Goal: Task Accomplishment & Management: Use online tool/utility

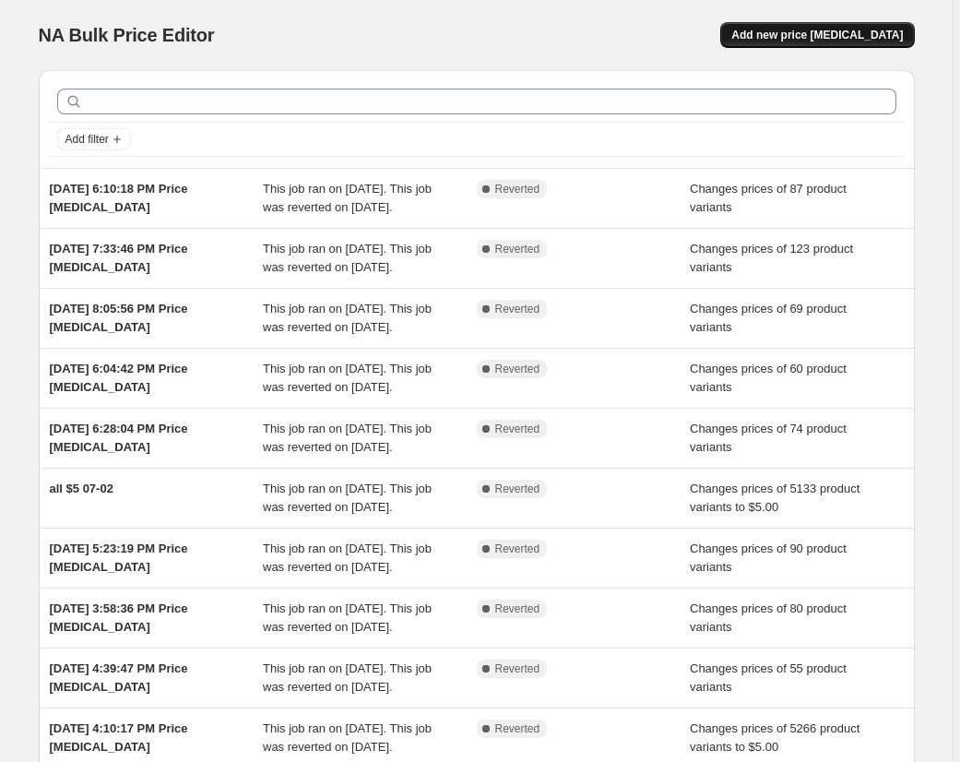
click at [809, 41] on span "Add new price change job" at bounding box center [817, 35] width 172 height 15
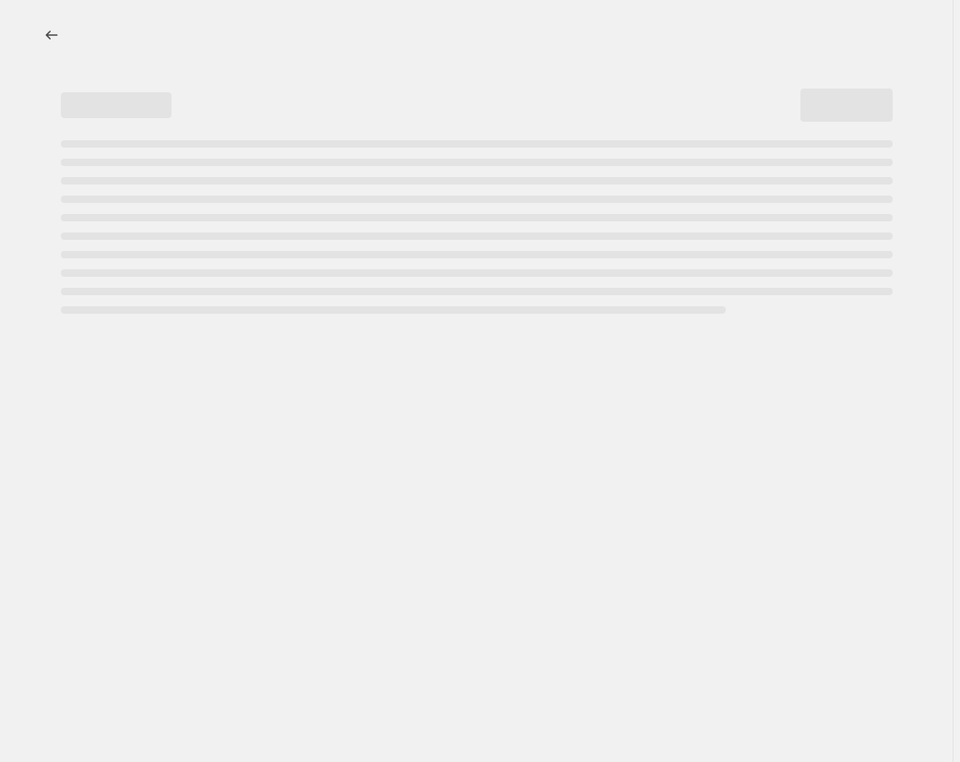
select select "percentage"
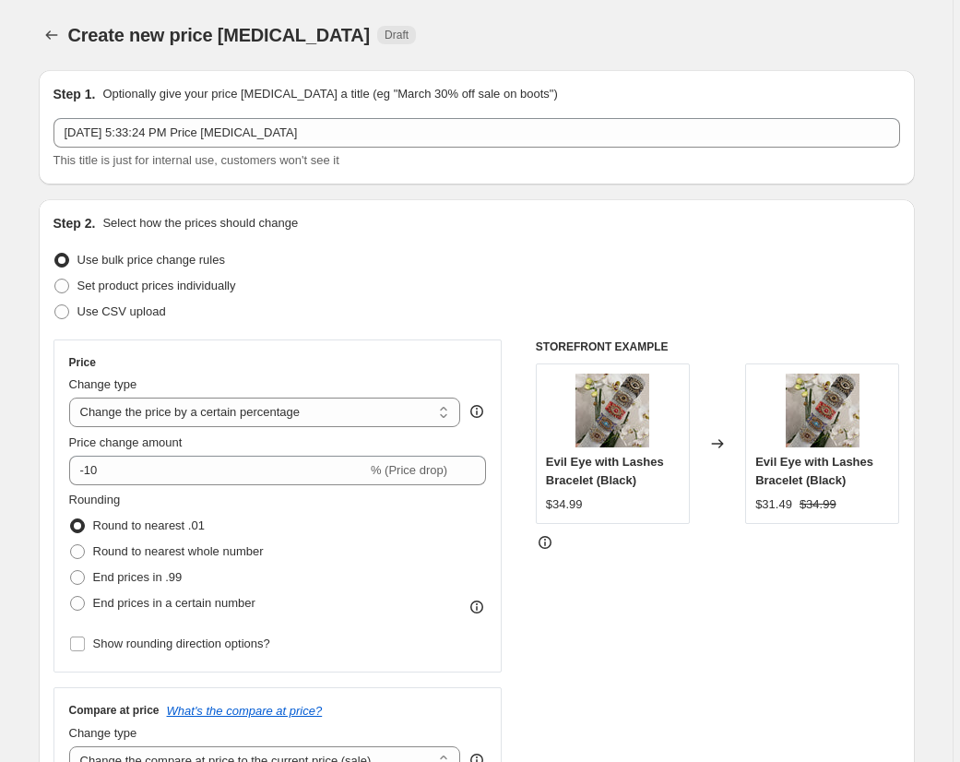
drag, startPoint x: 161, startPoint y: 287, endPoint x: 238, endPoint y: 311, distance: 80.2
click at [165, 288] on span "Set product prices individually" at bounding box center [156, 285] width 159 height 14
click at [55, 279] on input "Set product prices individually" at bounding box center [54, 278] width 1 height 1
radio input "true"
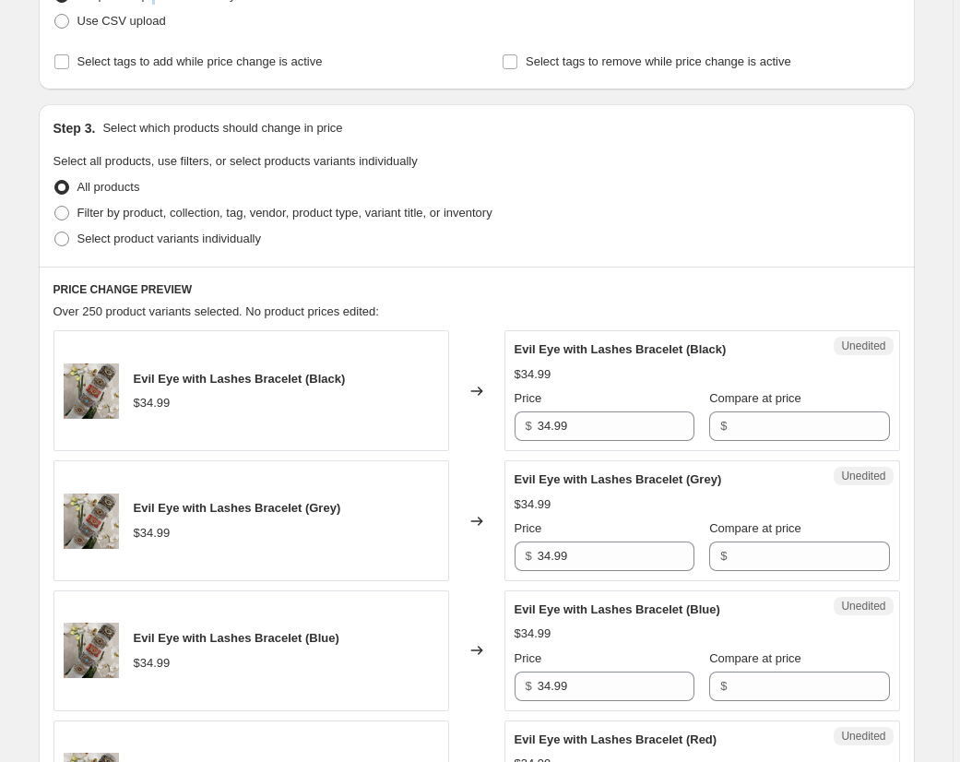
scroll to position [192, 0]
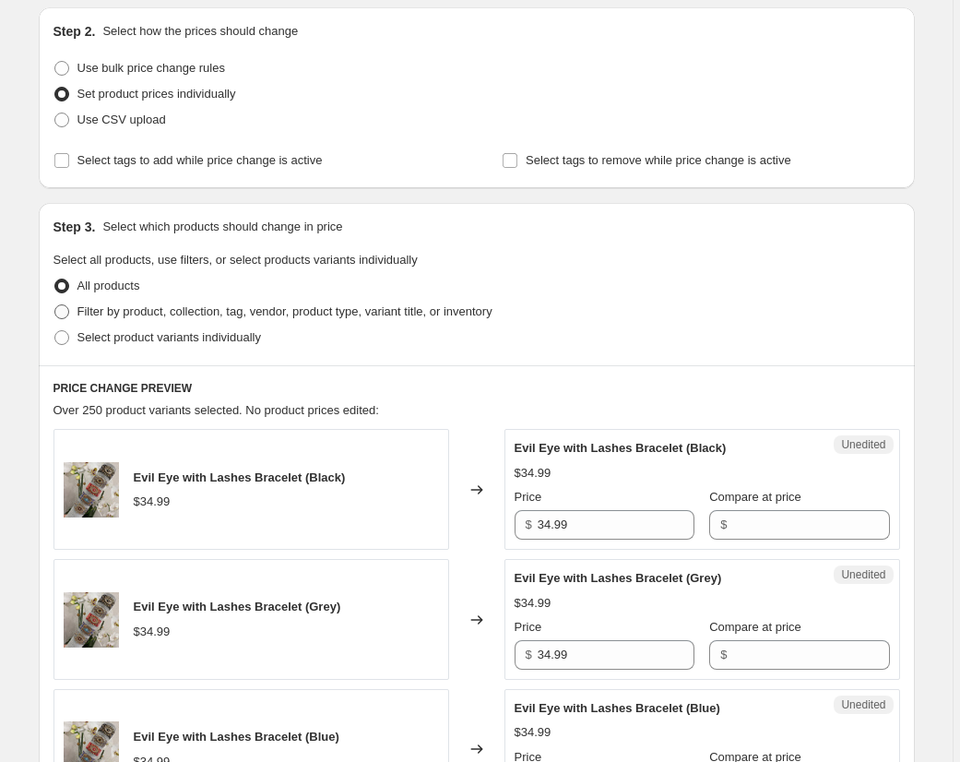
click at [172, 314] on span "Filter by product, collection, tag, vendor, product type, variant title, or inv…" at bounding box center [284, 311] width 415 height 14
click at [55, 305] on input "Filter by product, collection, tag, vendor, product type, variant title, or inv…" at bounding box center [54, 304] width 1 height 1
radio input "true"
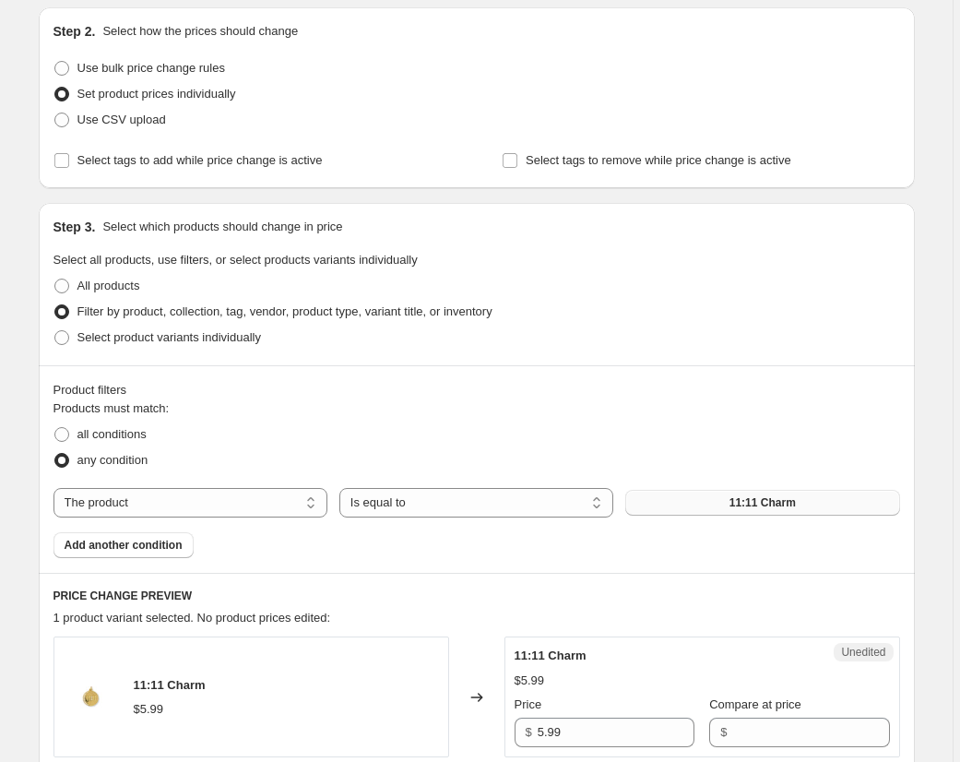
click at [761, 503] on span "11:11 Charm" at bounding box center [762, 502] width 66 height 15
select select "collection"
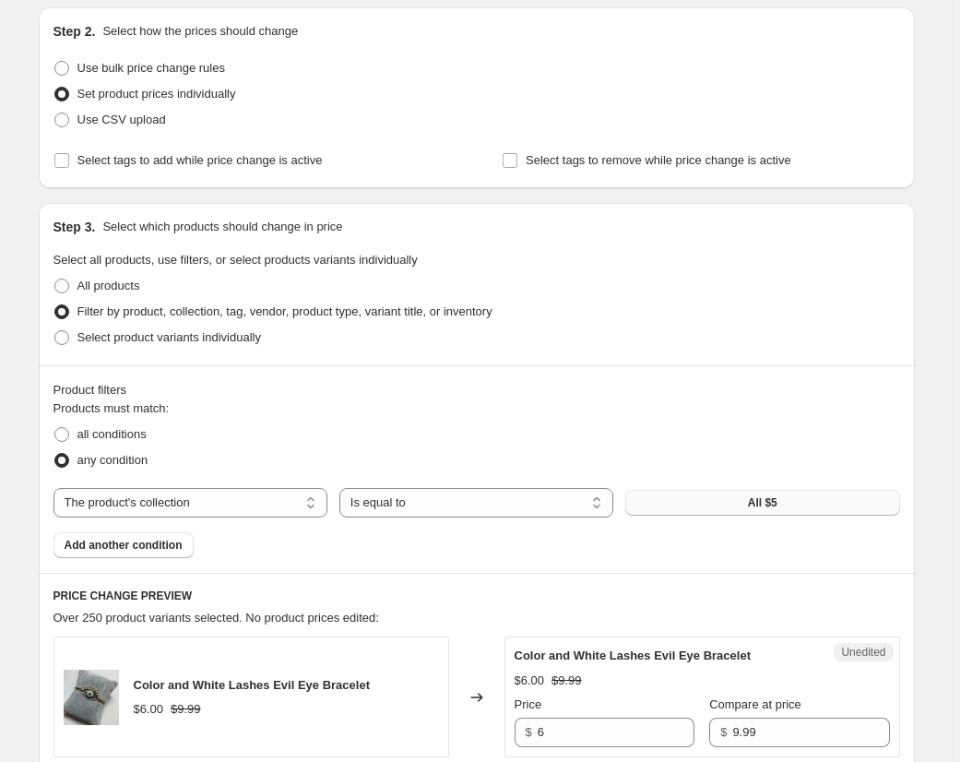
click at [740, 503] on button "All $5" at bounding box center [762, 503] width 274 height 26
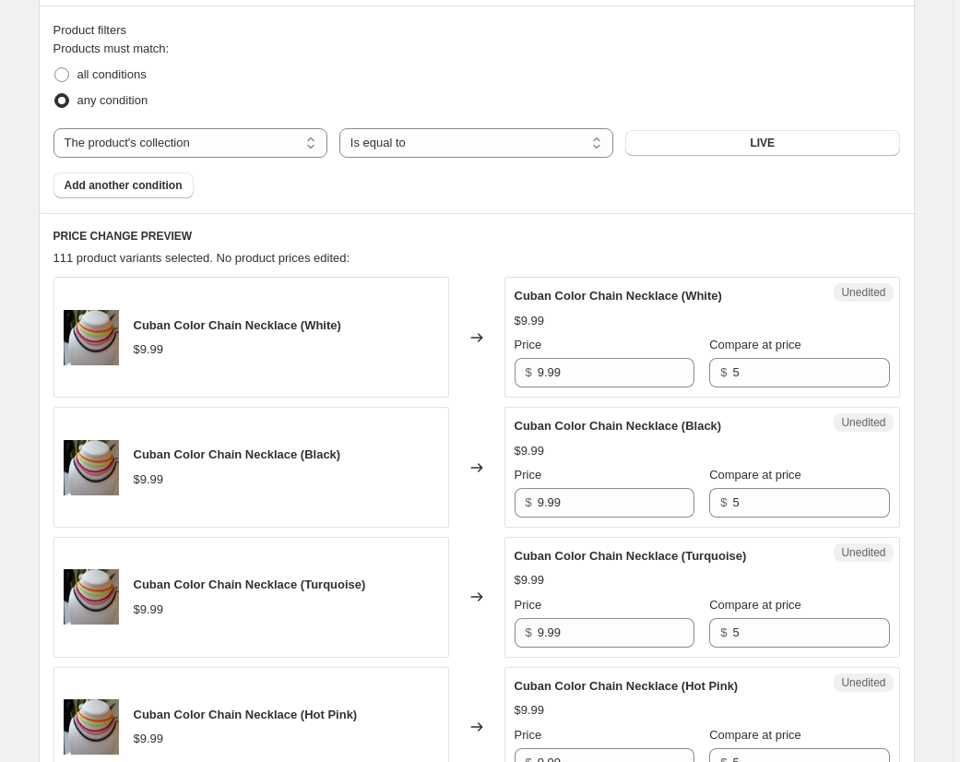
scroll to position [590, 0]
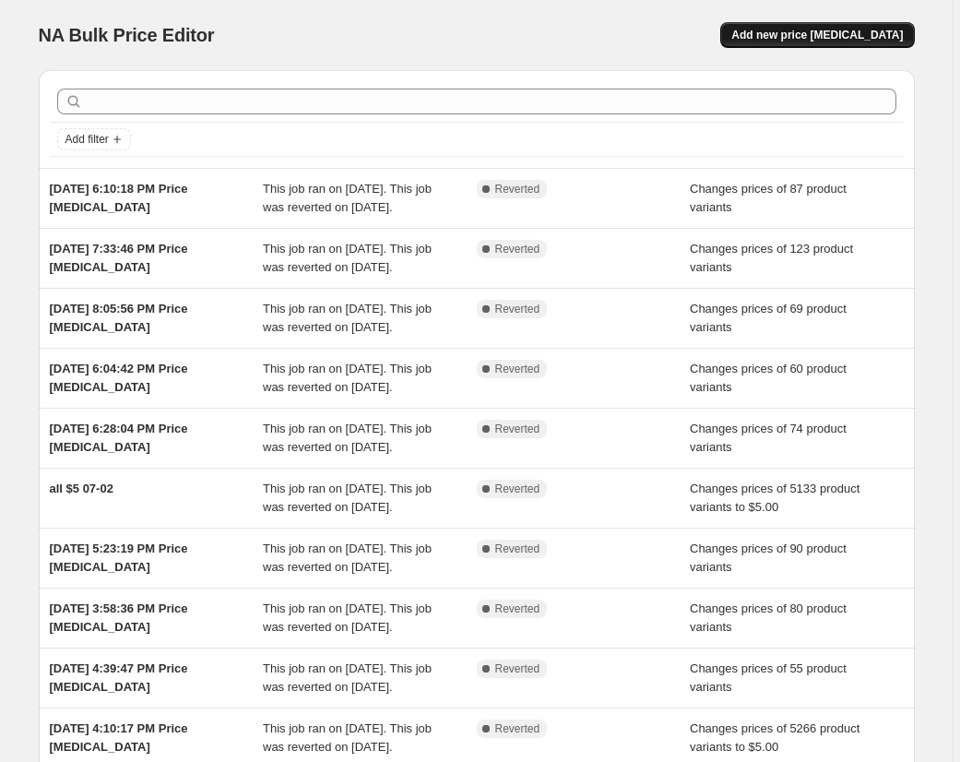
click at [820, 38] on span "Add new price change job" at bounding box center [817, 35] width 172 height 15
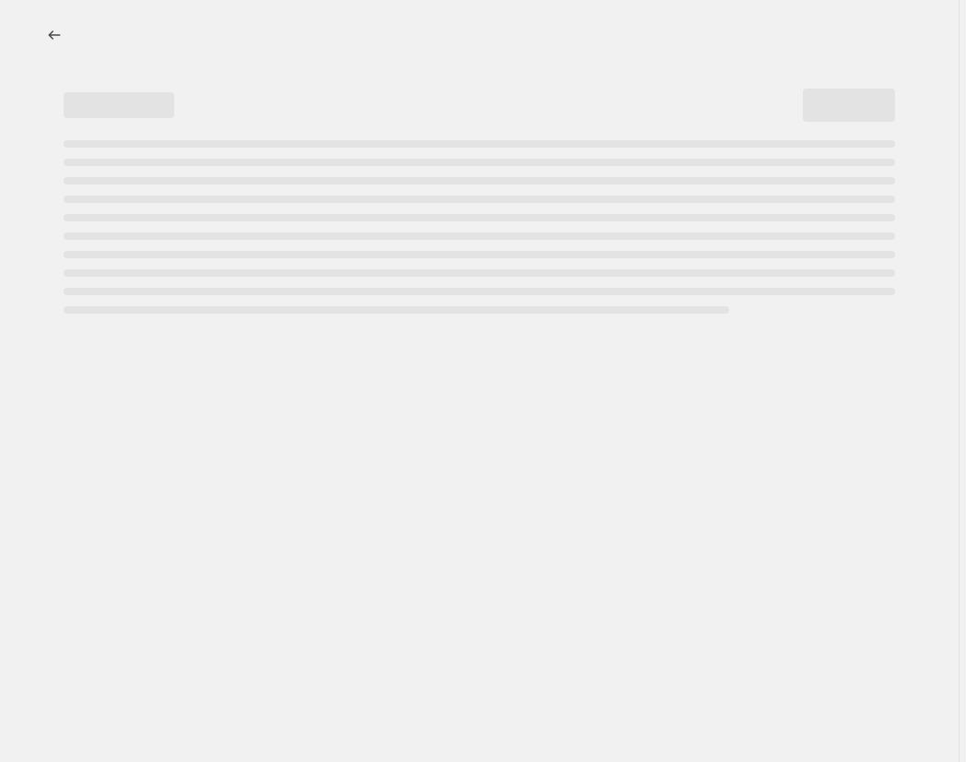
select select "percentage"
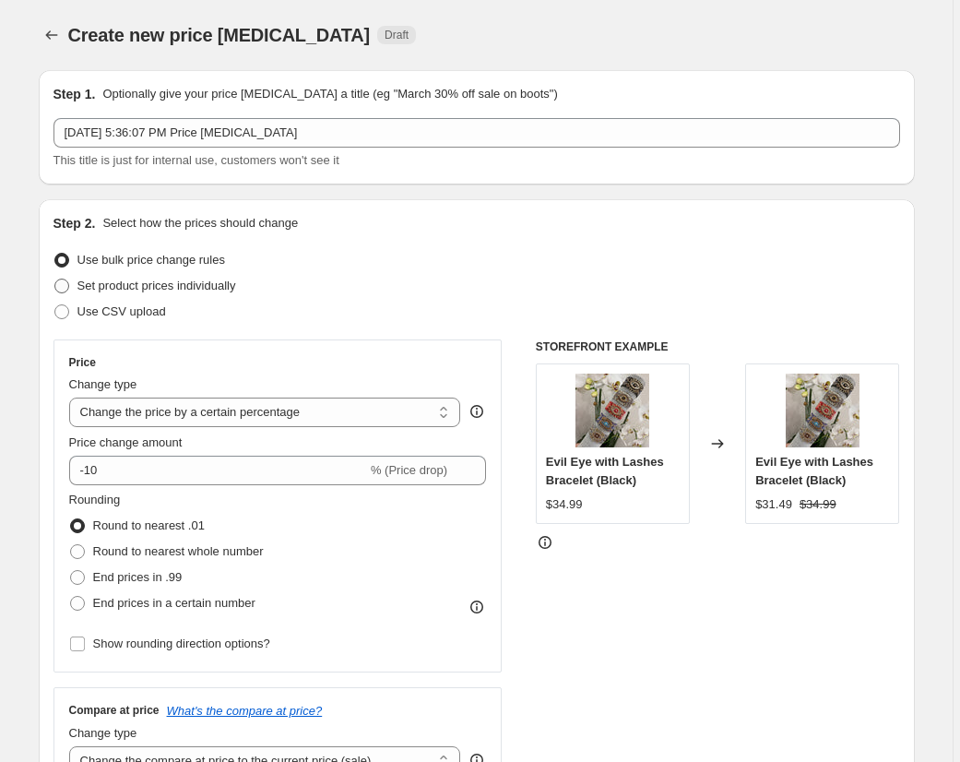
click at [142, 285] on span "Set product prices individually" at bounding box center [156, 285] width 159 height 14
click at [55, 279] on input "Set product prices individually" at bounding box center [54, 278] width 1 height 1
radio input "true"
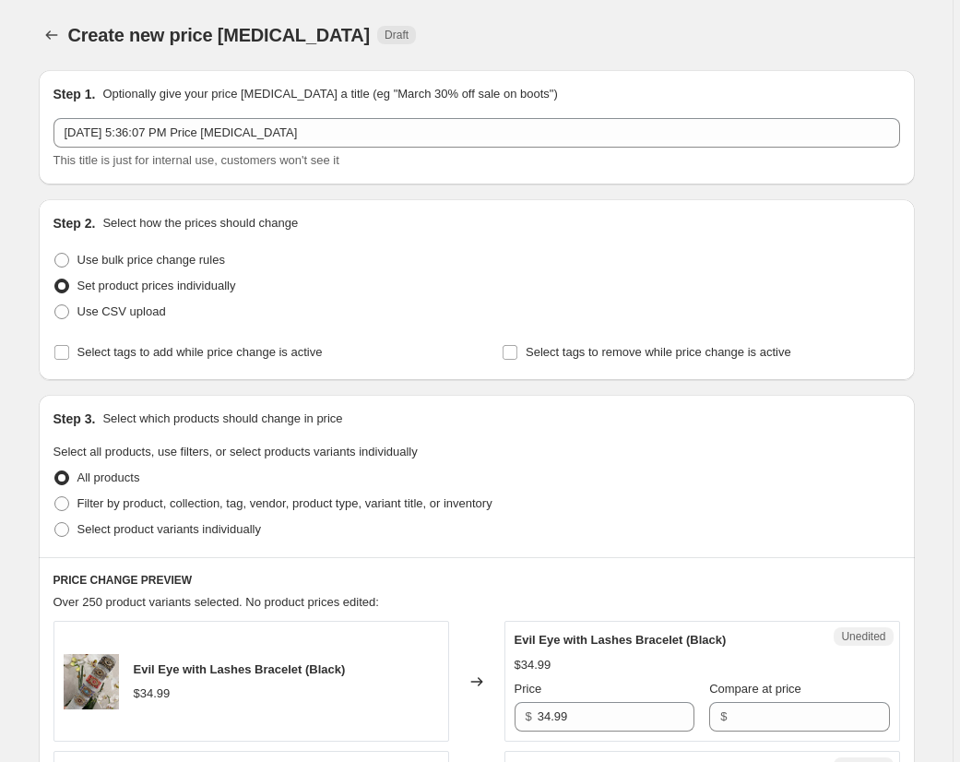
scroll to position [430, 0]
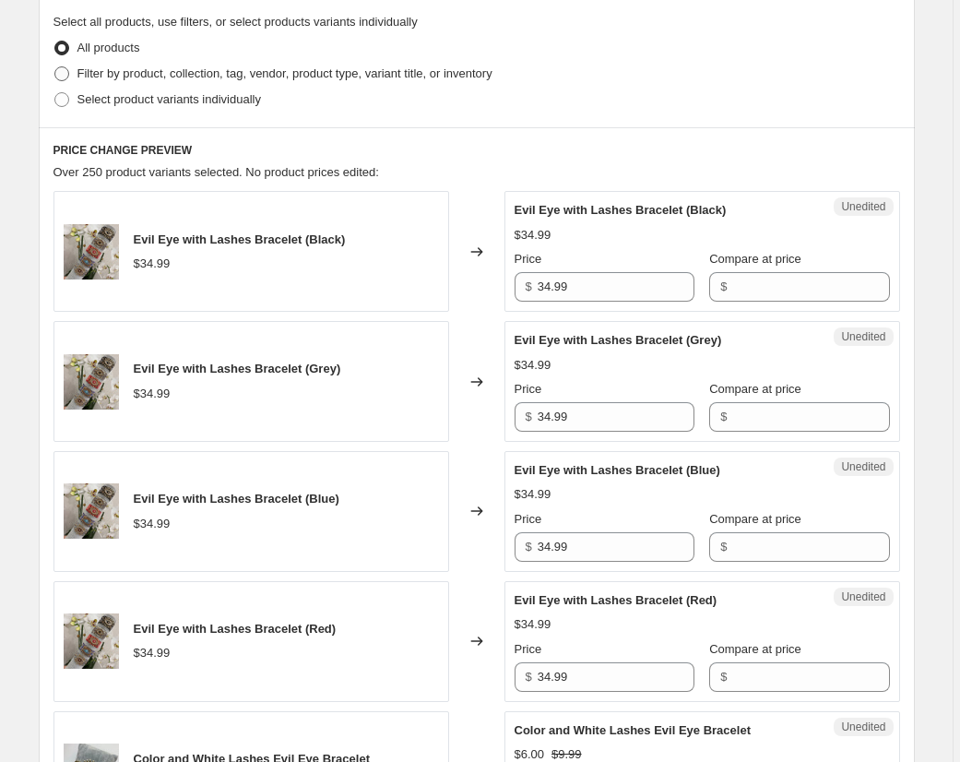
click at [148, 72] on span "Filter by product, collection, tag, vendor, product type, variant title, or inv…" at bounding box center [284, 73] width 415 height 14
click at [55, 67] on input "Filter by product, collection, tag, vendor, product type, variant title, or inv…" at bounding box center [54, 66] width 1 height 1
radio input "true"
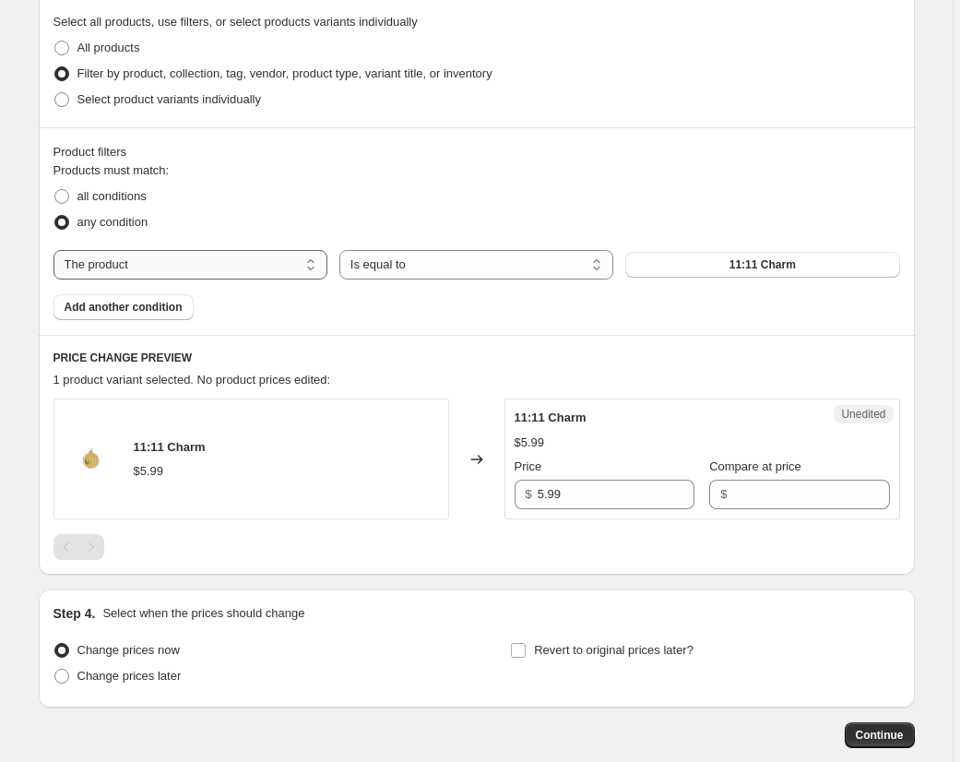
select select "collection"
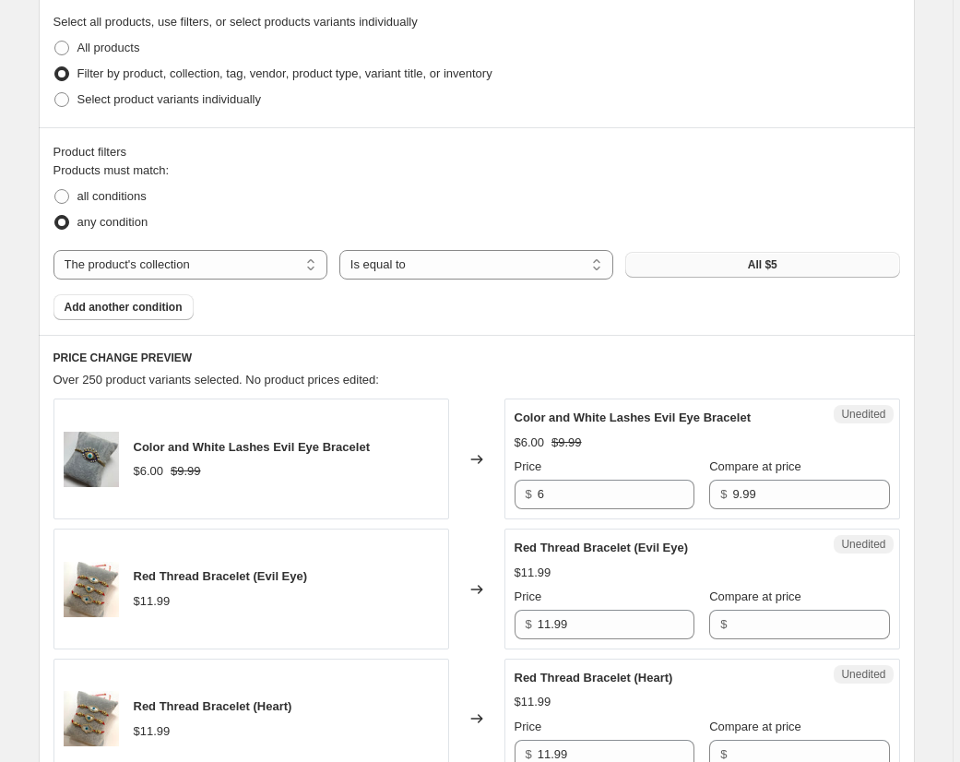
click at [773, 266] on span "All $5" at bounding box center [763, 264] width 30 height 15
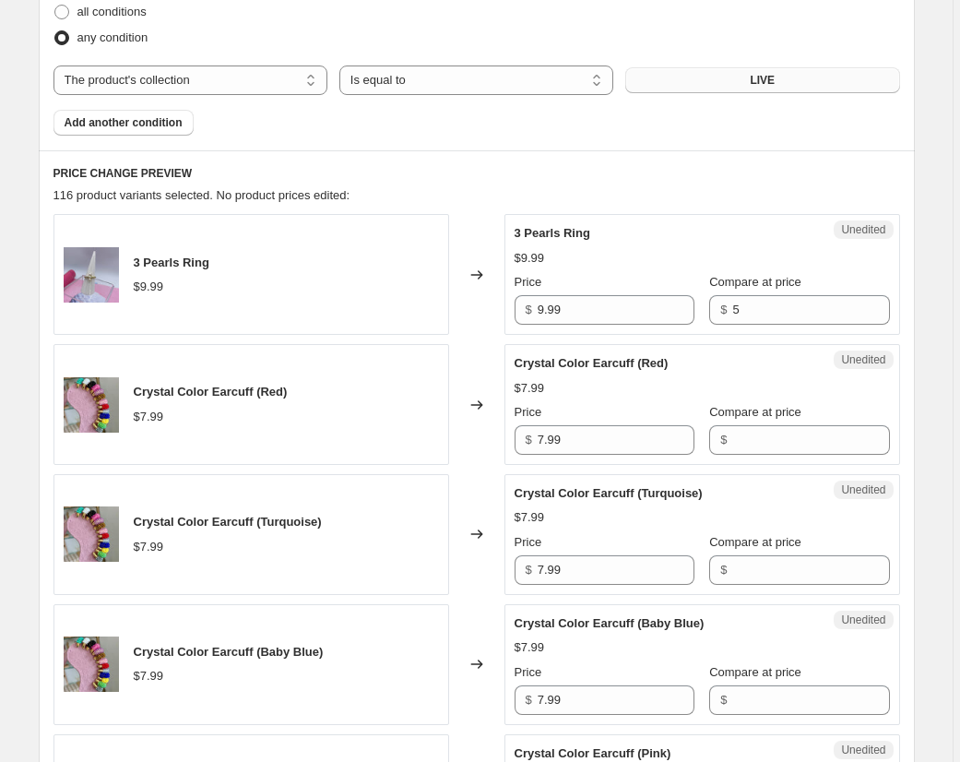
scroll to position [631, 0]
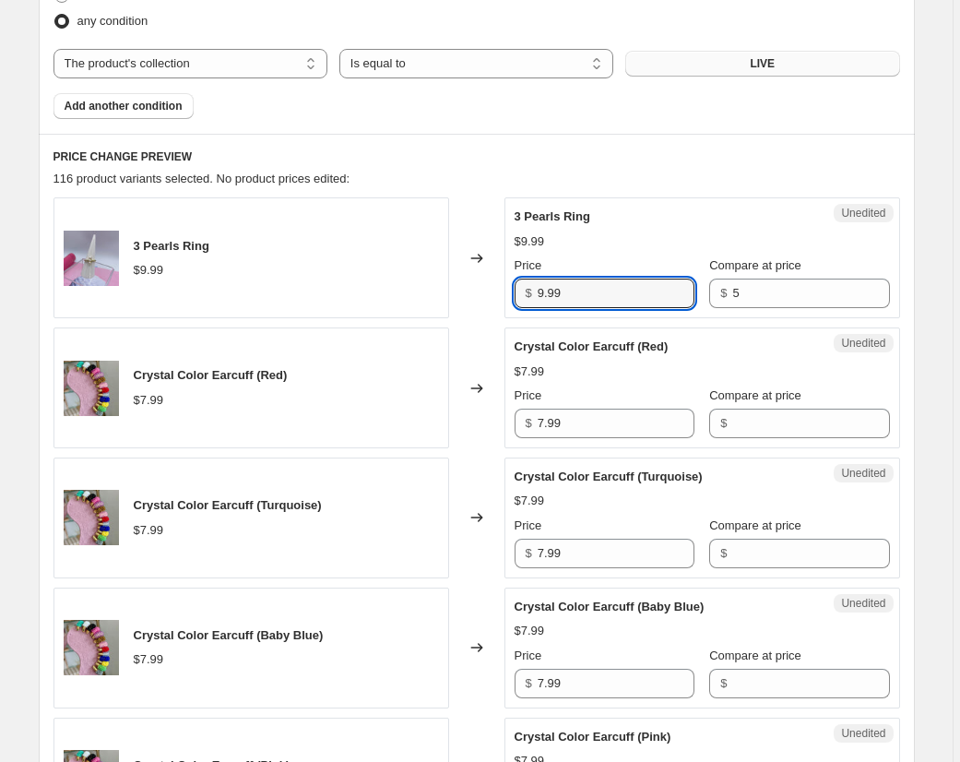
drag, startPoint x: 574, startPoint y: 294, endPoint x: 473, endPoint y: 283, distance: 102.0
click at [473, 283] on div "3 Pearls Ring $9.99 Changed to Unedited 3 Pearls Ring $9.99 Price $ 9.99 Compar…" at bounding box center [476, 257] width 846 height 121
paste input "Best Regards image.png"
type input "9.99"
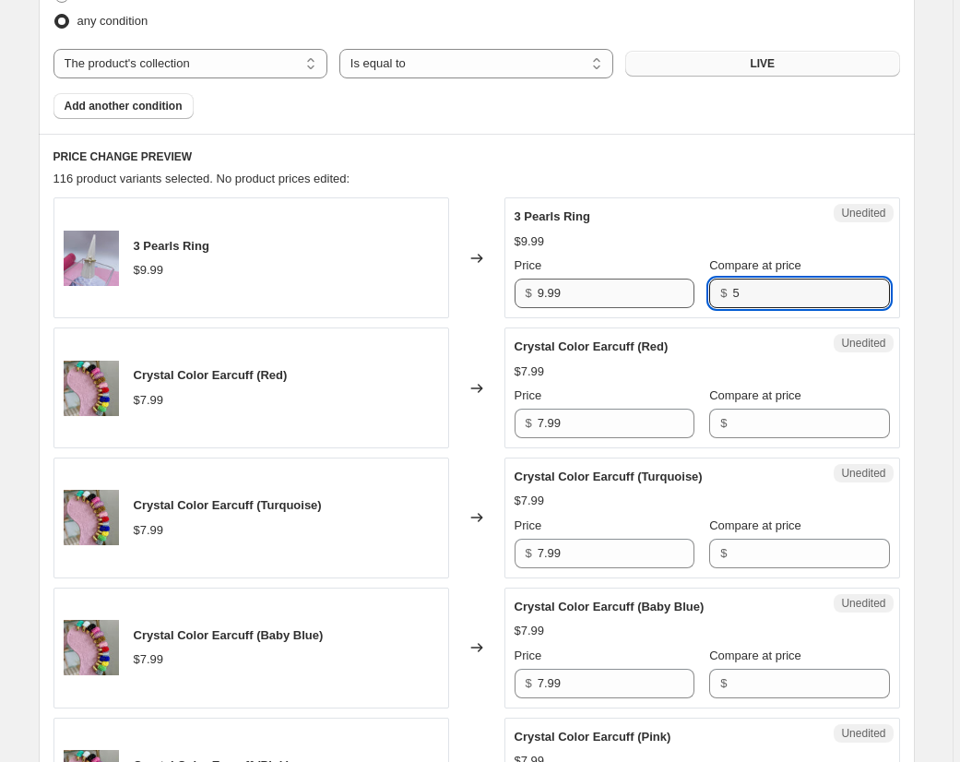
drag, startPoint x: 776, startPoint y: 293, endPoint x: 624, endPoint y: 284, distance: 152.4
click at [624, 284] on div "Price $ 9.99 Compare at price $ 5" at bounding box center [702, 282] width 375 height 52
paste input "Best Regards image.png"
type input "Best Regards image.png"
drag, startPoint x: 738, startPoint y: 293, endPoint x: 985, endPoint y: 291, distance: 247.1
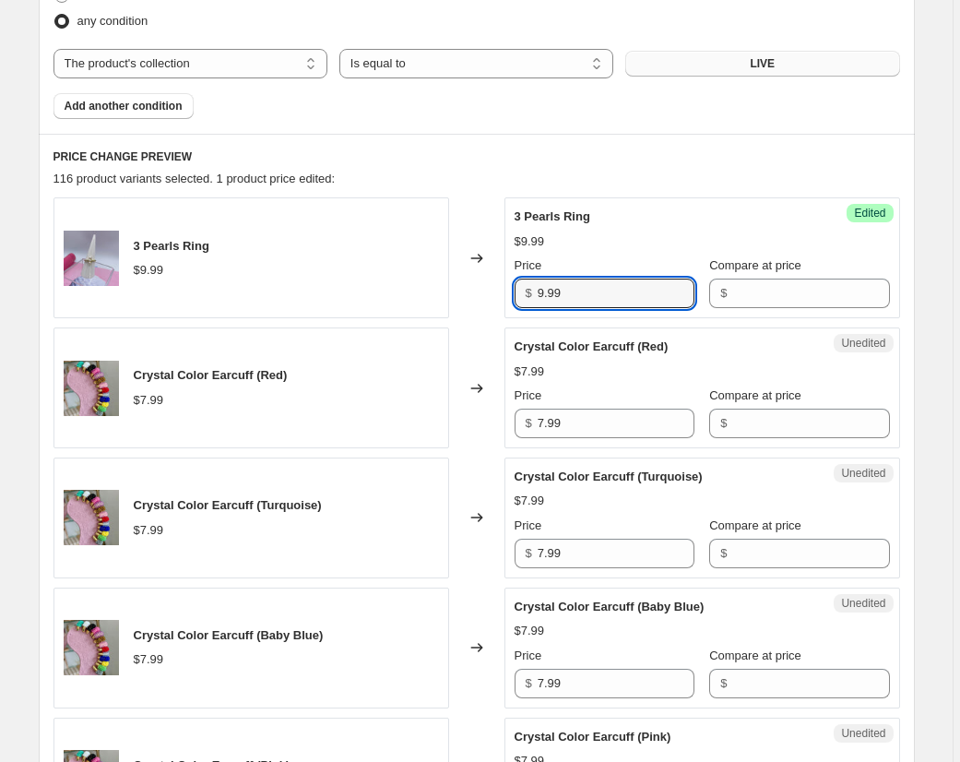
click at [497, 282] on div "3 Pearls Ring $9.99 Changed to Success Edited 3 Pearls Ring $9.99 Price $ 9.99 …" at bounding box center [476, 257] width 846 height 121
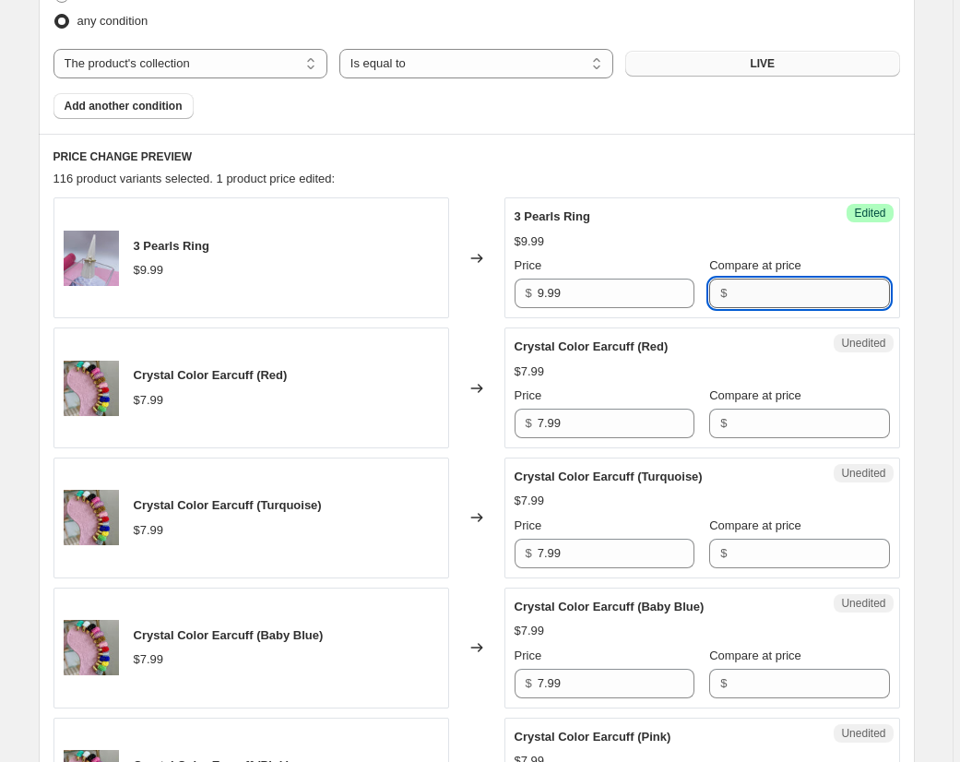
click at [765, 301] on input "Compare at price" at bounding box center [810, 293] width 157 height 30
paste input "9.99"
type input "9.99"
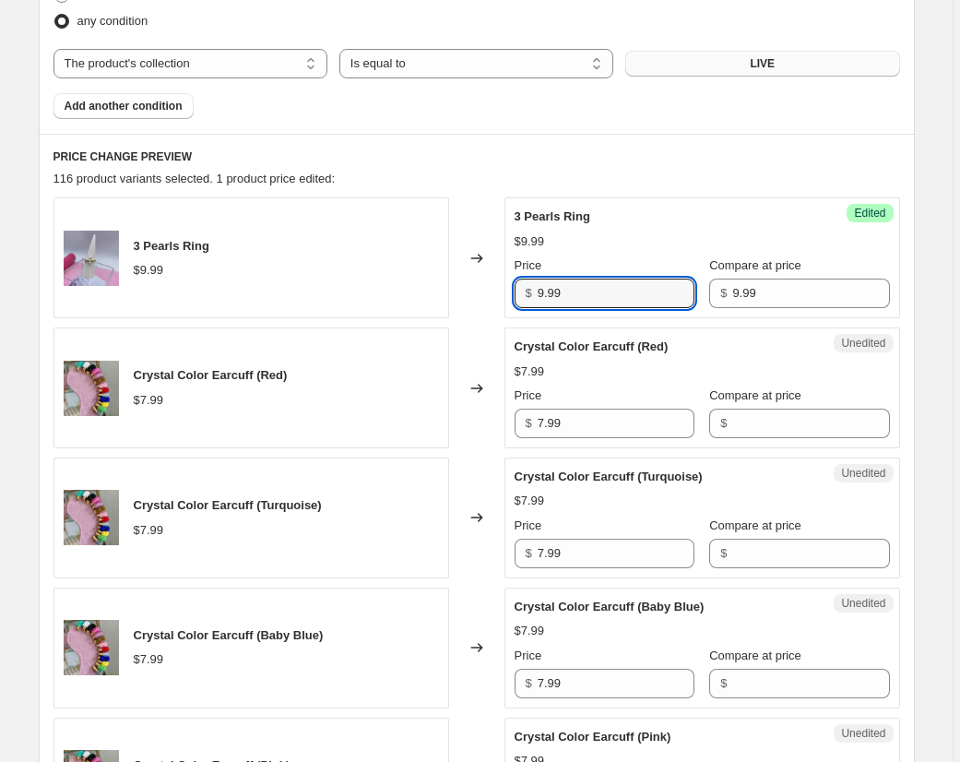
drag, startPoint x: 546, startPoint y: 294, endPoint x: 462, endPoint y: 289, distance: 84.1
click at [462, 290] on div "3 Pearls Ring $9.99 Changed to Success Edited 3 Pearls Ring $9.99 Price $ 9.99 …" at bounding box center [476, 257] width 846 height 121
type input "7"
click at [574, 336] on div "Unedited Crystal Color Earcuff (Red) $7.99 Price $ 7.99 Compare at price $" at bounding box center [702, 387] width 396 height 121
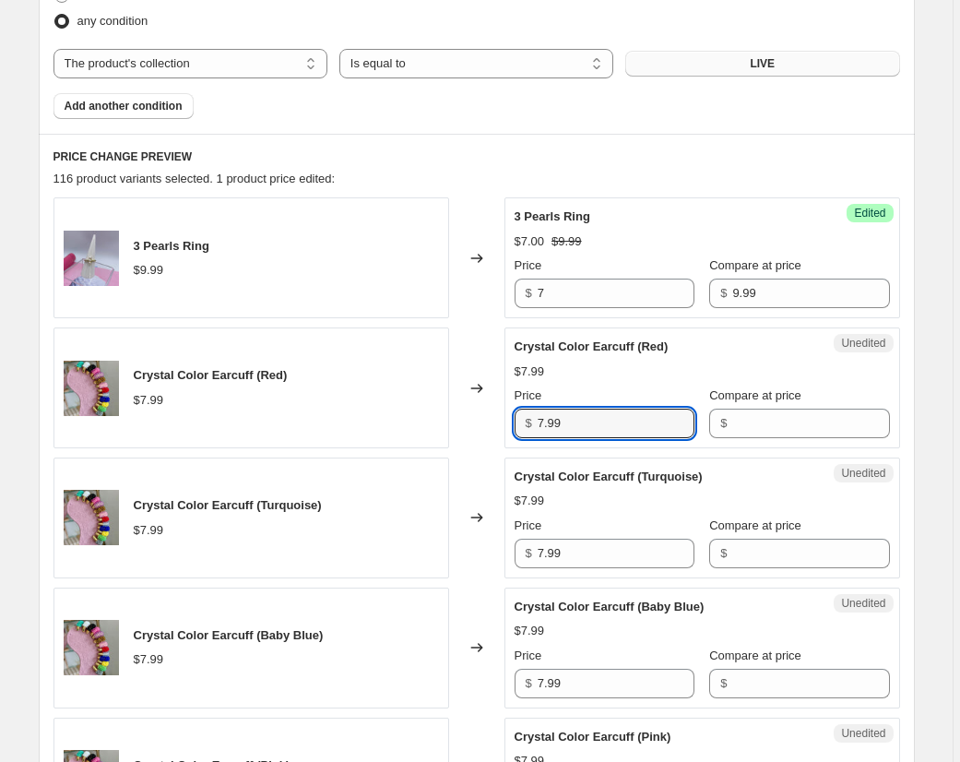
drag, startPoint x: 592, startPoint y: 430, endPoint x: 502, endPoint y: 424, distance: 90.5
click at [502, 424] on div "Crystal Color Earcuff (Red) $7.99 Changed to Unedited Crystal Color Earcuff (Re…" at bounding box center [476, 387] width 846 height 121
click at [798, 427] on input "Compare at price" at bounding box center [810, 423] width 157 height 30
paste input "7.99"
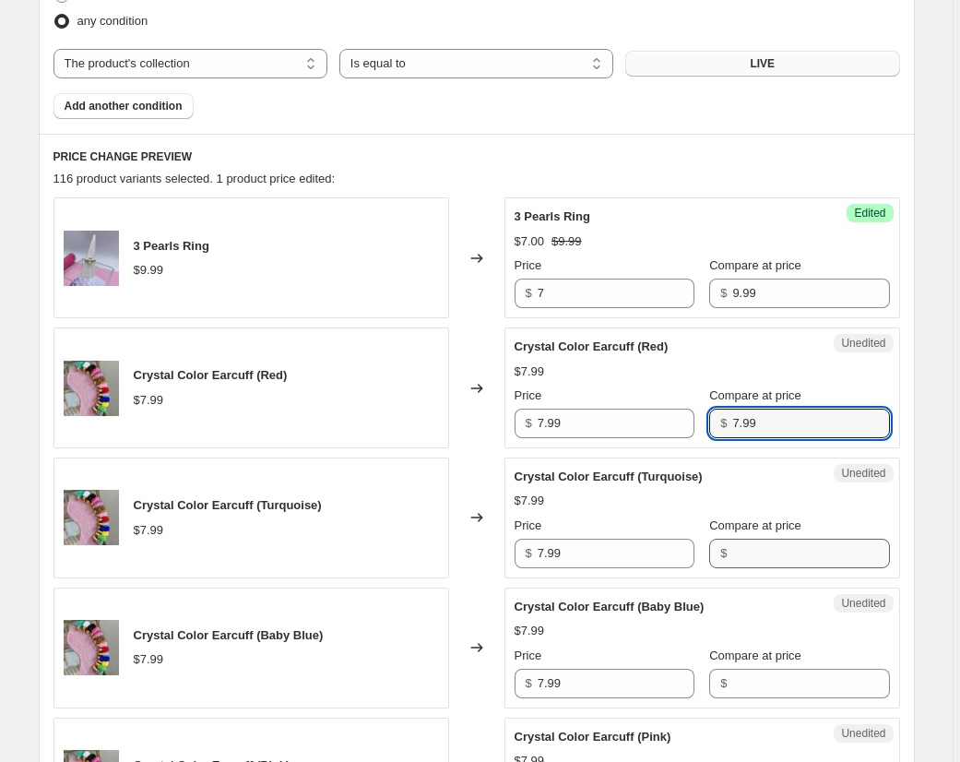
type input "7.99"
click at [774, 548] on input "Compare at price" at bounding box center [810, 554] width 157 height 30
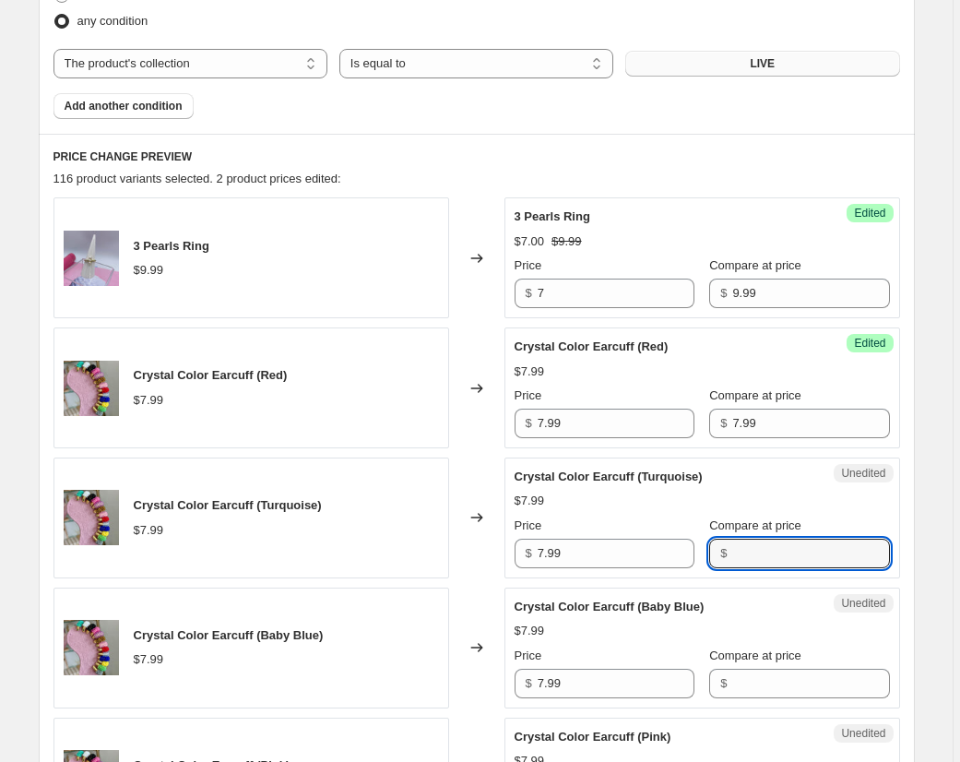
paste input "7.99"
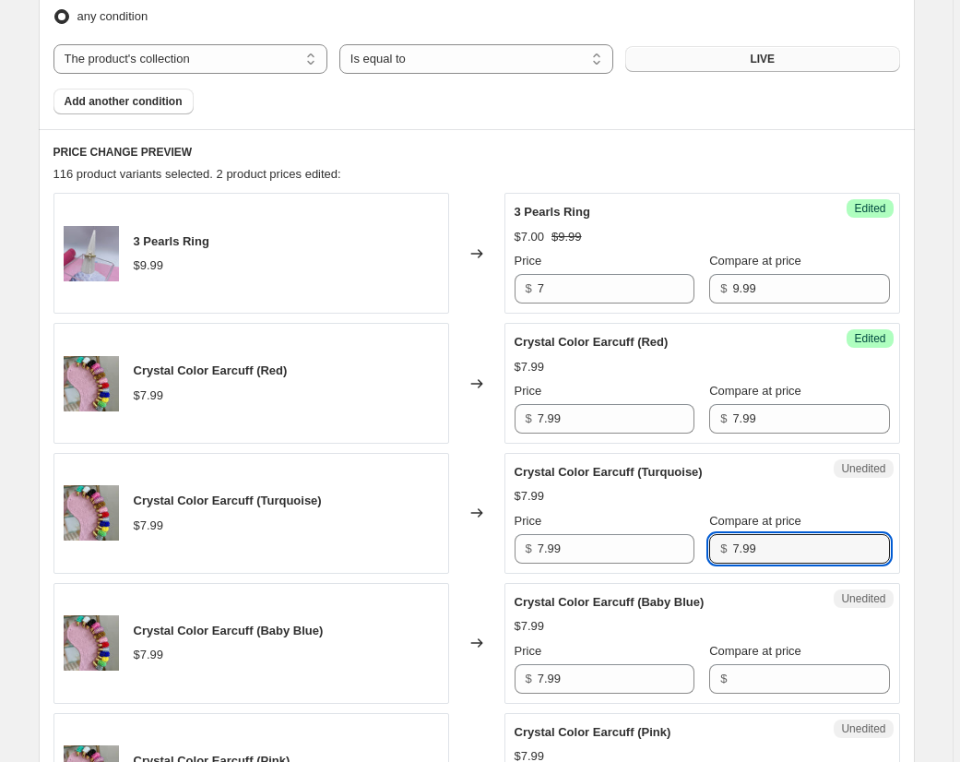
scroll to position [876, 0]
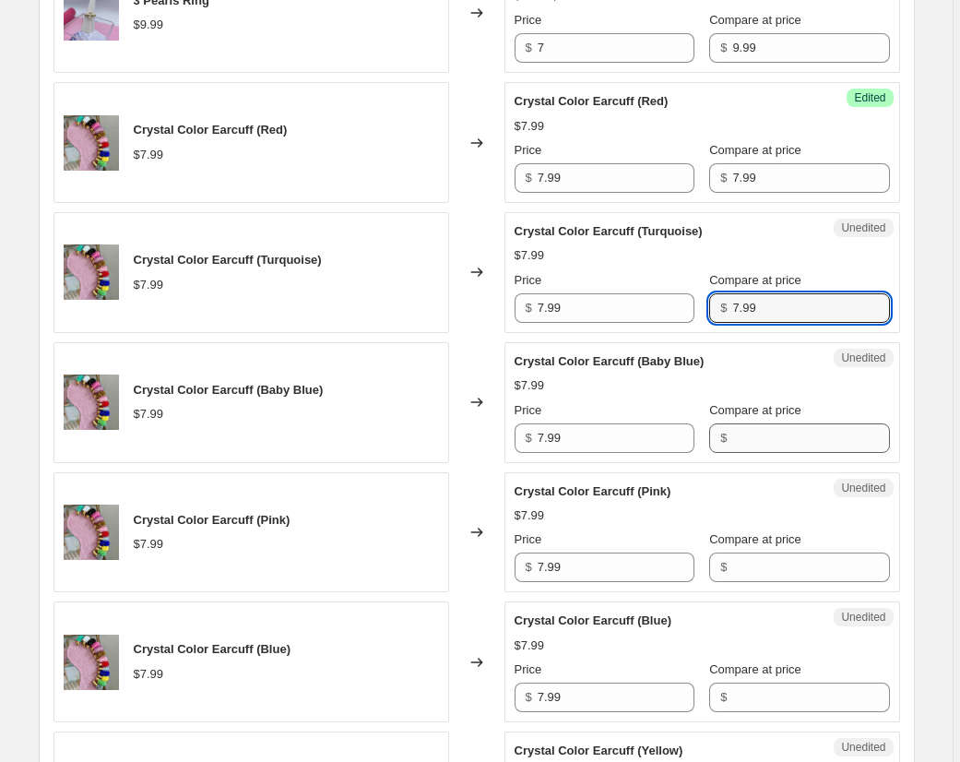
type input "7.99"
click at [795, 441] on input "Compare at price" at bounding box center [810, 438] width 157 height 30
paste input "7.99"
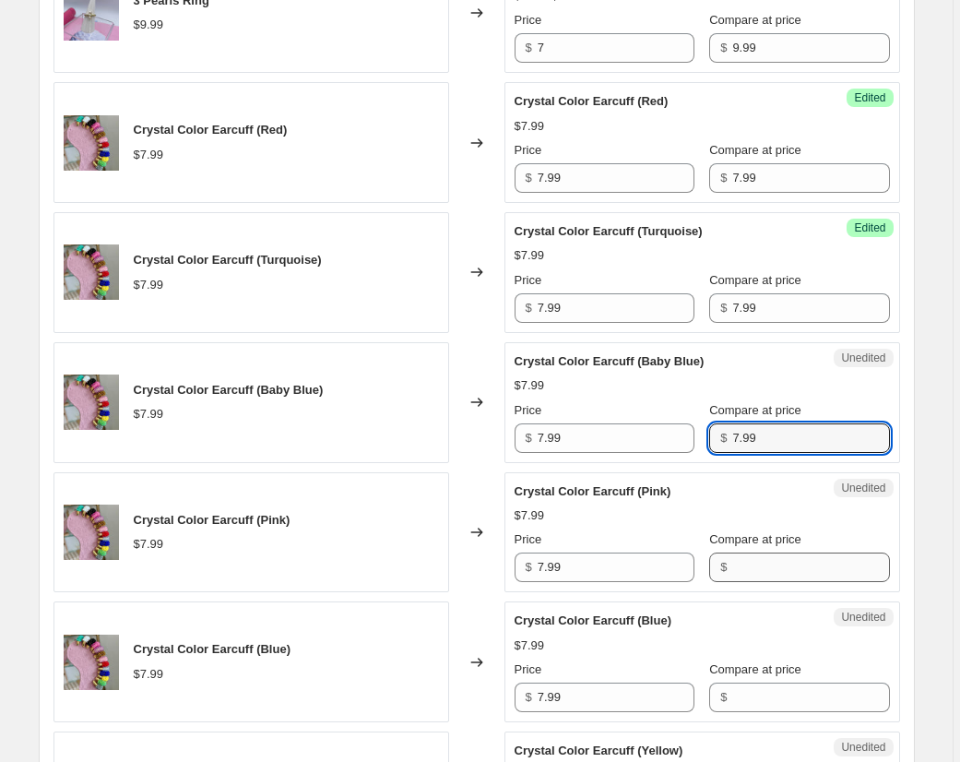
type input "7.99"
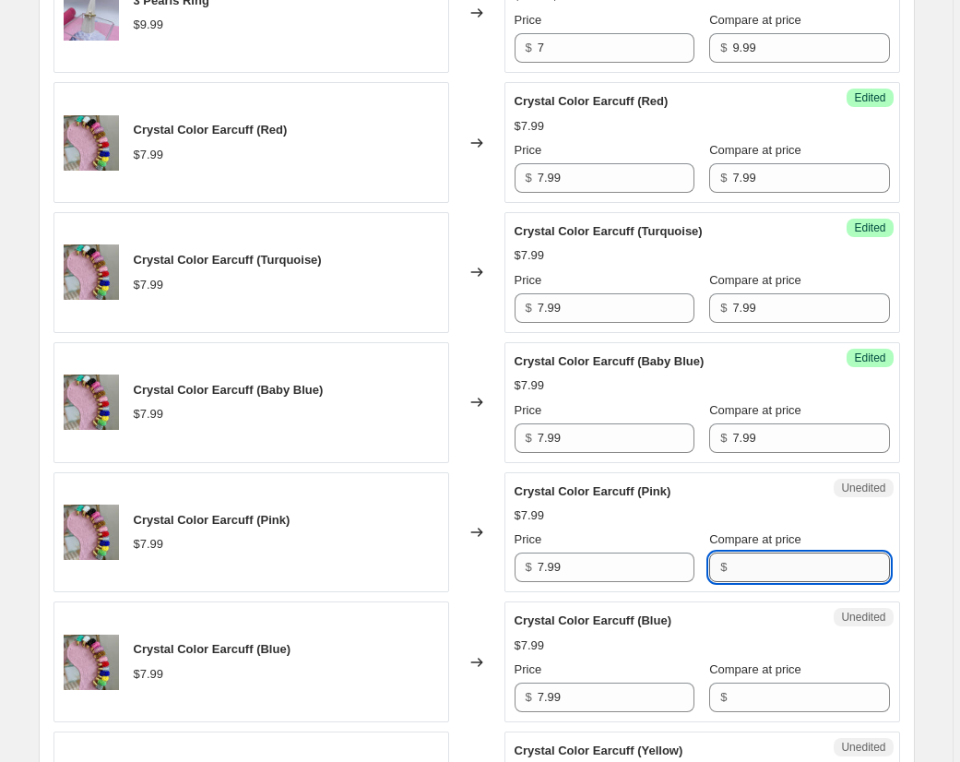
drag, startPoint x: 787, startPoint y: 570, endPoint x: 784, endPoint y: 581, distance: 11.7
click at [788, 570] on input "Compare at price" at bounding box center [810, 567] width 157 height 30
paste input "7.99"
type input "7.99"
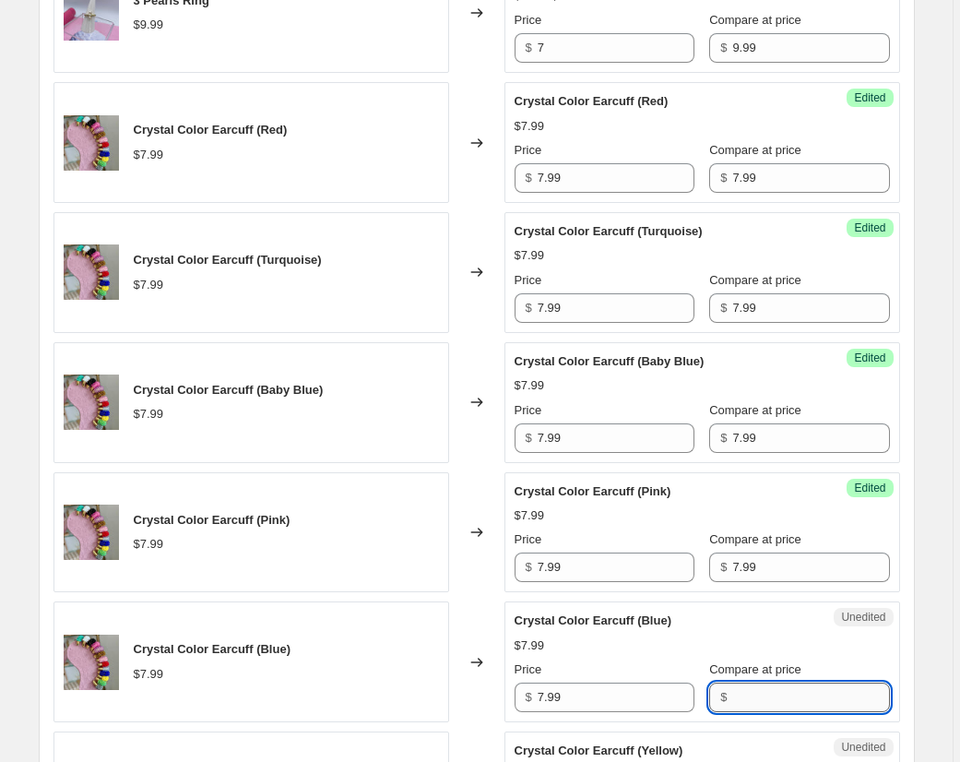
click at [779, 696] on input "Compare at price" at bounding box center [810, 697] width 157 height 30
paste input "7.99"
type input "7.99"
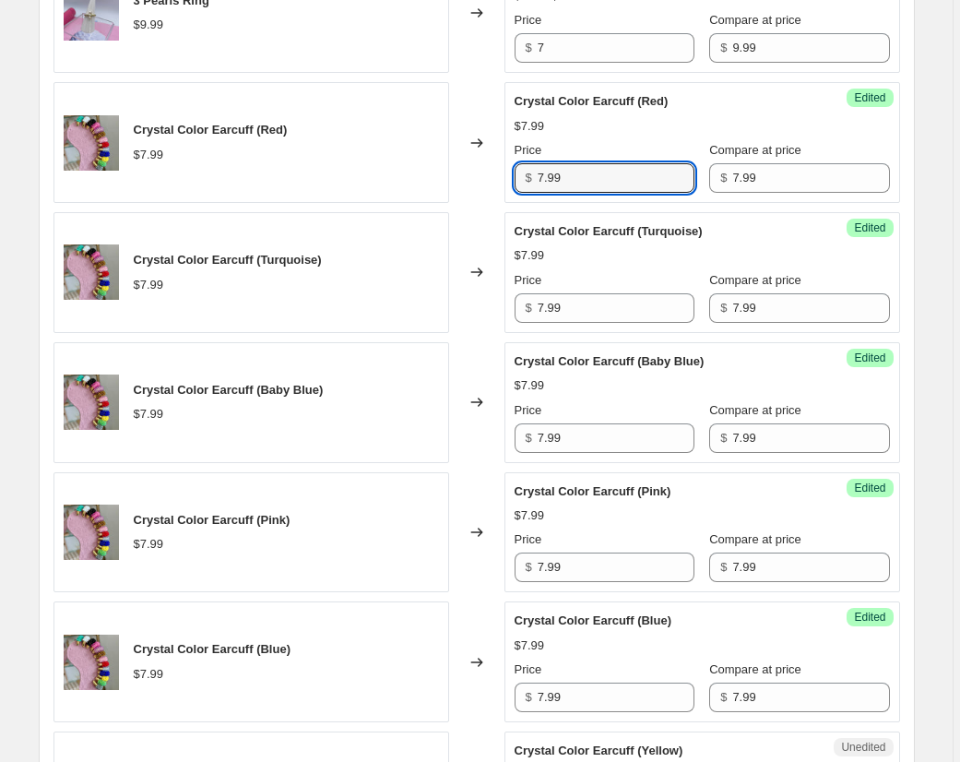
drag, startPoint x: 601, startPoint y: 183, endPoint x: 505, endPoint y: 174, distance: 96.3
click at [505, 174] on div "Crystal Color Earcuff (Red) $7.99 Changed to Success Edited Crystal Color Earcu…" at bounding box center [476, 142] width 846 height 121
type input "6"
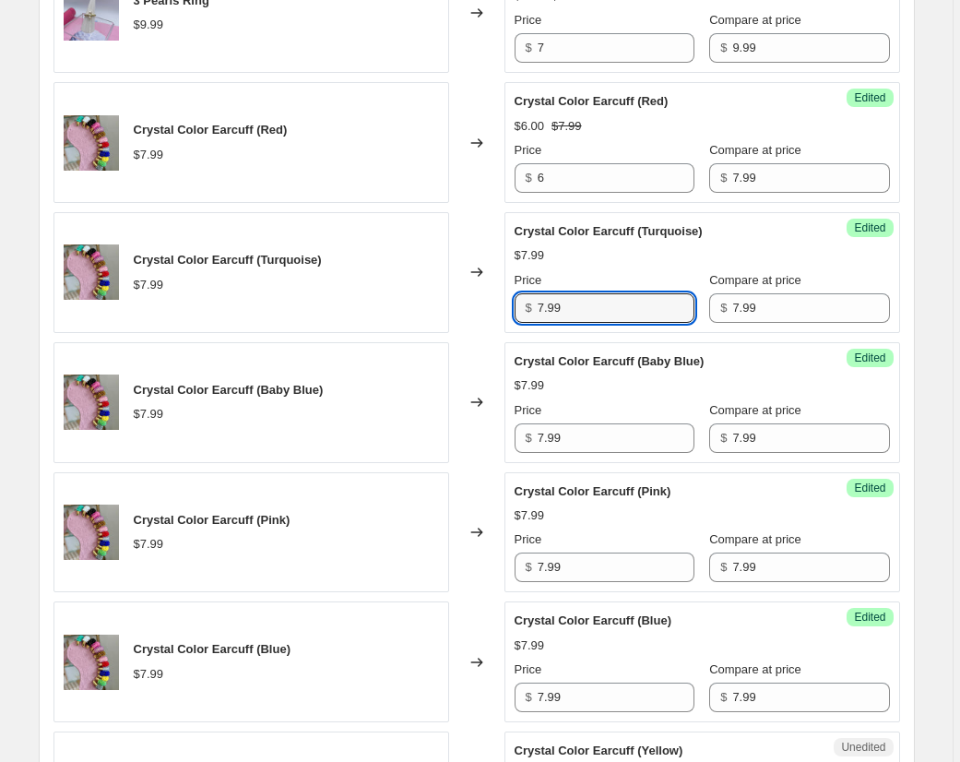
click at [528, 314] on div "$ 7.99" at bounding box center [605, 308] width 180 height 30
type input "6"
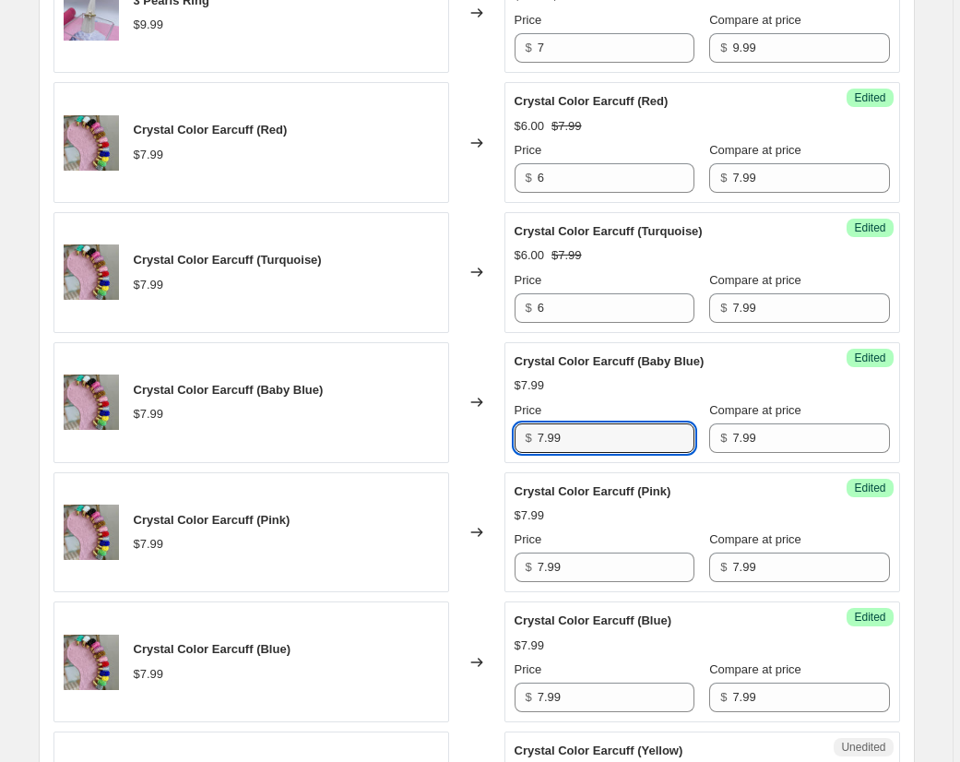
click at [510, 440] on div "Success Edited Crystal Color Earcuff (Baby Blue) $7.99 Price $ 7.99 Compare at …" at bounding box center [702, 402] width 396 height 121
type input "6"
click at [486, 567] on div "Crystal Color Earcuff (Pink) $7.99 Changed to Success Edited Crystal Color Earc…" at bounding box center [476, 532] width 846 height 121
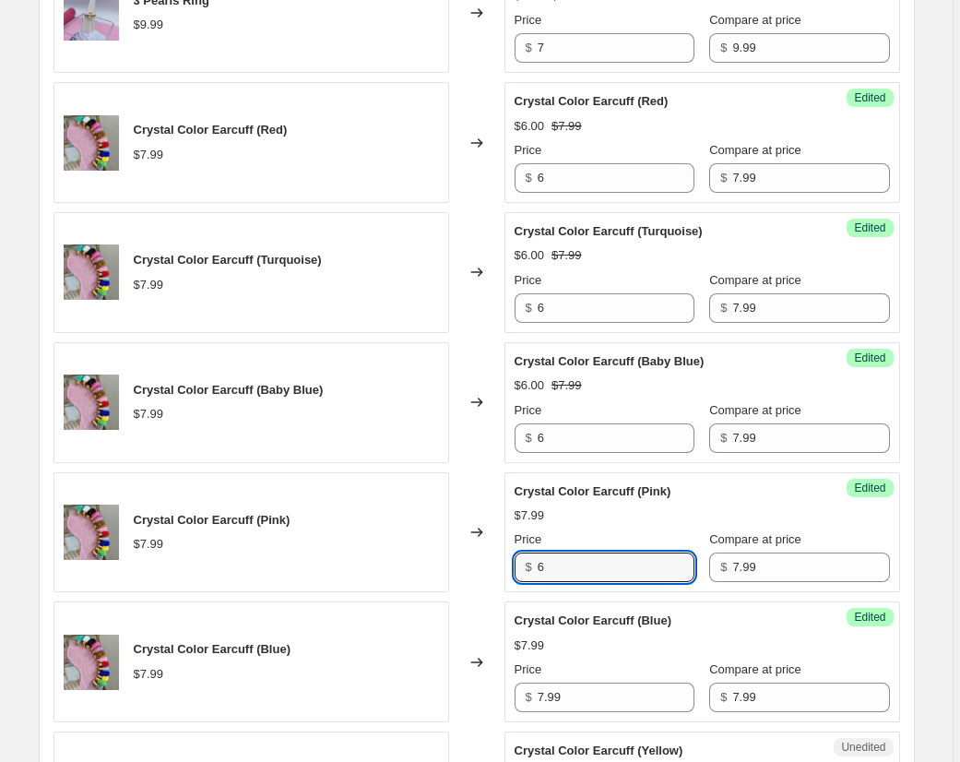
type input "6"
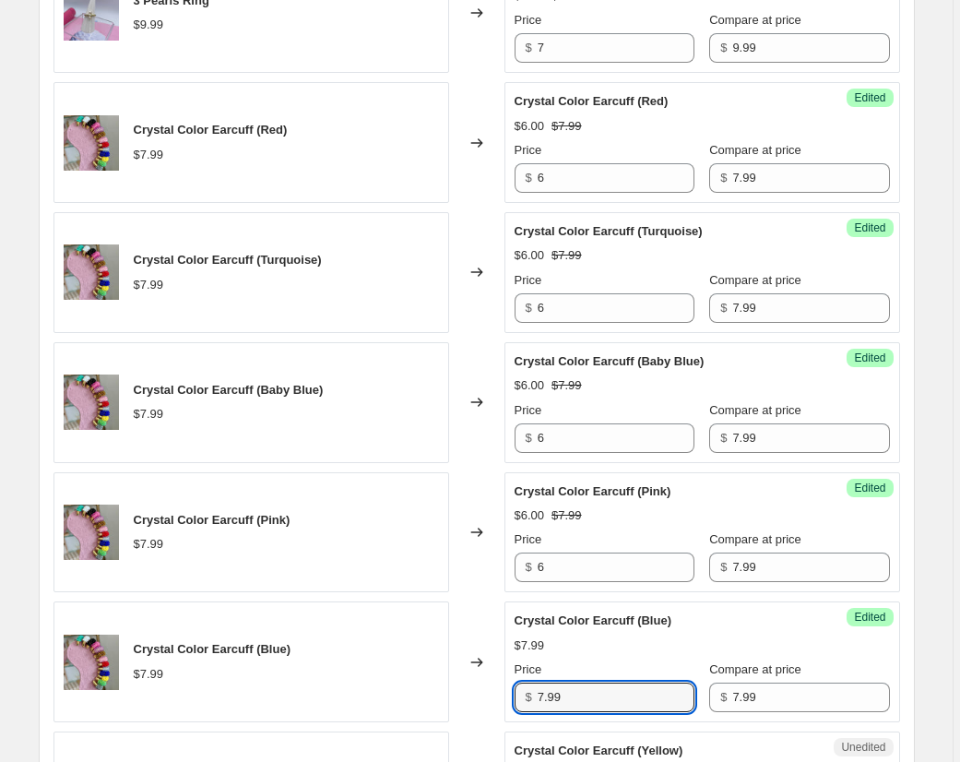
click at [487, 693] on div "Crystal Color Earcuff (Blue) $7.99 Changed to Success Edited Crystal Color Earc…" at bounding box center [476, 661] width 846 height 121
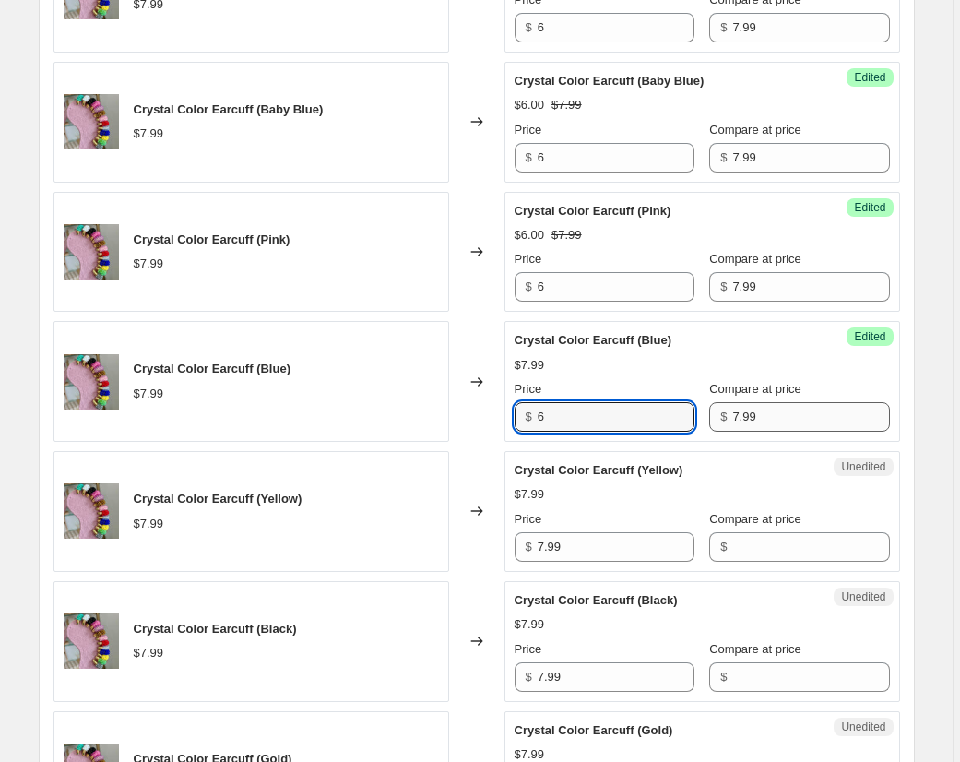
type input "6"
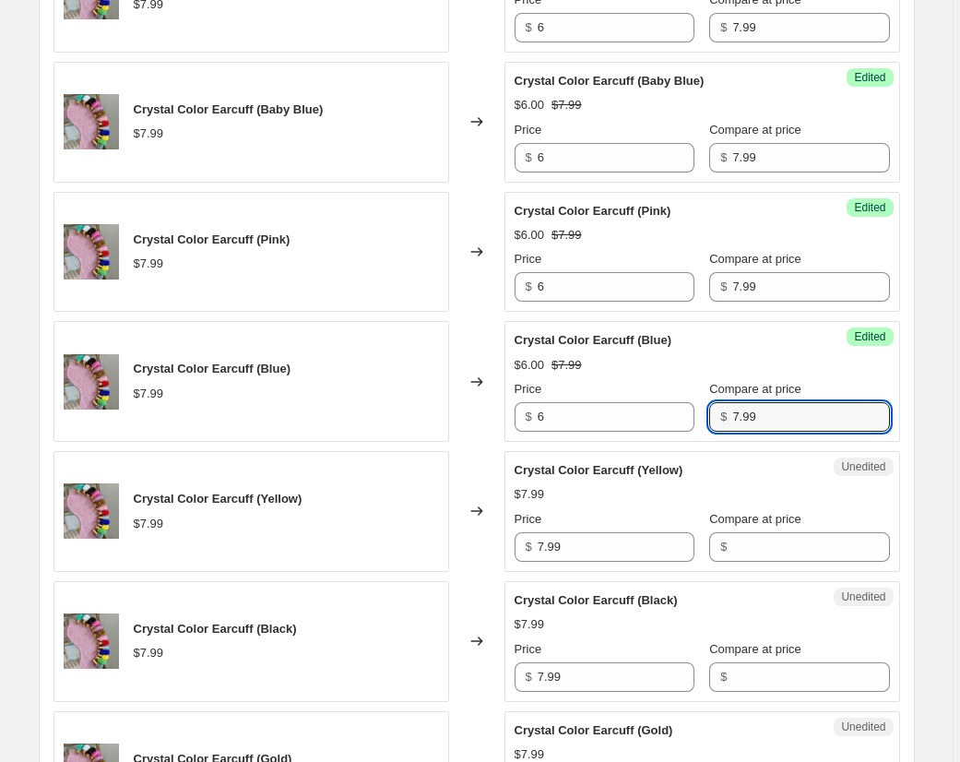
drag, startPoint x: 766, startPoint y: 416, endPoint x: 702, endPoint y: 408, distance: 65.1
click at [702, 408] on div "Price $ 6 Compare at price $ 7.99" at bounding box center [702, 406] width 375 height 52
click at [748, 551] on input "Compare at price" at bounding box center [810, 547] width 157 height 30
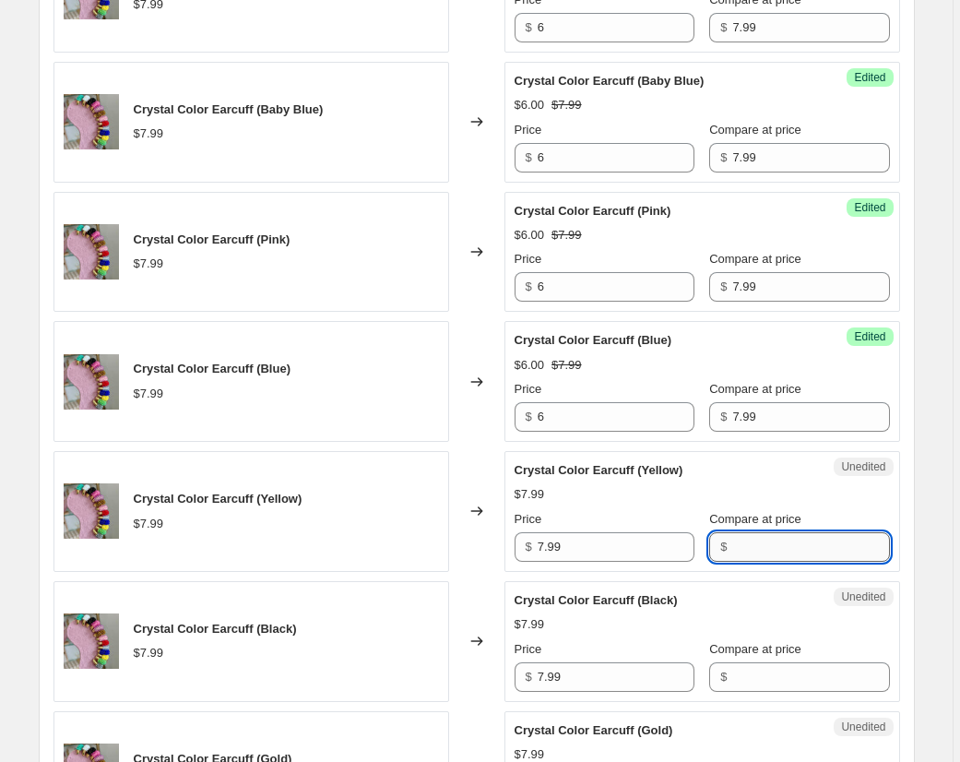
paste input "7.99"
type input "7.99"
click at [755, 679] on input "Compare at price" at bounding box center [810, 677] width 157 height 30
paste input "7.99"
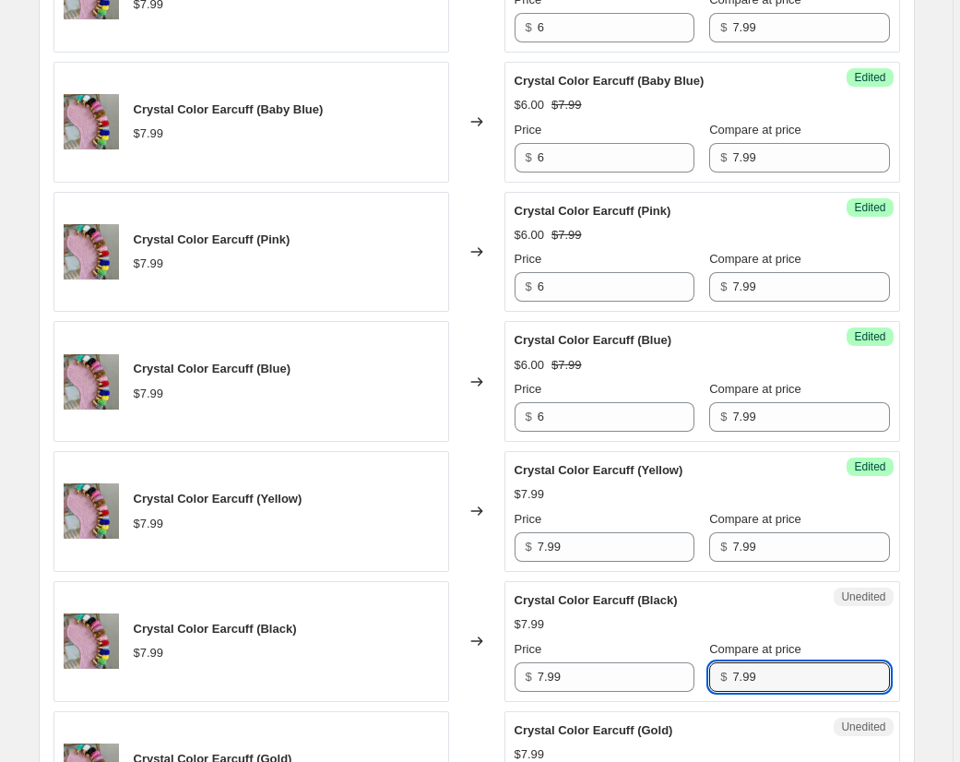
type input "7.99"
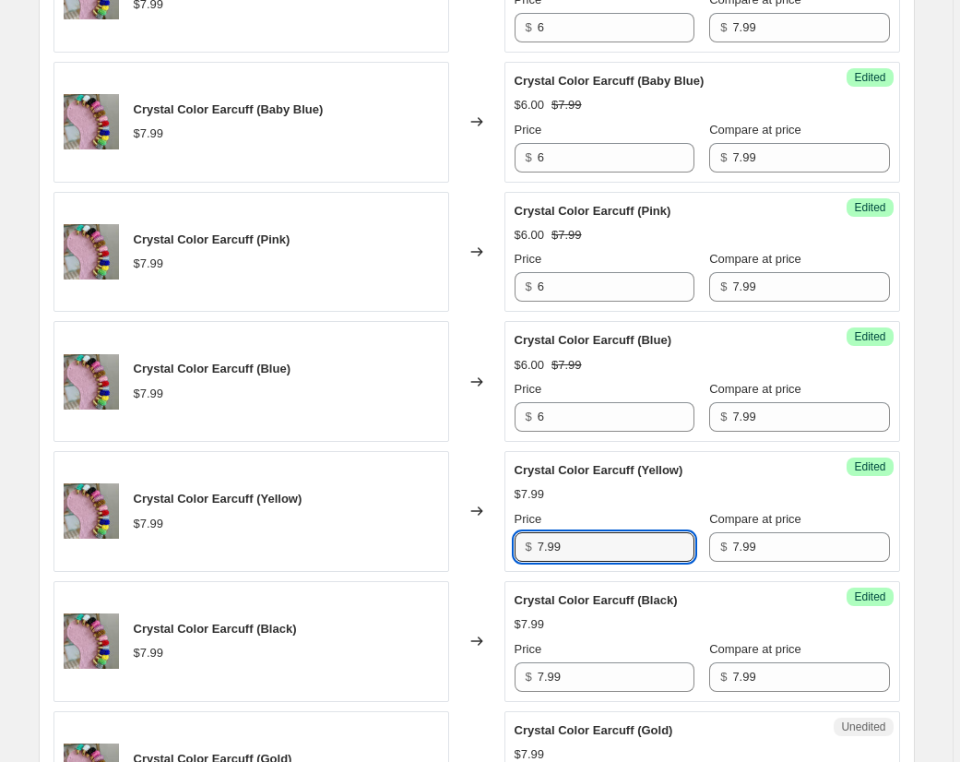
click at [489, 535] on div "Crystal Color Earcuff (Yellow) $7.99 Changed to Success Edited Crystal Color Ea…" at bounding box center [476, 511] width 846 height 121
type input "6"
click at [471, 662] on div "Crystal Color Earcuff (Black) $7.99 Changed to Success Edited Crystal Color Ear…" at bounding box center [476, 641] width 846 height 121
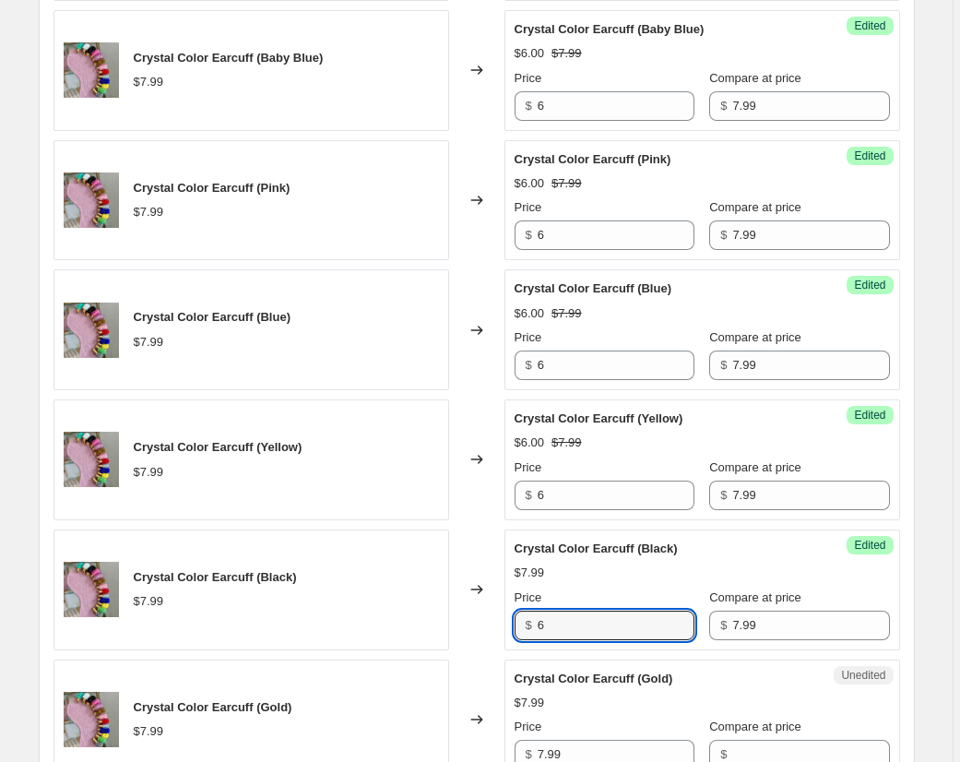
scroll to position [1400, 0]
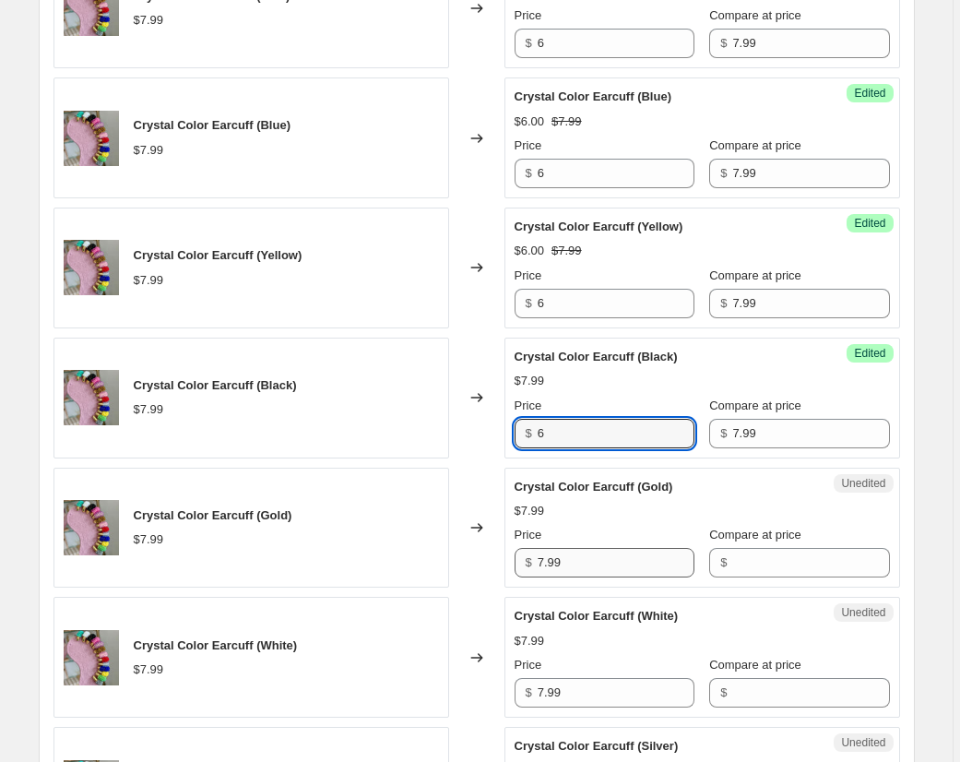
type input "6"
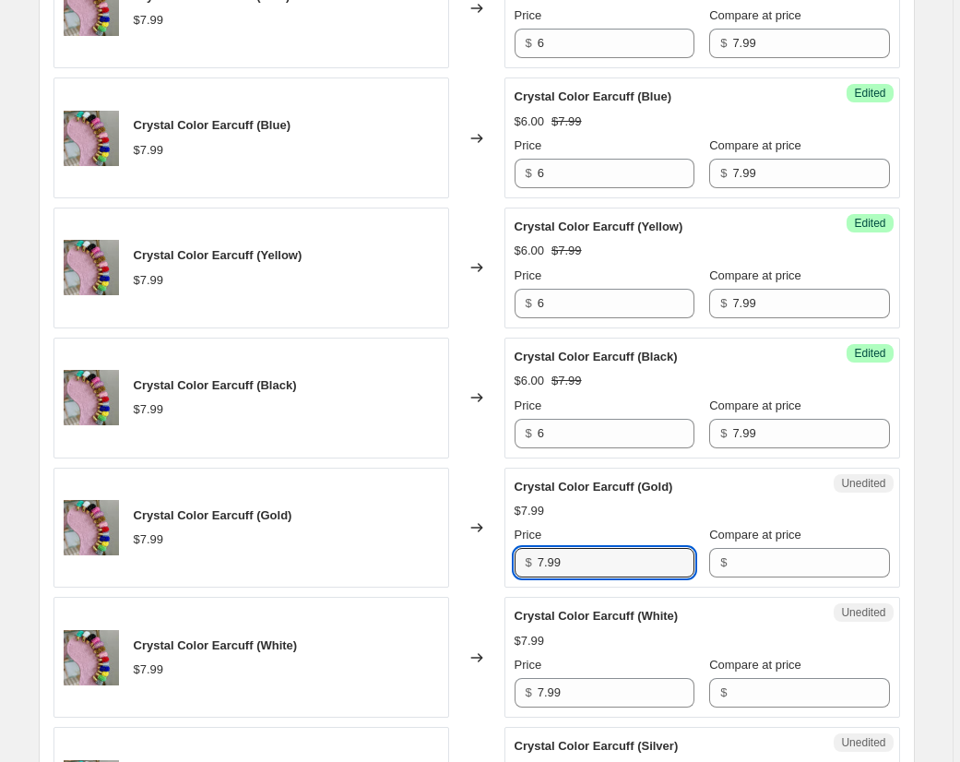
drag, startPoint x: 582, startPoint y: 561, endPoint x: 472, endPoint y: 557, distance: 109.8
click at [472, 557] on div "Crystal Color Earcuff (Gold) $7.99 Changed to Unedited Crystal Color Earcuff (G…" at bounding box center [476, 528] width 846 height 121
click at [783, 556] on input "Compare at price" at bounding box center [810, 563] width 157 height 30
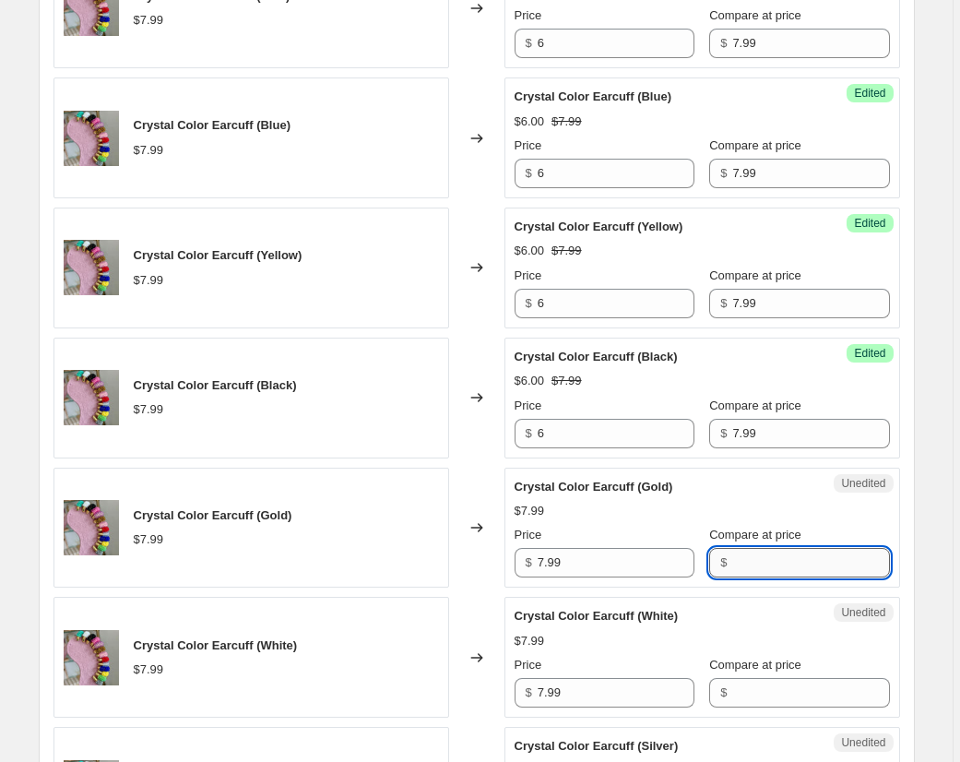
paste input "7.99"
type input "7.99"
click at [772, 694] on input "Compare at price" at bounding box center [810, 693] width 157 height 30
paste input "7.99"
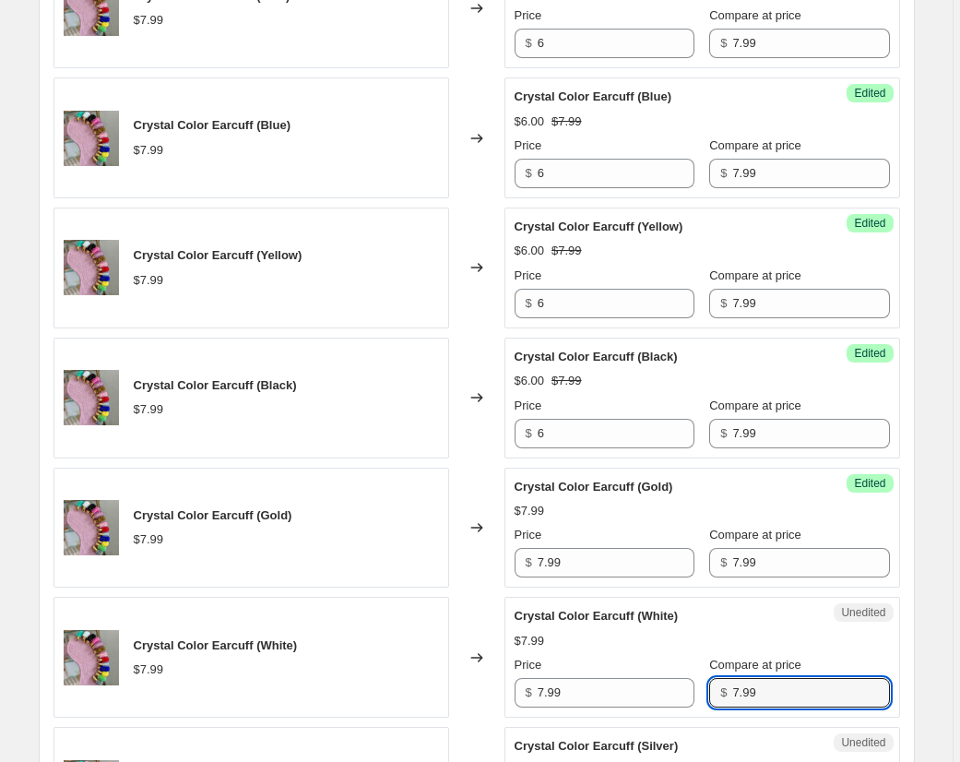
type input "7.99"
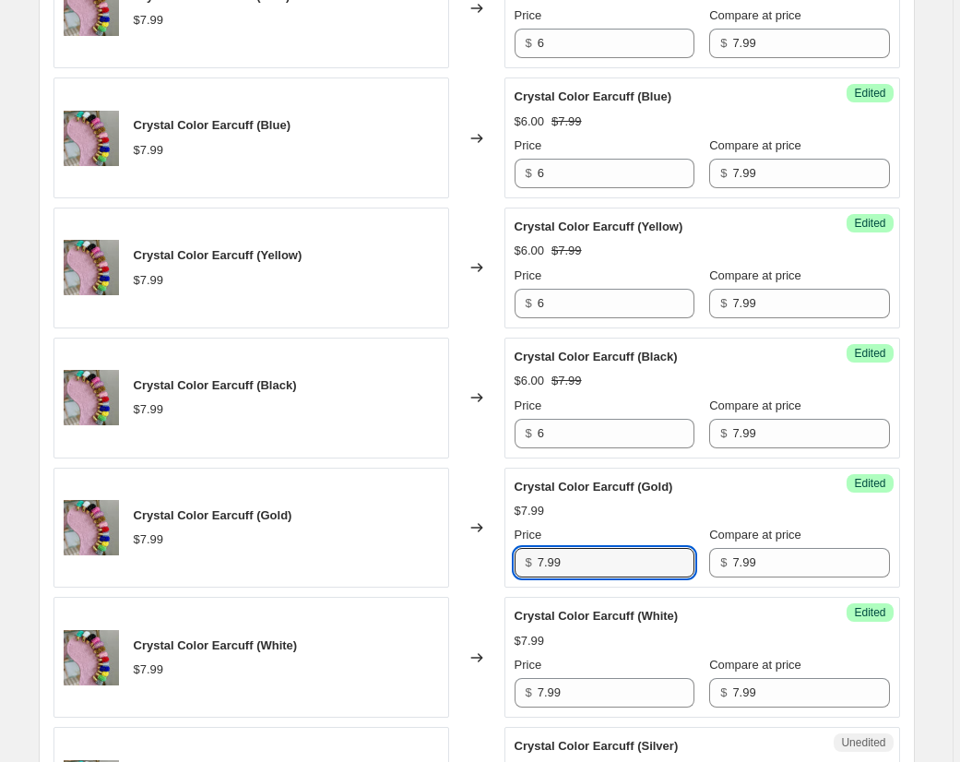
click at [485, 553] on div "Crystal Color Earcuff (Gold) $7.99 Changed to Success Edited Crystal Color Earc…" at bounding box center [476, 528] width 846 height 121
type input "6"
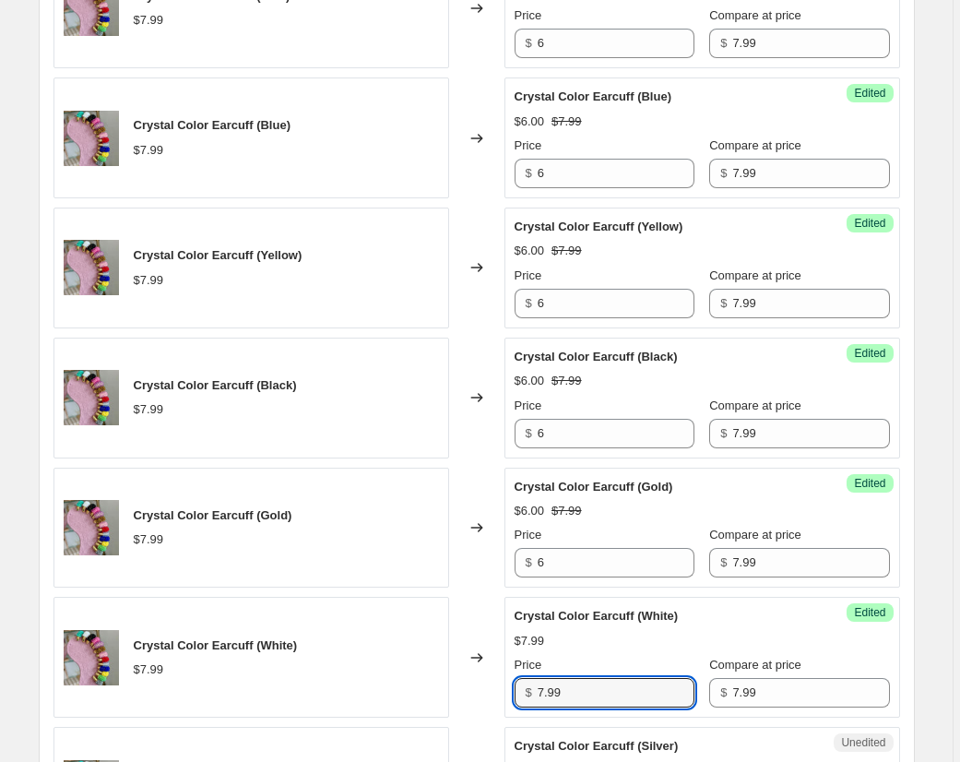
drag, startPoint x: 571, startPoint y: 694, endPoint x: 485, endPoint y: 692, distance: 85.8
click at [484, 693] on div "Crystal Color Earcuff (White) $7.99 Changed to Success Edited Crystal Color Ear…" at bounding box center [476, 657] width 846 height 121
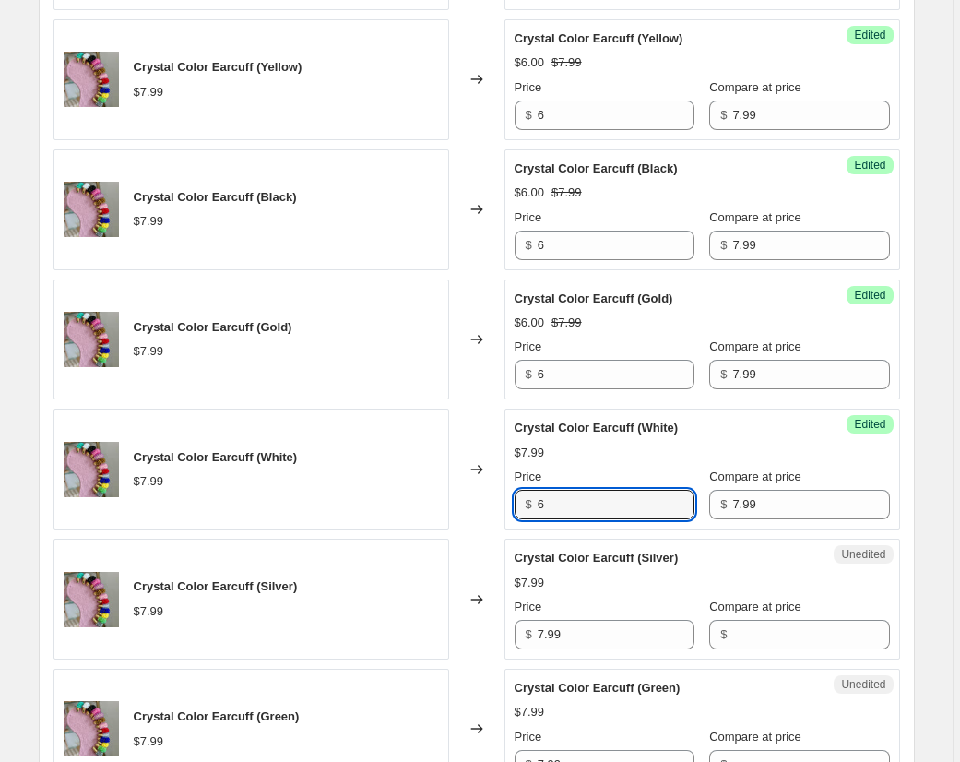
scroll to position [1730, 0]
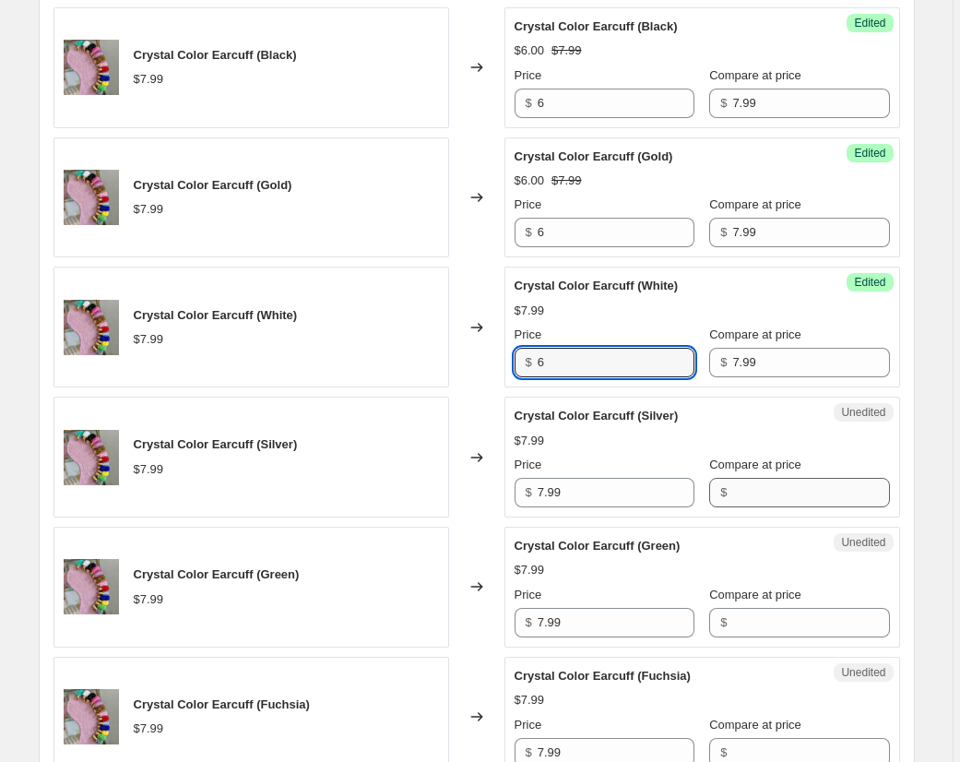
type input "6"
click at [758, 494] on input "Compare at price" at bounding box center [810, 493] width 157 height 30
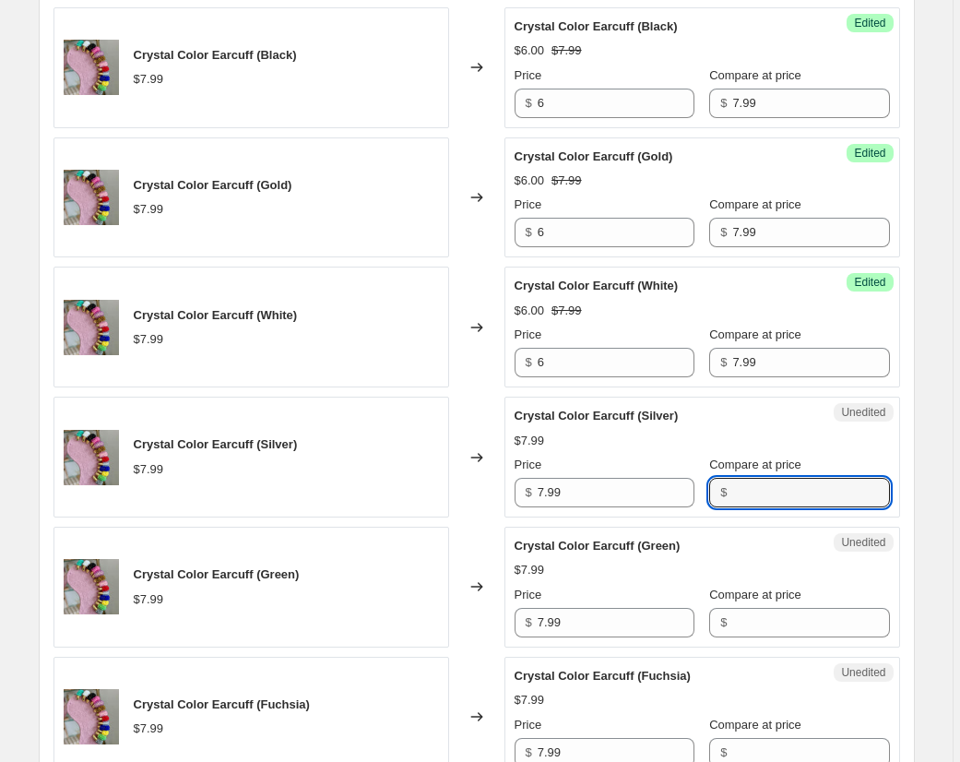
paste input "7.99"
type input "7.99"
click at [762, 626] on input "Compare at price" at bounding box center [810, 623] width 157 height 30
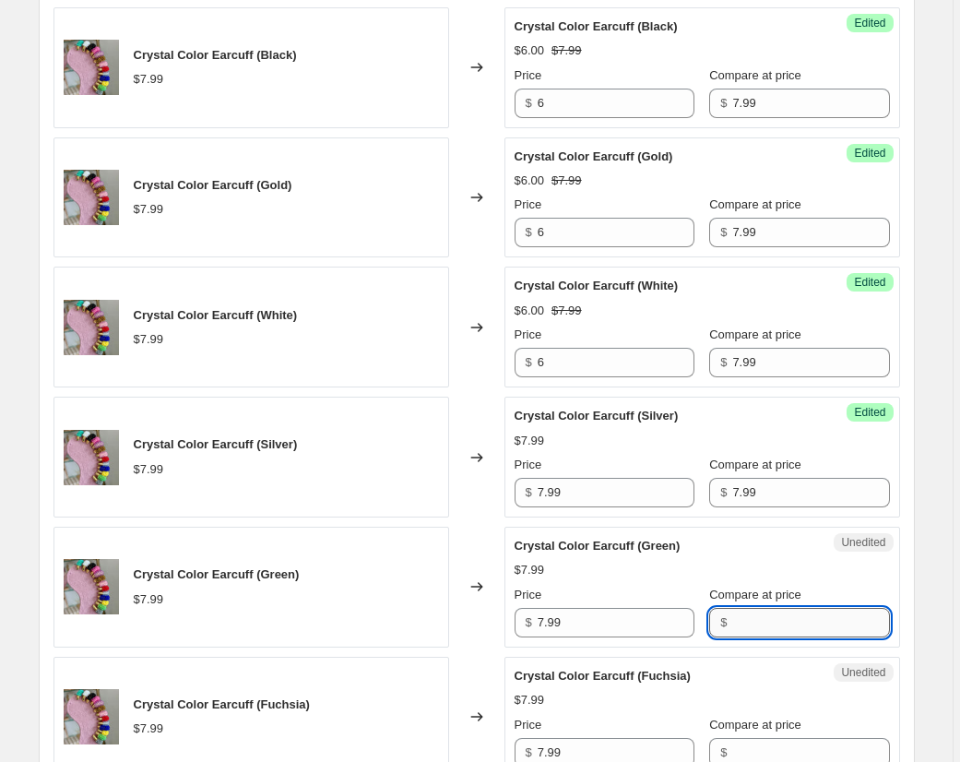
paste input "7.99"
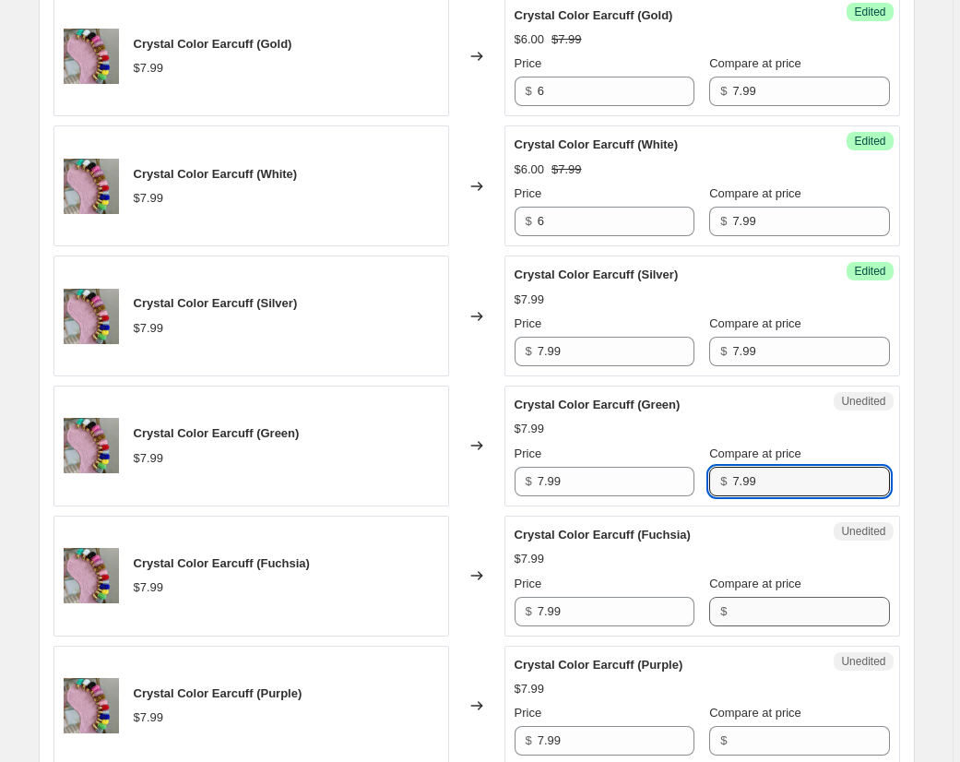
type input "7.99"
click at [763, 610] on input "Compare at price" at bounding box center [810, 612] width 157 height 30
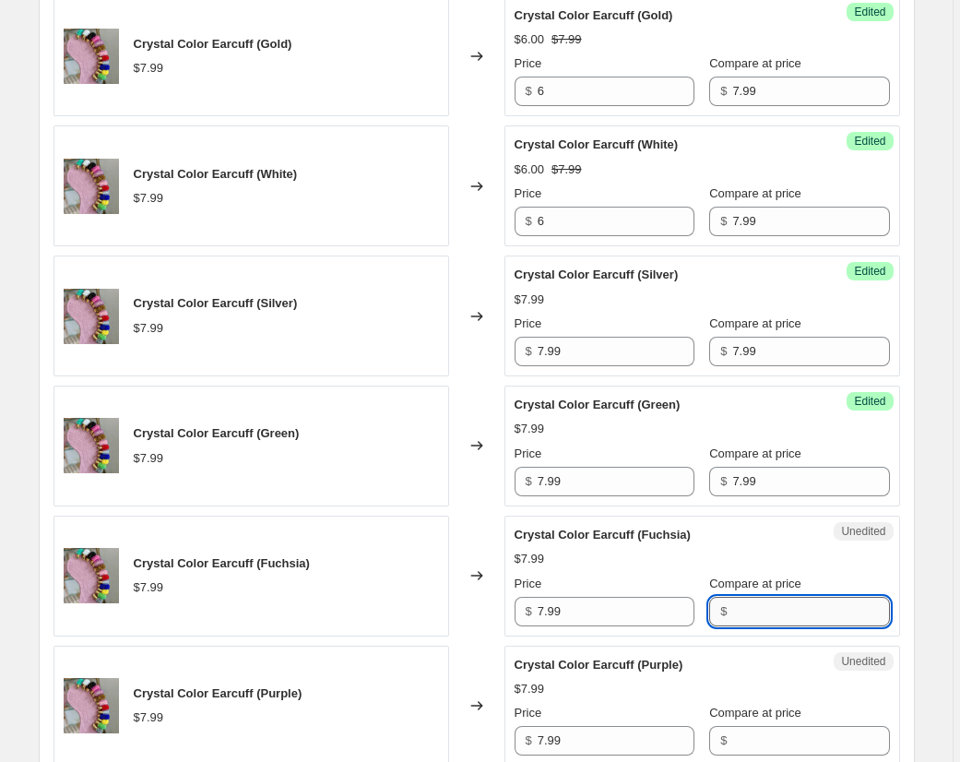
paste input "7.99"
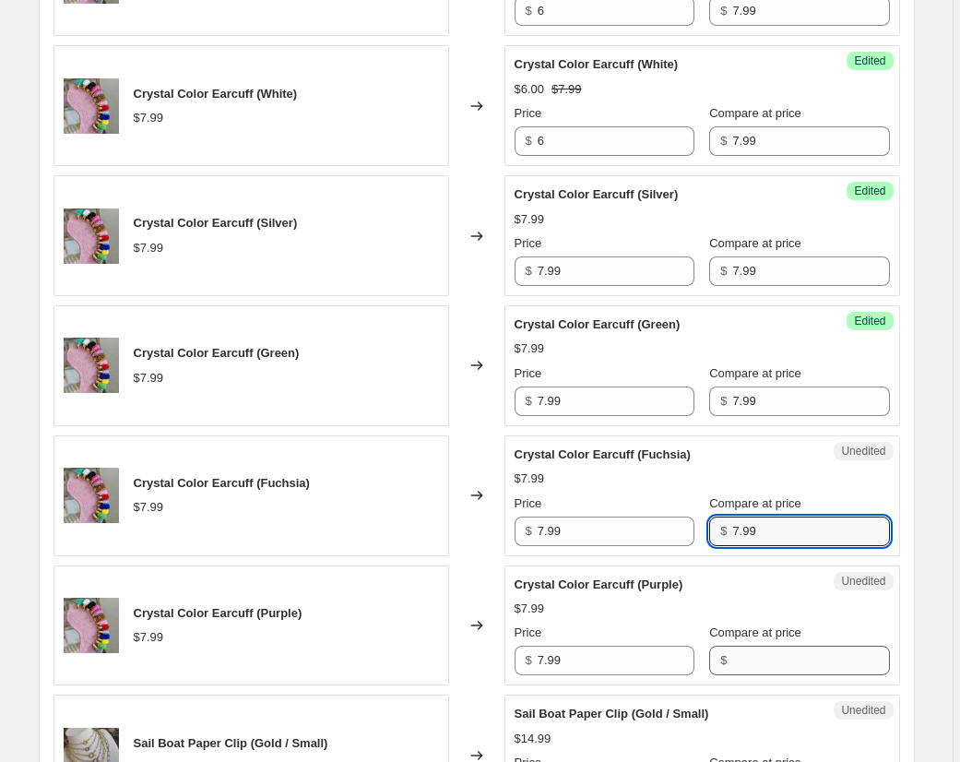
type input "7.99"
drag, startPoint x: 763, startPoint y: 657, endPoint x: 614, endPoint y: 652, distance: 148.6
click at [763, 657] on input "Compare at price" at bounding box center [810, 660] width 157 height 30
paste input "7.99"
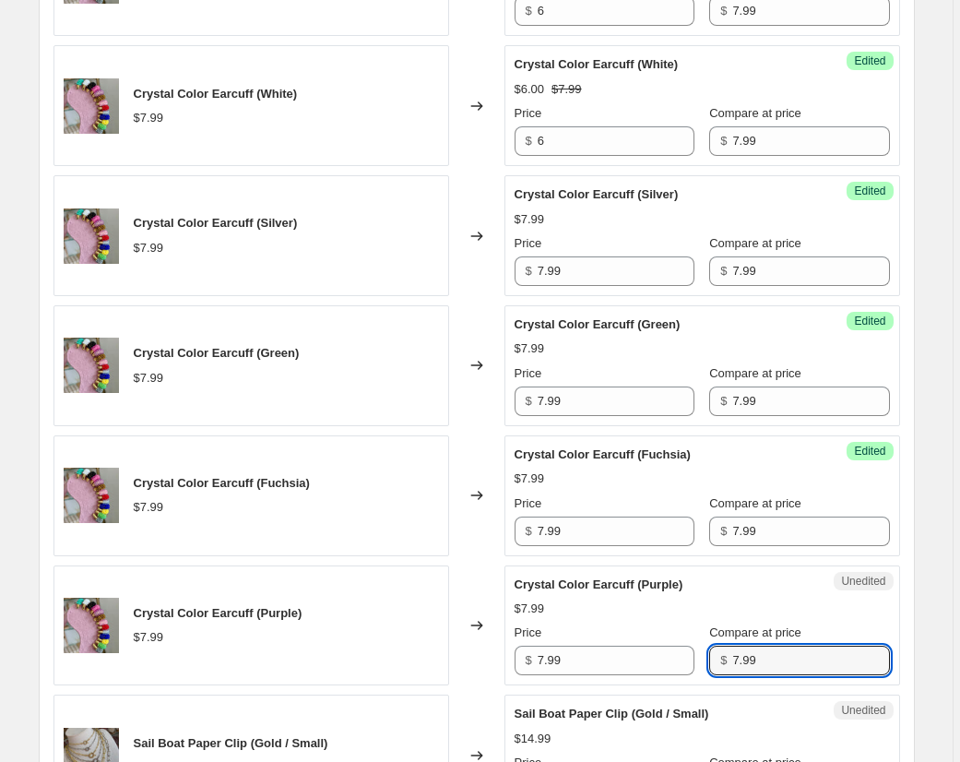
type input "7.99"
click at [505, 658] on div "Crystal Color Earcuff (Purple) $7.99 Changed to Unedited Crystal Color Earcuff …" at bounding box center [476, 625] width 846 height 121
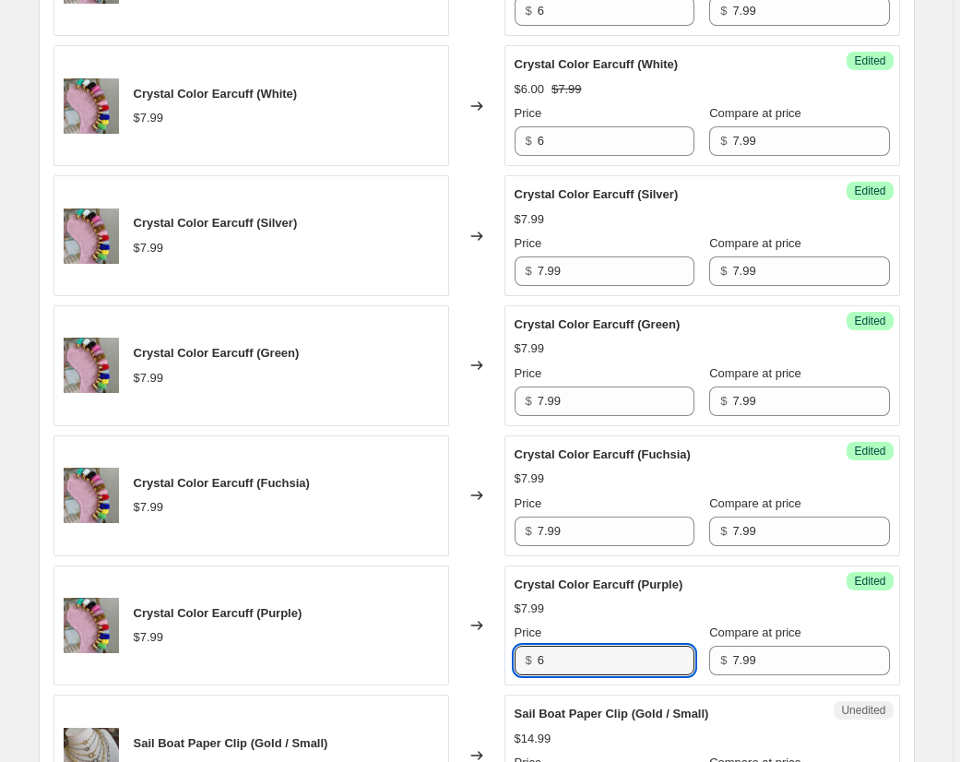
type input "6"
click at [501, 527] on div "Crystal Color Earcuff (Fuchsia) $7.99 Changed to Success Edited Crystal Color E…" at bounding box center [476, 495] width 846 height 121
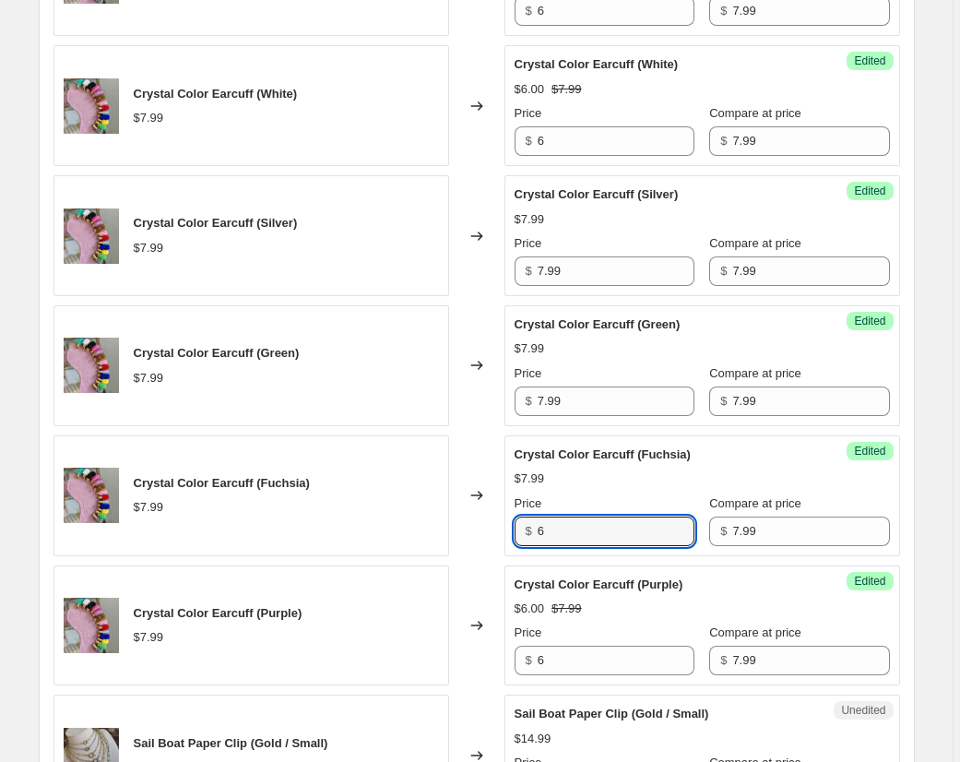
type input "6"
click at [460, 391] on div "Crystal Color Earcuff (Green) $7.99 Changed to Success Edited Crystal Color Ear…" at bounding box center [476, 365] width 846 height 121
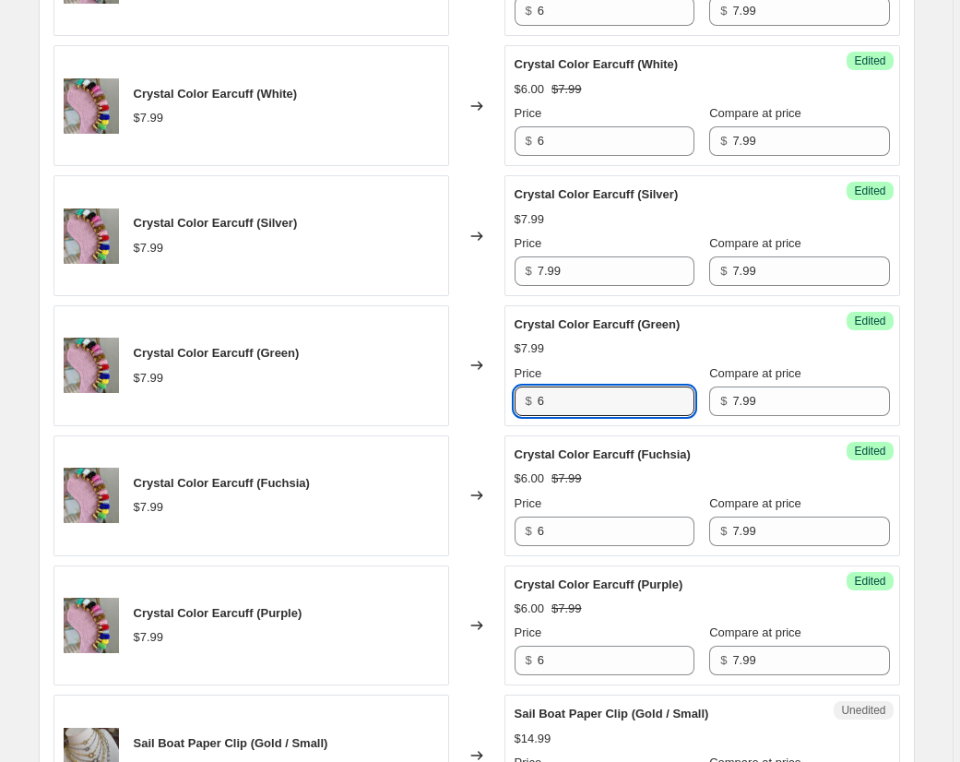
type input "6"
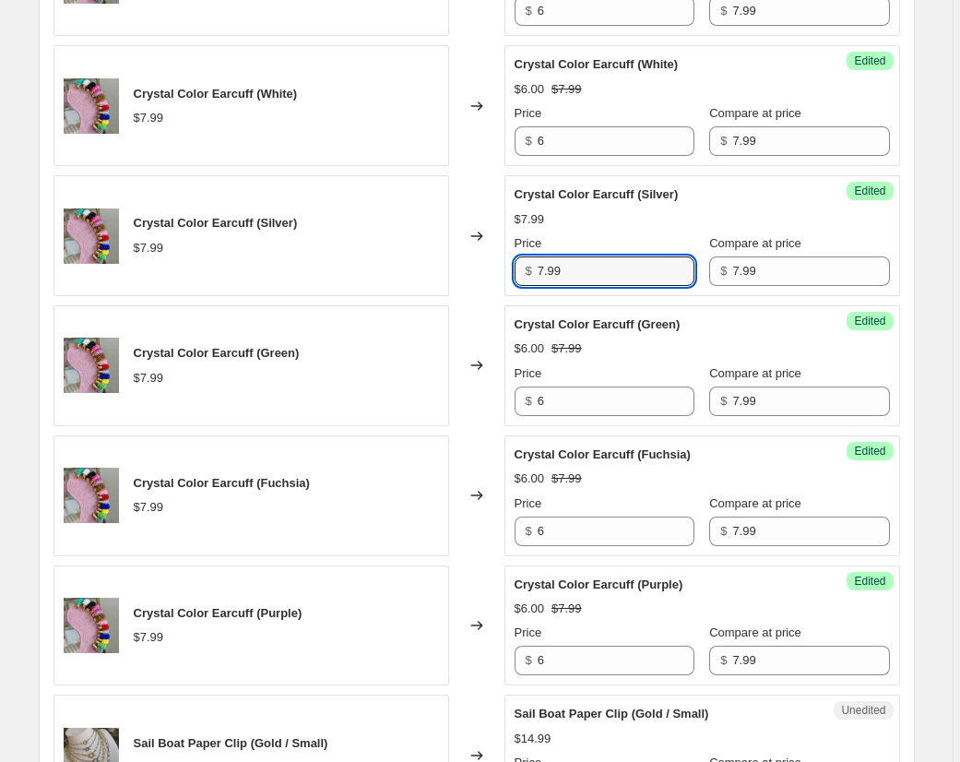
click at [512, 270] on div "Success Edited Crystal Color Earcuff (Silver) $7.99 Price $ 7.99 Compare at pri…" at bounding box center [702, 235] width 396 height 121
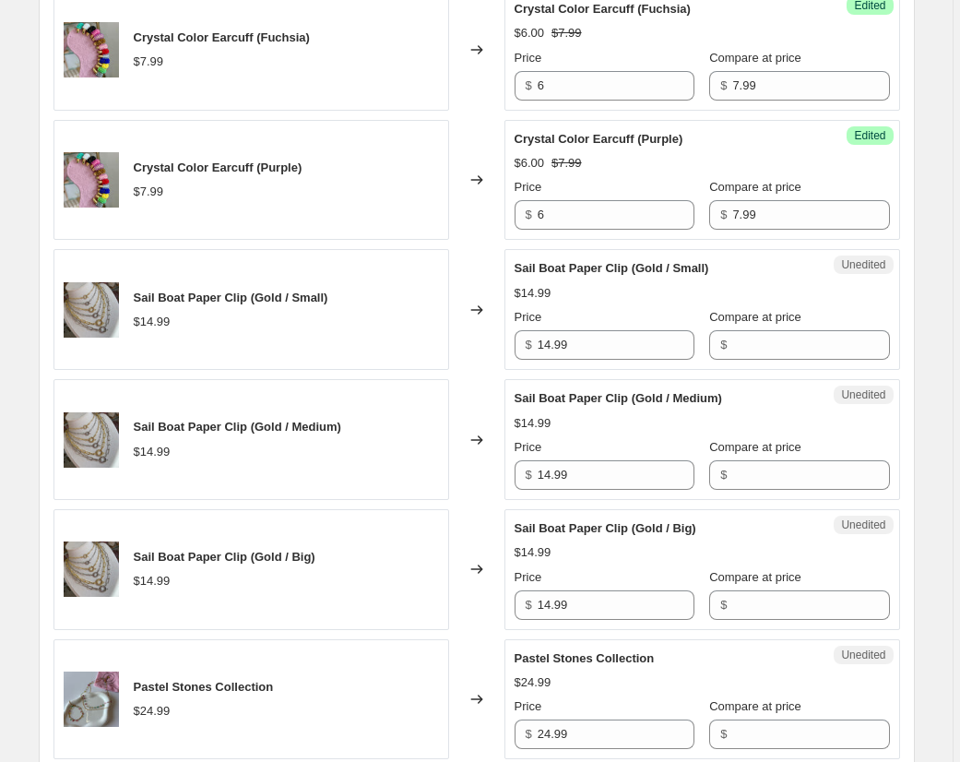
scroll to position [2391, 0]
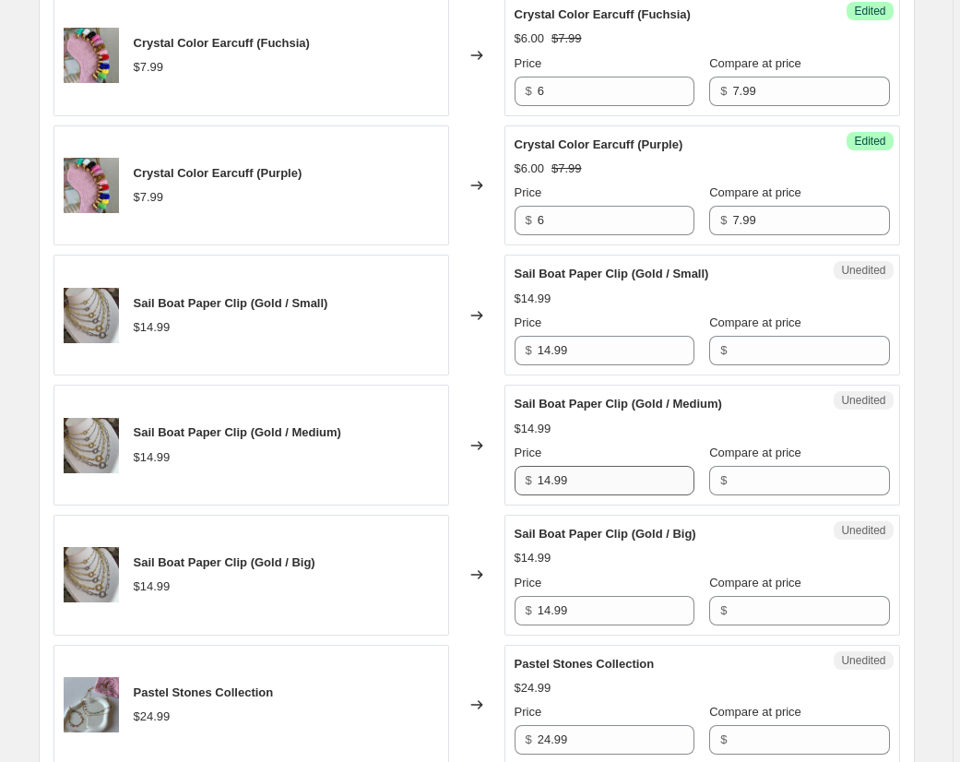
type input "6"
drag, startPoint x: 583, startPoint y: 479, endPoint x: 520, endPoint y: 475, distance: 62.9
click at [520, 475] on div "$ 14.99" at bounding box center [605, 481] width 180 height 30
click at [747, 472] on input "Compare at price" at bounding box center [810, 481] width 157 height 30
paste input "14.99"
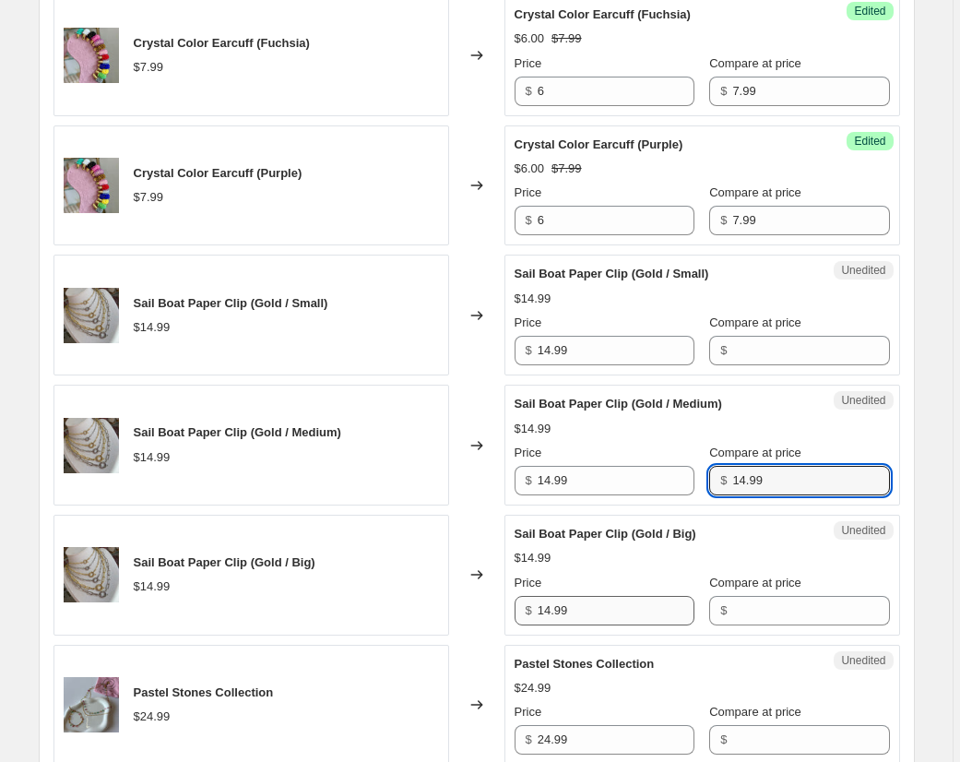
type input "14.99"
click at [747, 612] on input "Compare at price" at bounding box center [810, 611] width 157 height 30
paste input "14.99"
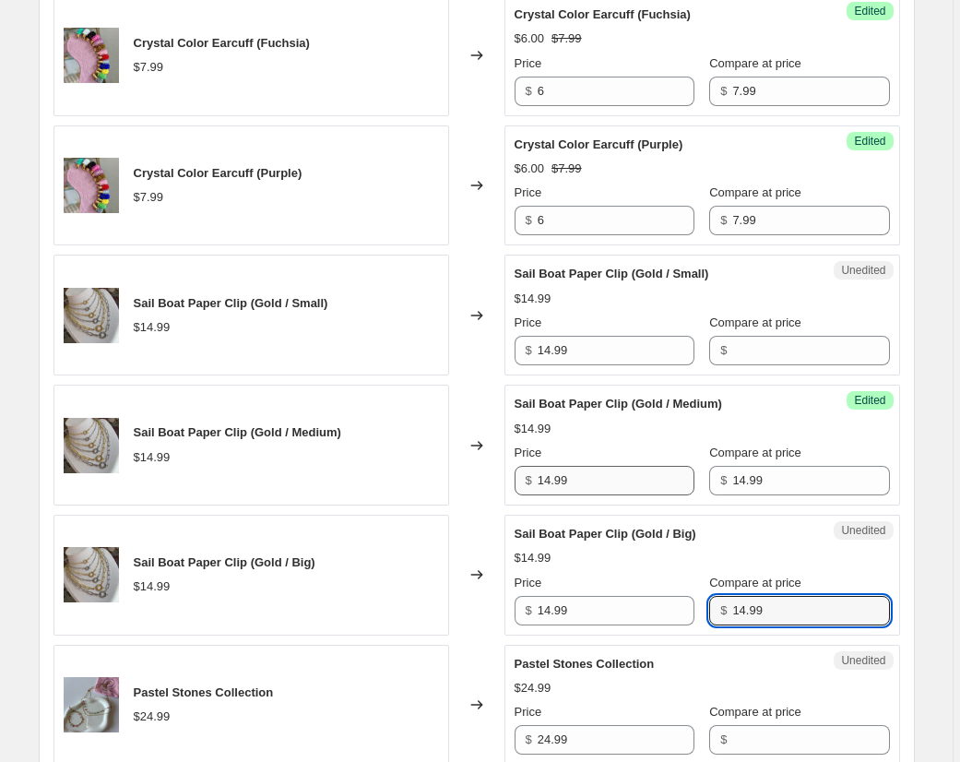
type input "14.99"
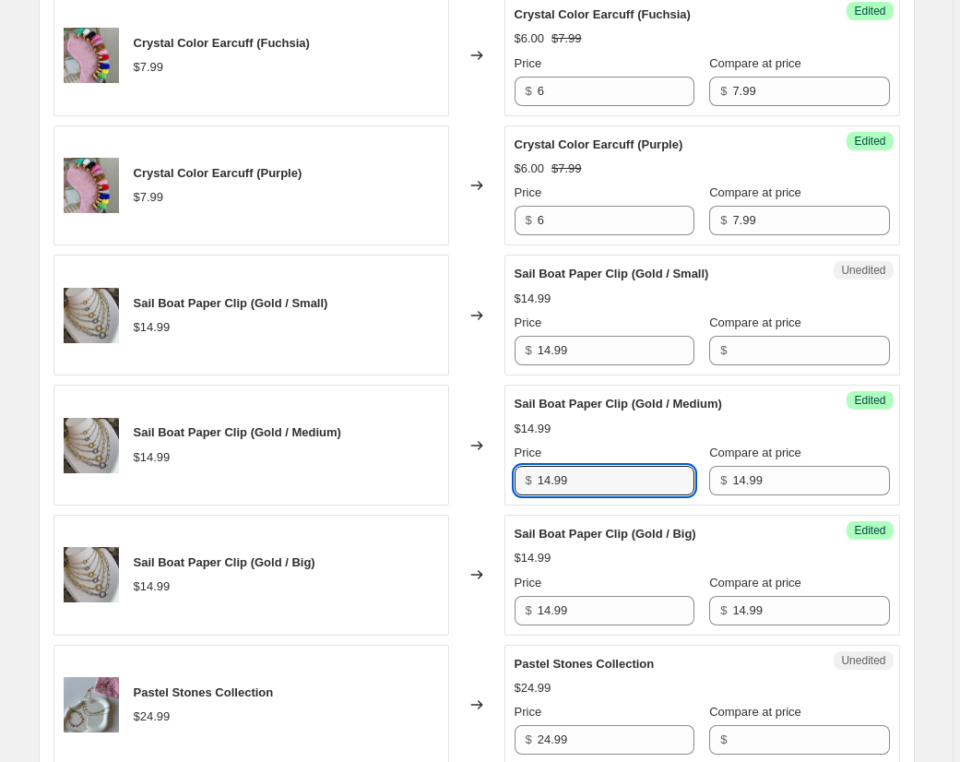
drag, startPoint x: 591, startPoint y: 483, endPoint x: 503, endPoint y: 479, distance: 88.6
click at [503, 479] on div "Sail Boat Paper Clip (Gold / Medium) $14.99 Changed to Success Edited Sail Boat…" at bounding box center [476, 445] width 846 height 121
type input "12"
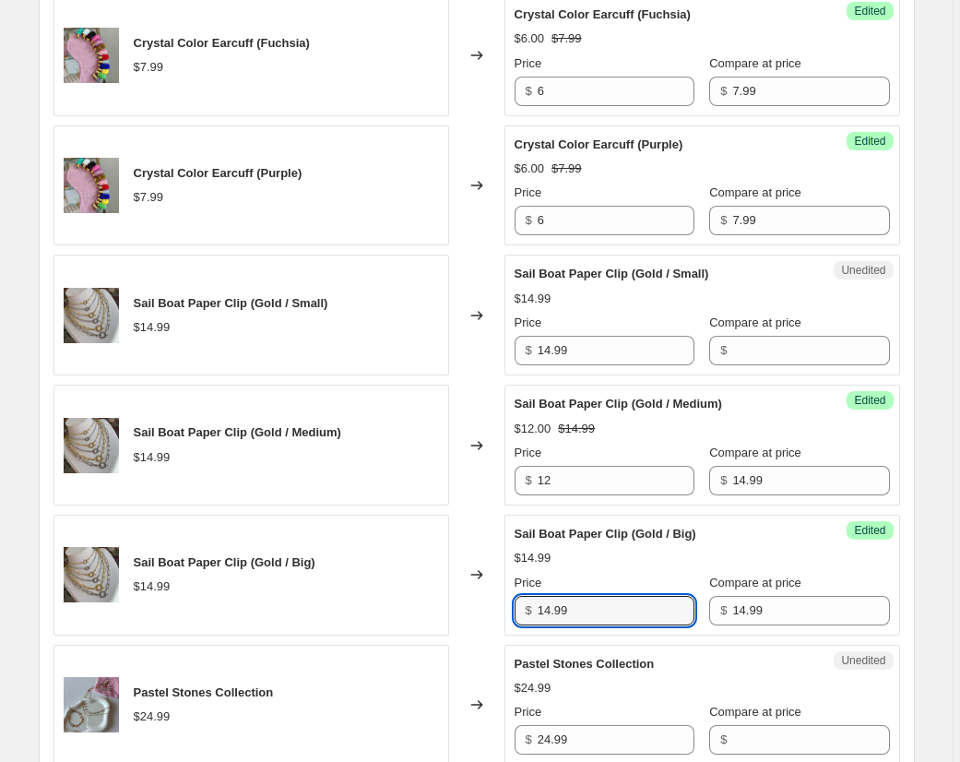
drag, startPoint x: 589, startPoint y: 610, endPoint x: 526, endPoint y: 609, distance: 63.7
click at [526, 609] on div "$ 14.99" at bounding box center [605, 611] width 180 height 30
type input "14"
click at [670, 652] on div "Unedited Pastel Stones Collection $24.99 Price $ 24.99 Compare at price $" at bounding box center [702, 705] width 396 height 121
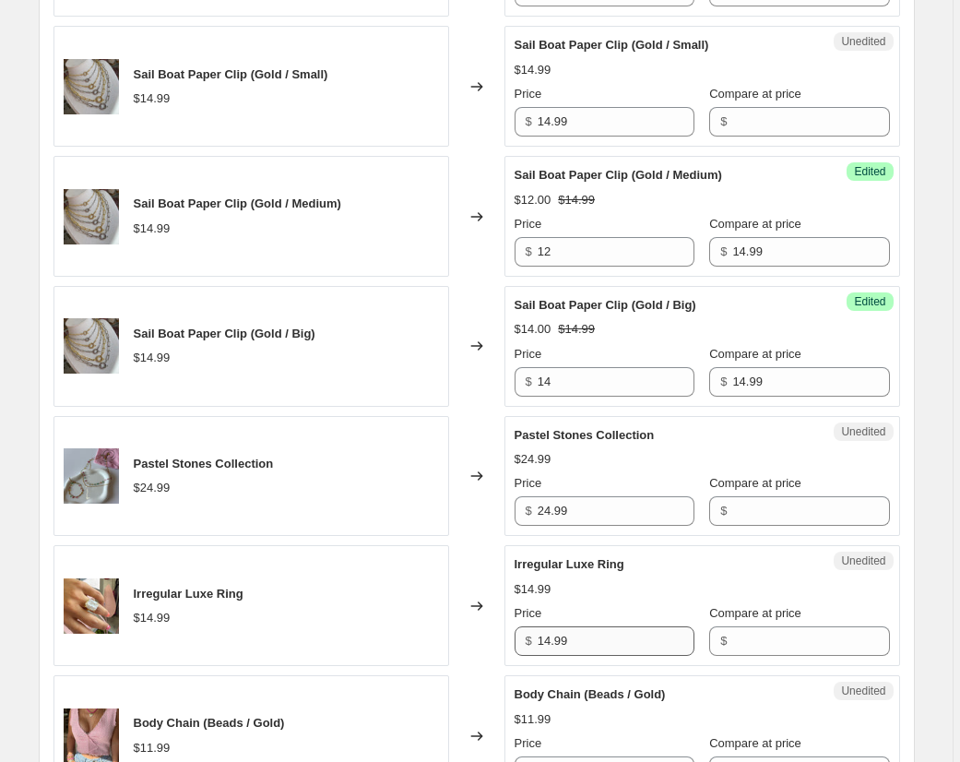
scroll to position [2626, 0]
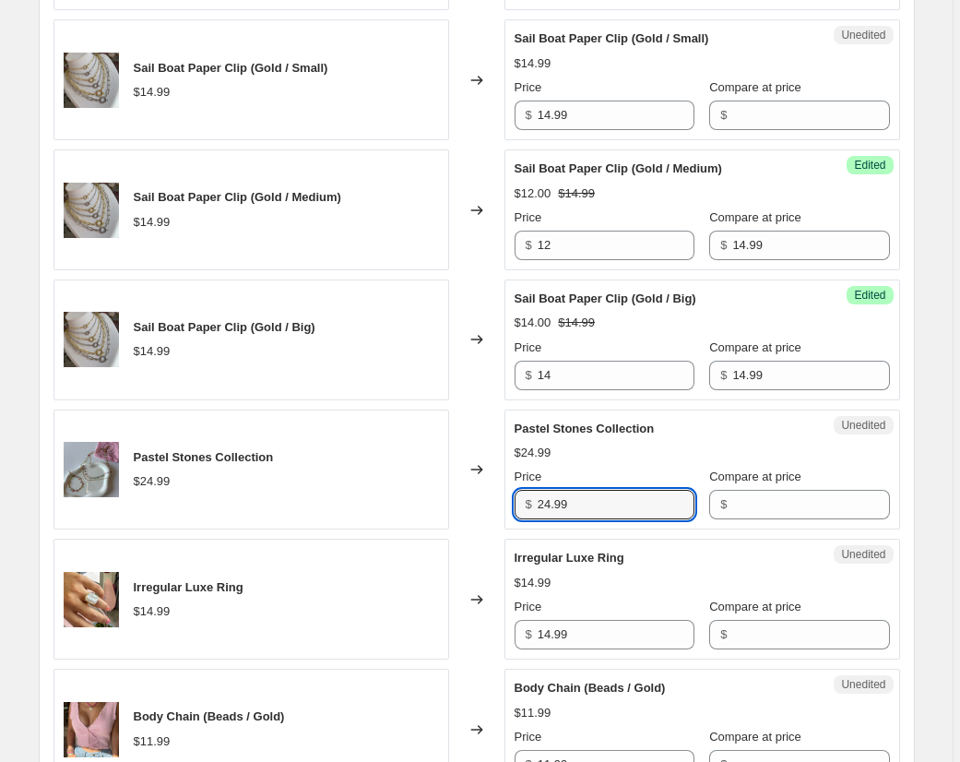
drag, startPoint x: 579, startPoint y: 508, endPoint x: 515, endPoint y: 505, distance: 64.6
click at [515, 505] on div "Unedited Pastel Stones Collection $24.99 Price $ 24.99 Compare at price $" at bounding box center [702, 469] width 396 height 121
click at [787, 511] on input "Compare at price" at bounding box center [810, 505] width 157 height 30
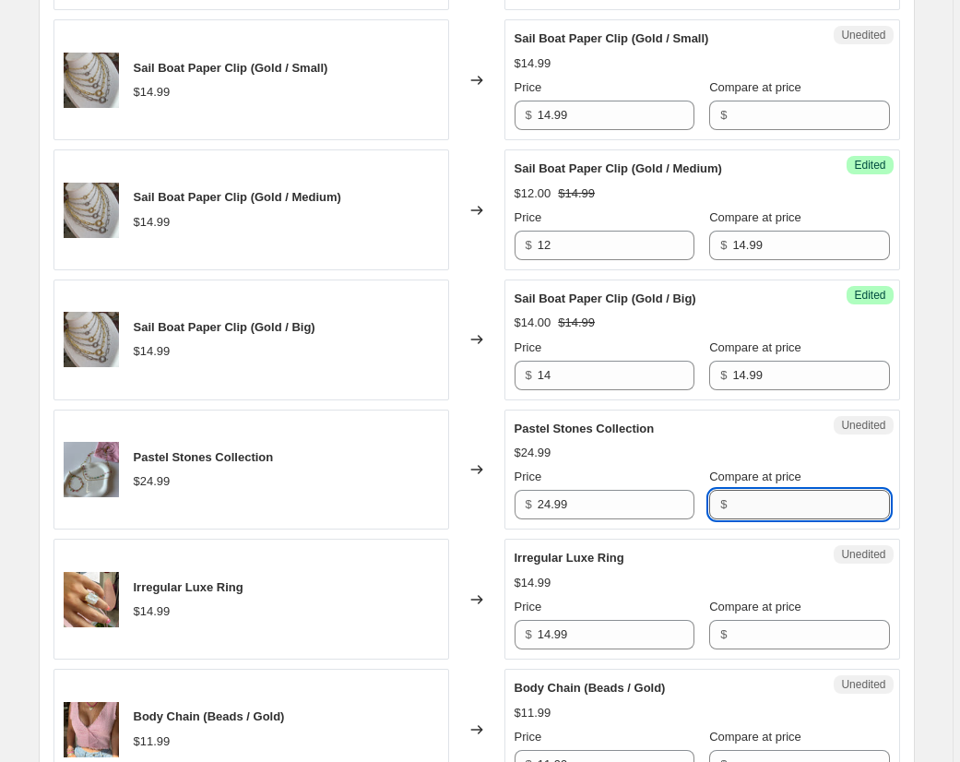
paste input "24.99"
type input "24.99"
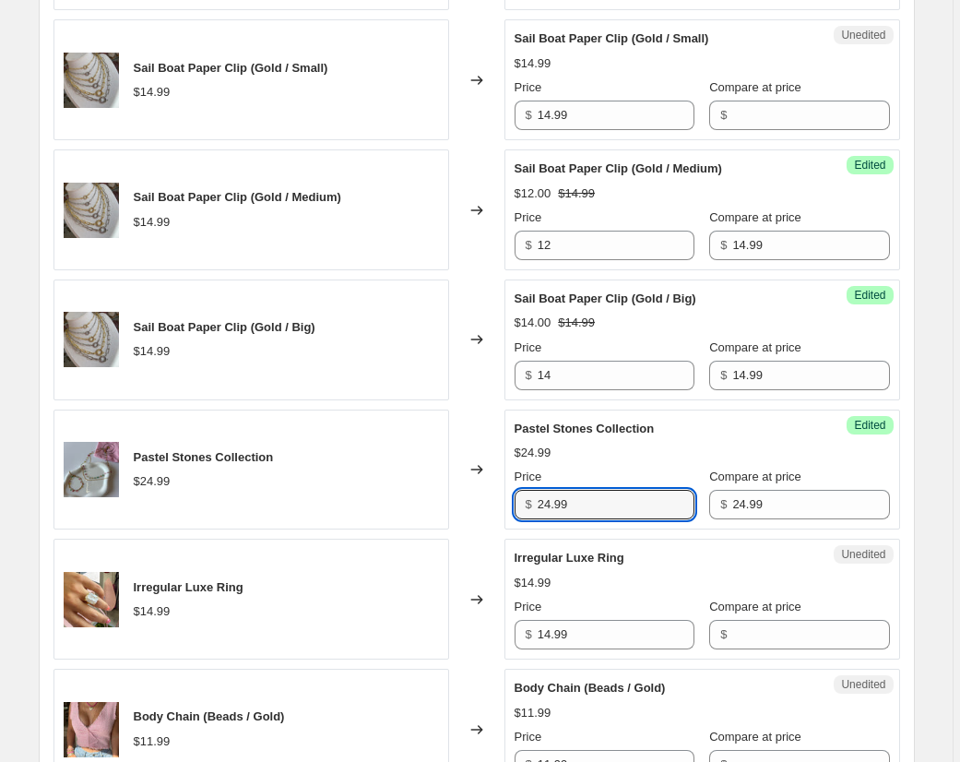
drag, startPoint x: 586, startPoint y: 504, endPoint x: 460, endPoint y: 496, distance: 126.6
click at [460, 496] on div "Pastel Stones Collection $24.99 Changed to Success Edited Pastel Stones Collect…" at bounding box center [476, 469] width 846 height 121
type input "22"
click at [483, 549] on div "Changed to" at bounding box center [476, 598] width 55 height 121
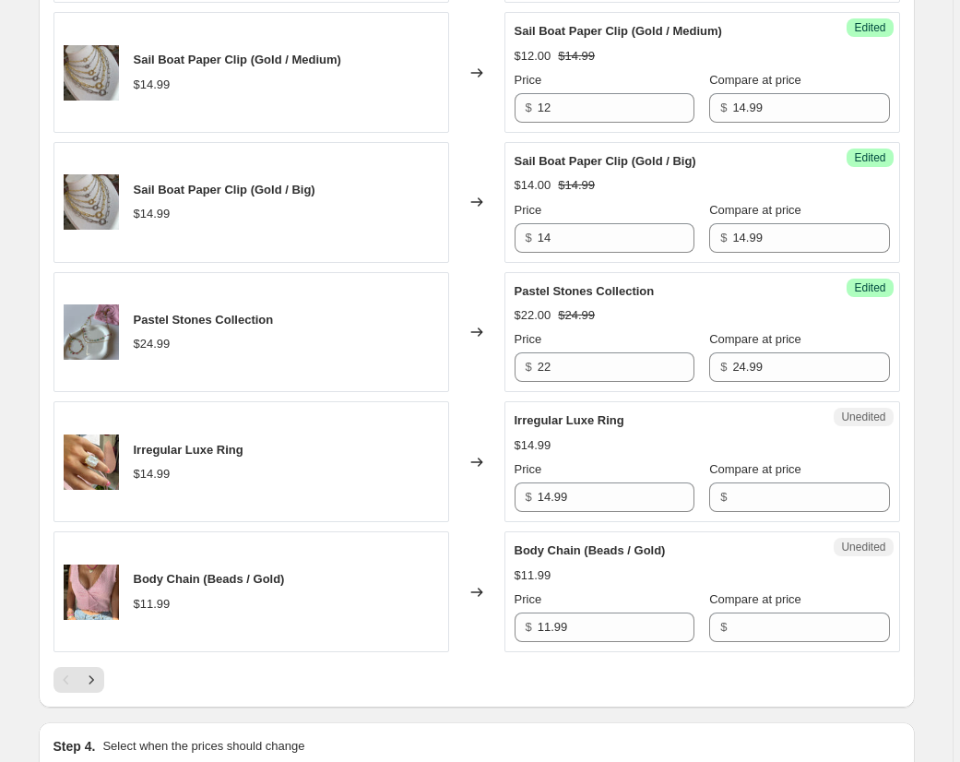
scroll to position [2769, 0]
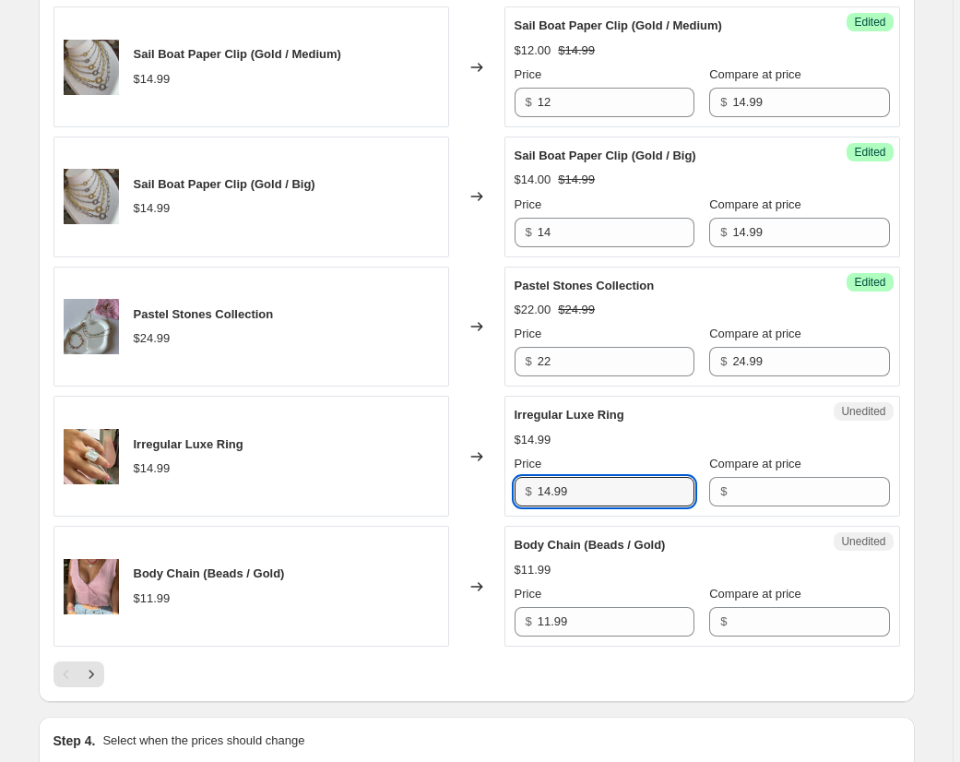
drag, startPoint x: 584, startPoint y: 495, endPoint x: 504, endPoint y: 486, distance: 79.8
click at [503, 486] on div "Irregular Luxe Ring $14.99 Changed to Unedited Irregular Luxe Ring $14.99 Price…" at bounding box center [476, 456] width 846 height 121
drag, startPoint x: 773, startPoint y: 492, endPoint x: 703, endPoint y: 498, distance: 70.3
click at [773, 492] on input "Compare at price" at bounding box center [810, 492] width 157 height 30
paste input "14.99"
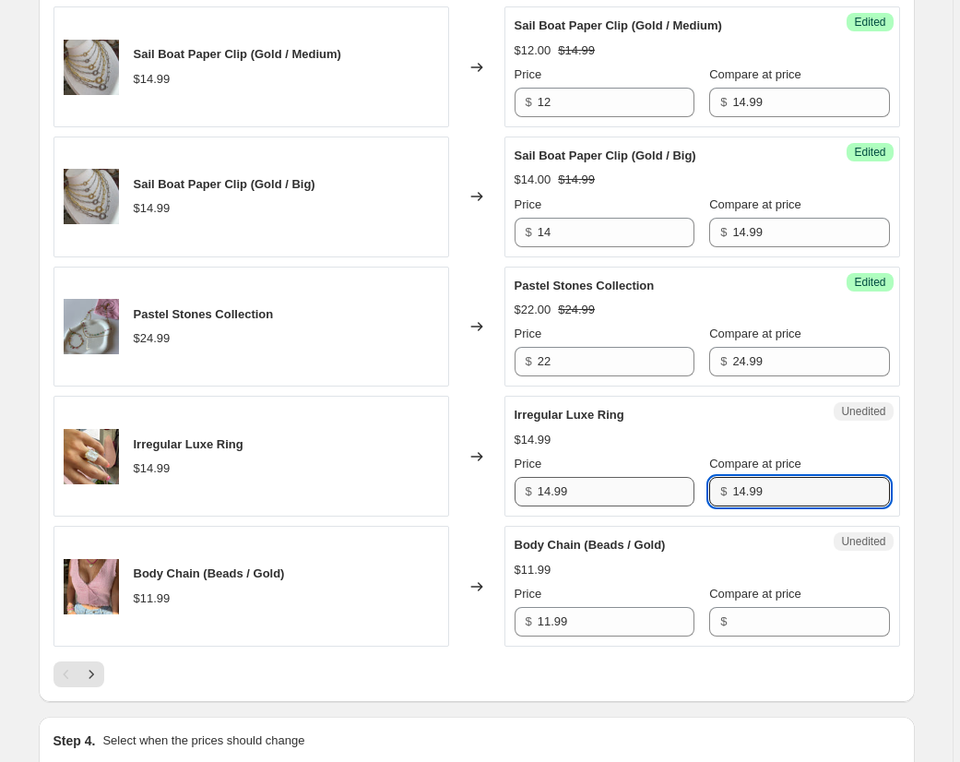
type input "14.99"
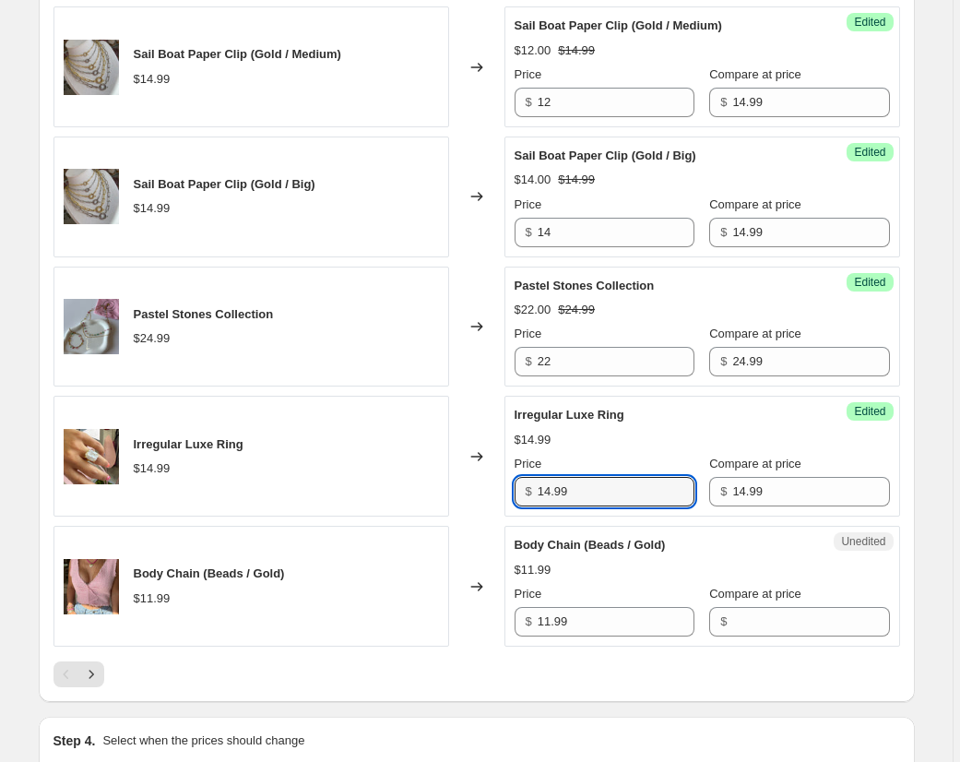
drag, startPoint x: 595, startPoint y: 491, endPoint x: 539, endPoint y: 490, distance: 56.3
click at [539, 490] on div "$ 14.99" at bounding box center [605, 492] width 180 height 30
type input "12"
click at [651, 577] on div "$11.99" at bounding box center [702, 570] width 375 height 18
click at [96, 666] on button "Next" at bounding box center [91, 674] width 26 height 26
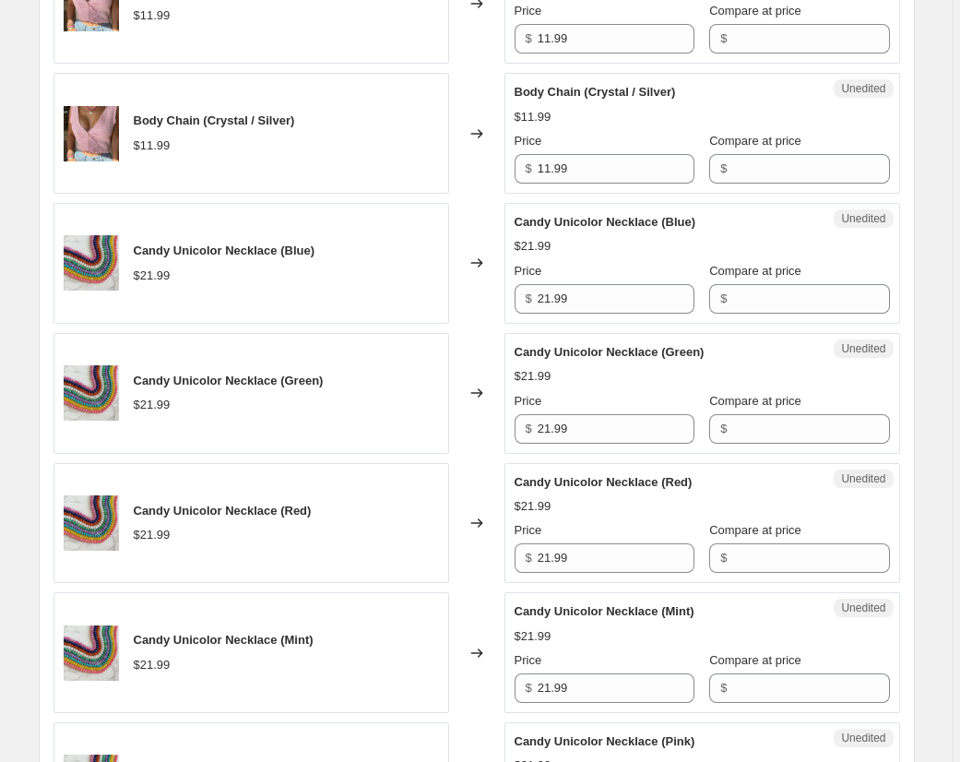
scroll to position [883, 0]
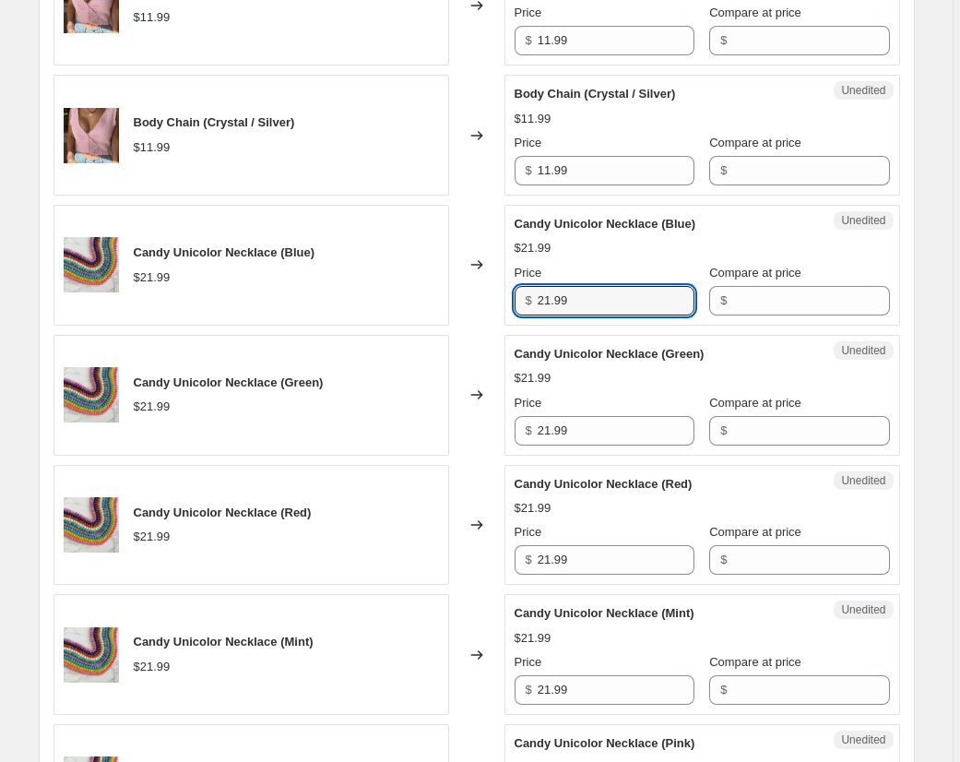
drag, startPoint x: 588, startPoint y: 298, endPoint x: 479, endPoint y: 296, distance: 108.8
click at [479, 296] on div "Candy Unicolor Necklace (Blue) $21.99 Changed to Unedited Candy Unicolor Neckla…" at bounding box center [476, 265] width 846 height 121
click at [767, 296] on input "Compare at price" at bounding box center [810, 301] width 157 height 30
paste input "21.99"
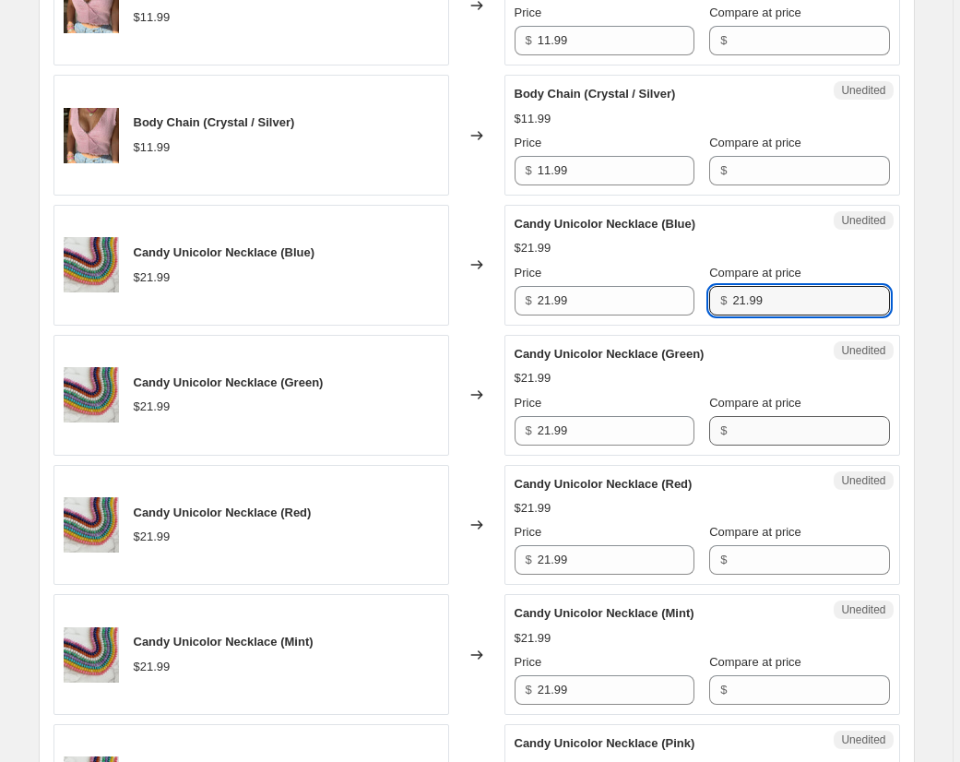
type input "21.99"
click at [773, 431] on input "Compare at price" at bounding box center [810, 431] width 157 height 30
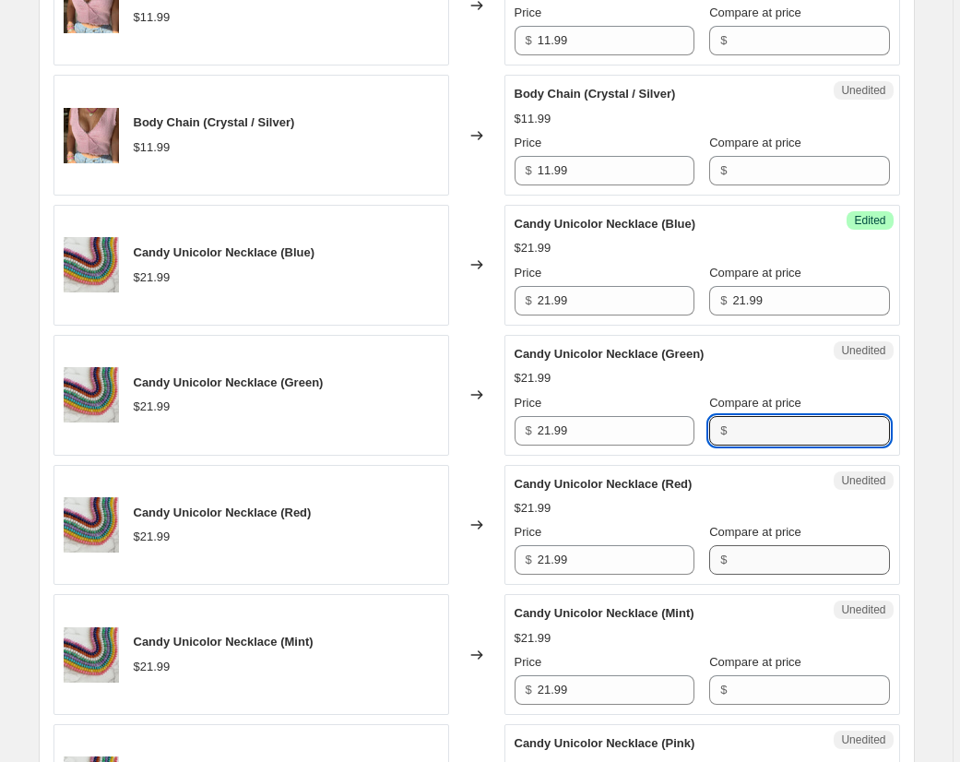
paste input "21.99"
type input "21.99"
click at [776, 559] on input "Compare at price" at bounding box center [810, 560] width 157 height 30
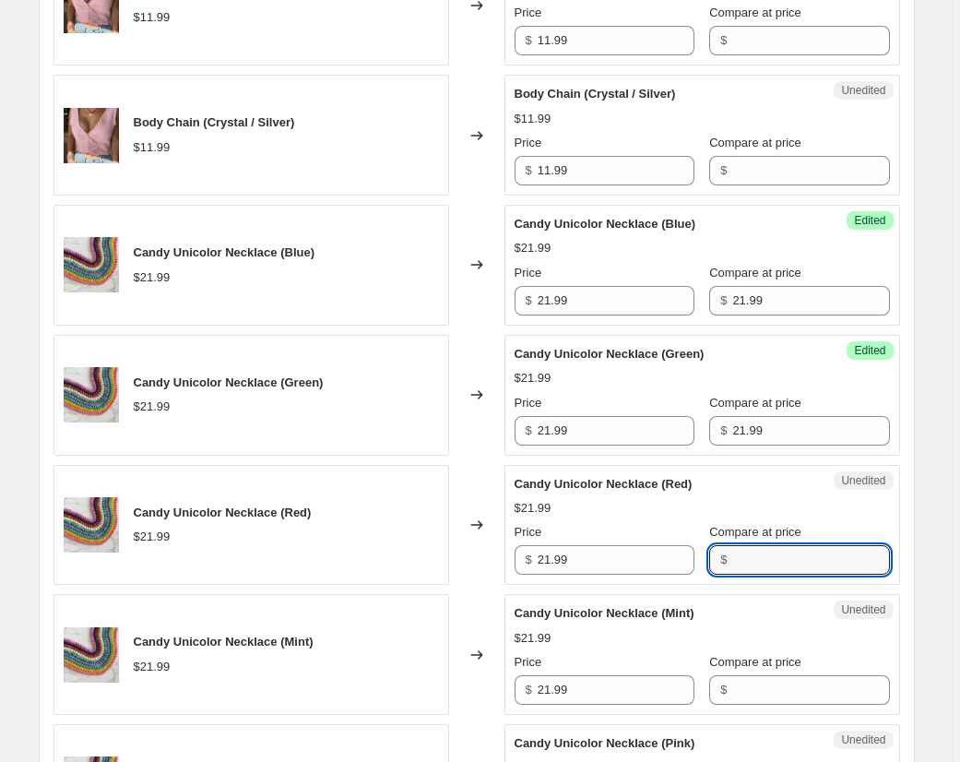
paste input "21.99"
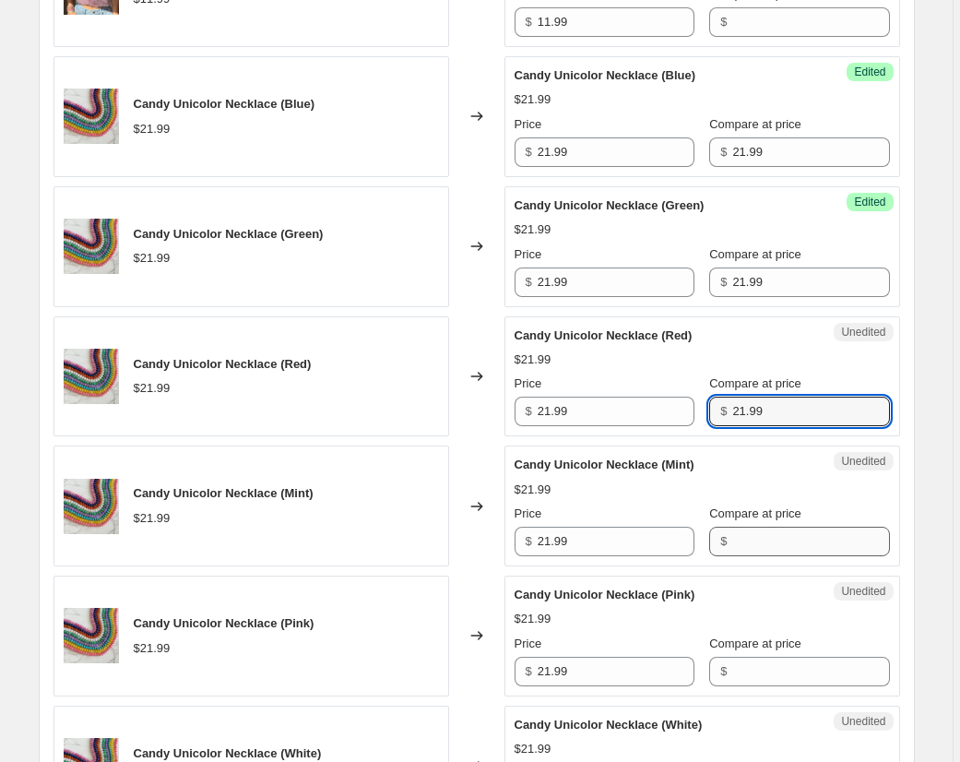
scroll to position [1039, 0]
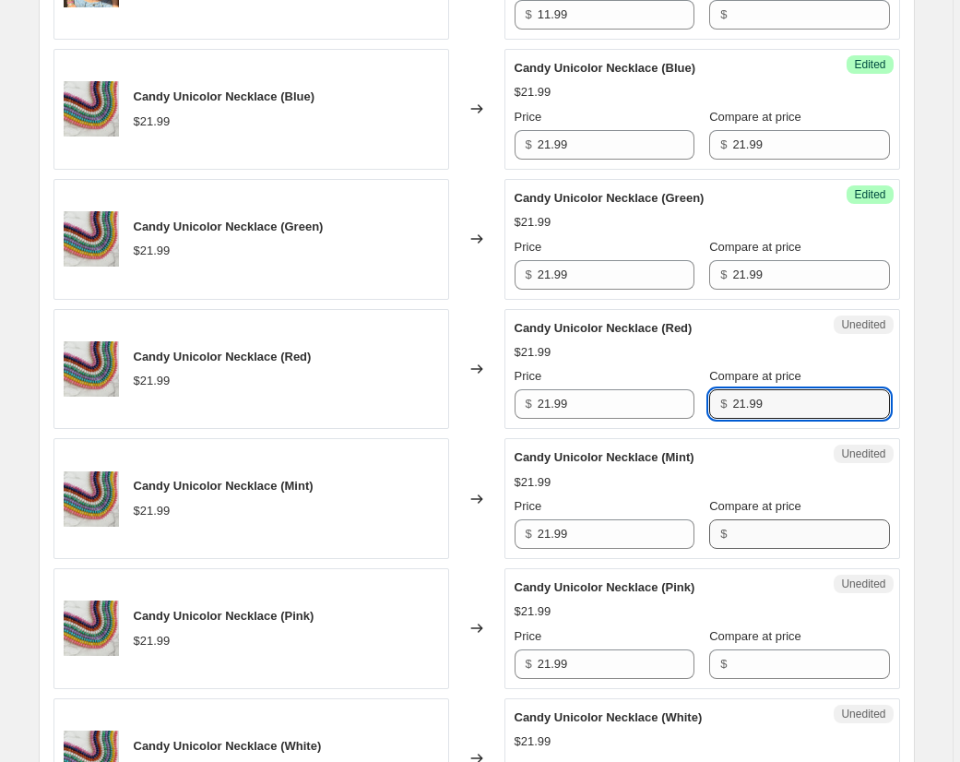
type input "21.99"
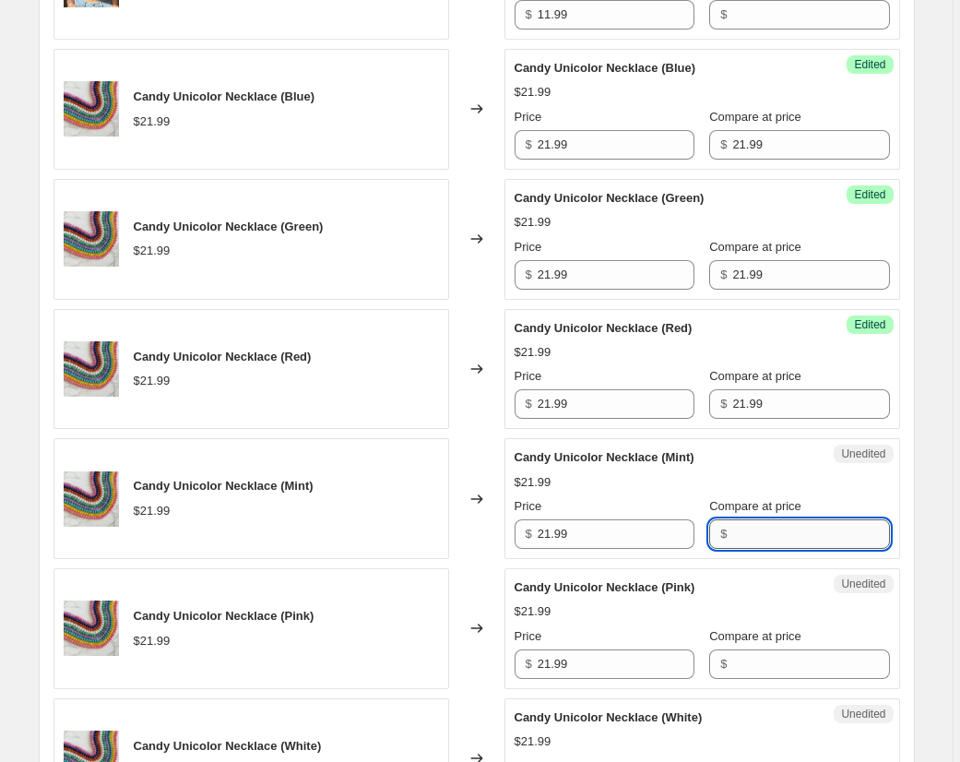
click at [781, 530] on input "Compare at price" at bounding box center [810, 534] width 157 height 30
paste input "21.99"
type input "21.99"
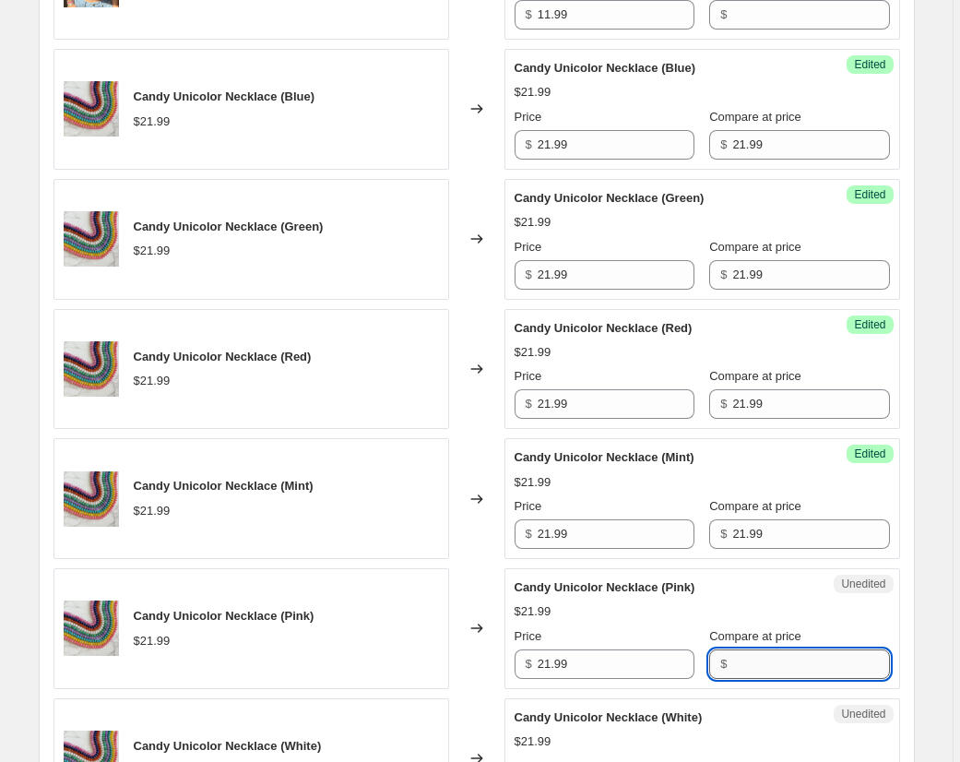
click at [774, 657] on input "Compare at price" at bounding box center [810, 664] width 157 height 30
paste input "21.99"
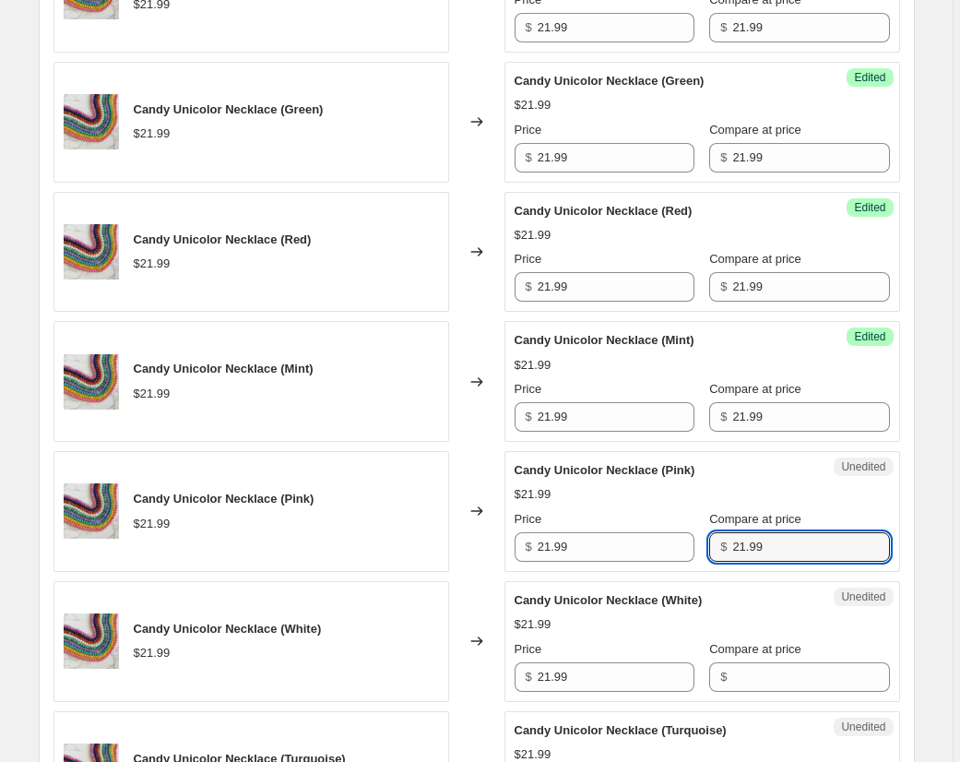
scroll to position [1157, 0]
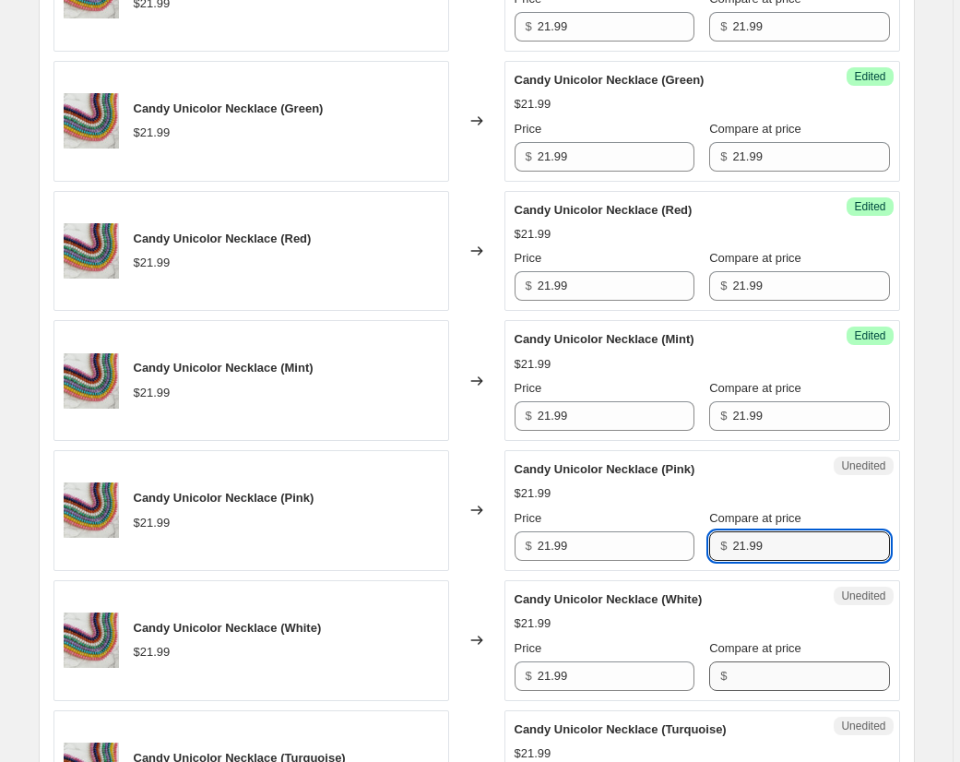
type input "21.99"
click at [771, 674] on input "Compare at price" at bounding box center [810, 676] width 157 height 30
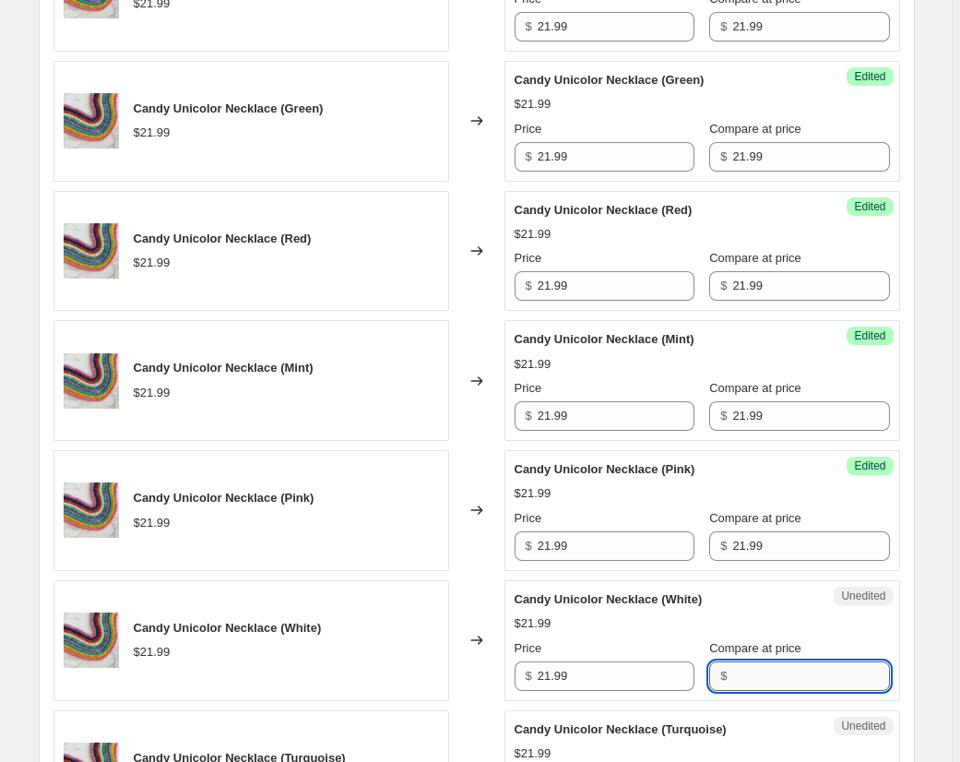
paste input "21.99"
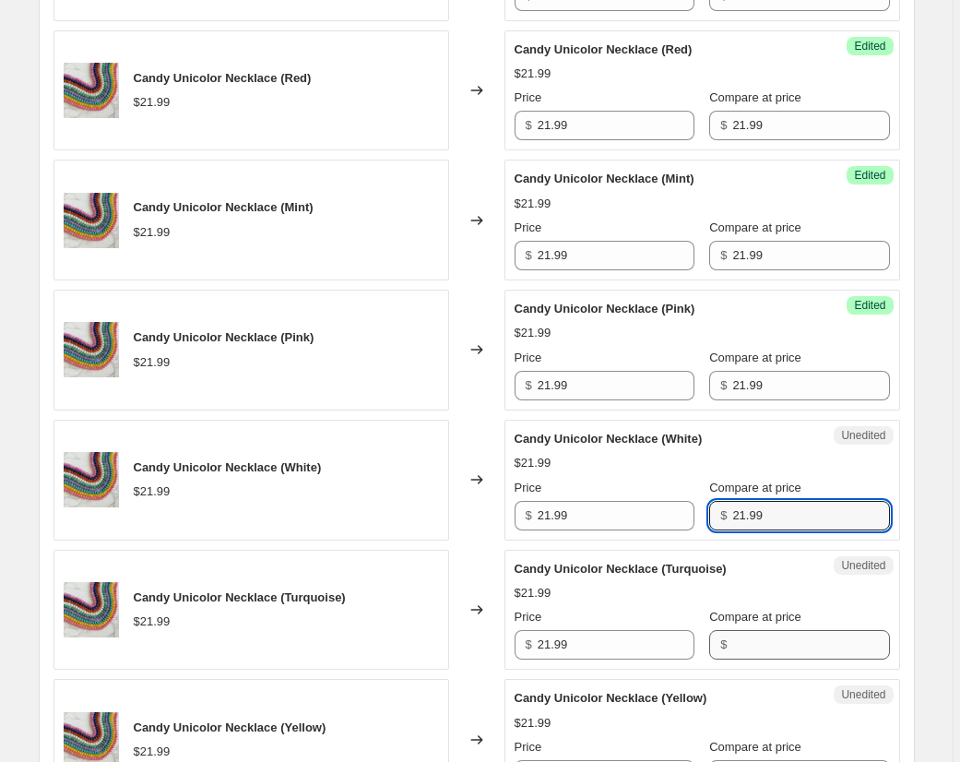
type input "21.99"
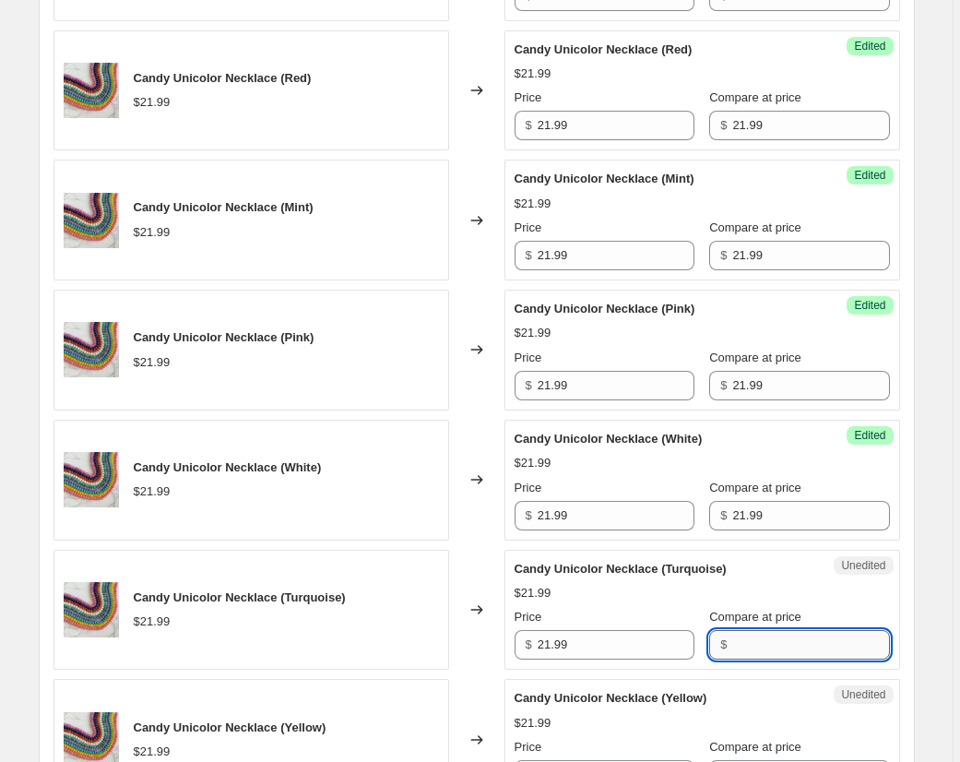
click at [774, 654] on input "Compare at price" at bounding box center [810, 645] width 157 height 30
paste input "21.99"
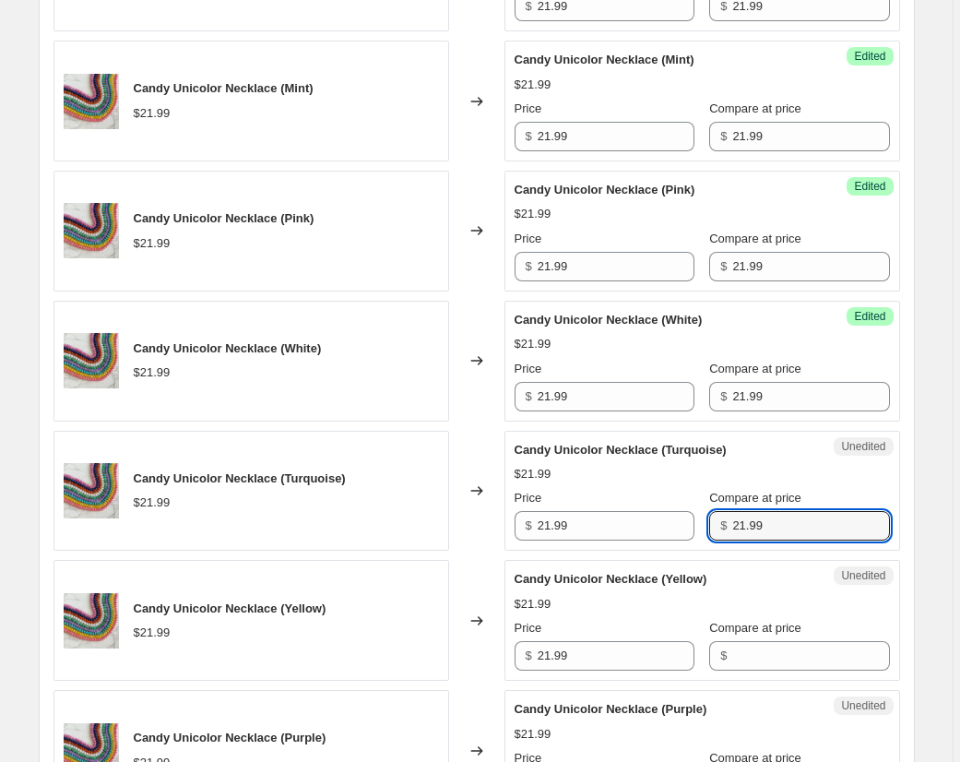
scroll to position [1439, 0]
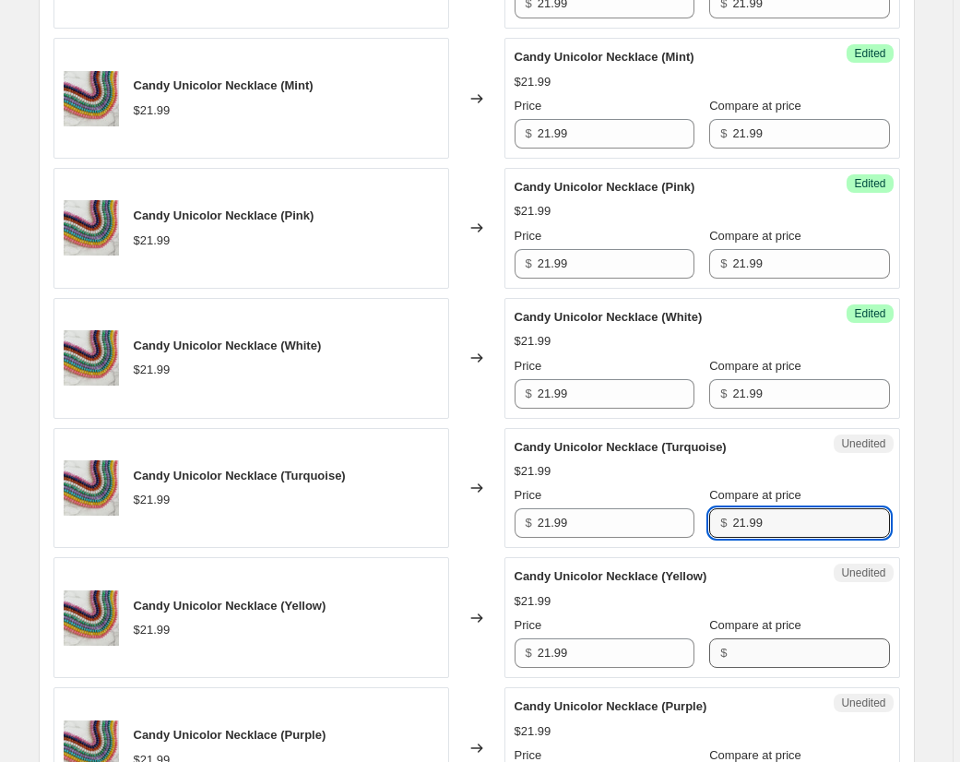
type input "21.99"
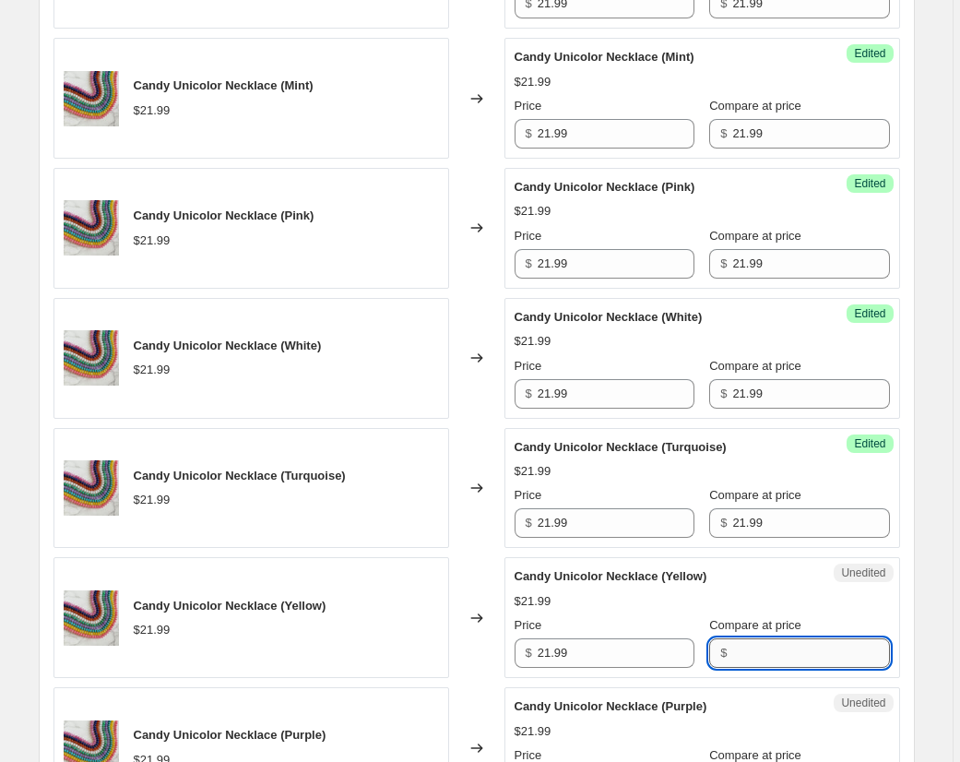
click at [769, 664] on input "Compare at price" at bounding box center [810, 653] width 157 height 30
paste input "21.99"
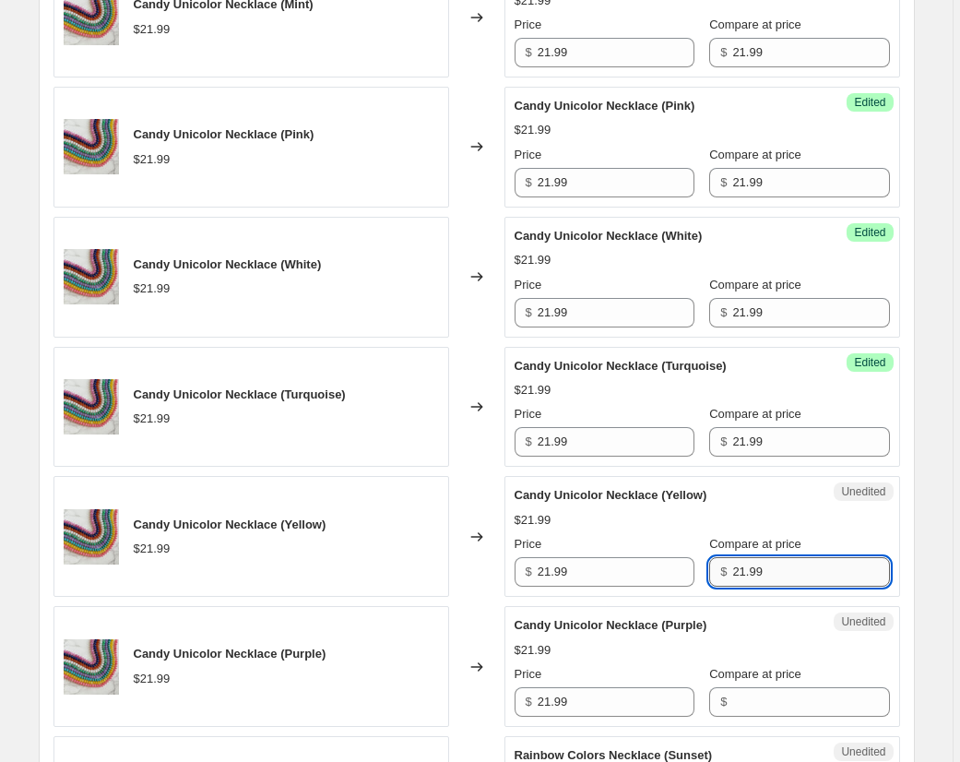
scroll to position [1564, 0]
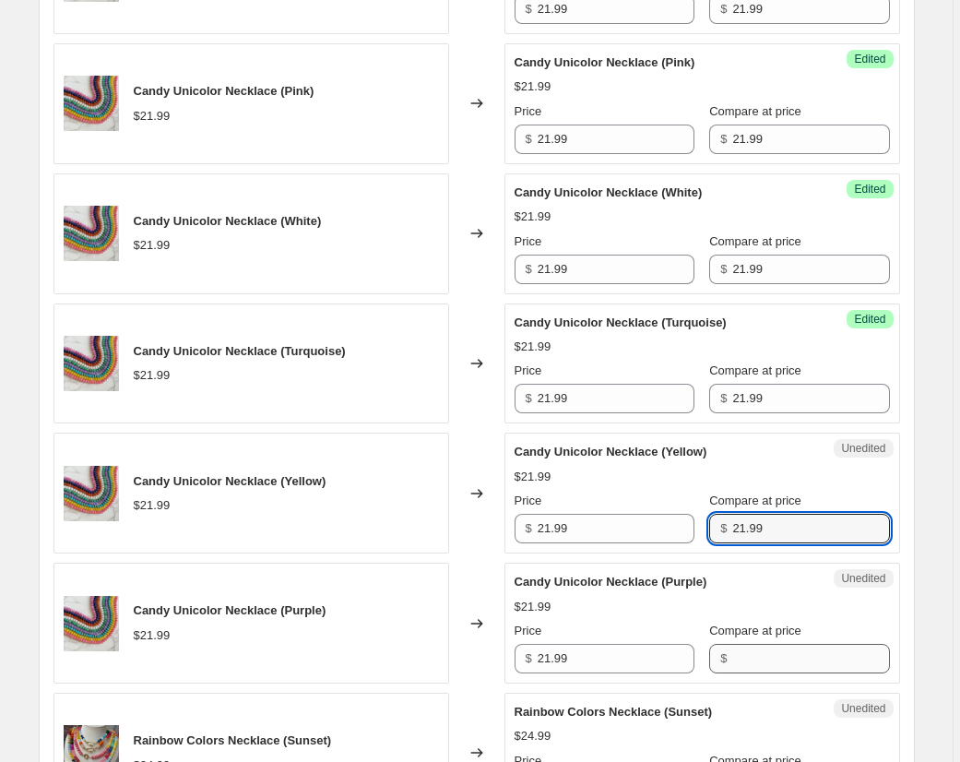
type input "21.99"
click at [767, 666] on input "Compare at price" at bounding box center [810, 659] width 157 height 30
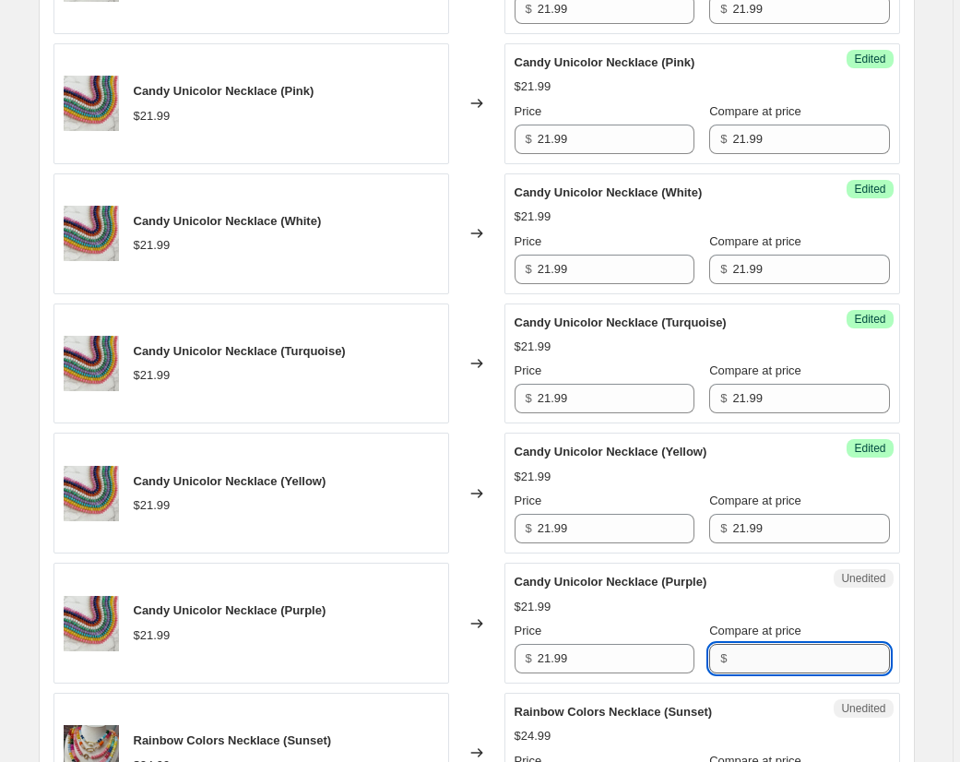
paste input "21.99"
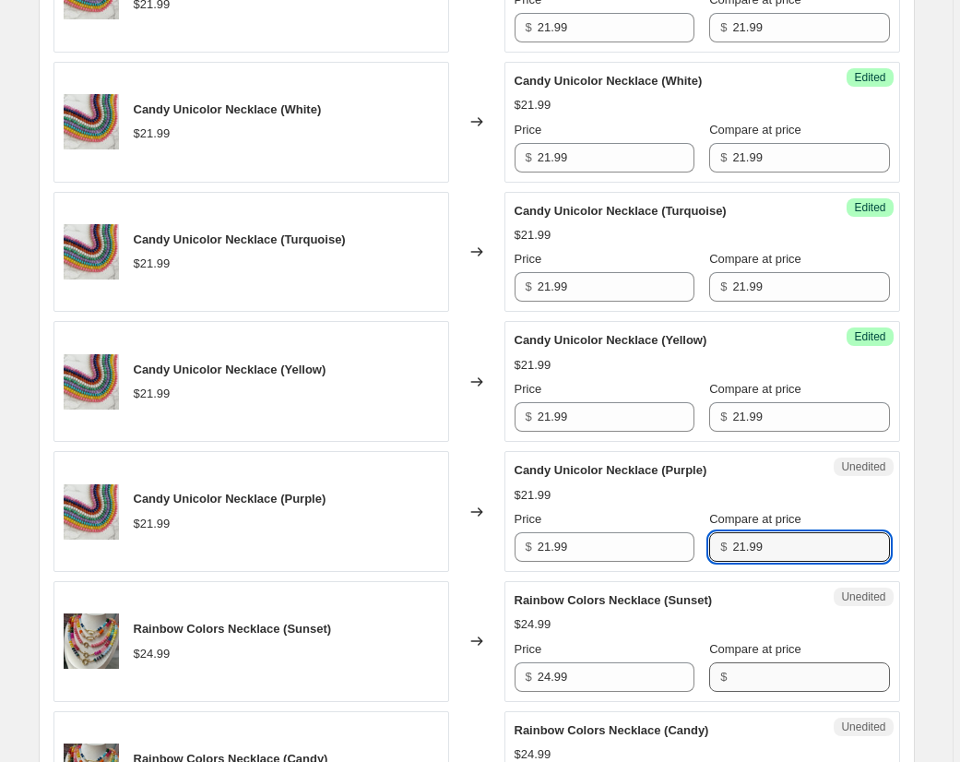
type input "21.99"
click at [768, 674] on input "Compare at price" at bounding box center [810, 677] width 157 height 30
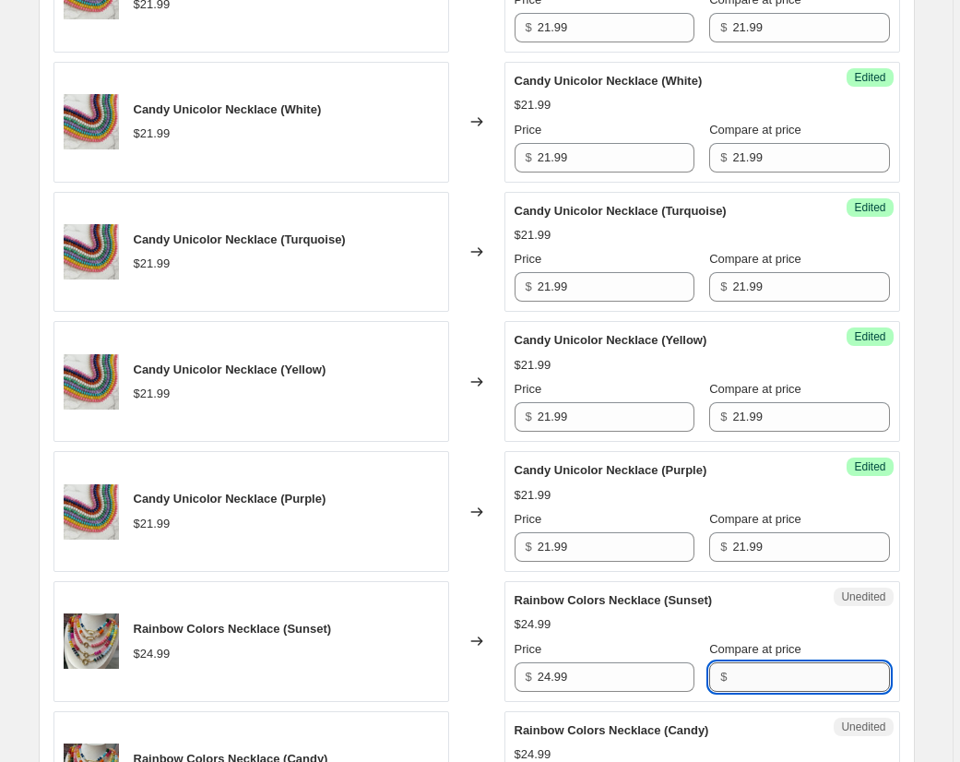
paste input "21.99"
type input "21.99"
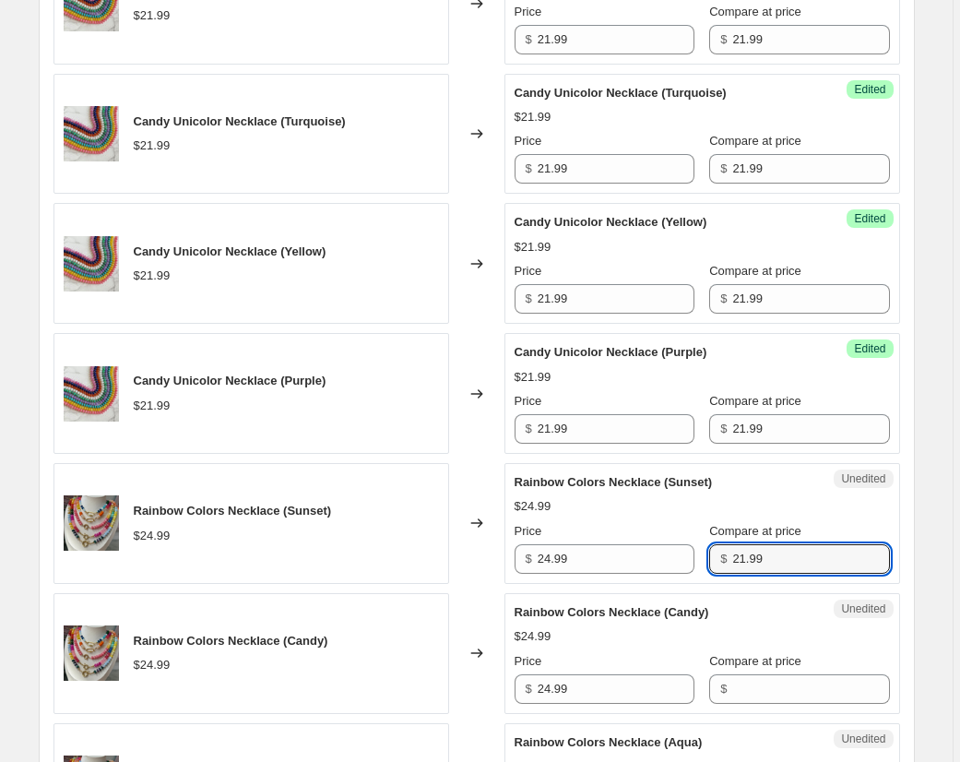
scroll to position [1796, 0]
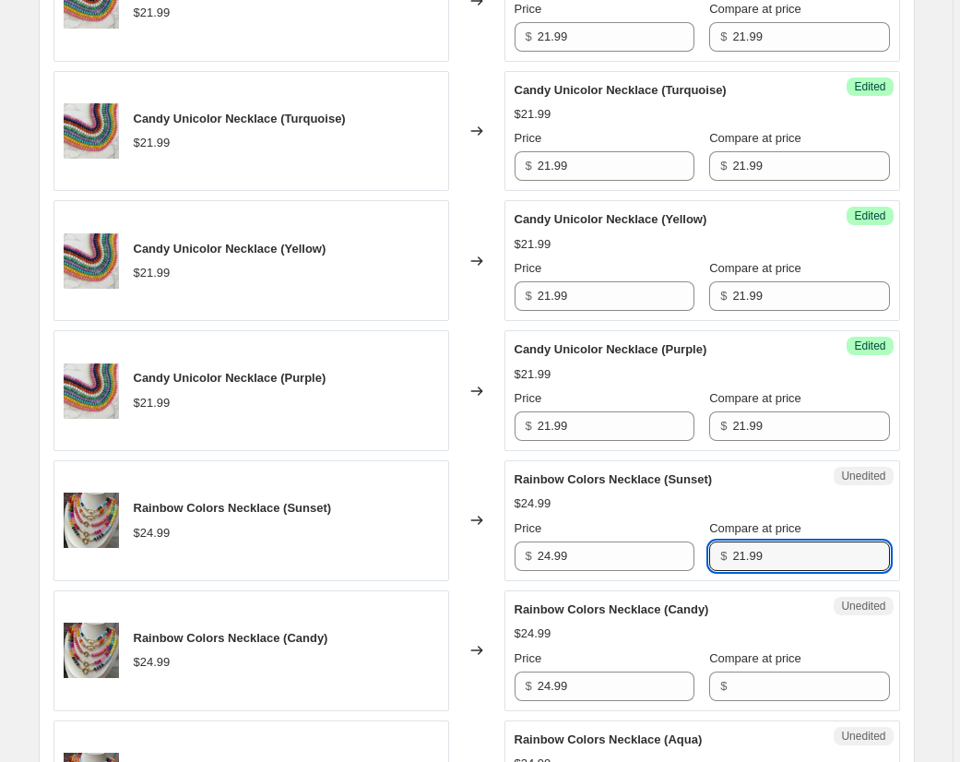
drag, startPoint x: 769, startPoint y: 557, endPoint x: 698, endPoint y: 554, distance: 71.1
click at [698, 554] on div "Price $ 24.99 Compare at price $ 21.99" at bounding box center [702, 545] width 375 height 52
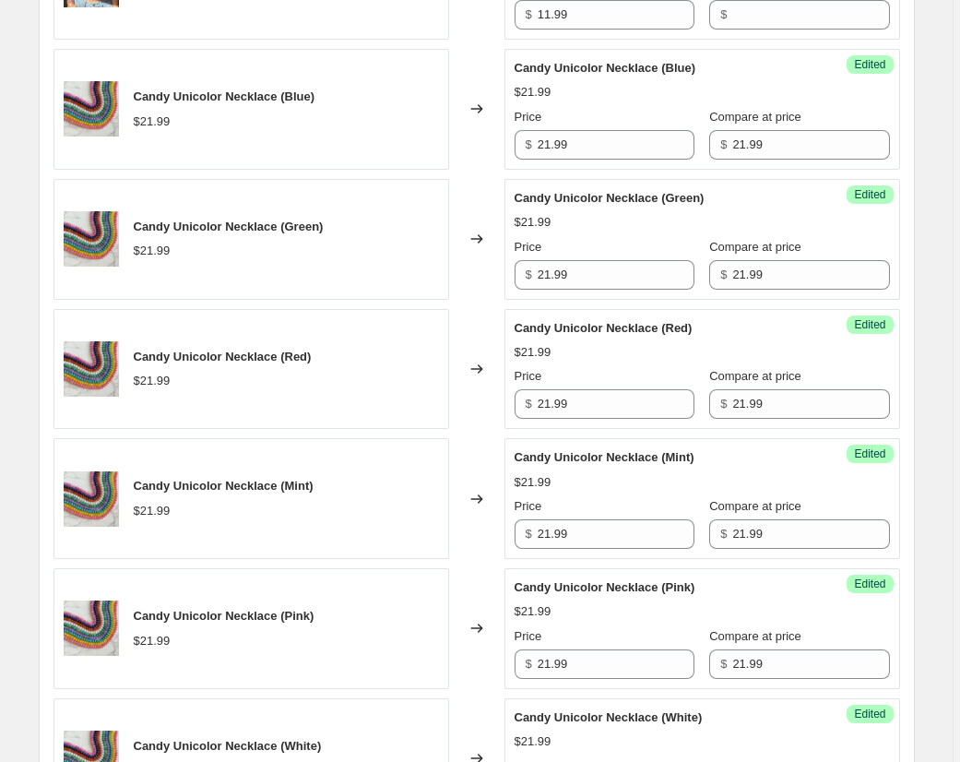
scroll to position [894, 0]
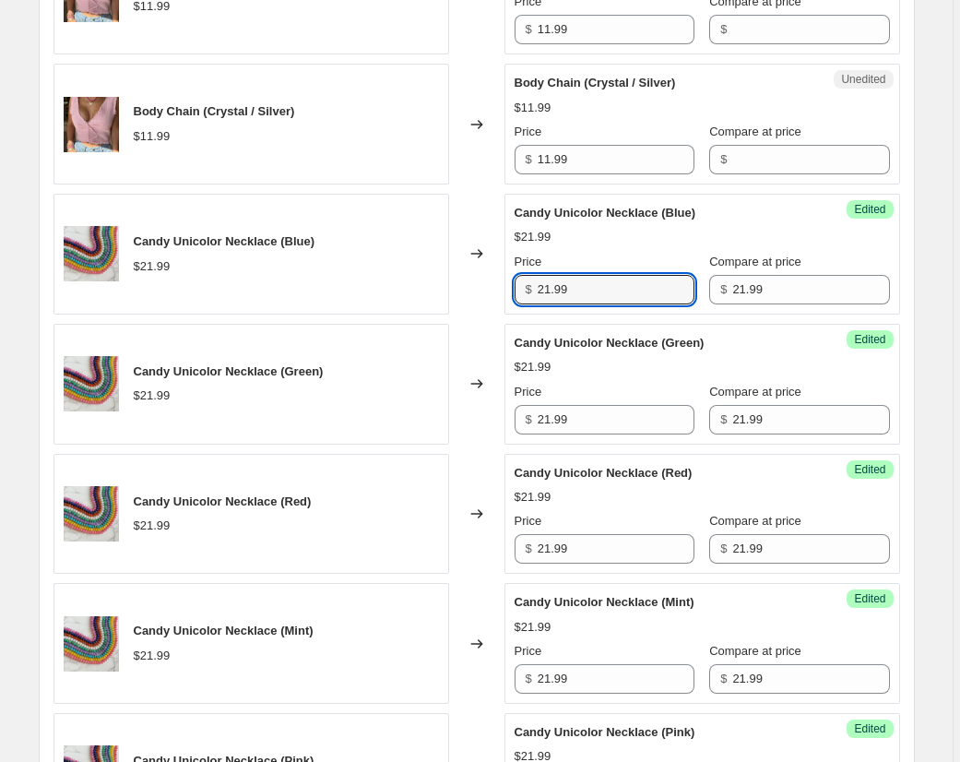
drag, startPoint x: 578, startPoint y: 287, endPoint x: 491, endPoint y: 283, distance: 87.7
click at [491, 283] on div "Candy Unicolor Necklace (Blue) $21.99 Changed to Success Edited Candy Unicolor …" at bounding box center [476, 254] width 846 height 121
drag, startPoint x: 569, startPoint y: 289, endPoint x: 531, endPoint y: 287, distance: 37.9
click at [531, 287] on div "$ 18" at bounding box center [605, 290] width 180 height 30
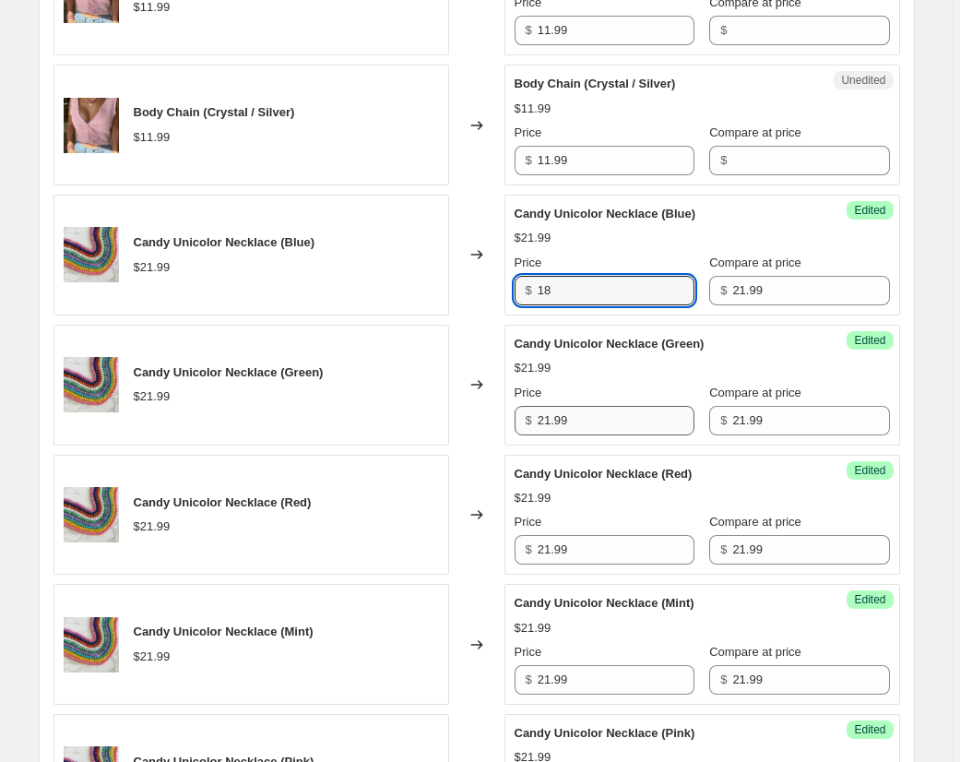
type input "18"
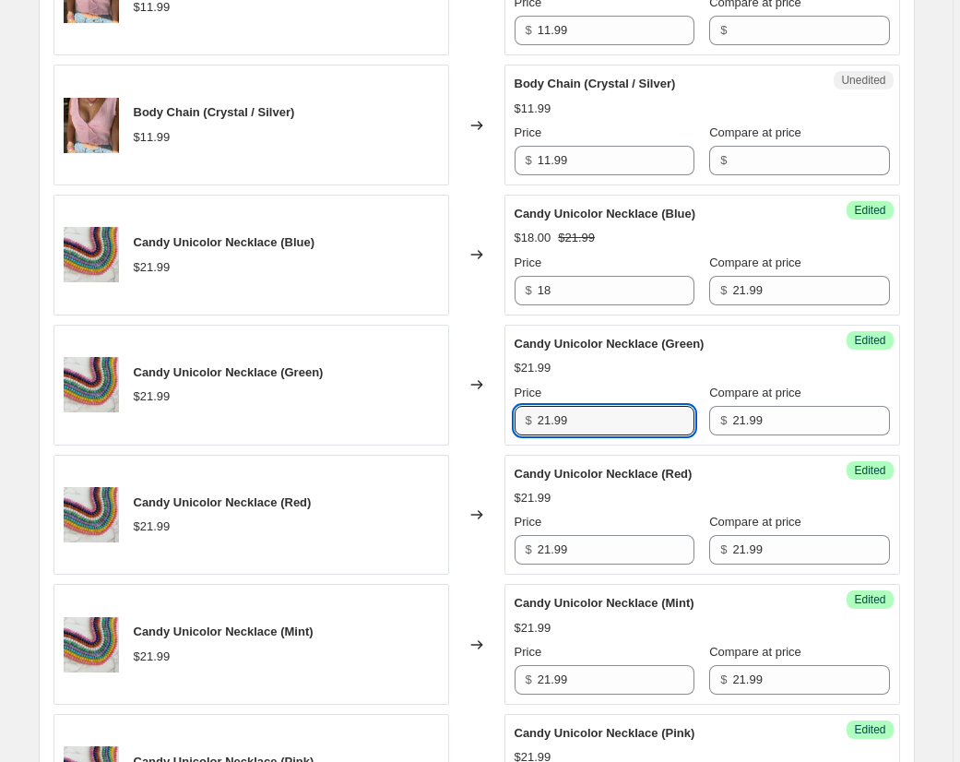
drag, startPoint x: 562, startPoint y: 416, endPoint x: 518, endPoint y: 412, distance: 43.5
click at [518, 412] on div "$ 21.99" at bounding box center [605, 421] width 180 height 30
paste input "18"
type input "18"
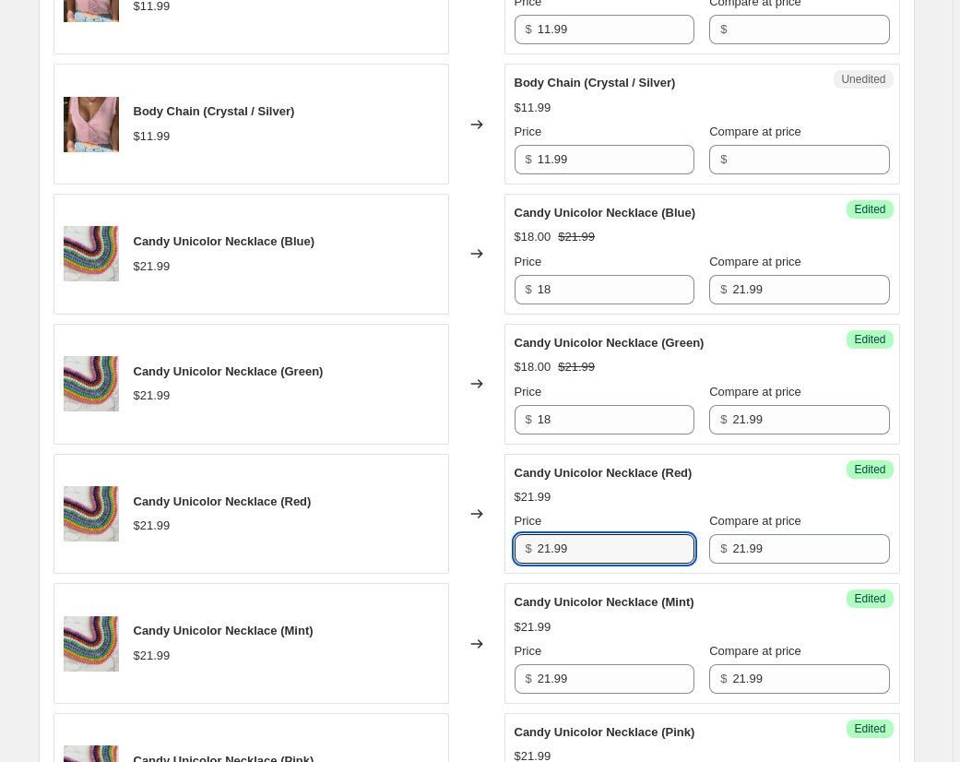
drag, startPoint x: 562, startPoint y: 551, endPoint x: 497, endPoint y: 550, distance: 65.5
click at [503, 551] on div "Candy Unicolor Necklace (Red) $21.99 Changed to Success Edited Candy Unicolor N…" at bounding box center [476, 514] width 846 height 121
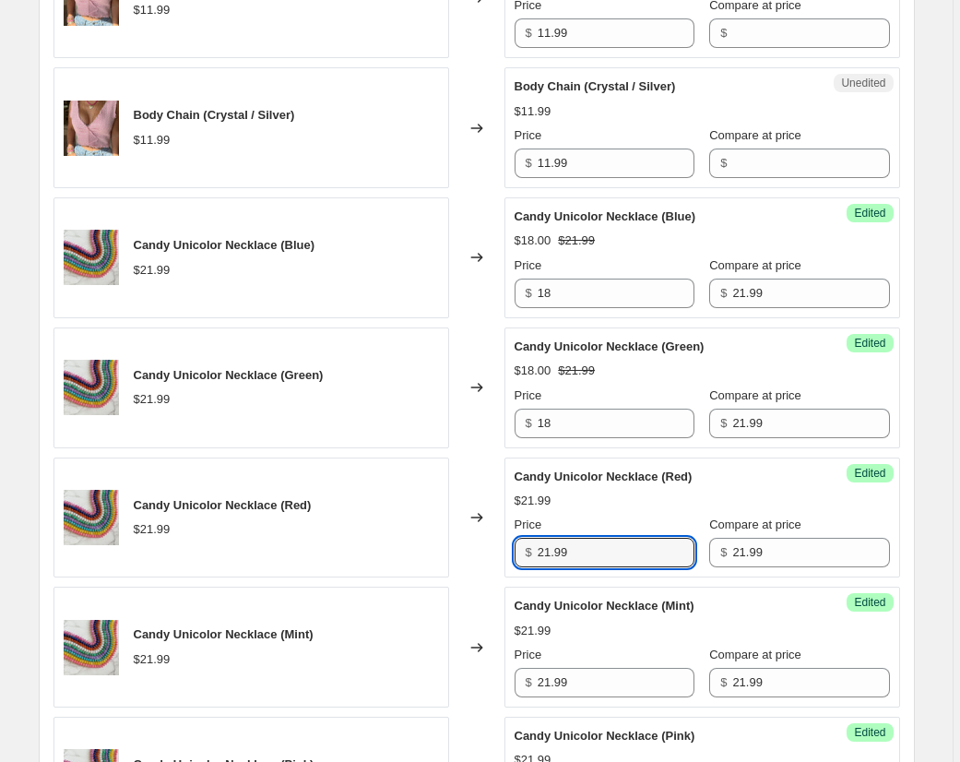
click at [487, 548] on div "Candy Unicolor Necklace (Red) $21.99 Changed to Success Edited Candy Unicolor N…" at bounding box center [476, 517] width 846 height 121
paste input "18"
type input "18"
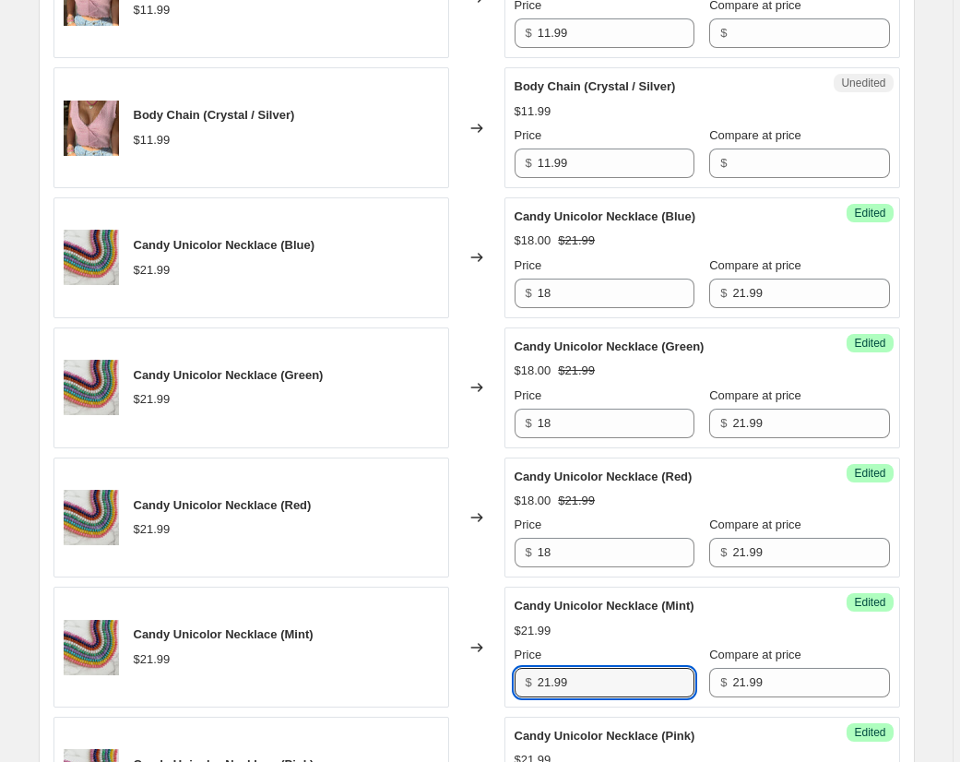
paste input "18"
drag, startPoint x: 497, startPoint y: 667, endPoint x: 507, endPoint y: 650, distance: 19.5
click at [484, 664] on div "Candy Unicolor Necklace (Mint) $21.99 Changed to Success Edited Candy Unicolor …" at bounding box center [476, 646] width 846 height 121
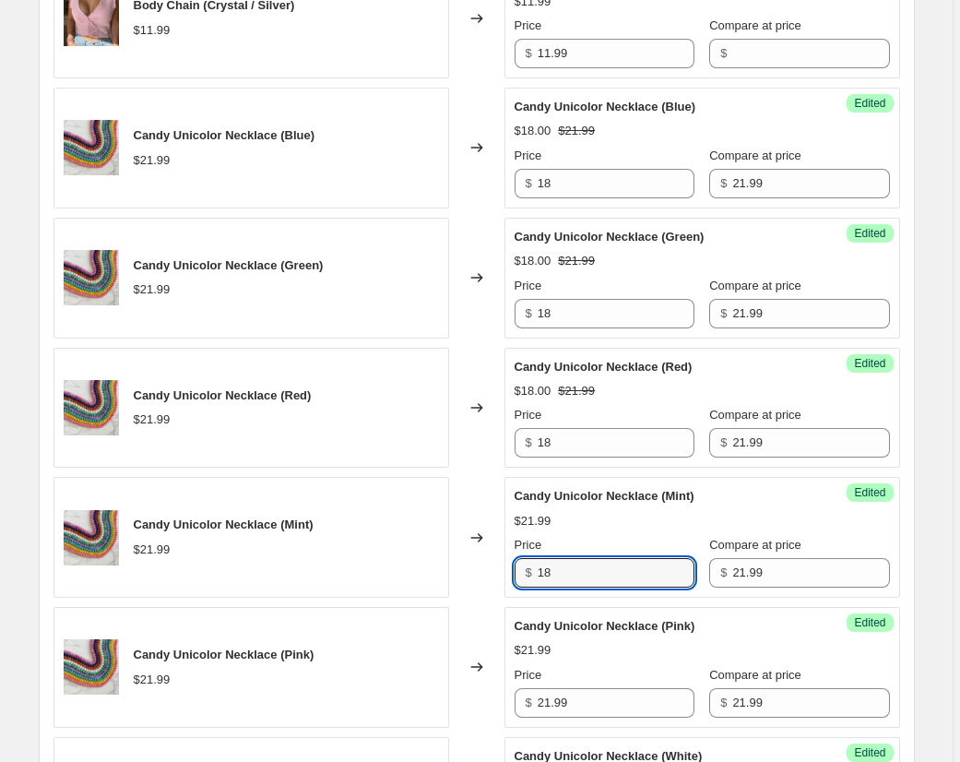
scroll to position [1029, 0]
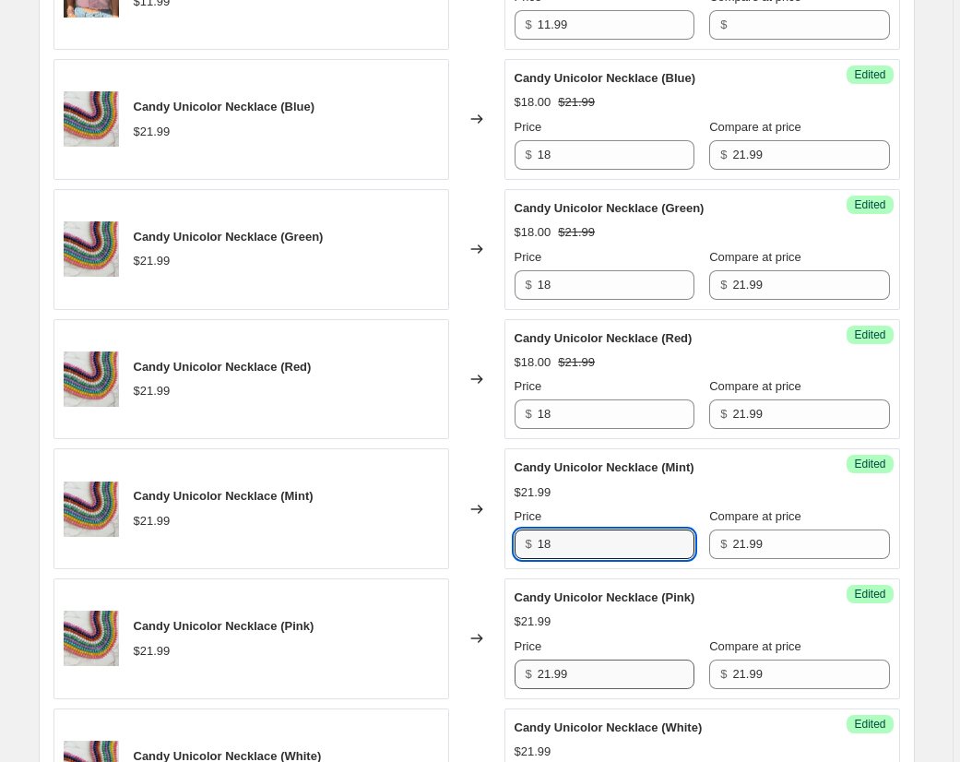
type input "18"
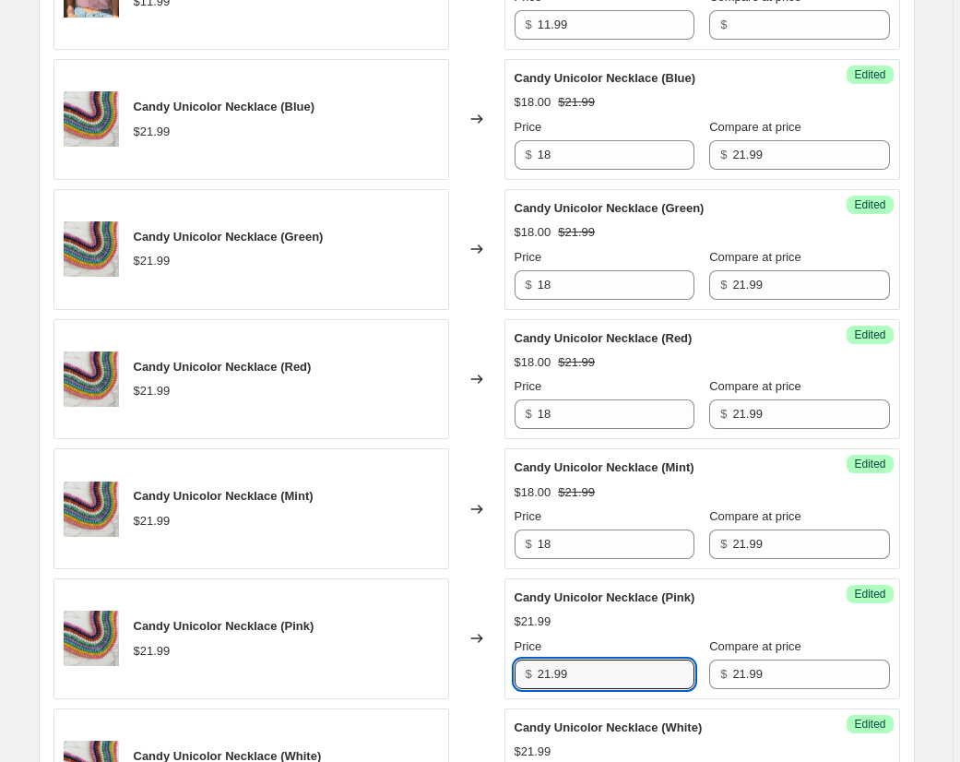
drag, startPoint x: 581, startPoint y: 672, endPoint x: 501, endPoint y: 665, distance: 80.6
click at [504, 667] on div "Candy Unicolor Necklace (Pink) $21.99 Changed to Success Edited Candy Unicolor …" at bounding box center [476, 638] width 846 height 121
paste input "18"
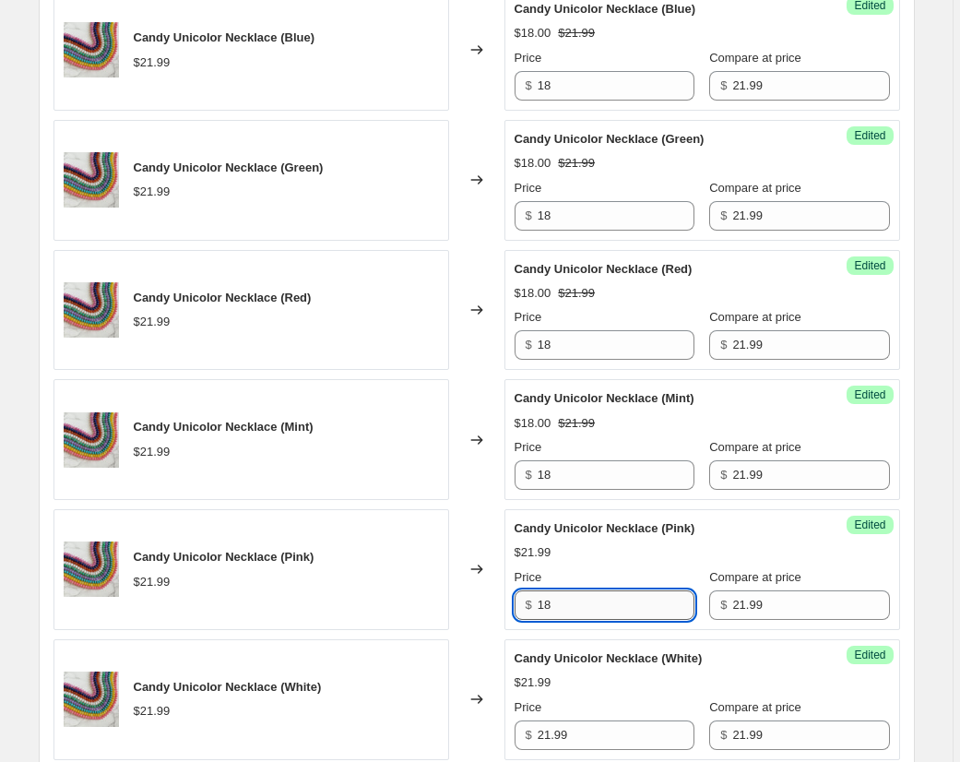
scroll to position [1231, 0]
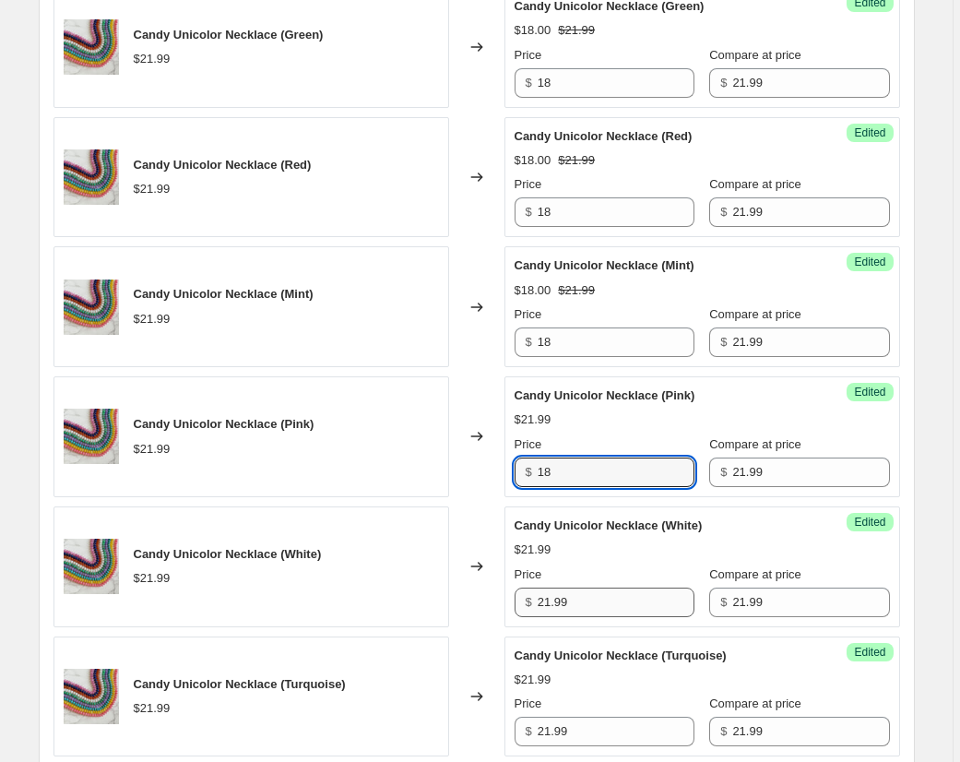
type input "18"
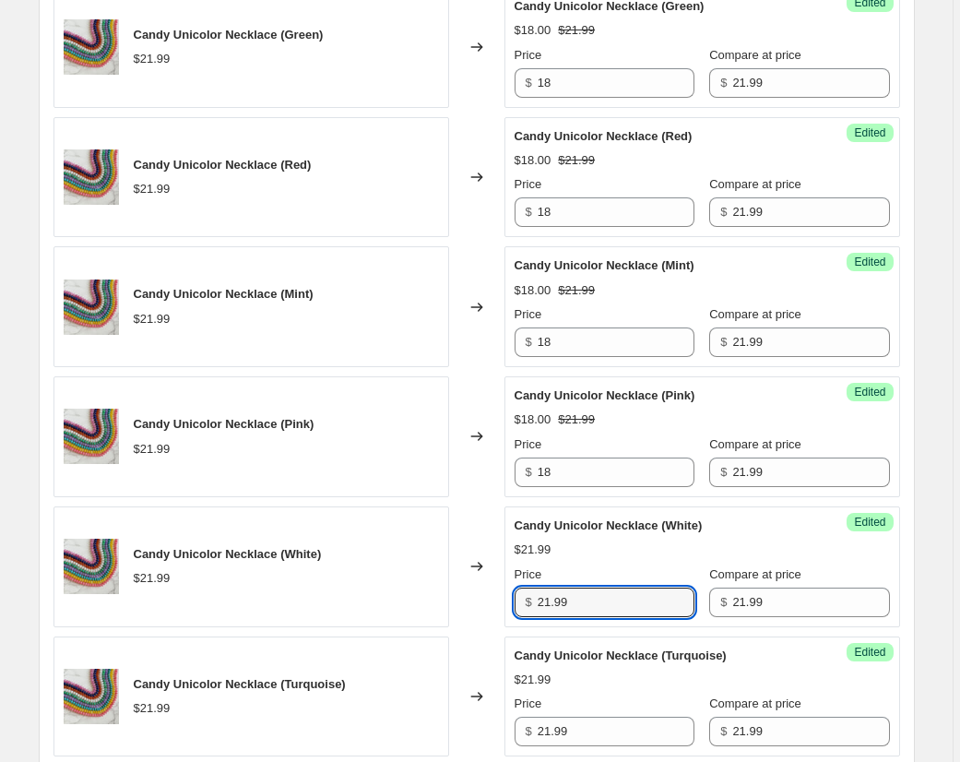
drag, startPoint x: 582, startPoint y: 598, endPoint x: 497, endPoint y: 595, distance: 84.9
click at [483, 590] on div "Candy Unicolor Necklace (White) $21.99 Changed to Success Edited Candy Unicolor…" at bounding box center [476, 566] width 846 height 121
paste input "18"
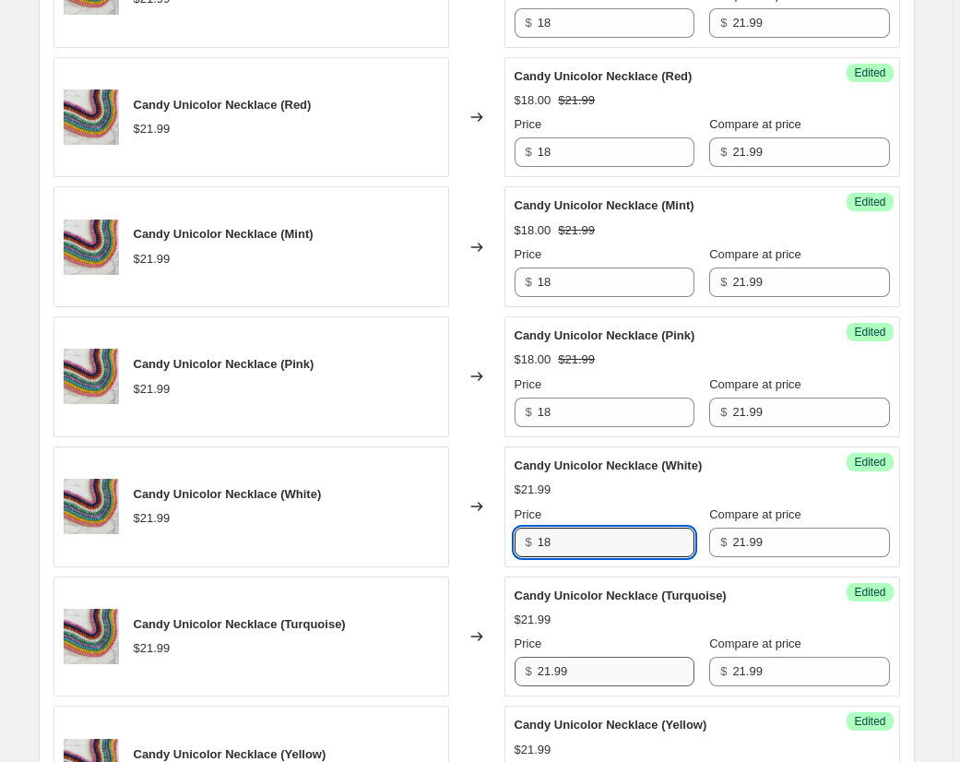
scroll to position [1316, 0]
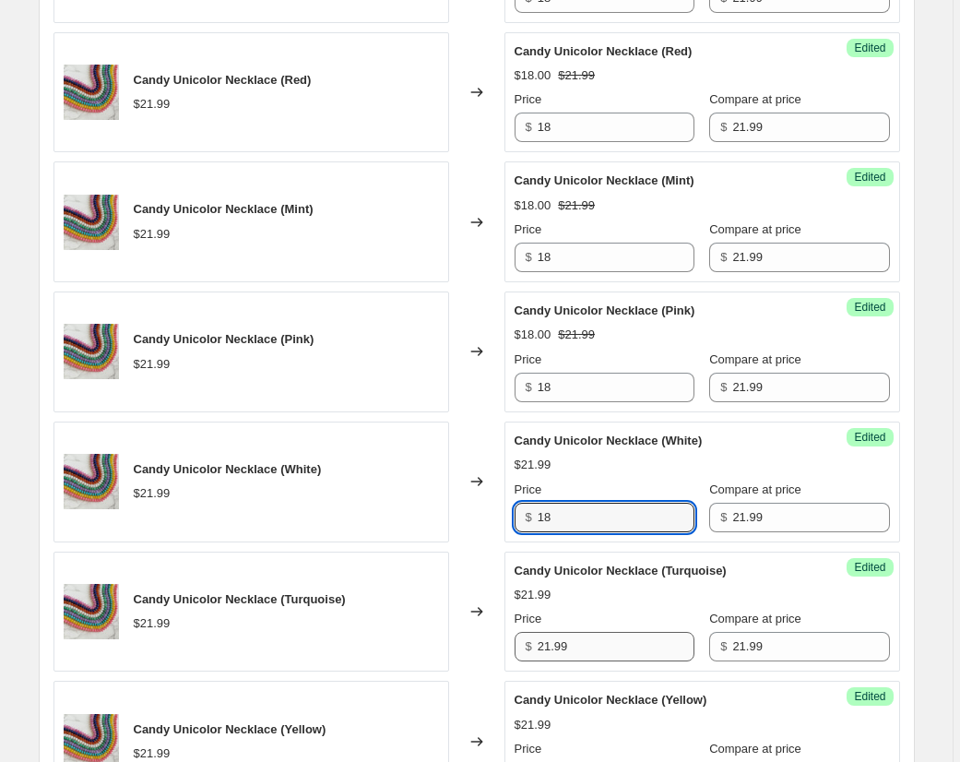
type input "18"
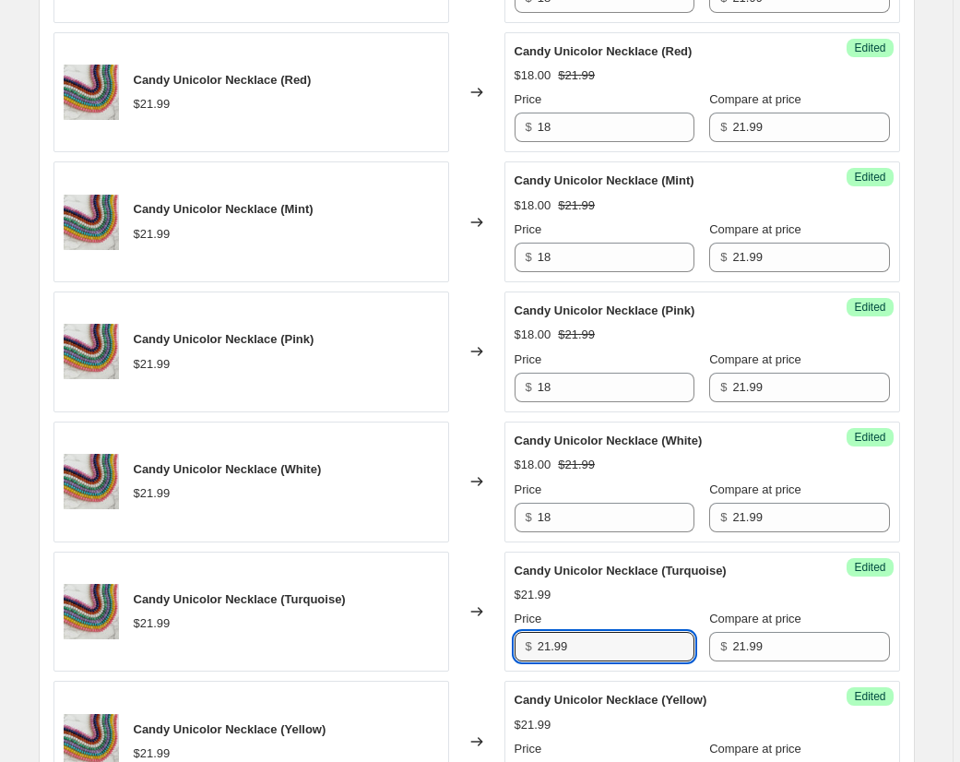
drag, startPoint x: 576, startPoint y: 647, endPoint x: 539, endPoint y: 648, distance: 36.9
click at [493, 643] on div "Candy Unicolor Necklace (Turquoise) $21.99 Changed to Success Edited Candy Unic…" at bounding box center [476, 611] width 846 height 121
paste input "18"
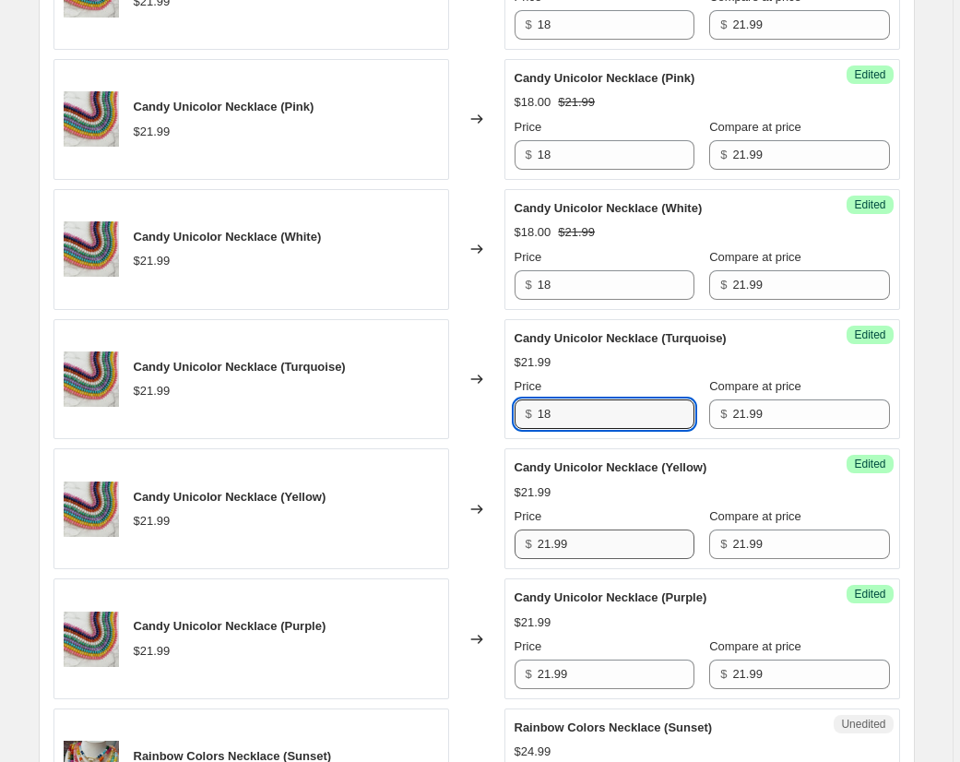
type input "18"
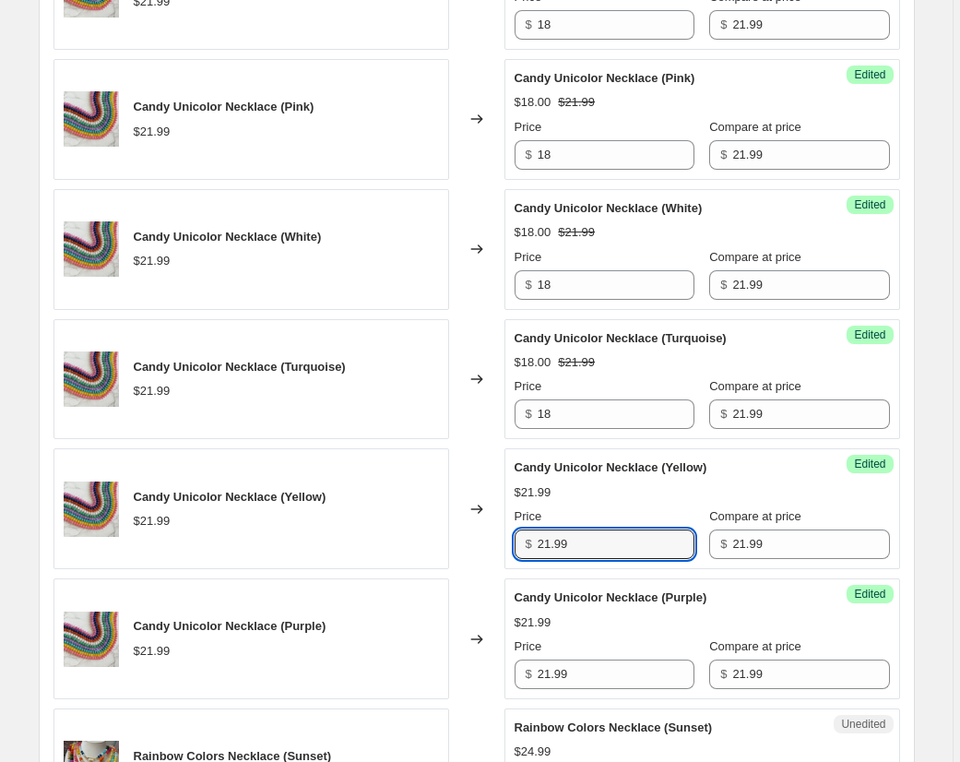
drag, startPoint x: 573, startPoint y: 541, endPoint x: 499, endPoint y: 535, distance: 74.1
click at [499, 535] on div "Candy Unicolor Necklace (Yellow) $21.99 Changed to Success Edited Candy Unicolo…" at bounding box center [476, 508] width 846 height 121
paste input "18"
type input "18"
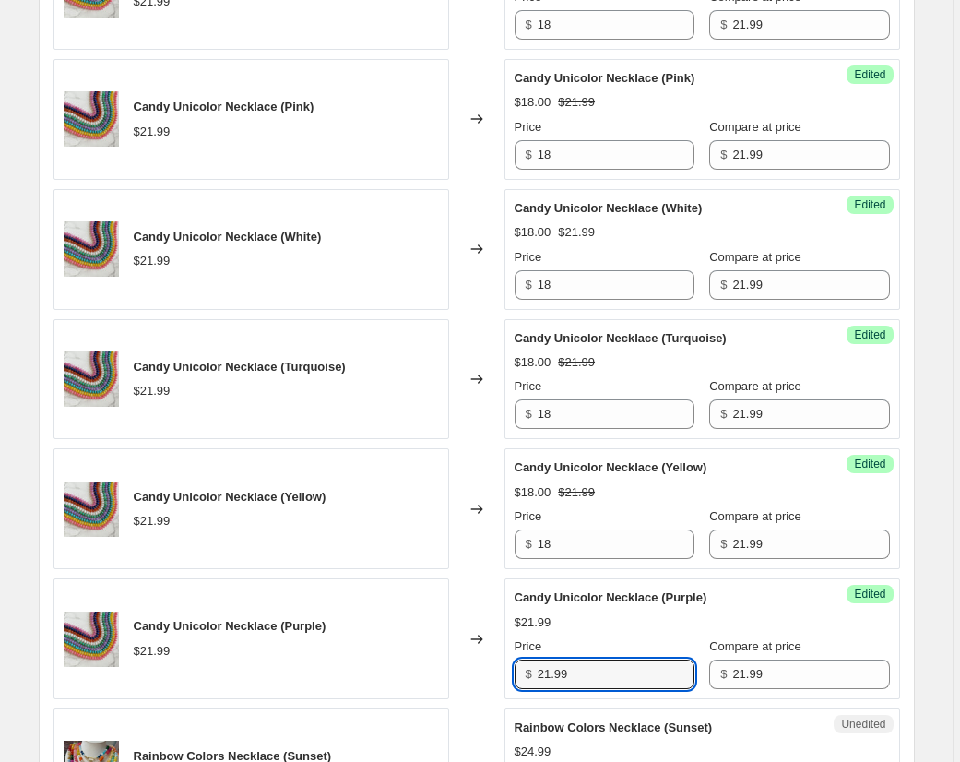
drag, startPoint x: 591, startPoint y: 681, endPoint x: 490, endPoint y: 671, distance: 101.9
click at [480, 671] on div "Candy Unicolor Necklace (Purple) $21.99 Changed to Success Edited Candy Unicolo…" at bounding box center [476, 638] width 846 height 121
paste input "18"
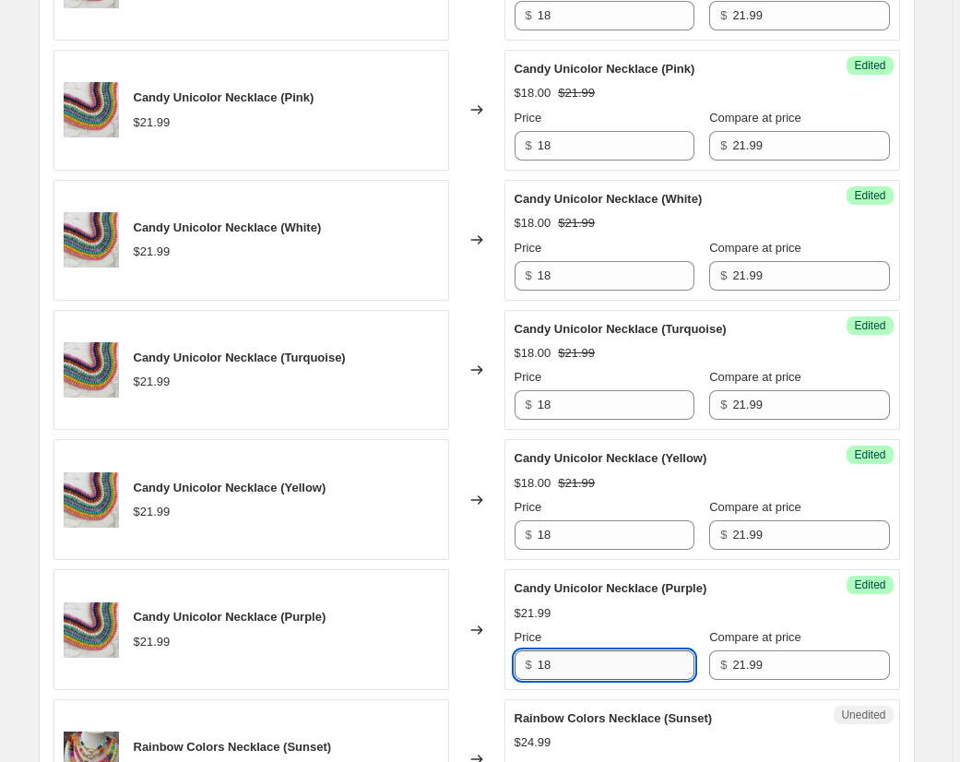
scroll to position [1690, 0]
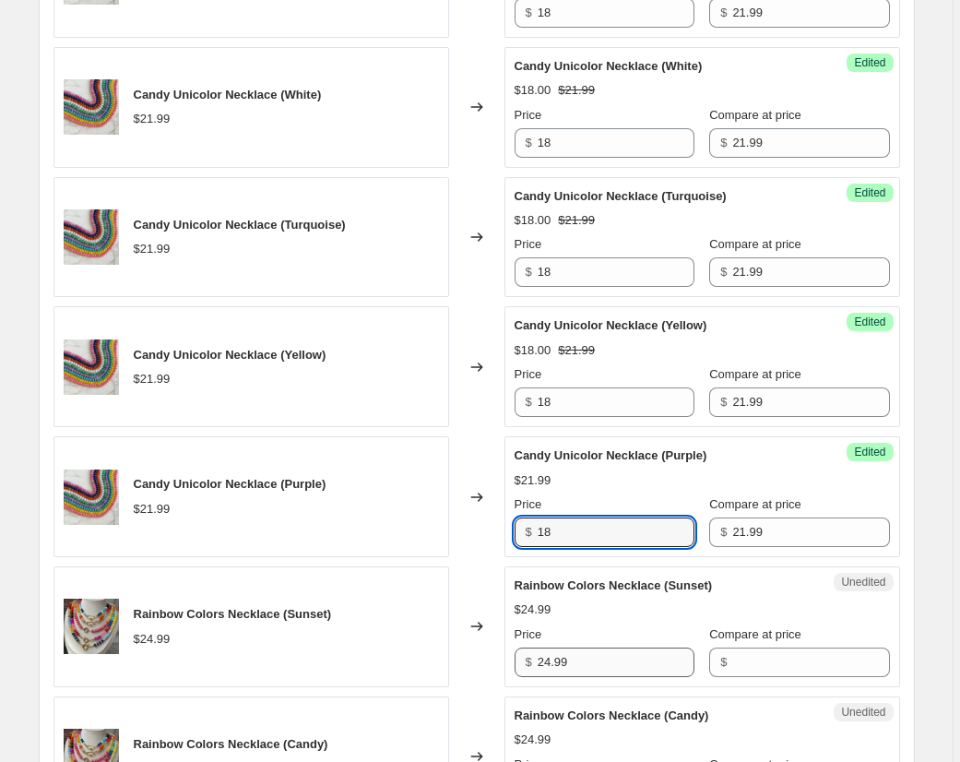
type input "18"
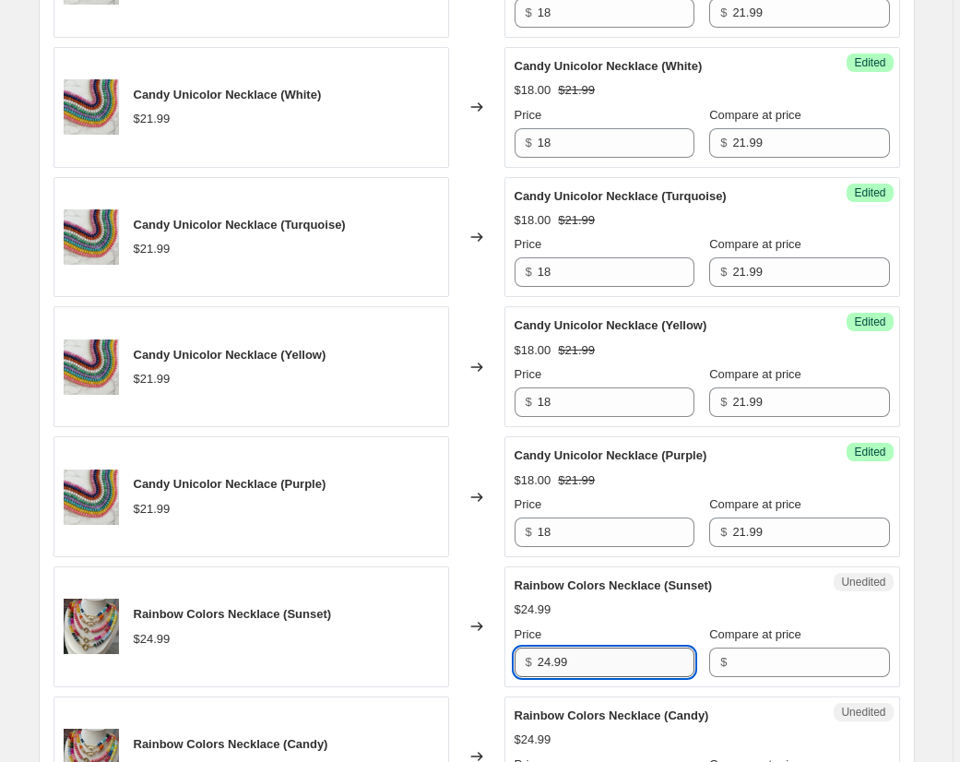
drag, startPoint x: 580, startPoint y: 662, endPoint x: 549, endPoint y: 663, distance: 31.4
click at [482, 658] on div "Rainbow Colors Necklace (Sunset) $24.99 Changed to Unedited Rainbow Colors Neck…" at bounding box center [476, 626] width 846 height 121
paste input "18"
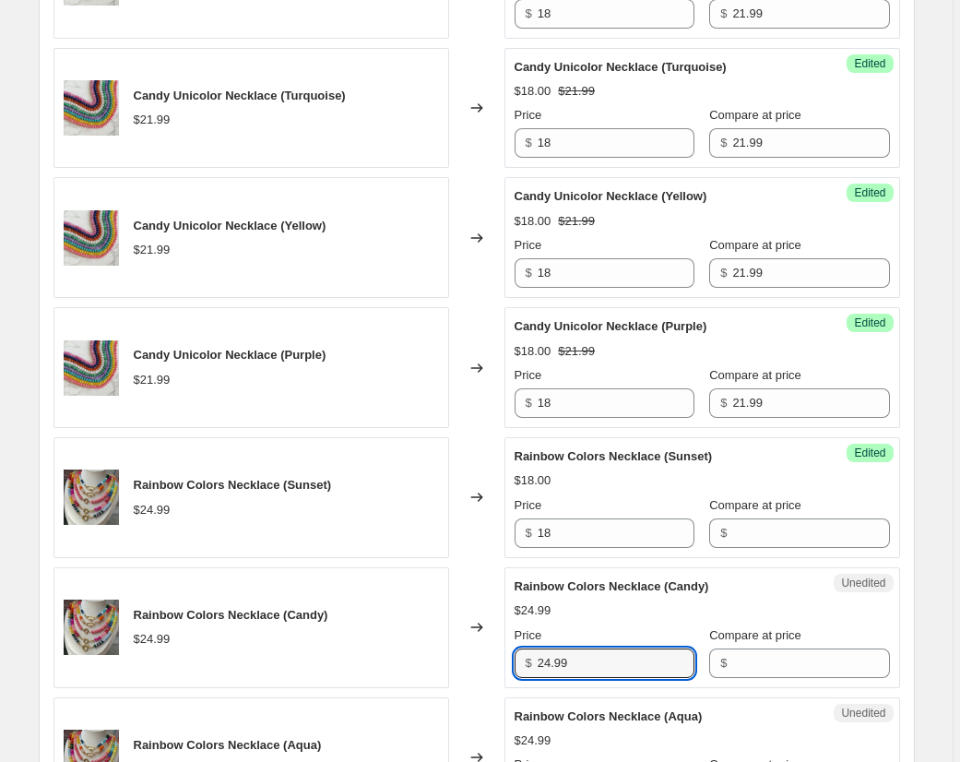
drag, startPoint x: 579, startPoint y: 666, endPoint x: 484, endPoint y: 657, distance: 95.4
click at [485, 657] on div "Rainbow Colors Necklace (Candy) $24.99 Changed to Unedited Rainbow Colors Neckl…" at bounding box center [476, 627] width 846 height 121
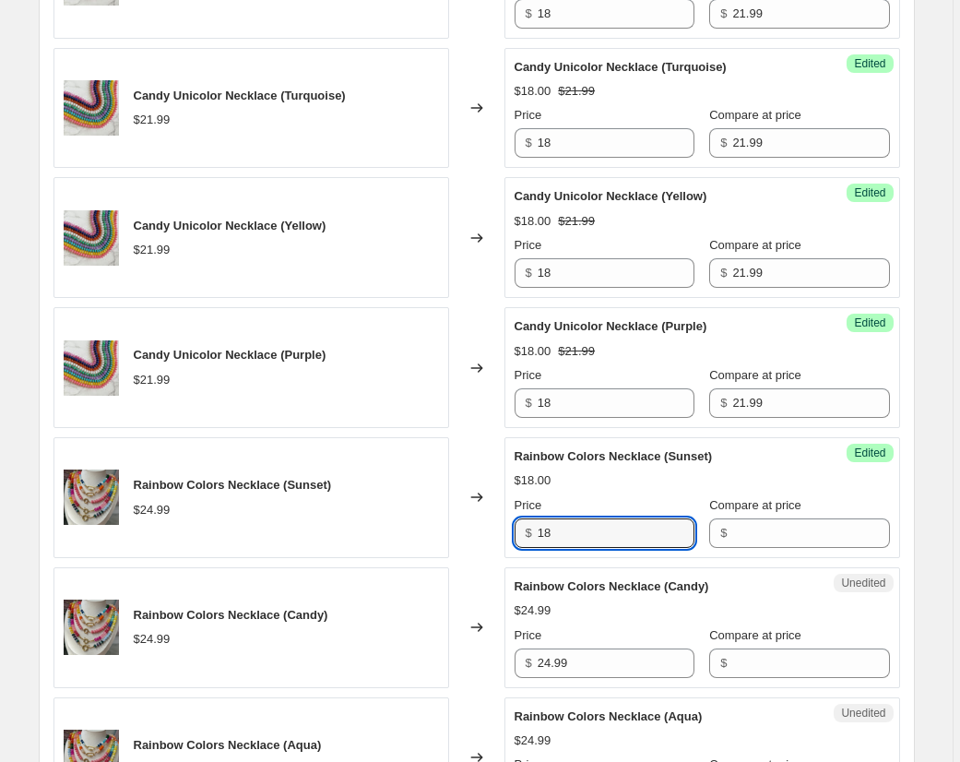
drag, startPoint x: 509, startPoint y: 528, endPoint x: 495, endPoint y: 527, distance: 14.0
click at [495, 527] on div "Rainbow Colors Necklace (Sunset) $24.99 Changed to Success Edited Rainbow Color…" at bounding box center [476, 497] width 846 height 121
paste input "24.99"
type input "24.99"
click at [617, 459] on span "Rainbow Colors Necklace (Sunset)" at bounding box center [614, 456] width 198 height 14
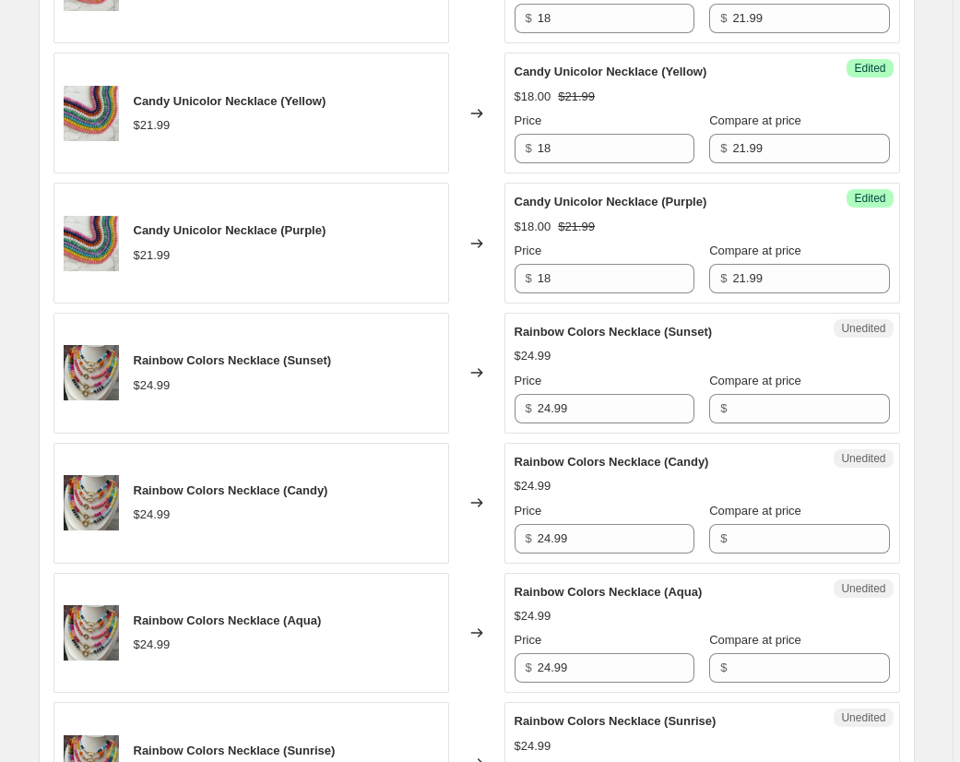
scroll to position [1946, 0]
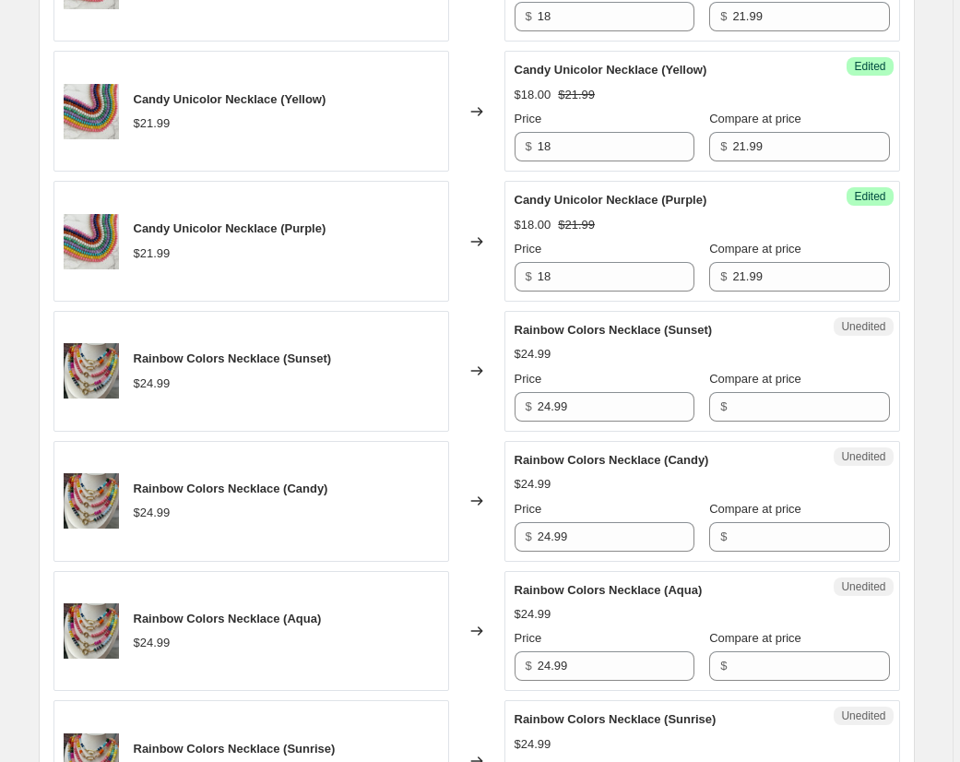
click at [496, 395] on div "Changed to" at bounding box center [476, 371] width 55 height 121
drag, startPoint x: 590, startPoint y: 410, endPoint x: 537, endPoint y: 407, distance: 53.6
click at [537, 407] on div "$ 24.99" at bounding box center [605, 407] width 180 height 30
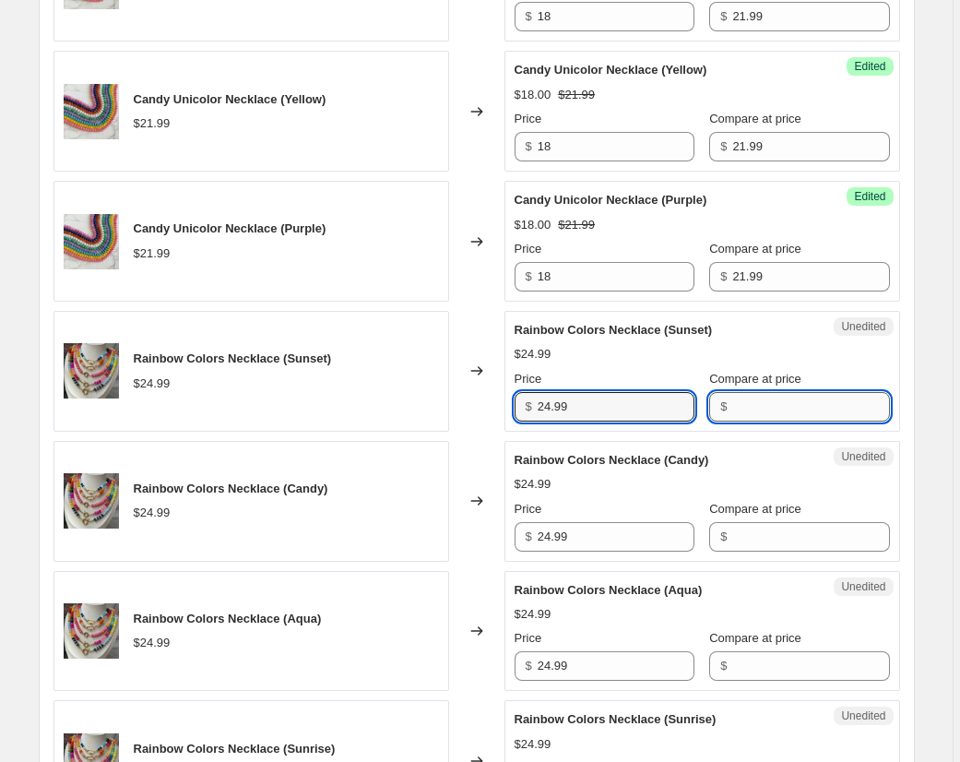
click at [763, 407] on input "Compare at price" at bounding box center [810, 407] width 157 height 30
paste input "24.99"
type input "24.99"
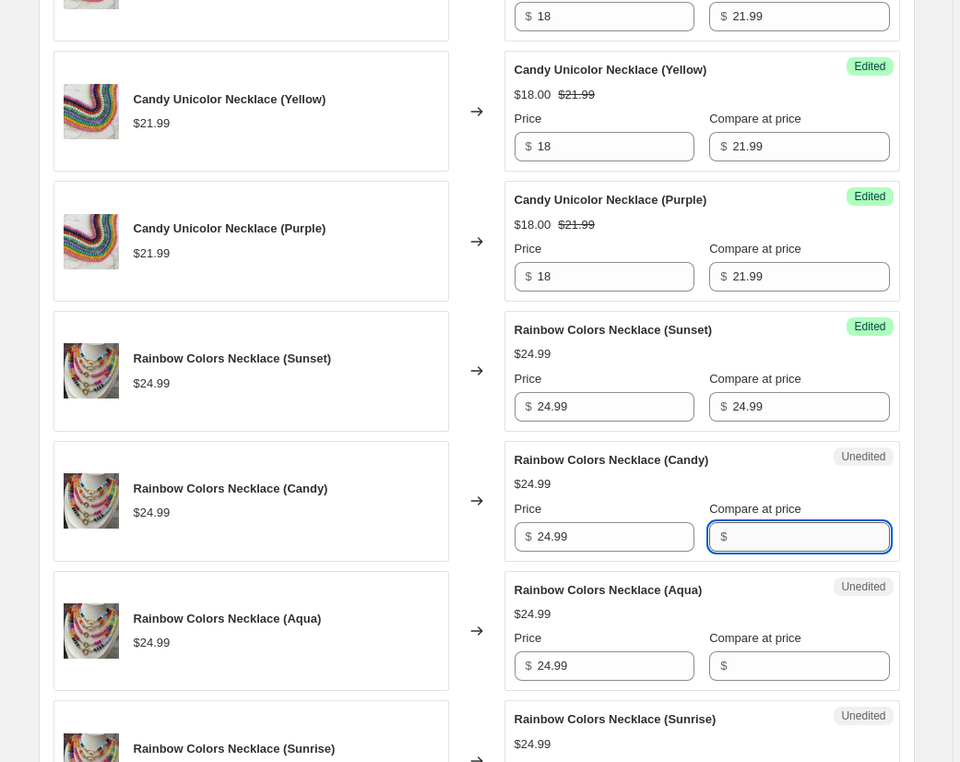
click at [781, 536] on input "Compare at price" at bounding box center [810, 537] width 157 height 30
paste input "24.99"
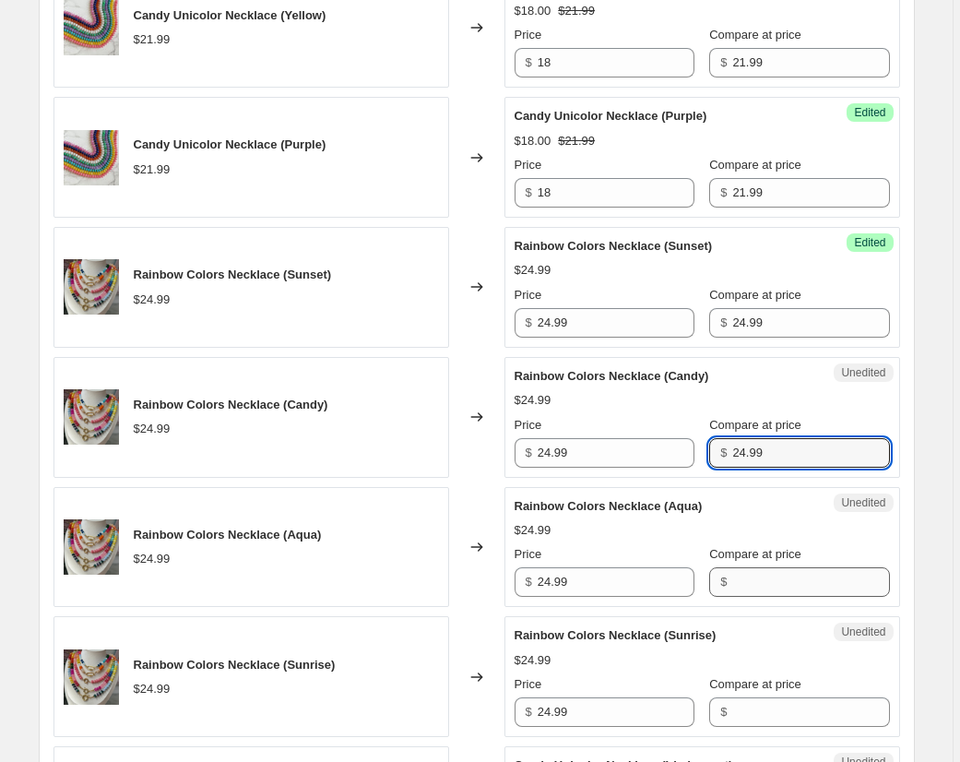
type input "24.99"
click at [781, 583] on input "Compare at price" at bounding box center [810, 582] width 157 height 30
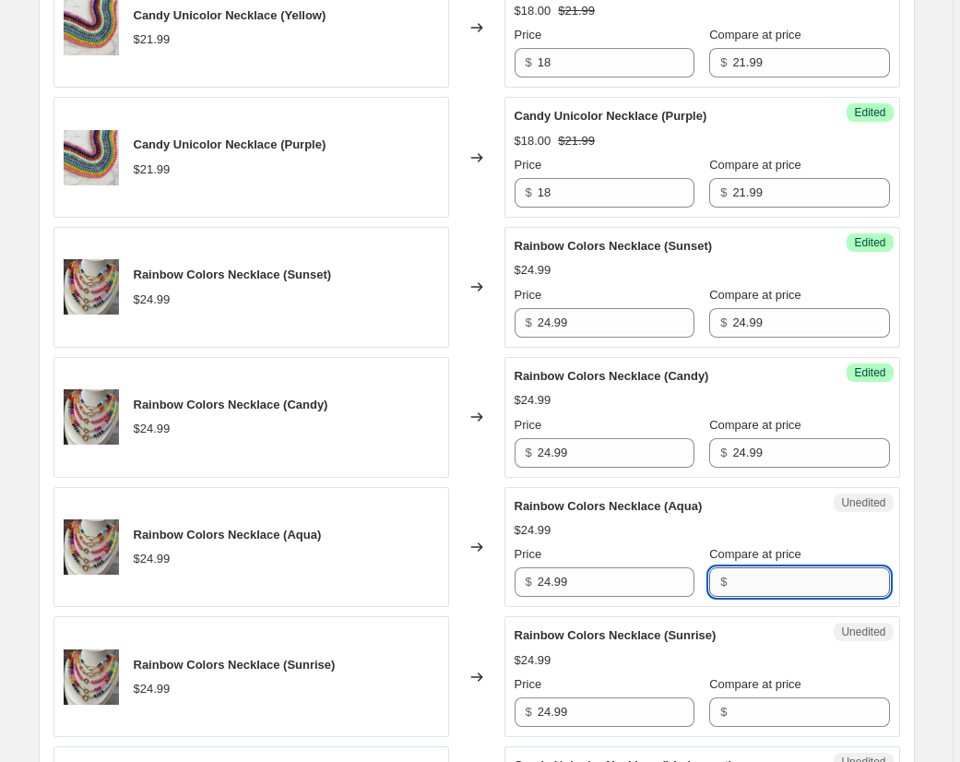
paste input "24.99"
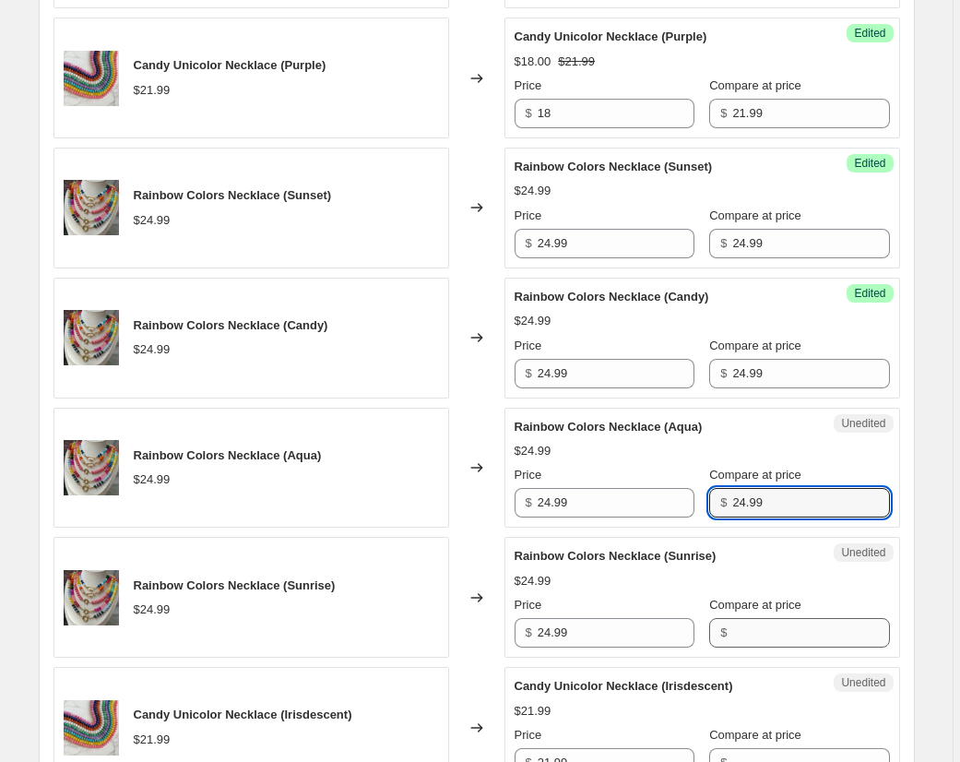
type input "24.99"
click at [784, 627] on input "Compare at price" at bounding box center [810, 633] width 157 height 30
paste input "24.99"
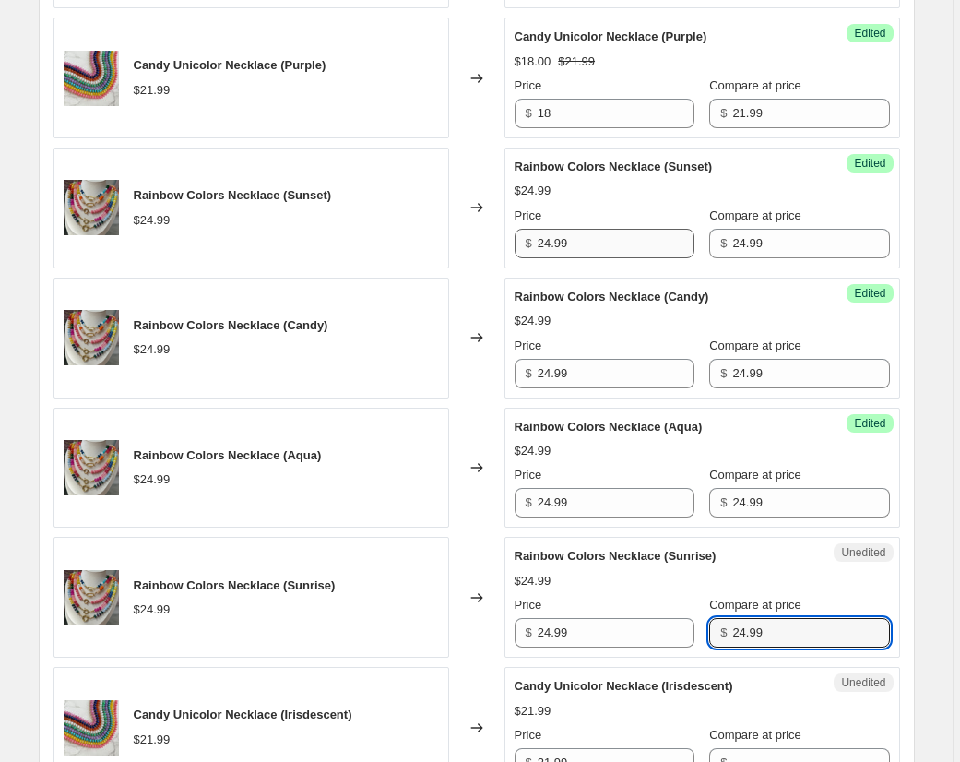
type input "24.99"
drag, startPoint x: 582, startPoint y: 244, endPoint x: 505, endPoint y: 240, distance: 76.7
click at [505, 240] on div "Rainbow Colors Necklace (Sunset) $24.99 Changed to Success Edited Rainbow Color…" at bounding box center [476, 208] width 846 height 121
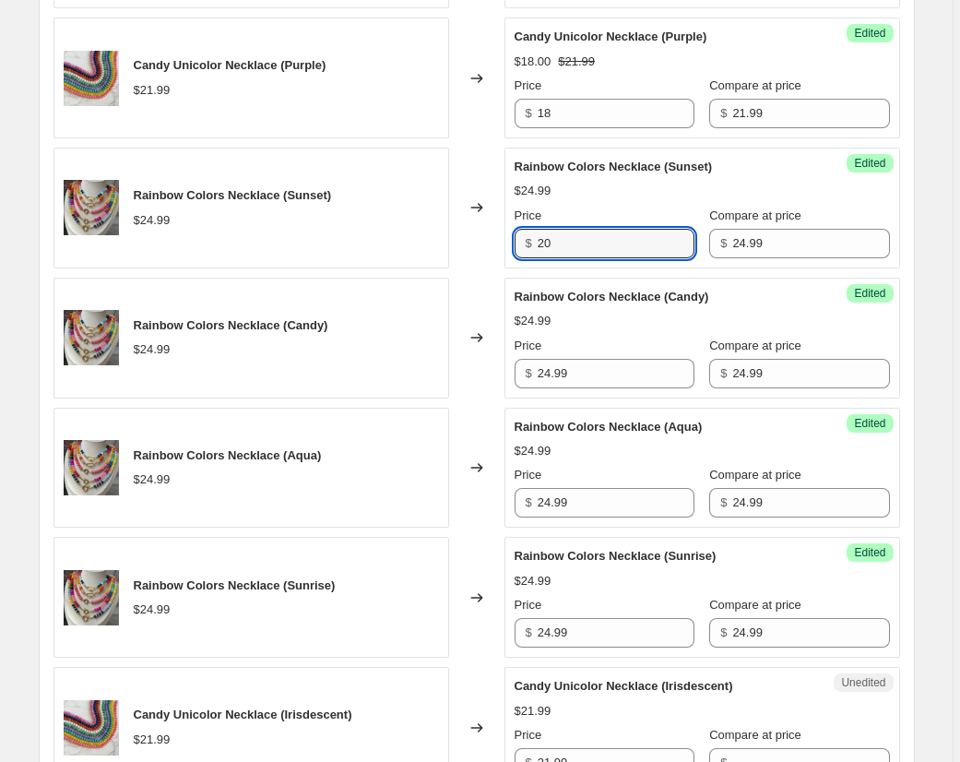
drag, startPoint x: 565, startPoint y: 243, endPoint x: 529, endPoint y: 240, distance: 36.2
click at [531, 240] on div "$ 20" at bounding box center [605, 244] width 180 height 30
type input "20"
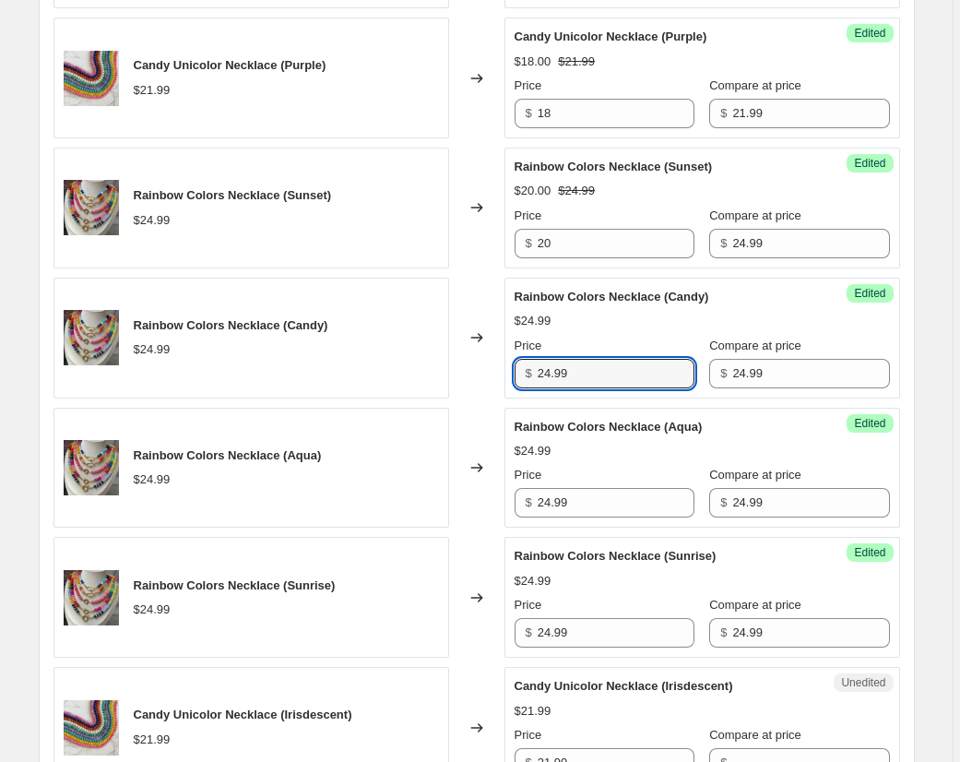
paste input "0"
drag, startPoint x: 582, startPoint y: 372, endPoint x: 504, endPoint y: 367, distance: 77.6
click at [504, 367] on div "Rainbow Colors Necklace (Candy) $24.99 Changed to Success Edited Rainbow Colors…" at bounding box center [476, 338] width 846 height 121
type input "20"
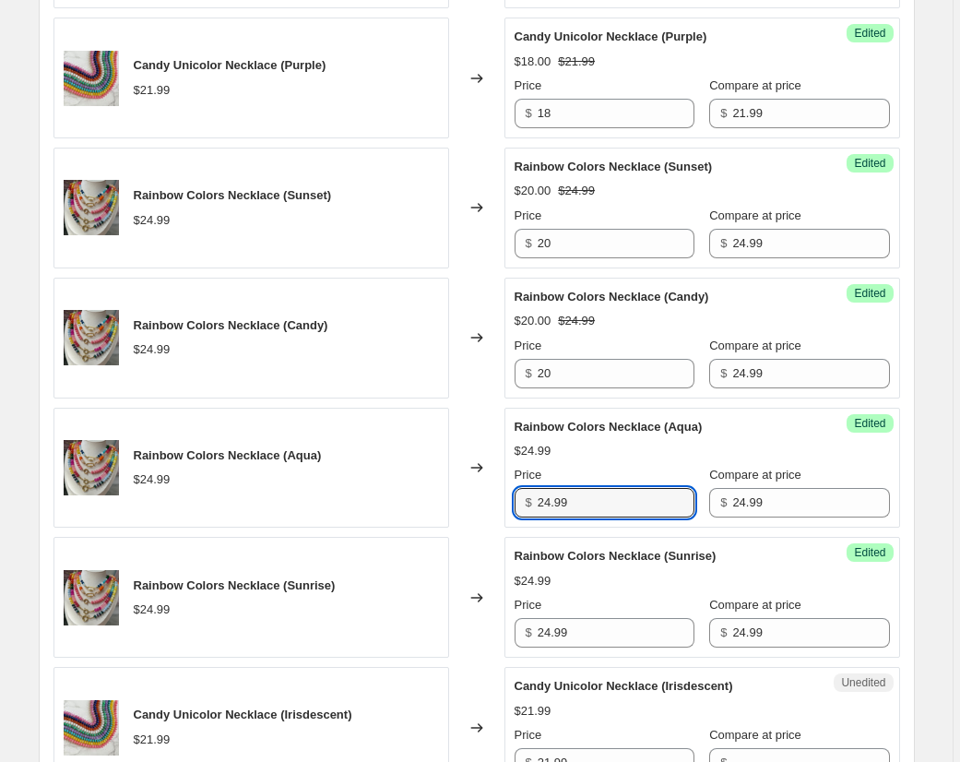
paste input "0"
drag, startPoint x: 576, startPoint y: 499, endPoint x: 507, endPoint y: 499, distance: 69.2
click at [507, 499] on div "Success Edited Rainbow Colors Necklace (Aqua) $24.99 Price $ 20 Compare at pric…" at bounding box center [702, 468] width 396 height 121
type input "20"
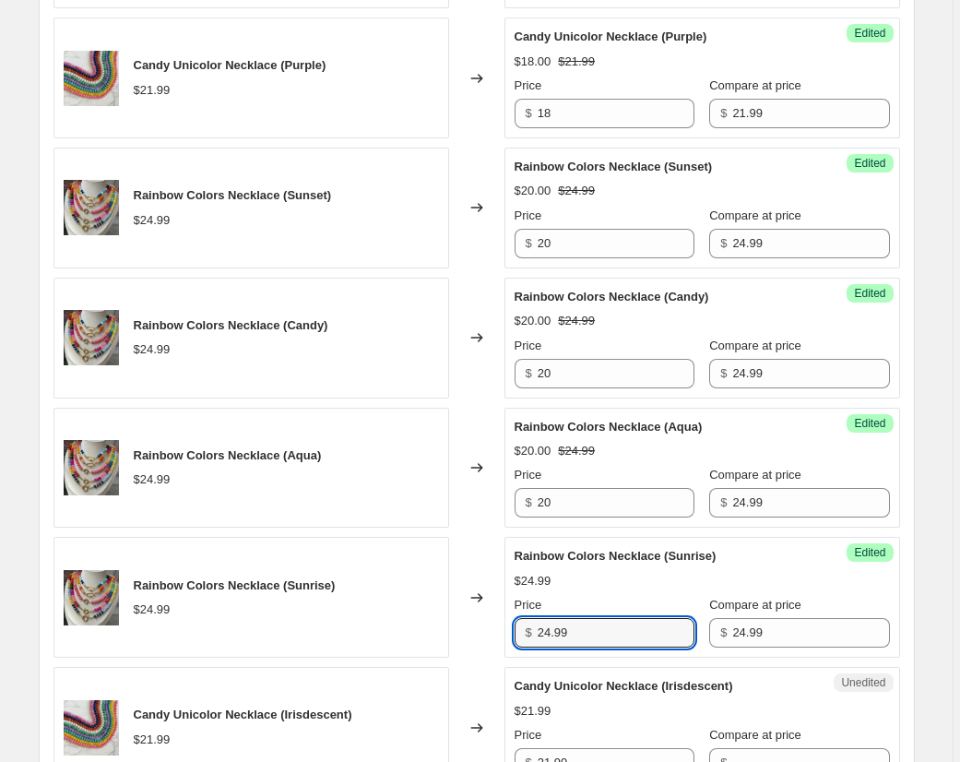
paste input "0"
drag, startPoint x: 518, startPoint y: 624, endPoint x: 488, endPoint y: 621, distance: 30.7
click at [485, 622] on div "Rainbow Colors Necklace (Sunrise) $24.99 Changed to Success Edited Rainbow Colo…" at bounding box center [476, 597] width 846 height 121
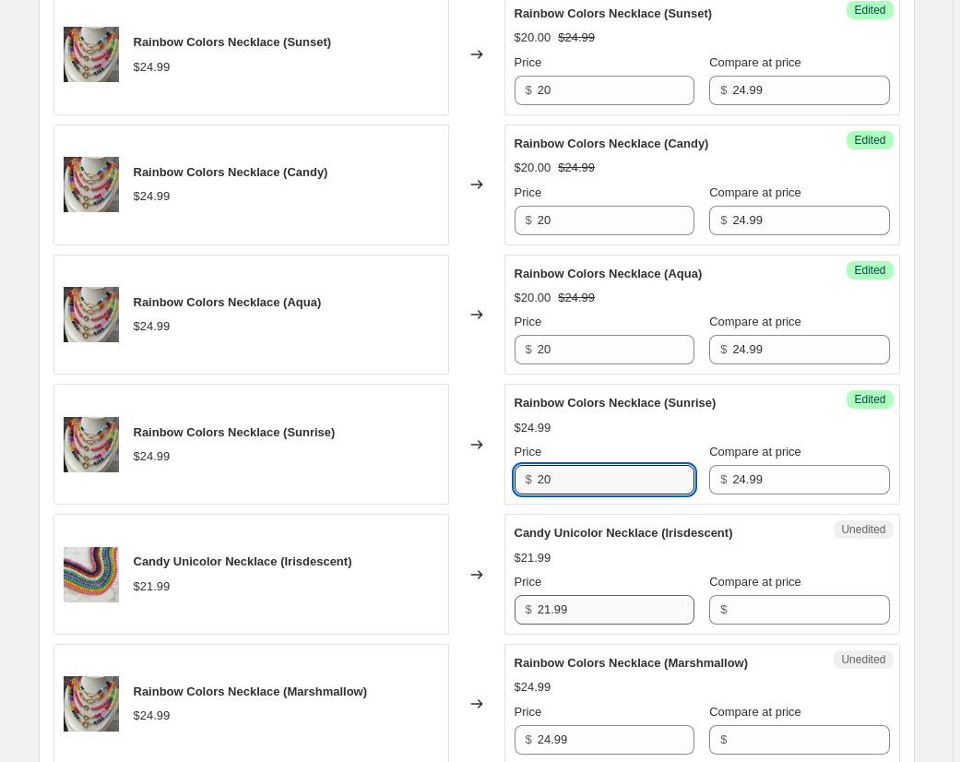
type input "20"
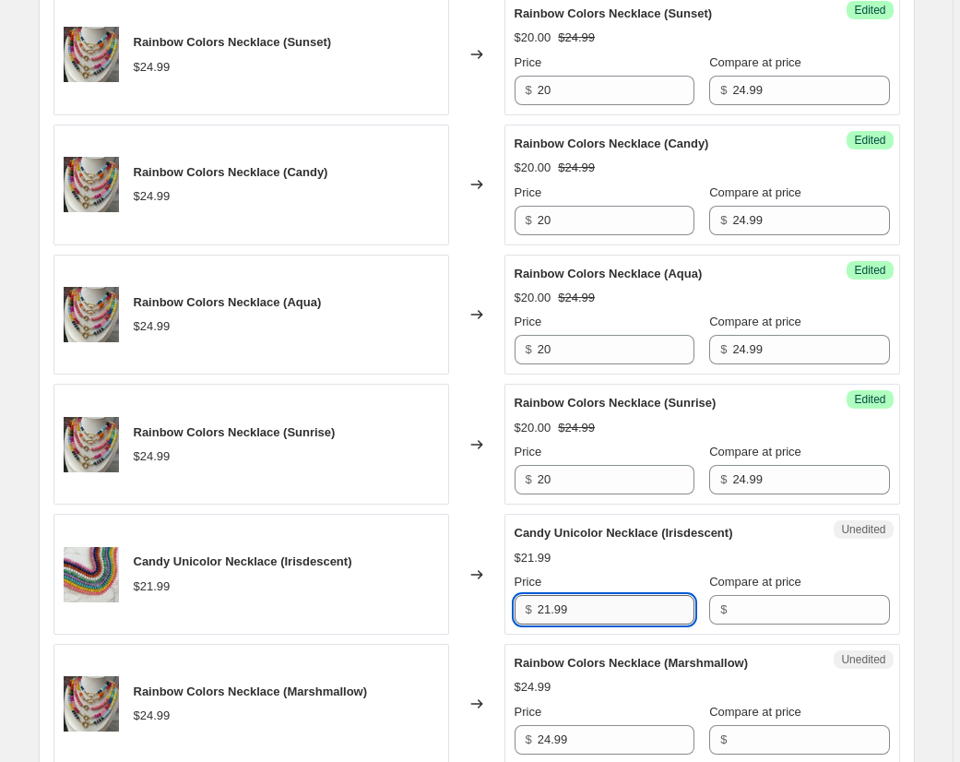
drag, startPoint x: 587, startPoint y: 616, endPoint x: 610, endPoint y: 604, distance: 25.2
click at [495, 603] on div "Candy Unicolor Necklace (Irisdescent) $21.99 Changed to Unedited Candy Unicolor…" at bounding box center [476, 574] width 846 height 121
click at [749, 605] on input "Compare at price" at bounding box center [810, 610] width 157 height 30
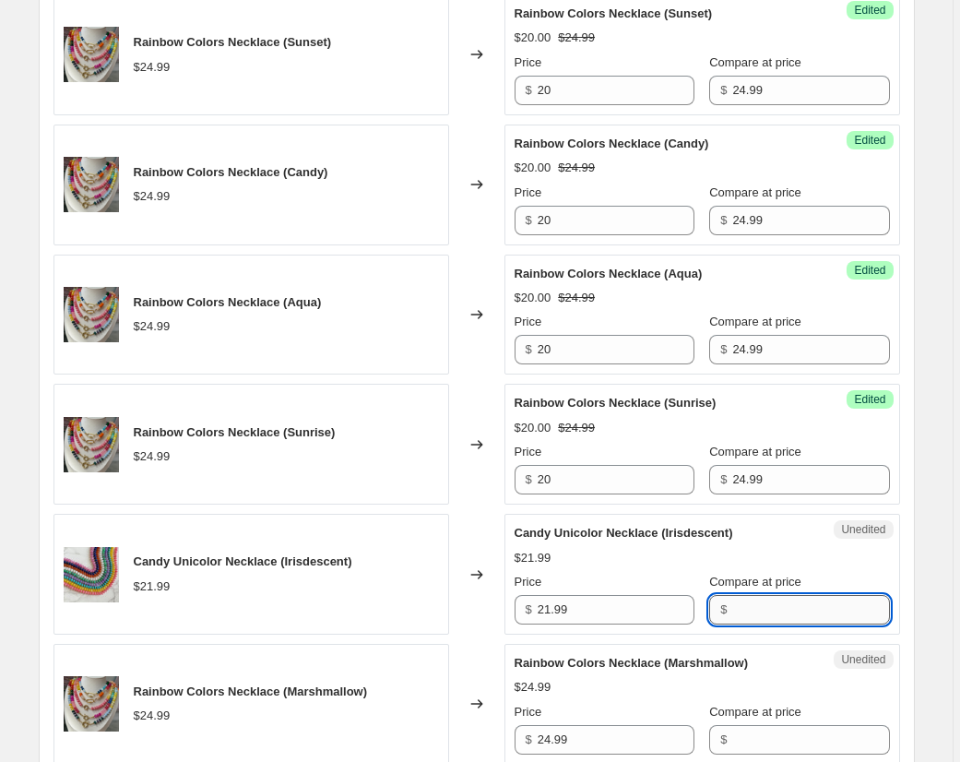
paste input "21.99"
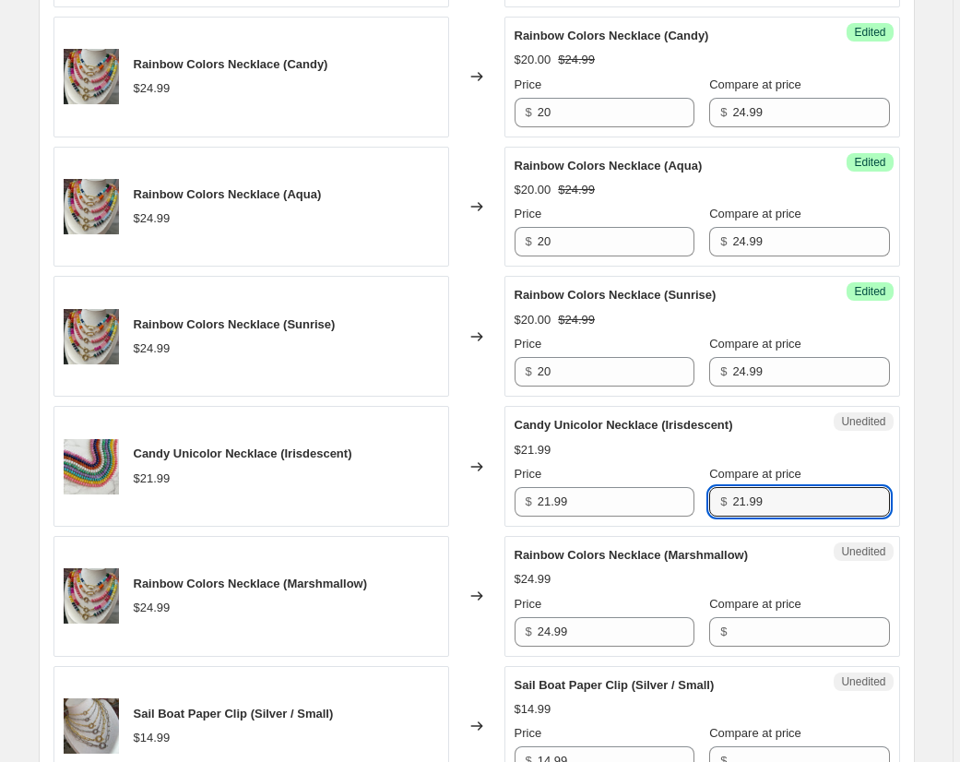
scroll to position [2381, 0]
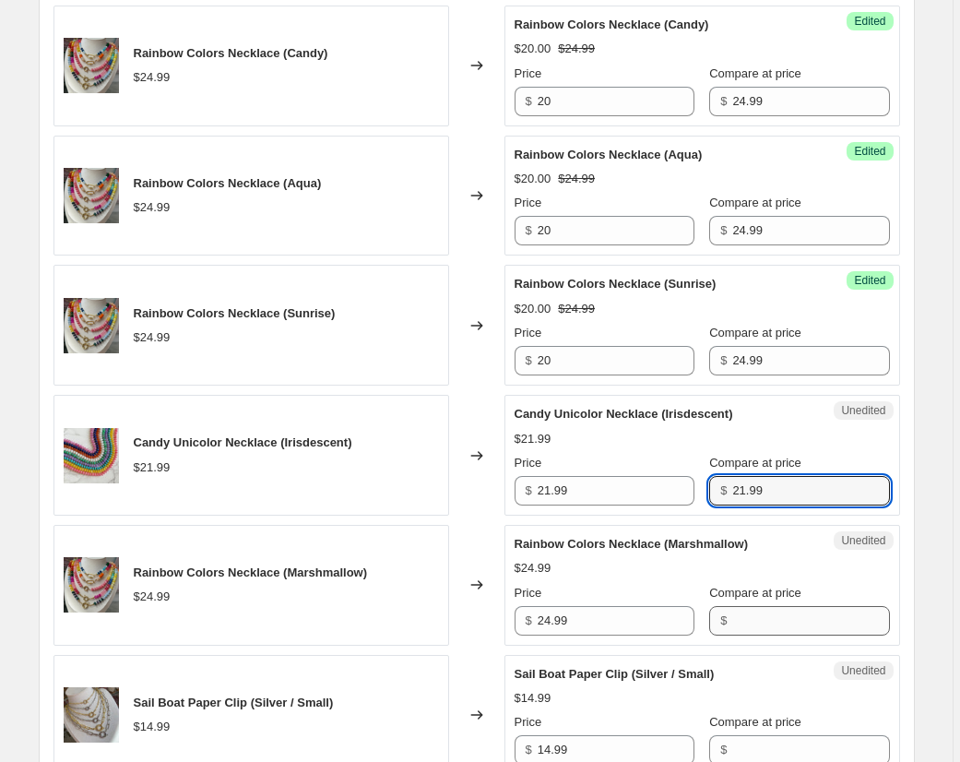
type input "21.99"
click at [758, 607] on input "Compare at price" at bounding box center [810, 621] width 157 height 30
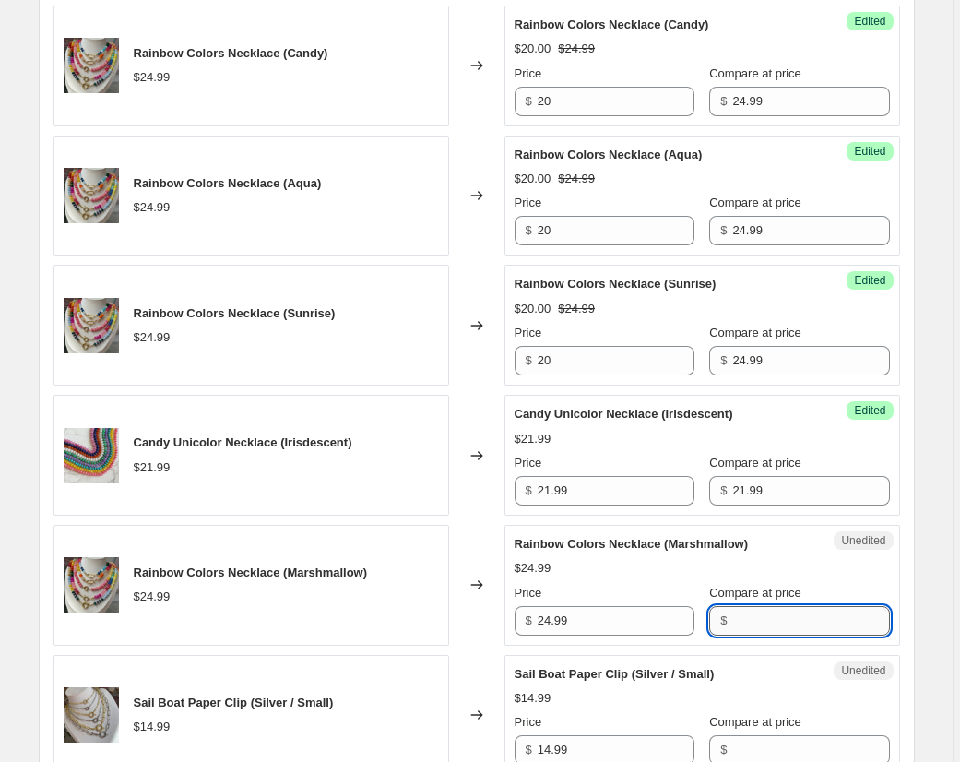
paste input "21.99"
type input "21.99"
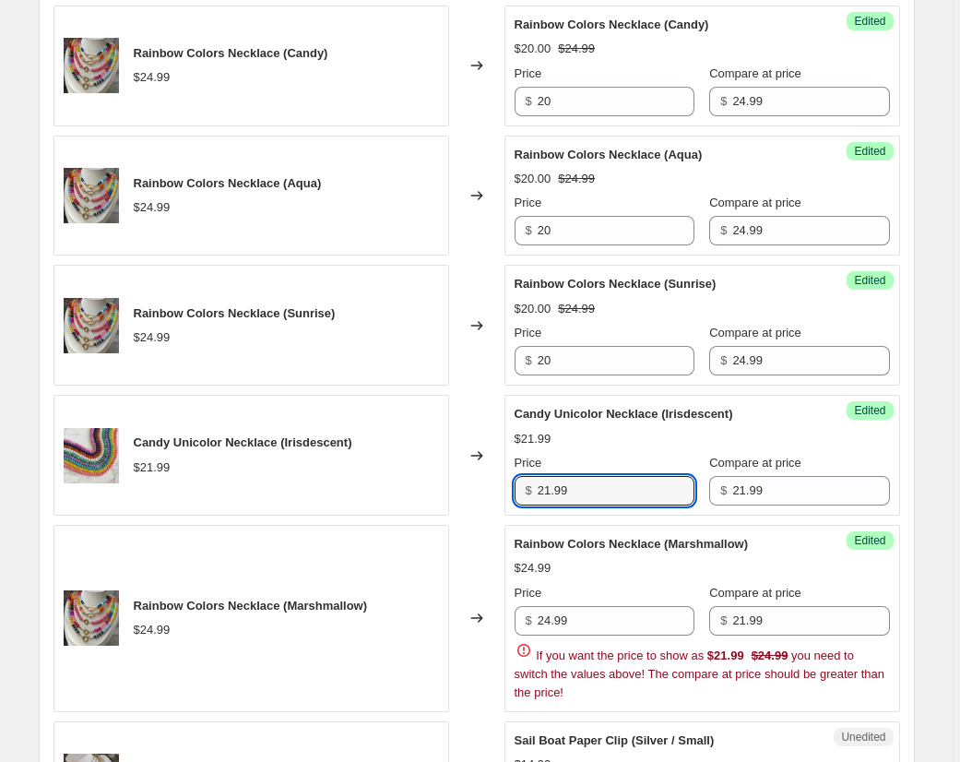
drag, startPoint x: 579, startPoint y: 493, endPoint x: 515, endPoint y: 490, distance: 63.7
click at [515, 490] on div "Success Edited Candy Unicolor Necklace (Irisdescent) $21.99 Price $ 21.99 Compa…" at bounding box center [702, 455] width 396 height 121
type input "18"
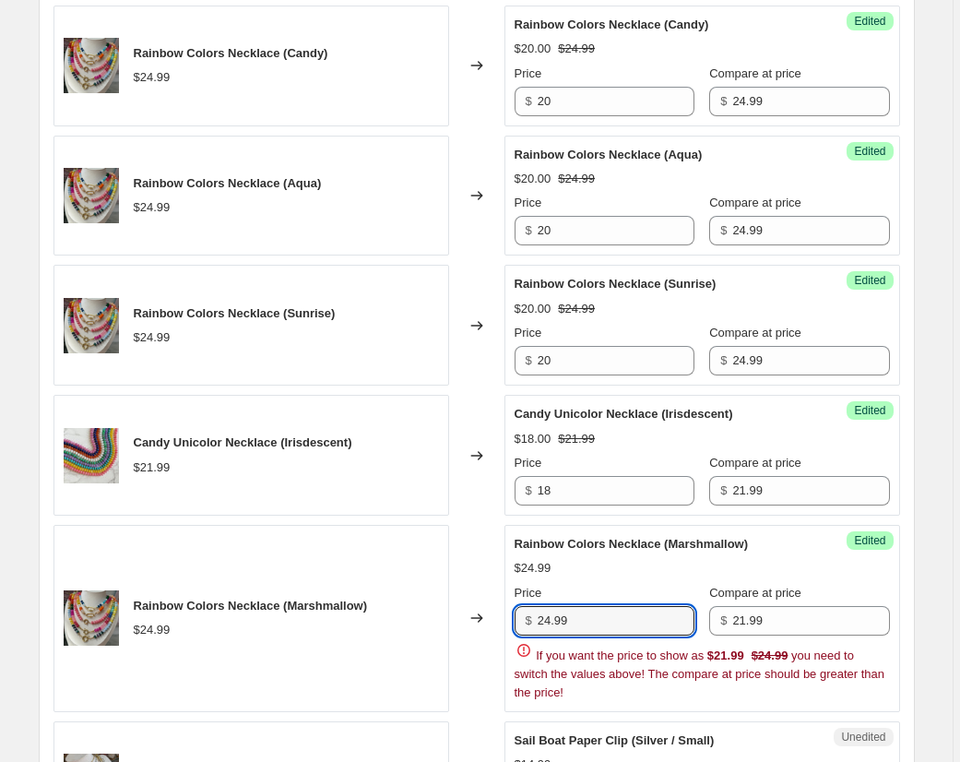
drag, startPoint x: 598, startPoint y: 620, endPoint x: 500, endPoint y: 617, distance: 98.7
click at [500, 617] on div "Rainbow Colors Necklace (Marshmallow) $24.99 Changed to Success Edited Rainbow …" at bounding box center [476, 618] width 846 height 187
type input "18"
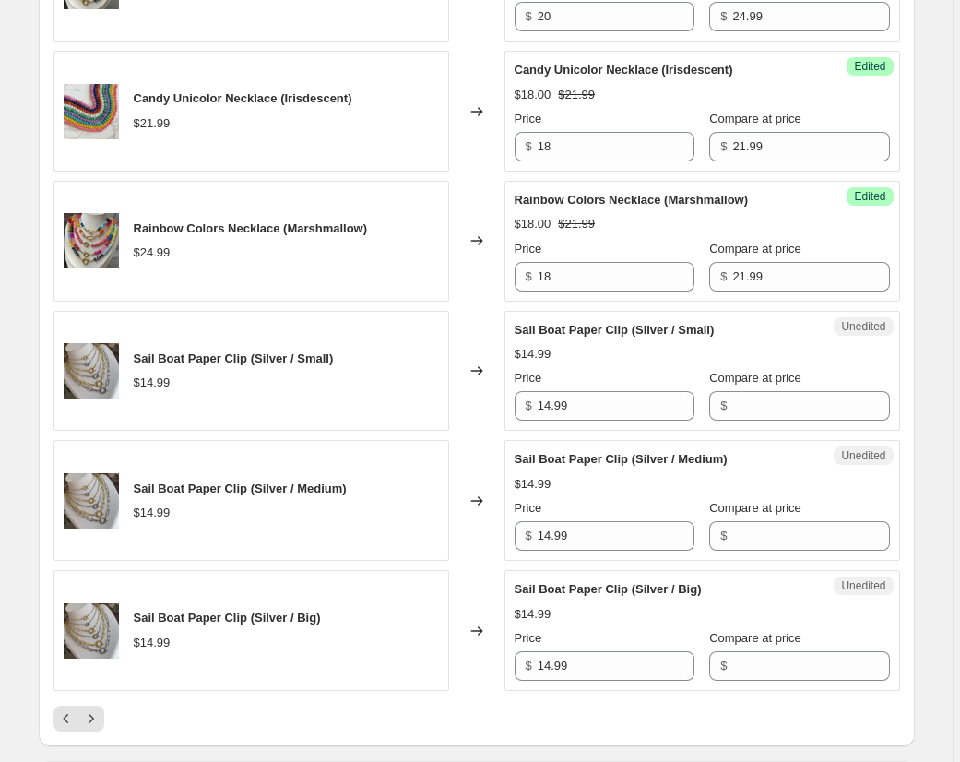
scroll to position [2733, 0]
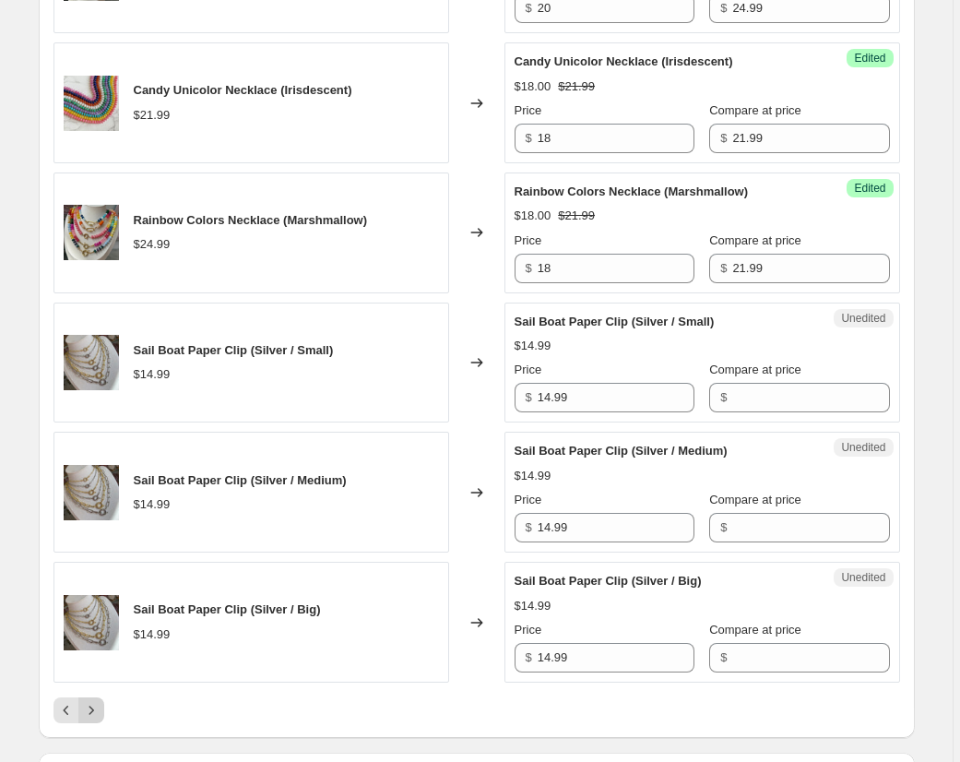
click at [101, 716] on icon "Next" at bounding box center [91, 710] width 18 height 18
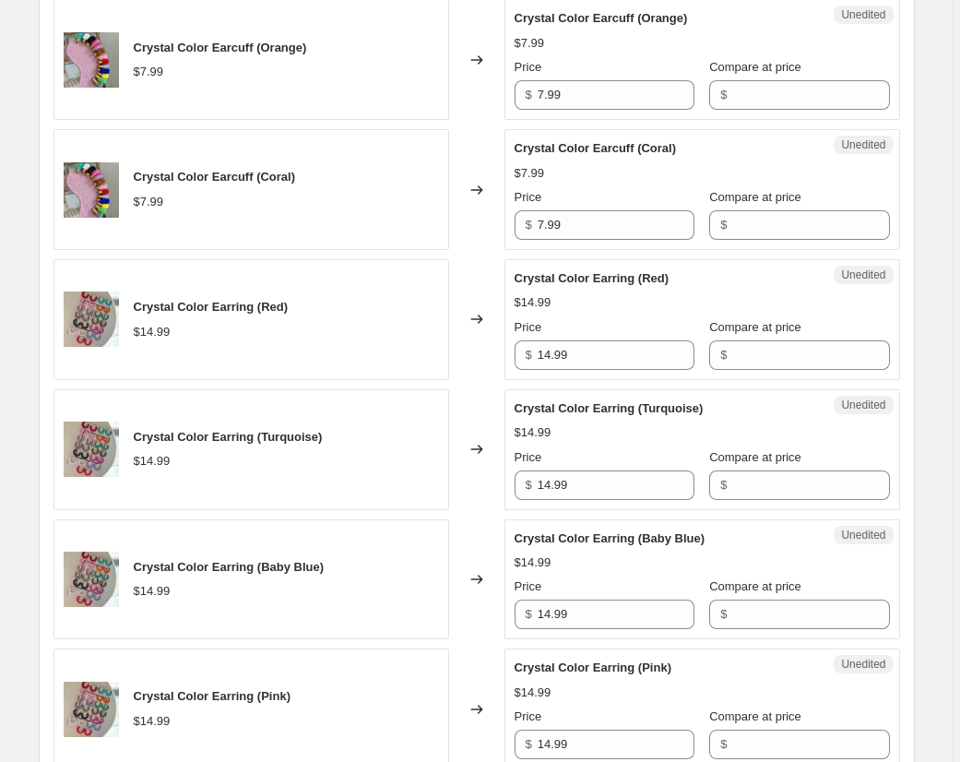
scroll to position [753, 0]
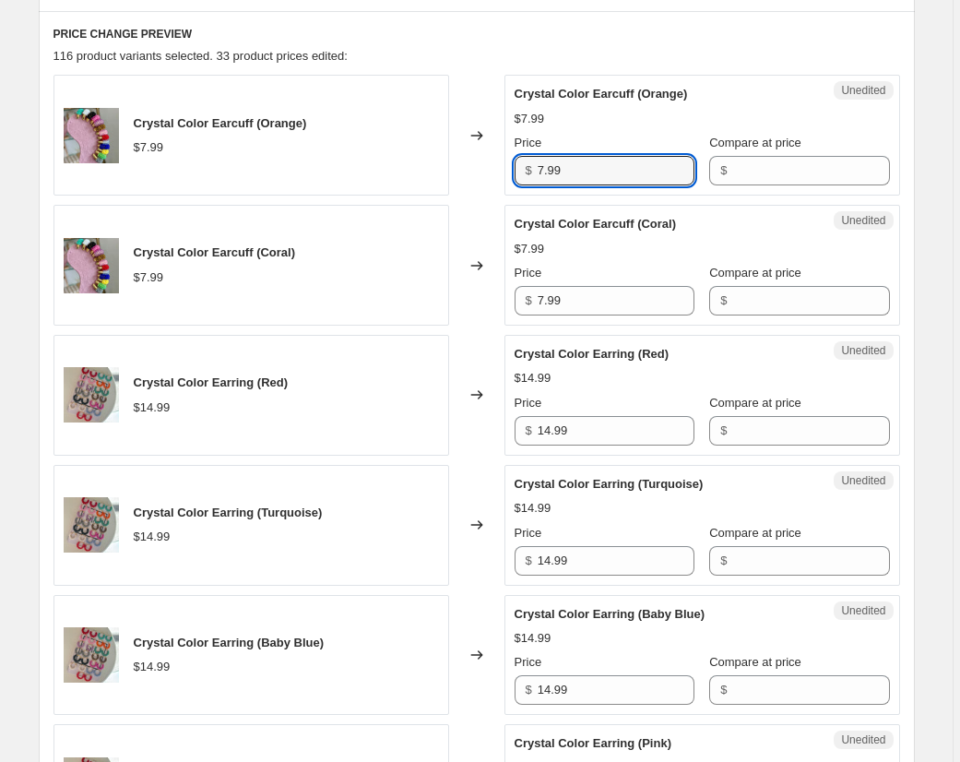
drag, startPoint x: 587, startPoint y: 172, endPoint x: 534, endPoint y: 164, distance: 54.1
click at [532, 167] on div "$ 7.99" at bounding box center [605, 171] width 180 height 30
click at [757, 172] on input "Compare at price" at bounding box center [810, 171] width 157 height 30
paste input "7.99"
type input "7.99"
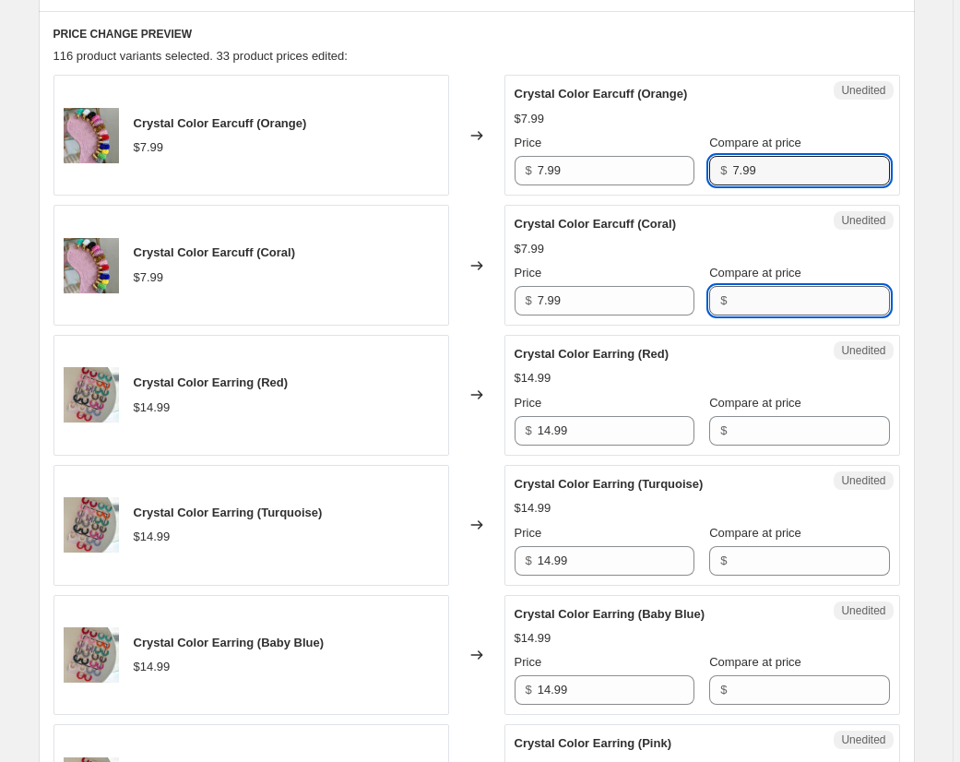
click at [766, 306] on input "Compare at price" at bounding box center [810, 301] width 157 height 30
paste input "7.99"
type input "7.99"
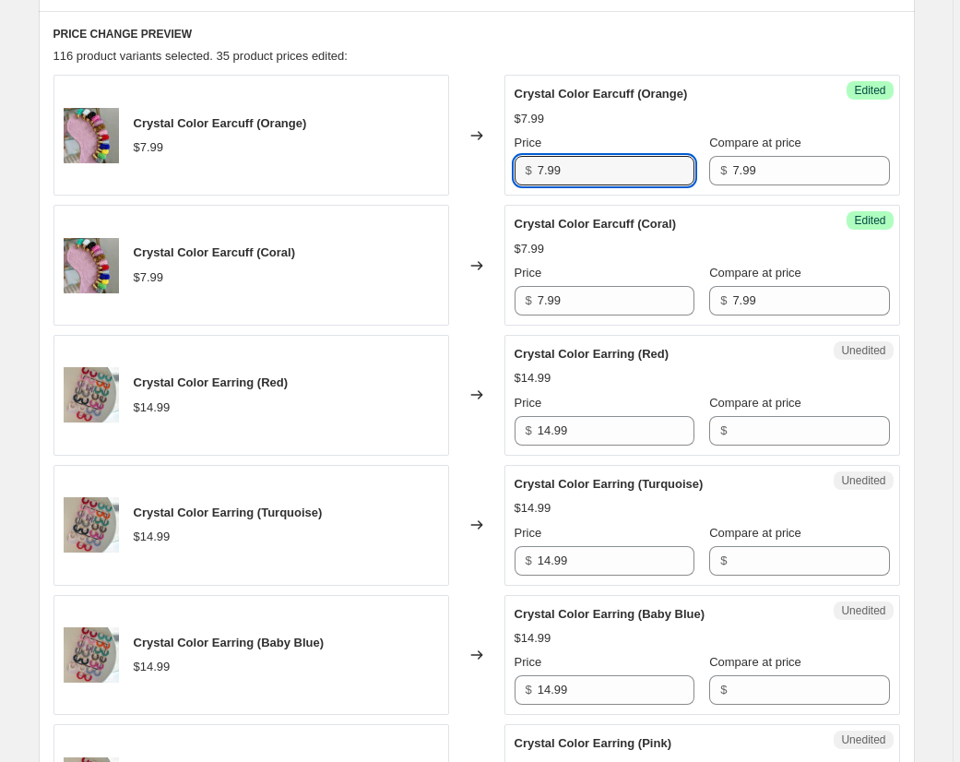
drag, startPoint x: 567, startPoint y: 168, endPoint x: 522, endPoint y: 168, distance: 45.2
click at [522, 168] on div "$ 7.99" at bounding box center [605, 171] width 180 height 30
type input "6"
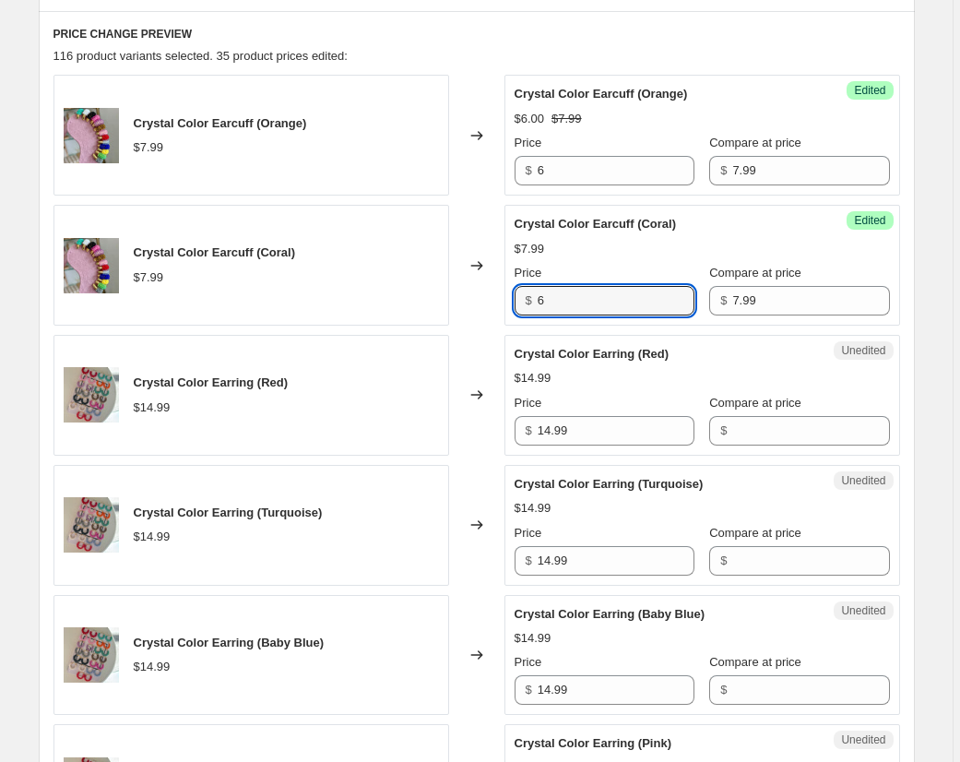
drag, startPoint x: 574, startPoint y: 301, endPoint x: 490, endPoint y: 297, distance: 84.9
click at [490, 297] on div "Crystal Color Earcuff (Coral) $7.99 Changed to Success Edited Crystal Color Ear…" at bounding box center [476, 265] width 846 height 121
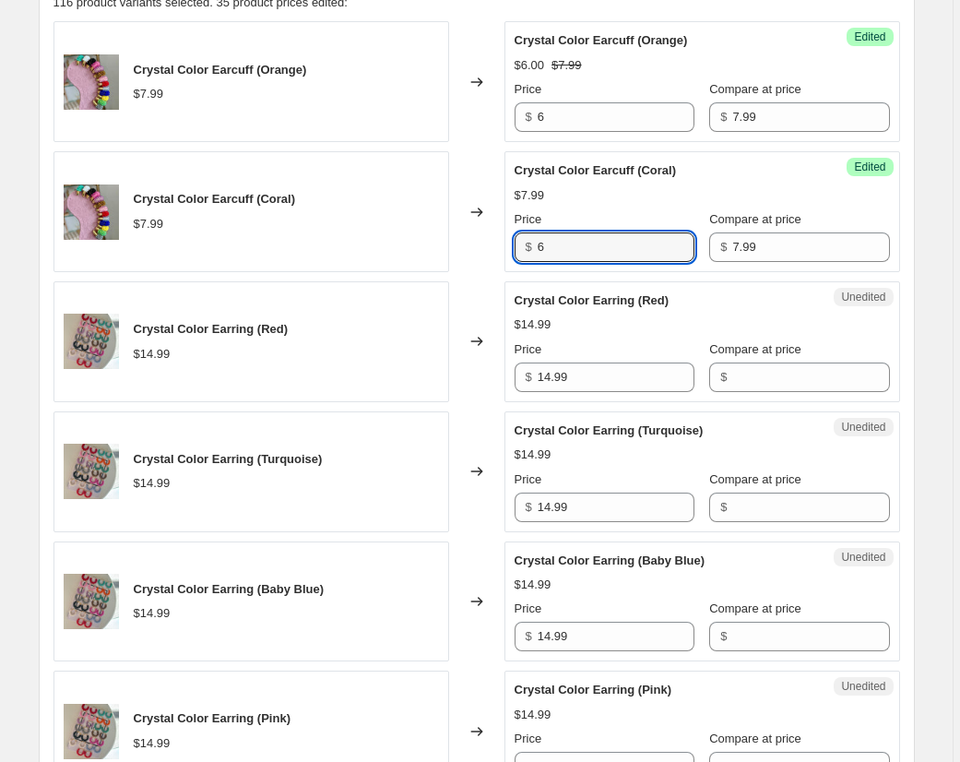
scroll to position [808, 0]
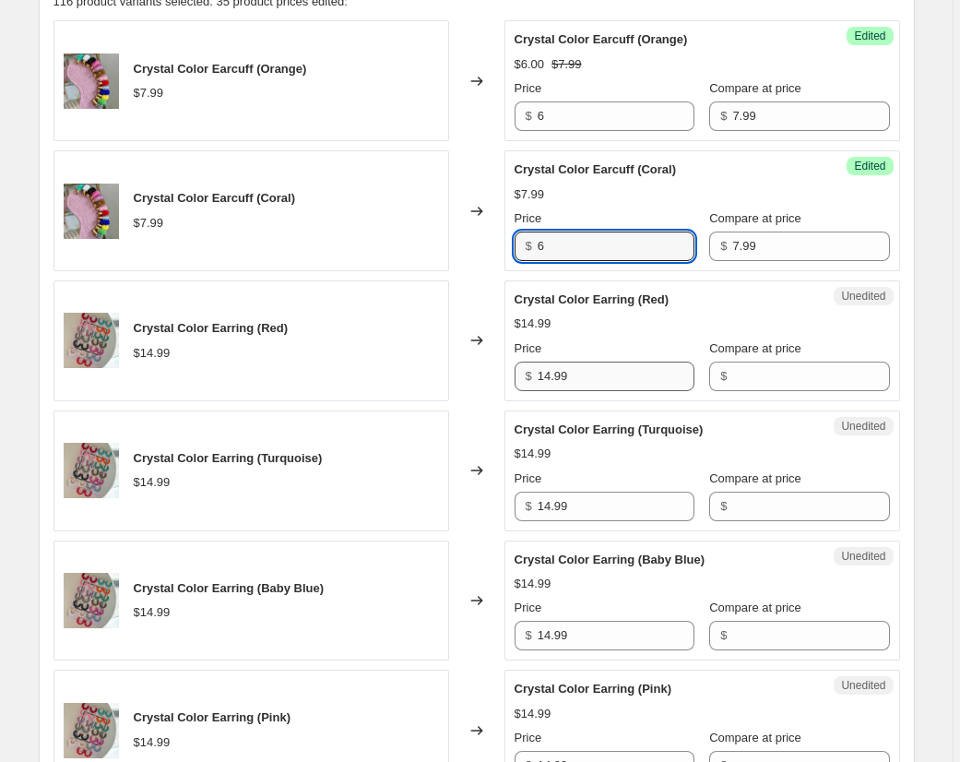
type input "6"
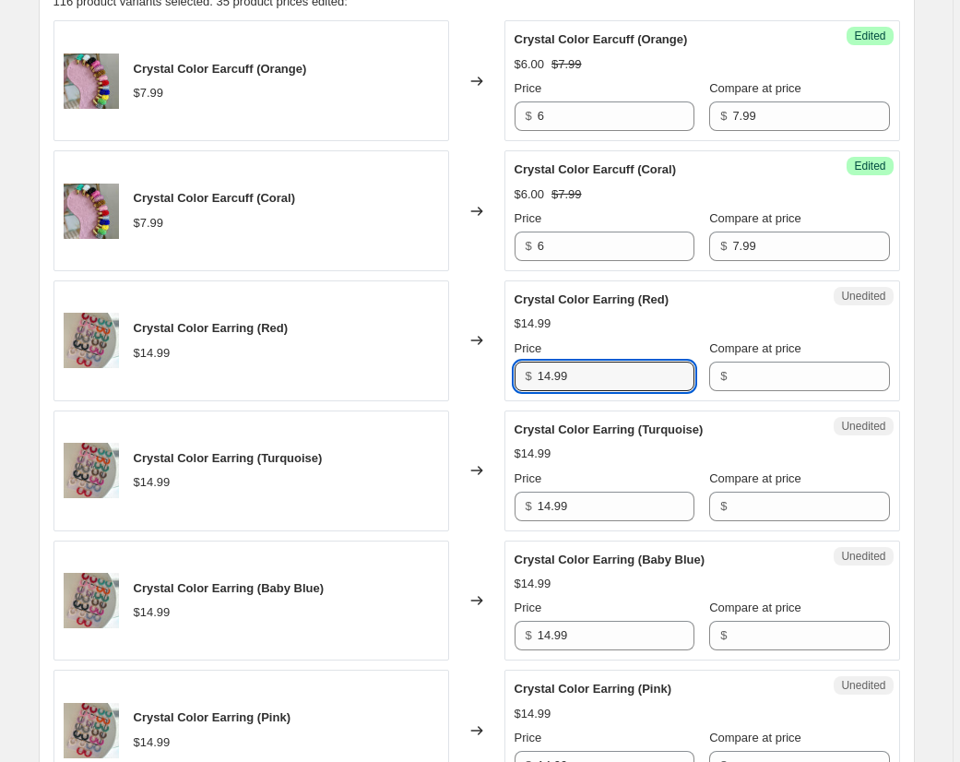
drag, startPoint x: 578, startPoint y: 381, endPoint x: 488, endPoint y: 374, distance: 90.6
click at [488, 374] on div "Crystal Color Earring (Red) $14.99 Changed to Unedited Crystal Color Earring (R…" at bounding box center [476, 340] width 846 height 121
click at [808, 379] on input "Compare at price" at bounding box center [810, 376] width 157 height 30
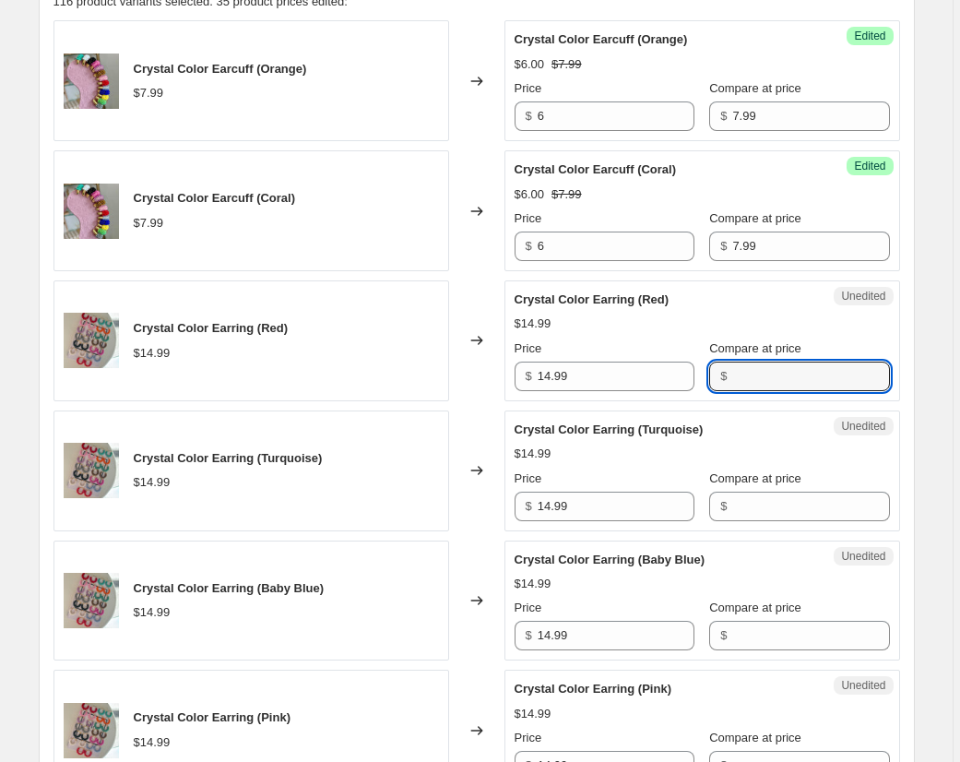
paste input "14.99"
type input "14.99"
drag, startPoint x: 763, startPoint y: 510, endPoint x: 783, endPoint y: 509, distance: 20.3
click at [764, 510] on input "Compare at price" at bounding box center [810, 506] width 157 height 30
paste input "14.99"
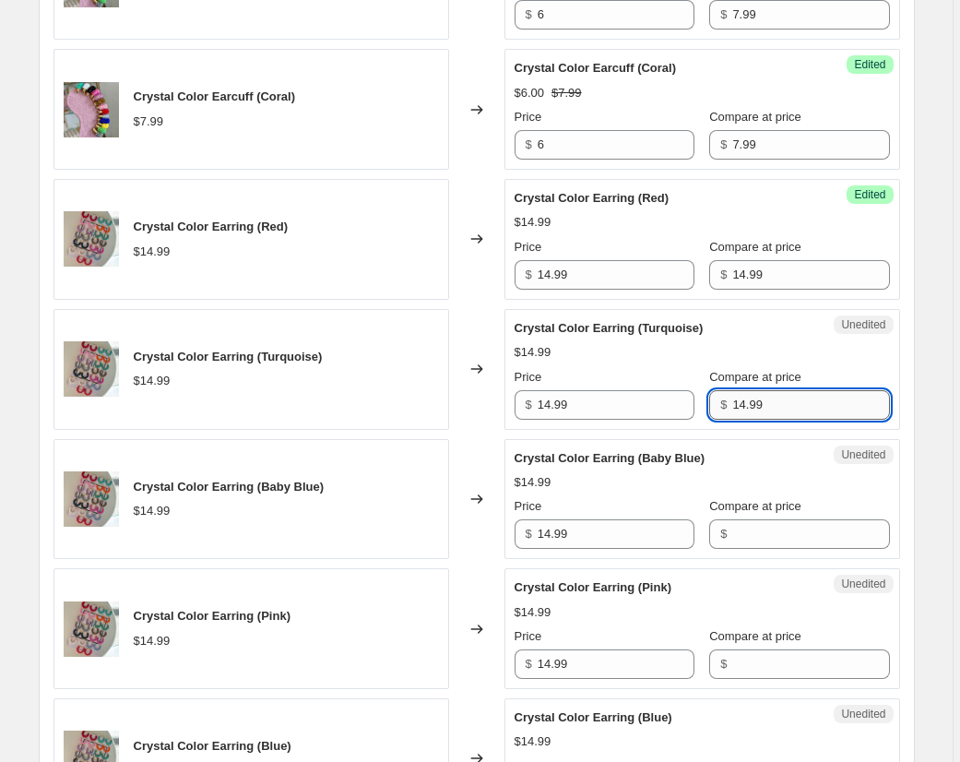
scroll to position [925, 0]
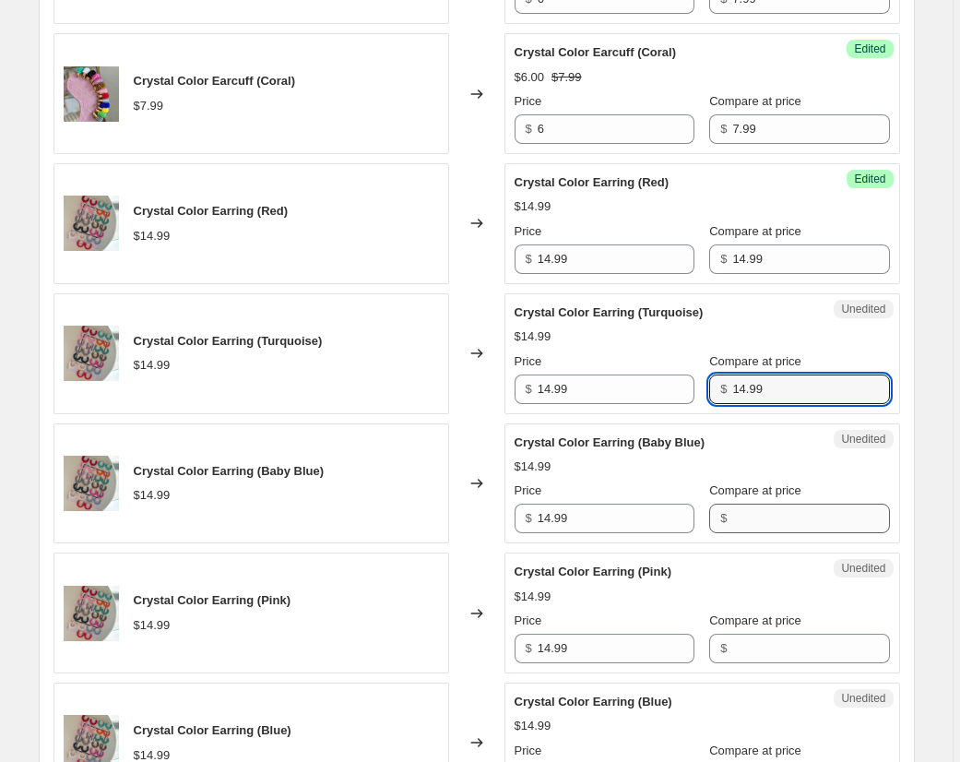
type input "14.99"
drag, startPoint x: 783, startPoint y: 523, endPoint x: 781, endPoint y: 545, distance: 22.2
click at [783, 523] on input "Compare at price" at bounding box center [810, 518] width 157 height 30
paste input "14.99"
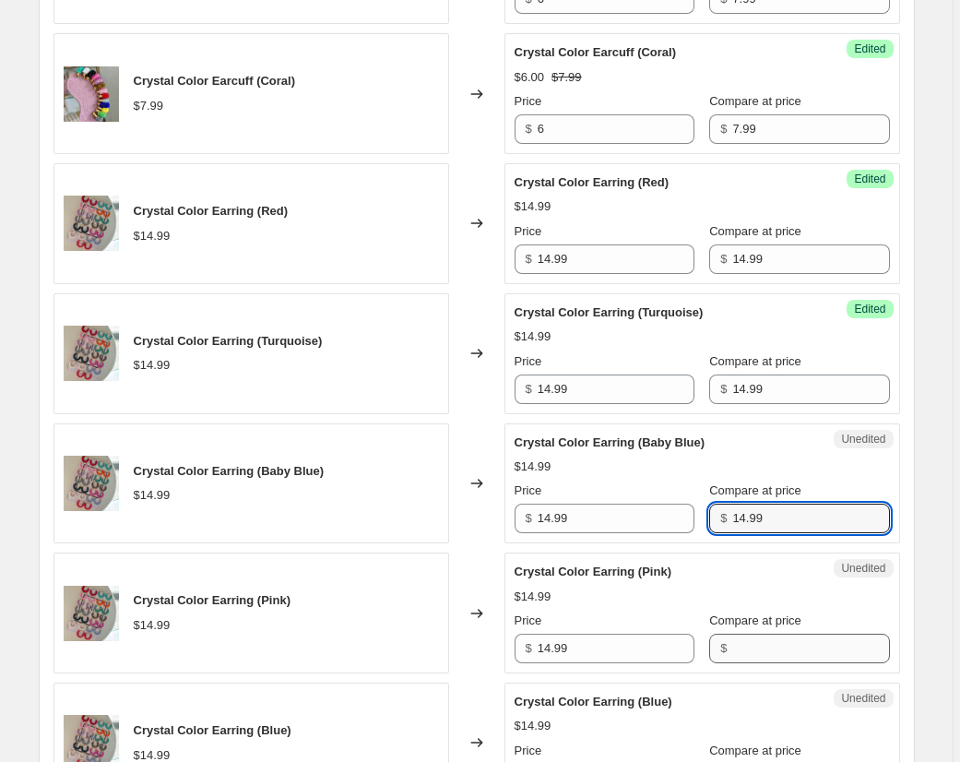
type input "14.99"
click at [773, 647] on input "Compare at price" at bounding box center [810, 648] width 157 height 30
paste input "14.99"
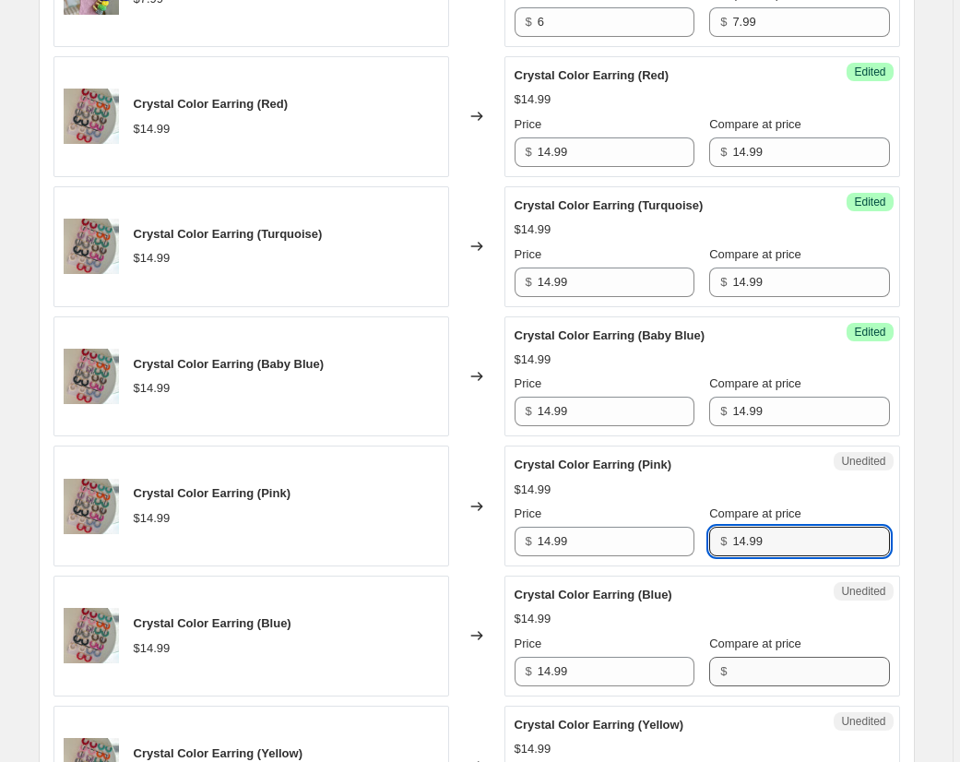
type input "14.99"
click at [774, 672] on input "Compare at price" at bounding box center [810, 672] width 157 height 30
paste input "14.99"
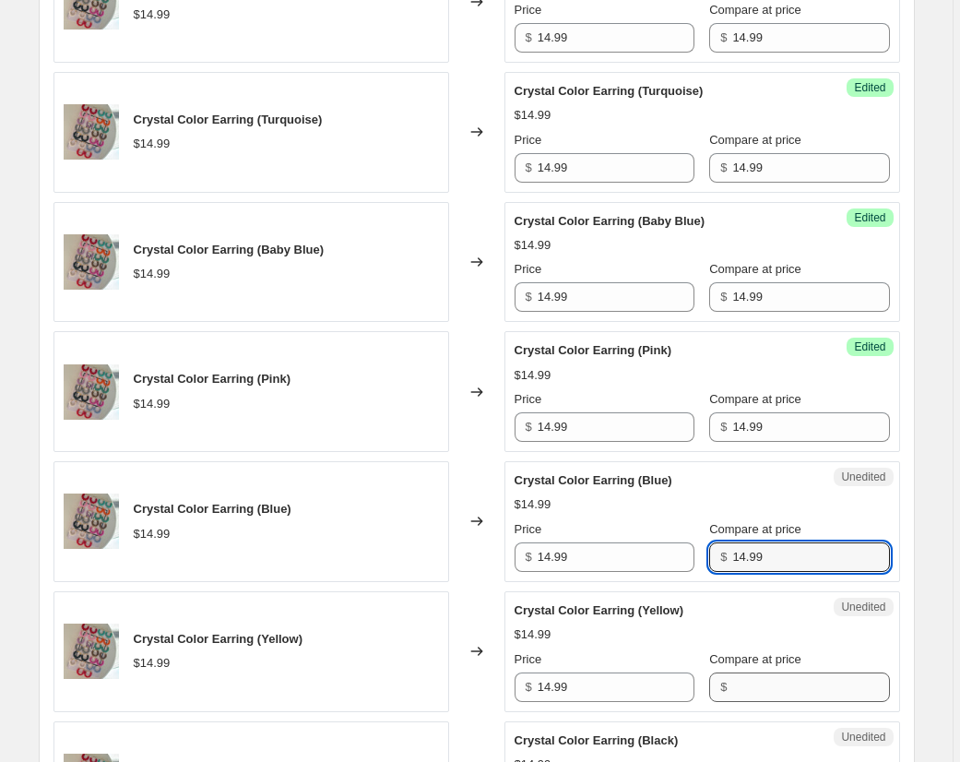
type input "14.99"
click at [776, 684] on input "Compare at price" at bounding box center [810, 687] width 157 height 30
paste input "14.99"
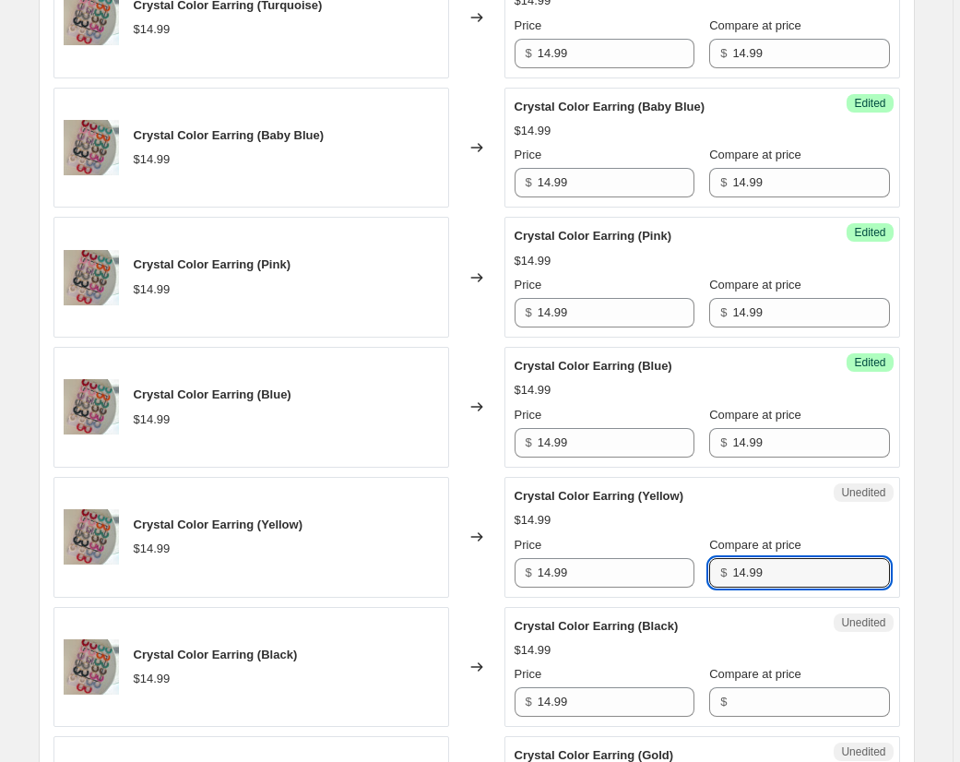
scroll to position [1263, 0]
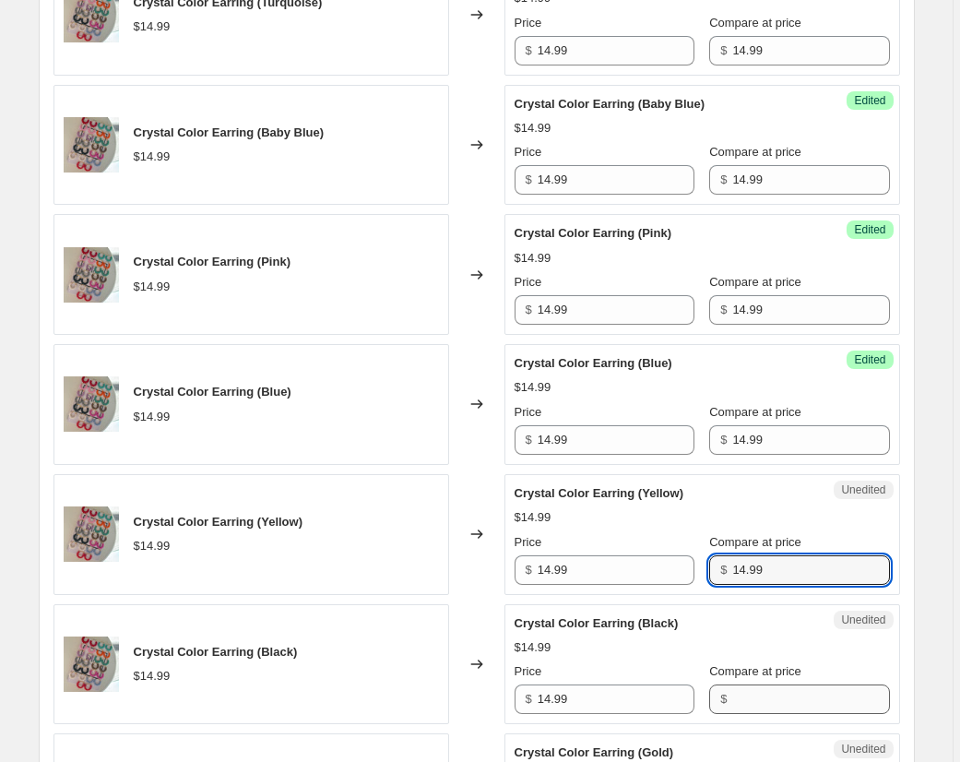
type input "14.99"
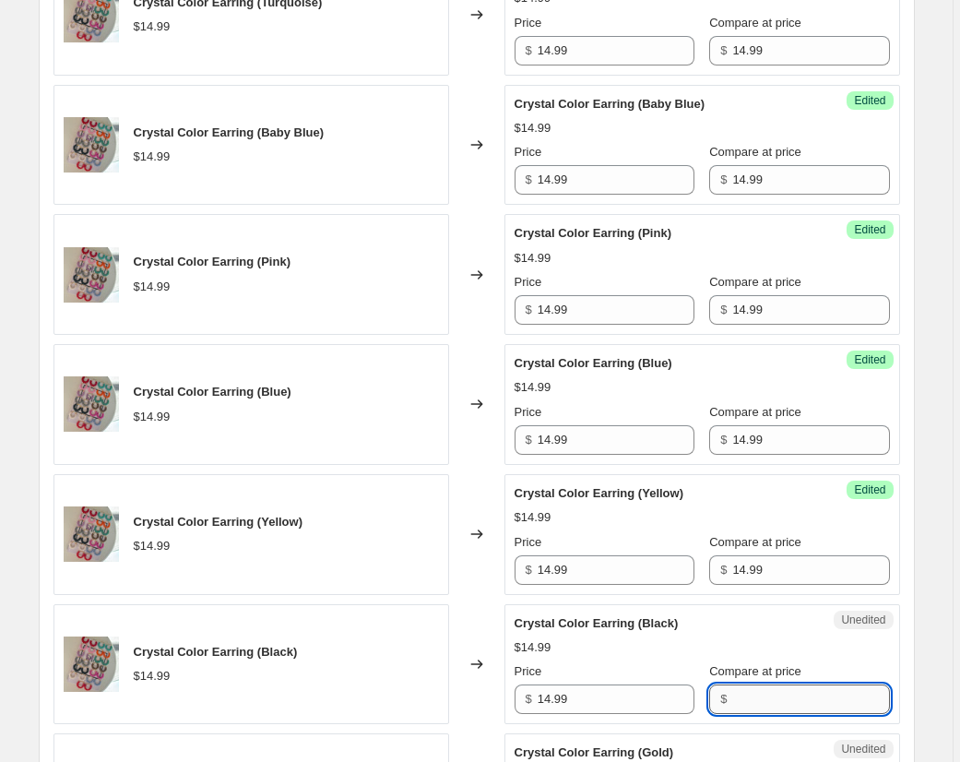
click at [776, 685] on input "Compare at price" at bounding box center [810, 699] width 157 height 30
paste input "14.99"
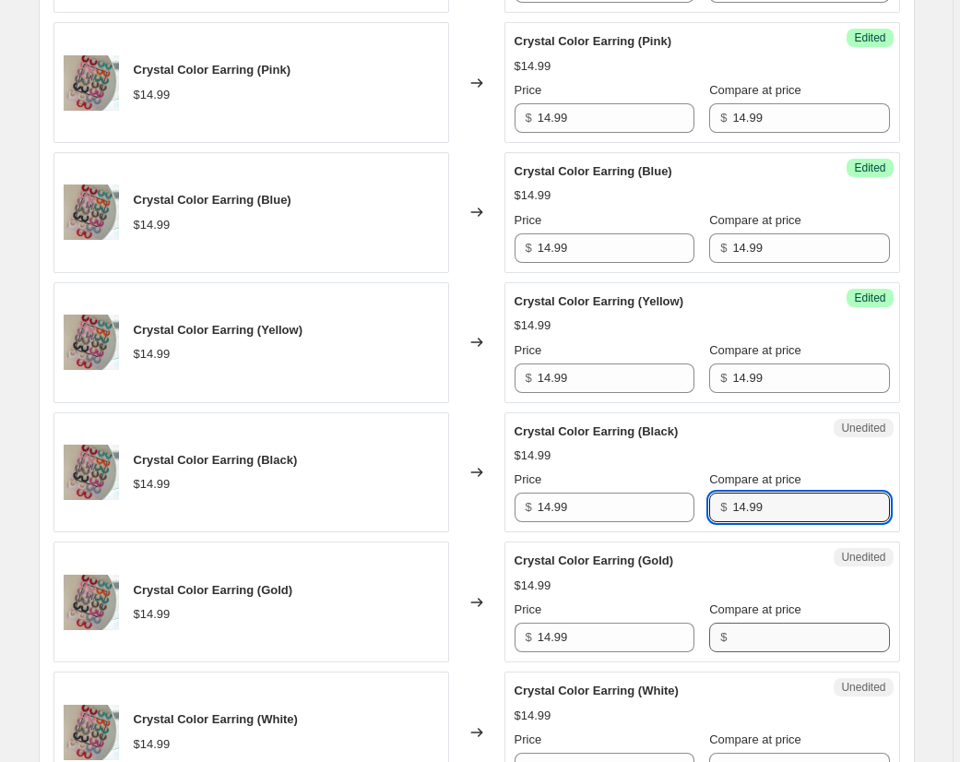
type input "14.99"
click at [773, 642] on input "Compare at price" at bounding box center [810, 637] width 157 height 30
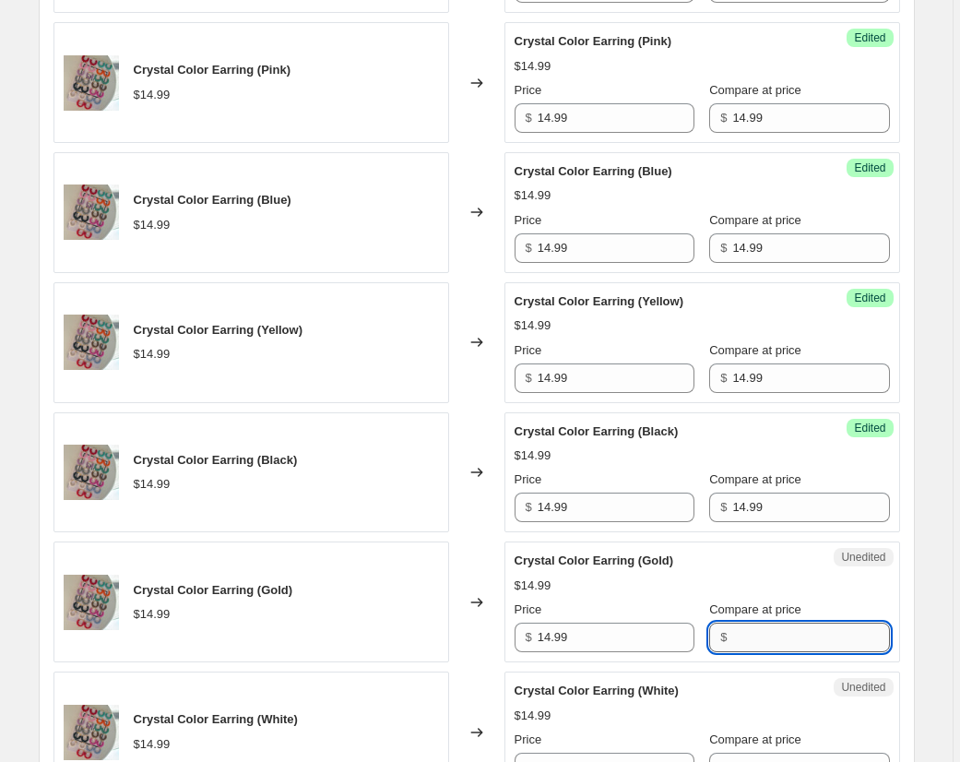
paste input "14.99"
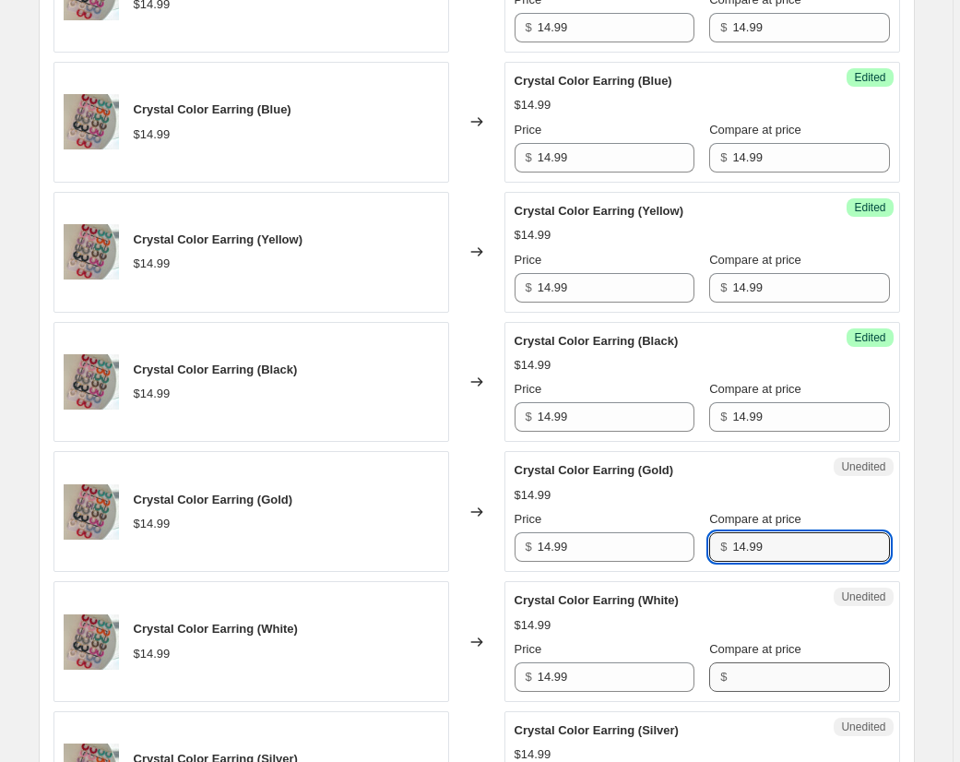
scroll to position [1547, 0]
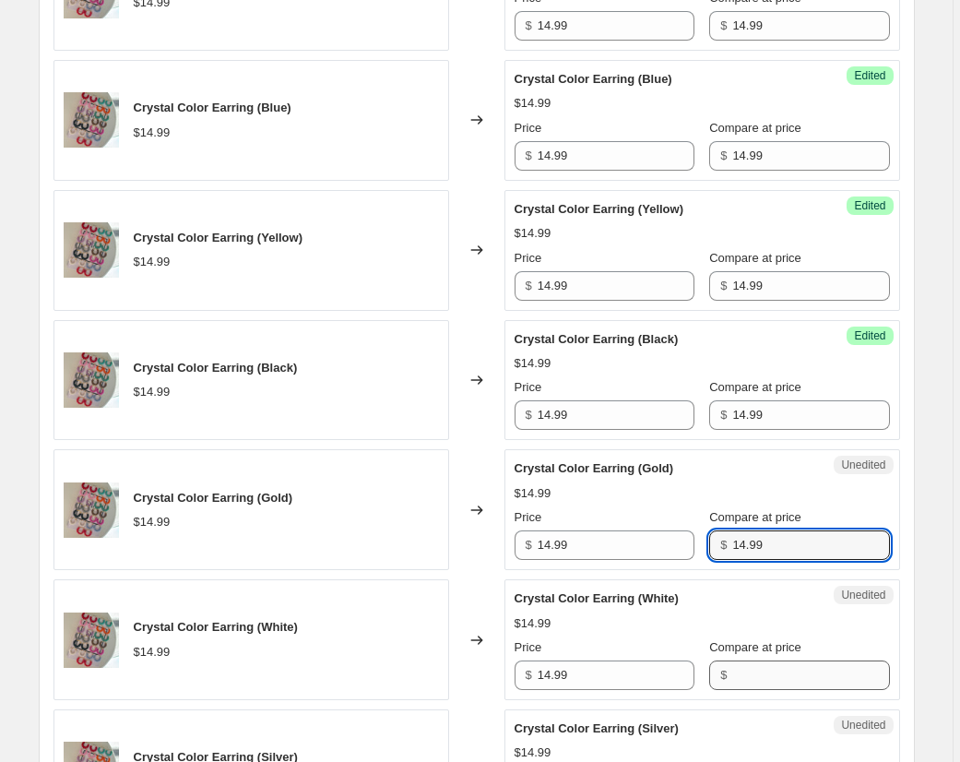
type input "14.99"
click at [775, 675] on input "Compare at price" at bounding box center [810, 675] width 157 height 30
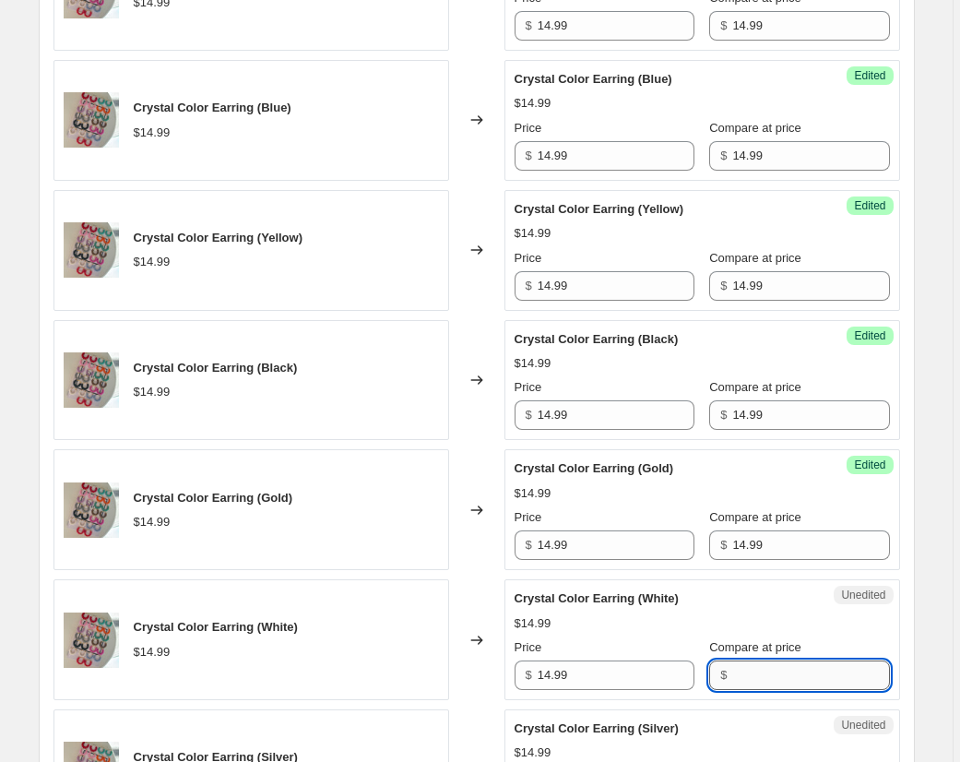
paste input "14.99"
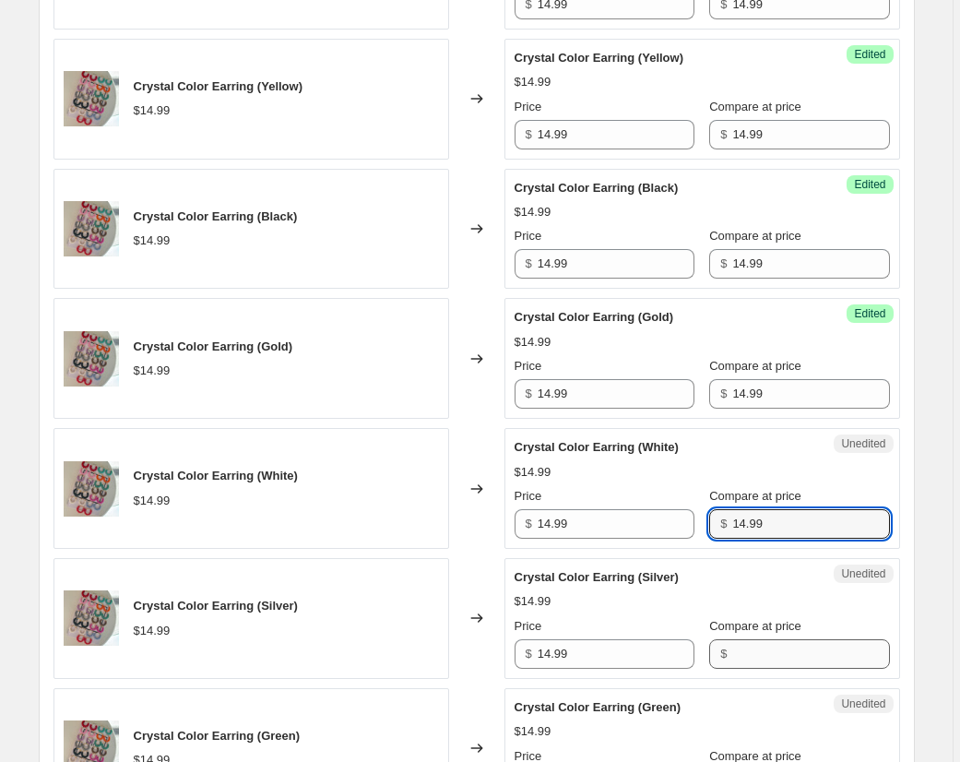
type input "14.99"
click at [769, 654] on input "Compare at price" at bounding box center [810, 654] width 157 height 30
paste input "14.99"
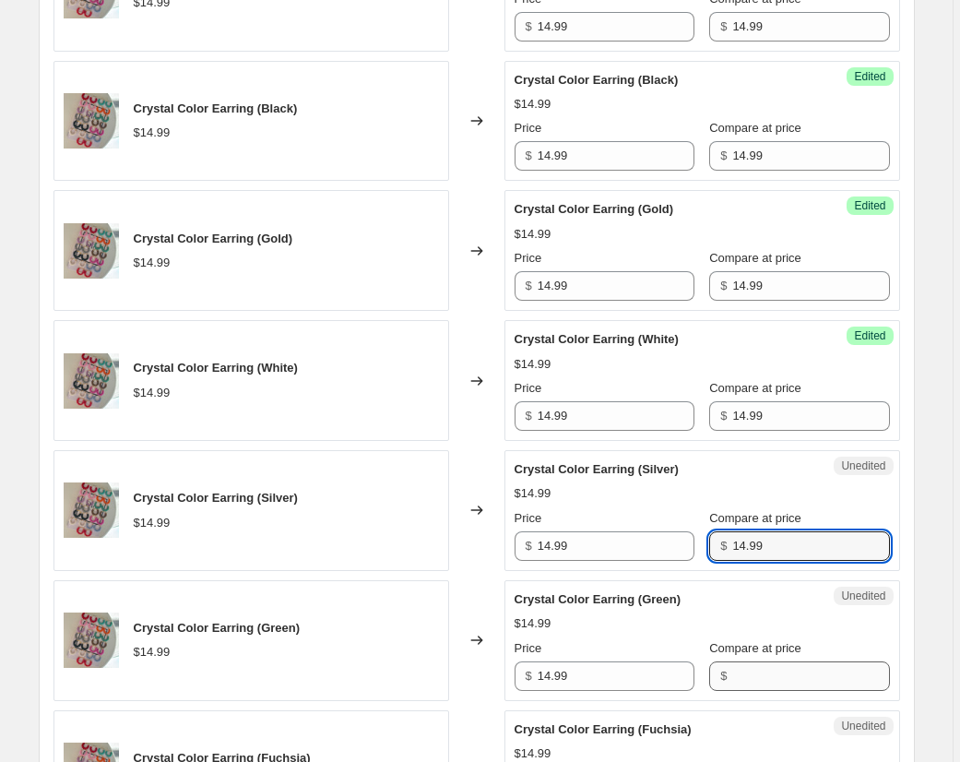
type input "14.99"
click at [767, 676] on input "Compare at price" at bounding box center [810, 676] width 157 height 30
paste input "14.99"
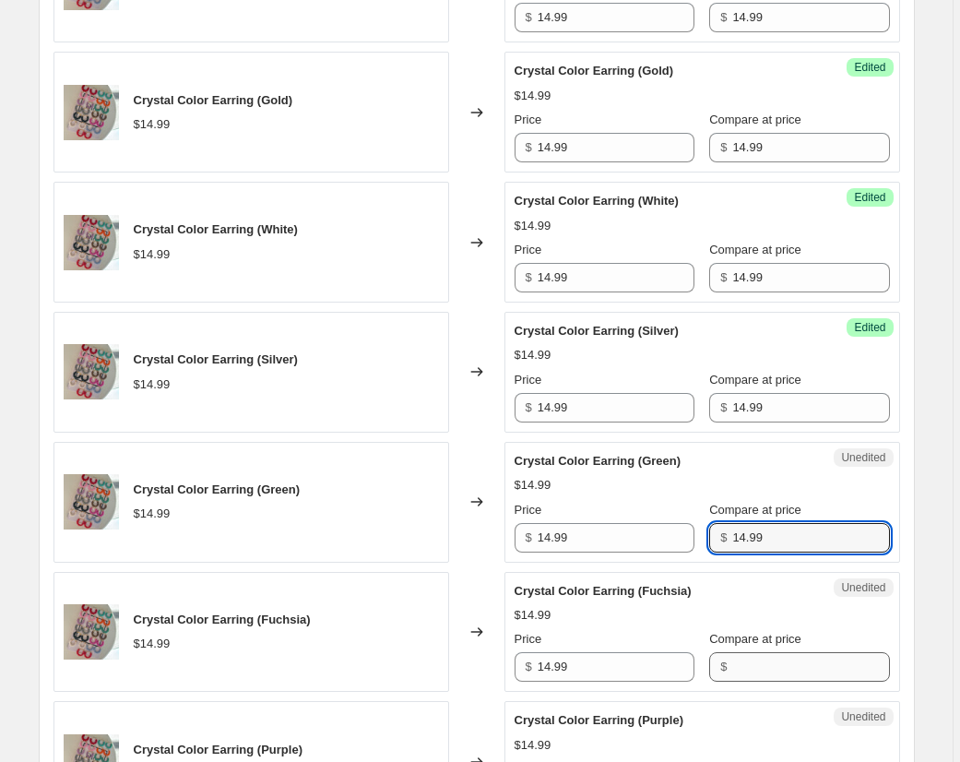
type input "14.99"
click at [770, 672] on input "Compare at price" at bounding box center [810, 667] width 157 height 30
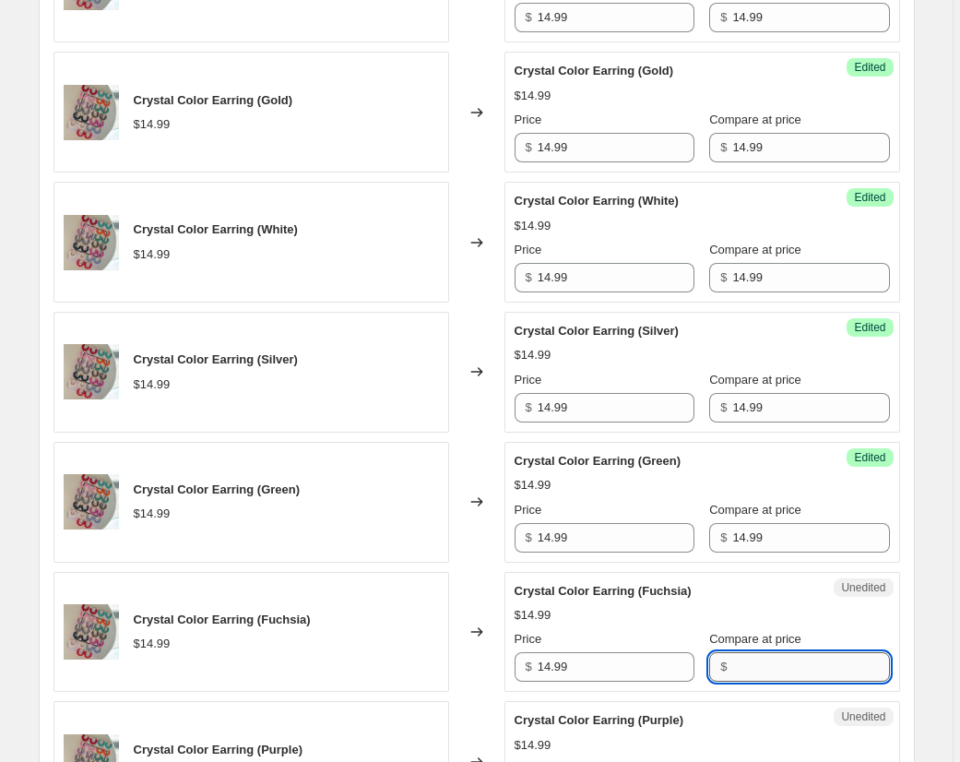
paste input "14.99"
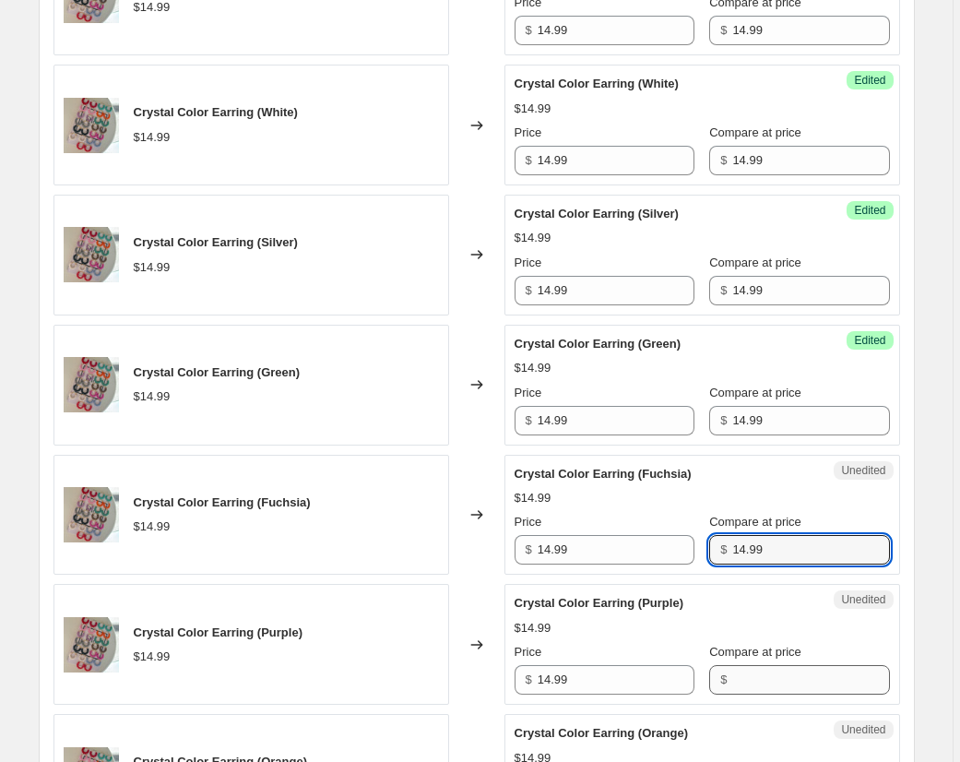
type input "14.99"
click at [770, 675] on input "Compare at price" at bounding box center [810, 680] width 157 height 30
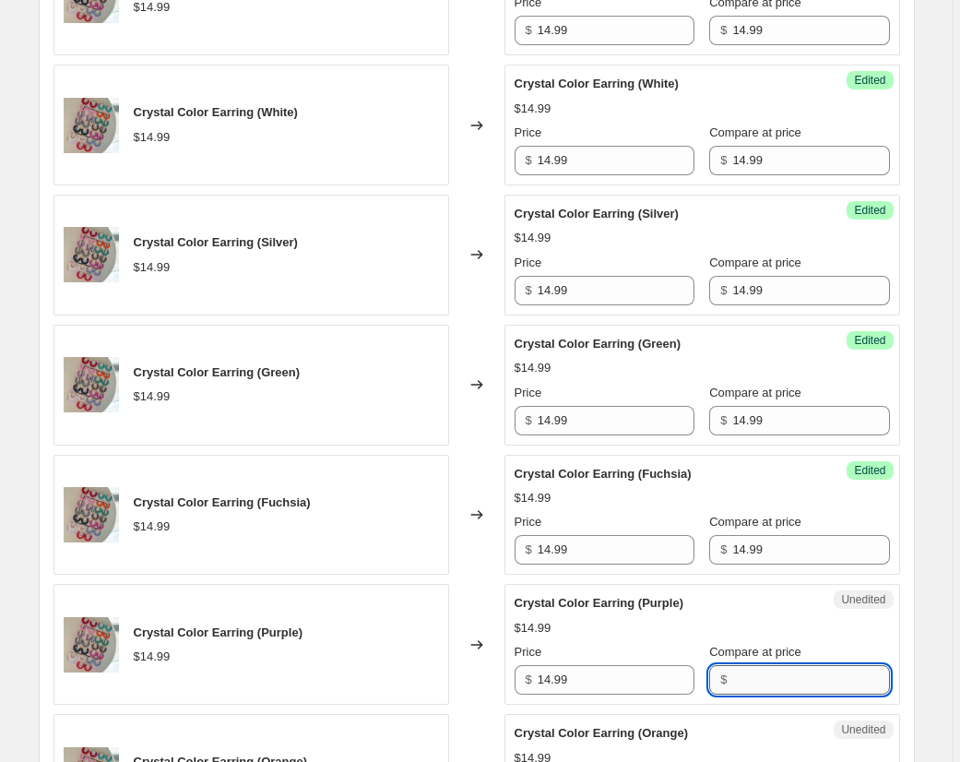
paste input "14.99"
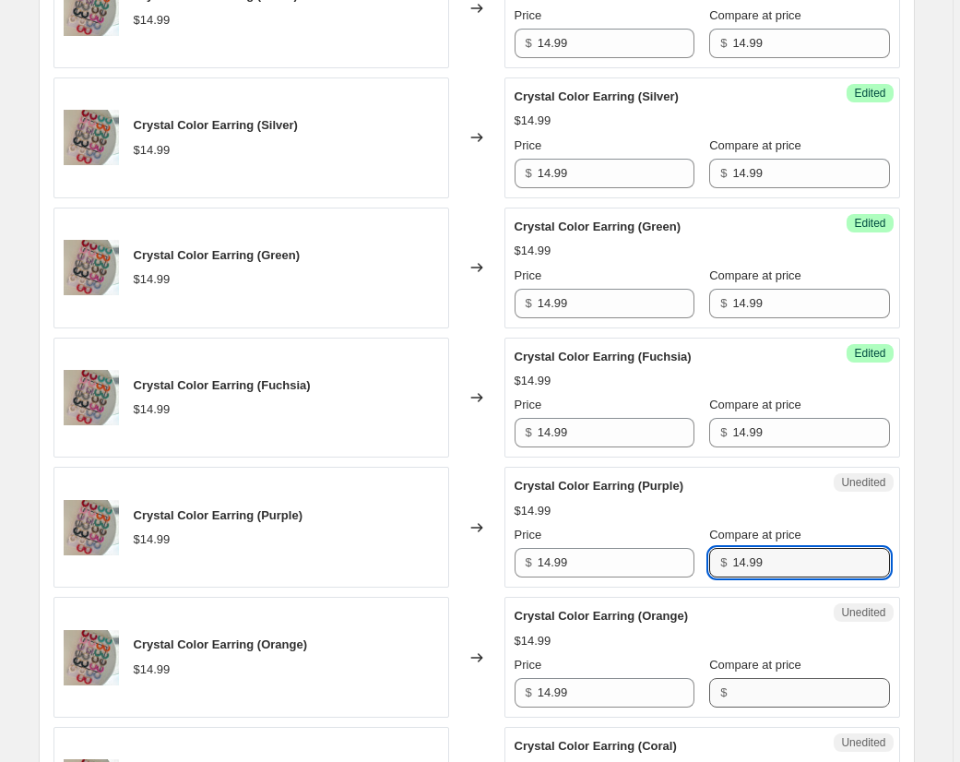
type input "14.99"
click at [769, 683] on input "Compare at price" at bounding box center [810, 693] width 157 height 30
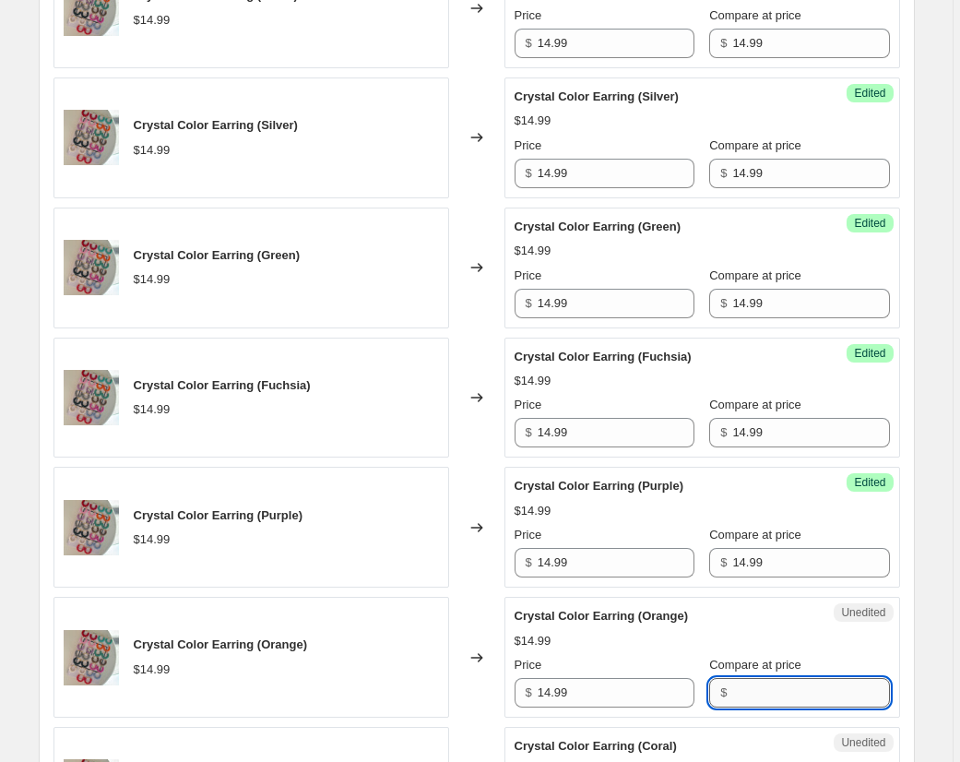
paste input "14.99"
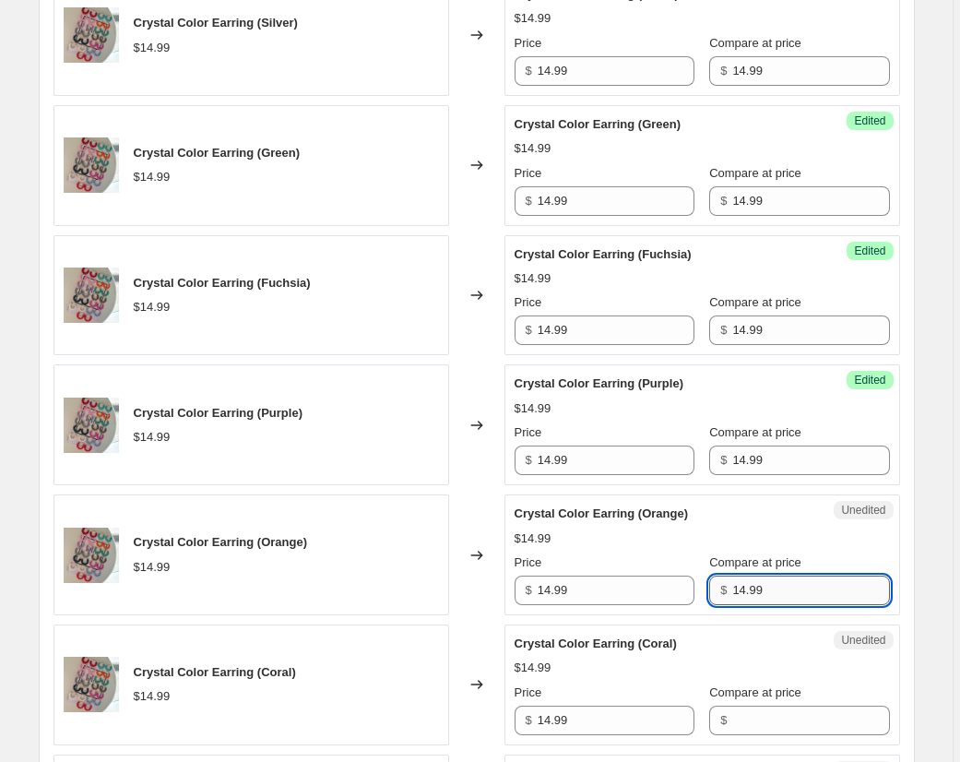
scroll to position [2301, 0]
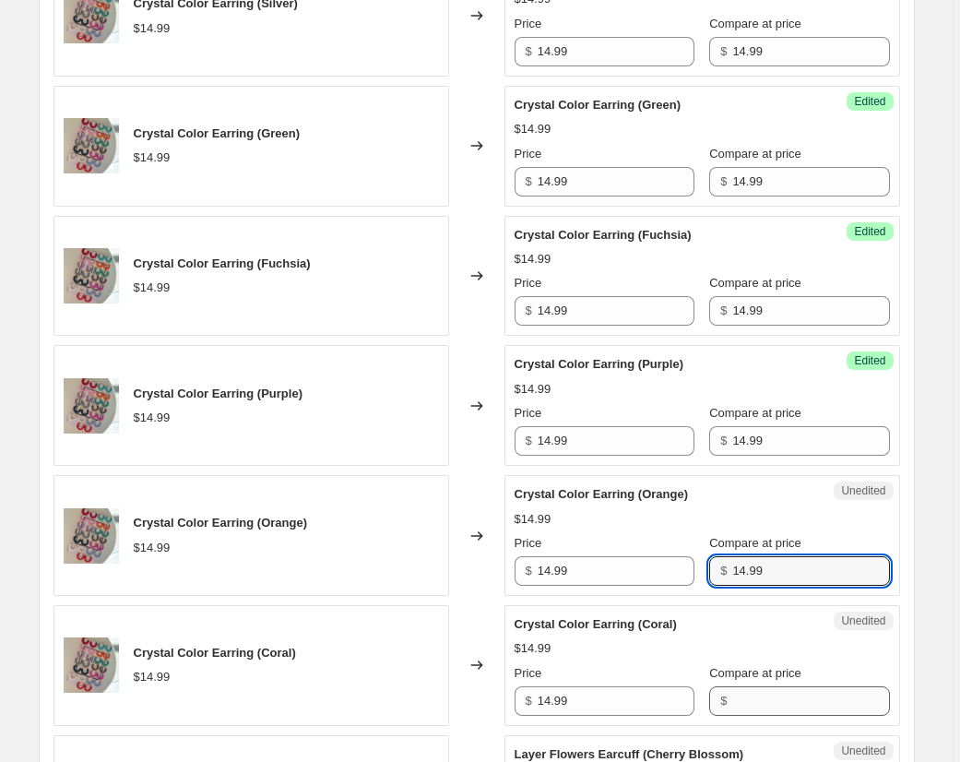
type input "14.99"
click at [771, 693] on input "Compare at price" at bounding box center [810, 701] width 157 height 30
paste input "14.99"
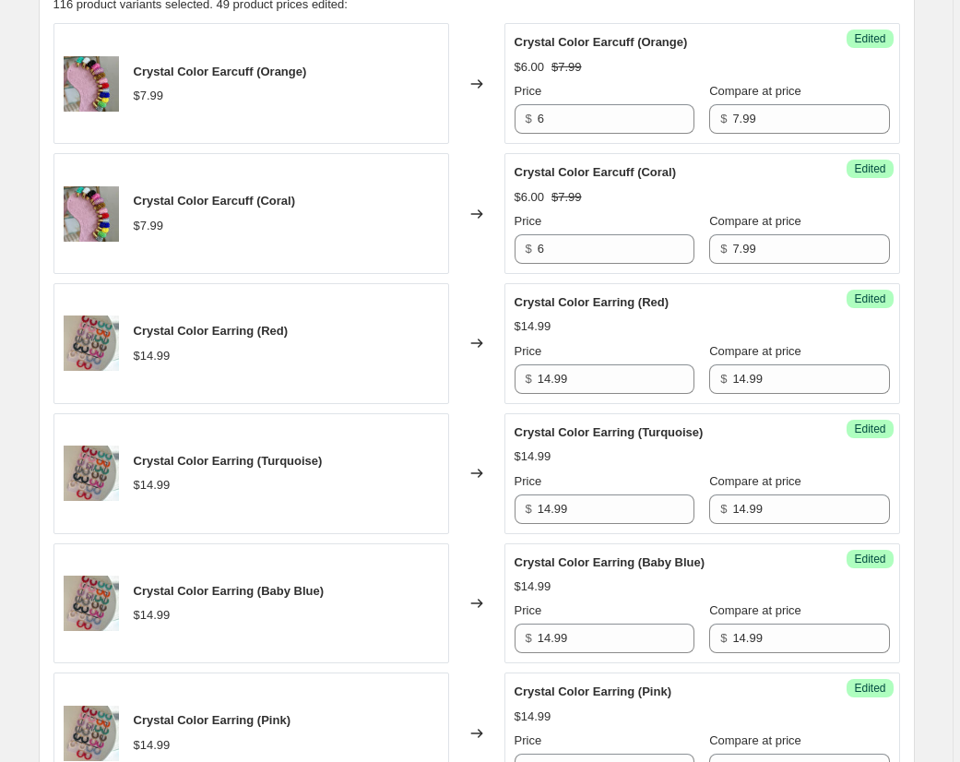
scroll to position [690, 0]
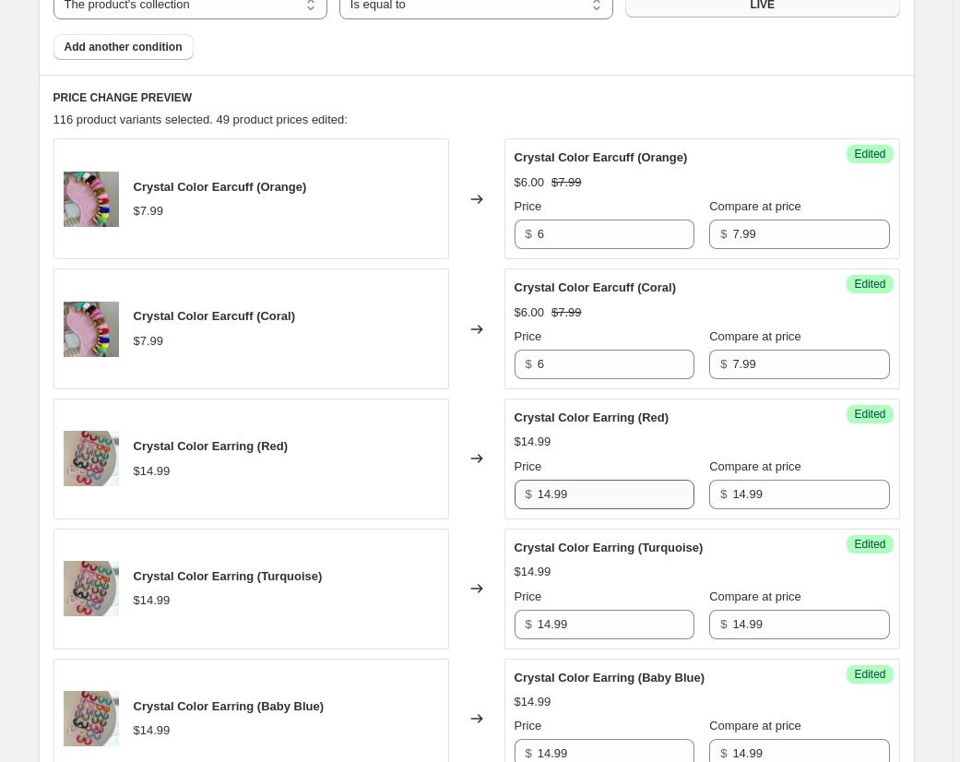
type input "14.99"
drag, startPoint x: 579, startPoint y: 491, endPoint x: 519, endPoint y: 488, distance: 60.0
click at [519, 488] on div "$ 14.99" at bounding box center [605, 494] width 180 height 30
drag, startPoint x: 553, startPoint y: 495, endPoint x: 510, endPoint y: 493, distance: 43.4
click at [510, 493] on div "Success Edited Crystal Color Earring (Red) $14.99 Price $ 12 Compare at price $…" at bounding box center [702, 458] width 396 height 121
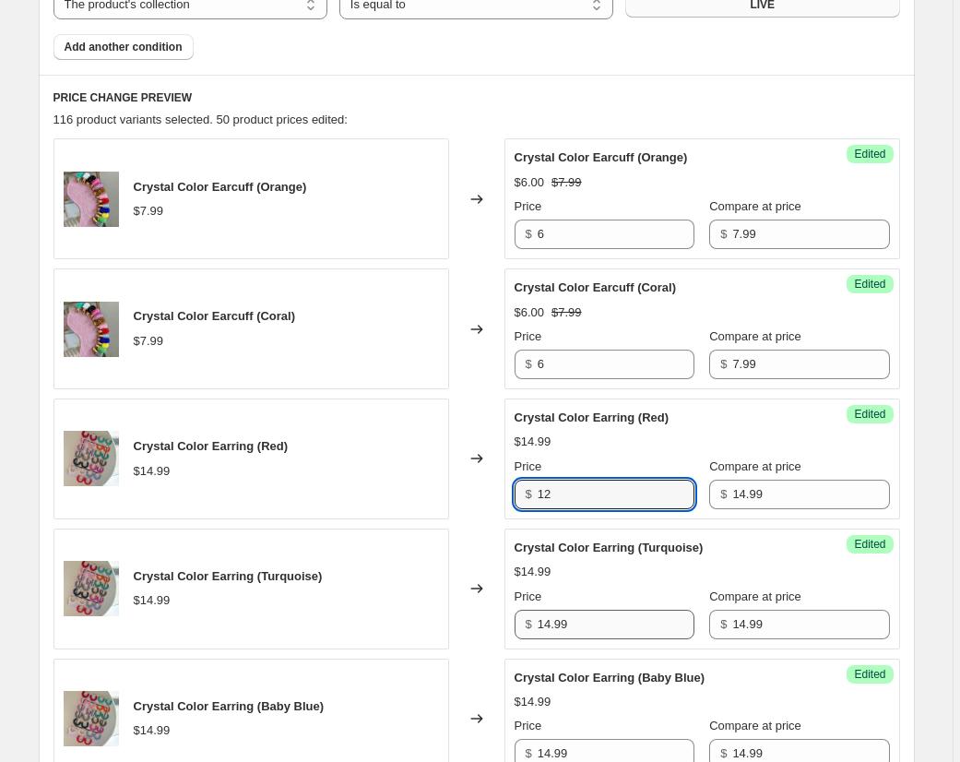
type input "12"
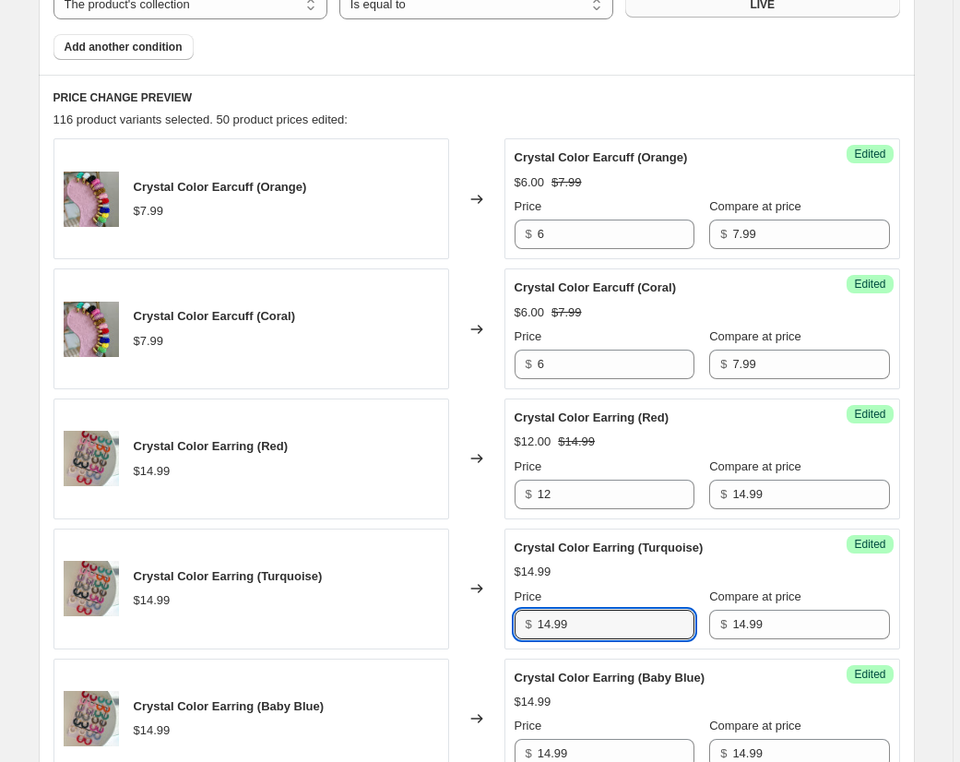
drag, startPoint x: 588, startPoint y: 614, endPoint x: 497, endPoint y: 615, distance: 91.3
click at [498, 616] on div "Crystal Color Earring (Turquoise) $14.99 Changed to Success Edited Crystal Colo…" at bounding box center [476, 588] width 846 height 121
paste input "12"
click at [488, 620] on div "Crystal Color Earring (Turquoise) $14.99 Changed to Success Edited Crystal Colo…" at bounding box center [476, 588] width 846 height 121
paste input "text"
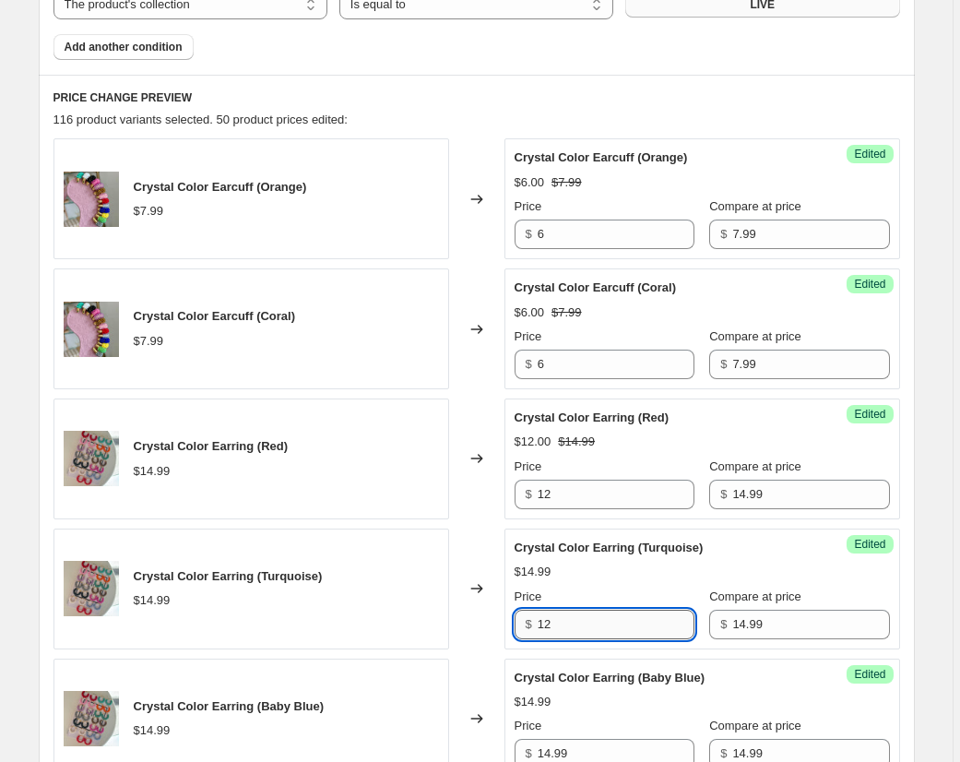
scroll to position [798, 0]
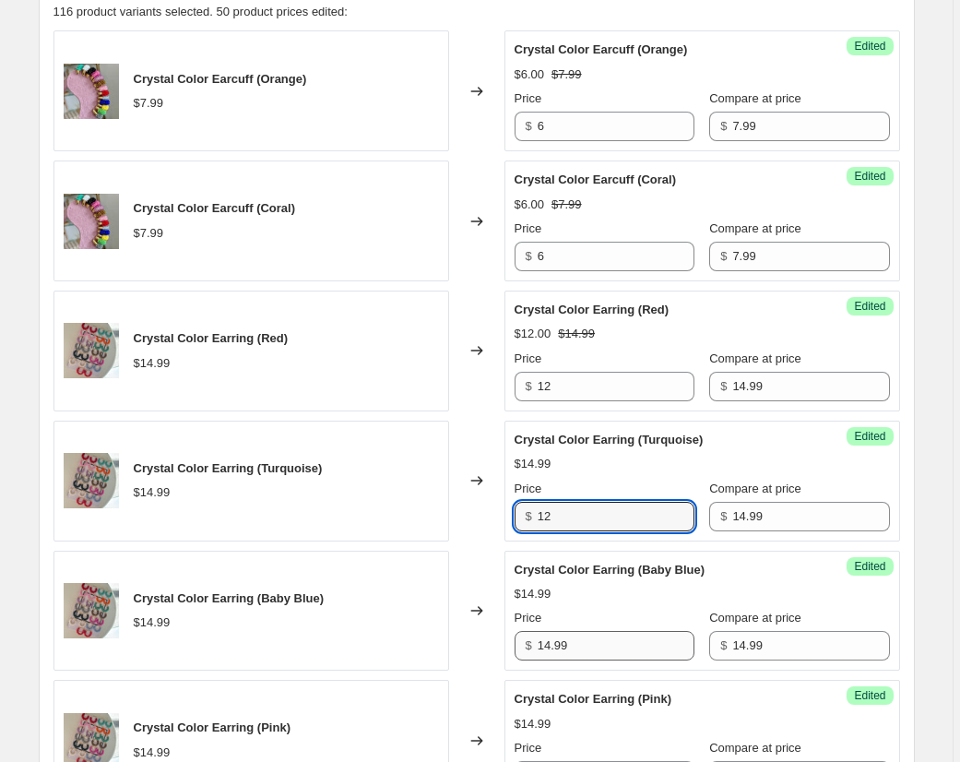
type input "12"
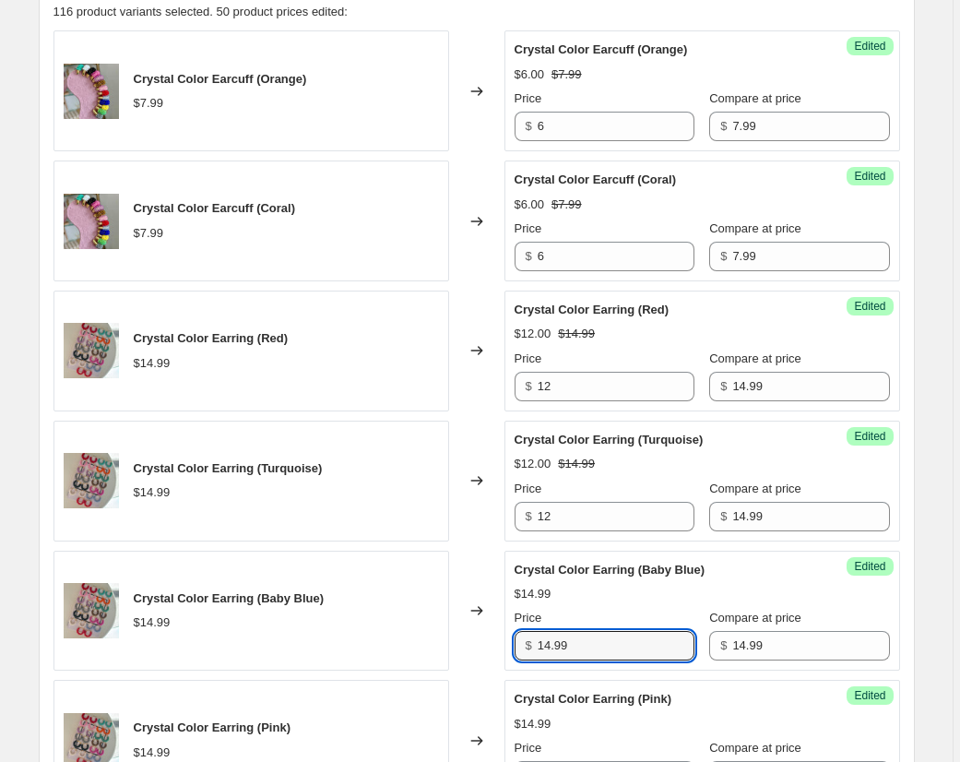
drag, startPoint x: 561, startPoint y: 645, endPoint x: 491, endPoint y: 643, distance: 69.2
click at [491, 643] on div "Crystal Color Earring (Baby Blue) $14.99 Changed to Success Edited Crystal Colo…" at bounding box center [476, 611] width 846 height 121
paste input "2"
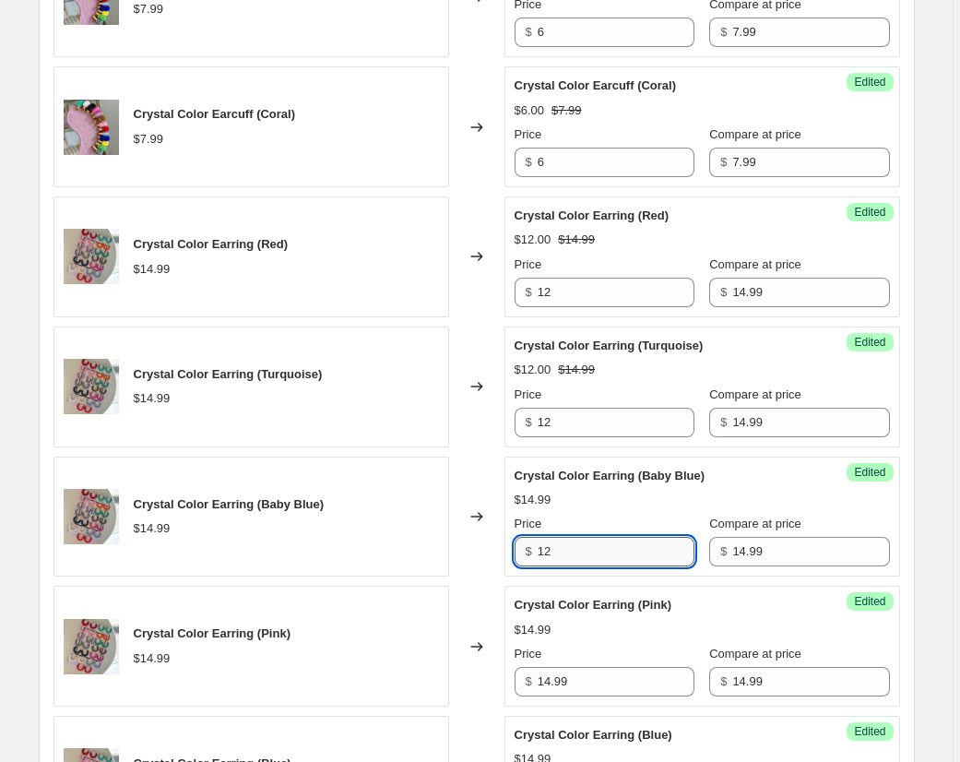
scroll to position [894, 0]
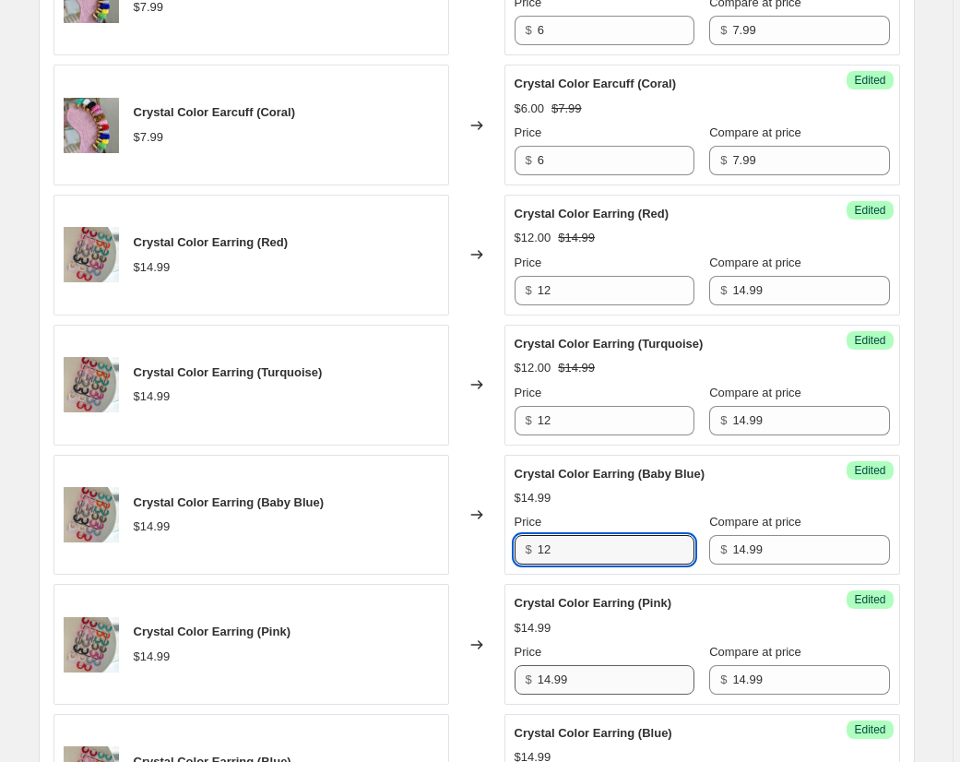
type input "12"
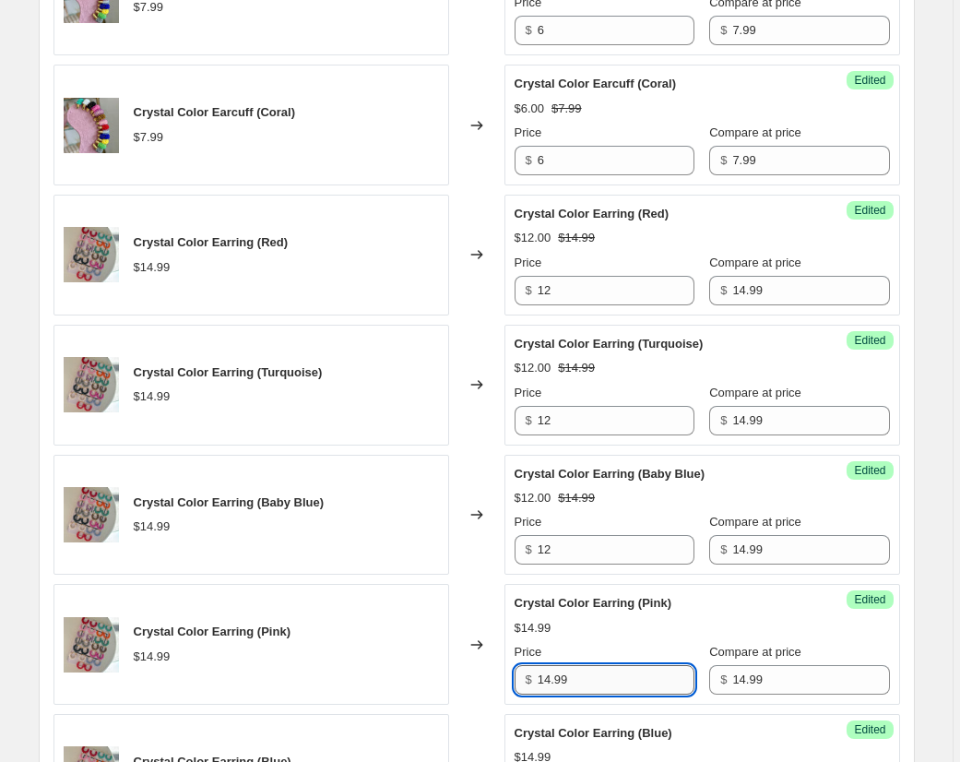
drag, startPoint x: 564, startPoint y: 676, endPoint x: 554, endPoint y: 676, distance: 10.1
click at [502, 676] on div "Crystal Color Earring (Pink) $14.99 Changed to Success Edited Crystal Color Ear…" at bounding box center [476, 644] width 846 height 121
paste input "2"
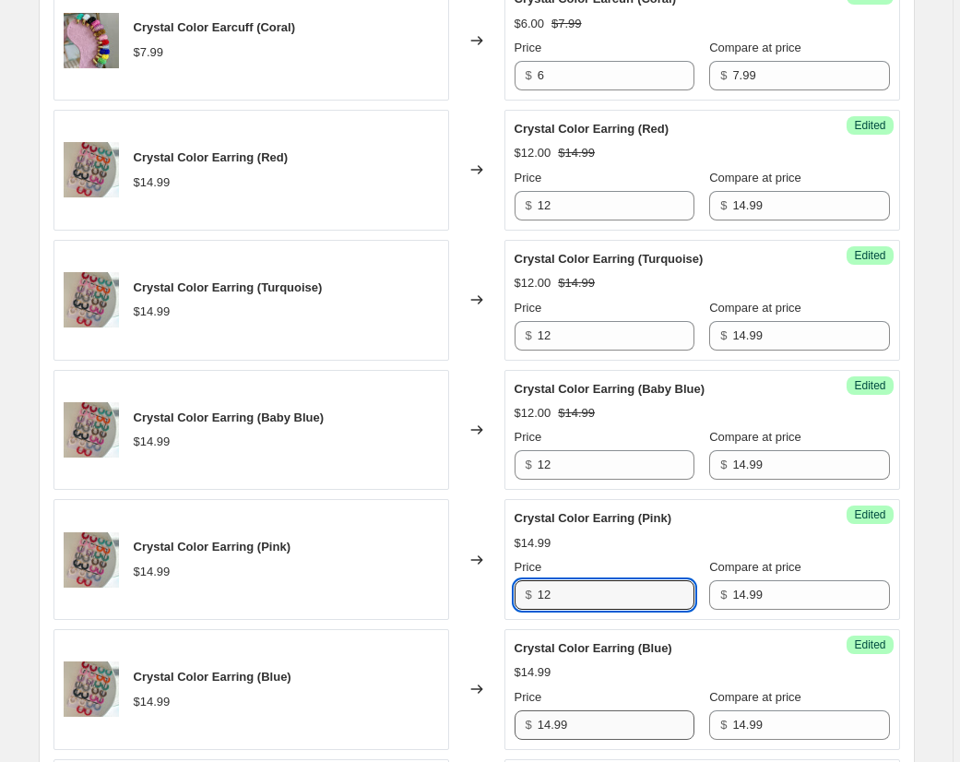
type input "12"
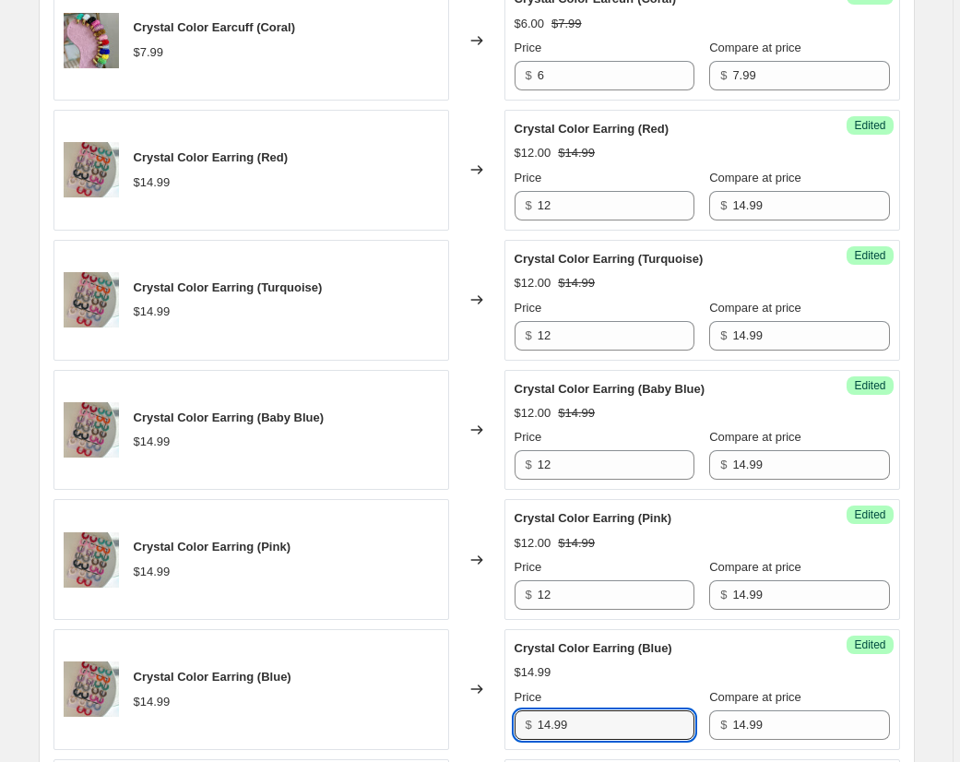
drag, startPoint x: 575, startPoint y: 723, endPoint x: 574, endPoint y: 706, distance: 16.7
click at [515, 720] on div "Success Edited Crystal Color Earring (Blue) $14.99 Price $ 14.99 Compare at pri…" at bounding box center [702, 689] width 396 height 121
paste input "2"
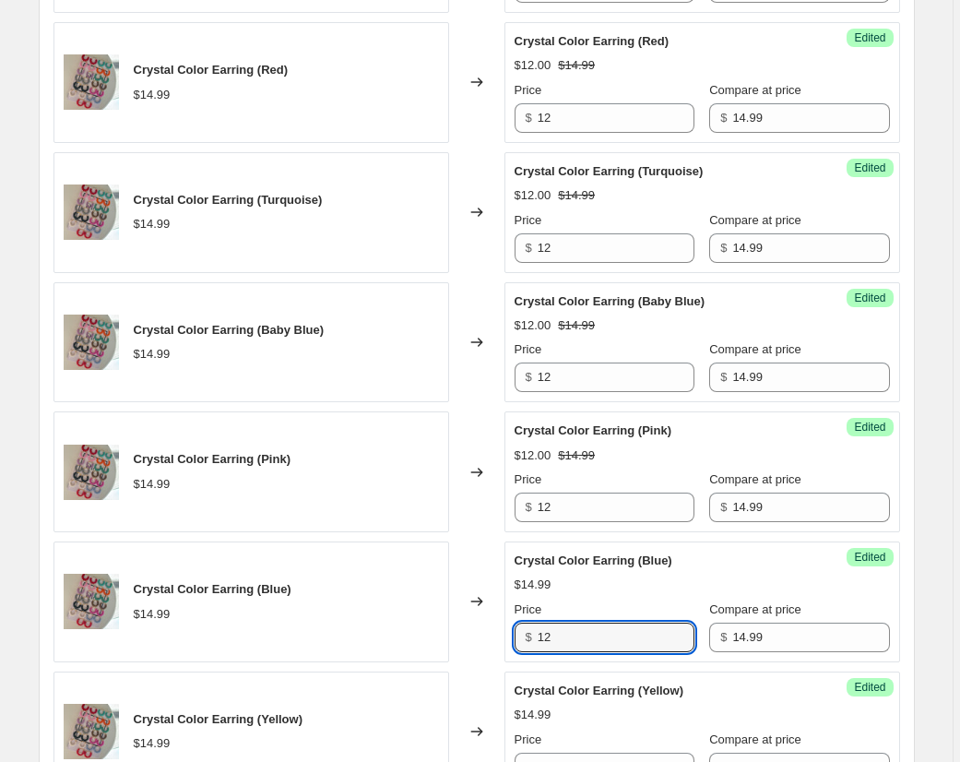
scroll to position [1152, 0]
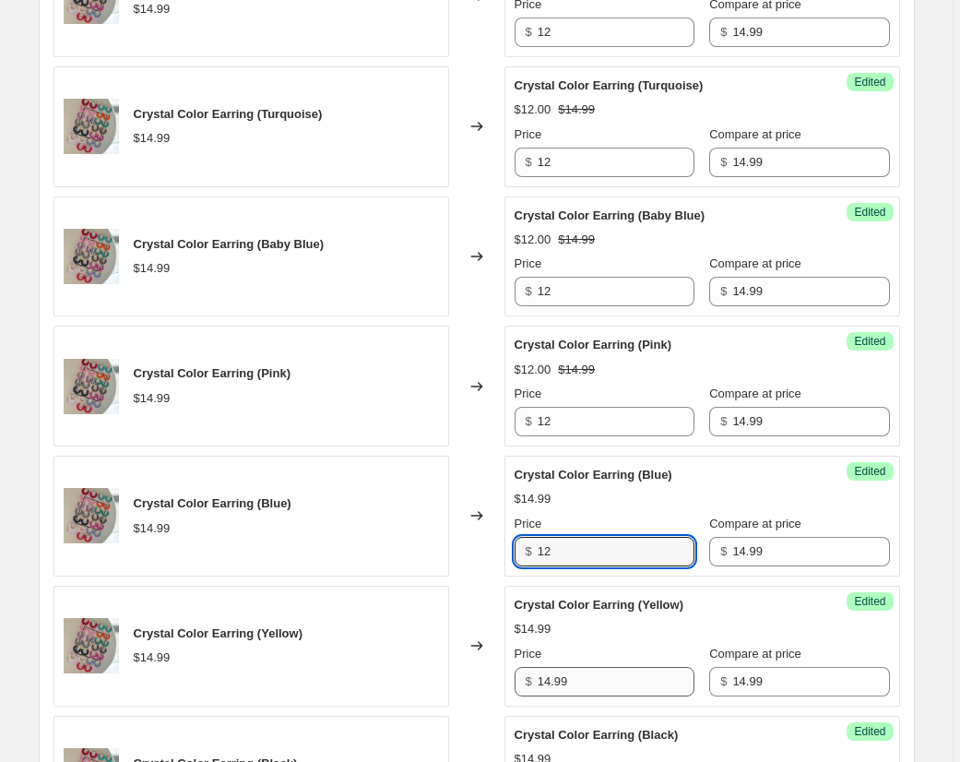
type input "12"
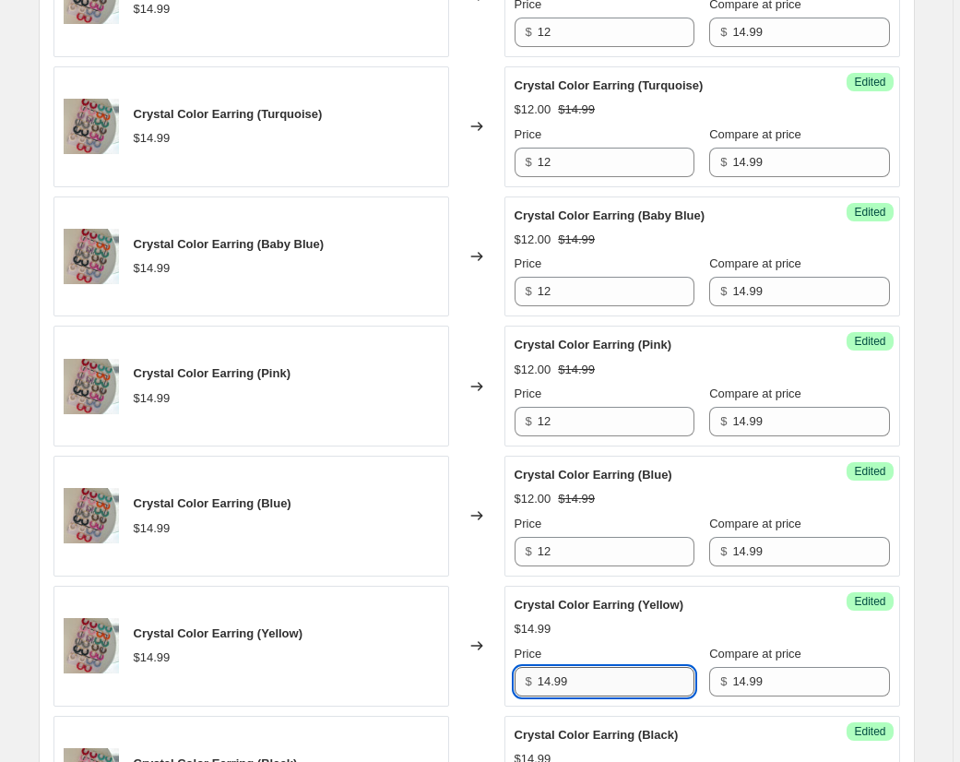
drag, startPoint x: 587, startPoint y: 687, endPoint x: 575, endPoint y: 682, distance: 12.8
click at [503, 681] on div "Crystal Color Earring (Yellow) $14.99 Changed to Success Edited Crystal Color E…" at bounding box center [476, 646] width 846 height 121
paste input "2"
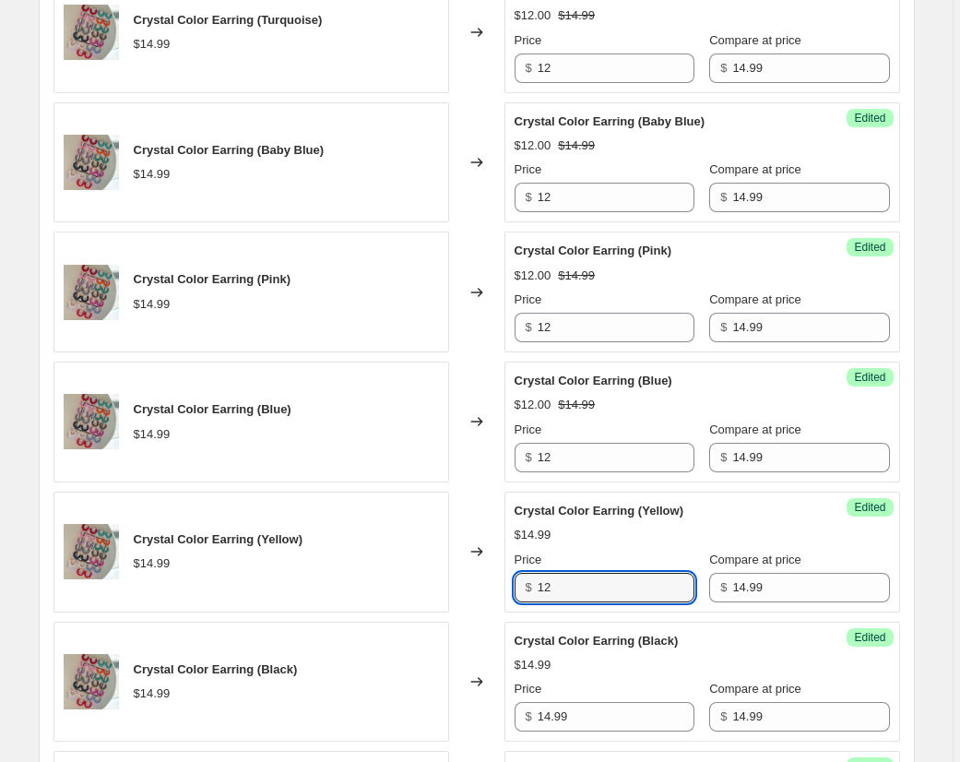
scroll to position [1247, 0]
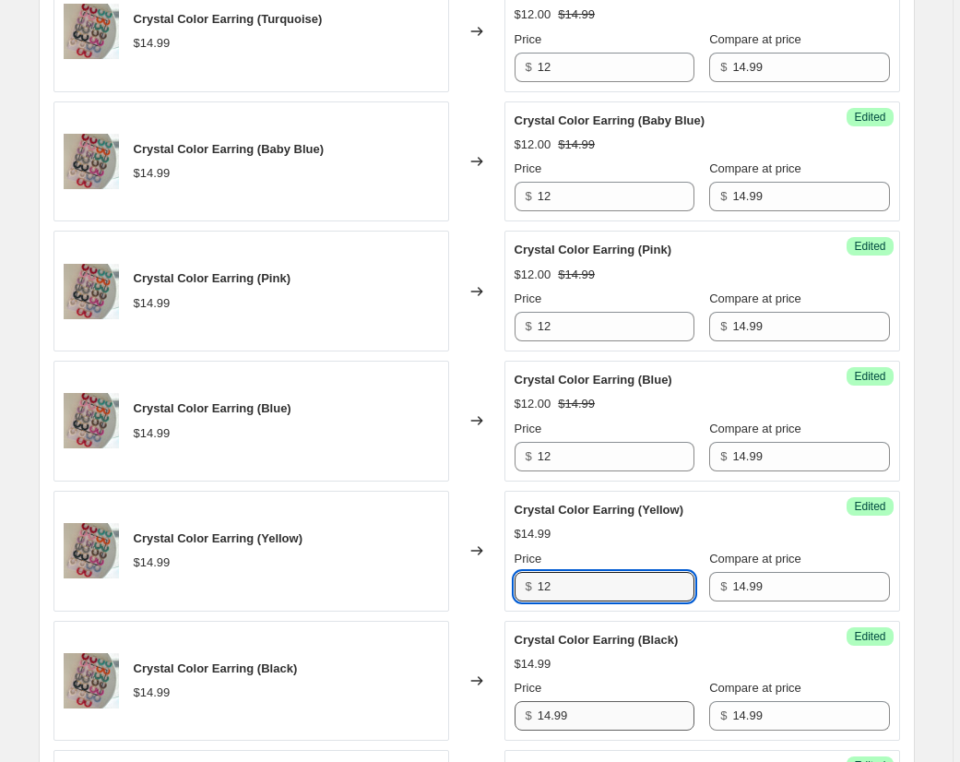
type input "12"
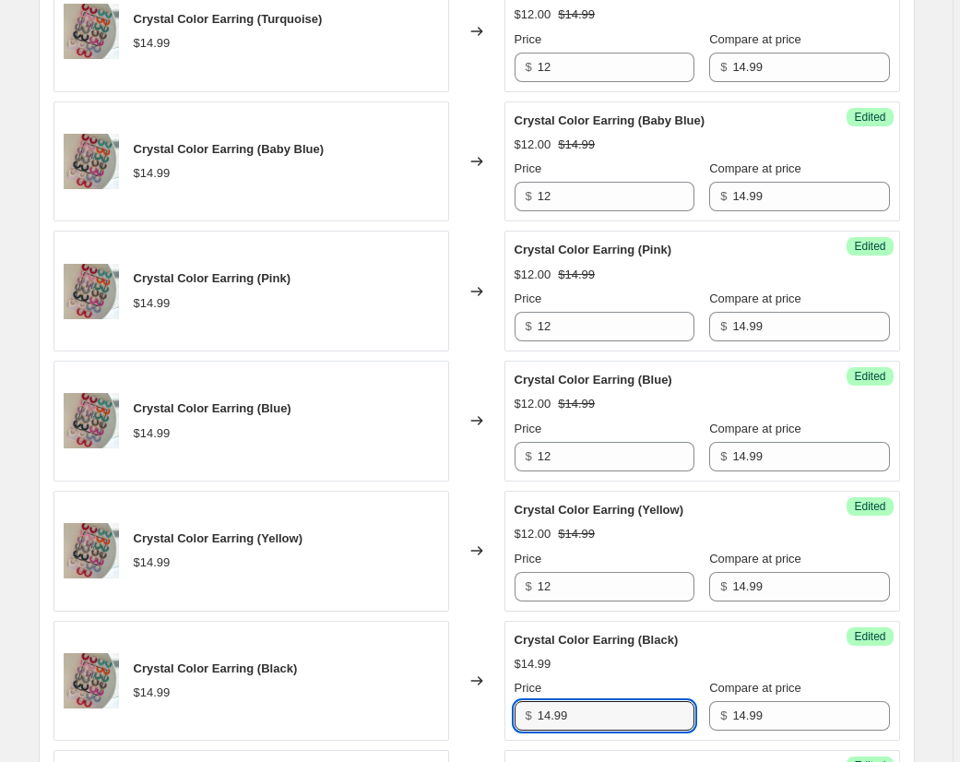
drag, startPoint x: 579, startPoint y: 716, endPoint x: 508, endPoint y: 710, distance: 71.2
click at [498, 710] on div "Crystal Color Earring (Black) $14.99 Changed to Success Edited Crystal Color Ea…" at bounding box center [476, 681] width 846 height 121
paste input "2"
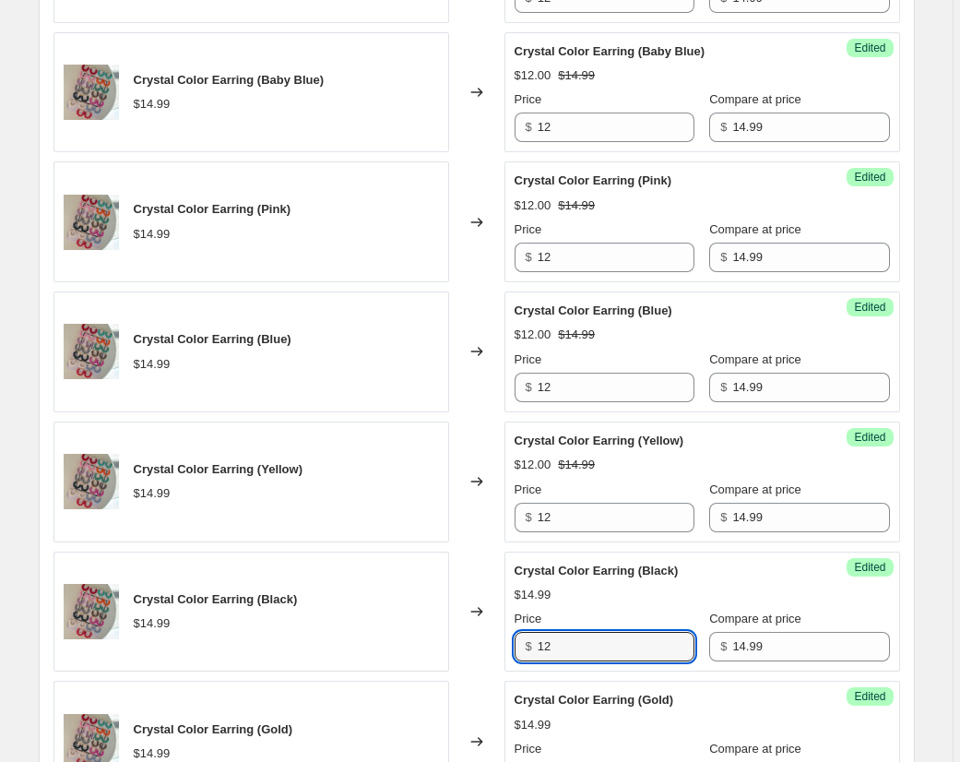
scroll to position [1460, 0]
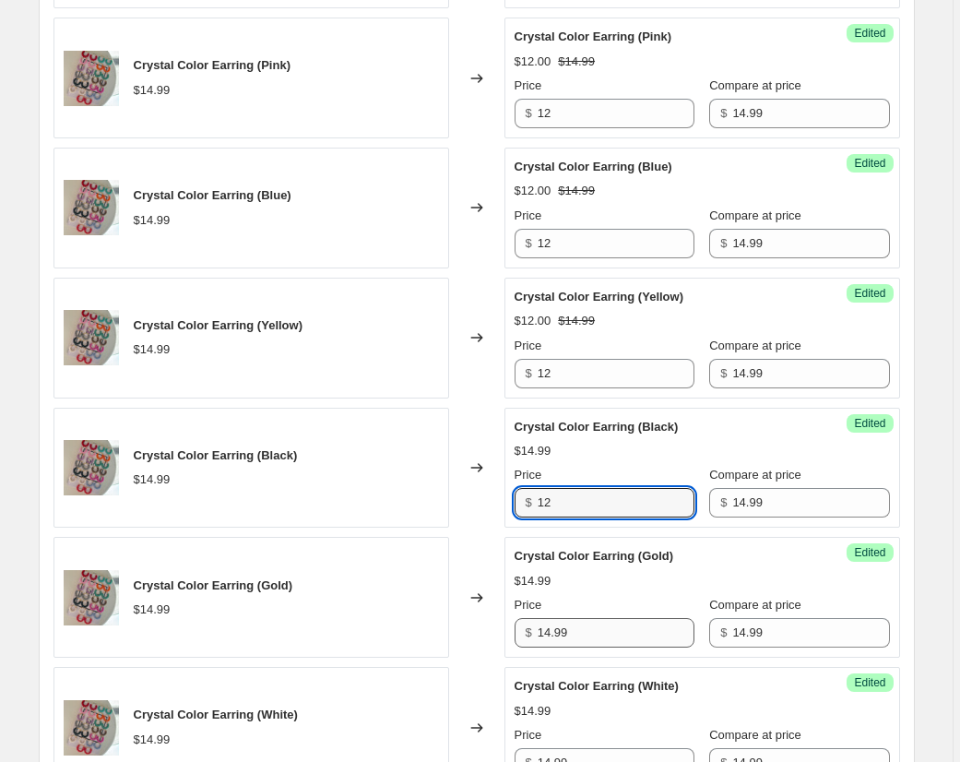
type input "12"
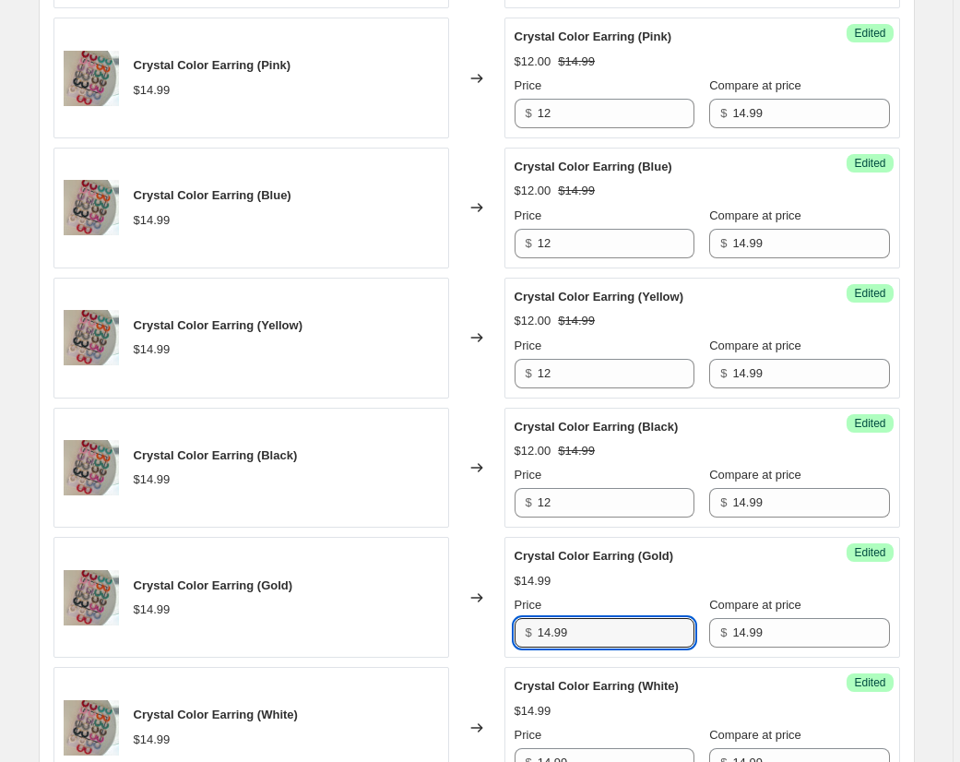
drag, startPoint x: 579, startPoint y: 629, endPoint x: 494, endPoint y: 629, distance: 84.8
click at [494, 629] on div "Crystal Color Earring (Gold) $14.99 Changed to Success Edited Crystal Color Ear…" at bounding box center [476, 597] width 846 height 121
paste input "2"
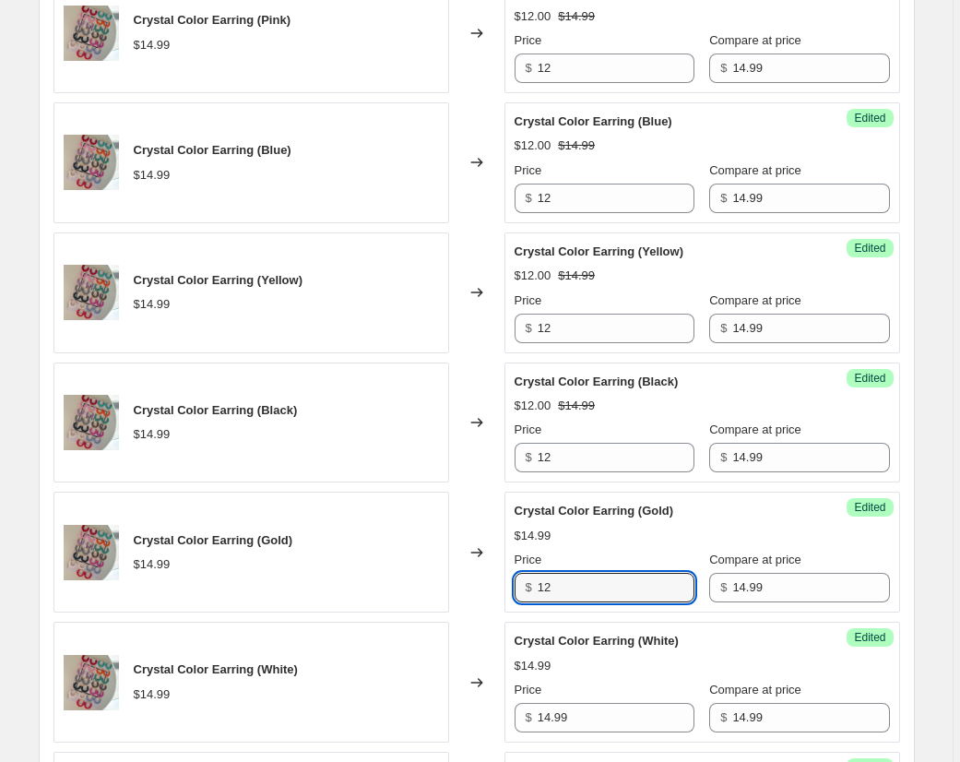
scroll to position [1562, 0]
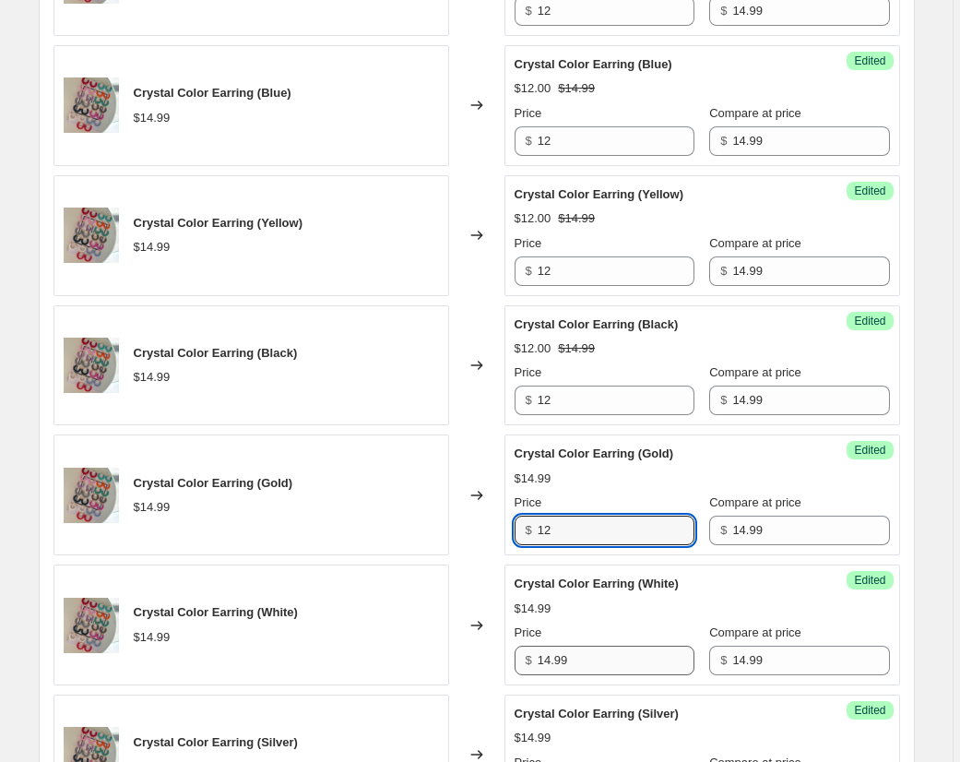
type input "12"
drag, startPoint x: 572, startPoint y: 665, endPoint x: 512, endPoint y: 660, distance: 60.1
click at [509, 660] on div "Success Edited Crystal Color Earring (White) $14.99 Price $ 14.99 Compare at pr…" at bounding box center [702, 624] width 396 height 121
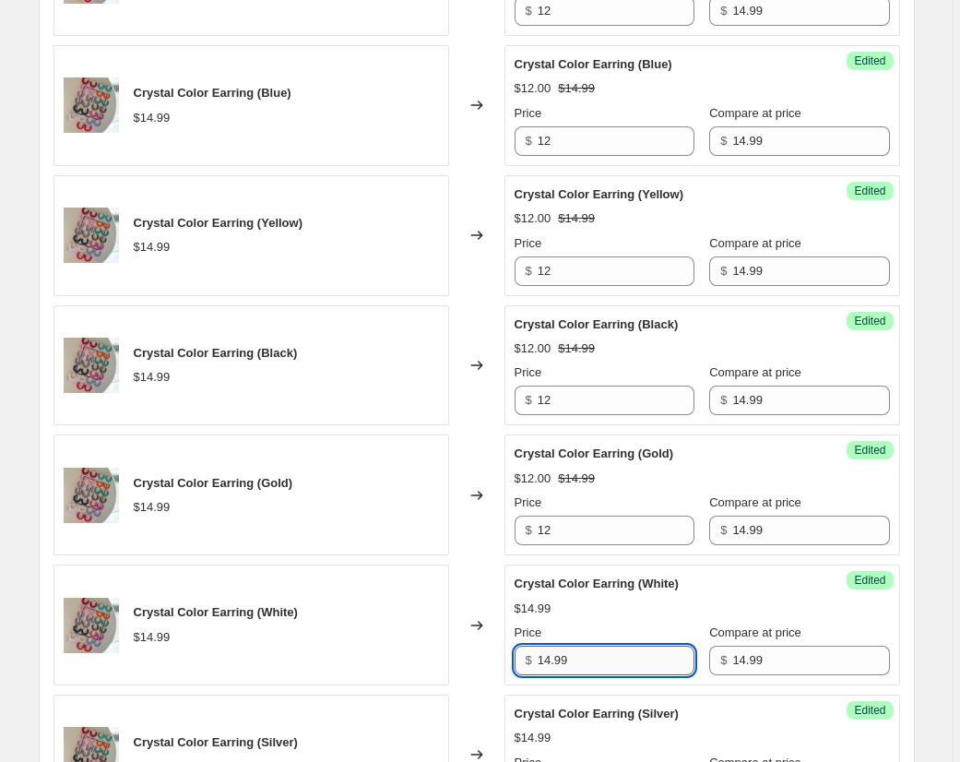
paste input "2"
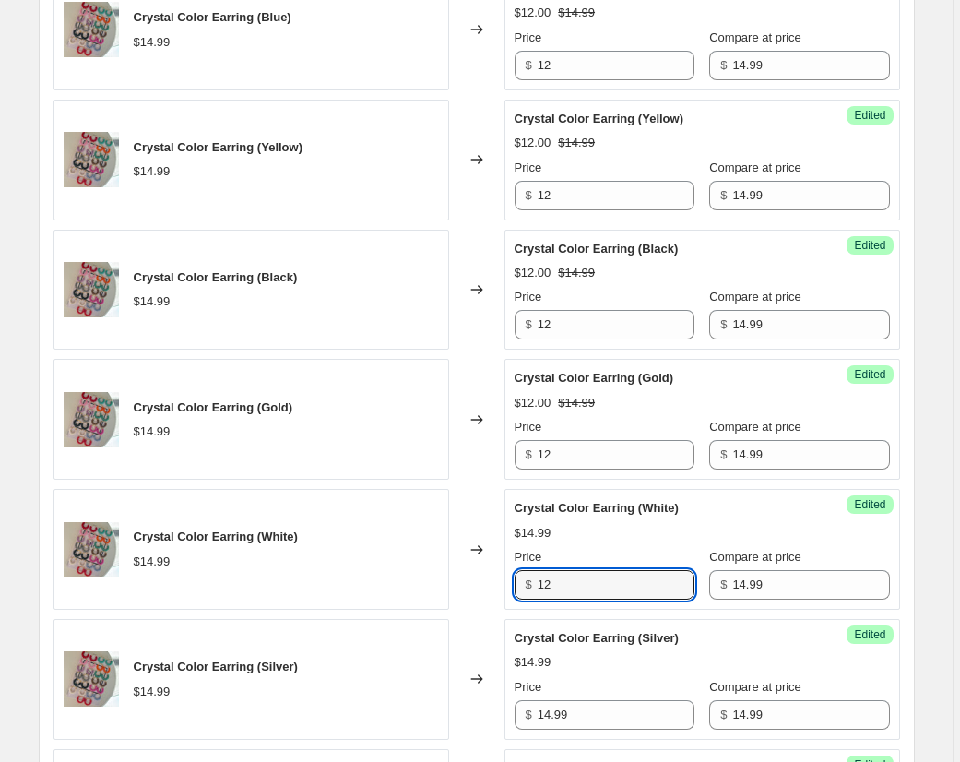
scroll to position [1649, 0]
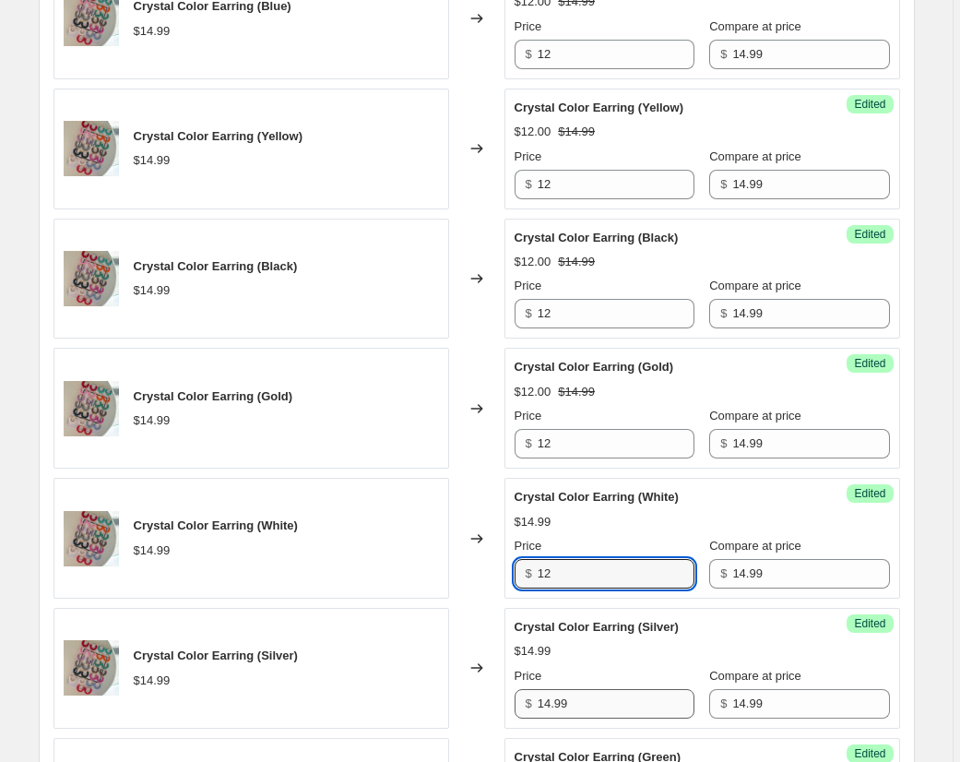
type input "12"
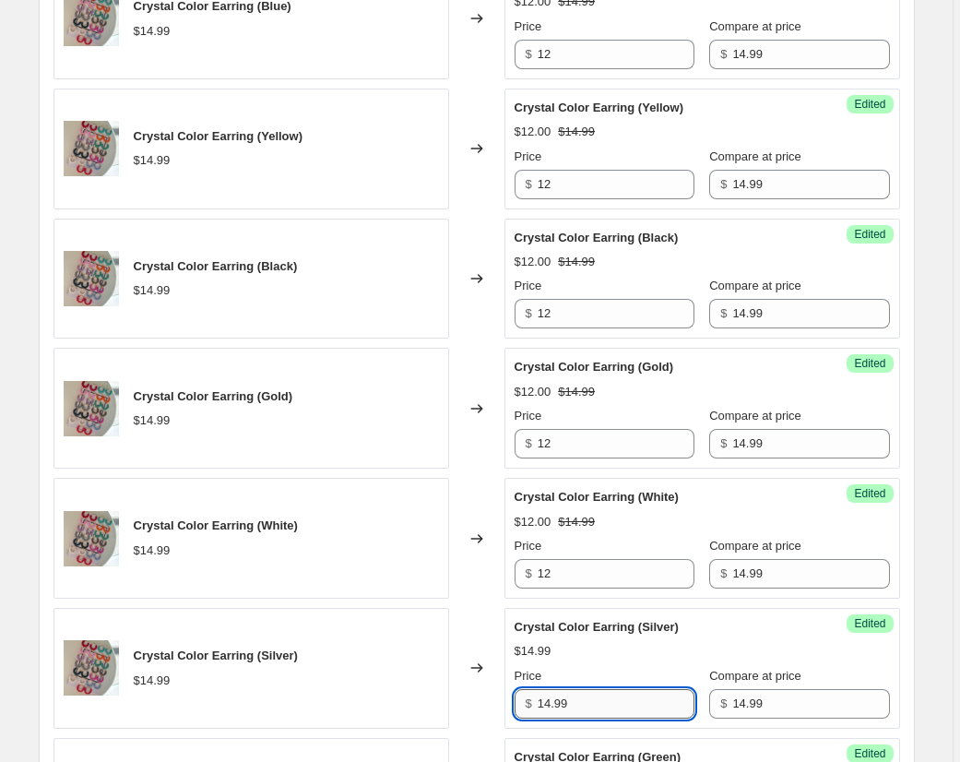
drag, startPoint x: 574, startPoint y: 703, endPoint x: 550, endPoint y: 690, distance: 27.2
click at [504, 696] on div "Crystal Color Earring (Silver) $14.99 Changed to Success Edited Crystal Color E…" at bounding box center [476, 668] width 846 height 121
paste input "2"
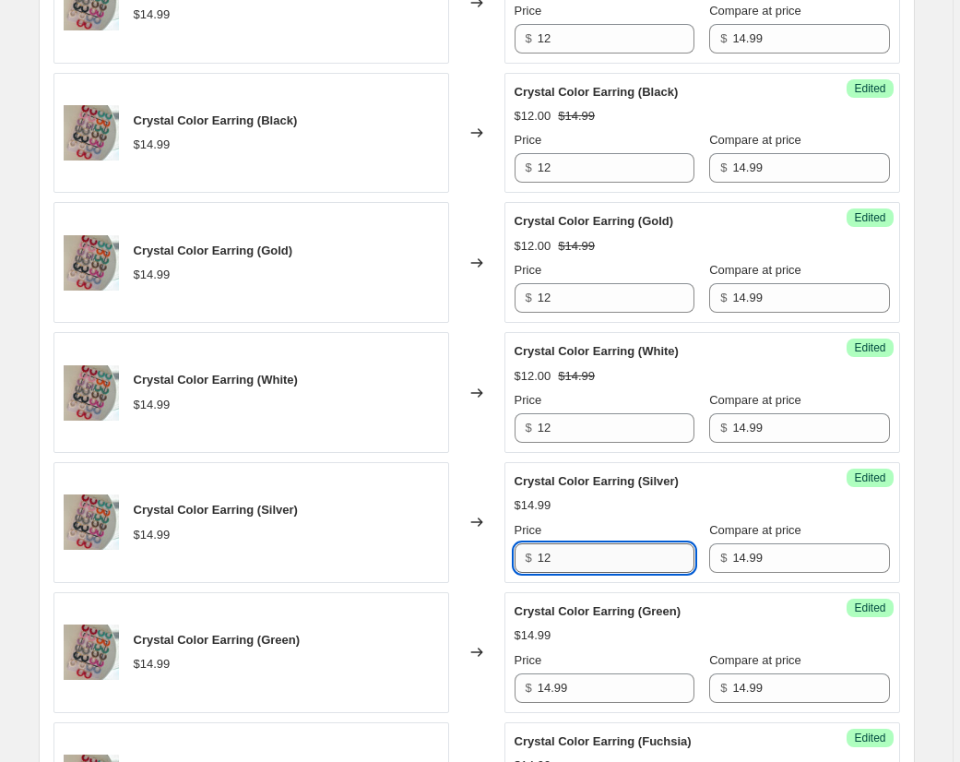
scroll to position [1881, 0]
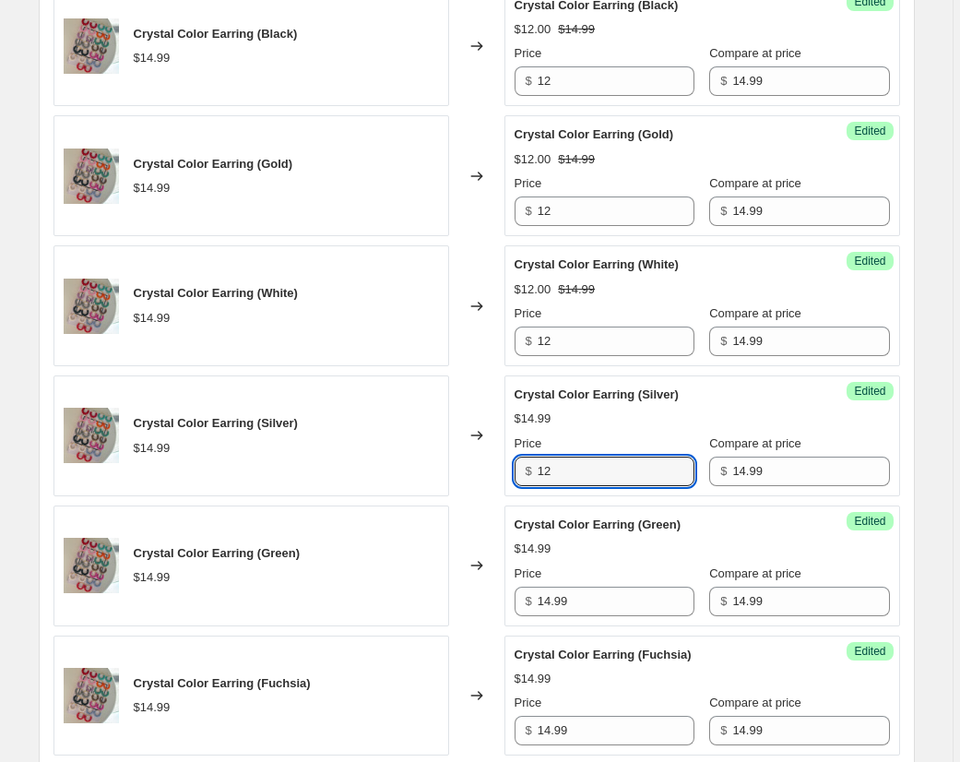
type input "12"
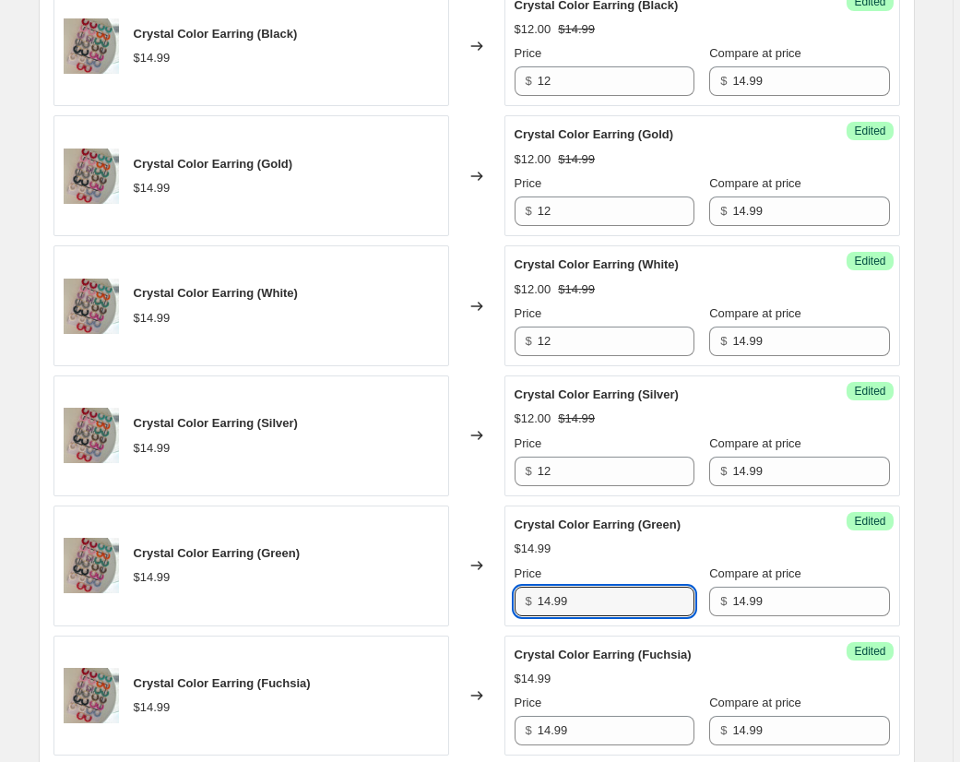
click at [507, 600] on div "Success Edited Crystal Color Earring (Green) $14.99 Price $ 14.99 Compare at pr…" at bounding box center [702, 565] width 396 height 121
drag, startPoint x: 584, startPoint y: 602, endPoint x: 566, endPoint y: 680, distance: 79.4
click at [526, 602] on div "$ 14.99" at bounding box center [605, 601] width 180 height 30
paste input "2"
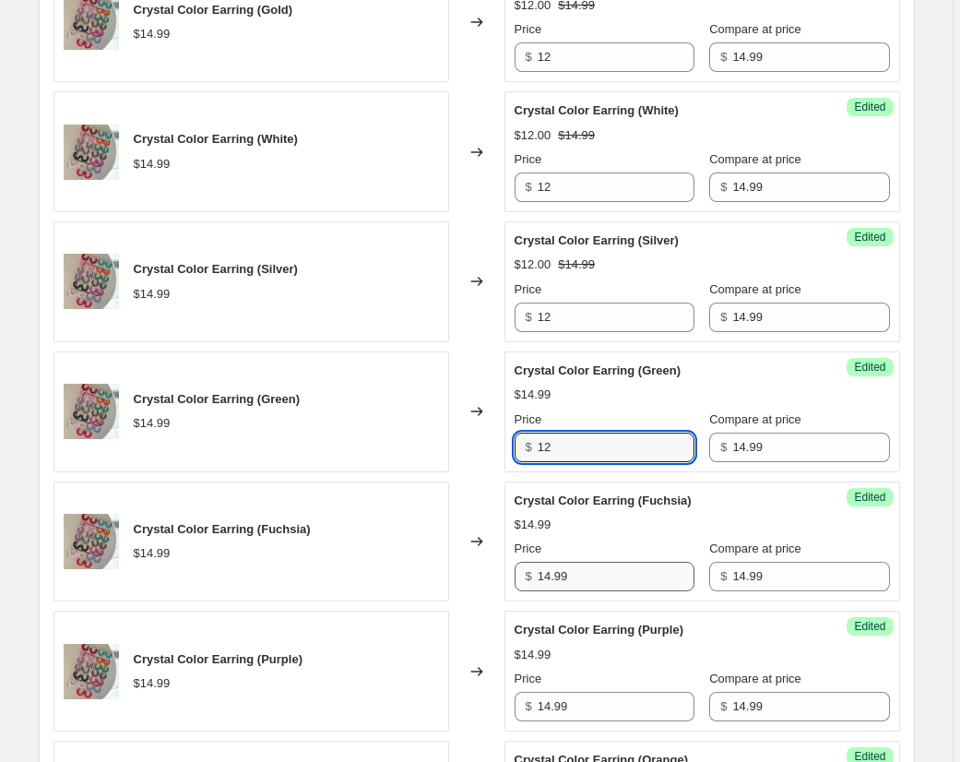
type input "12"
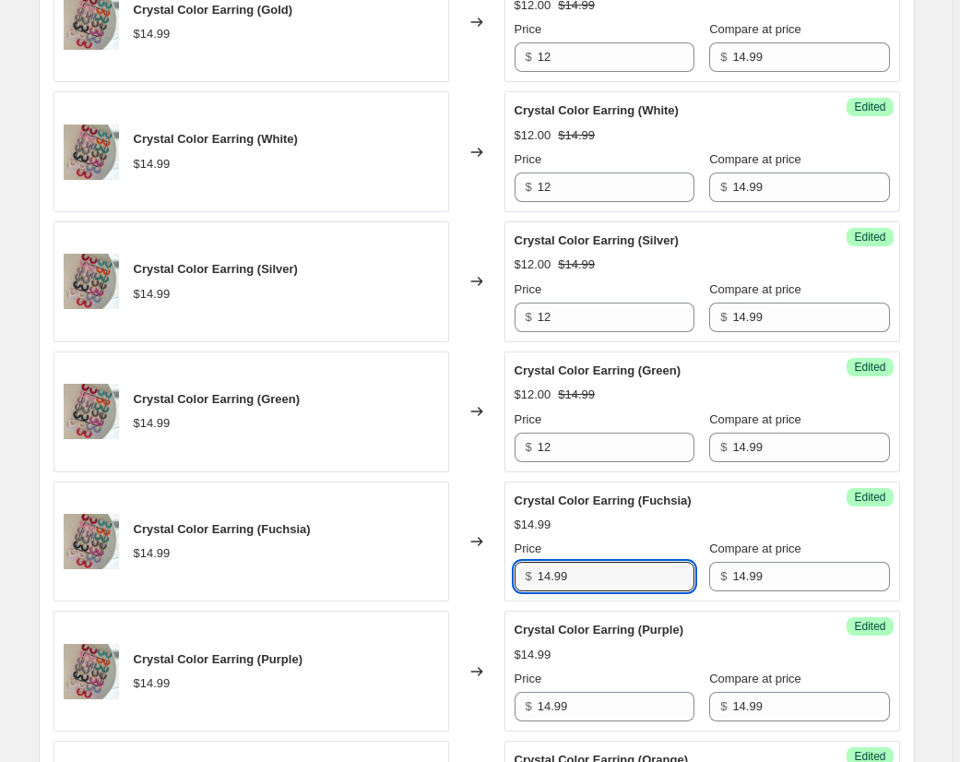
drag, startPoint x: 585, startPoint y: 574, endPoint x: 519, endPoint y: 574, distance: 65.5
click at [519, 574] on div "$ 14.99" at bounding box center [605, 577] width 180 height 30
paste input "2"
type input "12"
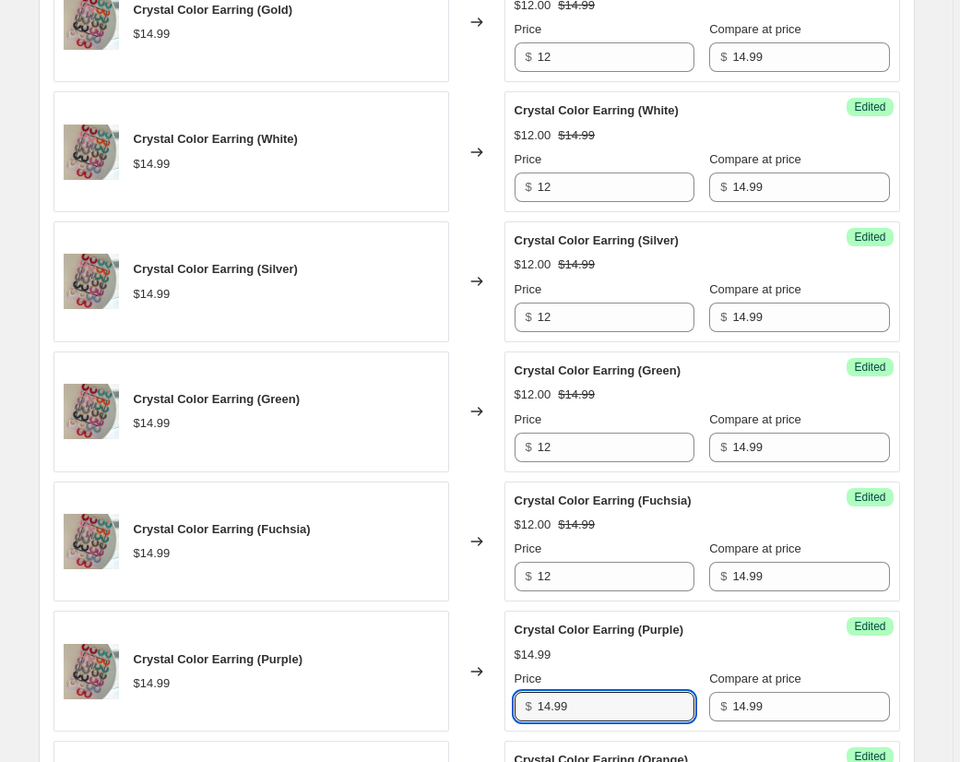
drag, startPoint x: 485, startPoint y: 699, endPoint x: 521, endPoint y: 697, distance: 36.0
click at [481, 699] on div "Crystal Color Earring (Purple) $14.99 Changed to Success Edited Crystal Color E…" at bounding box center [476, 670] width 846 height 121
paste input "2"
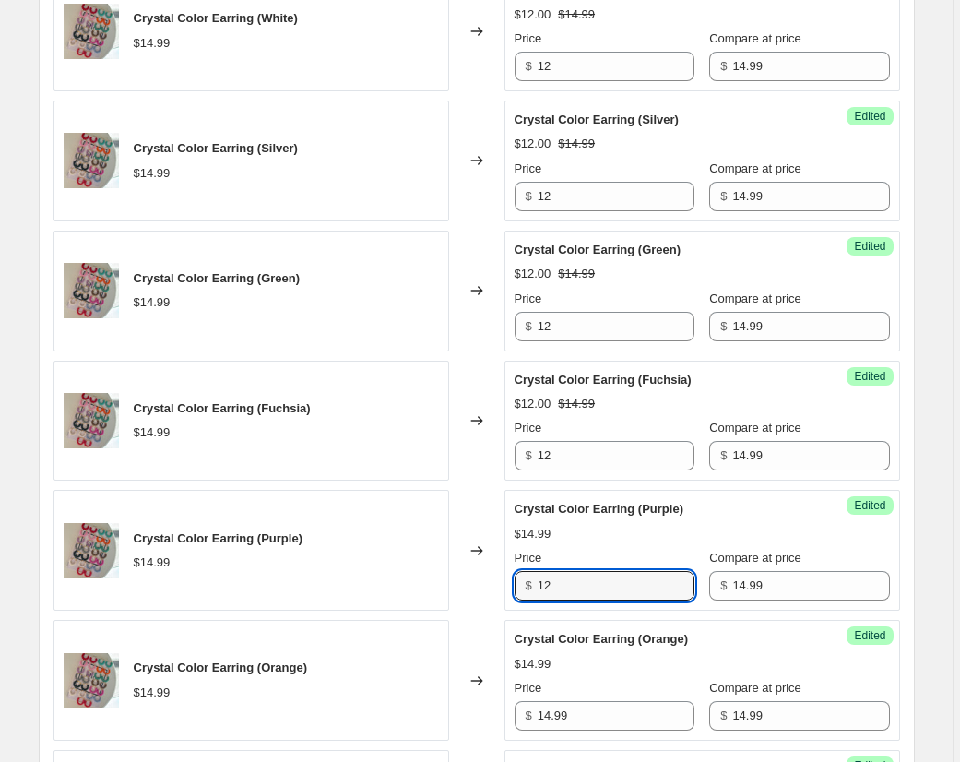
scroll to position [2272, 0]
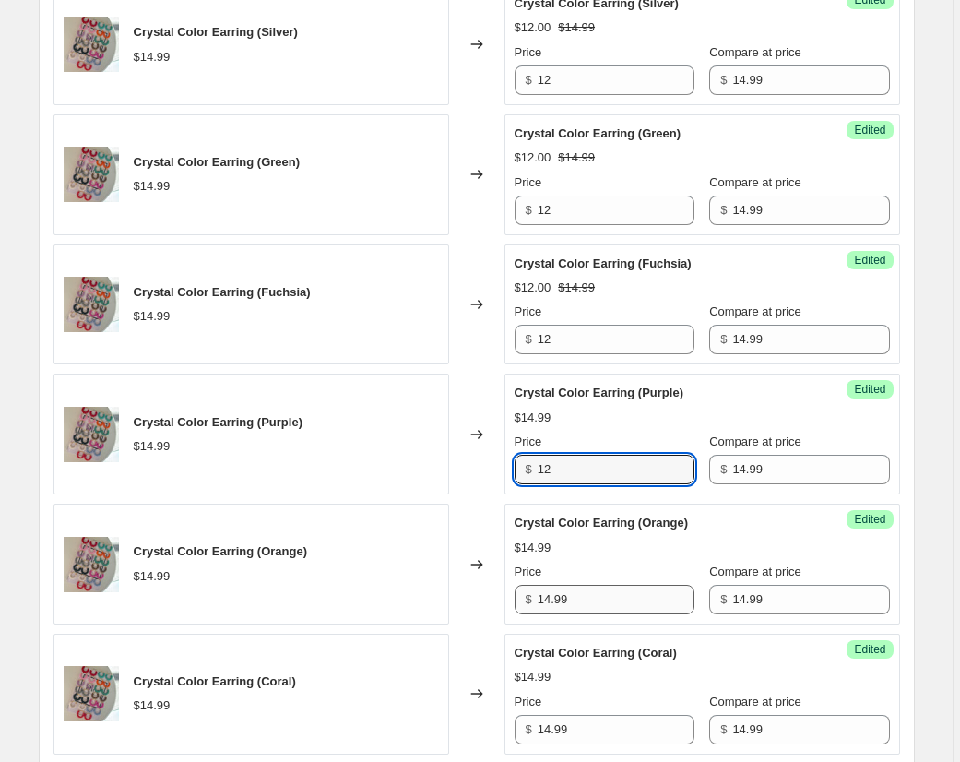
type input "12"
drag, startPoint x: 571, startPoint y: 606, endPoint x: 507, endPoint y: 605, distance: 63.6
click at [506, 604] on div "Crystal Color Earring (Orange) $14.99 Changed to Success Edited Crystal Color E…" at bounding box center [476, 563] width 846 height 121
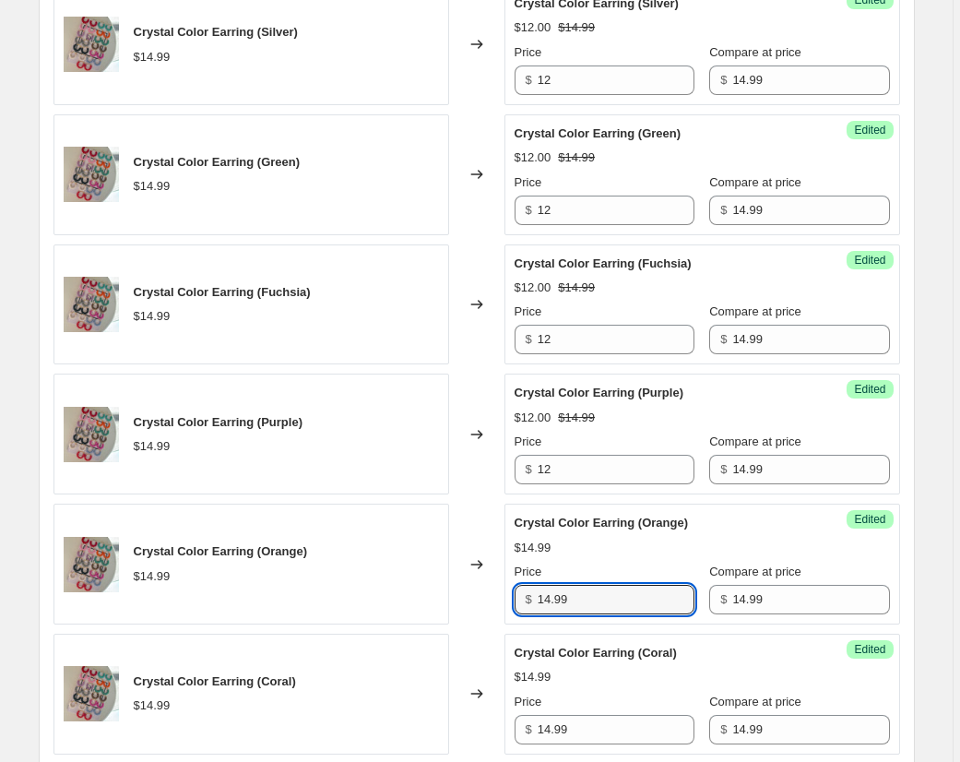
paste
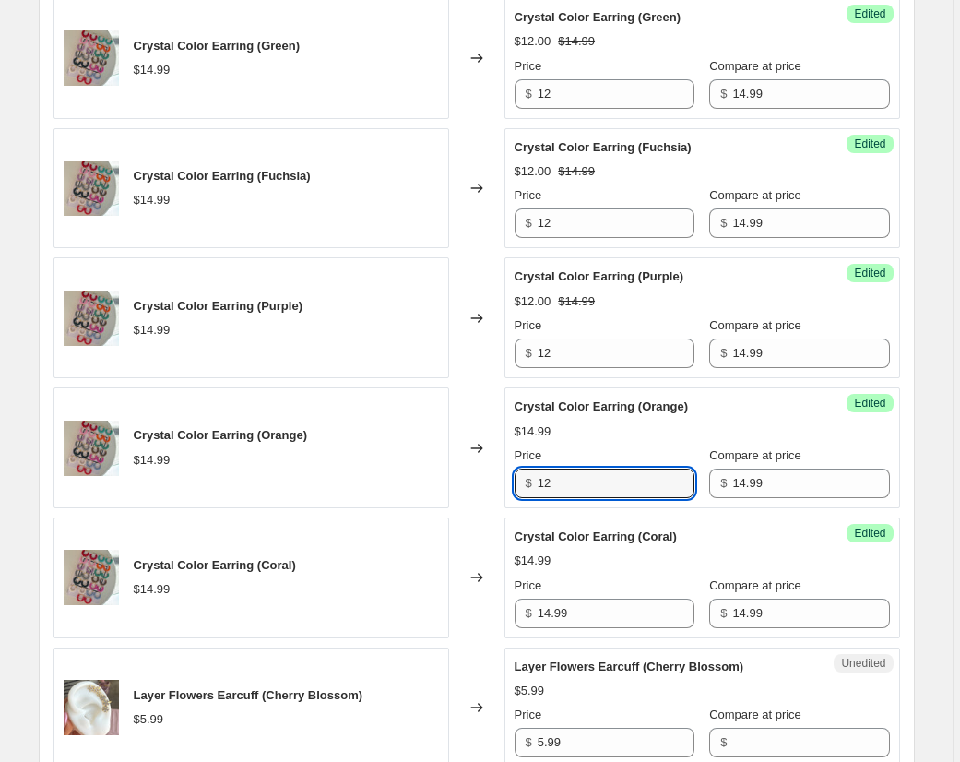
scroll to position [2463, 0]
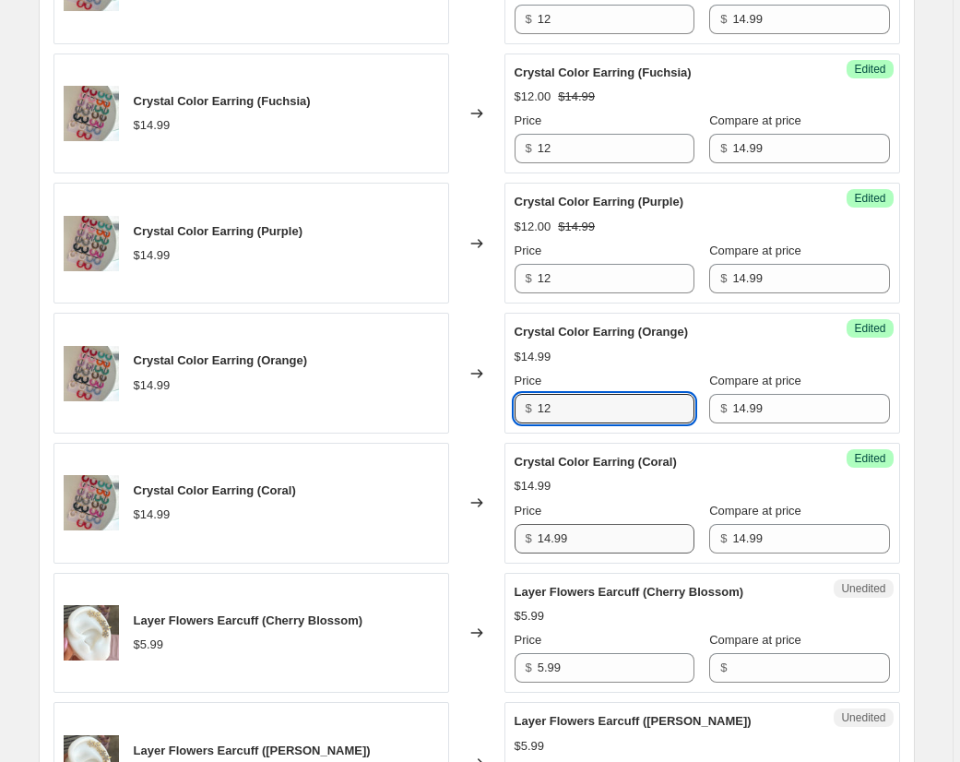
type input "12"
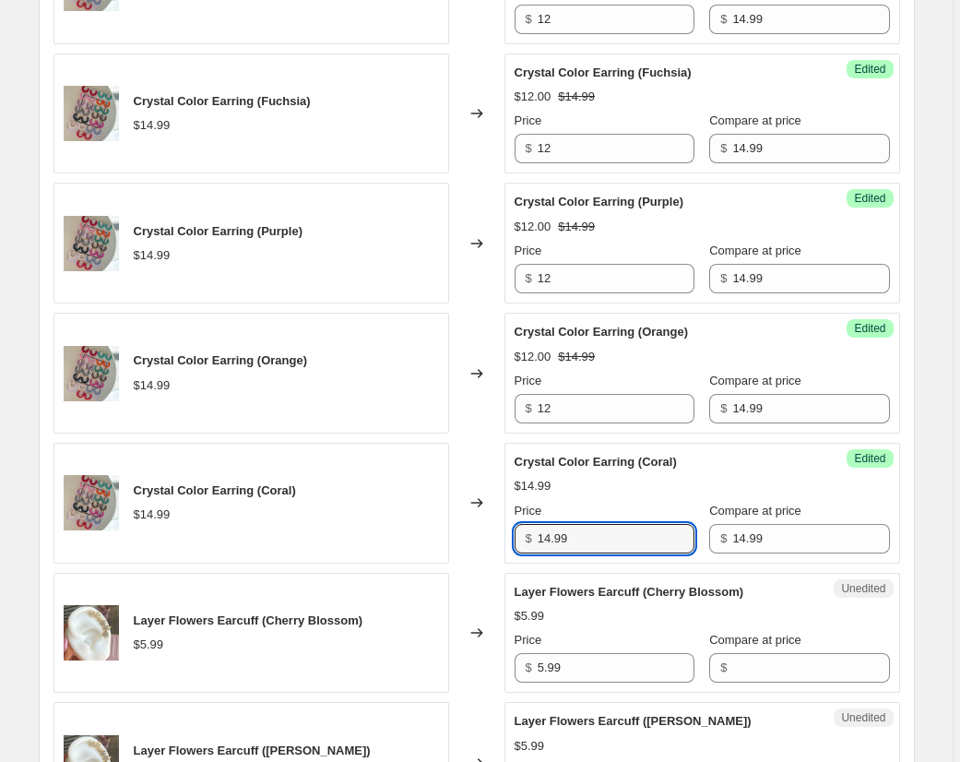
drag, startPoint x: 574, startPoint y: 538, endPoint x: 493, endPoint y: 529, distance: 80.7
click at [493, 529] on div "Crystal Color Earring (Coral) $14.99 Changed to Success Edited Crystal Color Ea…" at bounding box center [476, 503] width 846 height 121
type input "12"
click at [597, 612] on div "$5.99" at bounding box center [702, 616] width 375 height 18
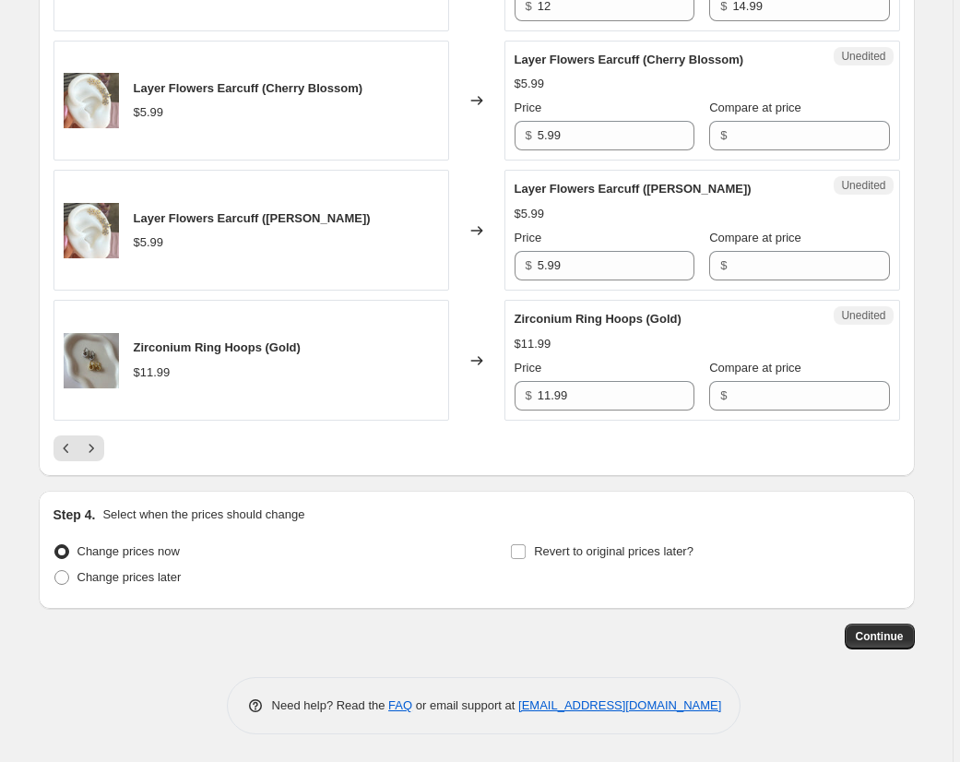
scroll to position [2995, 0]
drag, startPoint x: 580, startPoint y: 397, endPoint x: 497, endPoint y: 395, distance: 83.0
click at [503, 396] on div "Zirconium Ring Hoops (Gold) $11.99 Changed to Unedited Zirconium Ring Hoops (Go…" at bounding box center [476, 360] width 846 height 121
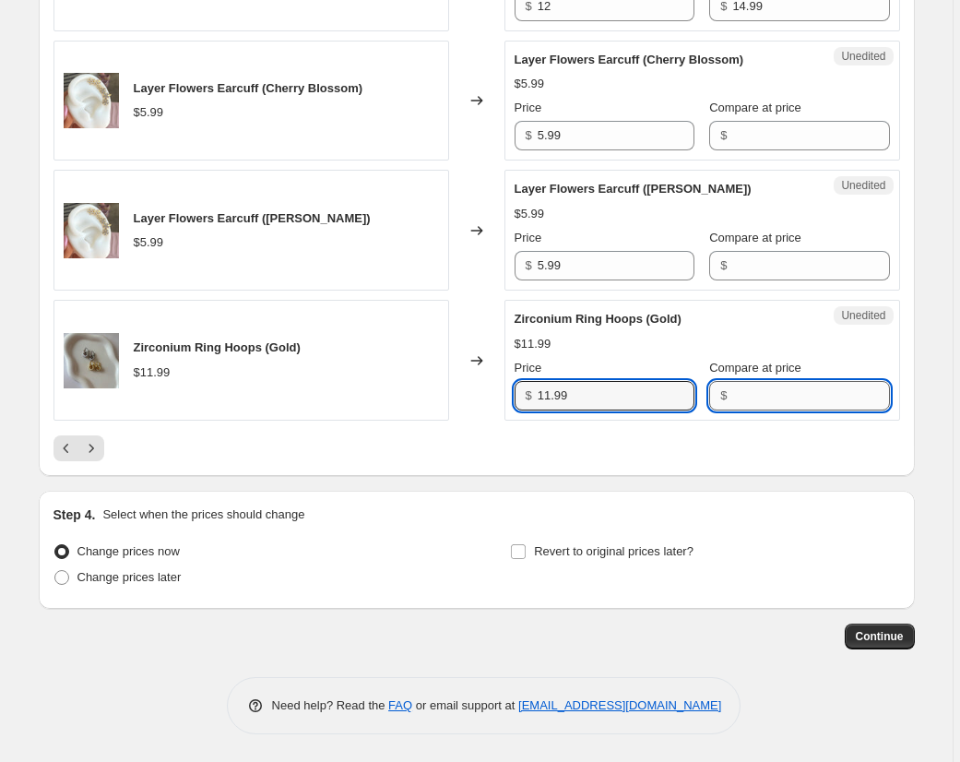
click at [820, 399] on input "Compare at price" at bounding box center [810, 396] width 157 height 30
paste input "11.99"
type input "11.99"
click at [101, 451] on icon "Next" at bounding box center [91, 448] width 18 height 18
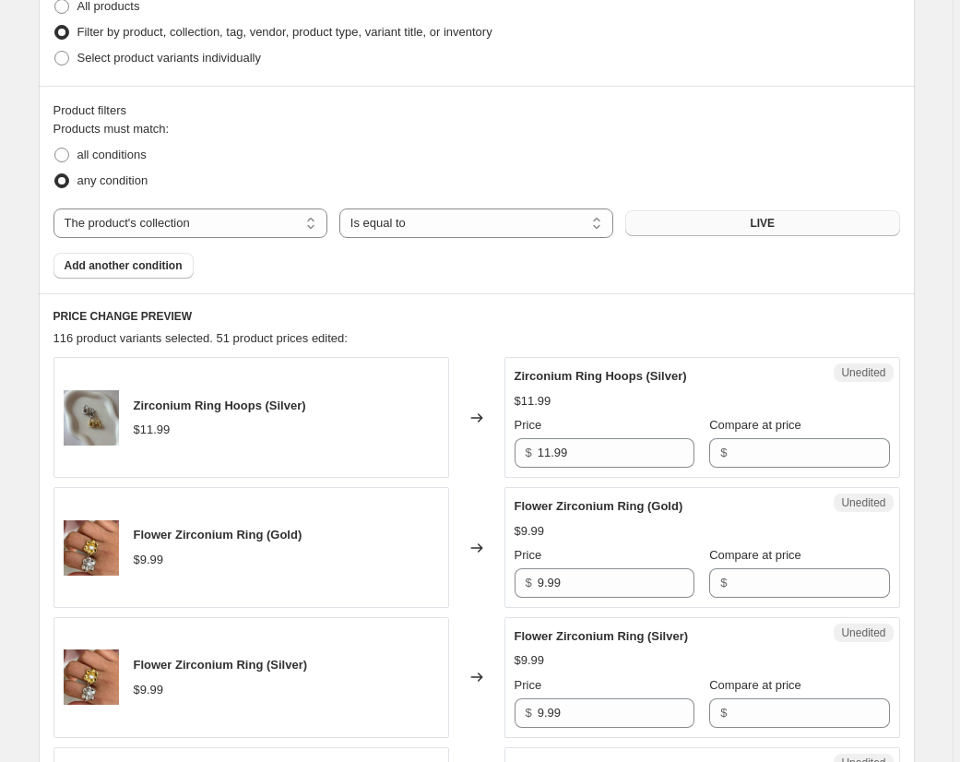
scroll to position [520, 0]
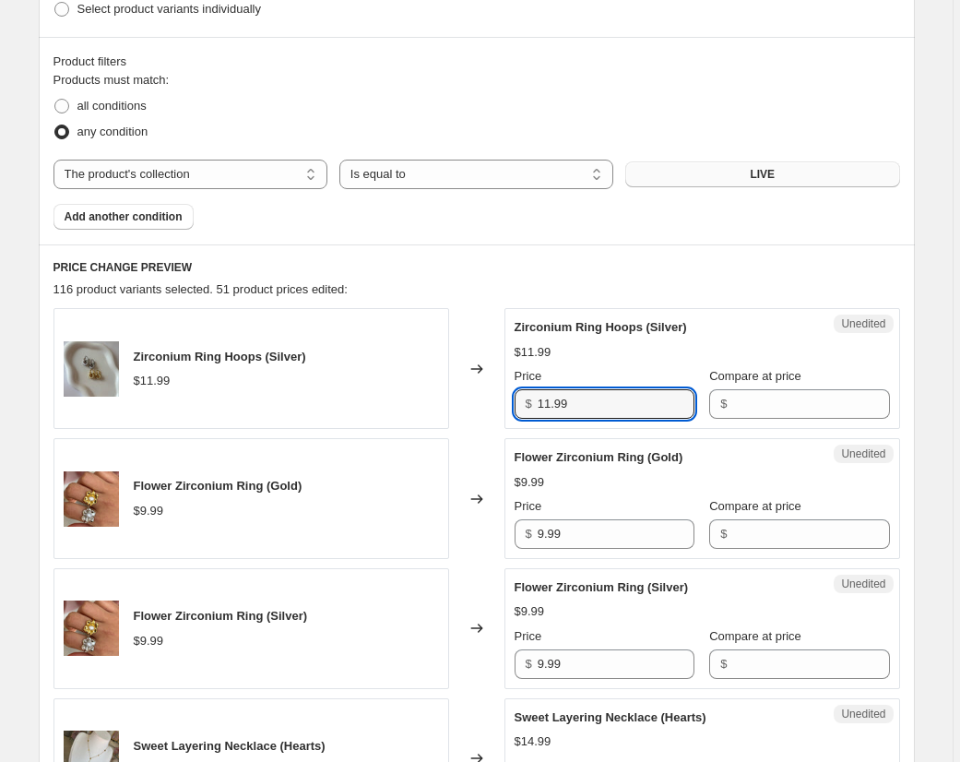
drag, startPoint x: 589, startPoint y: 407, endPoint x: 474, endPoint y: 396, distance: 115.8
click at [475, 396] on div "Zirconium Ring Hoops (Silver) $11.99 Changed to Unedited Zirconium Ring Hoops (…" at bounding box center [476, 368] width 846 height 121
click at [745, 408] on input "Compare at price" at bounding box center [810, 404] width 157 height 30
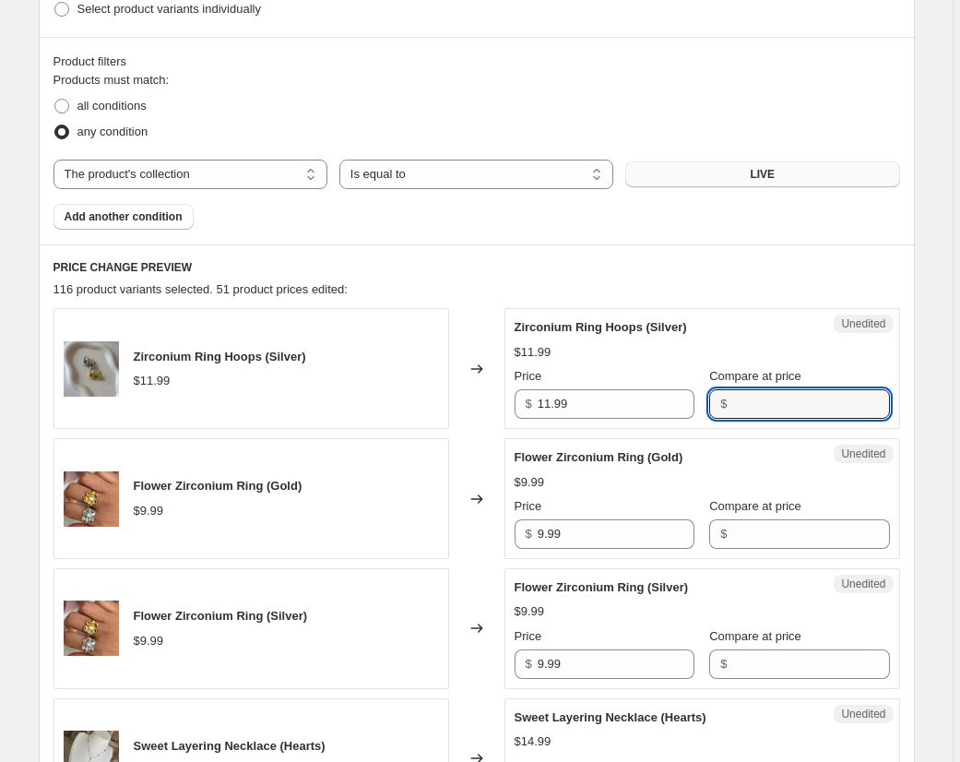
paste input "11.99"
type input "11.99"
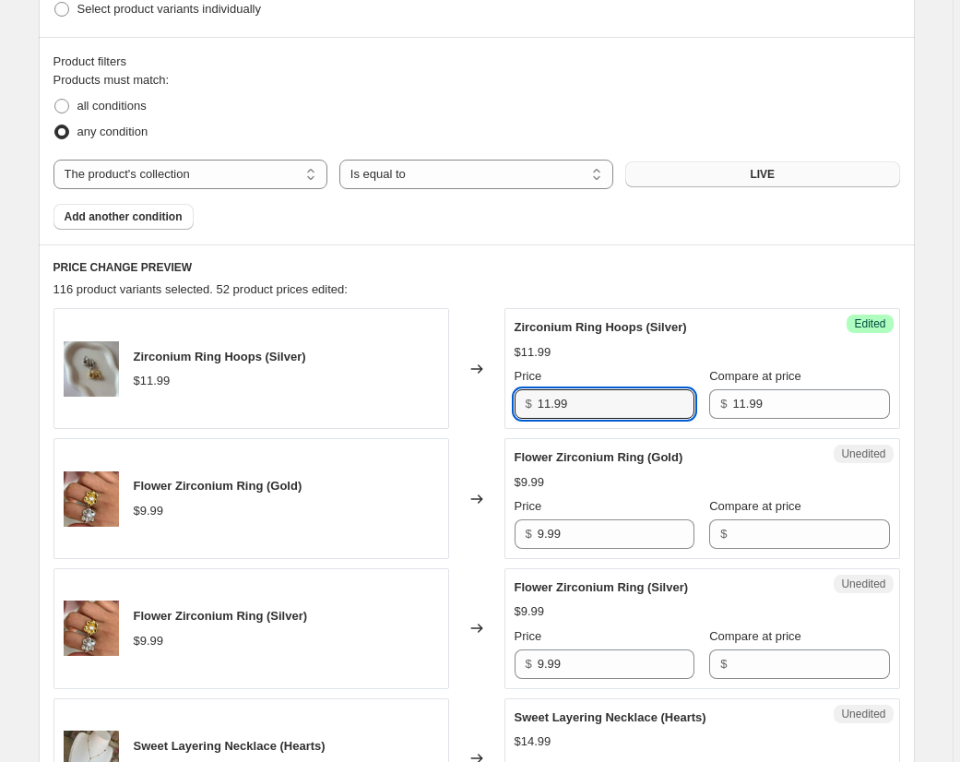
drag, startPoint x: 576, startPoint y: 408, endPoint x: 503, endPoint y: 404, distance: 73.9
click at [503, 404] on div "Zirconium Ring Hoops (Silver) $11.99 Changed to Success Edited Zirconium Ring H…" at bounding box center [476, 368] width 846 height 121
type input "10"
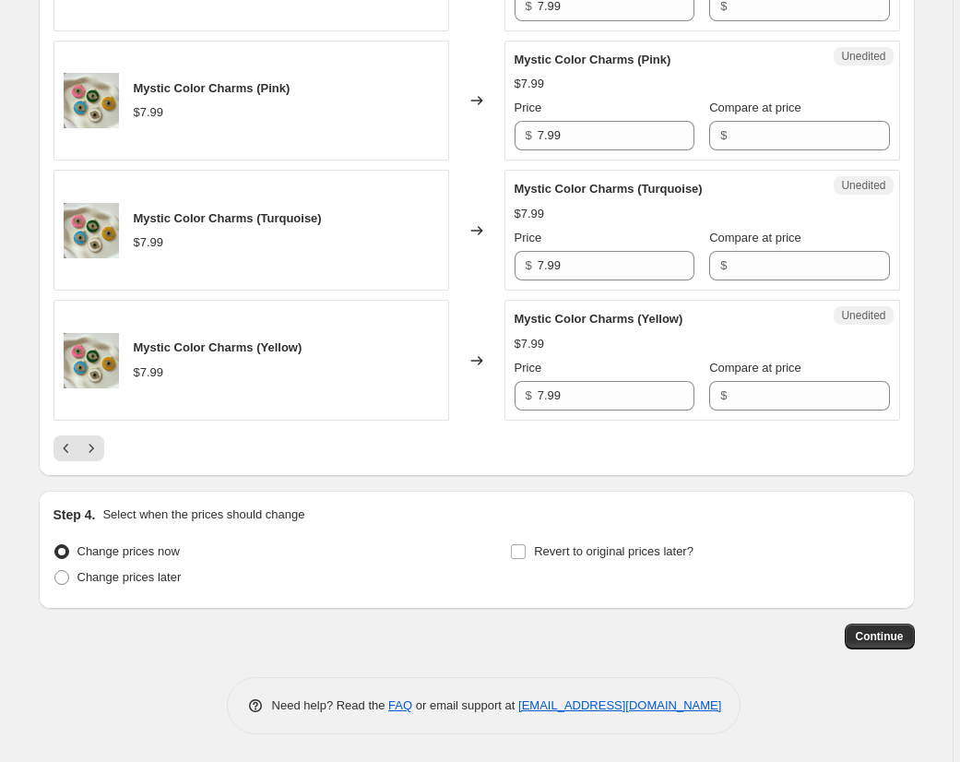
scroll to position [2995, 0]
click at [65, 456] on icon "Previous" at bounding box center [66, 448] width 18 height 18
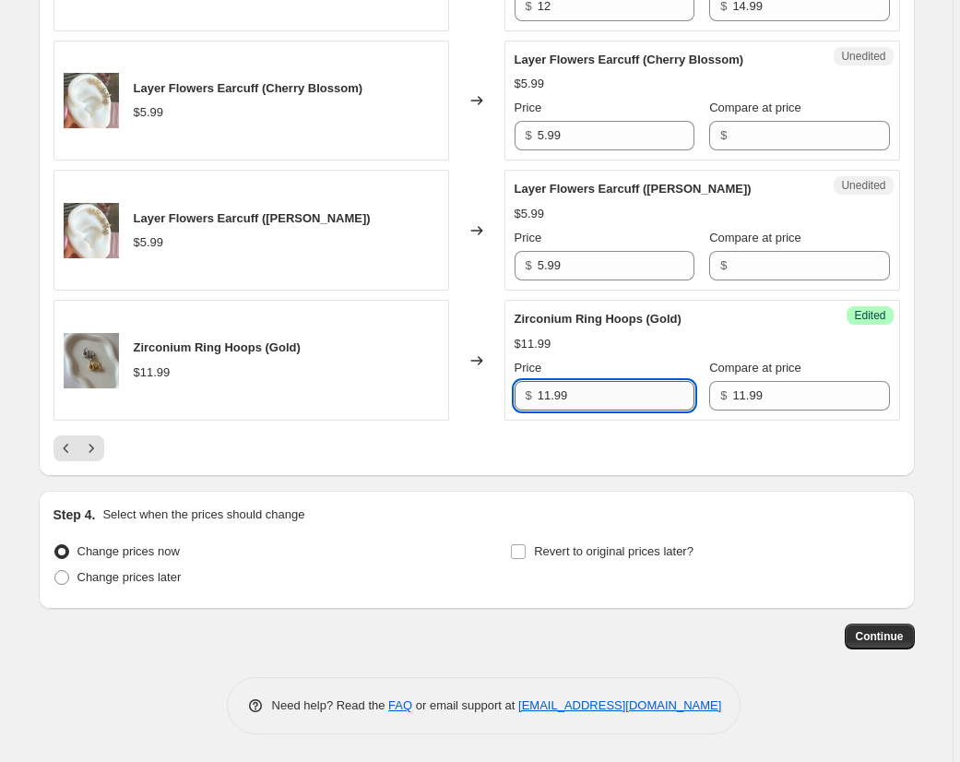
drag, startPoint x: 582, startPoint y: 396, endPoint x: 541, endPoint y: 396, distance: 40.6
click at [541, 396] on input "11.99" at bounding box center [616, 396] width 157 height 30
type input "10"
click at [101, 444] on icon "Next" at bounding box center [91, 448] width 18 height 18
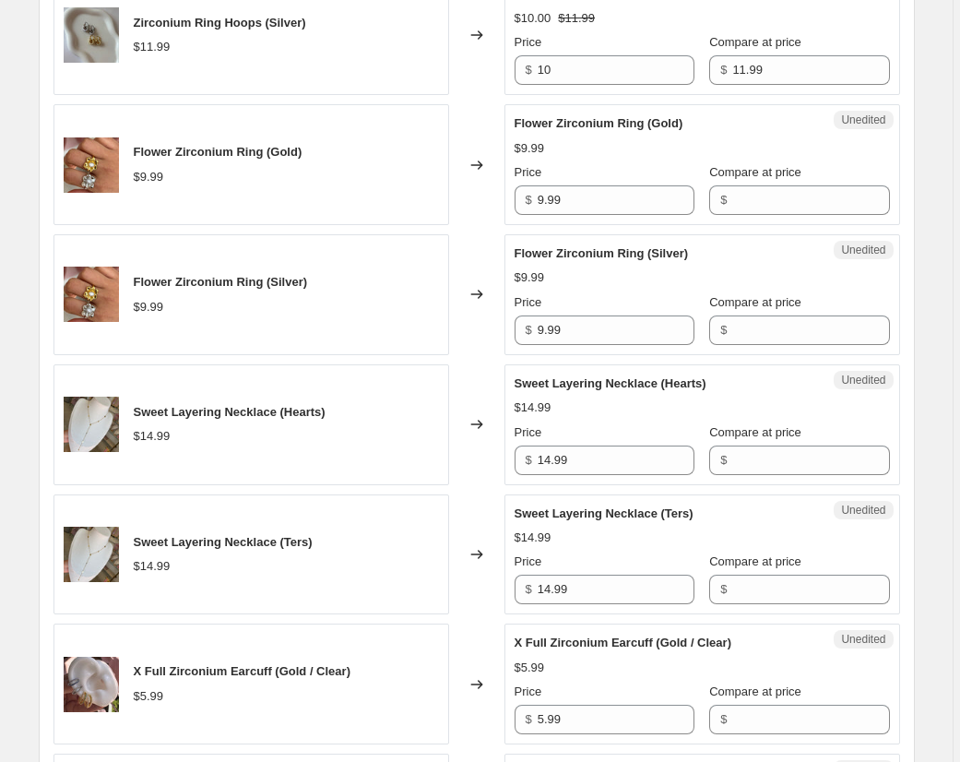
scroll to position [858, 0]
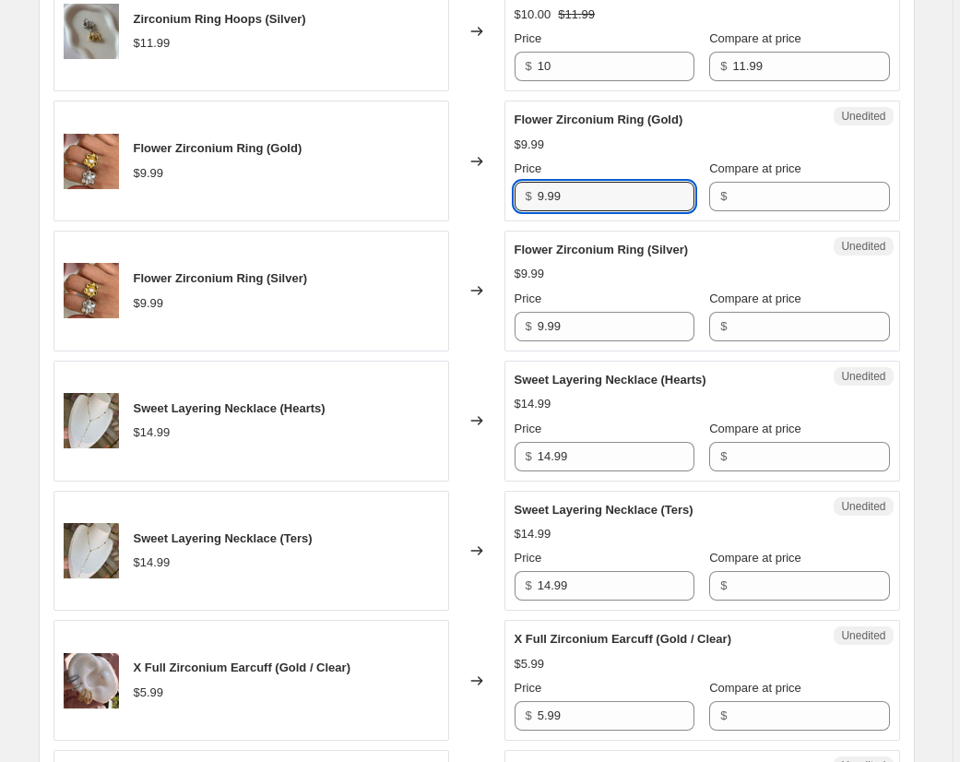
drag, startPoint x: 578, startPoint y: 195, endPoint x: 504, endPoint y: 190, distance: 74.0
click at [504, 190] on div "Flower Zirconium Ring (Gold) $9.99 Changed to Unedited Flower Zirconium Ring (G…" at bounding box center [476, 161] width 846 height 121
click at [759, 198] on input "Compare at price" at bounding box center [810, 197] width 157 height 30
paste input "9.99"
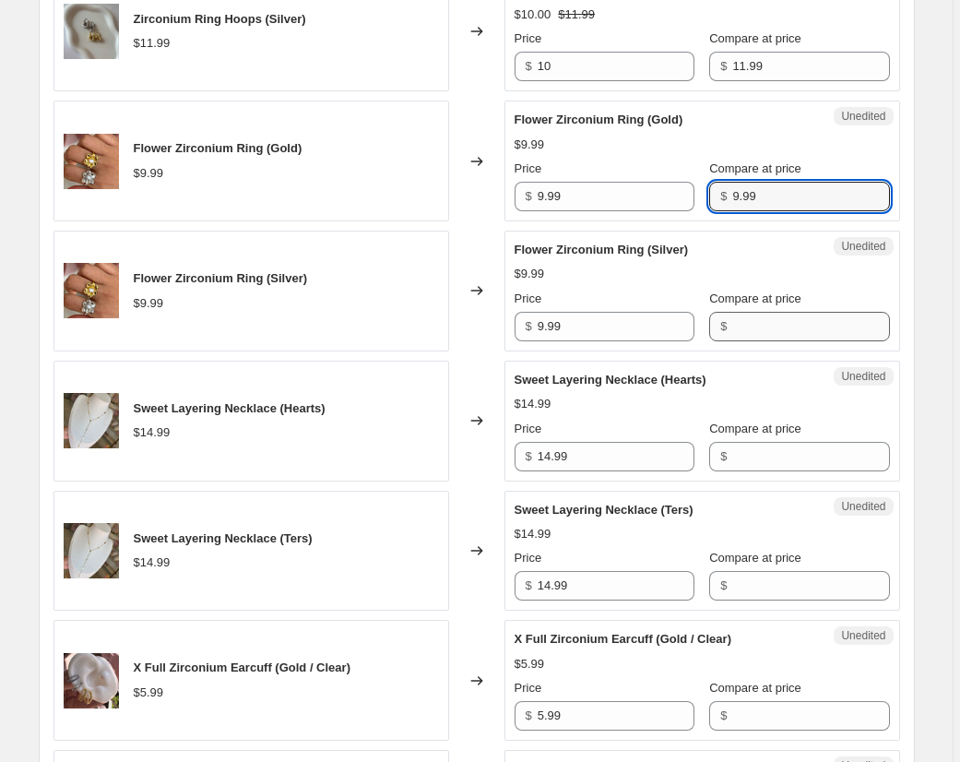
type input "9.99"
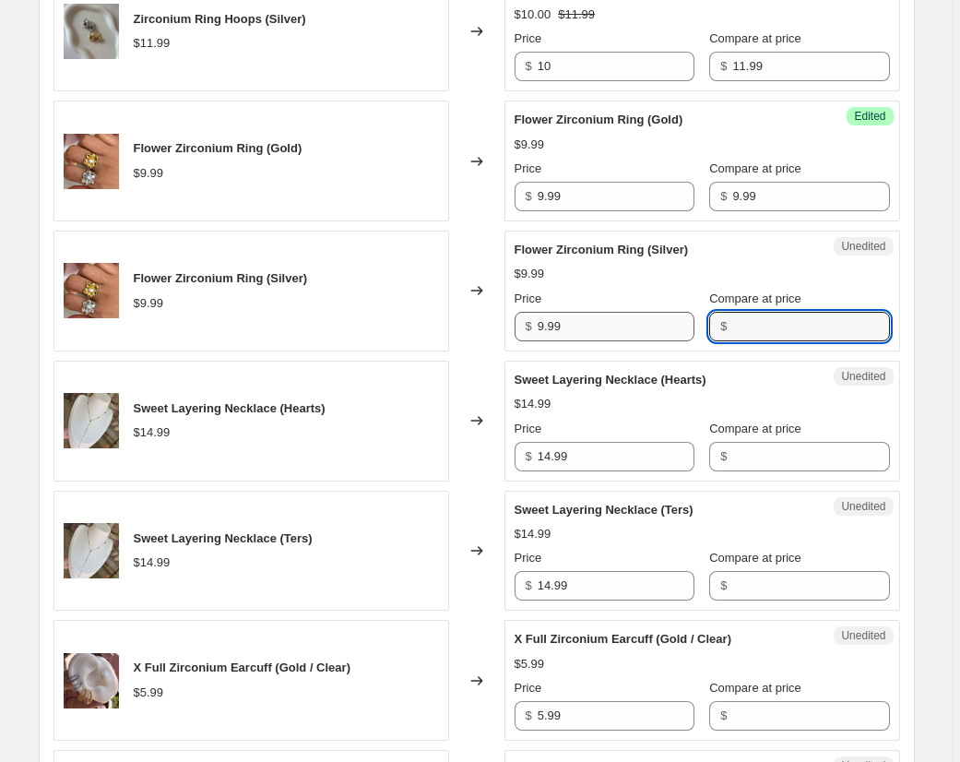
drag, startPoint x: 771, startPoint y: 328, endPoint x: 660, endPoint y: 329, distance: 110.7
click at [770, 328] on input "Compare at price" at bounding box center [810, 327] width 157 height 30
paste input "9.99"
type input "9.99"
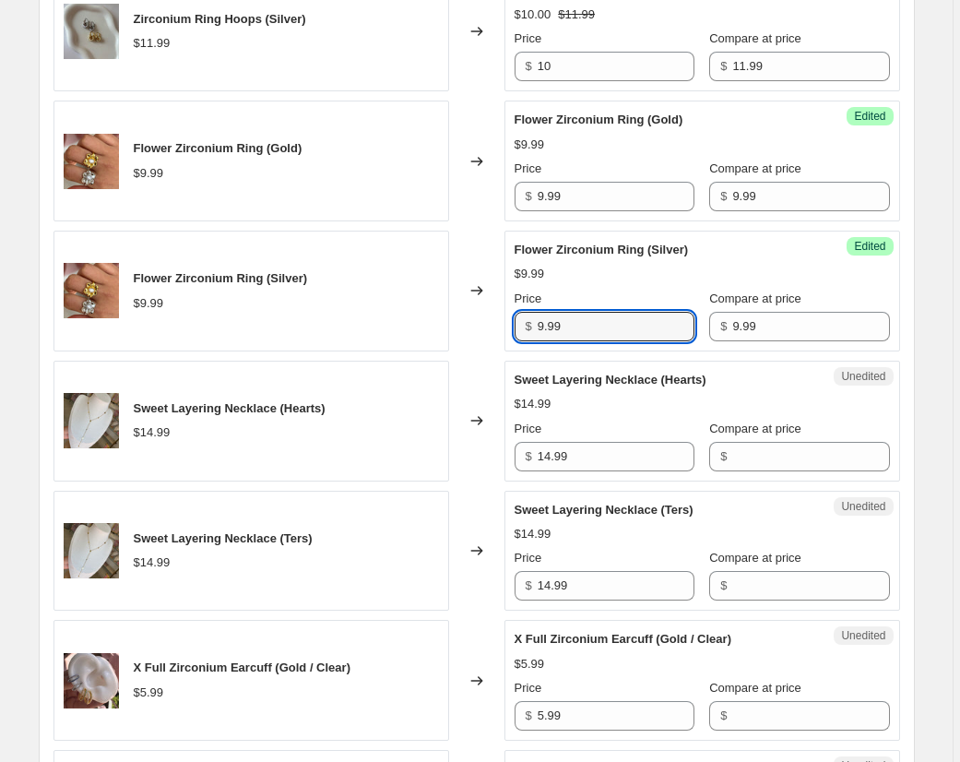
drag, startPoint x: 565, startPoint y: 326, endPoint x: 476, endPoint y: 318, distance: 89.7
click at [473, 318] on div "Flower Zirconium Ring (Silver) $9.99 Changed to Success Edited Flower Zirconium…" at bounding box center [476, 291] width 846 height 121
type input "7"
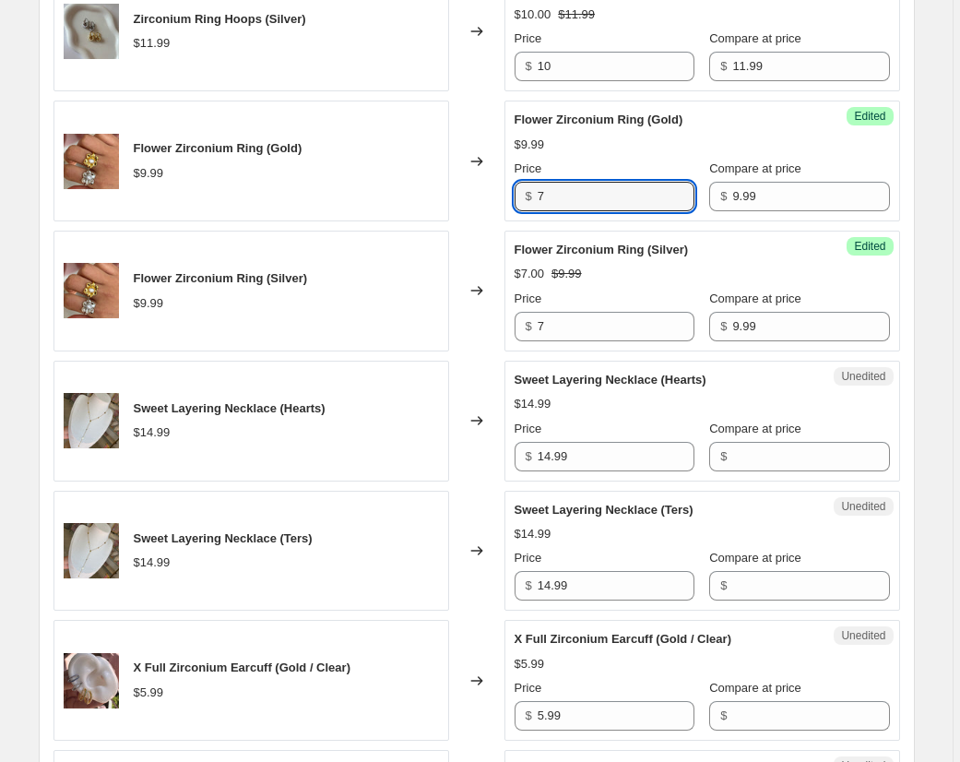
drag, startPoint x: 586, startPoint y: 196, endPoint x: 490, endPoint y: 191, distance: 96.1
click at [490, 189] on div "Flower Zirconium Ring (Gold) $9.99 Changed to Success Edited Flower Zirconium R…" at bounding box center [476, 161] width 846 height 121
type input "7"
click at [583, 256] on span "Flower Zirconium Ring (Silver)" at bounding box center [602, 250] width 174 height 14
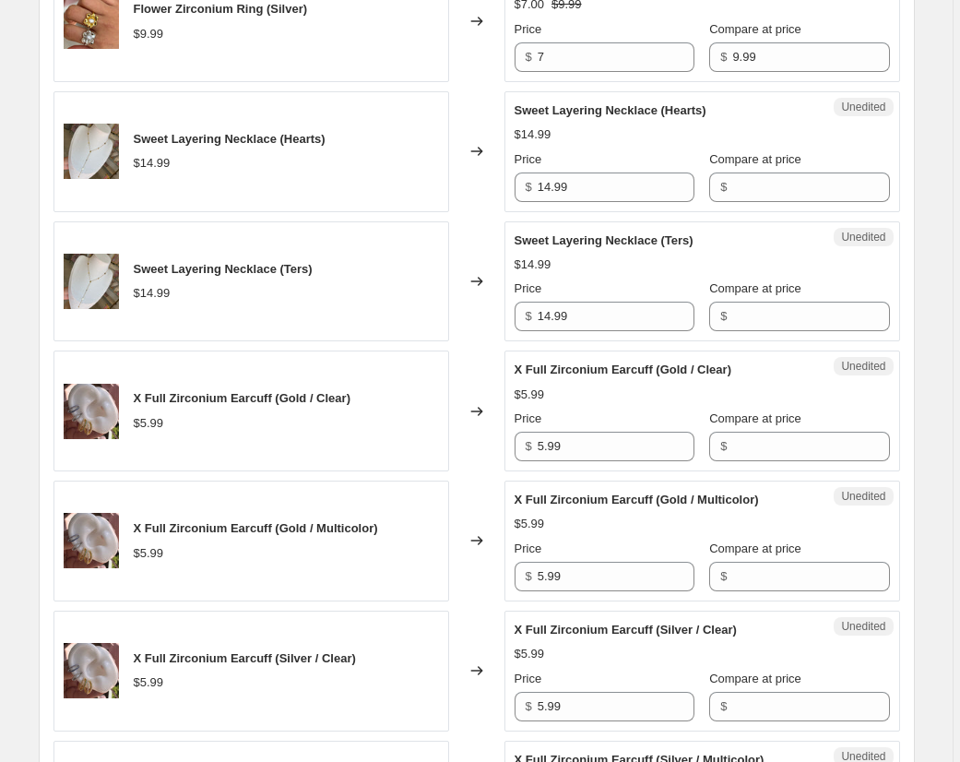
scroll to position [1166, 0]
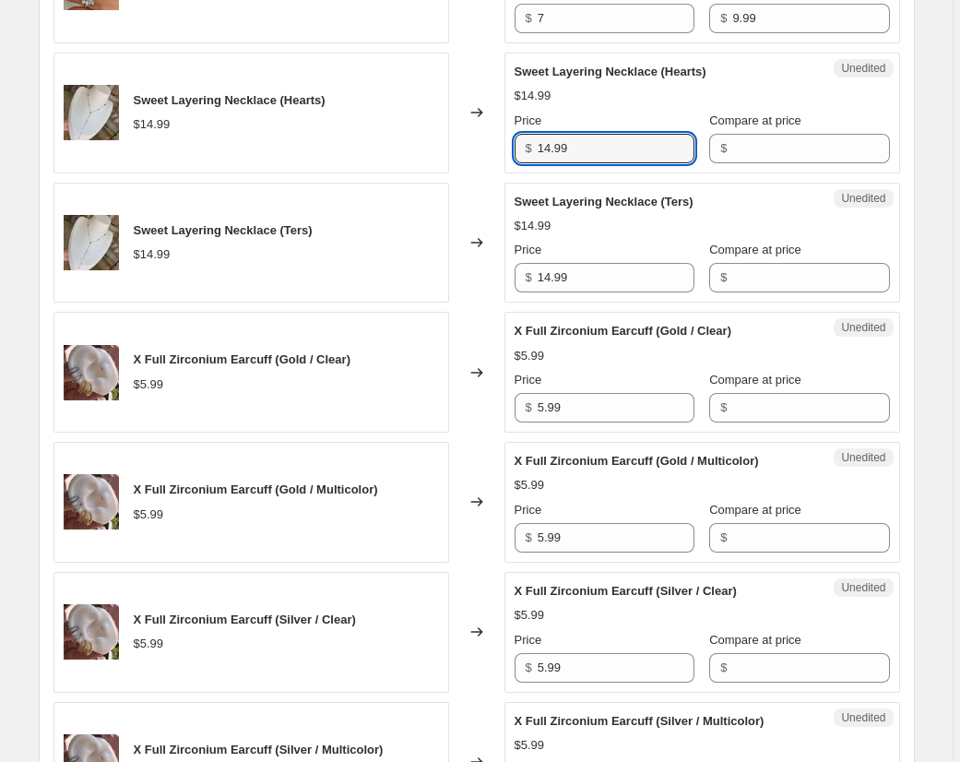
drag, startPoint x: 504, startPoint y: 142, endPoint x: 491, endPoint y: 141, distance: 12.9
click at [491, 141] on div "Sweet Layering Necklace (Hearts) $14.99 Changed to Unedited Sweet Layering Neck…" at bounding box center [476, 113] width 846 height 121
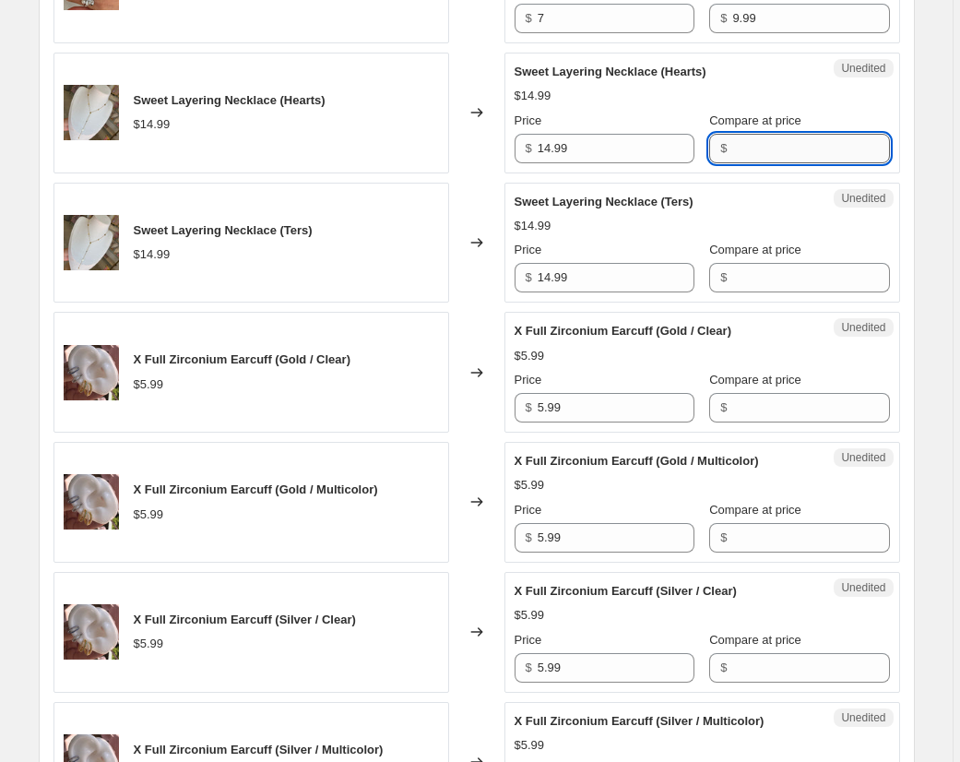
click at [785, 152] on input "Compare at price" at bounding box center [810, 149] width 157 height 30
paste input "14.99"
type input "14.99"
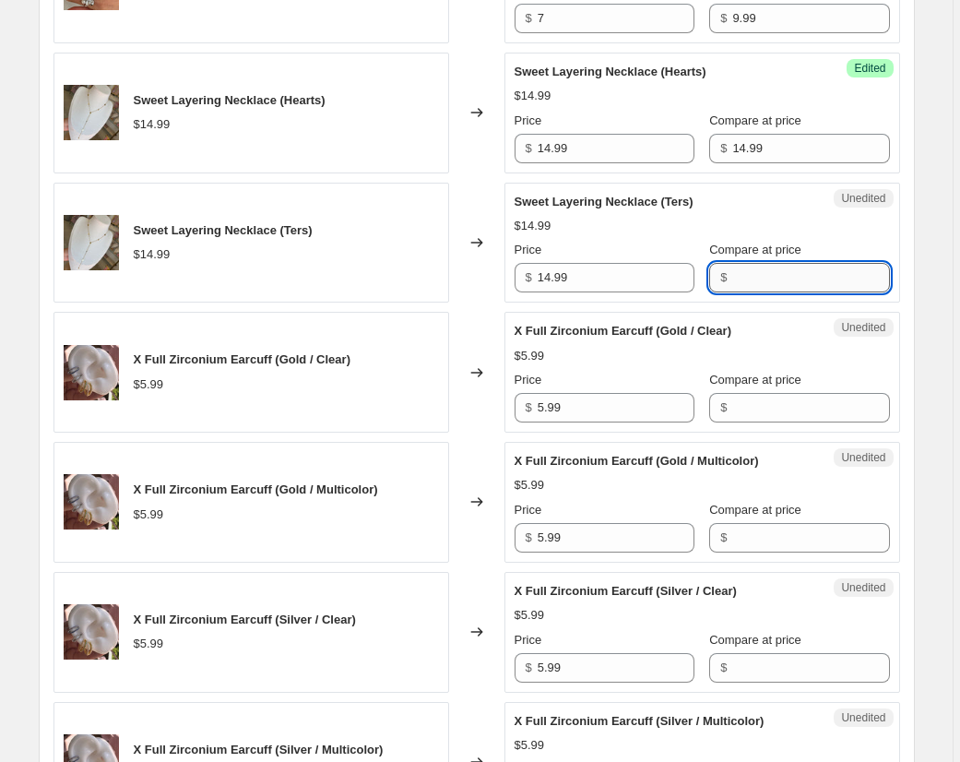
click at [759, 282] on input "Compare at price" at bounding box center [810, 278] width 157 height 30
paste input "14.99"
type input "14.99"
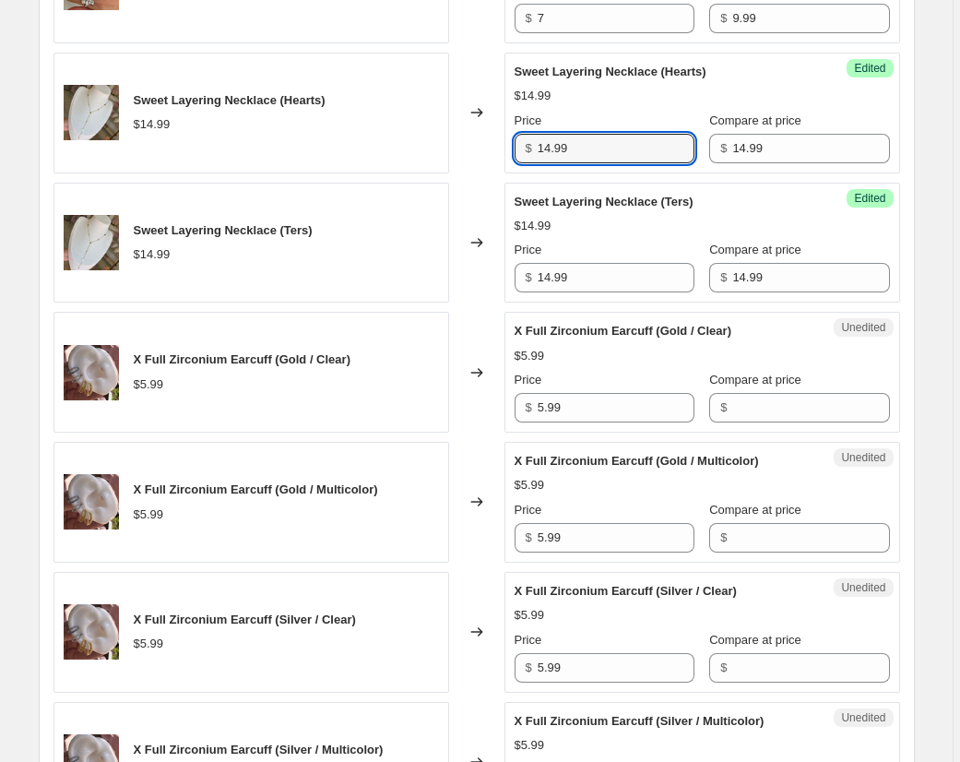
drag, startPoint x: 614, startPoint y: 147, endPoint x: 486, endPoint y: 138, distance: 128.4
click at [486, 138] on div "Sweet Layering Necklace (Hearts) $14.99 Changed to Success Edited Sweet Layerin…" at bounding box center [476, 113] width 846 height 121
type input "12"
drag, startPoint x: 591, startPoint y: 278, endPoint x: 510, endPoint y: 272, distance: 81.4
click at [508, 272] on div "Success Edited Sweet Layering Necklace (Ters) $14.99 Price $ 14.99 Compare at p…" at bounding box center [702, 243] width 396 height 121
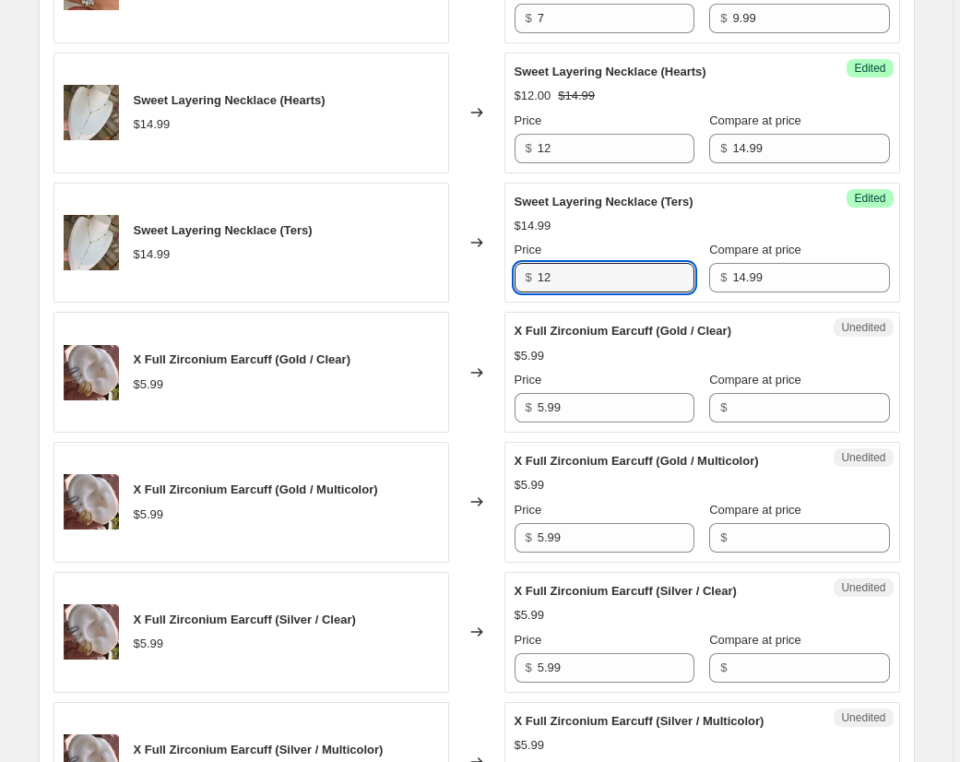
type input "12"
drag, startPoint x: 480, startPoint y: 290, endPoint x: 492, endPoint y: 284, distance: 13.2
click at [480, 290] on div "Changed to" at bounding box center [476, 243] width 55 height 121
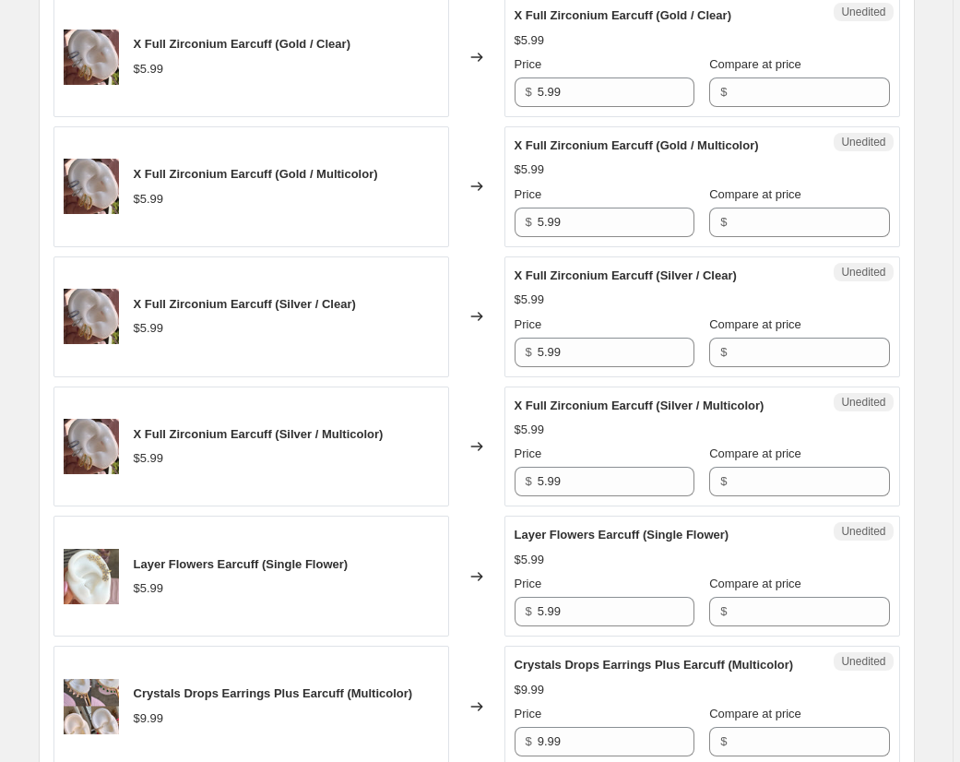
scroll to position [1482, 0]
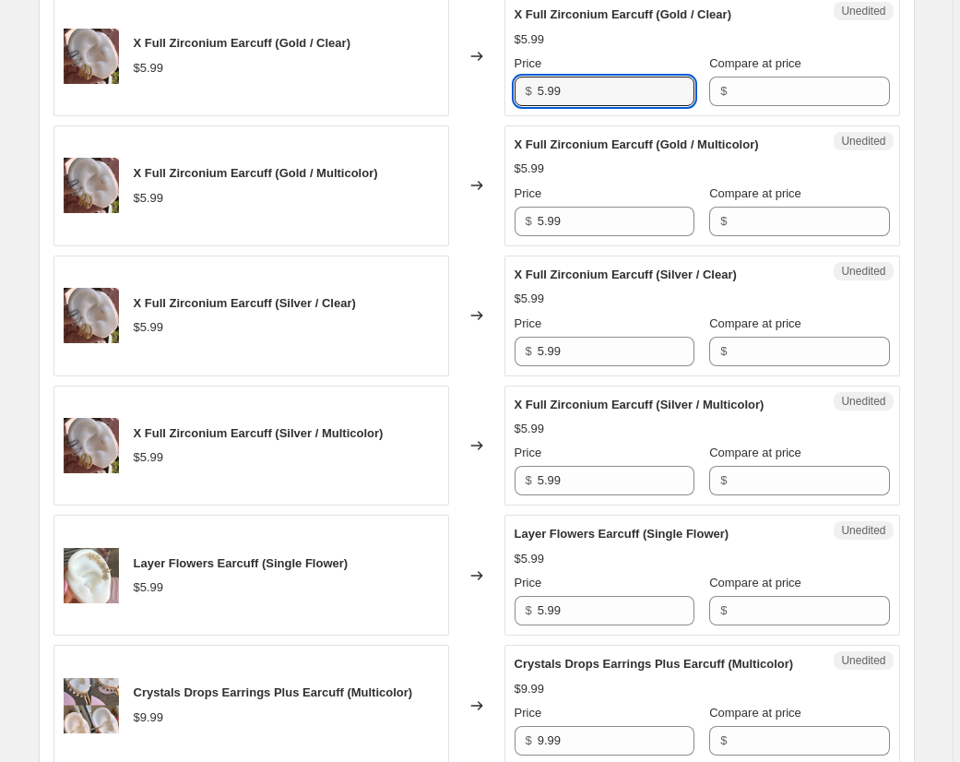
drag, startPoint x: 568, startPoint y: 86, endPoint x: 511, endPoint y: 85, distance: 57.2
click at [511, 85] on div "Unedited X Full Zirconium Earcuff (Gold / Clear) $5.99 Price $ 5.99 Compare at …" at bounding box center [702, 55] width 396 height 121
click at [759, 91] on input "Compare at price" at bounding box center [810, 92] width 157 height 30
paste input "5.99"
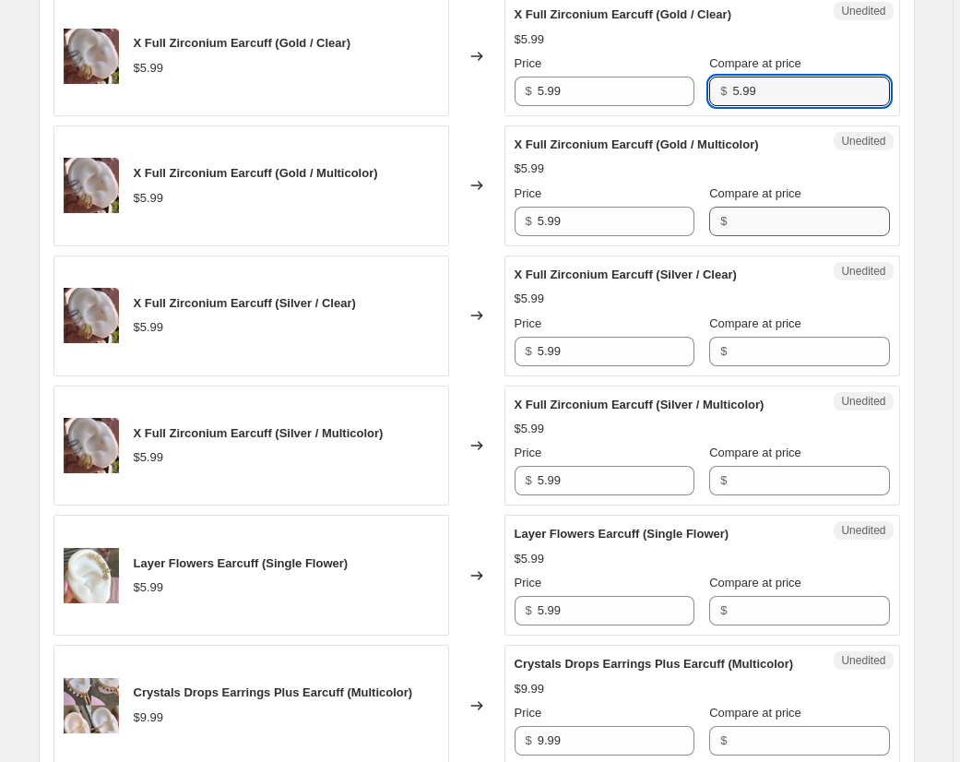
type input "5.99"
click at [777, 218] on input "Compare at price" at bounding box center [810, 222] width 157 height 30
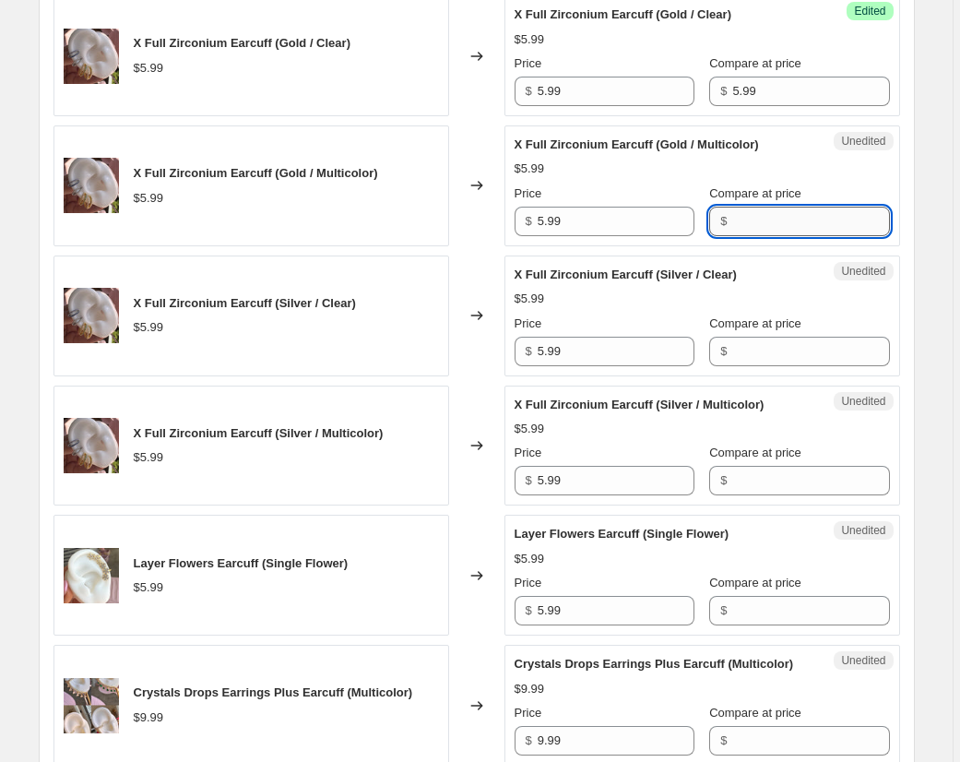
paste input "5.99"
type input "5.99"
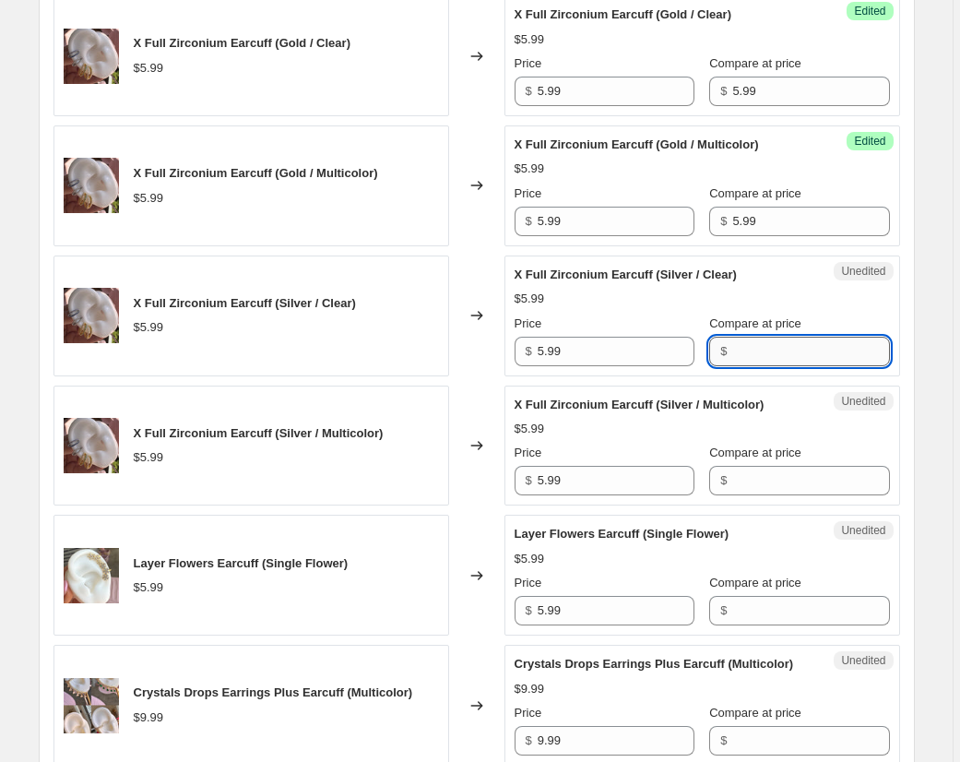
click at [775, 353] on input "Compare at price" at bounding box center [810, 352] width 157 height 30
paste input "5.99"
type input "5.99"
click at [770, 479] on input "Compare at price" at bounding box center [810, 481] width 157 height 30
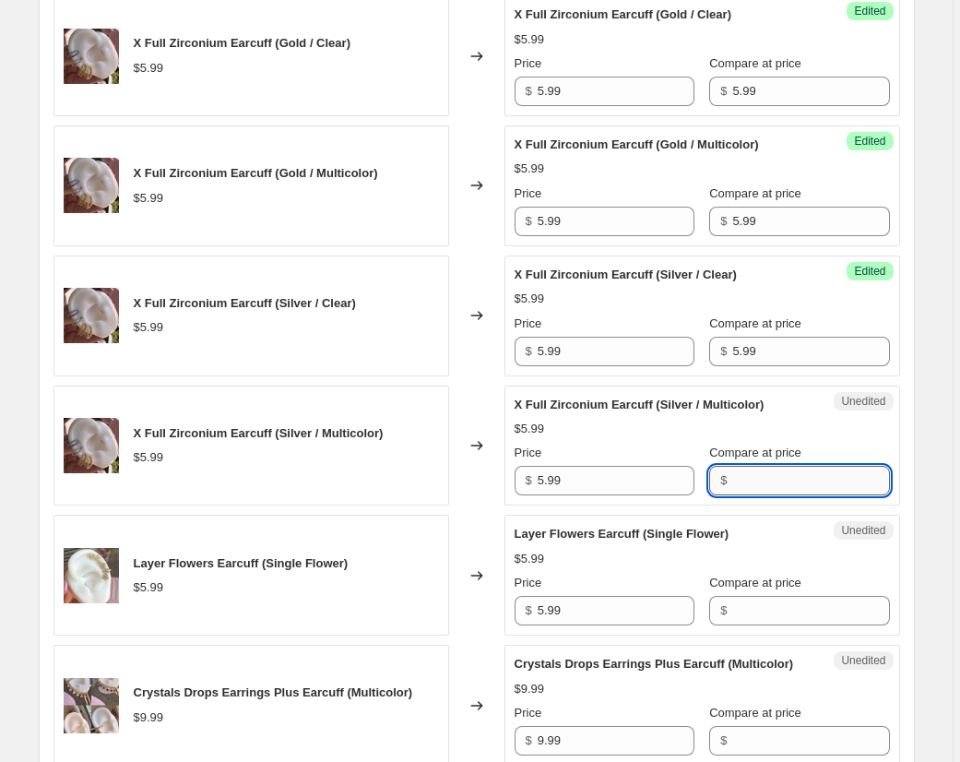
paste input "5.99"
type input "5.99"
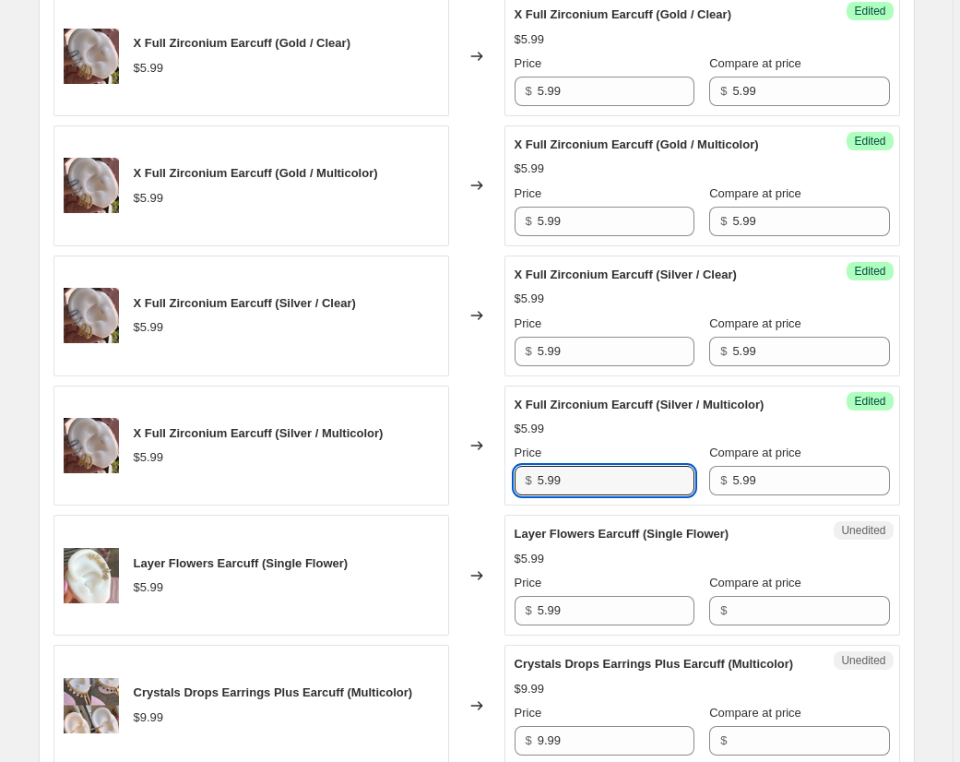
drag, startPoint x: 590, startPoint y: 480, endPoint x: 500, endPoint y: 476, distance: 90.5
click at [500, 476] on div "X Full Zirconium Earcuff (Silver / Multicolor) $5.99 Changed to Success Edited …" at bounding box center [476, 445] width 846 height 121
drag, startPoint x: 598, startPoint y: 480, endPoint x: 498, endPoint y: 480, distance: 99.6
click at [498, 480] on div "X Full Zirconium Earcuff (Silver / Multicolor) $5.99 Changed to Success Edited …" at bounding box center [476, 445] width 846 height 121
type input "4.5"
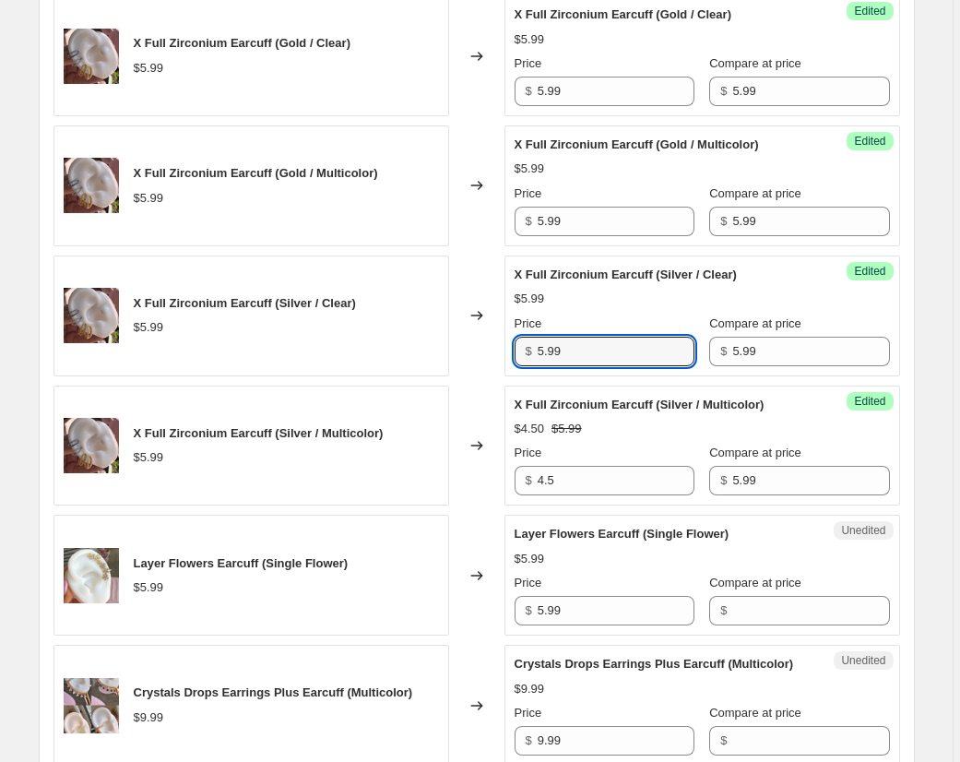
click at [506, 349] on div "X Full Zirconium Earcuff (Silver / Clear) $5.99 Changed to Success Edited X Ful…" at bounding box center [476, 315] width 846 height 121
paste input "4.5"
type input "4.5"
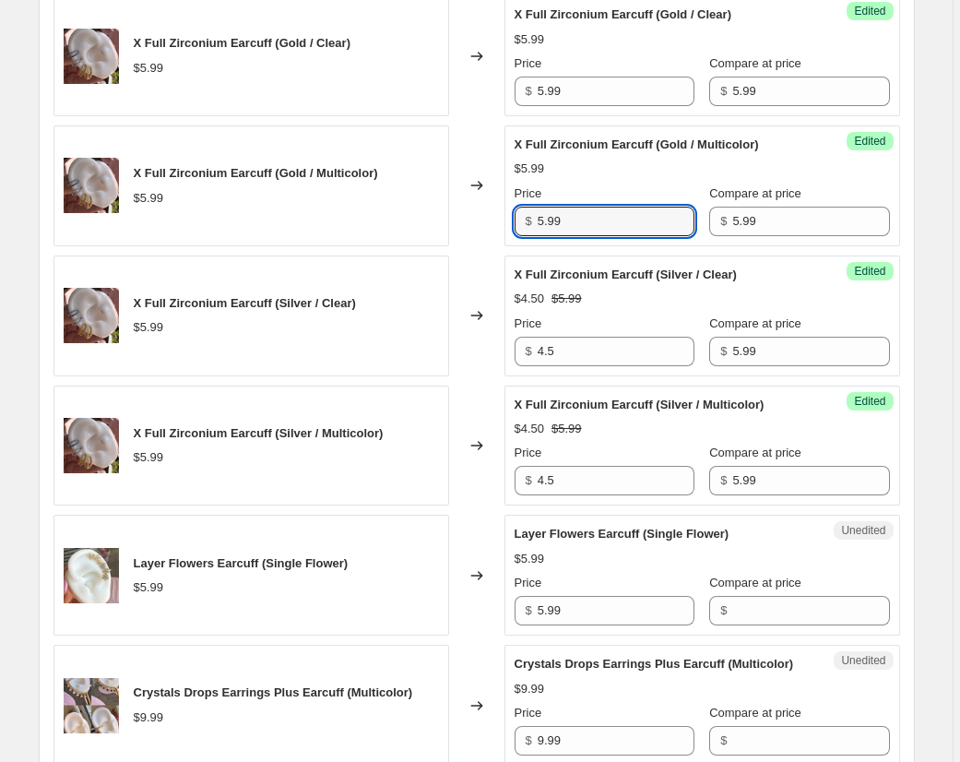
drag, startPoint x: 586, startPoint y: 219, endPoint x: 499, endPoint y: 209, distance: 88.1
click at [499, 208] on div "X Full Zirconium Earcuff (Gold / Multicolor) $5.99 Changed to Success Edited X …" at bounding box center [476, 185] width 846 height 121
paste input "4.5"
type input "4.5"
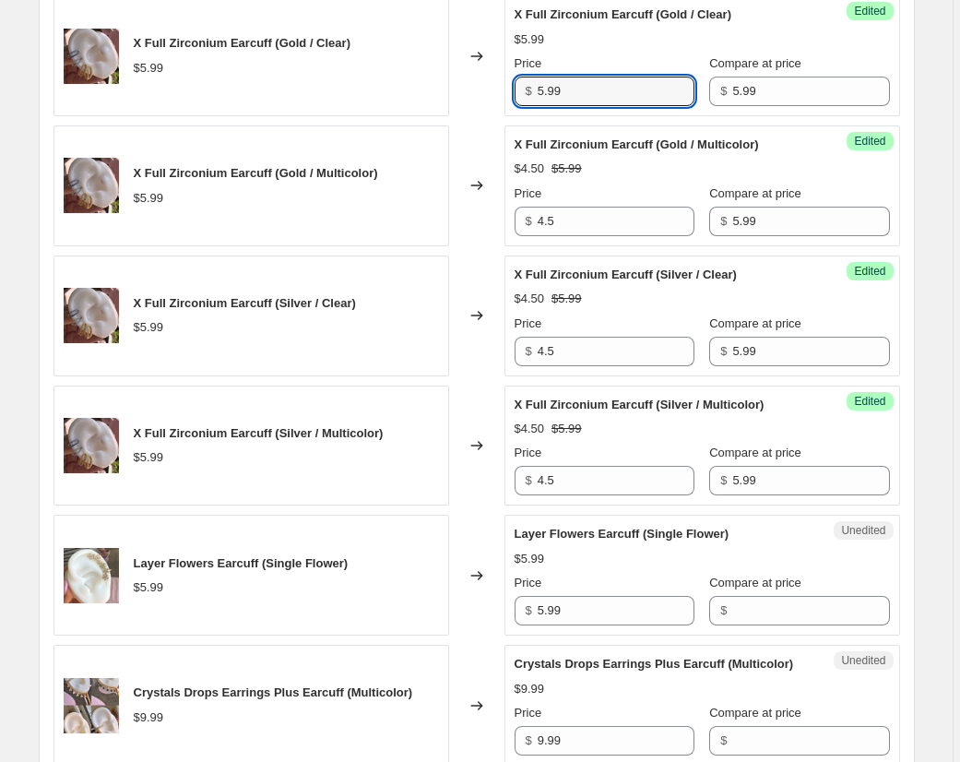
drag, startPoint x: 582, startPoint y: 97, endPoint x: 501, endPoint y: 95, distance: 81.2
click at [501, 95] on div "X Full Zirconium Earcuff (Gold / Clear) $5.99 Changed to Success Edited X Full …" at bounding box center [476, 55] width 846 height 121
paste input "4.5"
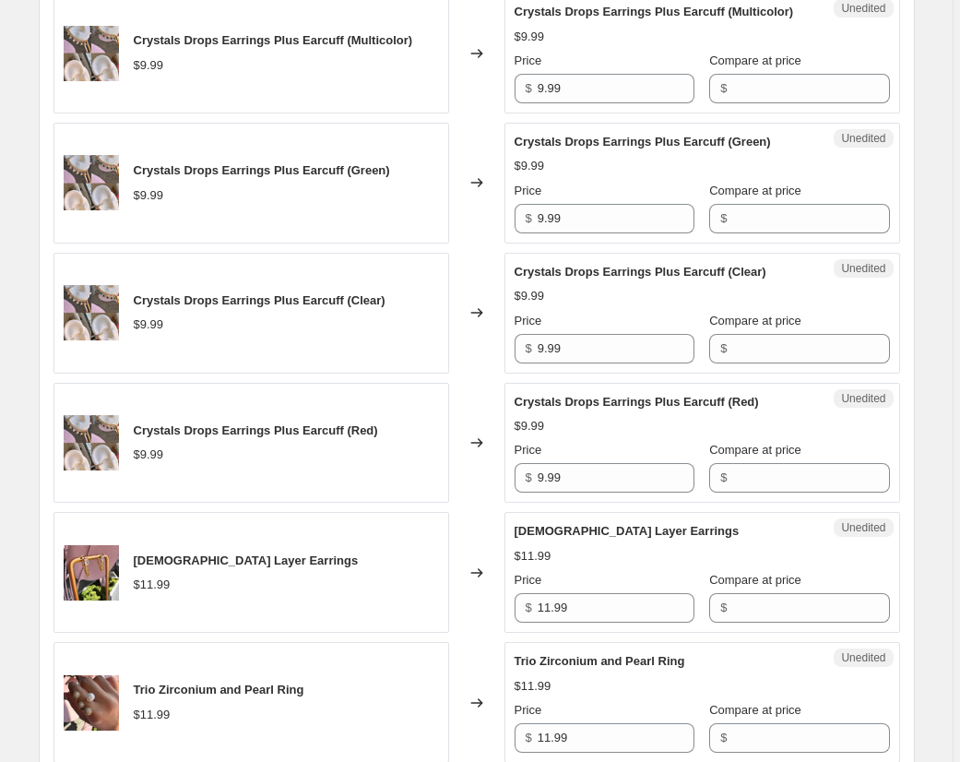
scroll to position [2123, 0]
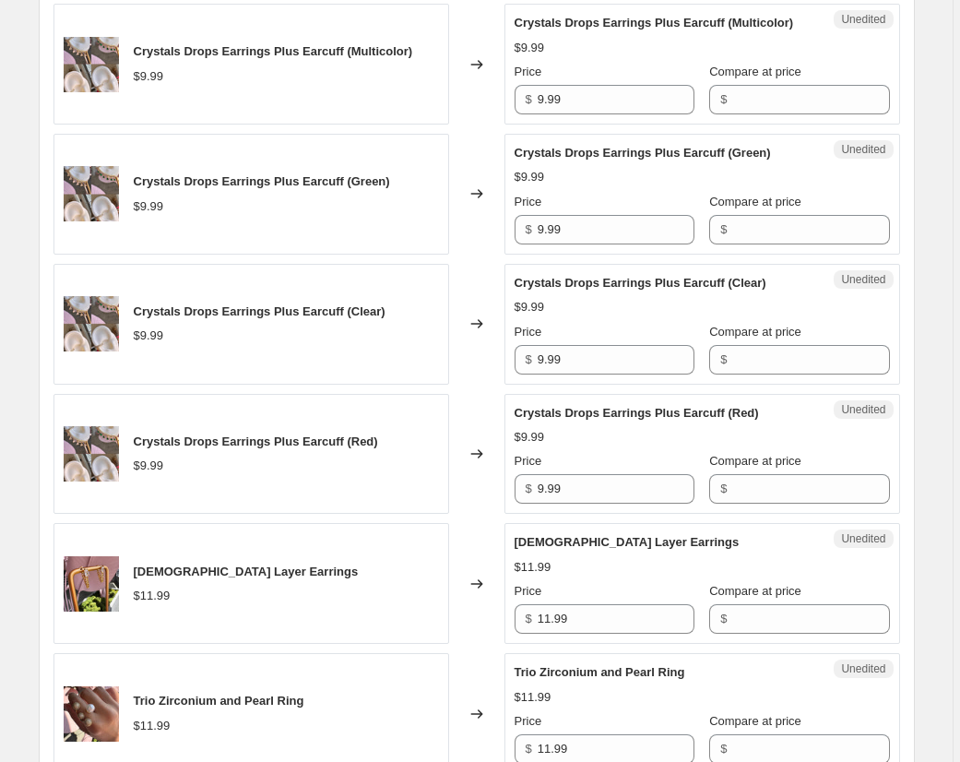
type input "4.5"
click at [486, 93] on div "Crystals Drops Earrings Plus Earcuff (Multicolor) $9.99 Changed to Unedited Cry…" at bounding box center [476, 64] width 846 height 121
click at [765, 105] on input "Compare at price" at bounding box center [810, 100] width 157 height 30
paste input "9.99"
type input "9.99"
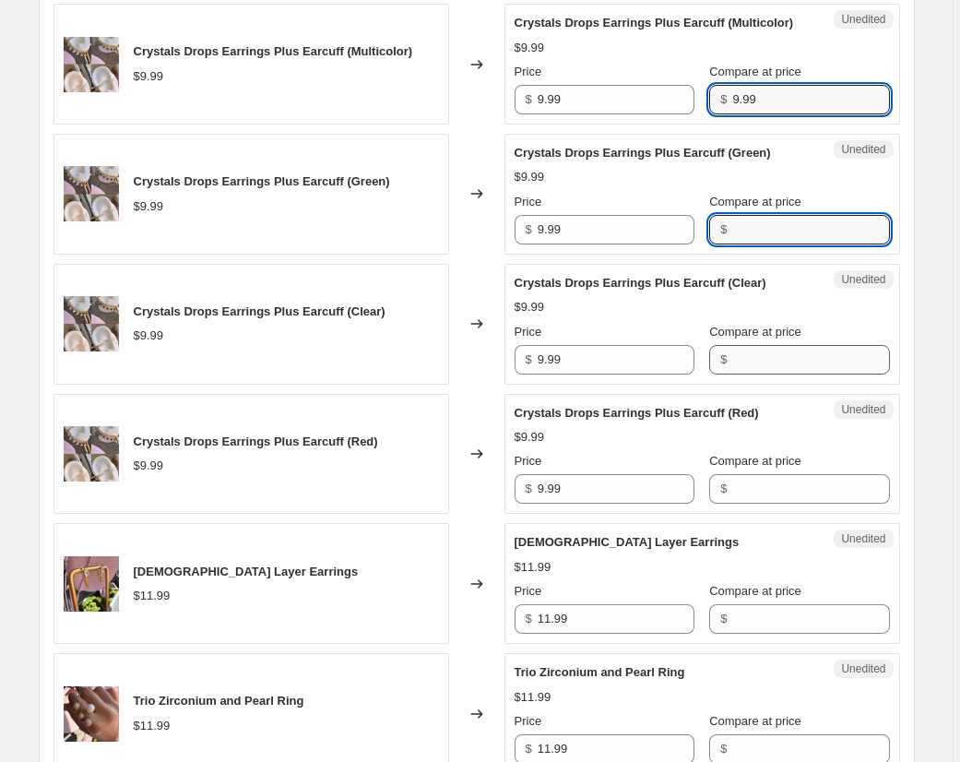
drag, startPoint x: 772, startPoint y: 231, endPoint x: 761, endPoint y: 349, distance: 118.5
click at [772, 232] on input "Compare at price" at bounding box center [810, 230] width 157 height 30
paste input "9.99"
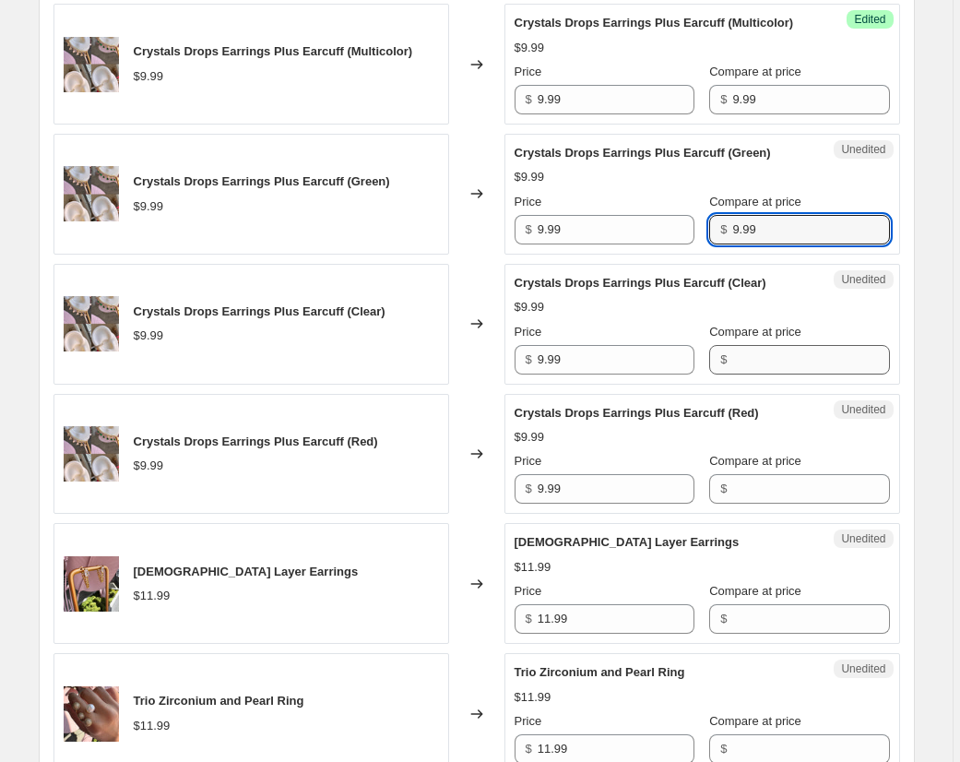
type input "9.99"
click at [763, 358] on input "Compare at price" at bounding box center [810, 360] width 157 height 30
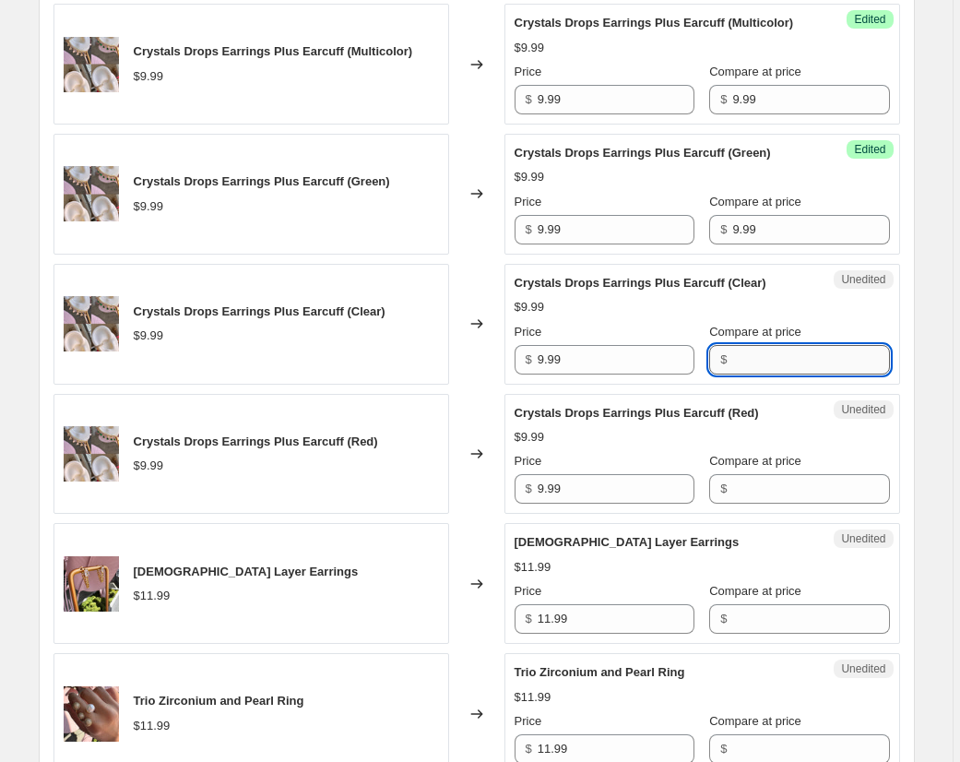
paste input "9.99"
type input "9.99"
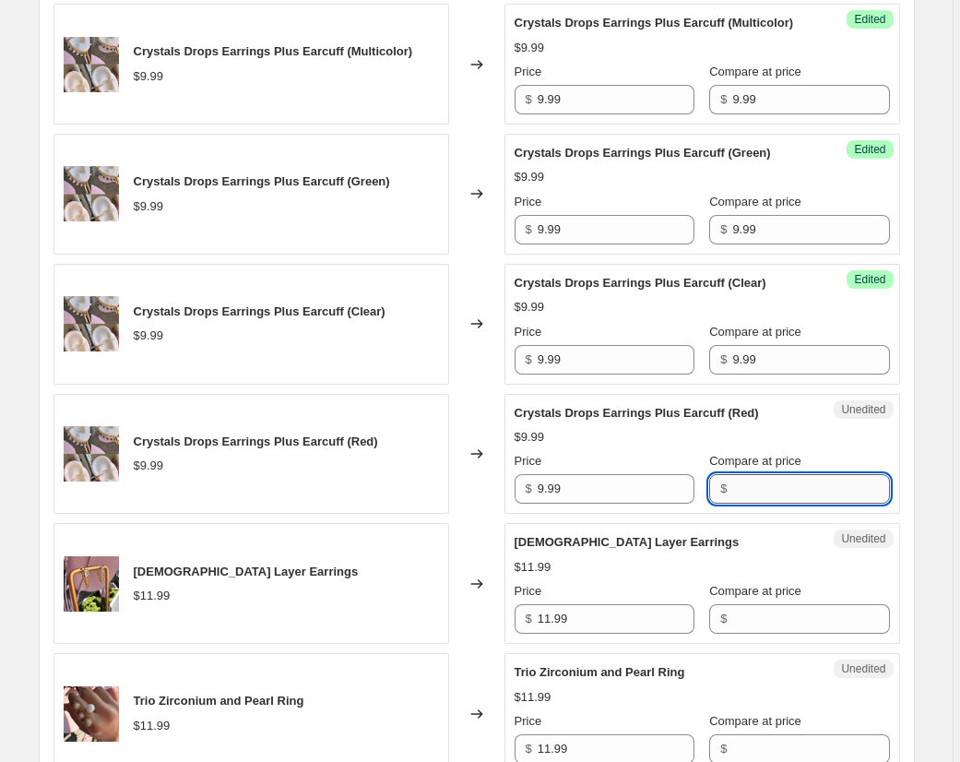
drag, startPoint x: 774, startPoint y: 489, endPoint x: 764, endPoint y: 489, distance: 10.1
click at [773, 489] on input "Compare at price" at bounding box center [810, 489] width 157 height 30
paste input "9.99"
type input "9.99"
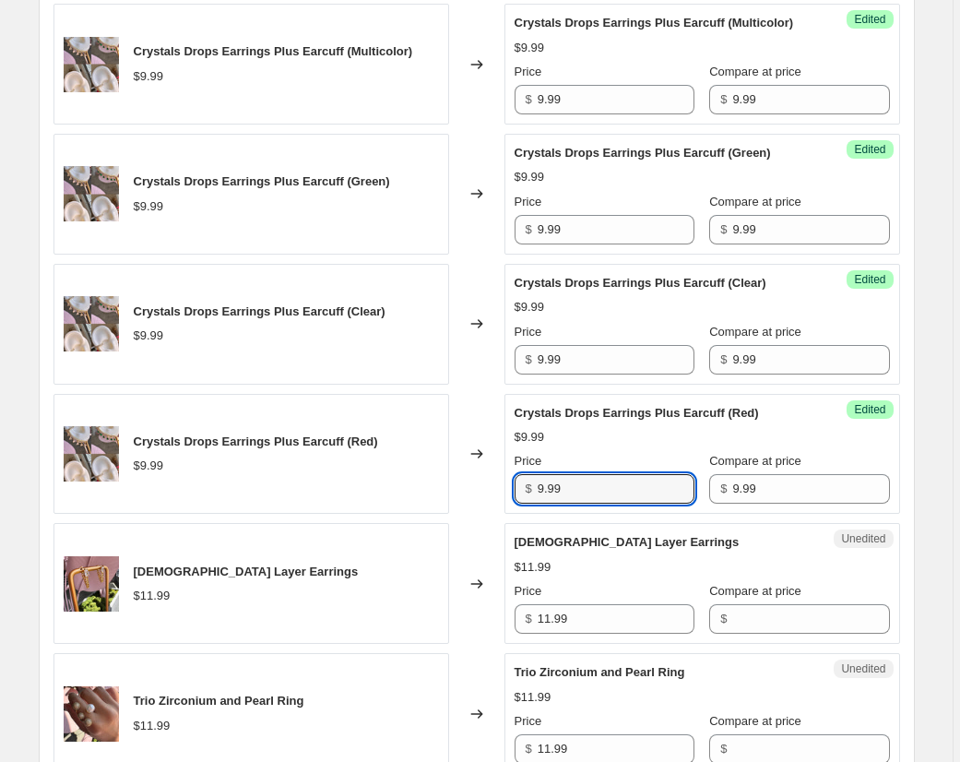
drag, startPoint x: 581, startPoint y: 487, endPoint x: 513, endPoint y: 489, distance: 68.3
click at [503, 486] on div "Crystals Drops Earrings Plus Earcuff (Red) $9.99 Changed to Success Edited Crys…" at bounding box center [476, 454] width 846 height 121
click at [520, 482] on div "$ 8" at bounding box center [605, 489] width 180 height 30
type input "8"
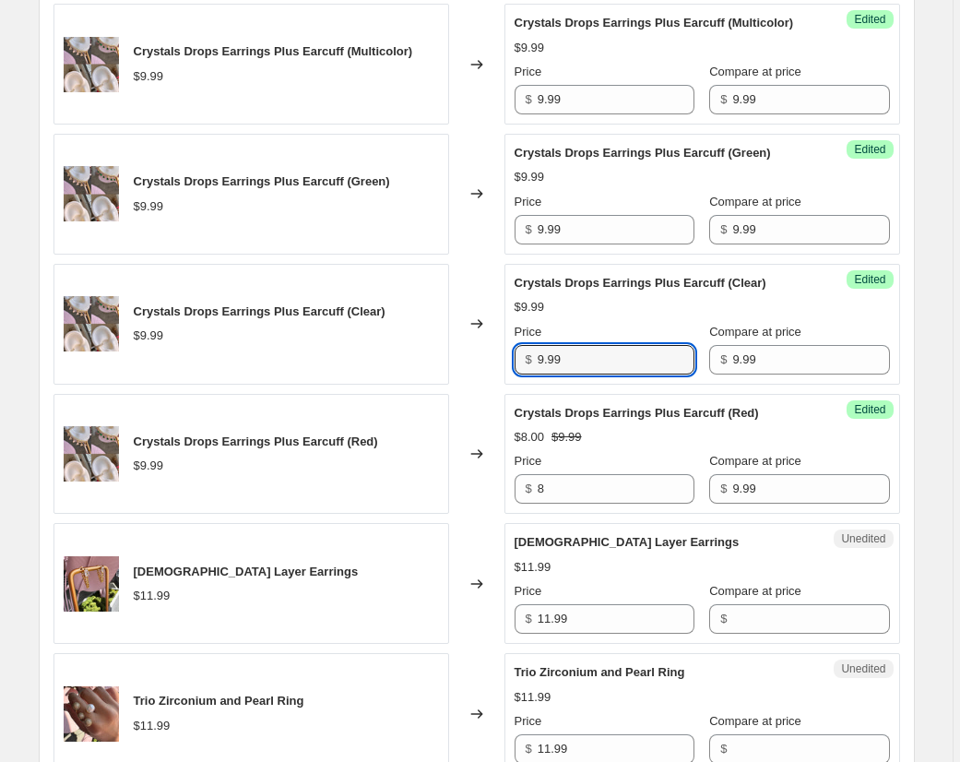
drag, startPoint x: 515, startPoint y: 354, endPoint x: 504, endPoint y: 357, distance: 10.5
click at [498, 354] on div "Crystals Drops Earrings Plus Earcuff (Clear) $9.99 Changed to Success Edited Cr…" at bounding box center [476, 324] width 846 height 121
paste input "8"
type input "8"
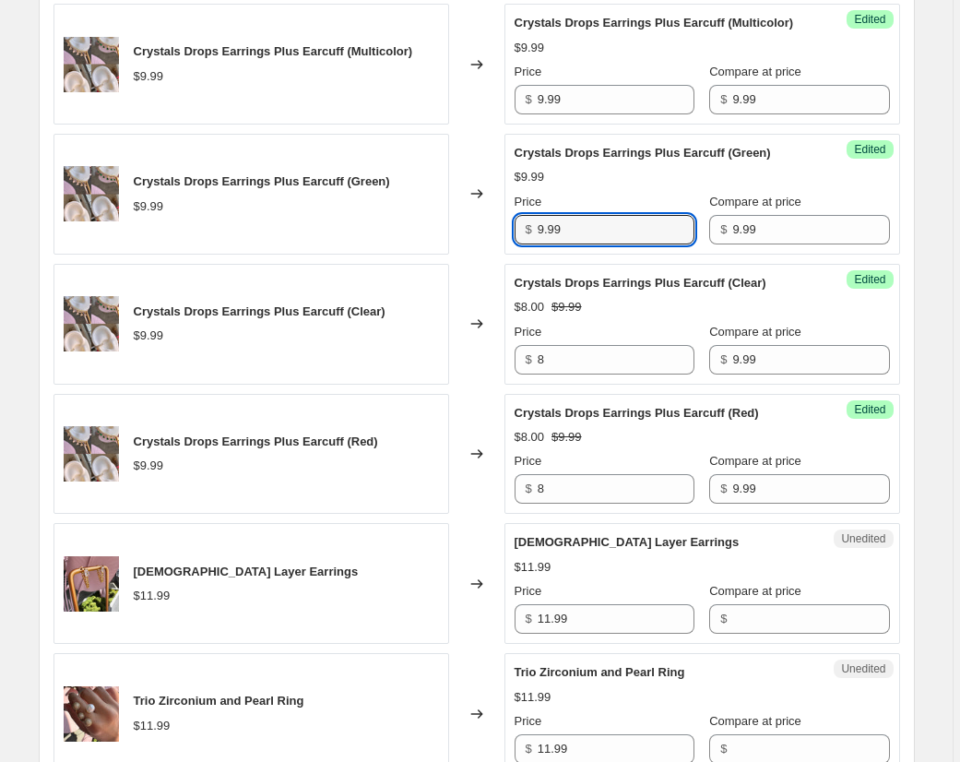
drag, startPoint x: 582, startPoint y: 233, endPoint x: 490, endPoint y: 235, distance: 92.2
click at [484, 230] on div "Crystals Drops Earrings Plus Earcuff (Green) $9.99 Changed to Success Edited Cr…" at bounding box center [476, 194] width 846 height 121
paste input "8"
type input "8"
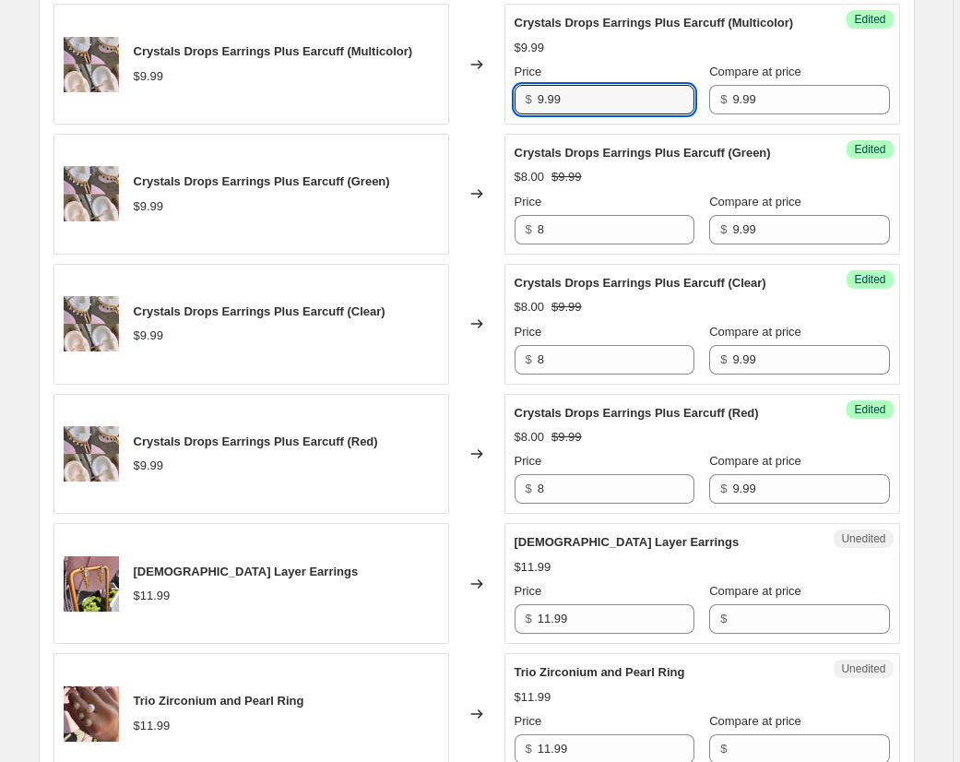
drag, startPoint x: 555, startPoint y: 98, endPoint x: 612, endPoint y: 164, distance: 87.6
click at [486, 96] on div "Crystals Drops Earrings Plus Earcuff (Multicolor) $9.99 Changed to Success Edit…" at bounding box center [476, 64] width 846 height 121
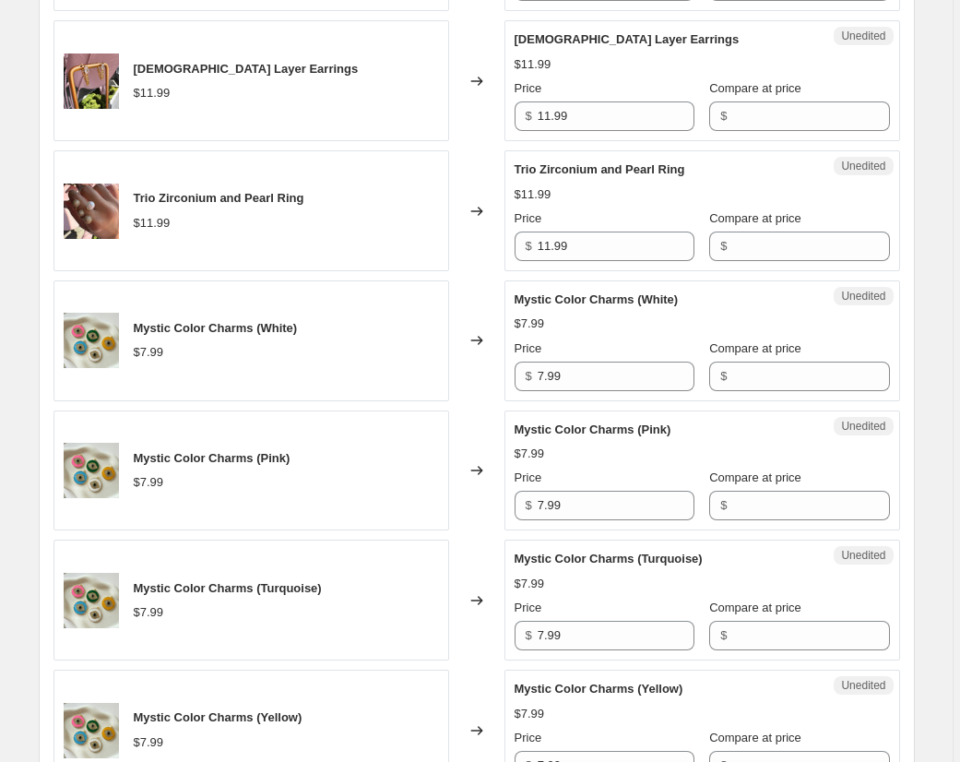
scroll to position [2623, 0]
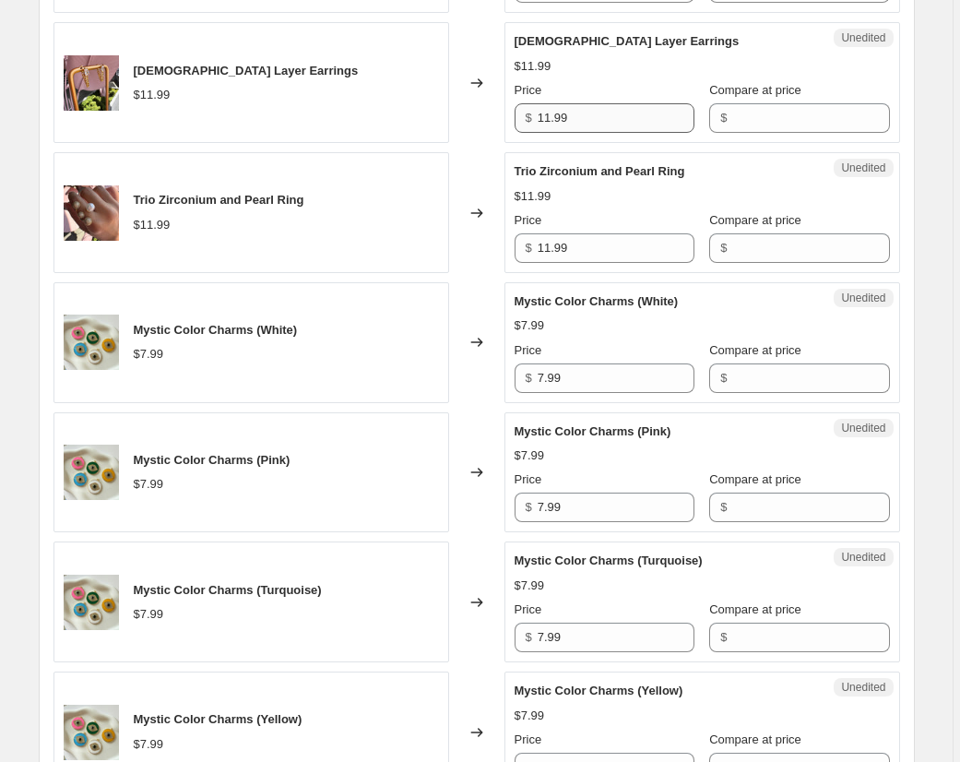
type input "8"
drag, startPoint x: 586, startPoint y: 123, endPoint x: 471, endPoint y: 116, distance: 114.5
click at [471, 116] on div "Cuban Layer Earrings $11.99 Changed to Unedited Cuban Layer Earrings $11.99 Pri…" at bounding box center [476, 82] width 846 height 121
drag, startPoint x: 773, startPoint y: 122, endPoint x: 646, endPoint y: 137, distance: 127.3
click at [773, 122] on input "Compare at price" at bounding box center [810, 118] width 157 height 30
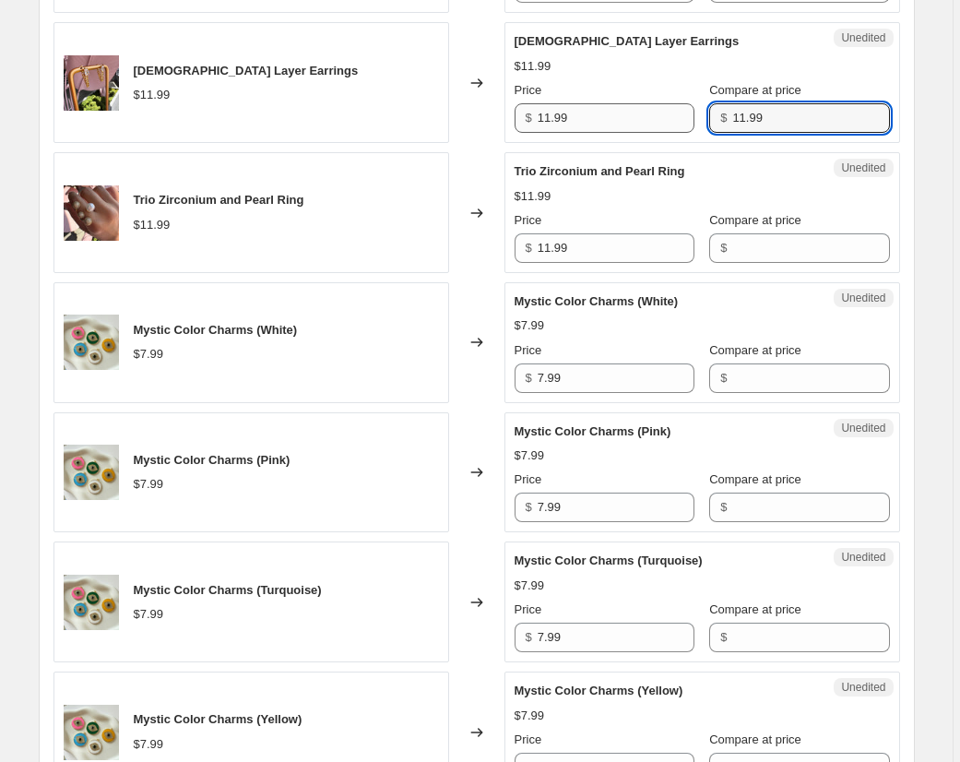
type input "11.99"
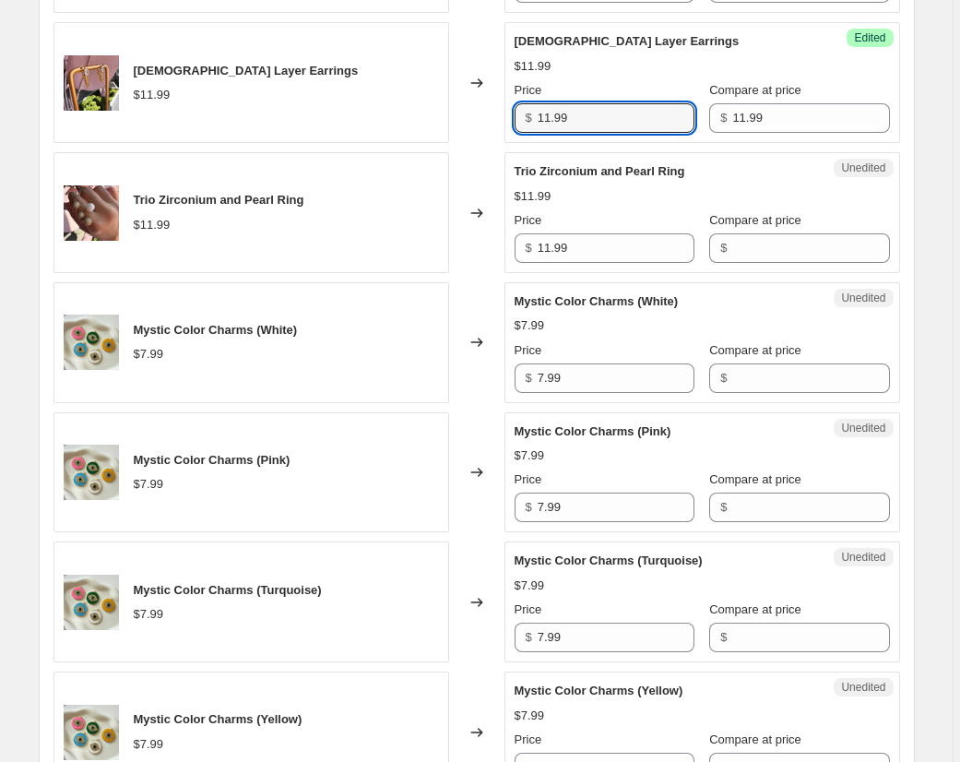
drag, startPoint x: 602, startPoint y: 120, endPoint x: 468, endPoint y: 108, distance: 134.2
click at [468, 108] on div "Cuban Layer Earrings $11.99 Changed to Success Edited Cuban Layer Earrings $11.…" at bounding box center [476, 82] width 846 height 121
type input "10"
click at [674, 203] on div "$11.99" at bounding box center [702, 196] width 375 height 18
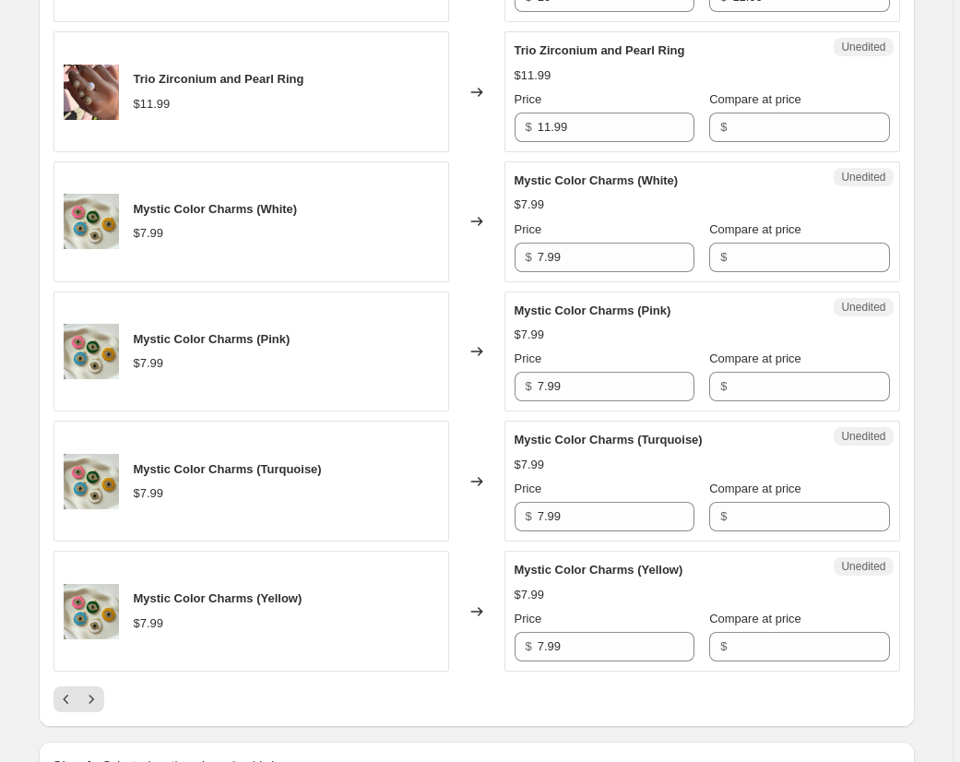
scroll to position [2753, 0]
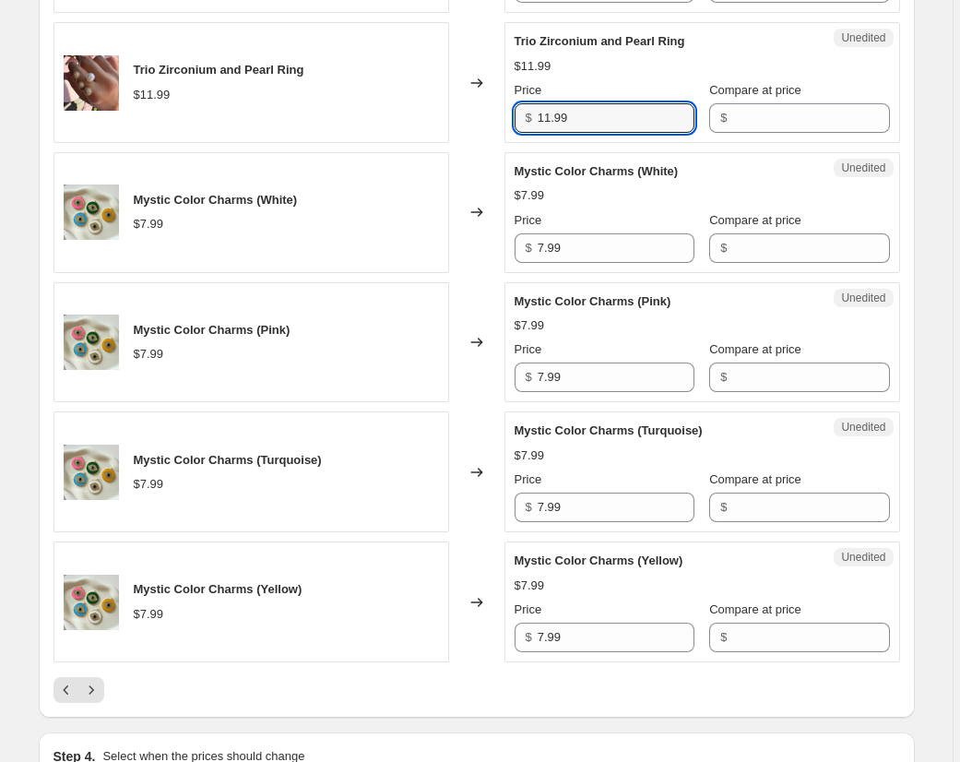
drag, startPoint x: 524, startPoint y: 116, endPoint x: 509, endPoint y: 120, distance: 15.2
click at [505, 116] on div "Trio Zirconium and Pearl Ring $11.99 Changed to Unedited Trio Zirconium and Pea…" at bounding box center [476, 82] width 846 height 121
drag, startPoint x: 752, startPoint y: 121, endPoint x: 735, endPoint y: 123, distance: 16.7
click at [750, 121] on input "Compare at price" at bounding box center [810, 118] width 157 height 30
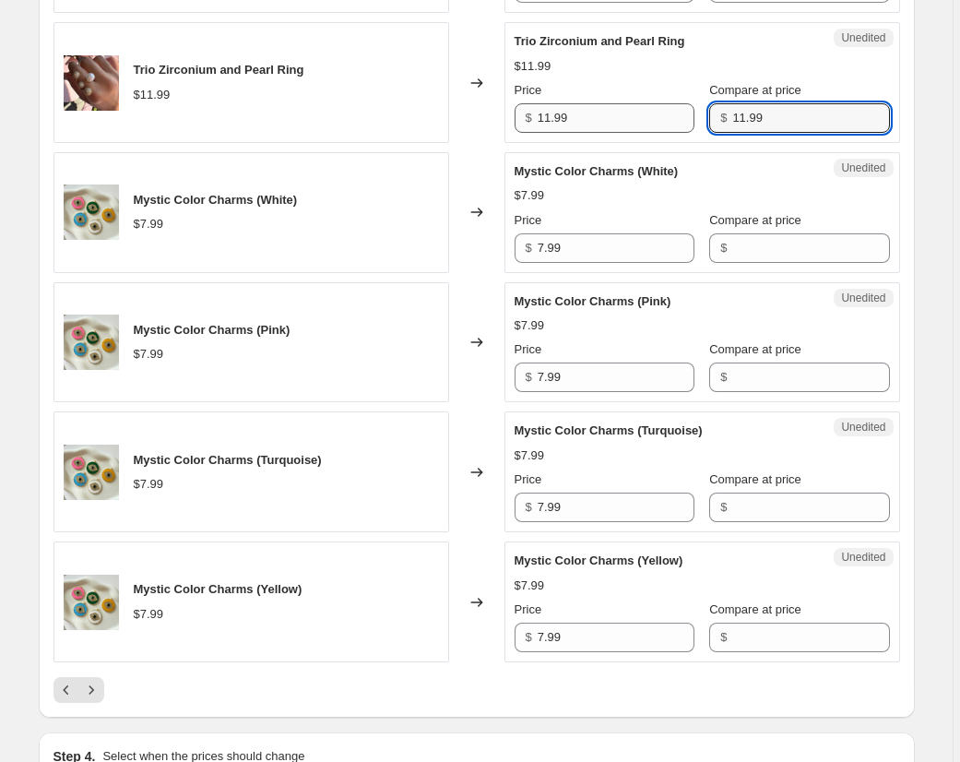
type input "11.99"
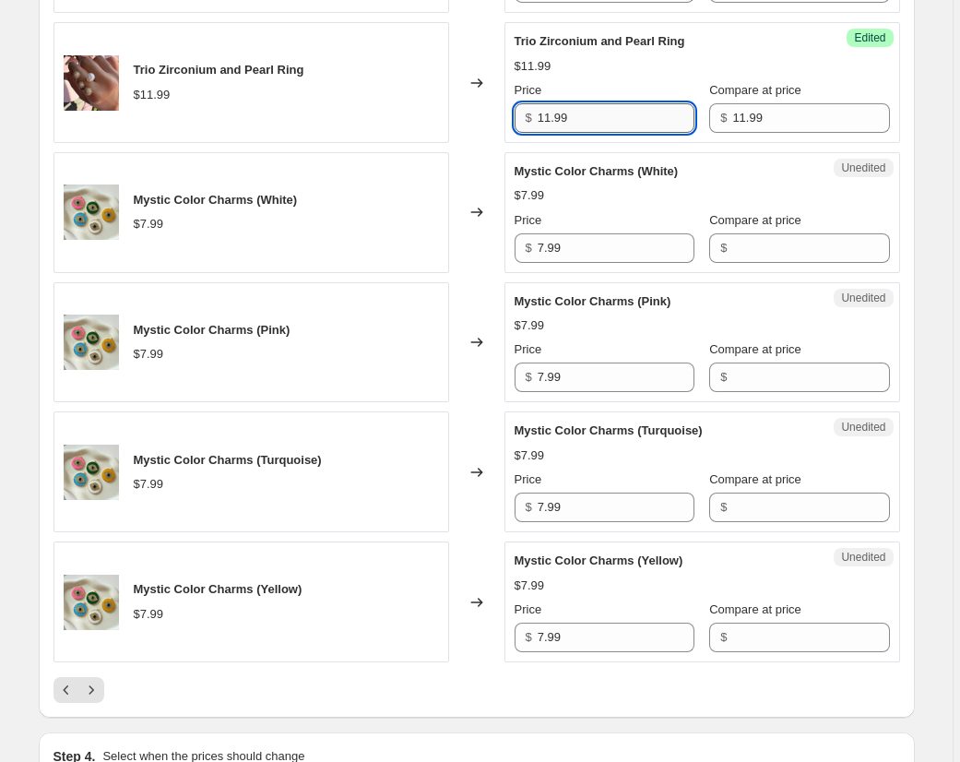
scroll to position [2756, 0]
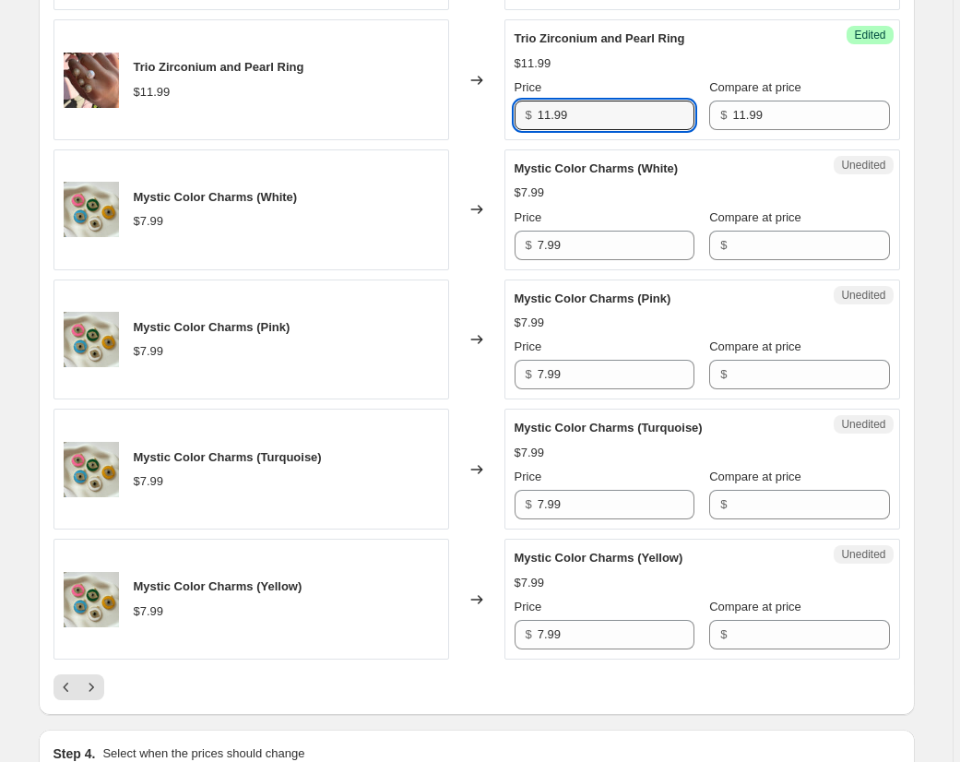
drag, startPoint x: 614, startPoint y: 124, endPoint x: 479, endPoint y: 112, distance: 136.1
click at [479, 112] on div "Trio Zirconium and Pearl Ring $11.99 Changed to Success Edited Trio Zirconium a…" at bounding box center [476, 79] width 846 height 121
type input "10"
click at [475, 153] on div "Changed to" at bounding box center [476, 209] width 55 height 121
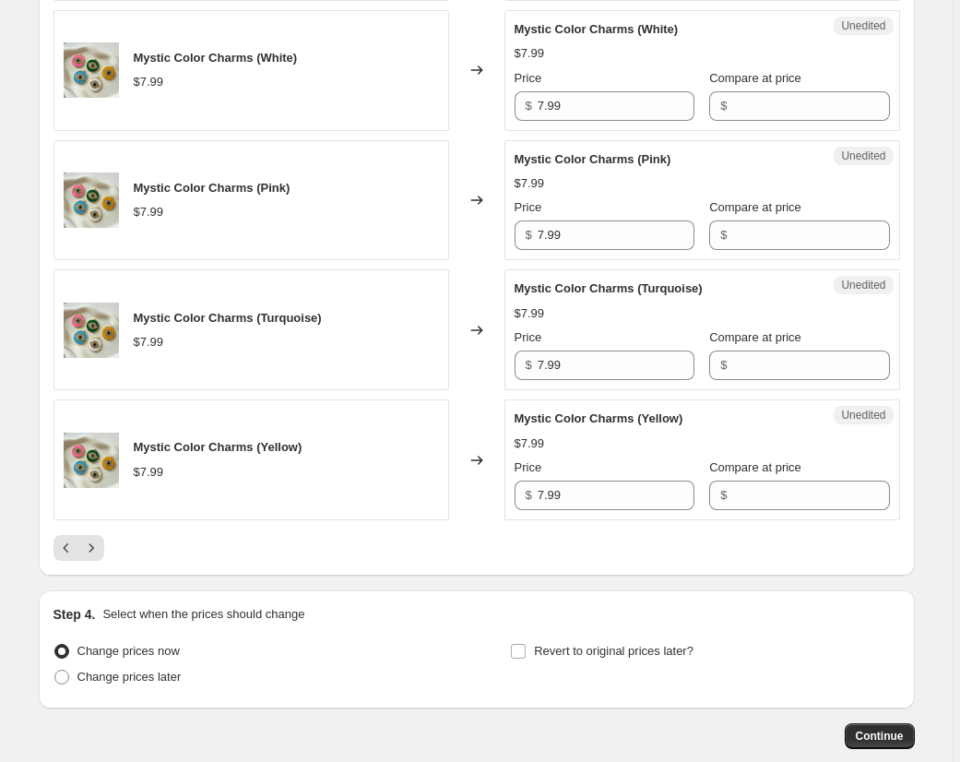
scroll to position [2899, 0]
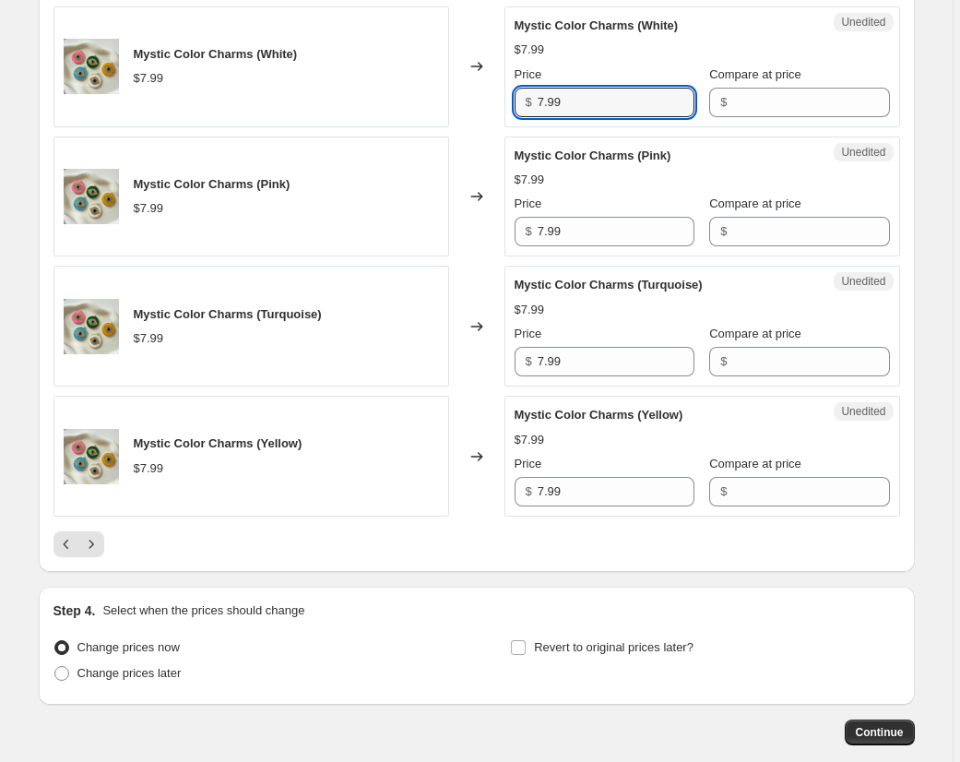
drag, startPoint x: 504, startPoint y: 102, endPoint x: 483, endPoint y: 105, distance: 21.4
click at [482, 102] on div "Mystic Color Charms (White) $7.99 Changed to Unedited Mystic Color Charms (Whit…" at bounding box center [476, 66] width 846 height 121
click at [756, 101] on input "Compare at price" at bounding box center [810, 103] width 157 height 30
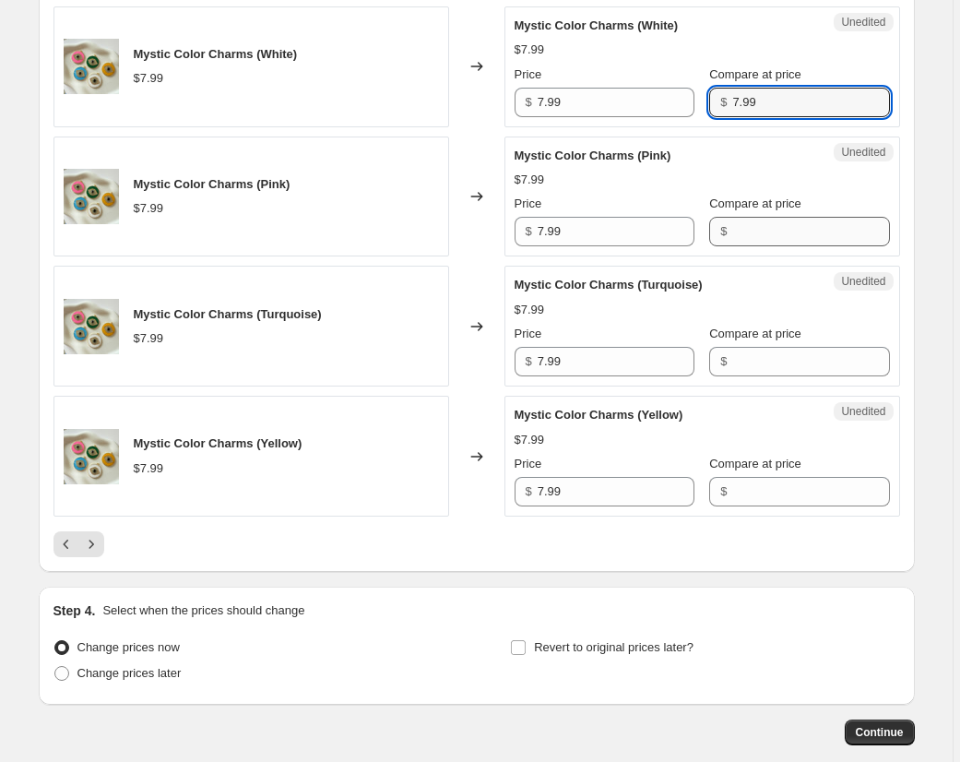
type input "7.99"
drag, startPoint x: 767, startPoint y: 238, endPoint x: 766, endPoint y: 252, distance: 13.9
click at [766, 238] on input "Compare at price" at bounding box center [810, 232] width 157 height 30
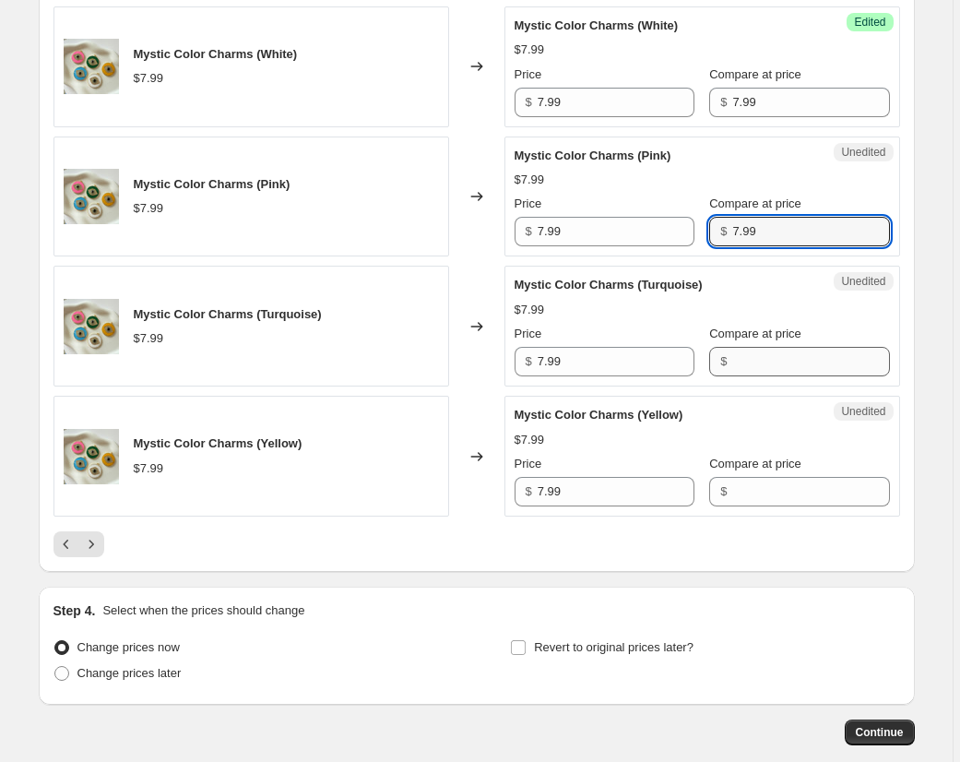
type input "7.99"
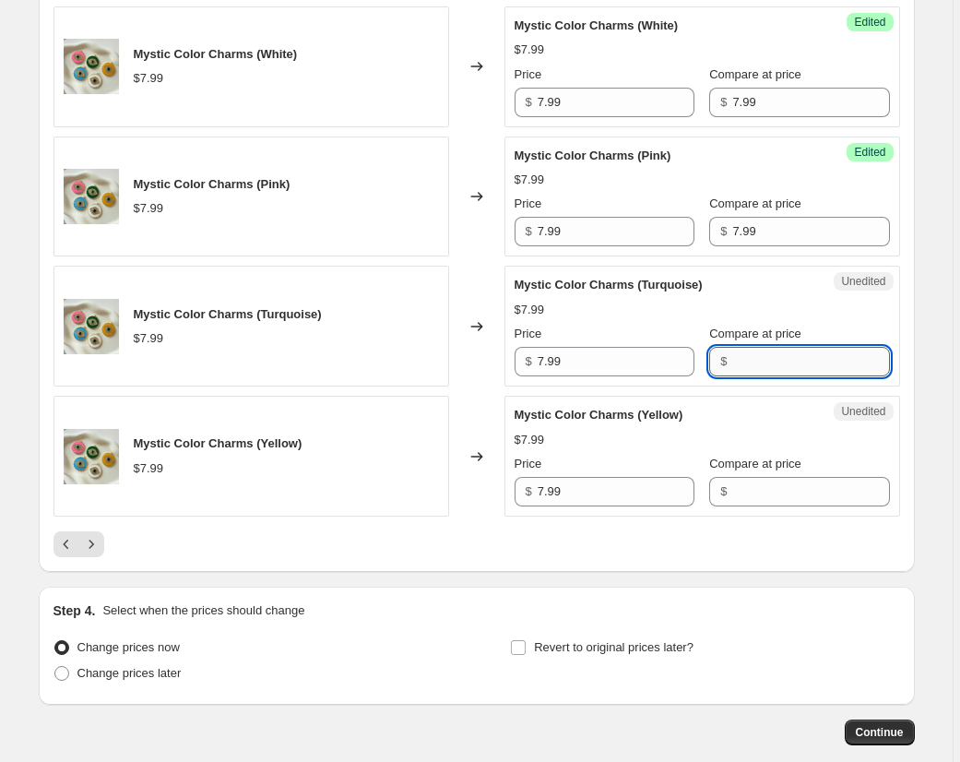
click at [777, 361] on input "Compare at price" at bounding box center [810, 362] width 157 height 30
type input "7.99"
click at [750, 496] on input "Compare at price" at bounding box center [810, 492] width 157 height 30
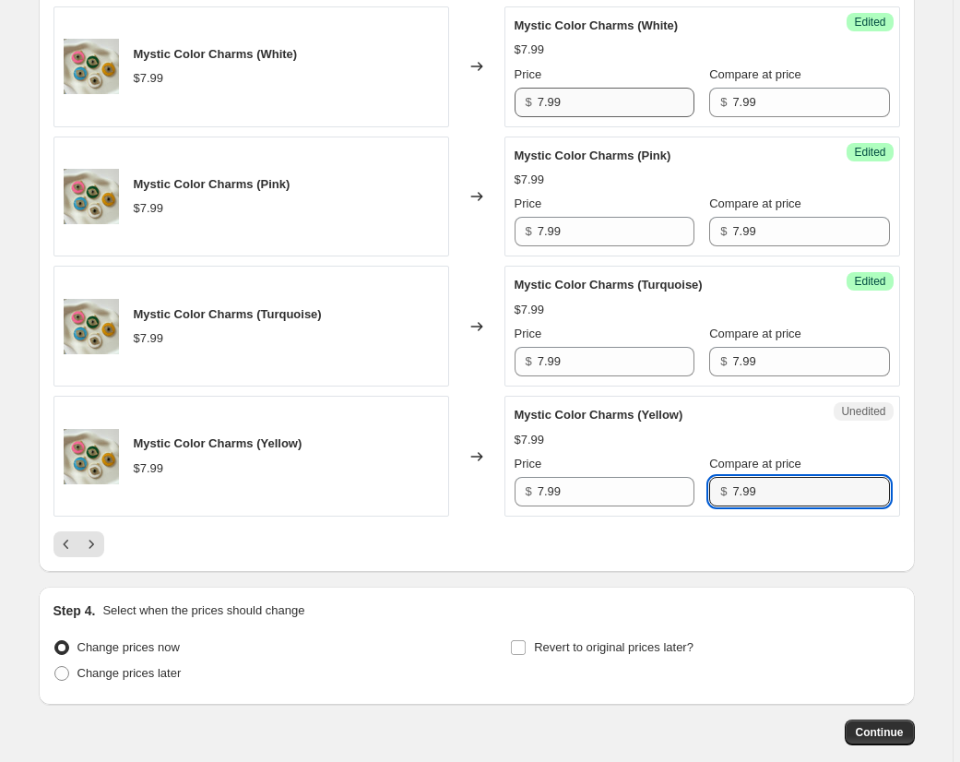
type input "7.99"
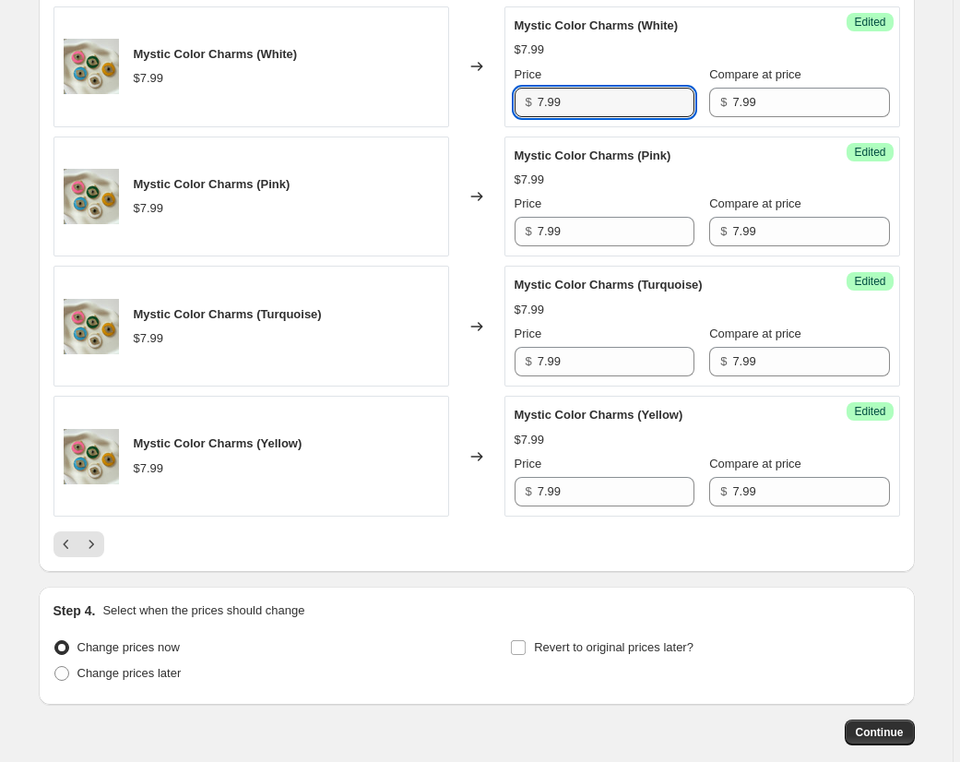
drag, startPoint x: 583, startPoint y: 102, endPoint x: 491, endPoint y: 101, distance: 92.2
click at [491, 101] on div "Mystic Color Charms (White) $7.99 Changed to Success Edited Mystic Color Charms…" at bounding box center [476, 66] width 846 height 121
type input "5"
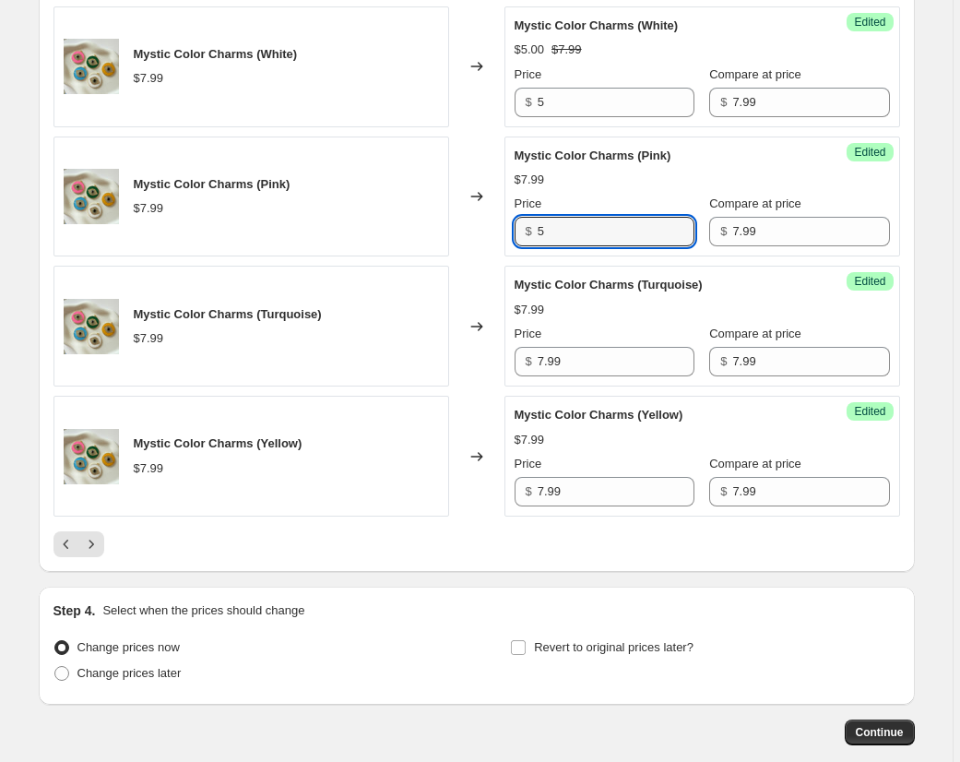
click at [475, 229] on div "Mystic Color Charms (Pink) $7.99 Changed to Success Edited Mystic Color Charms …" at bounding box center [476, 196] width 846 height 121
type input "5"
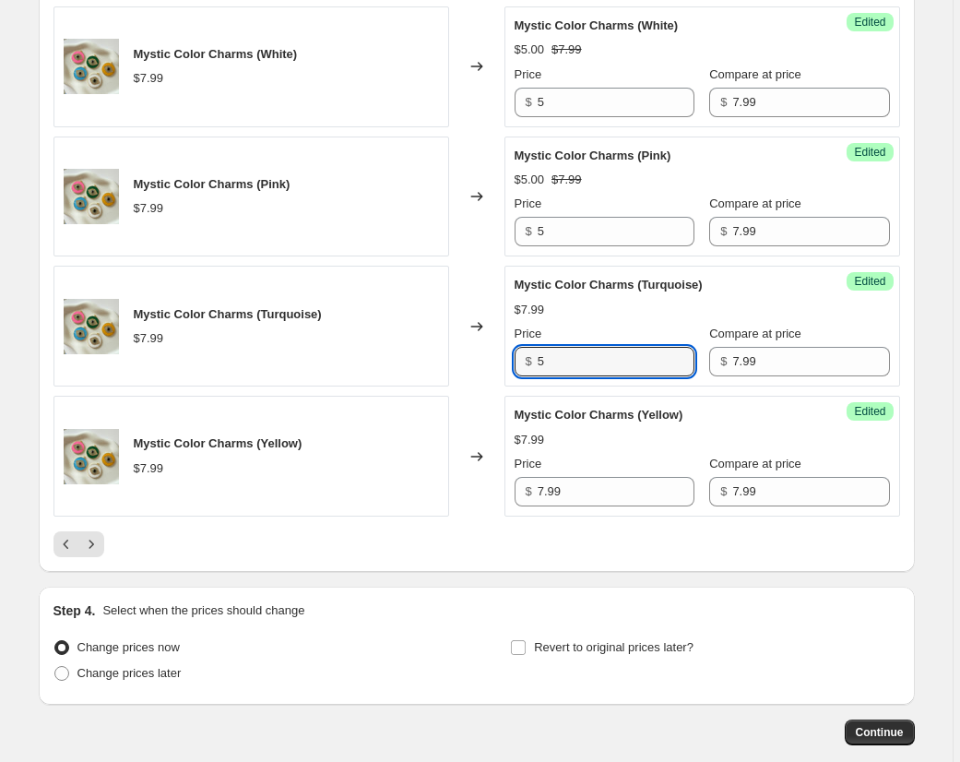
drag, startPoint x: 579, startPoint y: 361, endPoint x: 499, endPoint y: 361, distance: 80.2
click at [499, 361] on div "Mystic Color Charms (Turquoise) $7.99 Changed to Success Edited Mystic Color Ch…" at bounding box center [476, 326] width 846 height 121
type input "5"
click at [443, 479] on div "Mystic Color Charms (Yellow) $7.99 Changed to Success Edited Mystic Color Charm…" at bounding box center [476, 456] width 846 height 121
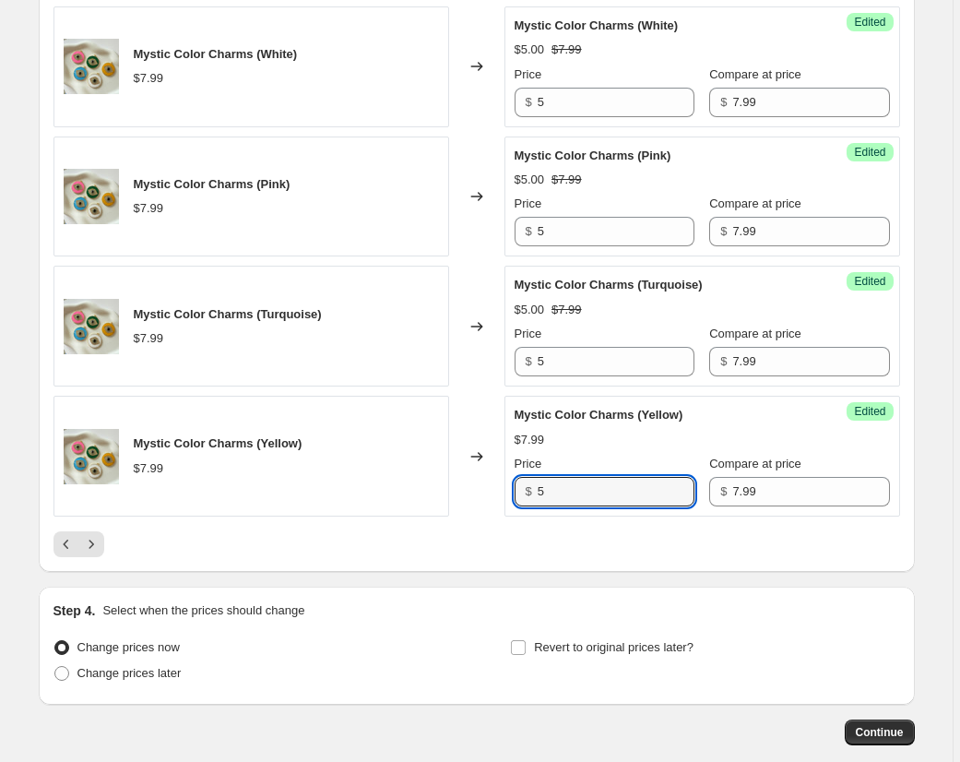
type input "5"
drag, startPoint x: 429, startPoint y: 605, endPoint x: 237, endPoint y: 589, distance: 192.4
click at [411, 601] on div "Step 4. Select when the prices should change" at bounding box center [476, 610] width 846 height 18
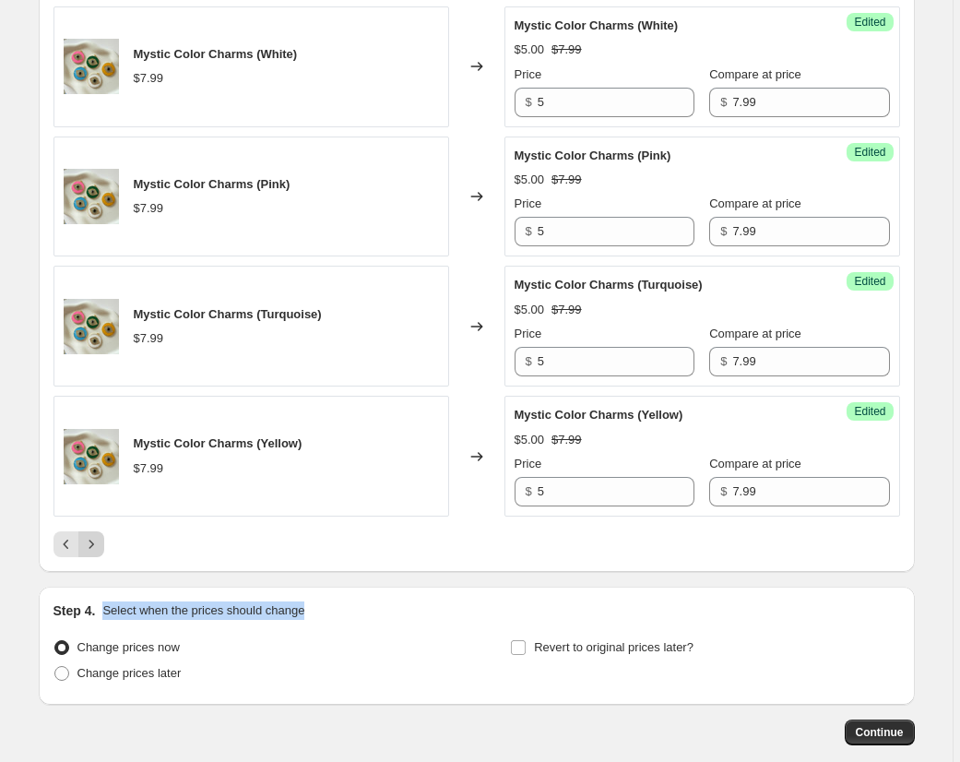
click at [99, 550] on icon "Next" at bounding box center [91, 544] width 18 height 18
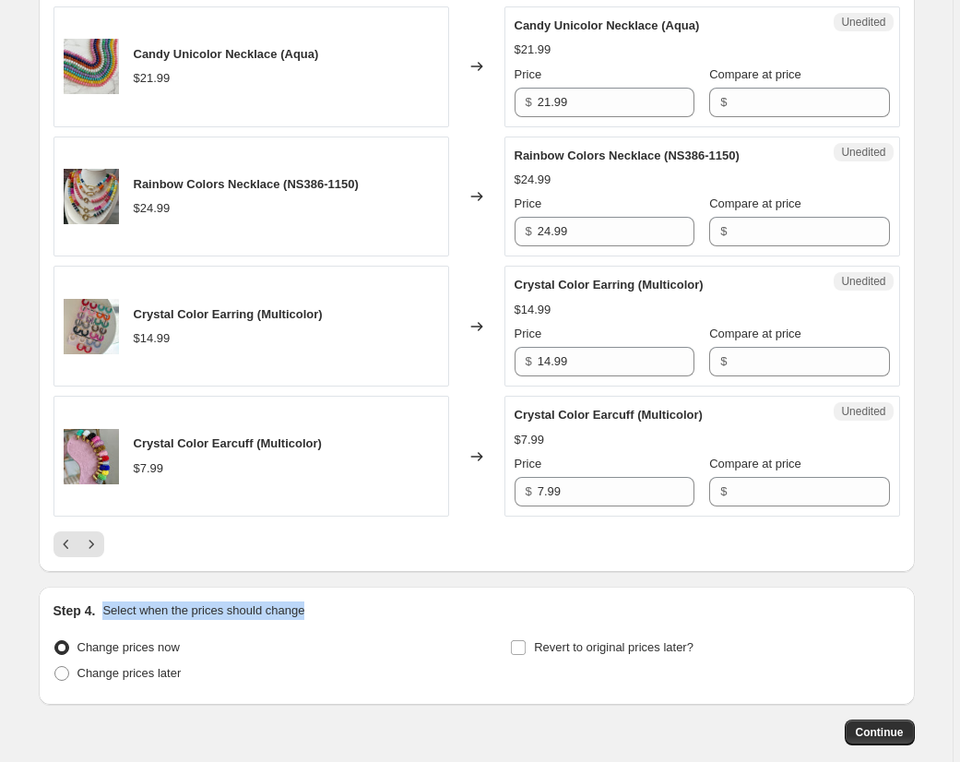
scroll to position [2900, 0]
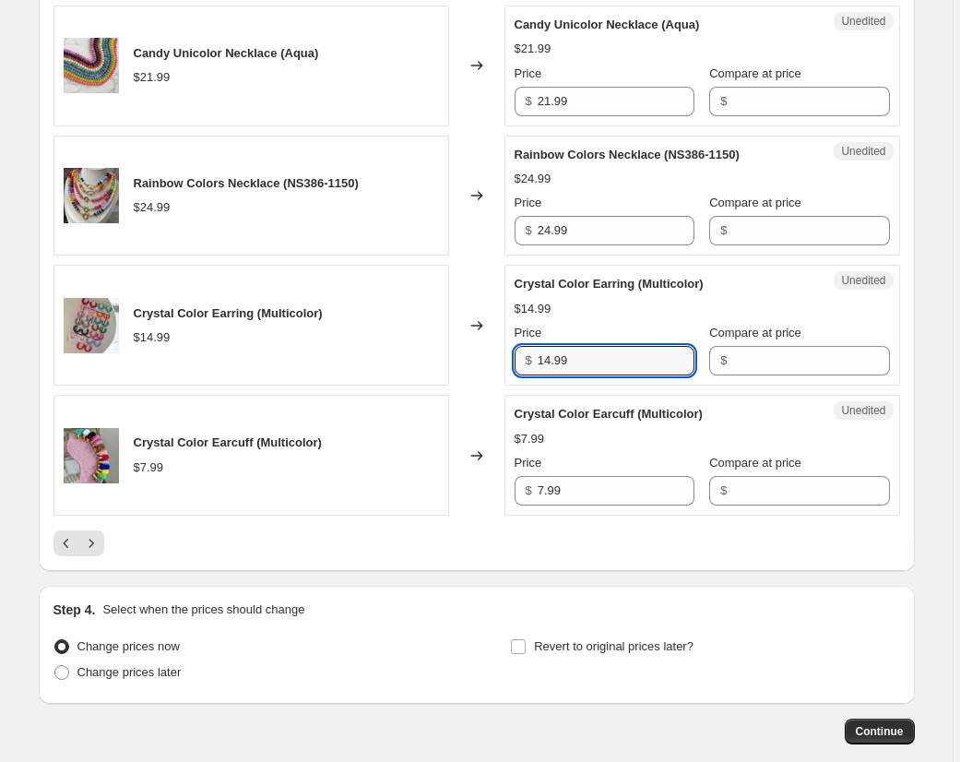
drag, startPoint x: 551, startPoint y: 358, endPoint x: 513, endPoint y: 353, distance: 39.0
click at [513, 353] on div "Unedited Crystal Color Earring (Multicolor) $14.99 Price $ 14.99 Compare at pri…" at bounding box center [702, 325] width 396 height 121
click at [778, 357] on input "Compare at price" at bounding box center [810, 361] width 157 height 30
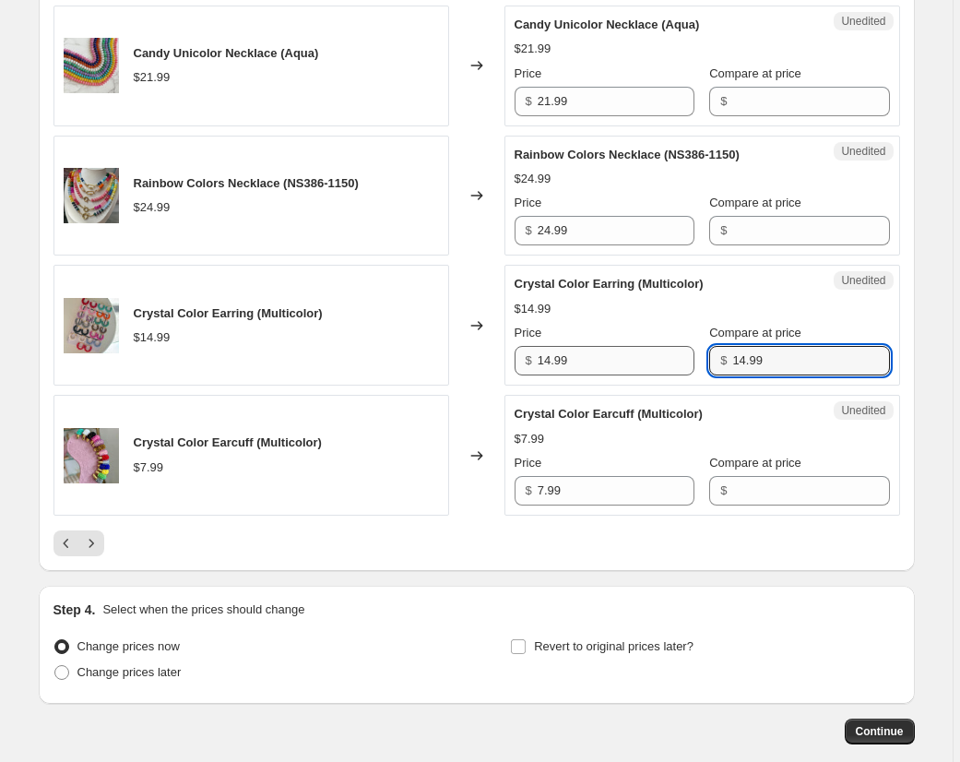
type input "14.99"
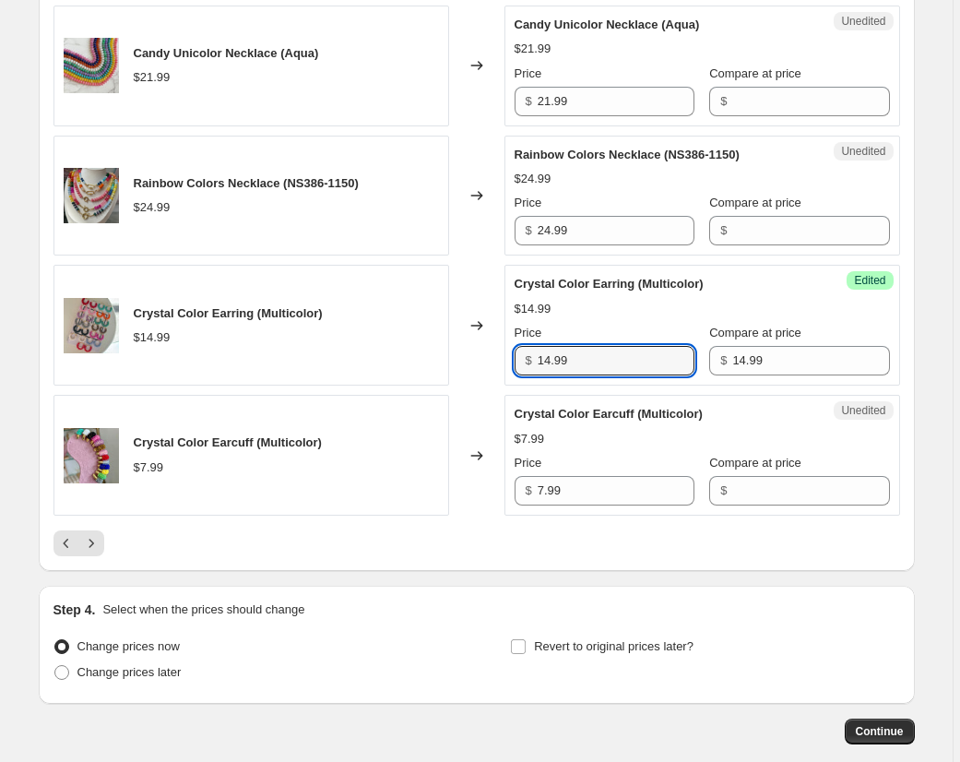
drag, startPoint x: 589, startPoint y: 356, endPoint x: 512, endPoint y: 351, distance: 77.6
click at [509, 350] on div "Success Edited Crystal Color Earring (Multicolor) $14.99 Price $ 14.99 Compare …" at bounding box center [702, 325] width 396 height 121
type input "12"
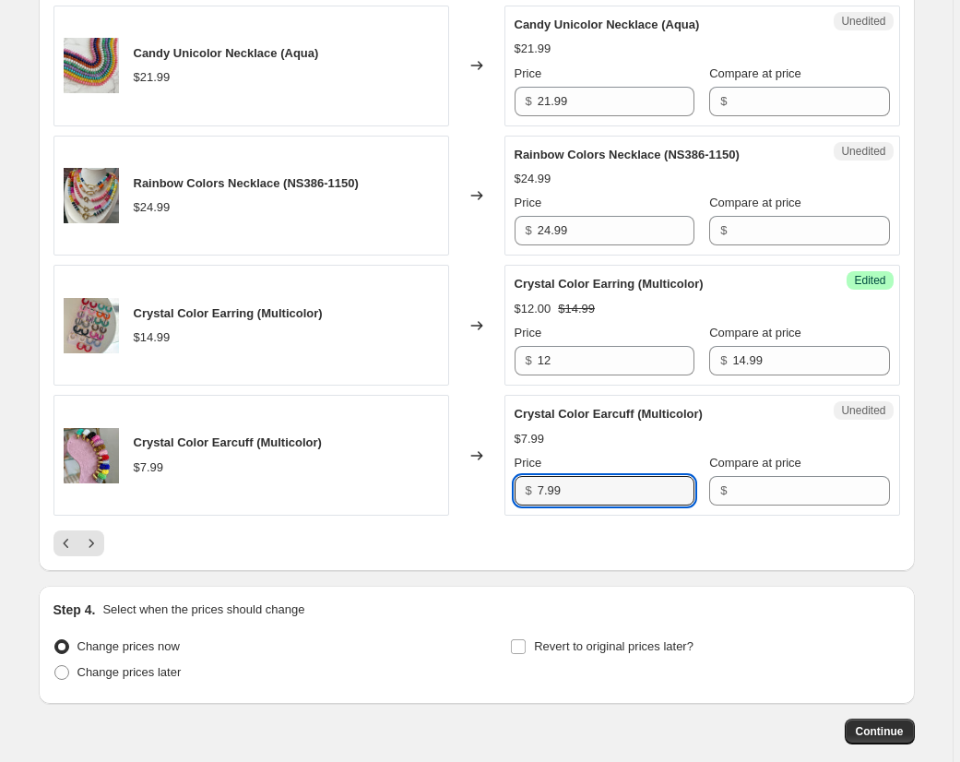
drag, startPoint x: 595, startPoint y: 494, endPoint x: 465, endPoint y: 477, distance: 131.2
click at [465, 478] on div "Crystal Color Earcuff (Multicolor) $7.99 Changed to Unedited Crystal Color Earc…" at bounding box center [476, 455] width 846 height 121
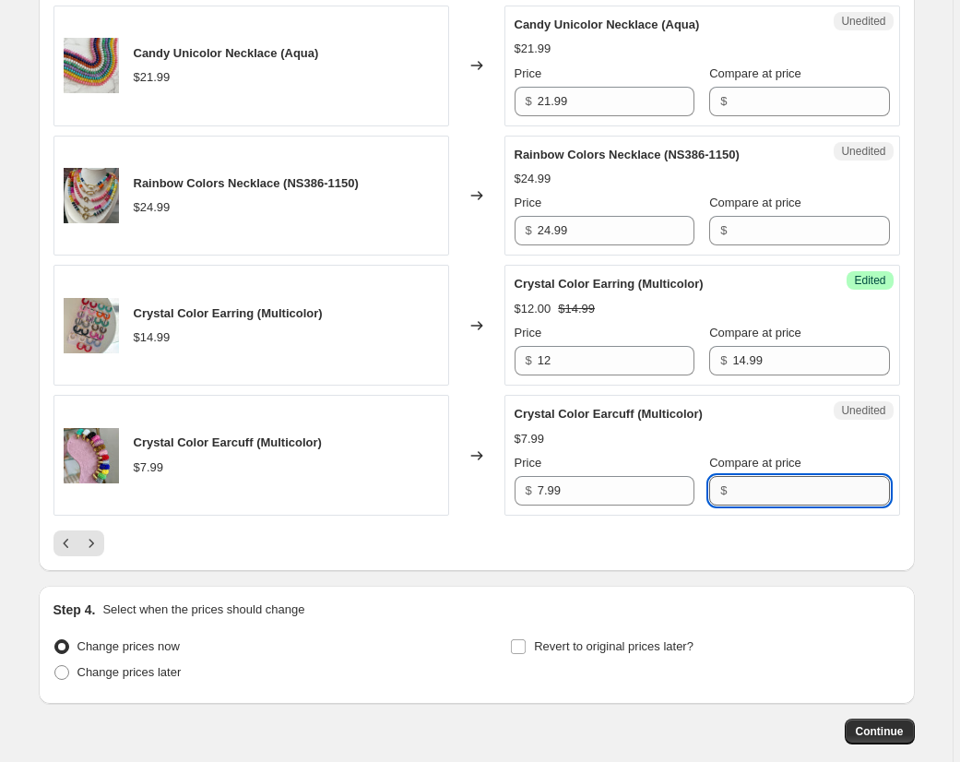
click at [769, 486] on input "Compare at price" at bounding box center [810, 491] width 157 height 30
type input "7.99"
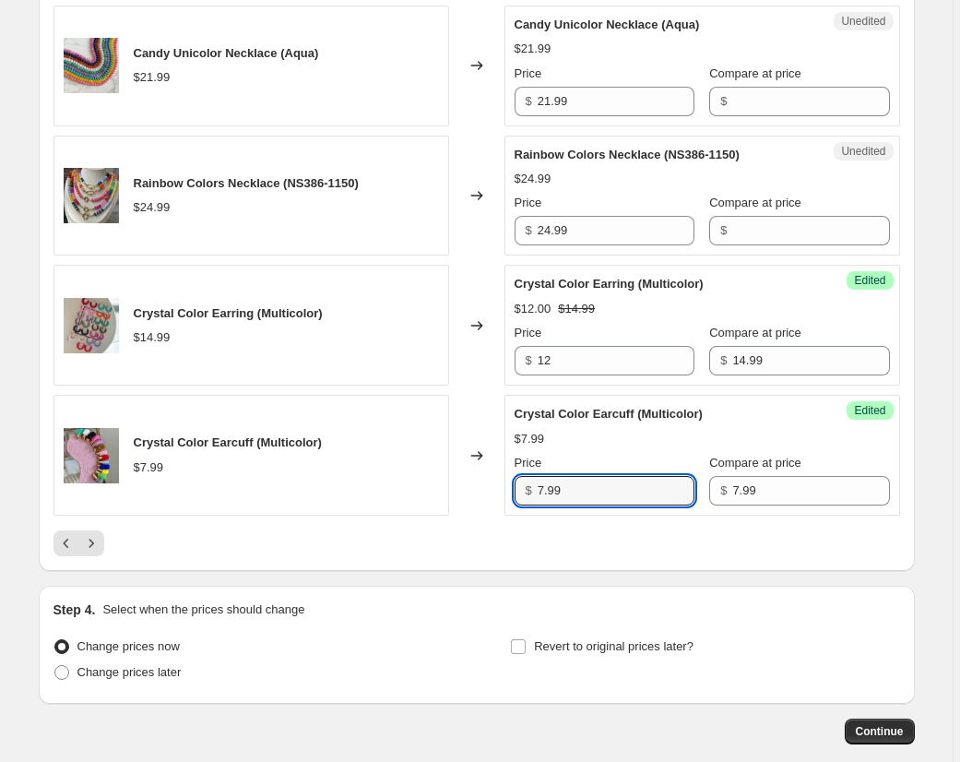
drag, startPoint x: 605, startPoint y: 489, endPoint x: 461, endPoint y: 480, distance: 144.1
click at [464, 482] on div "Crystal Color Earcuff (Multicolor) $7.99 Changed to Success Edited Crystal Colo…" at bounding box center [476, 455] width 846 height 121
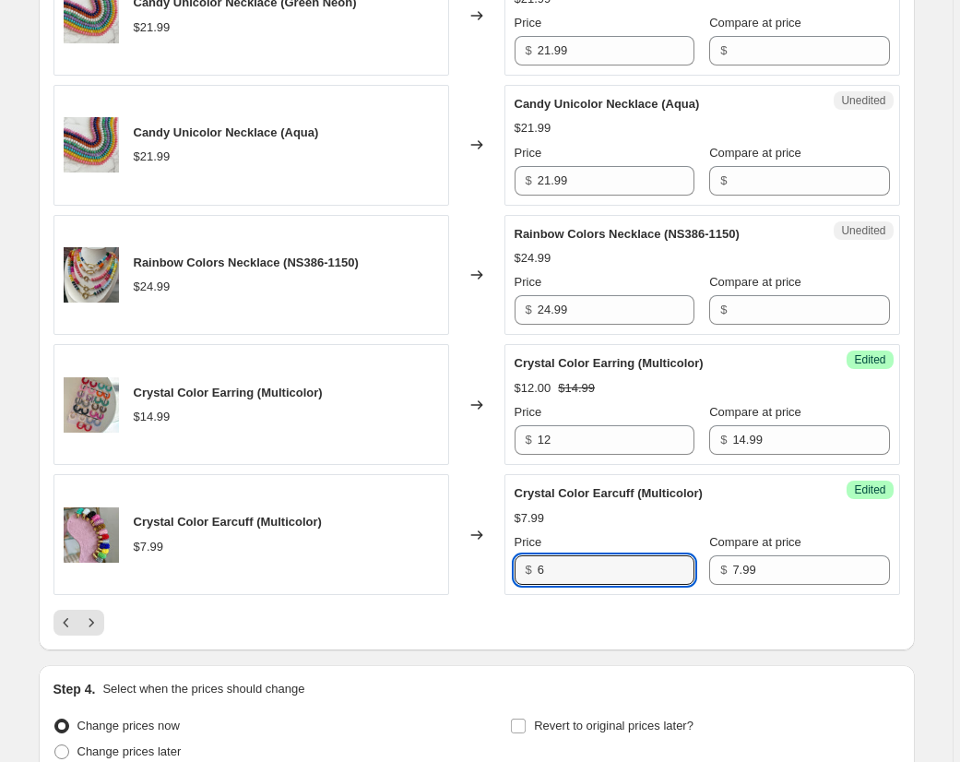
scroll to position [2819, 0]
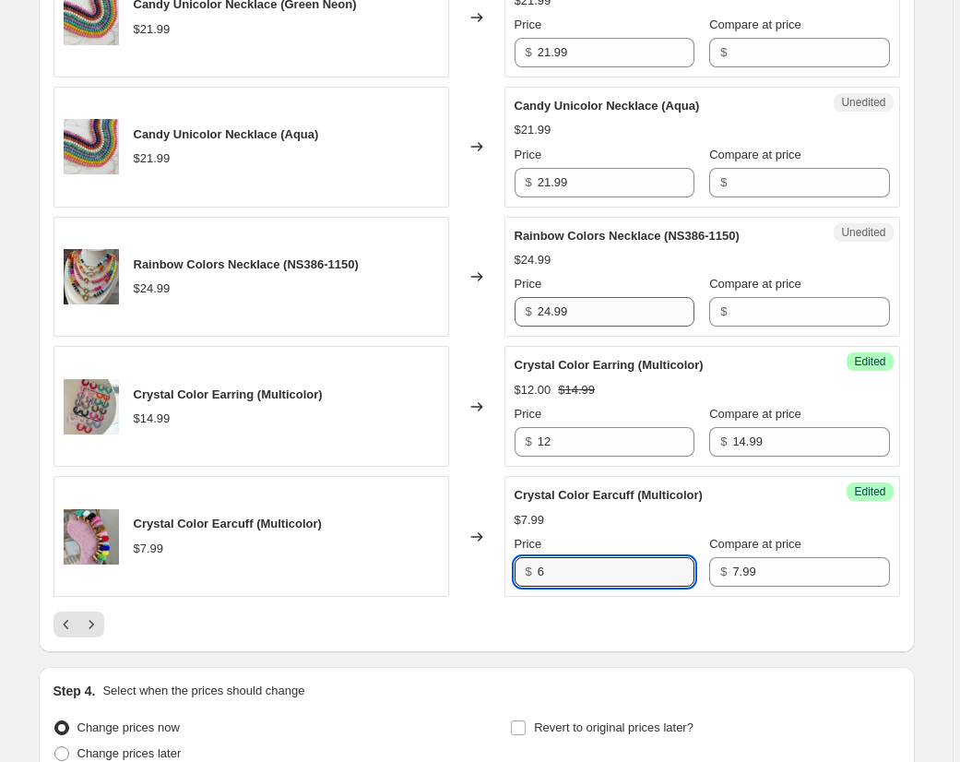
type input "6"
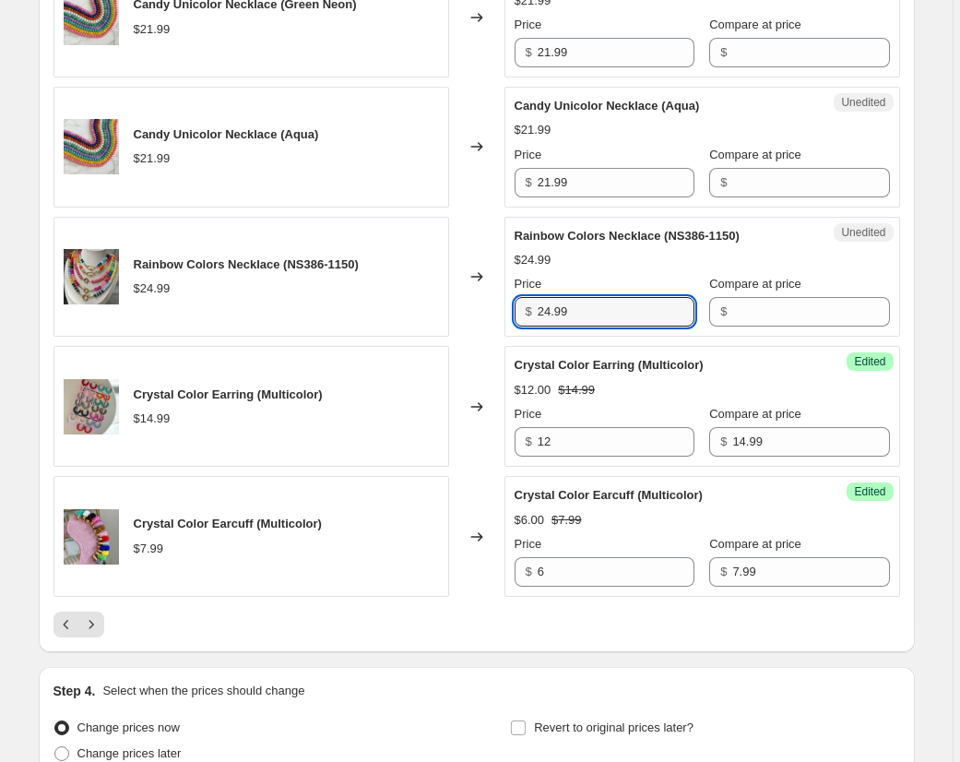
drag, startPoint x: 586, startPoint y: 312, endPoint x: 498, endPoint y: 305, distance: 87.8
click at [498, 305] on div "Rainbow Colors Necklace (NS386-1150) $24.99 Changed to Unedited Rainbow Colors …" at bounding box center [476, 277] width 846 height 121
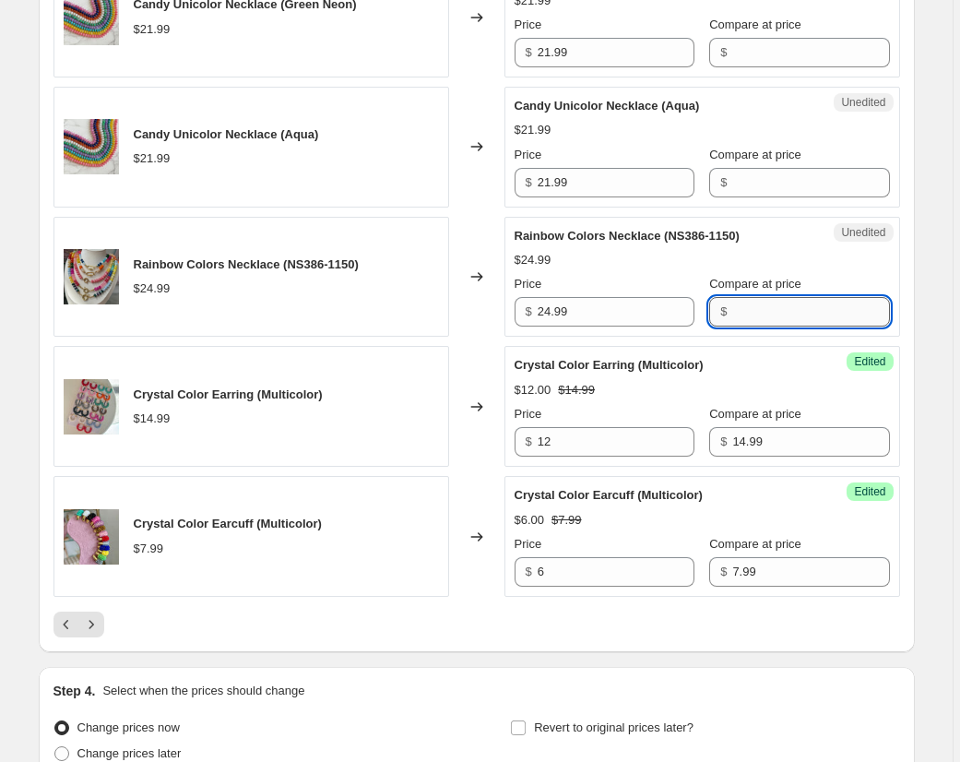
drag, startPoint x: 775, startPoint y: 324, endPoint x: 765, endPoint y: 323, distance: 10.2
click at [775, 324] on input "Compare at price" at bounding box center [810, 312] width 157 height 30
type input "24.99"
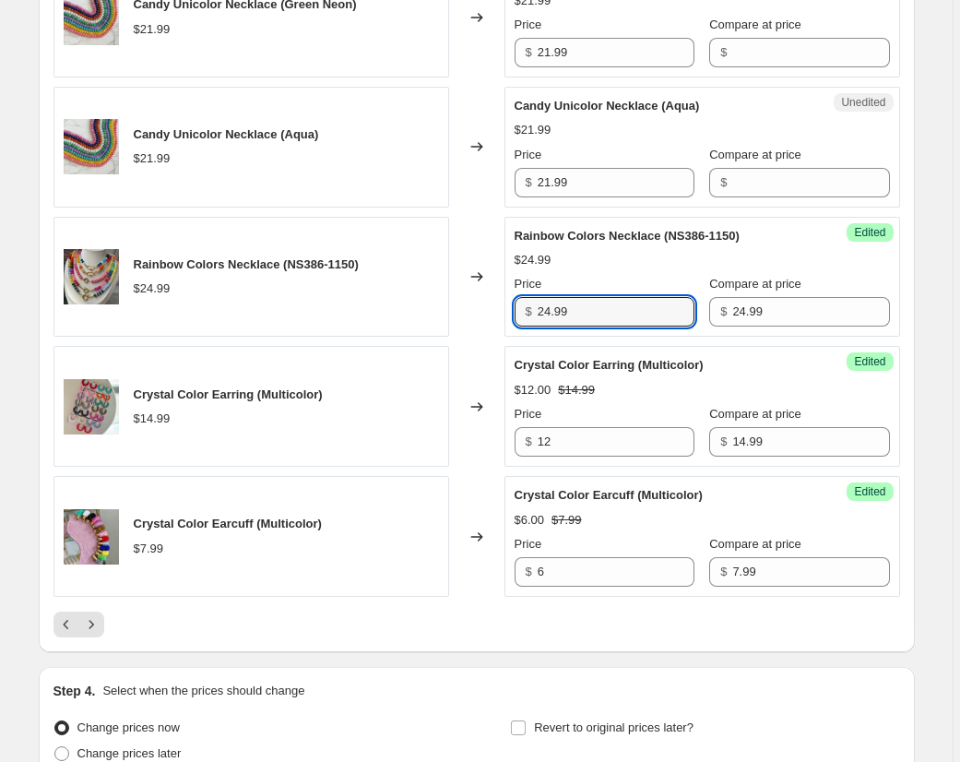
drag, startPoint x: 548, startPoint y: 311, endPoint x: 492, endPoint y: 308, distance: 55.4
click at [492, 308] on div "Rainbow Colors Necklace (NS386-1150) $24.99 Changed to Success Edited Rainbow C…" at bounding box center [476, 277] width 846 height 121
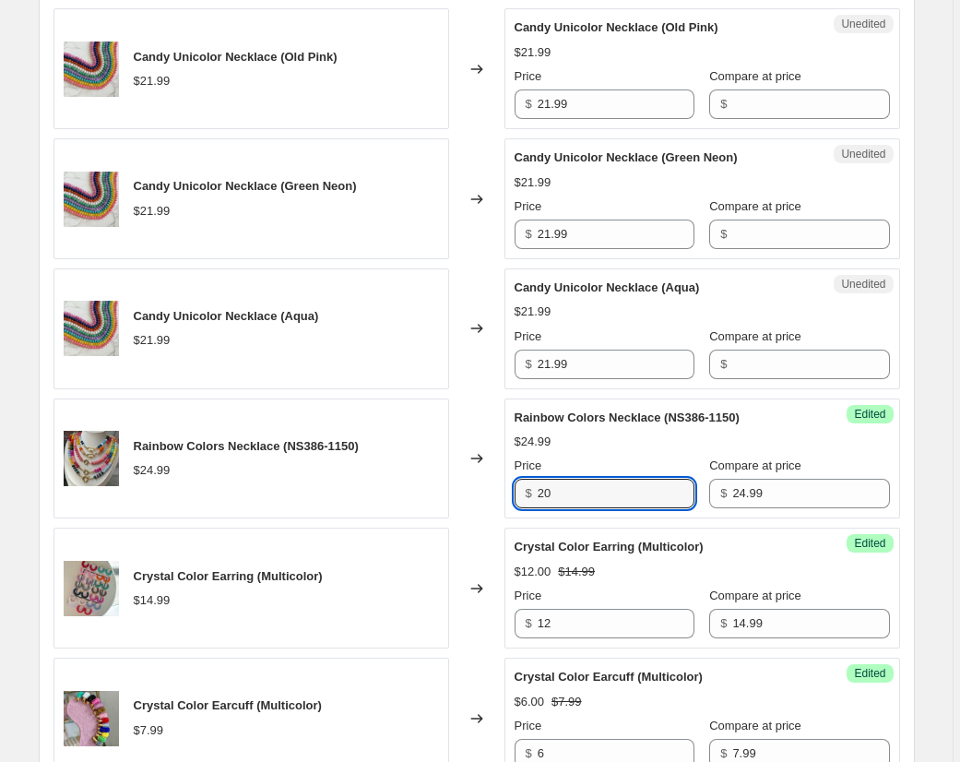
scroll to position [2634, 0]
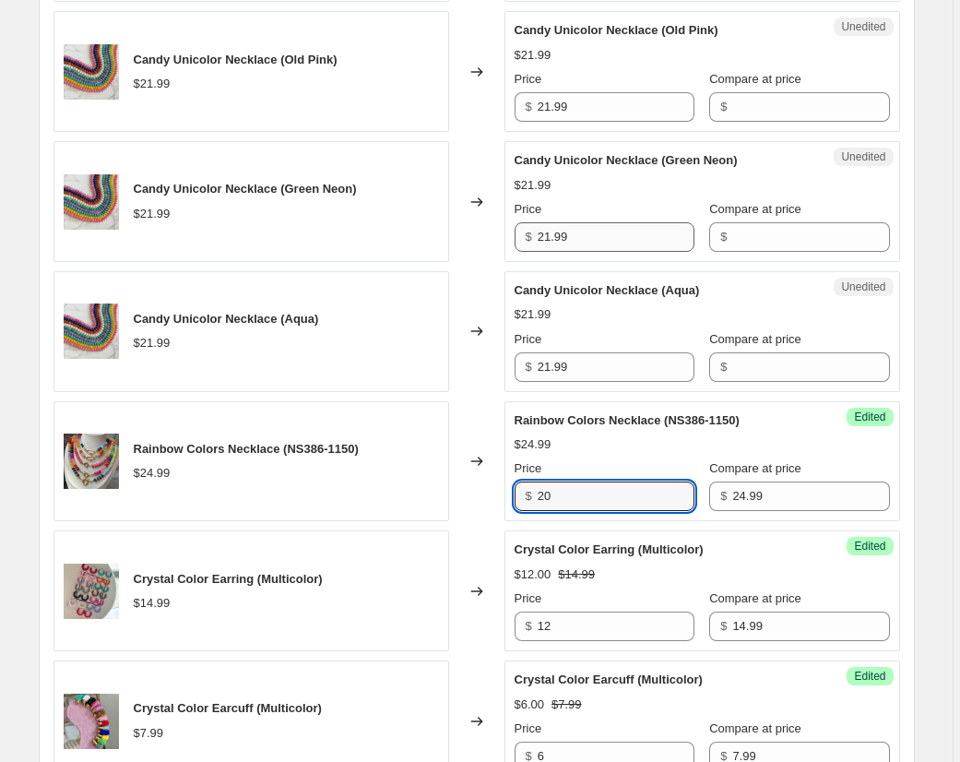
type input "20"
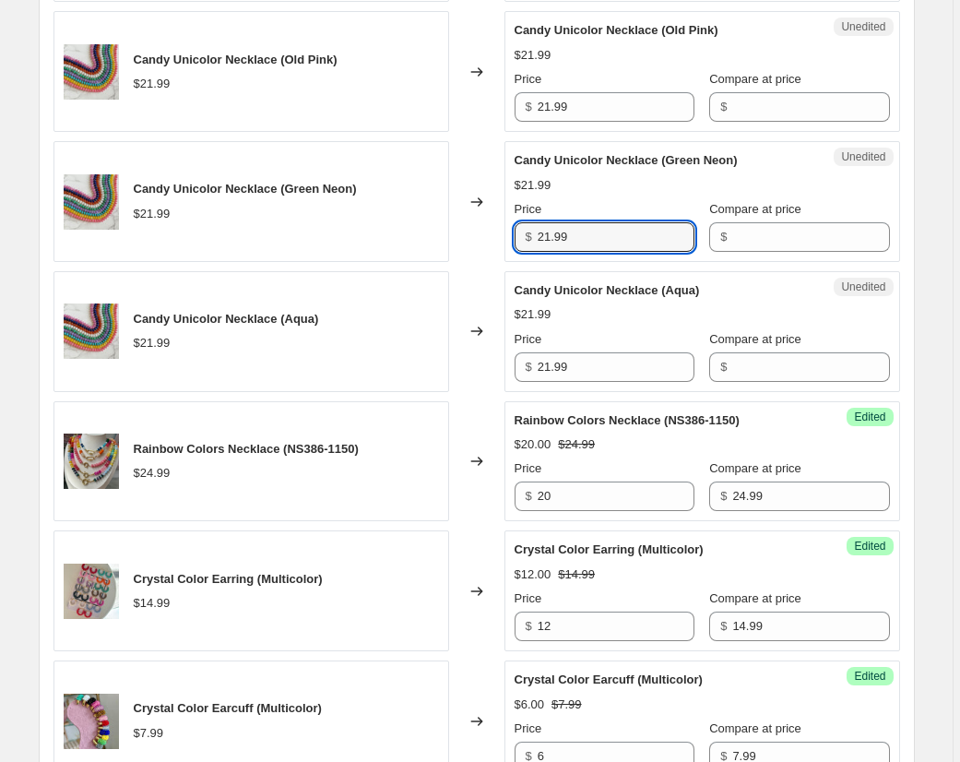
drag, startPoint x: 567, startPoint y: 232, endPoint x: 512, endPoint y: 229, distance: 55.4
click at [511, 230] on div "Unedited Candy Unicolor Necklace (Green Neon) $21.99 Price $ 21.99 Compare at p…" at bounding box center [702, 201] width 396 height 121
click at [759, 102] on input "Compare at price" at bounding box center [810, 107] width 157 height 30
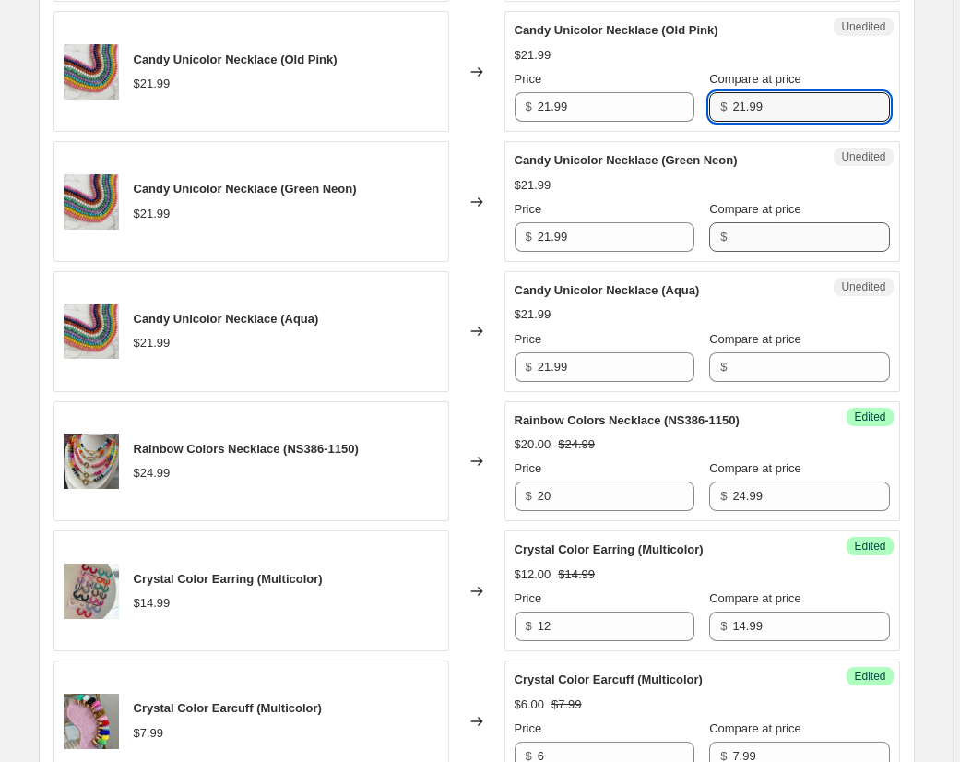
type input "21.99"
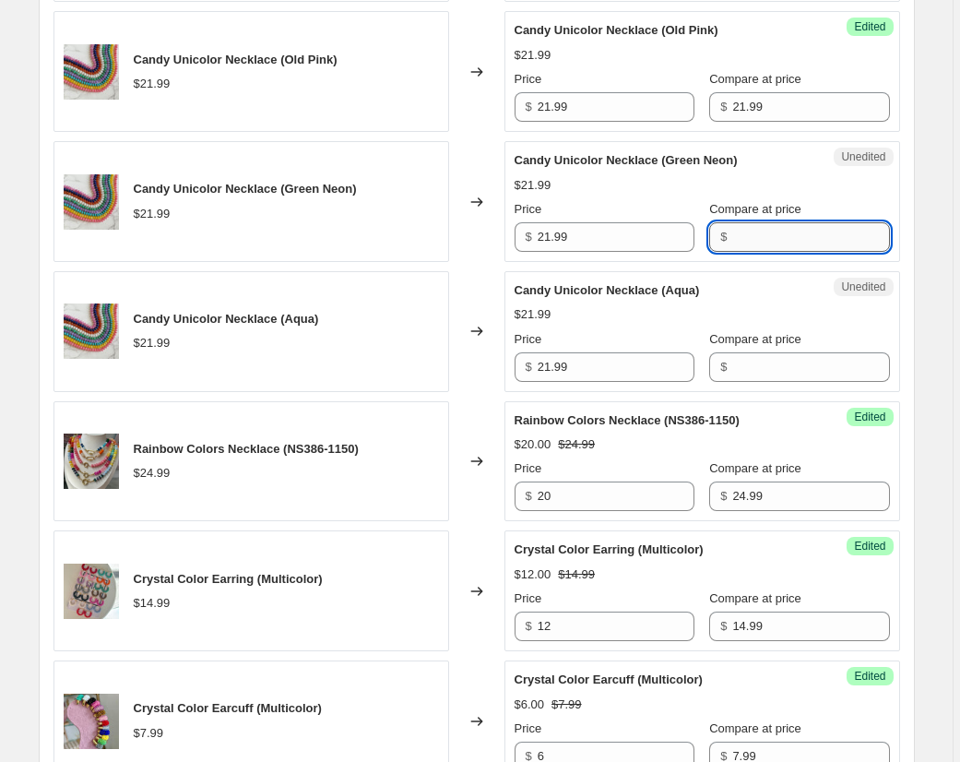
drag, startPoint x: 777, startPoint y: 238, endPoint x: 763, endPoint y: 236, distance: 14.9
click at [777, 238] on input "Compare at price" at bounding box center [810, 237] width 157 height 30
type input "21.99"
click at [766, 357] on input "Compare at price" at bounding box center [810, 367] width 157 height 30
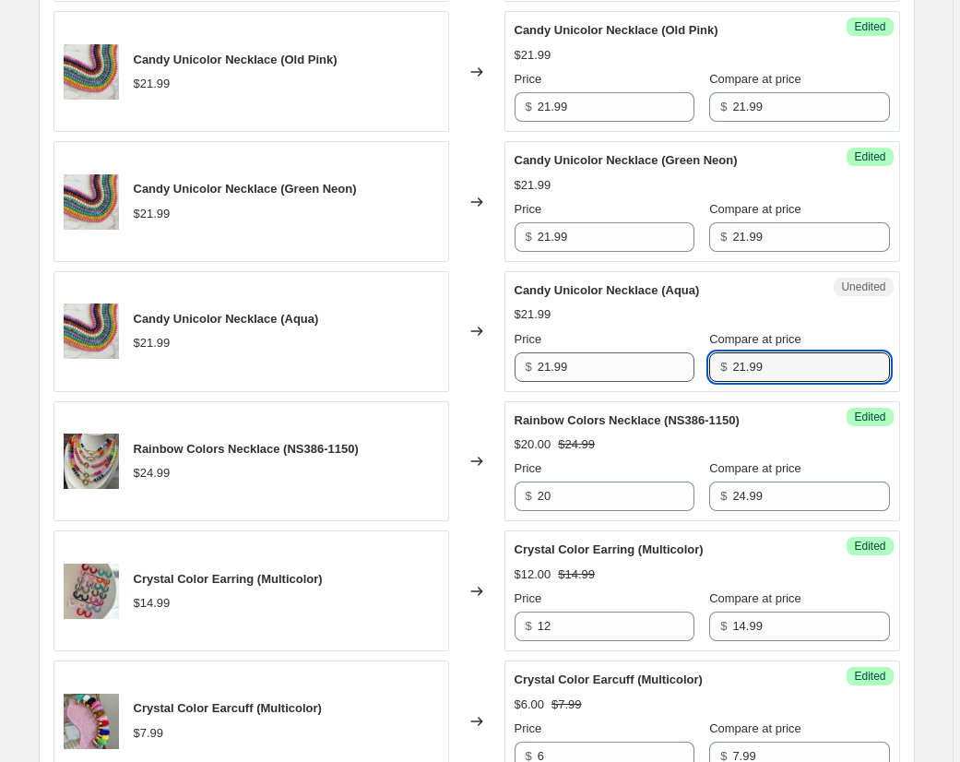
type input "21.99"
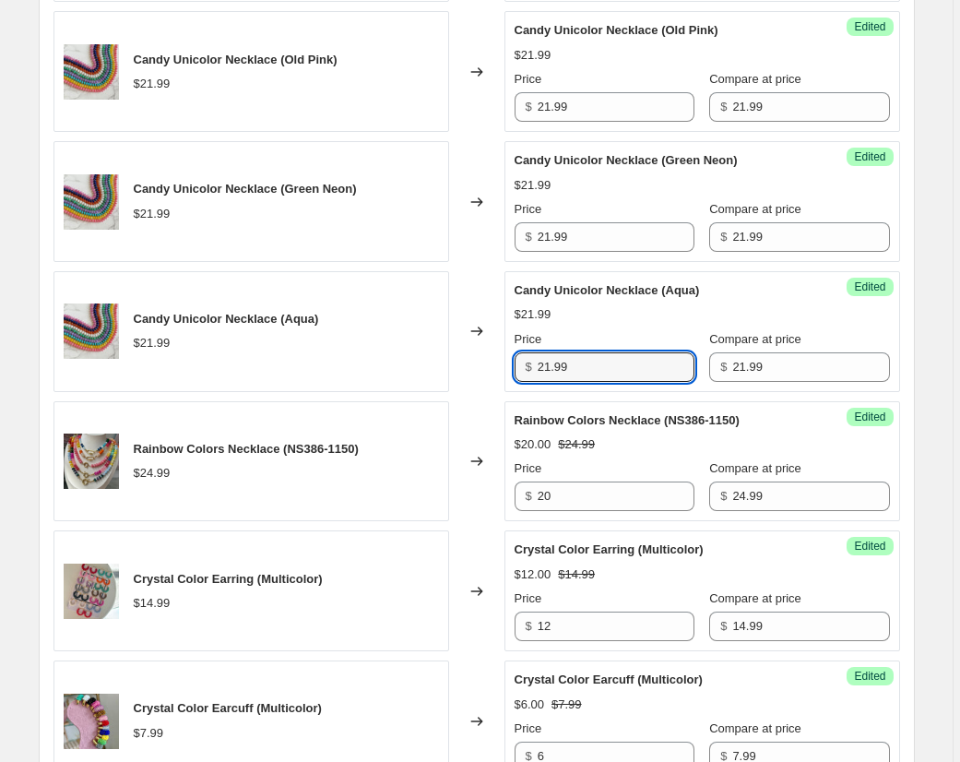
drag, startPoint x: 613, startPoint y: 372, endPoint x: 515, endPoint y: 357, distance: 98.9
click at [515, 357] on div "Success Edited Candy Unicolor Necklace (Aqua) $21.99 Price $ 21.99 Compare at p…" at bounding box center [702, 331] width 396 height 121
type input "18"
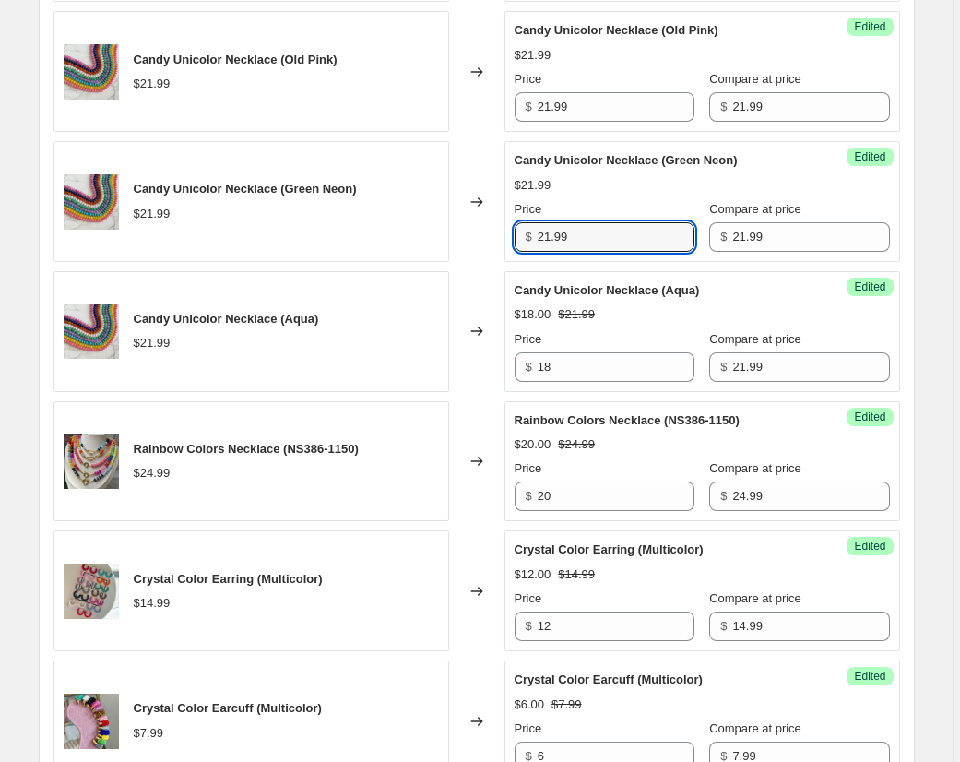
drag, startPoint x: 575, startPoint y: 236, endPoint x: 491, endPoint y: 229, distance: 85.2
click at [491, 229] on div "Candy Unicolor Necklace (Green Neon) $21.99 Changed to Success Edited Candy Uni…" at bounding box center [476, 201] width 846 height 121
type input "18"
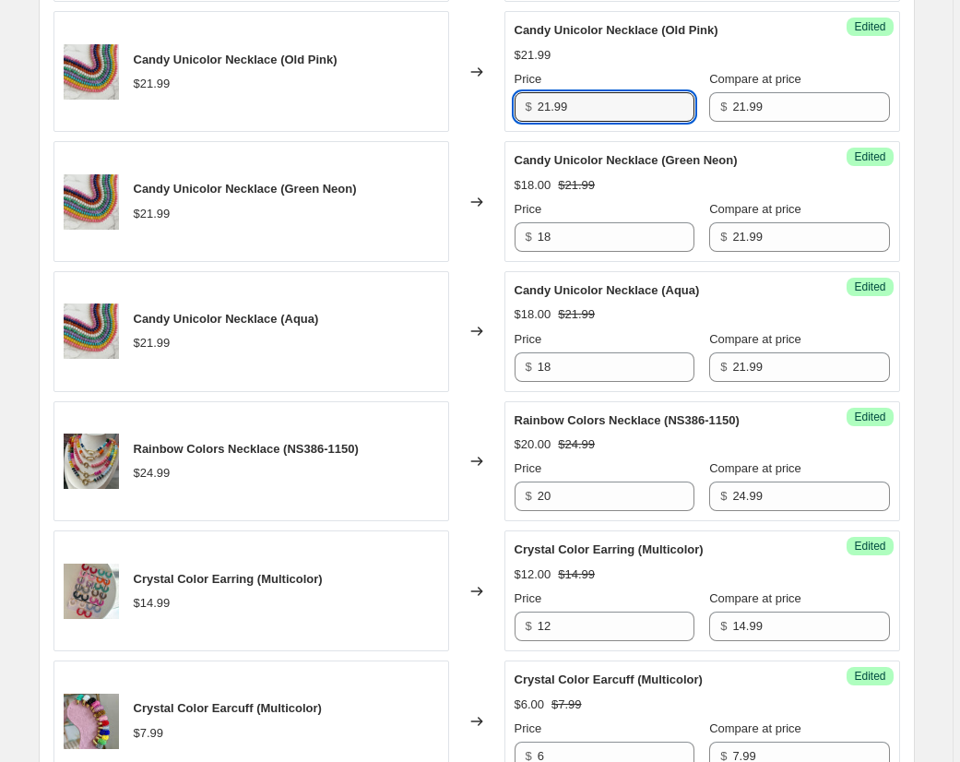
drag, startPoint x: 580, startPoint y: 107, endPoint x: 487, endPoint y: 101, distance: 93.4
click at [487, 101] on div "Candy Unicolor Necklace (Old Pink) $21.99 Changed to Success Edited Candy Unico…" at bounding box center [476, 71] width 846 height 121
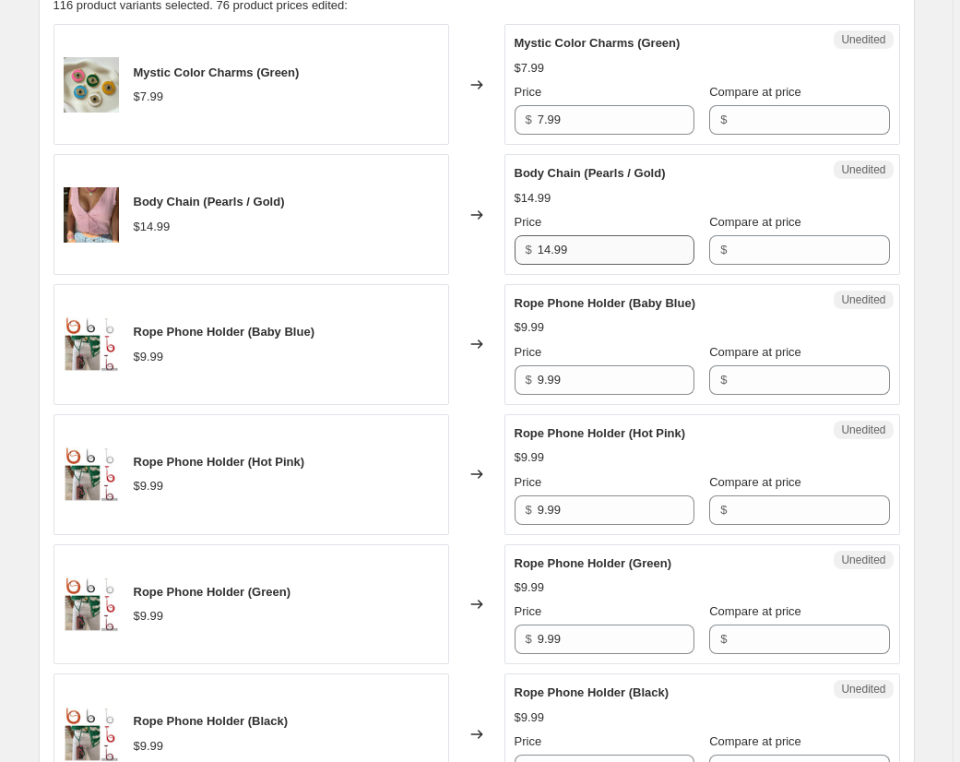
scroll to position [784, 0]
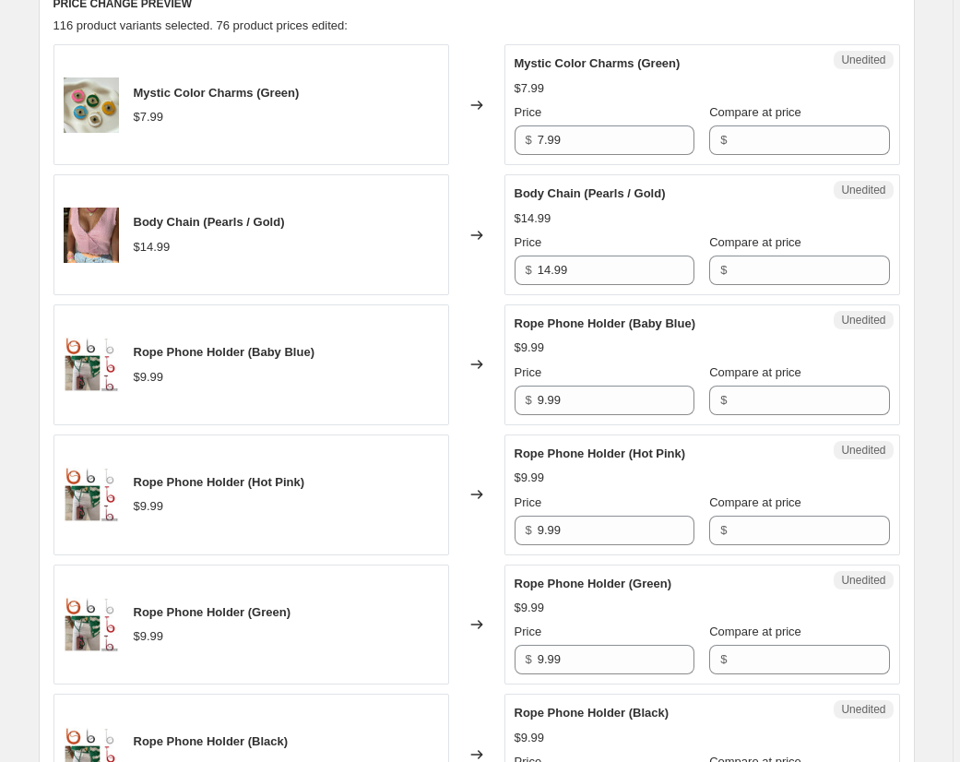
type input "18"
drag, startPoint x: 537, startPoint y: 139, endPoint x: 468, endPoint y: 135, distance: 68.4
click at [468, 135] on div "Mystic Color Charms (Green) $7.99 Changed to Unedited Mystic Color Charms (Gree…" at bounding box center [476, 104] width 846 height 121
drag, startPoint x: 756, startPoint y: 154, endPoint x: 636, endPoint y: 148, distance: 120.0
click at [756, 154] on input "Compare at price" at bounding box center [810, 140] width 157 height 30
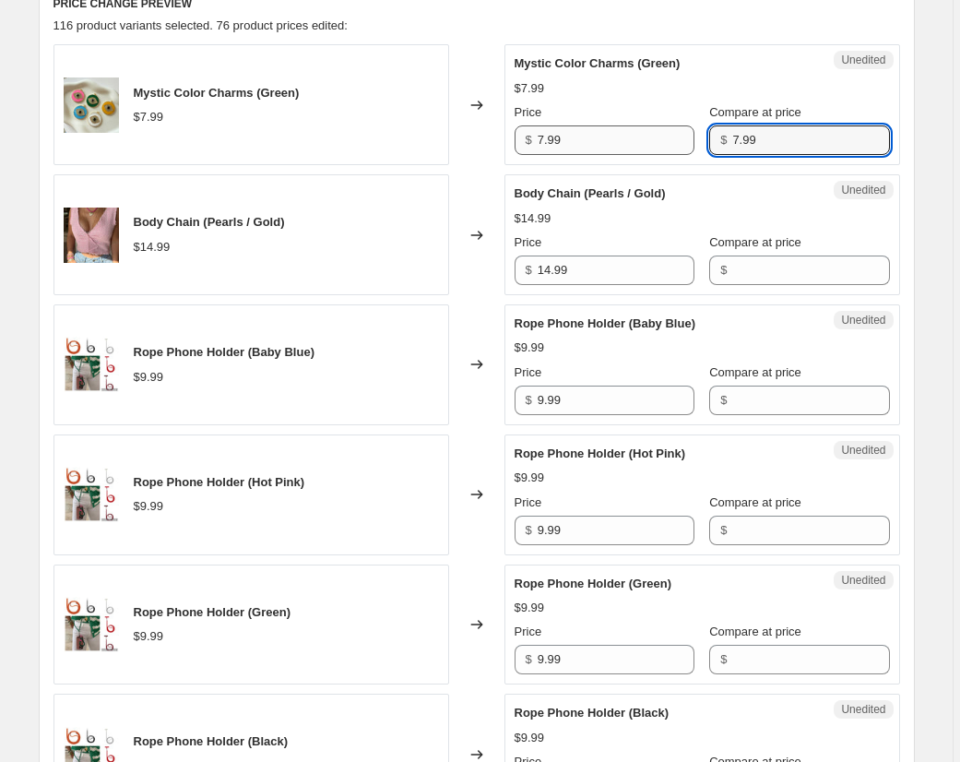
type input "7.99"
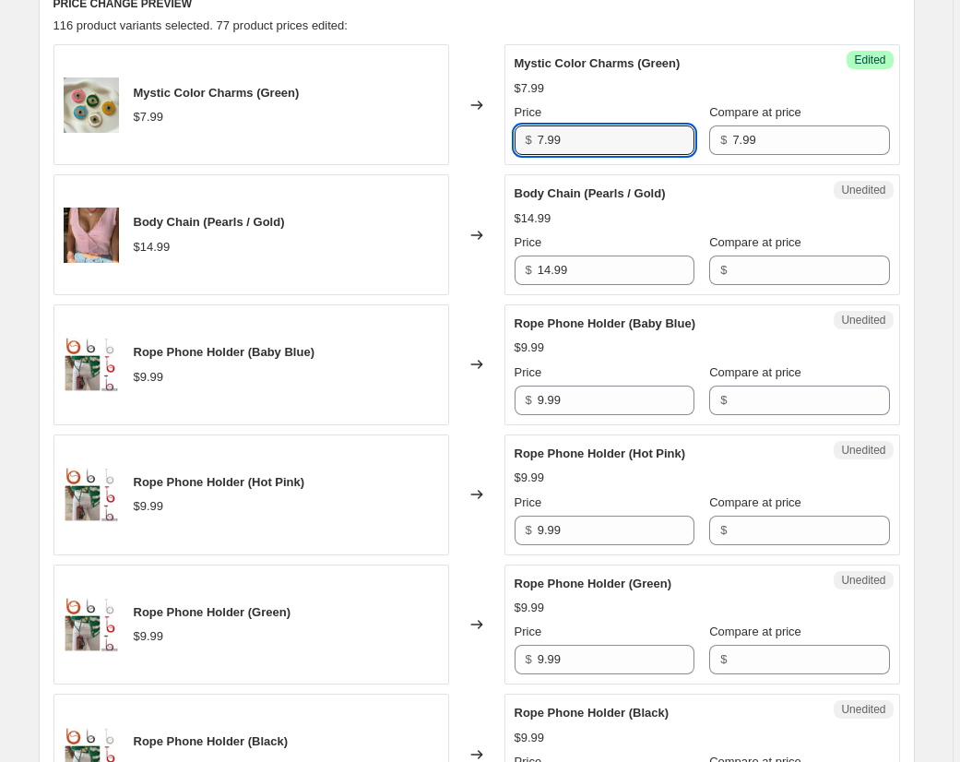
drag, startPoint x: 548, startPoint y: 138, endPoint x: 456, endPoint y: 130, distance: 92.6
click at [455, 130] on div "Mystic Color Charms (Green) $7.99 Changed to Success Edited Mystic Color Charms…" at bounding box center [476, 104] width 846 height 121
type input "5"
click at [622, 209] on div "$14.99" at bounding box center [702, 218] width 375 height 18
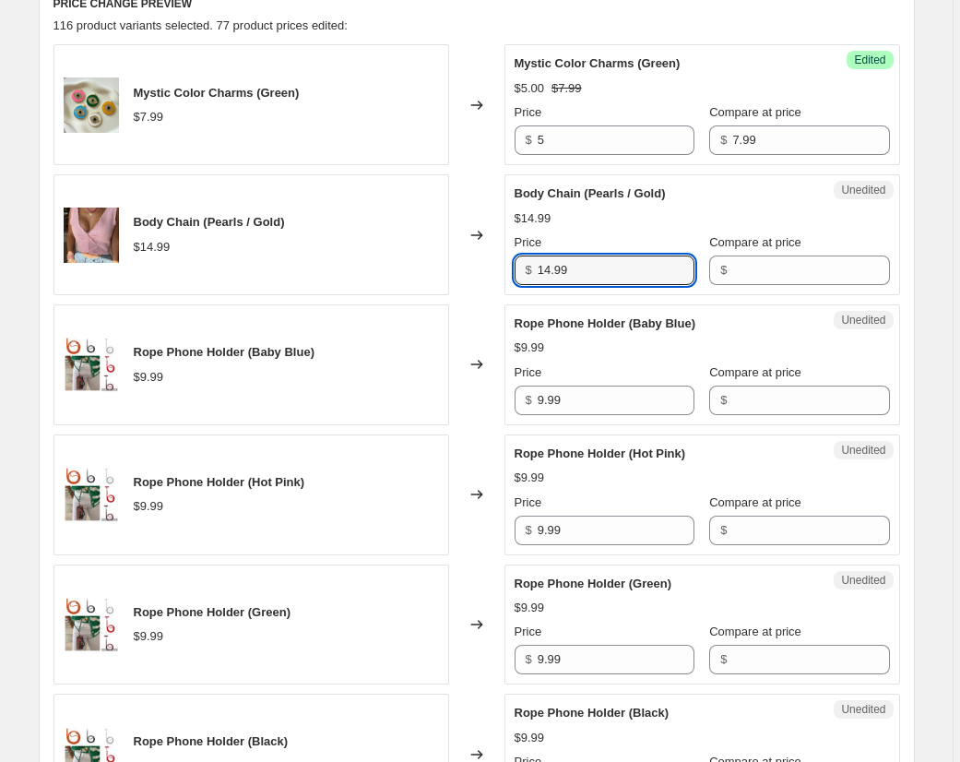
drag, startPoint x: 503, startPoint y: 272, endPoint x: 489, endPoint y: 270, distance: 14.9
click at [489, 270] on div "Body Chain (Pearls / Gold) $14.99 Changed to Unedited Body Chain (Pearls / Gold…" at bounding box center [476, 234] width 846 height 121
drag, startPoint x: 792, startPoint y: 276, endPoint x: 593, endPoint y: 267, distance: 199.3
click at [788, 276] on input "Compare at price" at bounding box center [810, 270] width 157 height 30
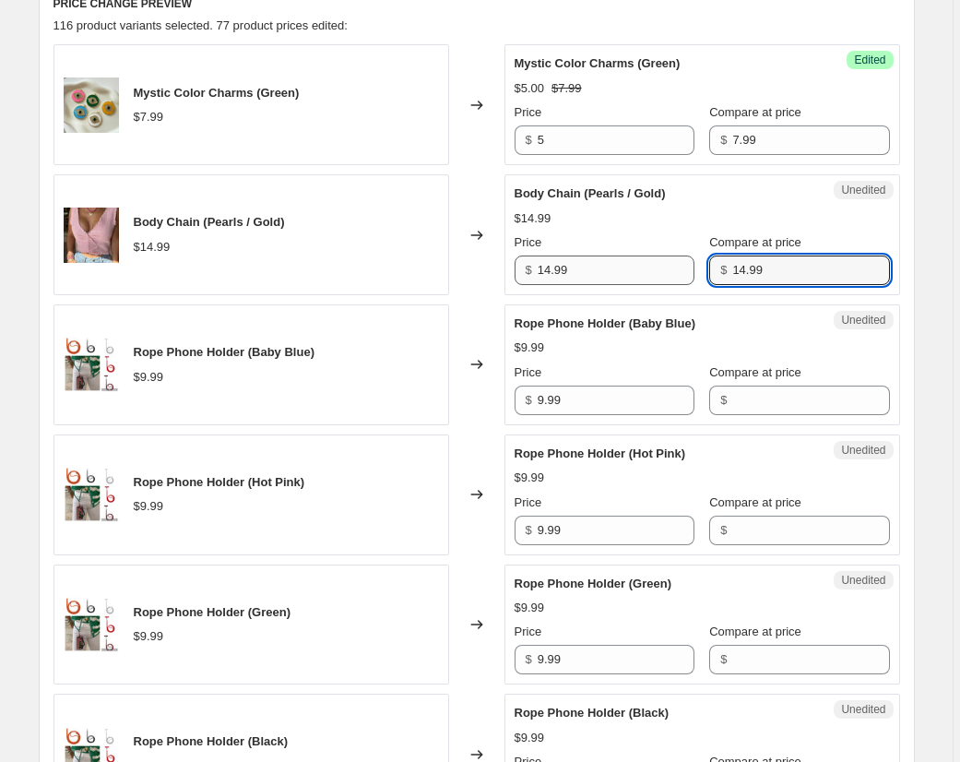
type input "14.99"
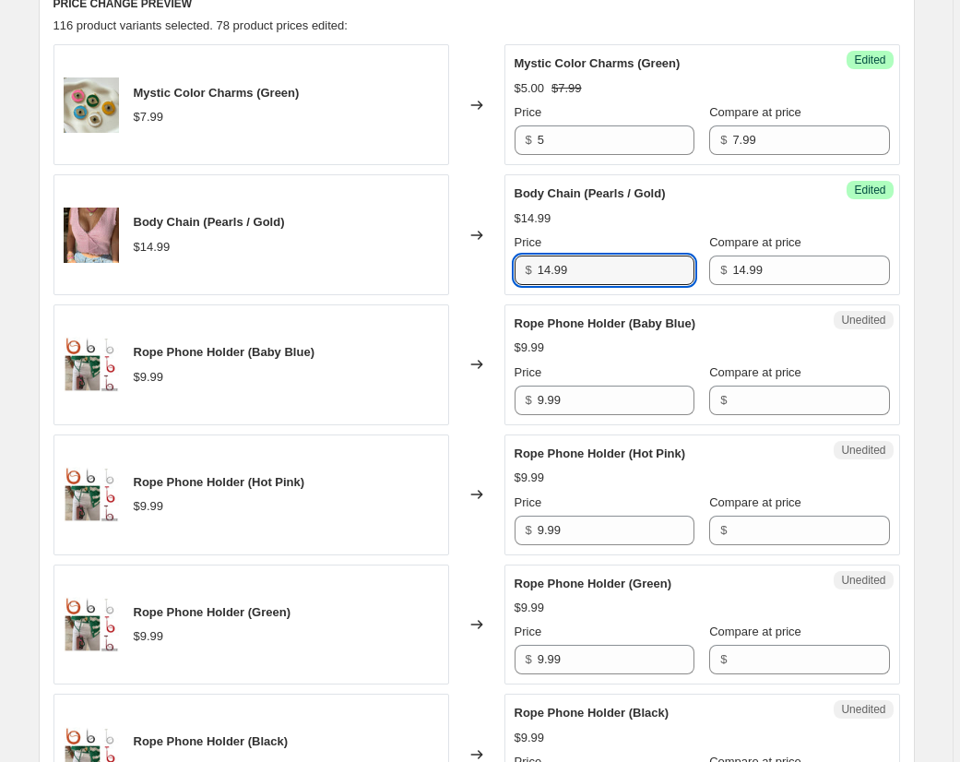
drag, startPoint x: 596, startPoint y: 266, endPoint x: 466, endPoint y: 257, distance: 130.3
click at [467, 257] on div "Body Chain (Pearls / Gold) $14.99 Changed to Success Edited Body Chain (Pearls …" at bounding box center [476, 234] width 846 height 121
type input "12"
click at [581, 325] on span "Rope Phone Holder (Baby Blue)" at bounding box center [605, 323] width 181 height 14
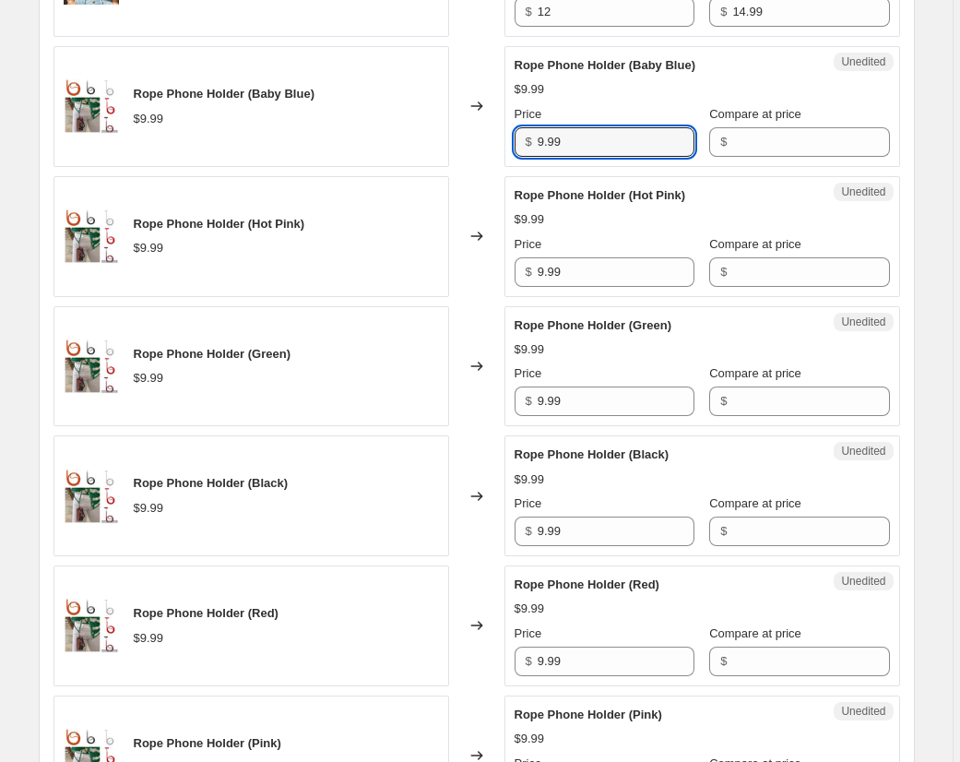
drag, startPoint x: 609, startPoint y: 148, endPoint x: 498, endPoint y: 143, distance: 110.8
click at [498, 143] on div "Rope Phone Holder (Baby Blue) $9.99 Changed to Unedited Rope Phone Holder (Baby…" at bounding box center [476, 106] width 846 height 121
drag, startPoint x: 747, startPoint y: 140, endPoint x: 764, endPoint y: 221, distance: 83.0
click at [747, 140] on input "Compare at price" at bounding box center [810, 142] width 157 height 30
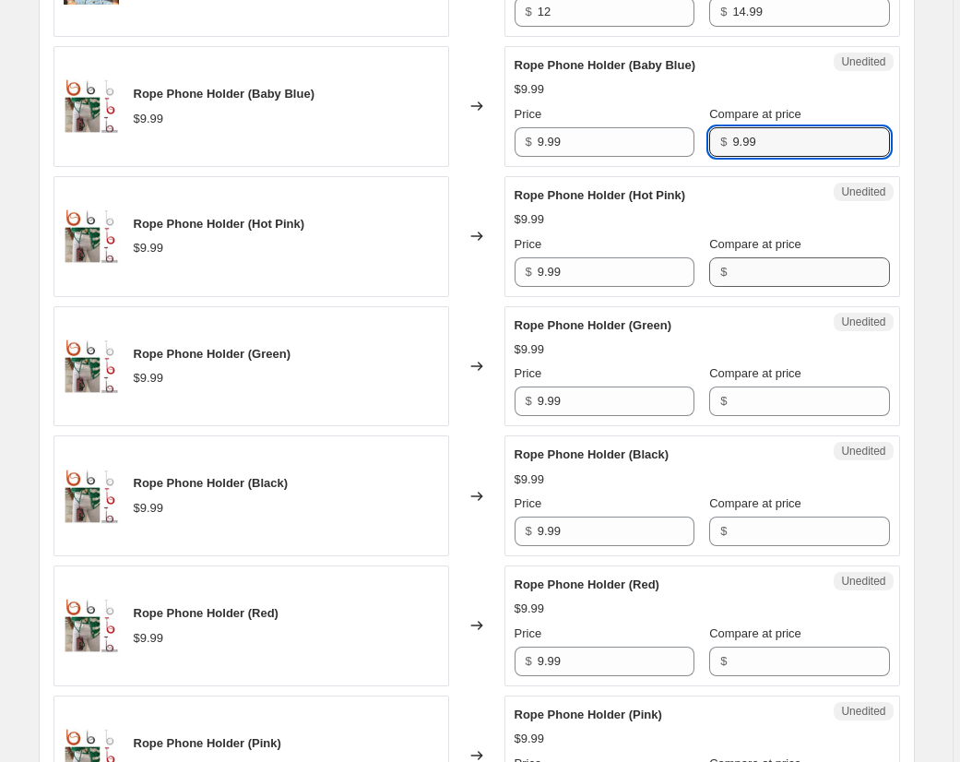
type input "9.99"
click at [766, 268] on input "Compare at price" at bounding box center [810, 272] width 157 height 30
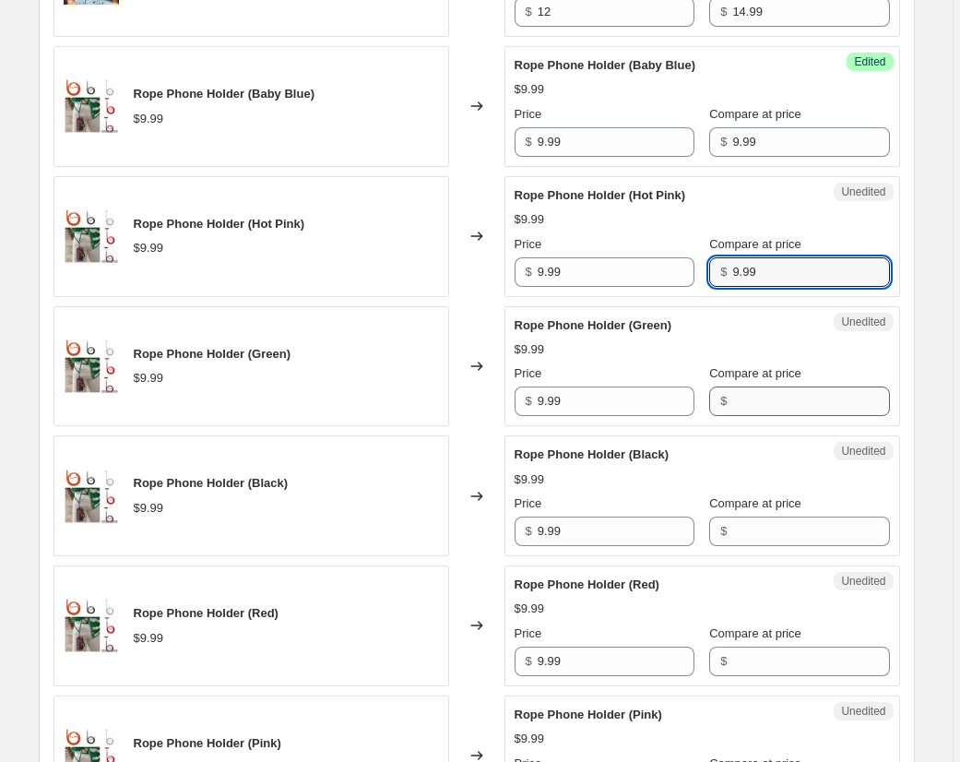
type input "9.99"
click at [764, 400] on input "Compare at price" at bounding box center [810, 401] width 157 height 30
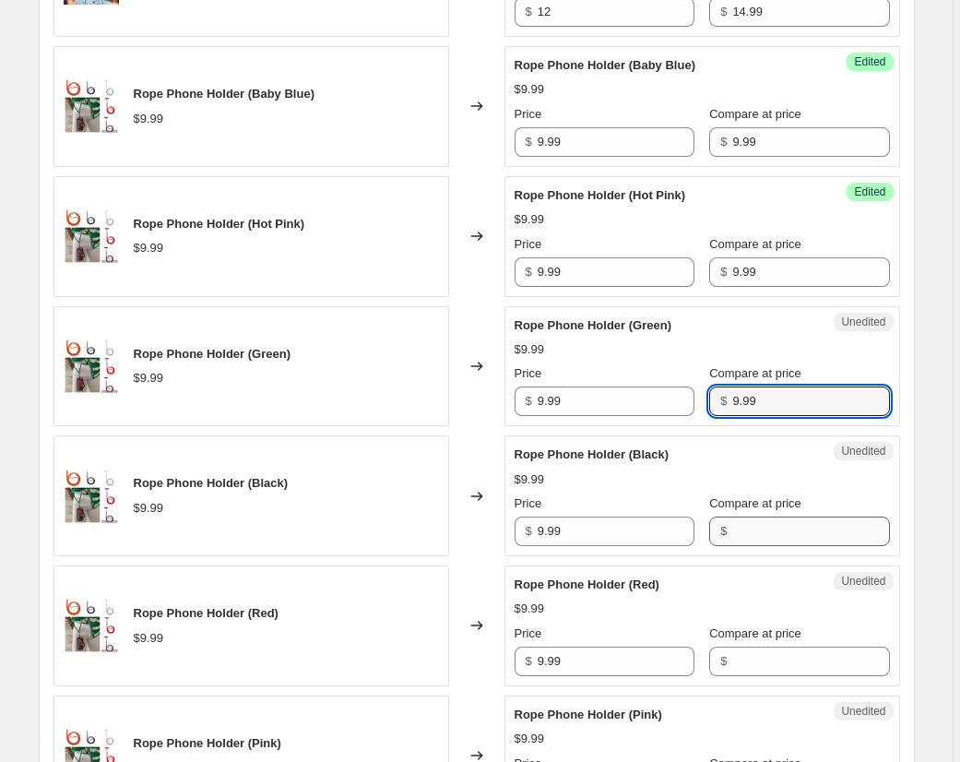
type input "9.99"
click at [769, 526] on input "Compare at price" at bounding box center [810, 531] width 157 height 30
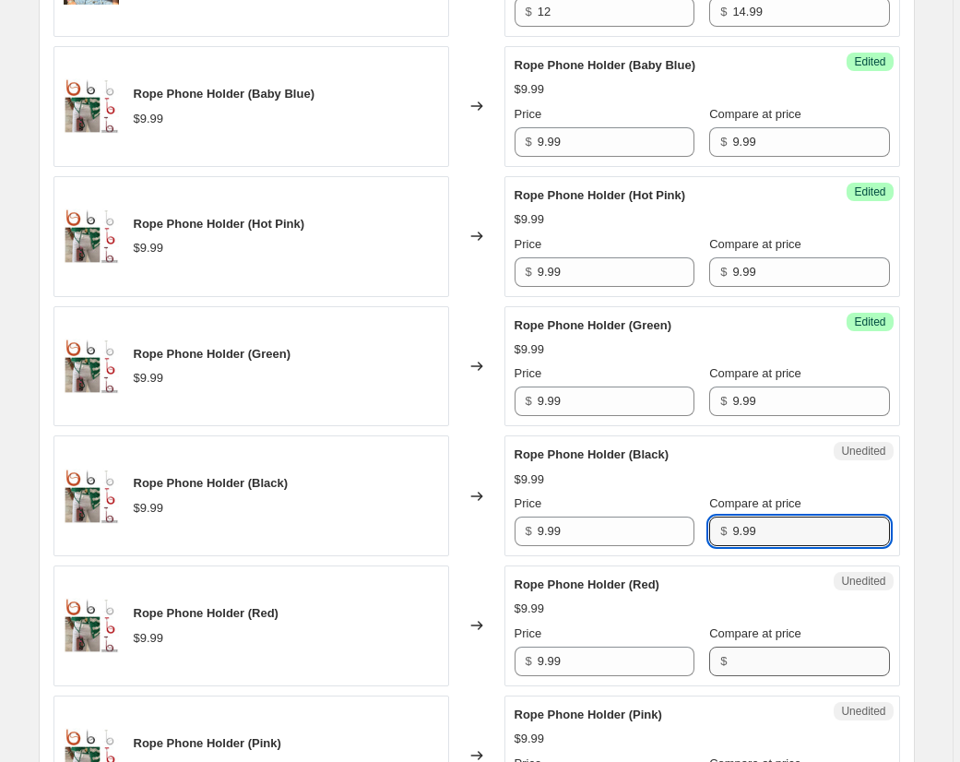
type input "9.99"
click at [780, 669] on input "Compare at price" at bounding box center [810, 661] width 157 height 30
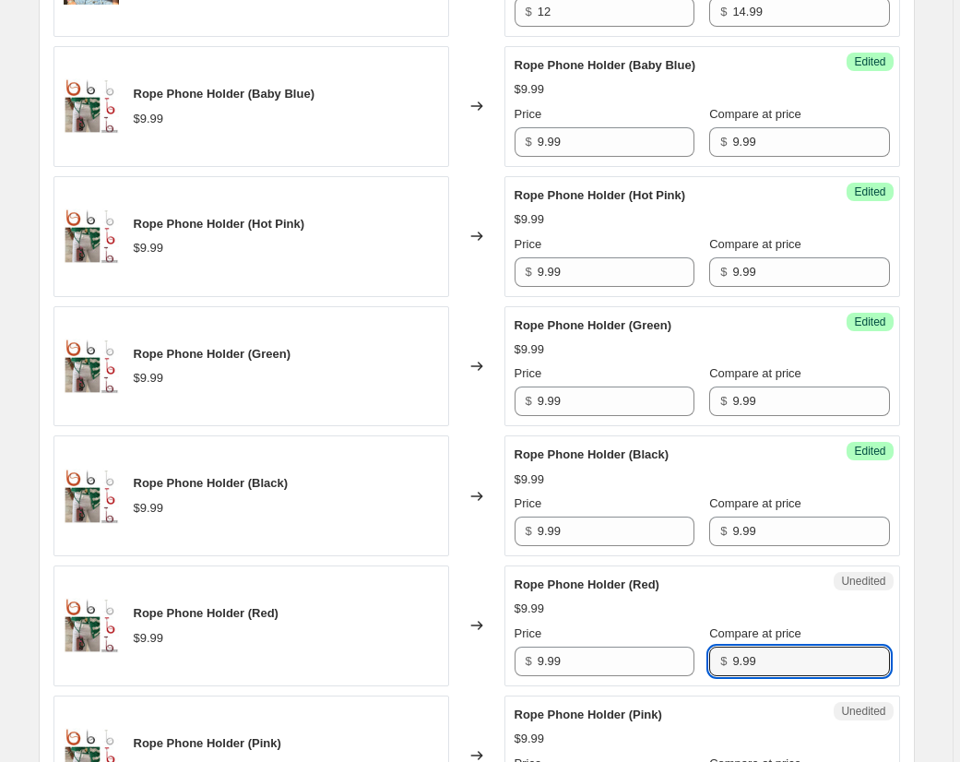
scroll to position [1251, 0]
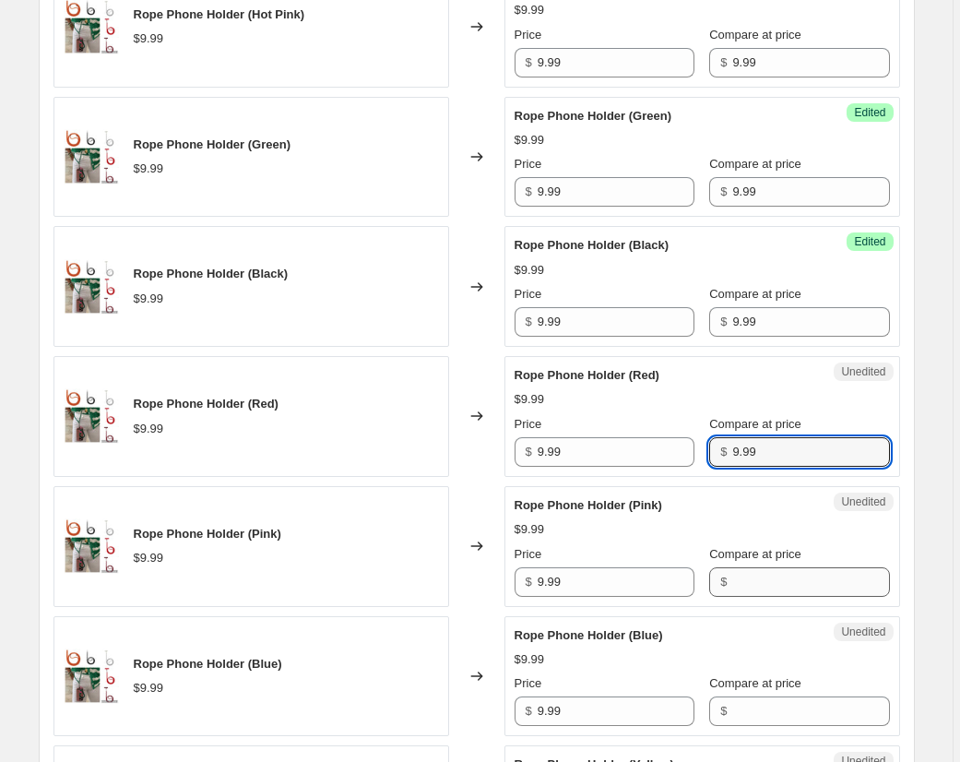
type input "9.99"
click at [772, 582] on input "Compare at price" at bounding box center [810, 582] width 157 height 30
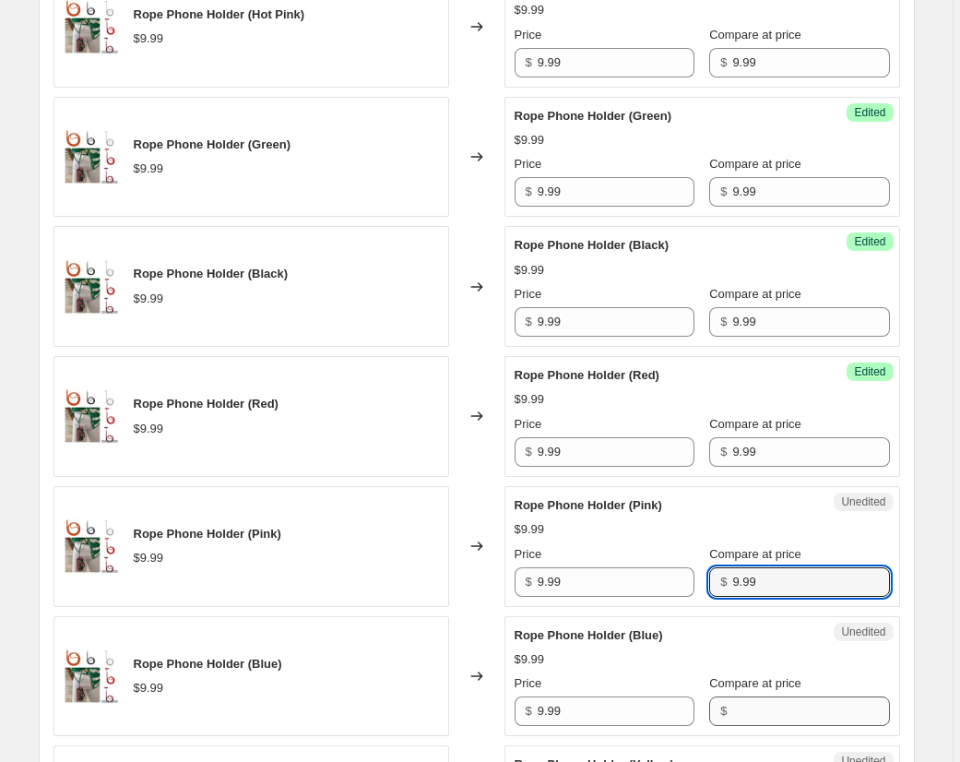
type input "9.99"
click at [784, 711] on input "Compare at price" at bounding box center [810, 711] width 157 height 30
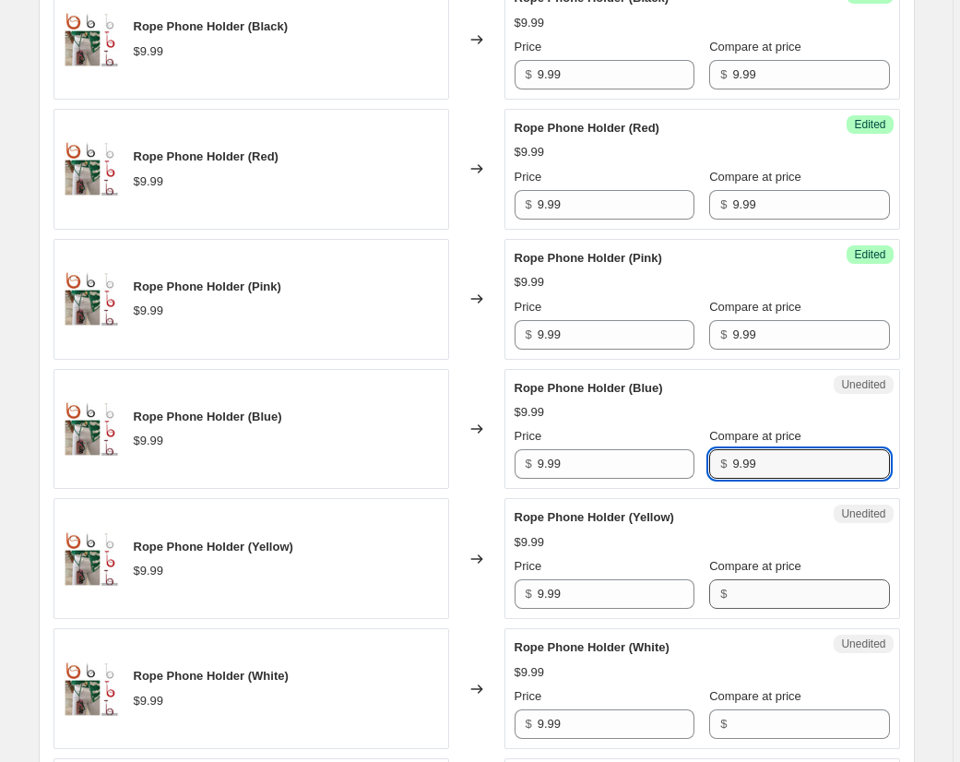
type input "9.99"
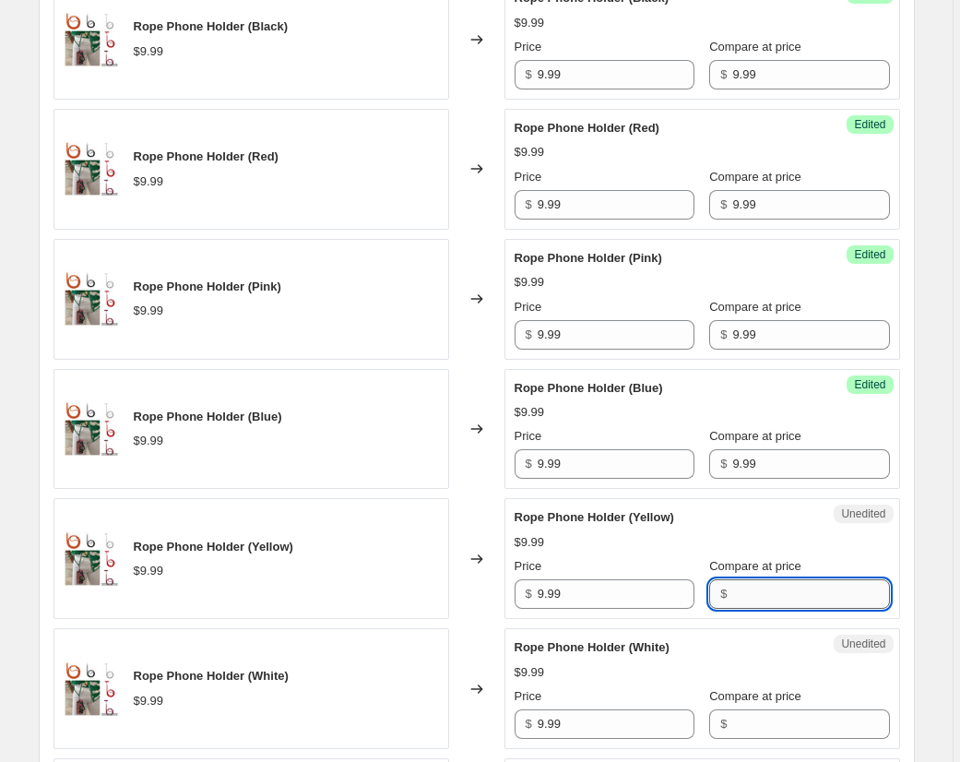
click at [781, 590] on input "Compare at price" at bounding box center [810, 594] width 157 height 30
type input "9.99"
drag, startPoint x: 781, startPoint y: 726, endPoint x: 787, endPoint y: 715, distance: 12.4
click at [781, 726] on input "Compare at price" at bounding box center [810, 724] width 157 height 30
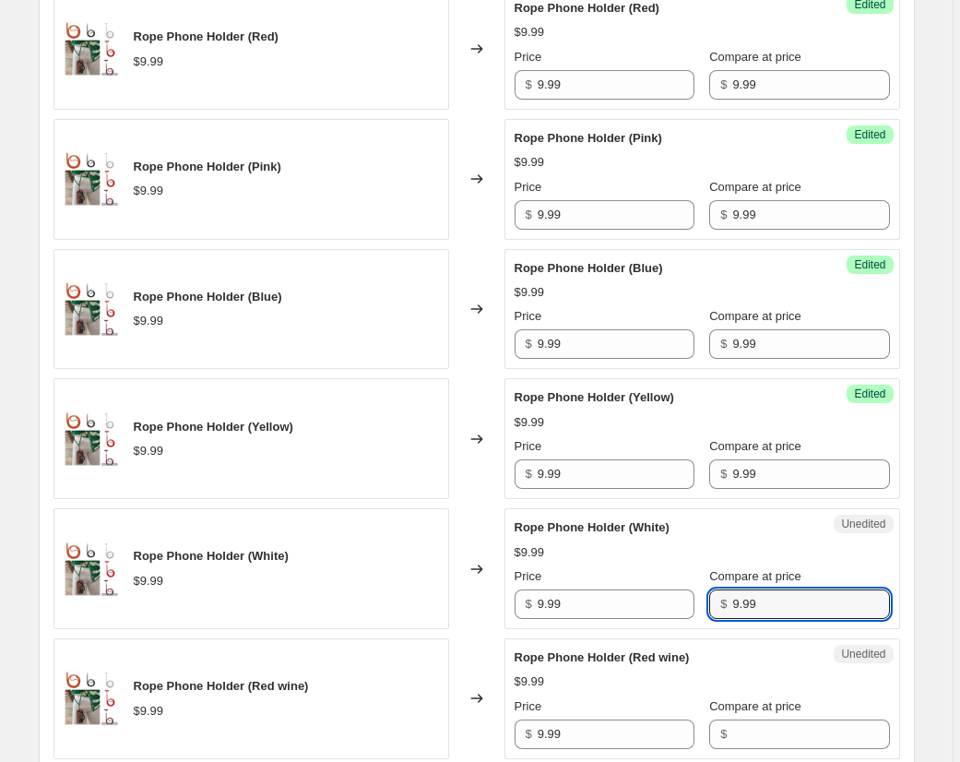
scroll to position [1619, 0]
type input "9.99"
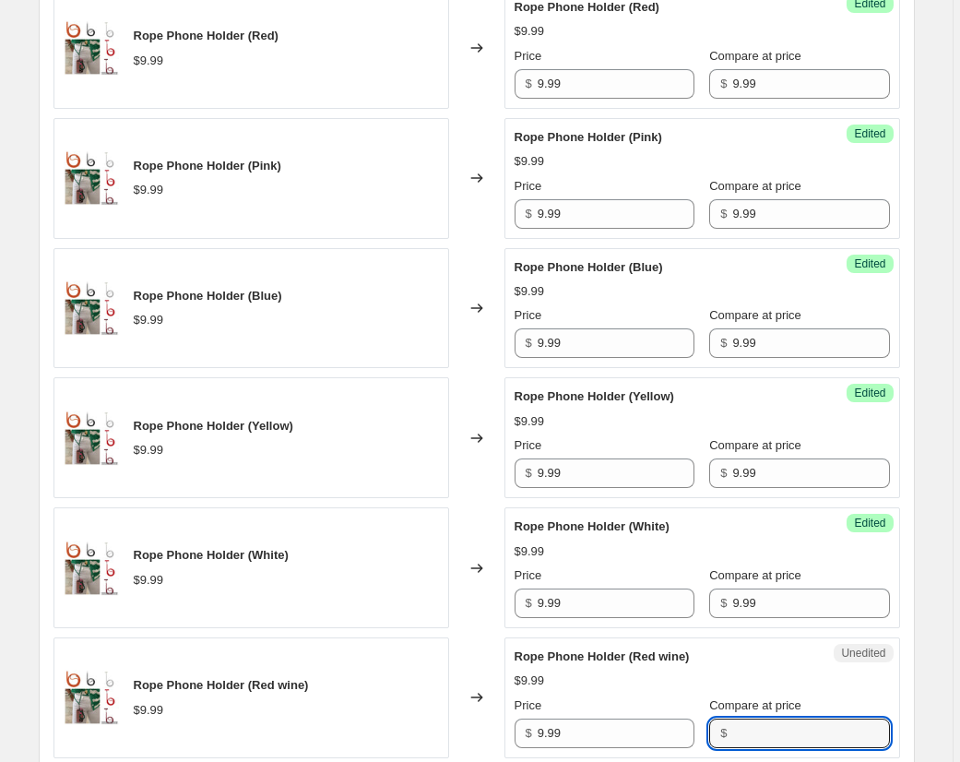
drag, startPoint x: 774, startPoint y: 731, endPoint x: 778, endPoint y: 704, distance: 27.1
click at [775, 730] on input "Compare at price" at bounding box center [810, 733] width 157 height 30
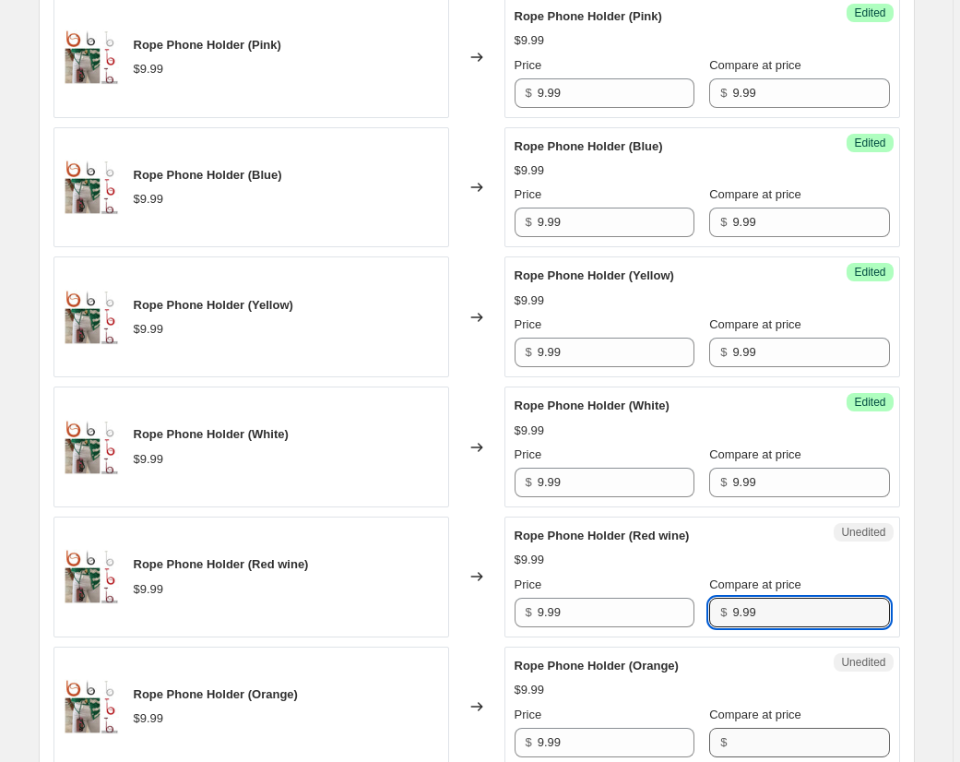
type input "9.99"
drag, startPoint x: 779, startPoint y: 749, endPoint x: 782, endPoint y: 729, distance: 19.6
click at [779, 747] on input "Compare at price" at bounding box center [810, 743] width 157 height 30
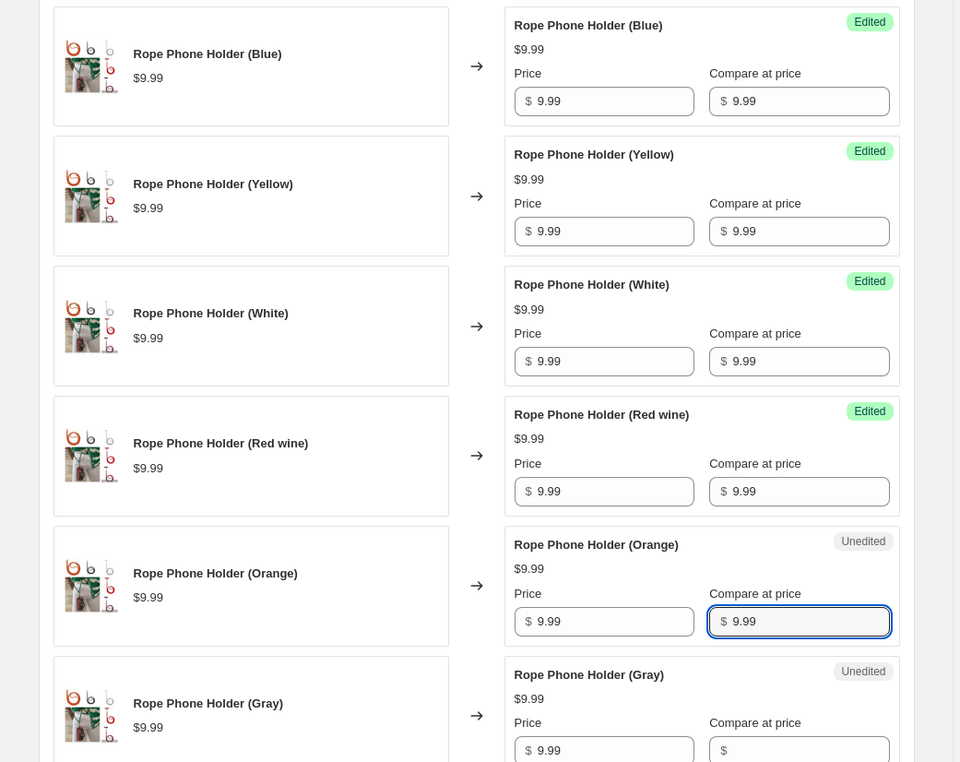
scroll to position [1977, 0]
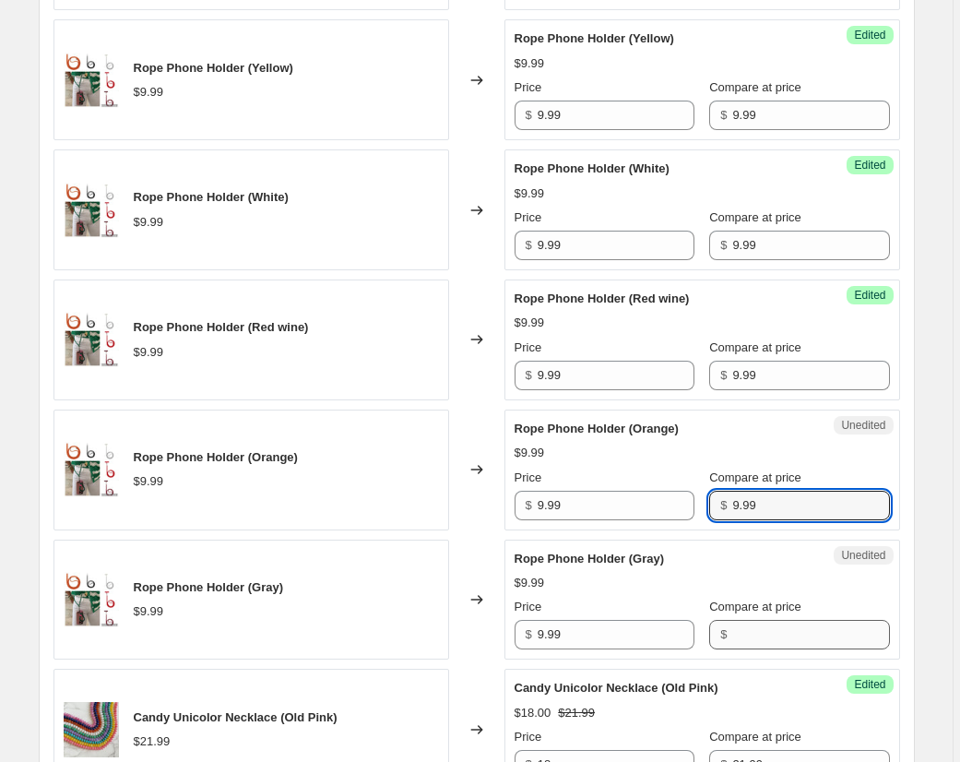
type input "9.99"
click at [764, 635] on input "Compare at price" at bounding box center [810, 635] width 157 height 30
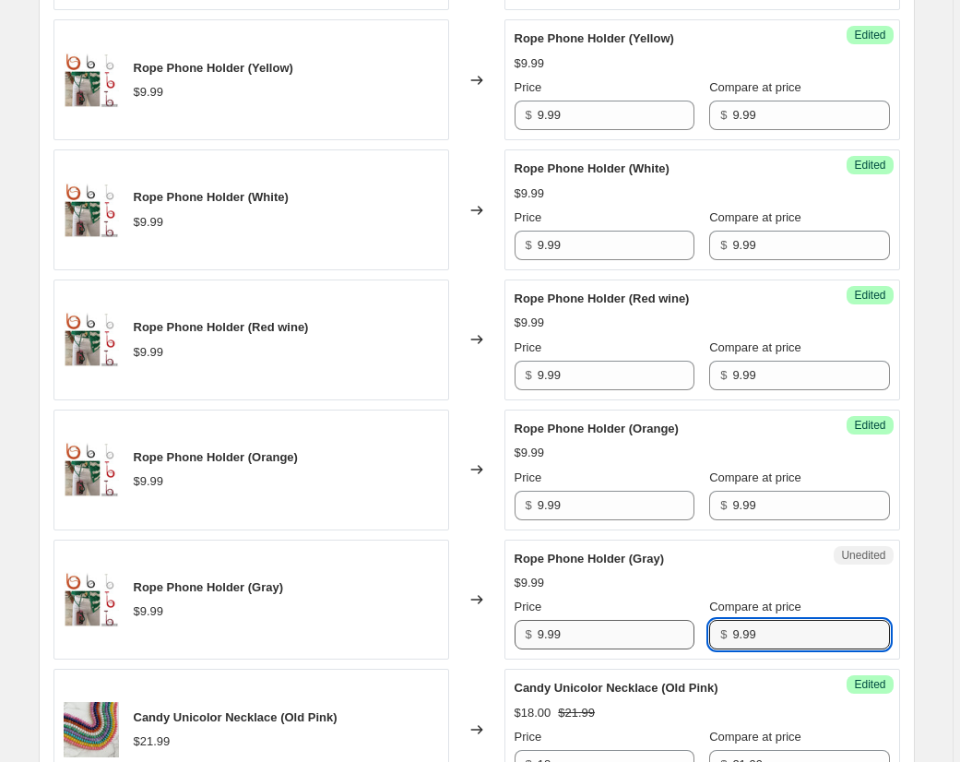
type input "9.99"
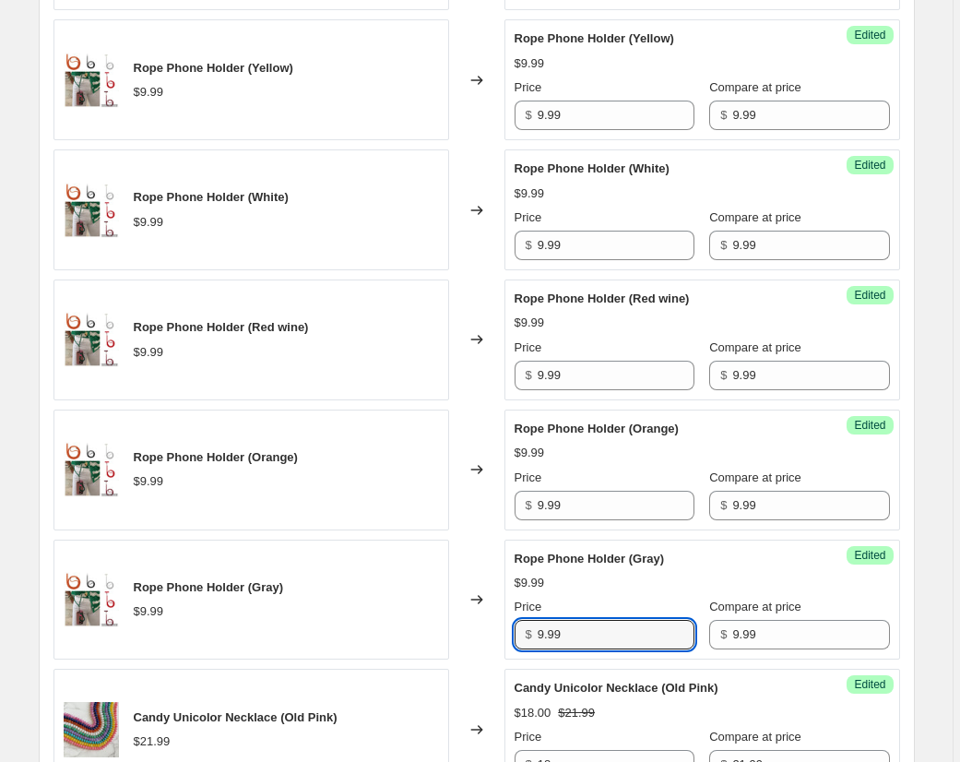
drag, startPoint x: 607, startPoint y: 636, endPoint x: 451, endPoint y: 628, distance: 156.1
click at [451, 628] on div "Rope Phone Holder (Gray) $9.99 Changed to Success Edited Rope Phone Holder (Gra…" at bounding box center [476, 599] width 846 height 121
drag, startPoint x: 562, startPoint y: 627, endPoint x: 507, endPoint y: 622, distance: 54.6
click at [507, 622] on div "Success Edited Rope Phone Holder (Gray) $9.99 Price $ 7 Compare at price $ 9.99" at bounding box center [702, 599] width 396 height 121
type input "7"
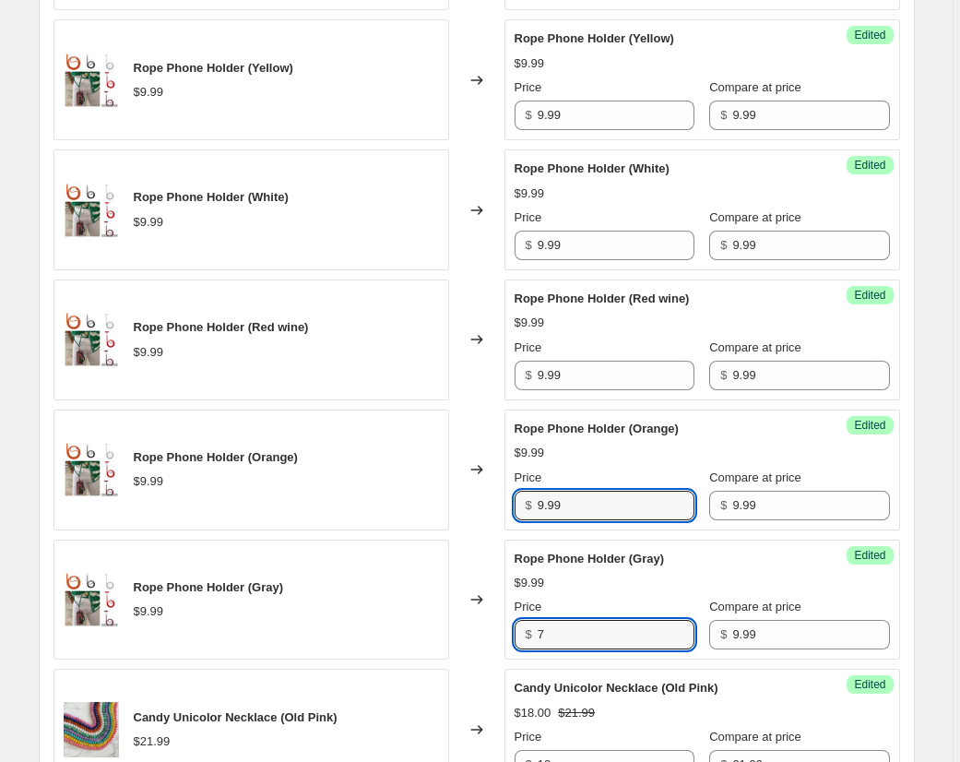
drag, startPoint x: 582, startPoint y: 512, endPoint x: 473, endPoint y: 499, distance: 109.6
click at [470, 496] on div "Rope Phone Holder (Orange) $9.99 Changed to Success Edited Rope Phone Holder (O…" at bounding box center [476, 469] width 846 height 121
type input "7"
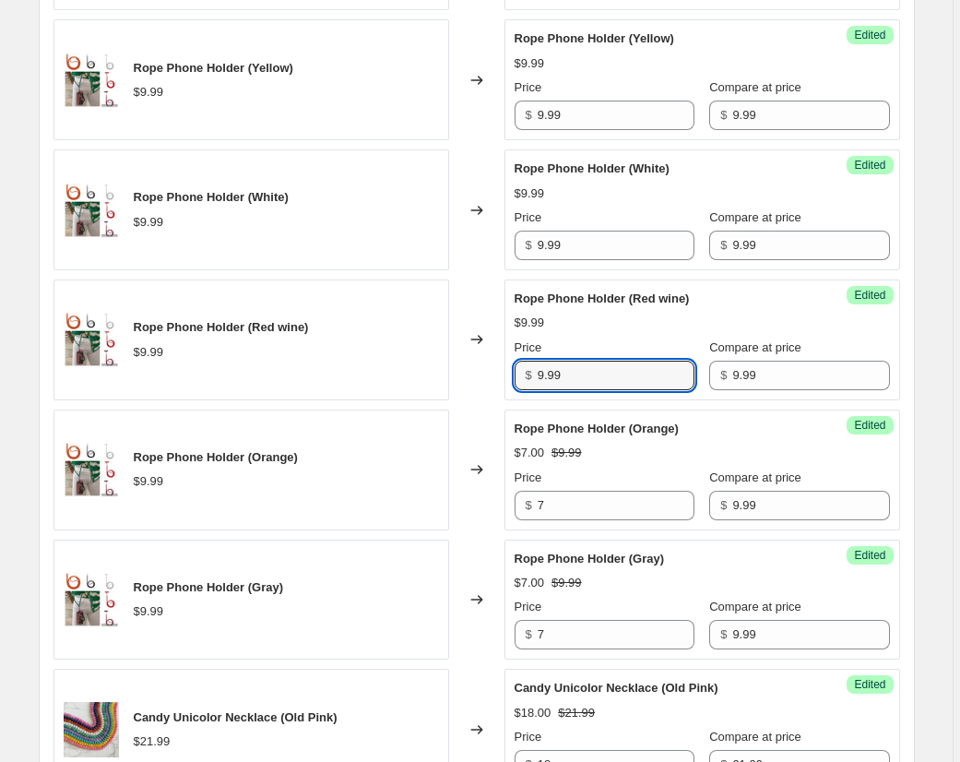
drag, startPoint x: 601, startPoint y: 375, endPoint x: 469, endPoint y: 364, distance: 132.3
click at [468, 363] on div "Rope Phone Holder (Red wine) $9.99 Changed to Success Edited Rope Phone Holder …" at bounding box center [476, 339] width 846 height 121
type input "7"
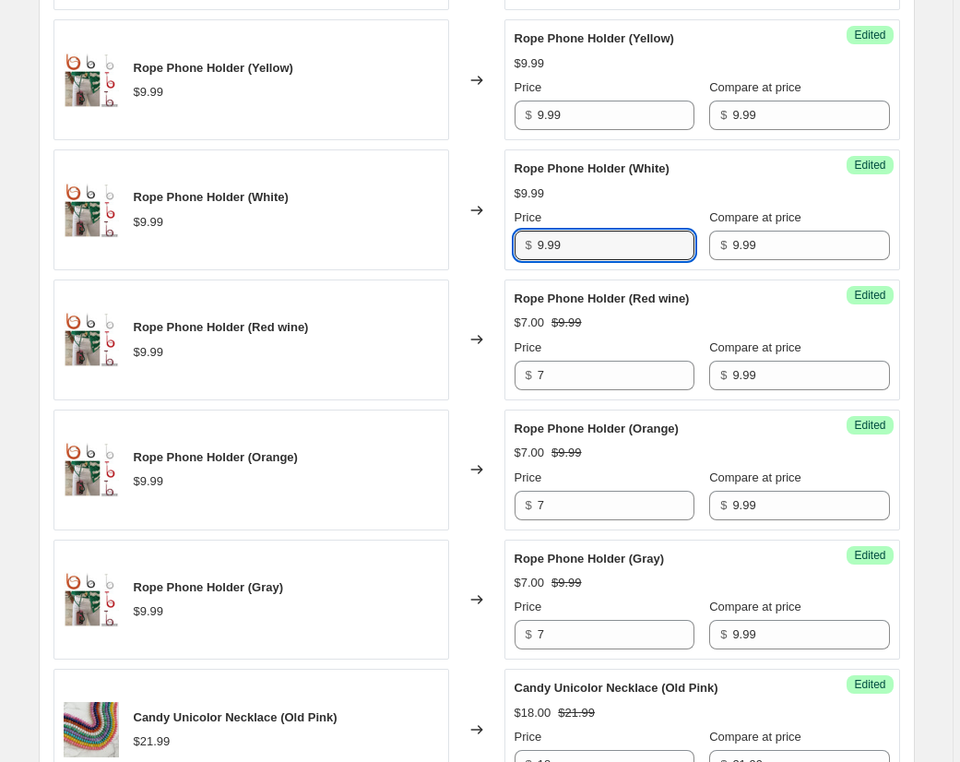
drag, startPoint x: 585, startPoint y: 245, endPoint x: 478, endPoint y: 244, distance: 107.0
click at [468, 241] on div "Rope Phone Holder (White) $9.99 Changed to Success Edited Rope Phone Holder (Wh…" at bounding box center [476, 209] width 846 height 121
type input "7"
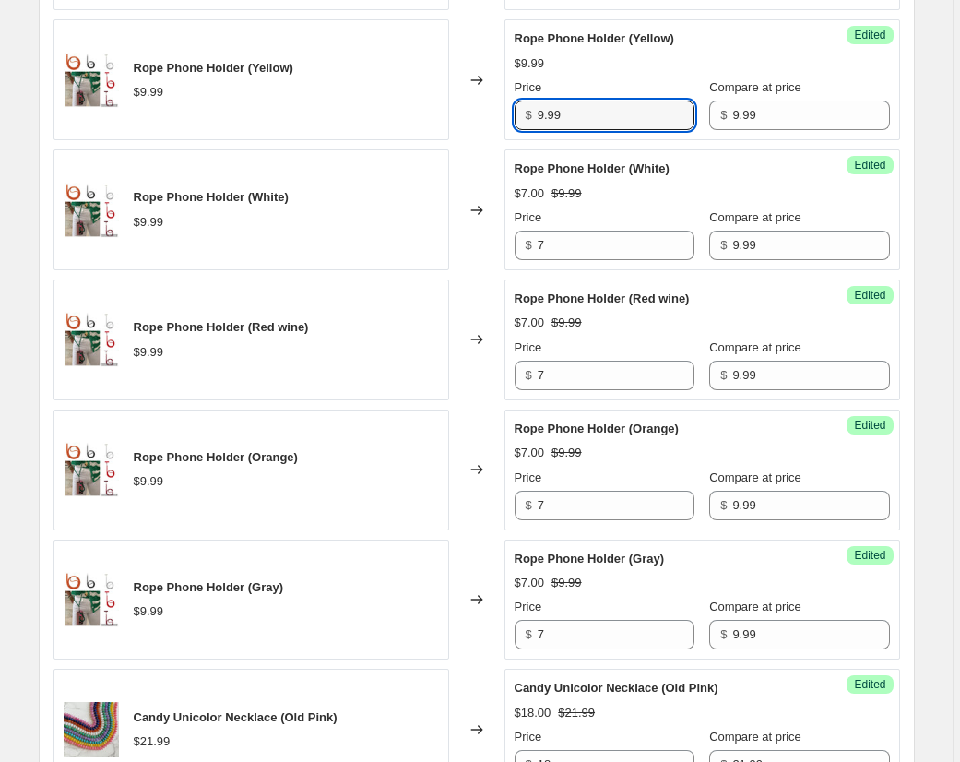
drag, startPoint x: 536, startPoint y: 111, endPoint x: 566, endPoint y: 171, distance: 67.2
click at [488, 106] on div "Rope Phone Holder (Yellow) $9.99 Changed to Success Edited Rope Phone Holder (Y…" at bounding box center [476, 79] width 846 height 121
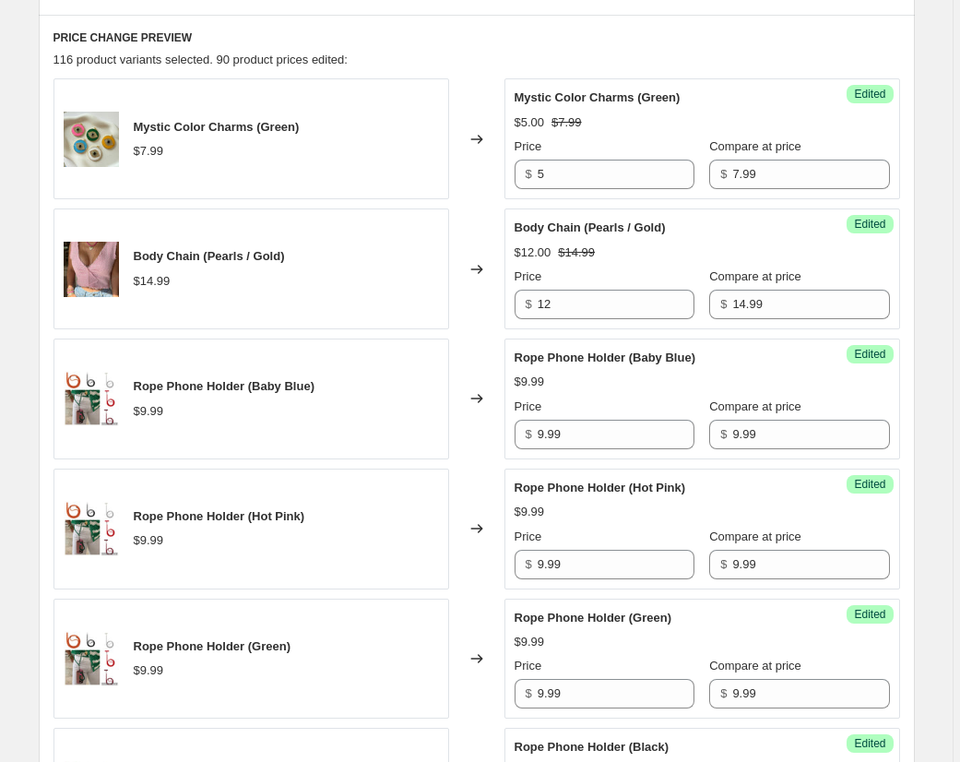
scroll to position [963, 0]
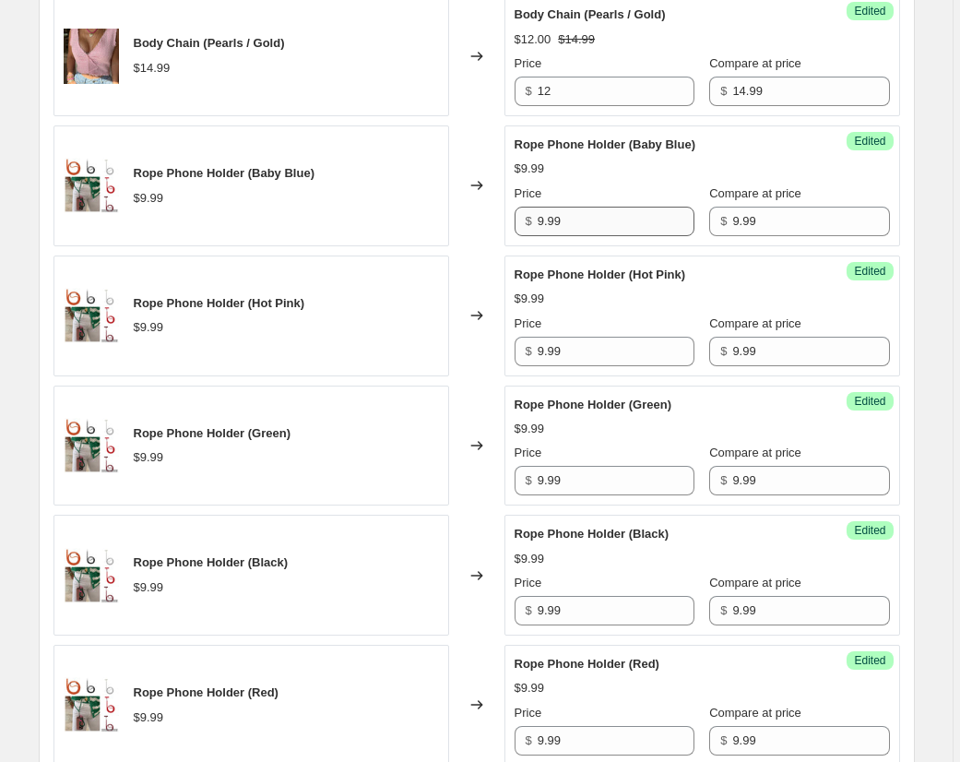
type input "7"
drag, startPoint x: 586, startPoint y: 222, endPoint x: 508, endPoint y: 267, distance: 90.5
click at [462, 215] on div "Rope Phone Holder (Baby Blue) $9.99 Changed to Success Edited Rope Phone Holder…" at bounding box center [476, 185] width 846 height 121
type input "7"
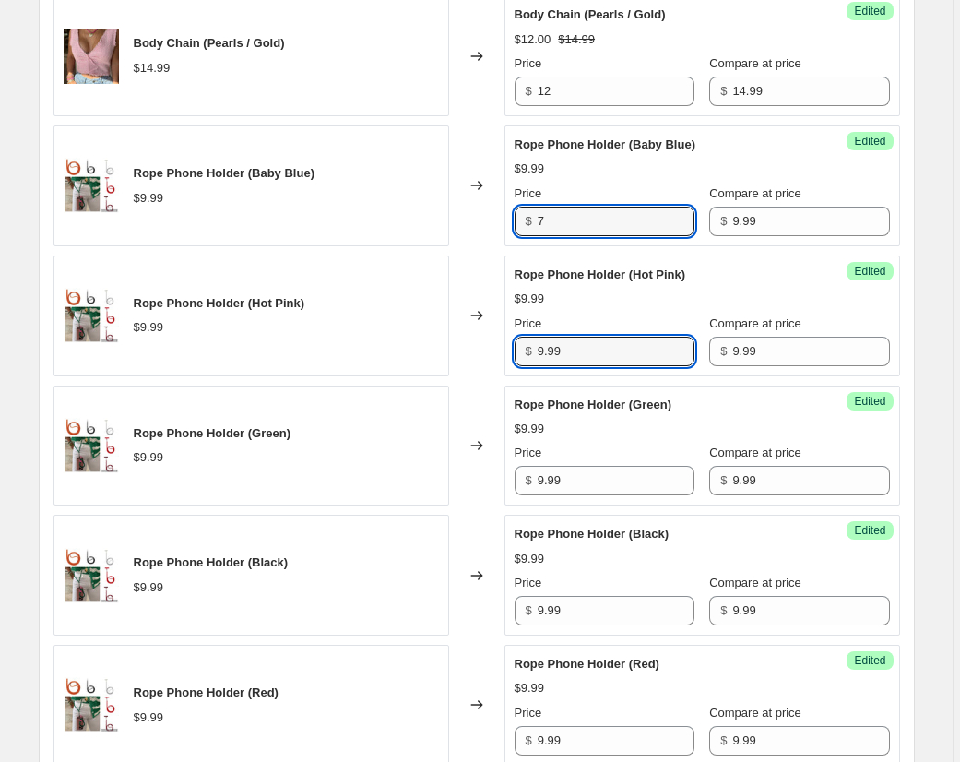
click at [500, 350] on div "Rope Phone Holder (Hot Pink) $9.99 Changed to Success Edited Rope Phone Holder …" at bounding box center [476, 315] width 846 height 121
type input "7"
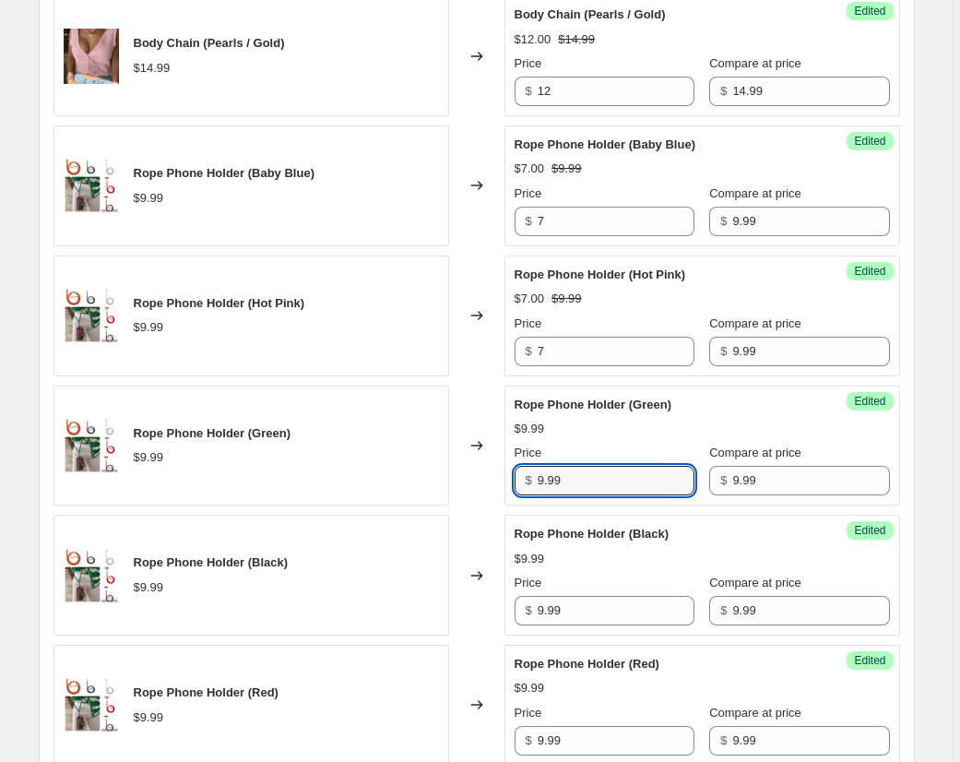
drag, startPoint x: 582, startPoint y: 478, endPoint x: 505, endPoint y: 477, distance: 76.5
click at [504, 477] on div "Rope Phone Holder (Green) $9.99 Changed to Success Edited Rope Phone Holder (Gr…" at bounding box center [476, 445] width 846 height 121
type input "7"
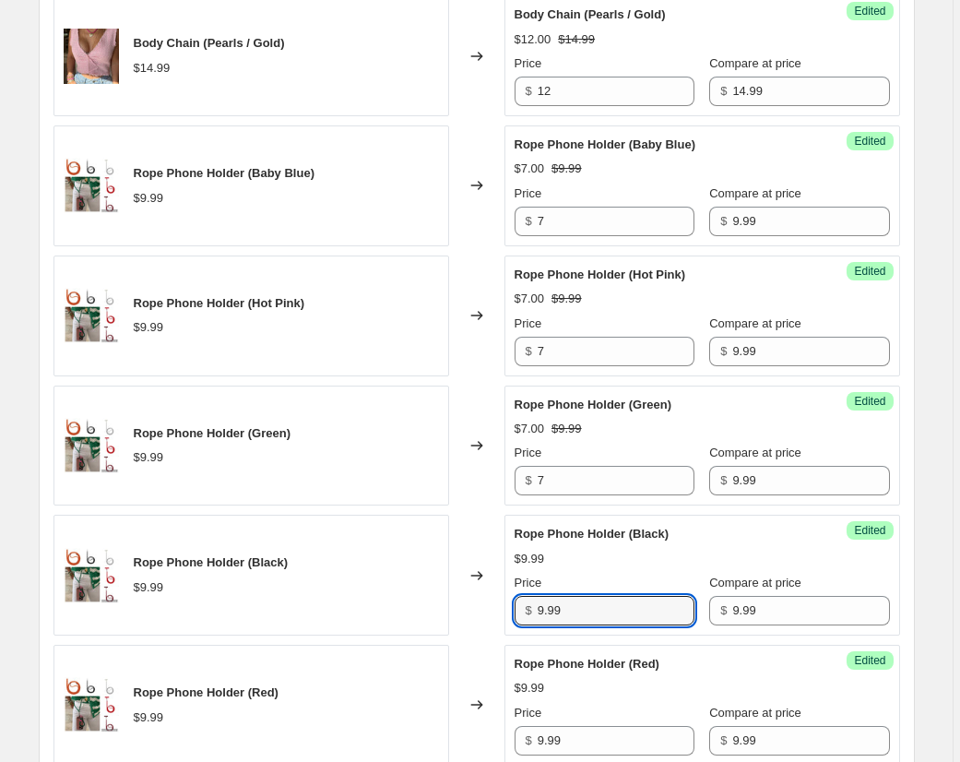
drag, startPoint x: 557, startPoint y: 612, endPoint x: 503, endPoint y: 611, distance: 53.5
click at [502, 611] on div "Rope Phone Holder (Black) $9.99 Changed to Success Edited Rope Phone Holder (Bl…" at bounding box center [476, 575] width 846 height 121
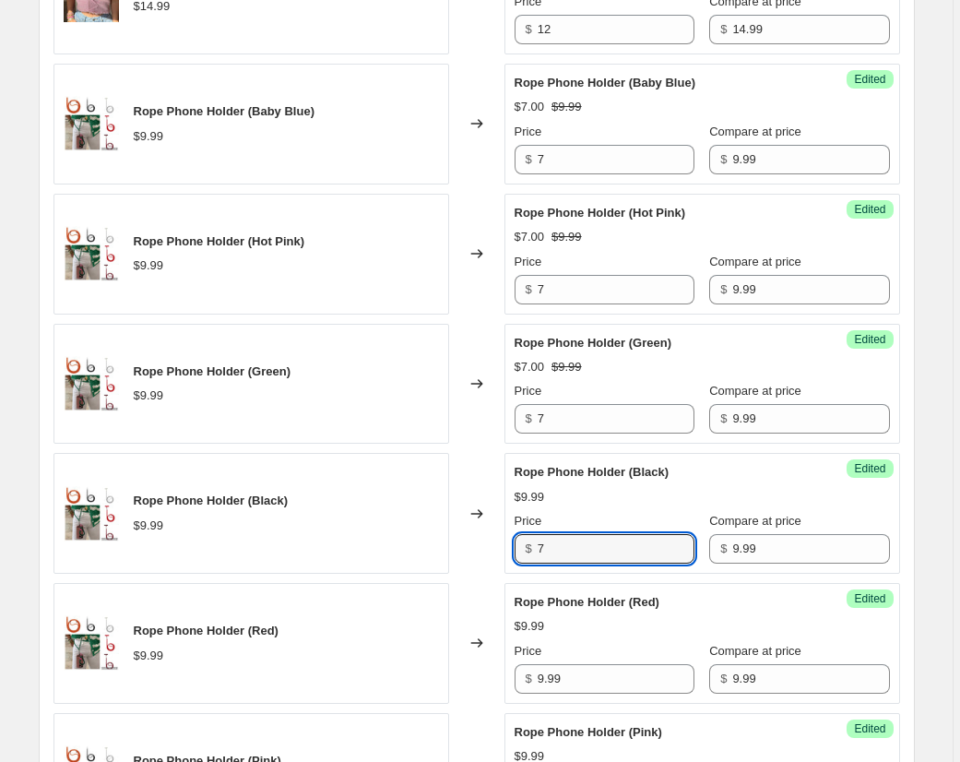
scroll to position [1069, 0]
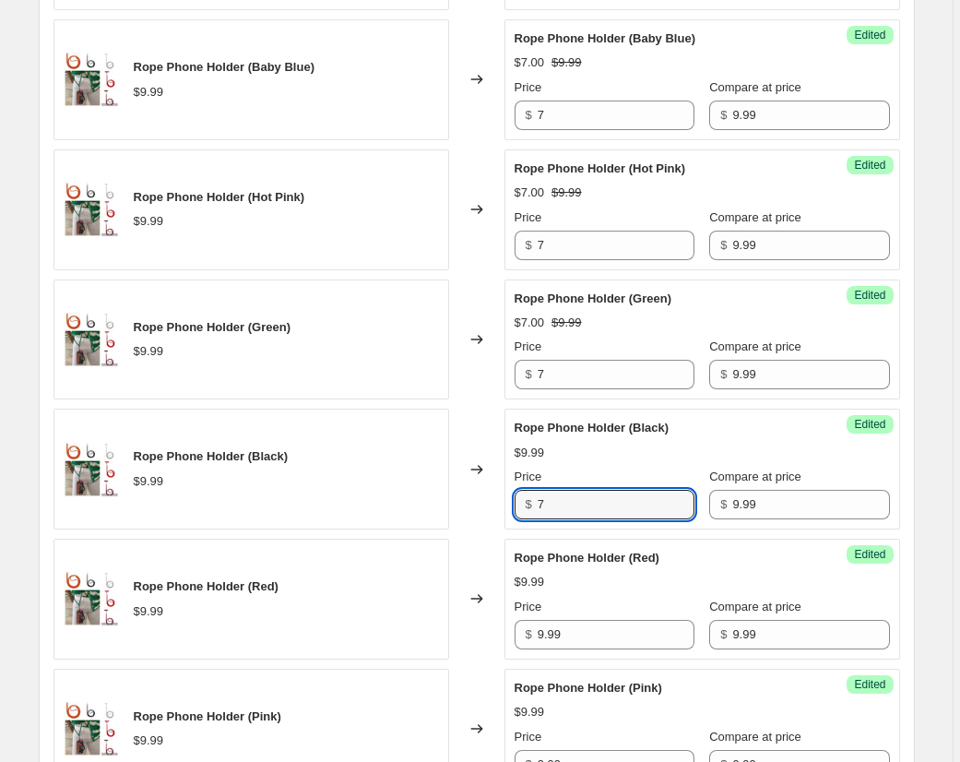
type input "7"
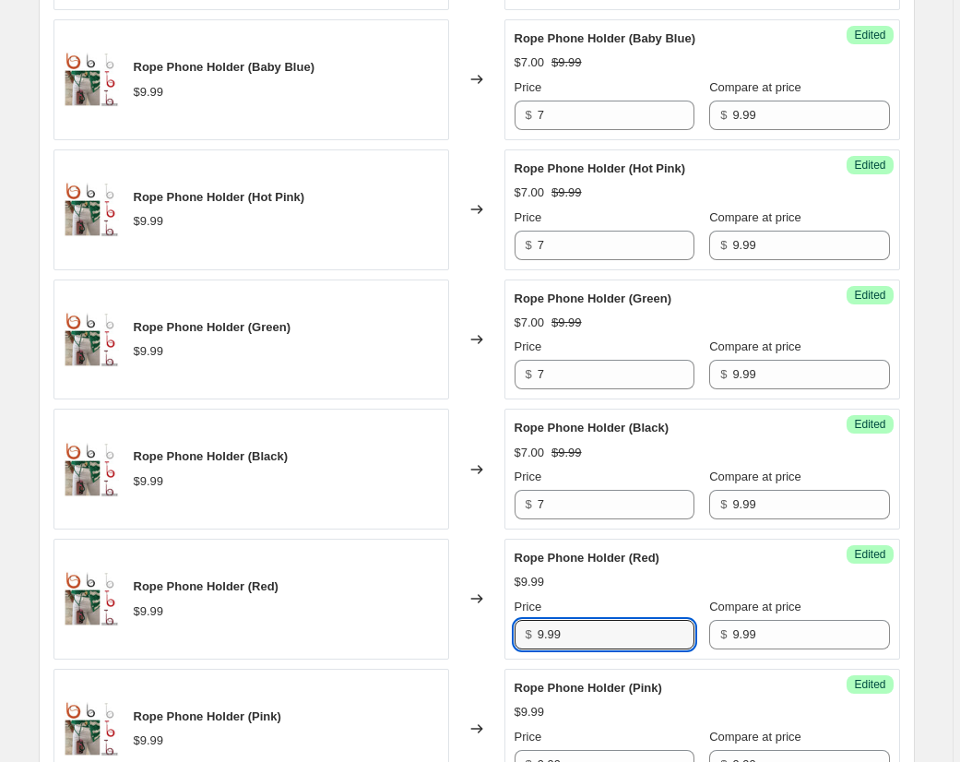
drag, startPoint x: 539, startPoint y: 633, endPoint x: 485, endPoint y: 629, distance: 53.7
click at [479, 630] on div "Rope Phone Holder (Red) $9.99 Changed to Success Edited Rope Phone Holder (Red)…" at bounding box center [476, 599] width 846 height 121
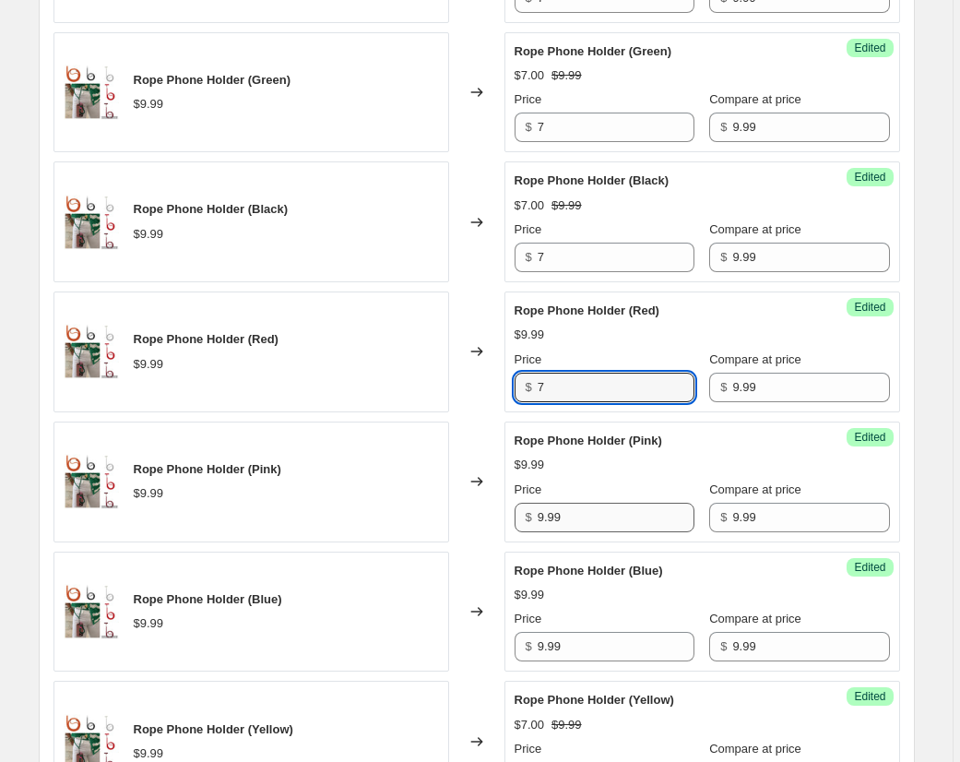
type input "7"
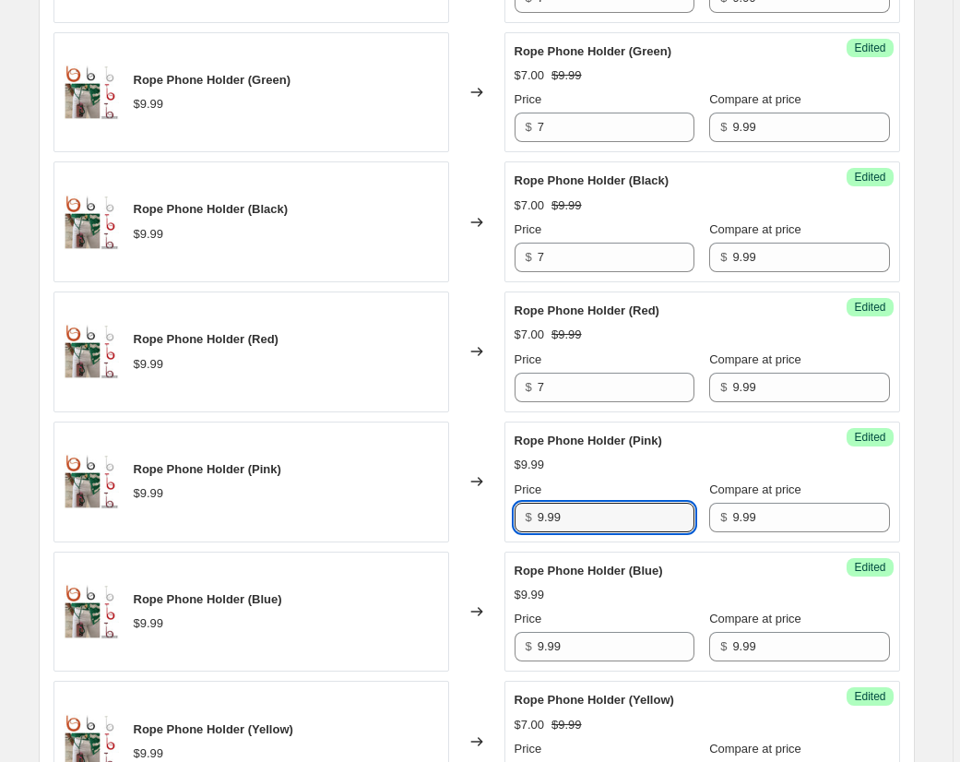
drag, startPoint x: 602, startPoint y: 523, endPoint x: 399, endPoint y: 511, distance: 203.2
click at [394, 509] on div "Rope Phone Holder (Pink) $9.99 Changed to Success Edited Rope Phone Holder (Pin…" at bounding box center [476, 481] width 846 height 121
type input "7"
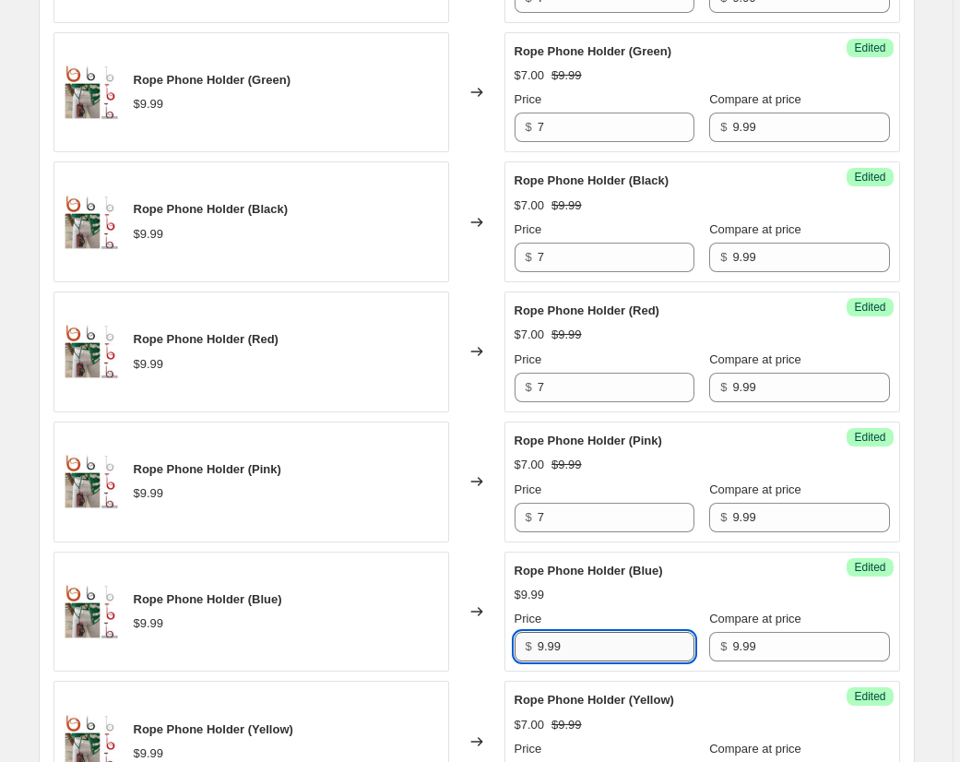
drag, startPoint x: 468, startPoint y: 637, endPoint x: 551, endPoint y: 633, distance: 83.1
click at [468, 637] on div "Rope Phone Holder (Blue) $9.99 Changed to Success Edited Rope Phone Holder (Blu…" at bounding box center [476, 611] width 846 height 121
type input "7"
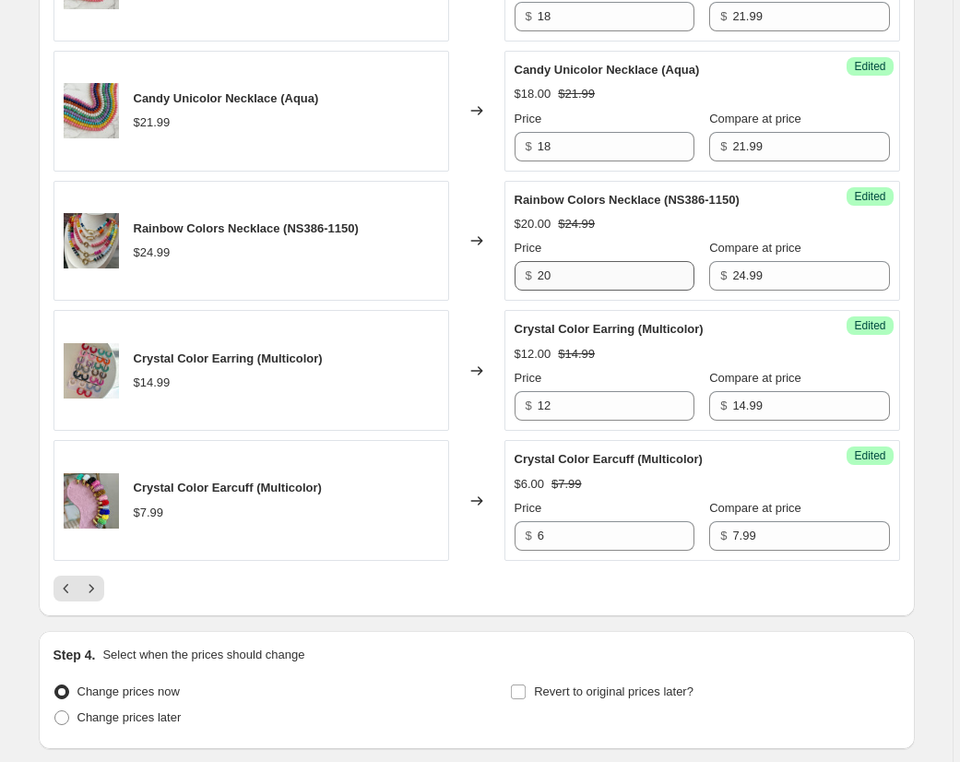
scroll to position [2923, 0]
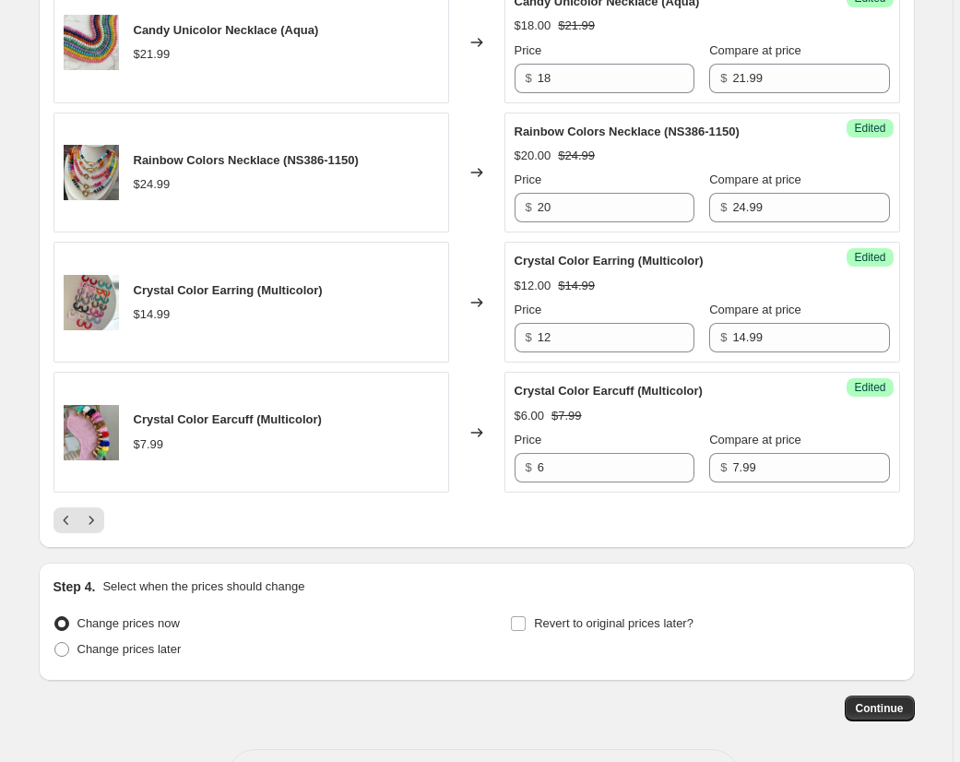
drag, startPoint x: 101, startPoint y: 521, endPoint x: 111, endPoint y: 524, distance: 9.6
click at [101, 521] on icon "Next" at bounding box center [91, 520] width 18 height 18
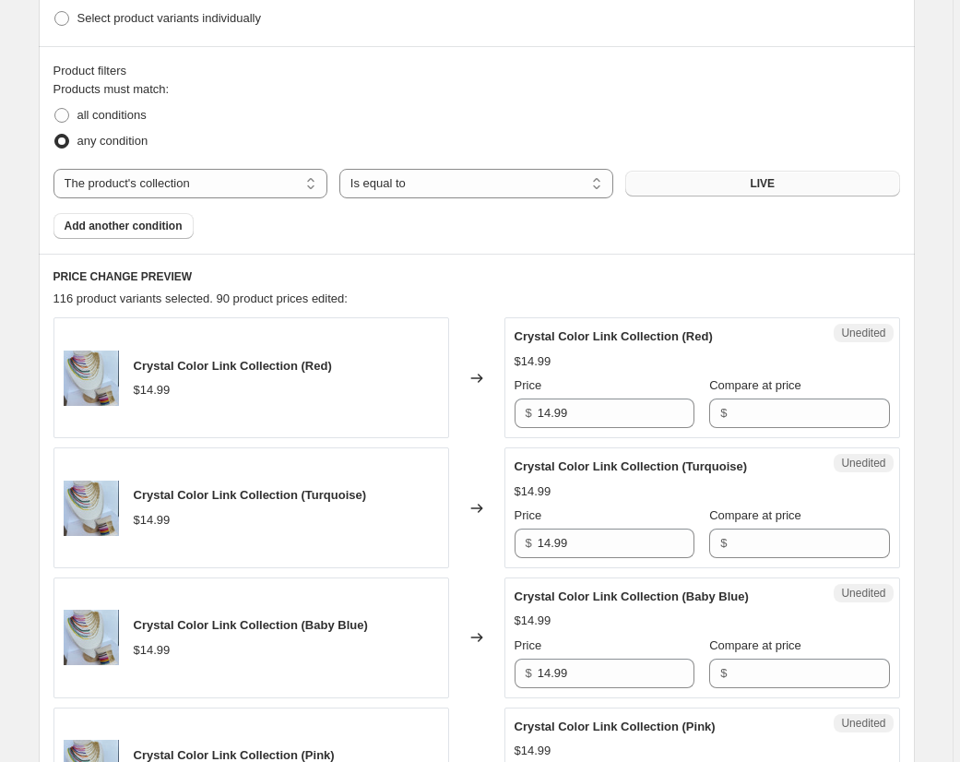
scroll to position [727, 0]
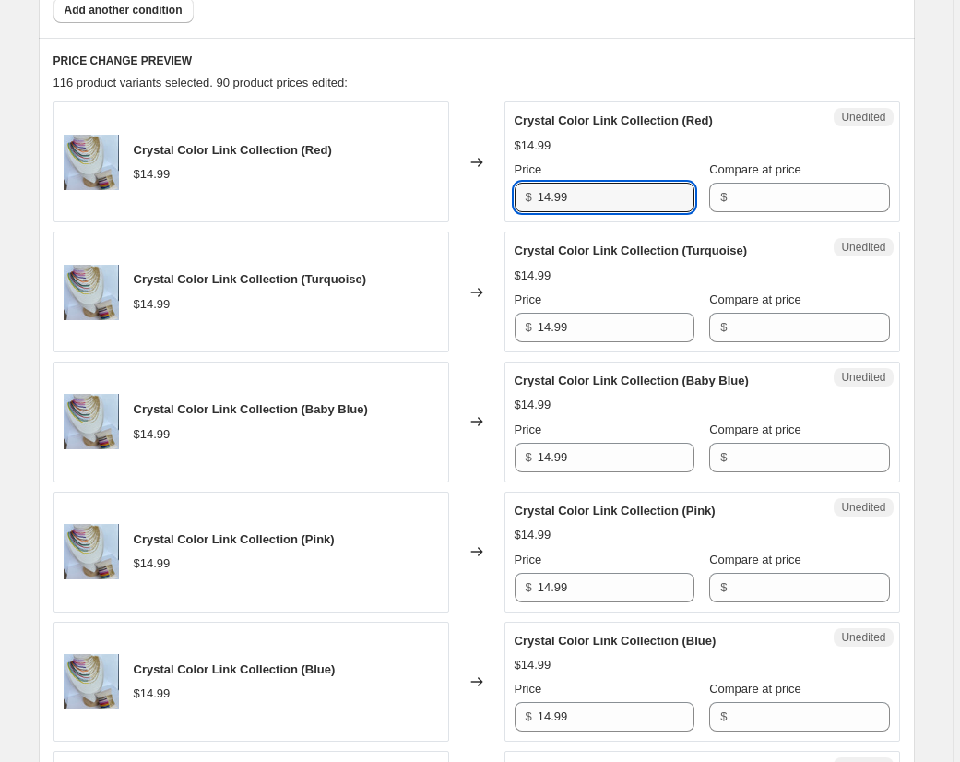
drag, startPoint x: 610, startPoint y: 196, endPoint x: 471, endPoint y: 187, distance: 138.6
click at [471, 187] on div "Crystal Color Link Collection (Red) $14.99 Changed to Unedited Crystal Color Li…" at bounding box center [476, 161] width 846 height 121
drag, startPoint x: 803, startPoint y: 202, endPoint x: 805, endPoint y: 250, distance: 48.0
click at [803, 202] on input "Compare at price" at bounding box center [810, 198] width 157 height 30
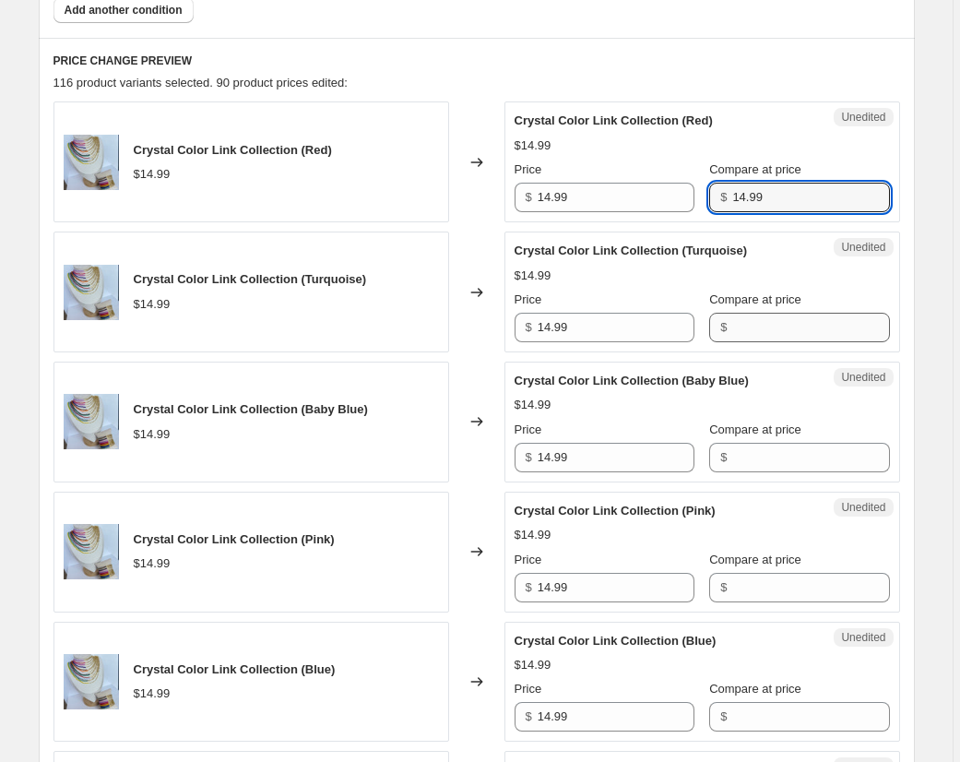
type input "14.99"
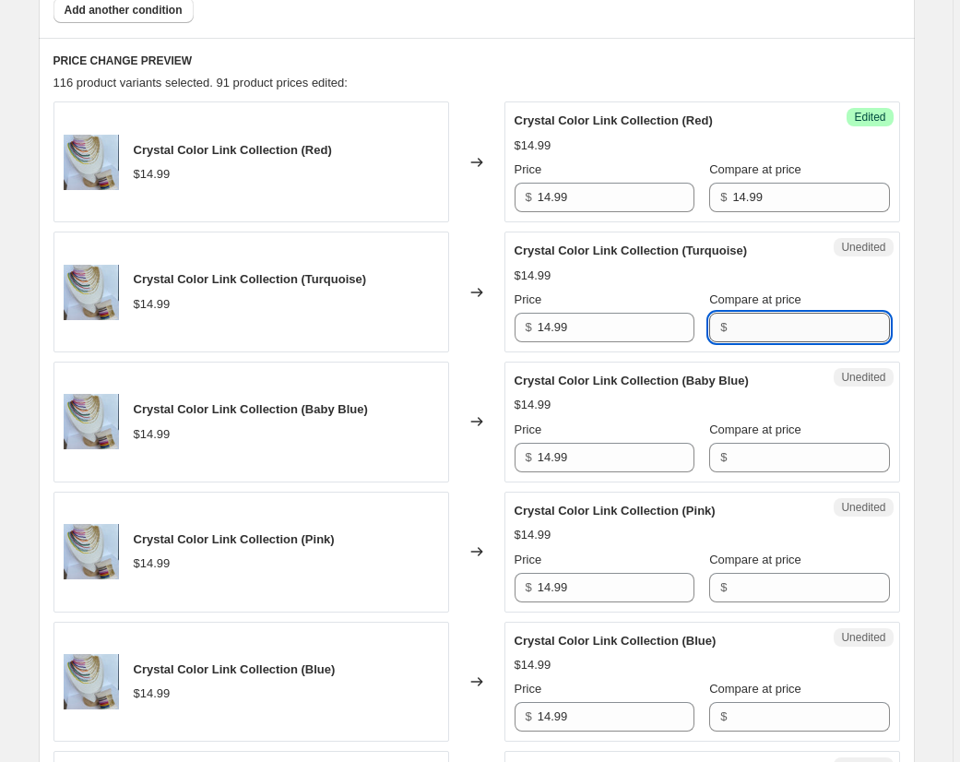
click at [795, 328] on input "Compare at price" at bounding box center [810, 328] width 157 height 30
type input "14.99"
click at [792, 457] on input "Compare at price" at bounding box center [810, 458] width 157 height 30
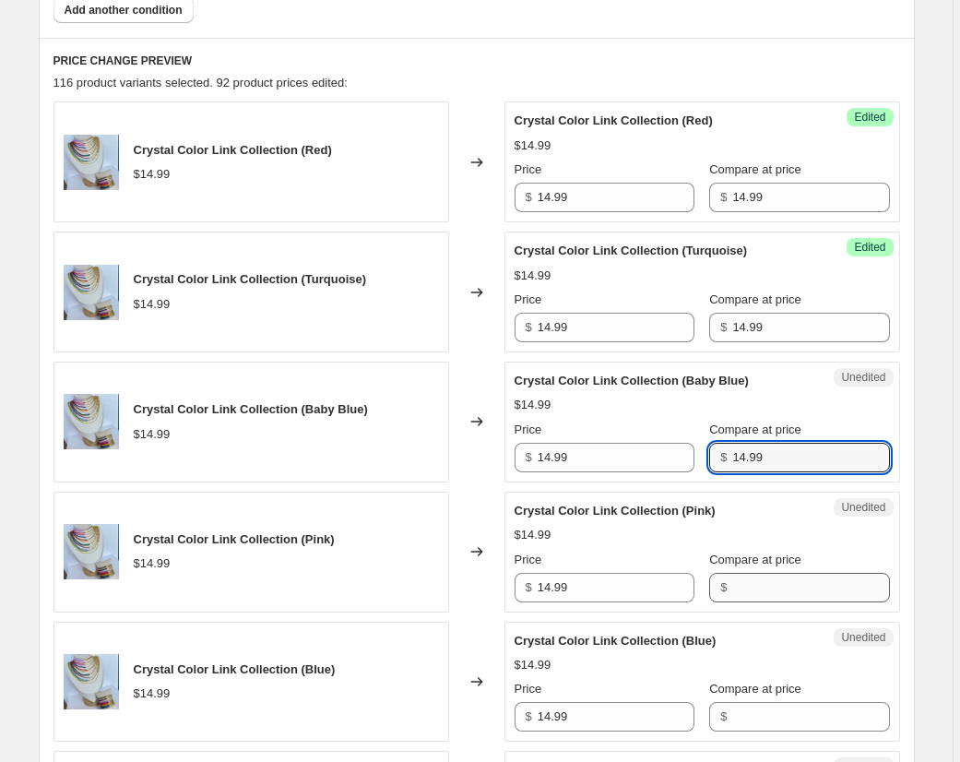
type input "14.99"
click at [780, 581] on input "Compare at price" at bounding box center [810, 588] width 157 height 30
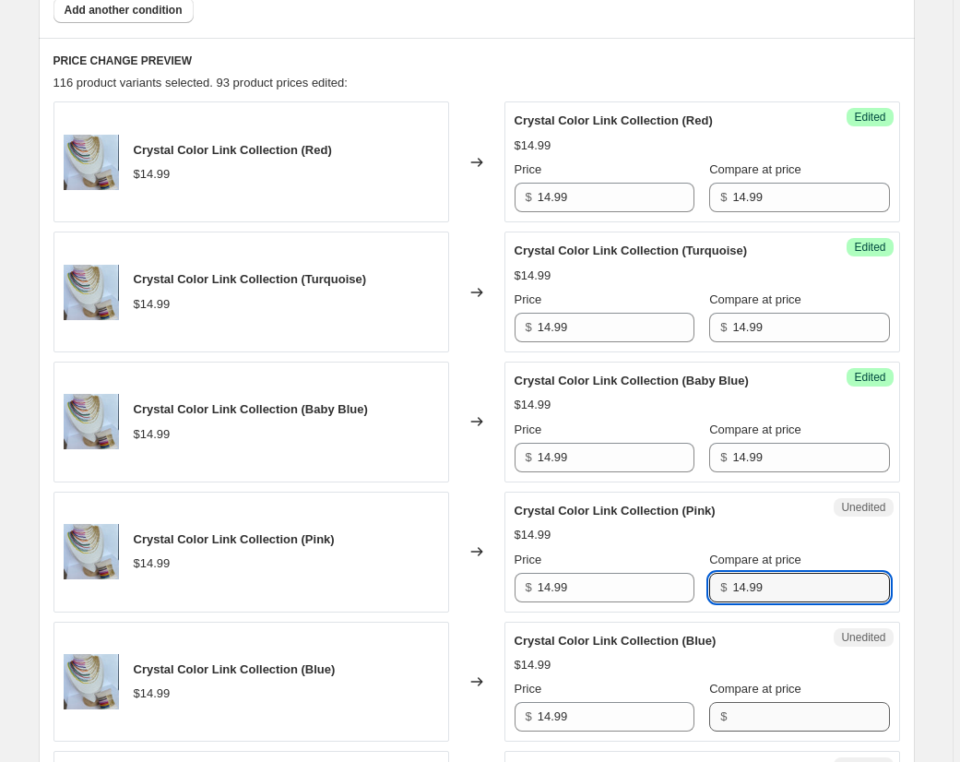
type input "14.99"
drag, startPoint x: 760, startPoint y: 706, endPoint x: 768, endPoint y: 697, distance: 12.4
click at [761, 706] on input "Compare at price" at bounding box center [810, 717] width 157 height 30
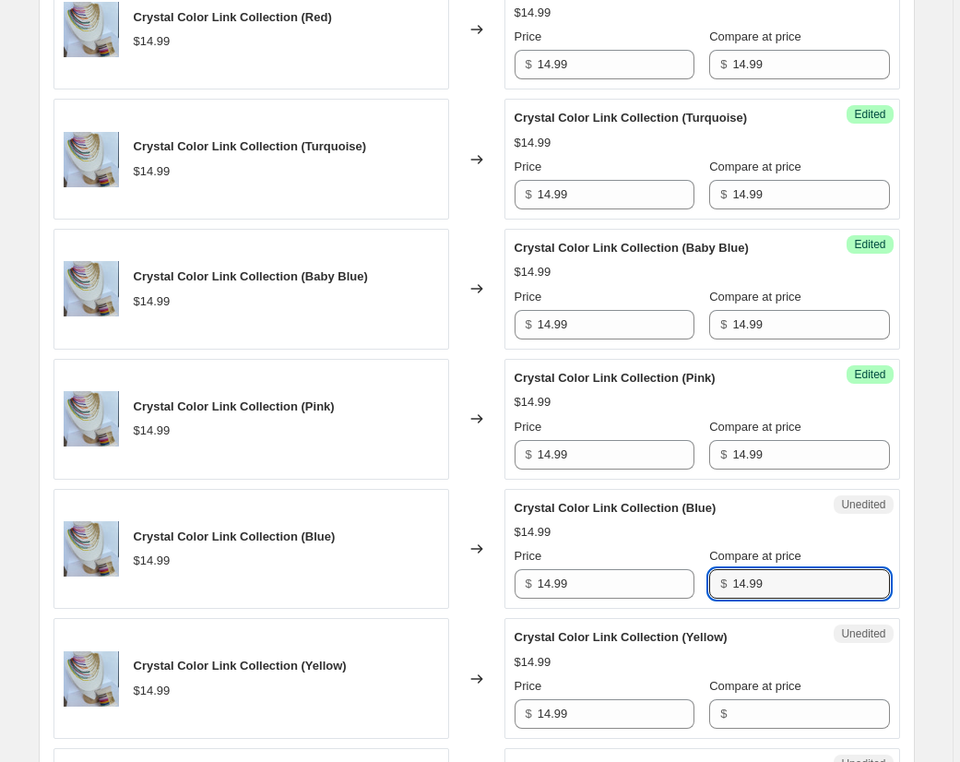
scroll to position [984, 0]
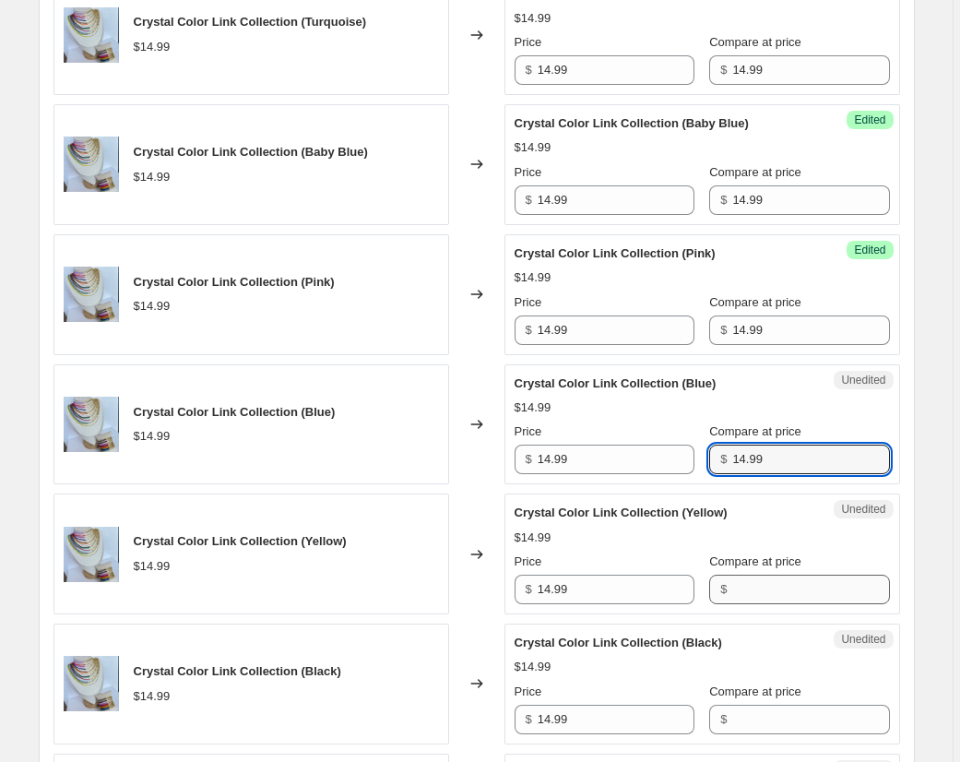
type input "14.99"
click at [764, 593] on input "Compare at price" at bounding box center [810, 589] width 157 height 30
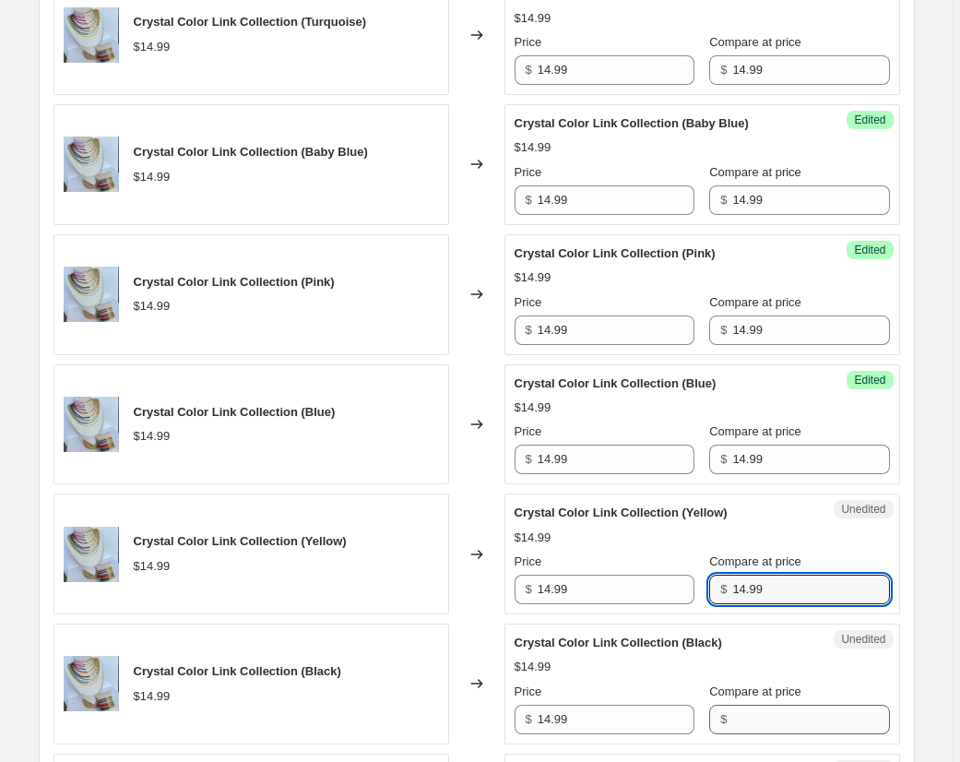
type input "14.99"
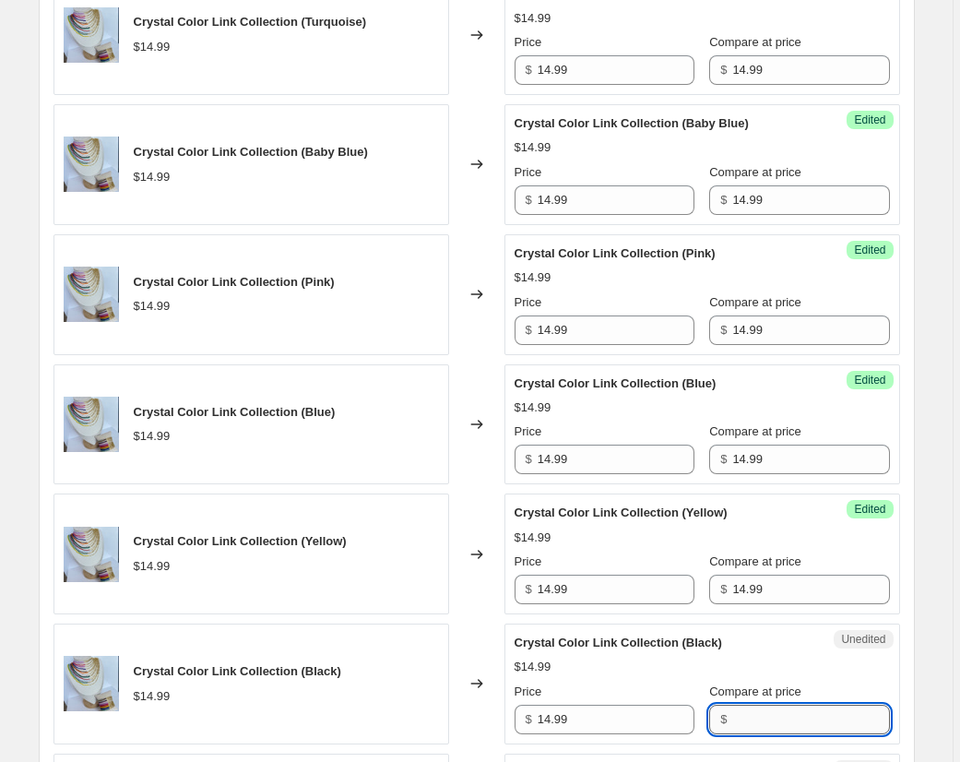
click at [766, 722] on input "Compare at price" at bounding box center [810, 719] width 157 height 30
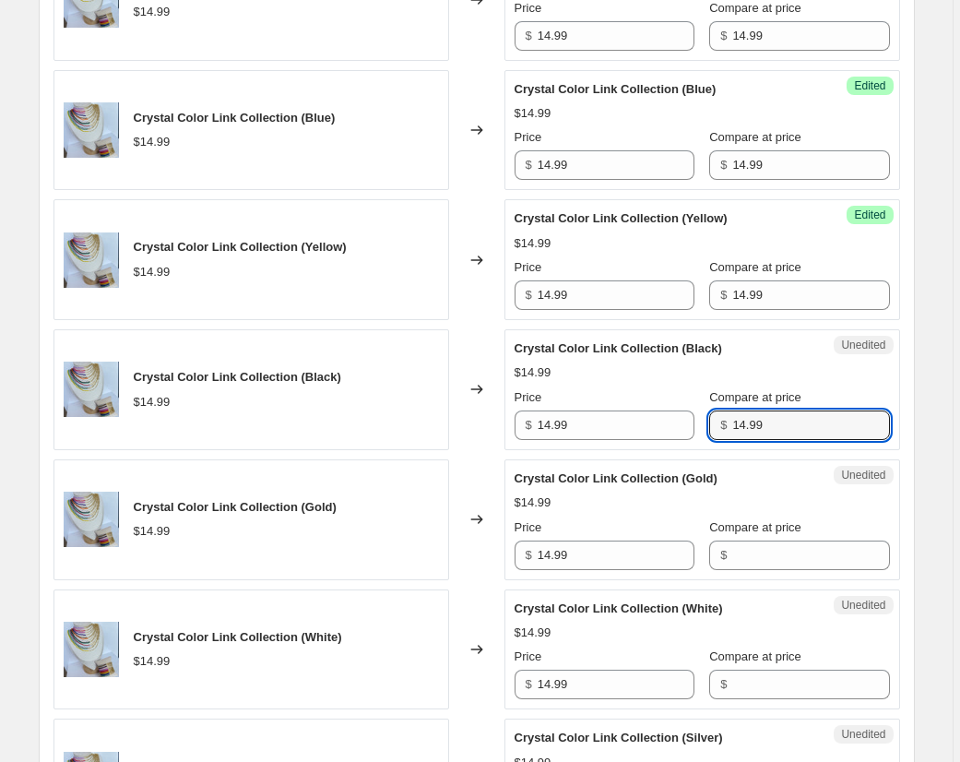
scroll to position [1293, 0]
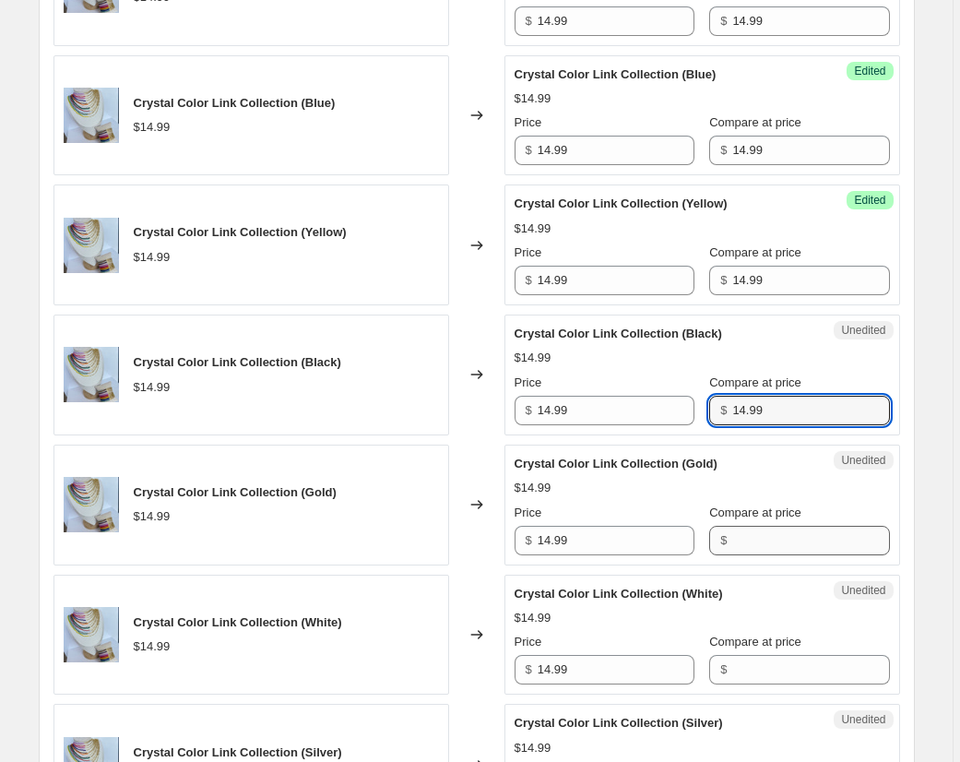
type input "14.99"
click at [758, 545] on input "Compare at price" at bounding box center [810, 541] width 157 height 30
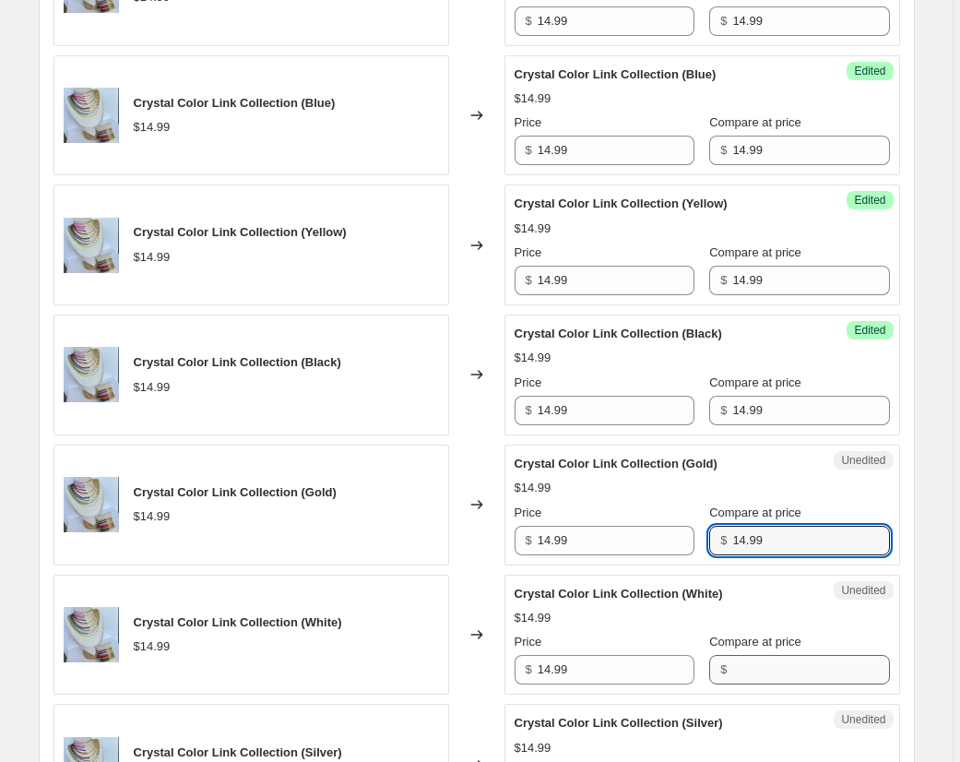
type input "14.99"
drag, startPoint x: 777, startPoint y: 669, endPoint x: 808, endPoint y: 651, distance: 35.6
click at [778, 669] on input "Compare at price" at bounding box center [810, 670] width 157 height 30
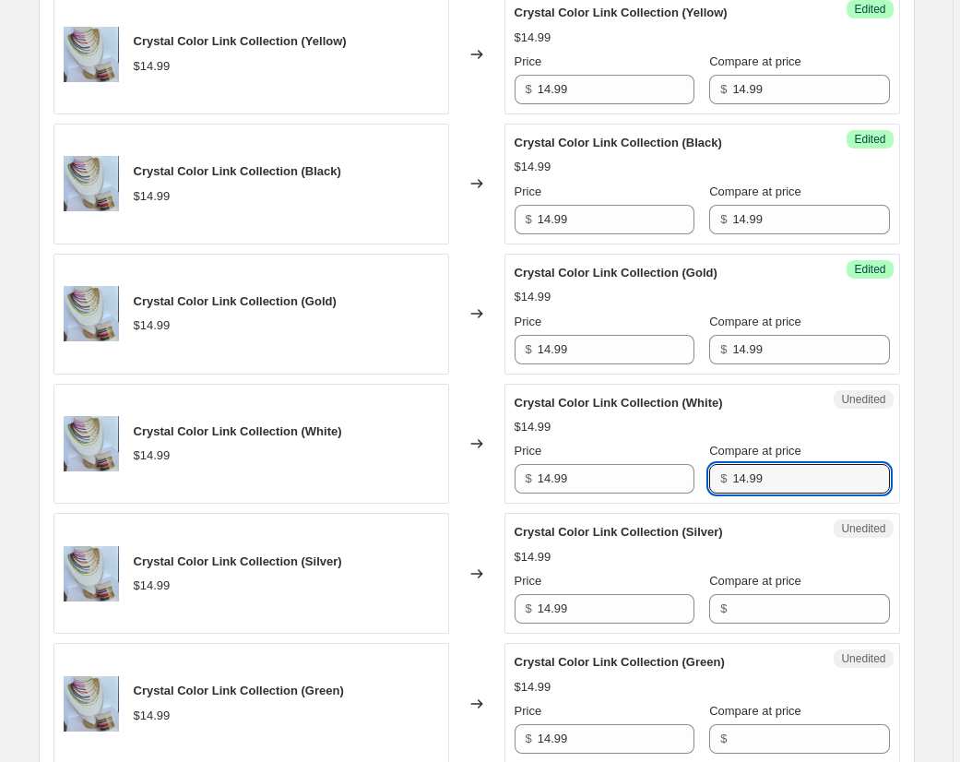
scroll to position [1634, 0]
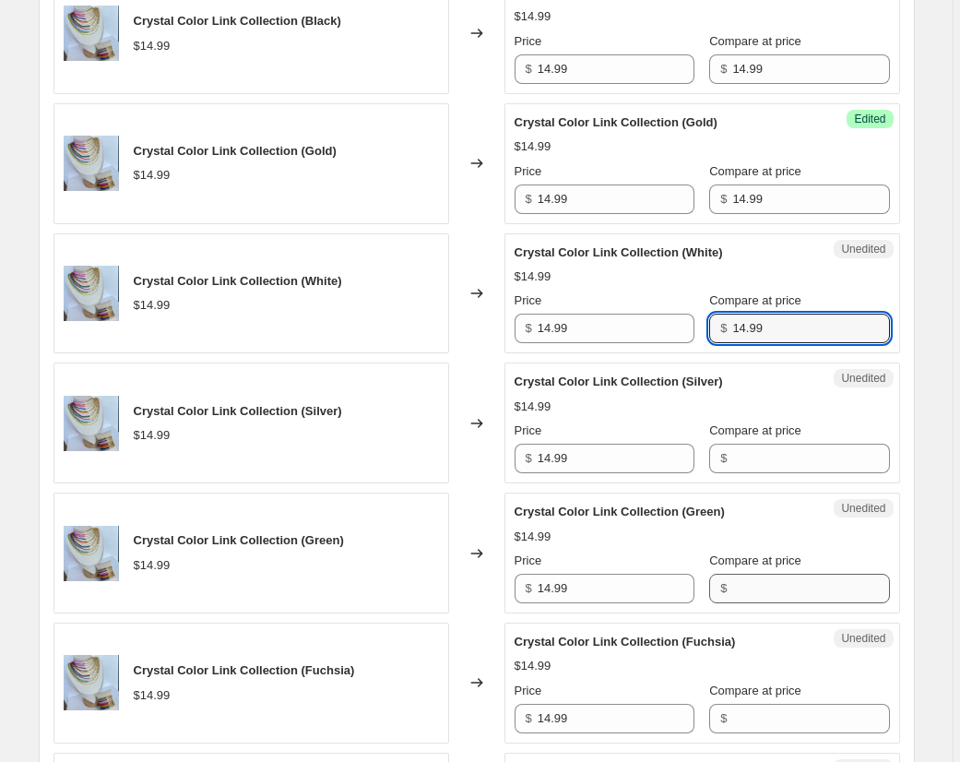
type input "14.99"
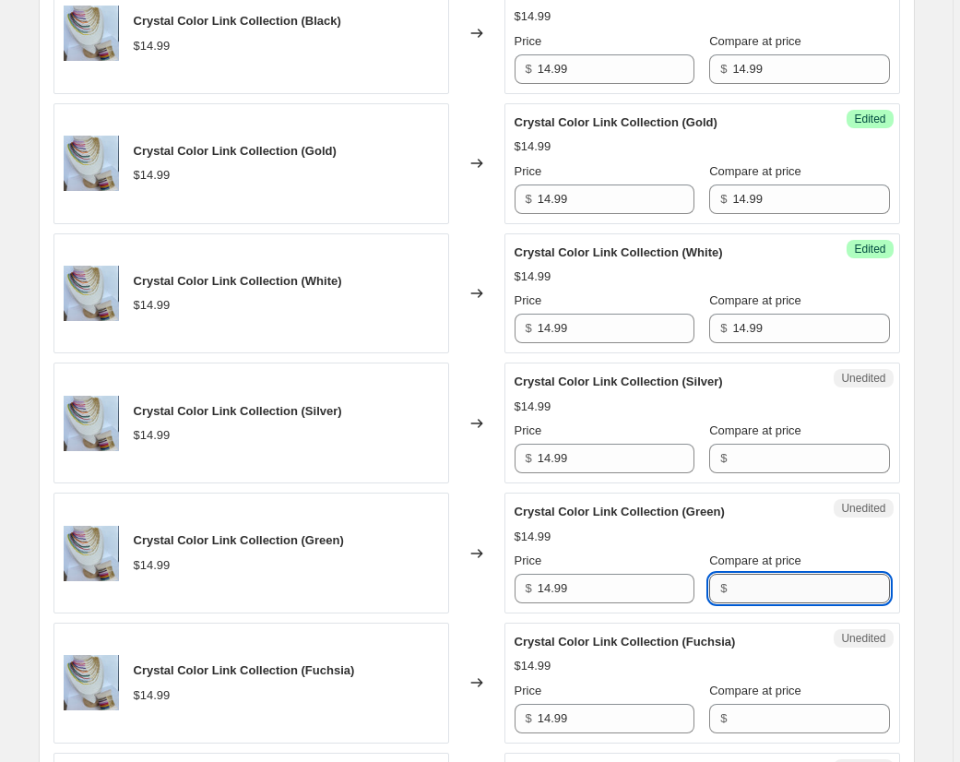
click at [764, 577] on input "Compare at price" at bounding box center [810, 589] width 157 height 30
type input "14.99"
click at [765, 455] on input "Compare at price" at bounding box center [810, 459] width 157 height 30
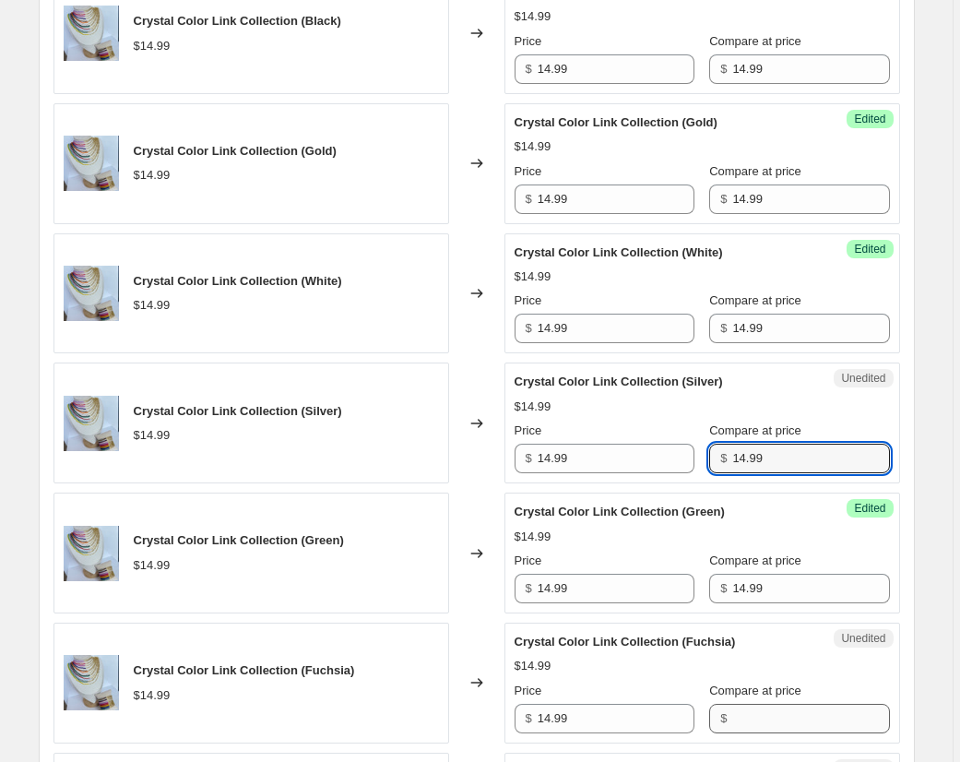
type input "14.99"
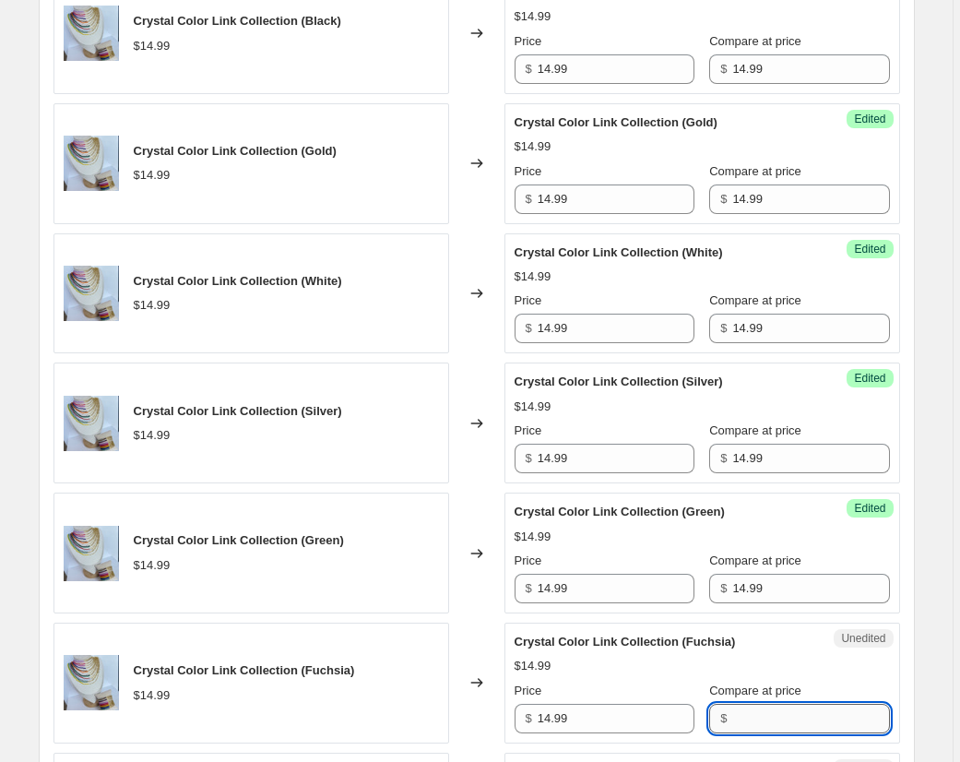
drag, startPoint x: 796, startPoint y: 715, endPoint x: 803, endPoint y: 704, distance: 12.5
click at [796, 714] on input "Compare at price" at bounding box center [810, 719] width 157 height 30
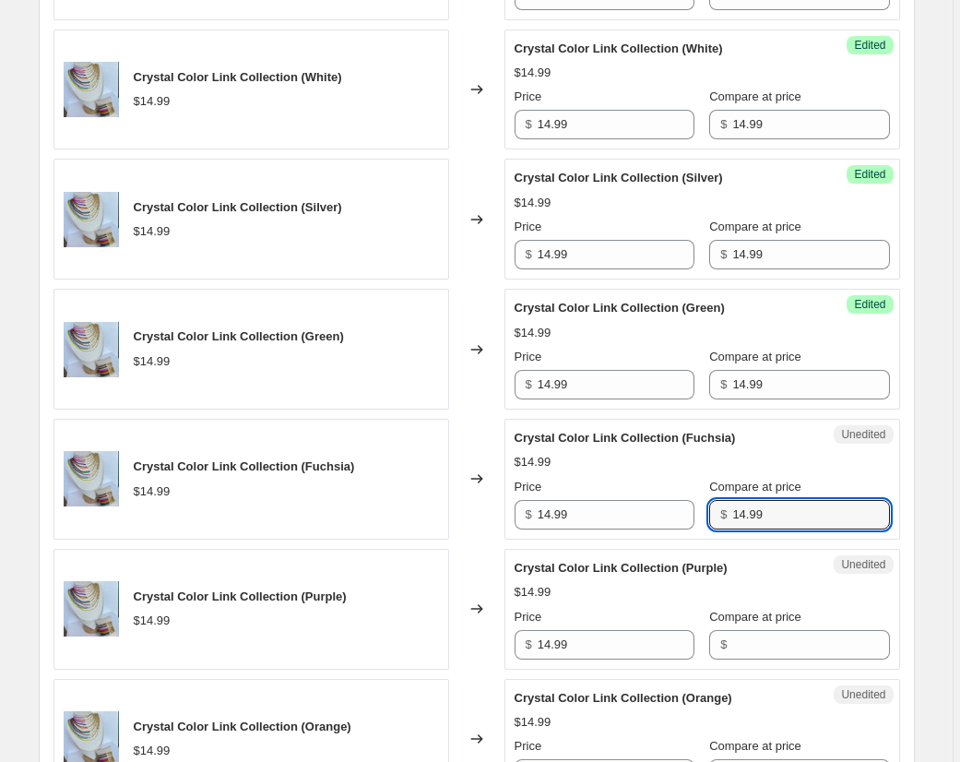
scroll to position [1973, 0]
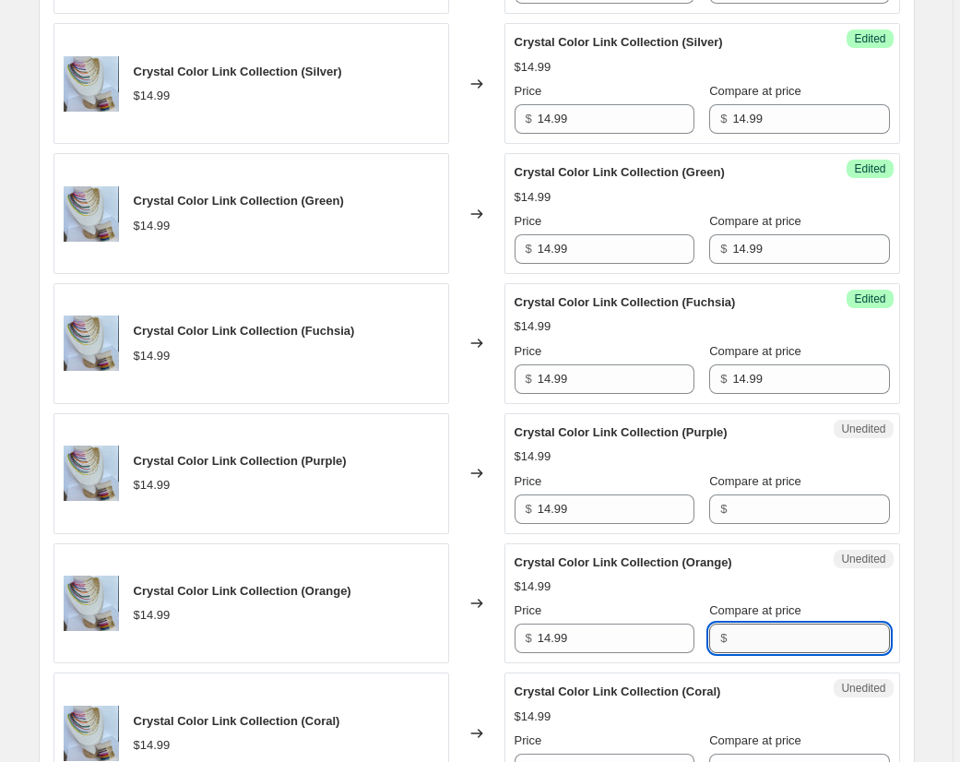
click at [764, 636] on input "Compare at price" at bounding box center [810, 638] width 157 height 30
drag, startPoint x: 755, startPoint y: 503, endPoint x: 761, endPoint y: 514, distance: 12.4
click at [754, 503] on input "Compare at price" at bounding box center [810, 509] width 157 height 30
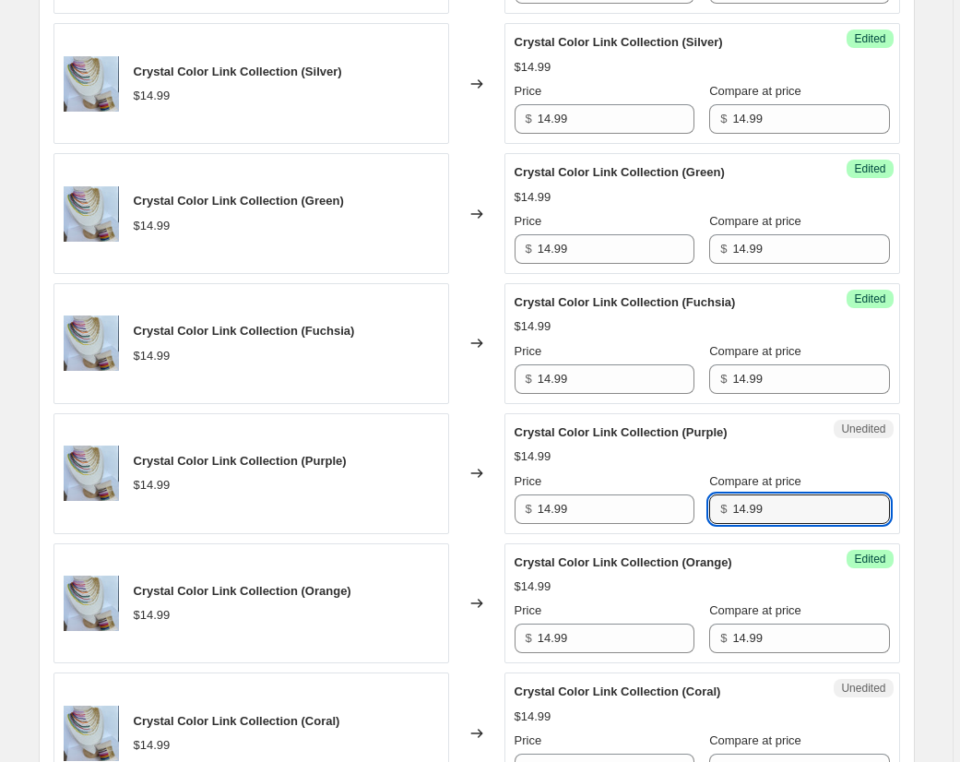
scroll to position [2191, 0]
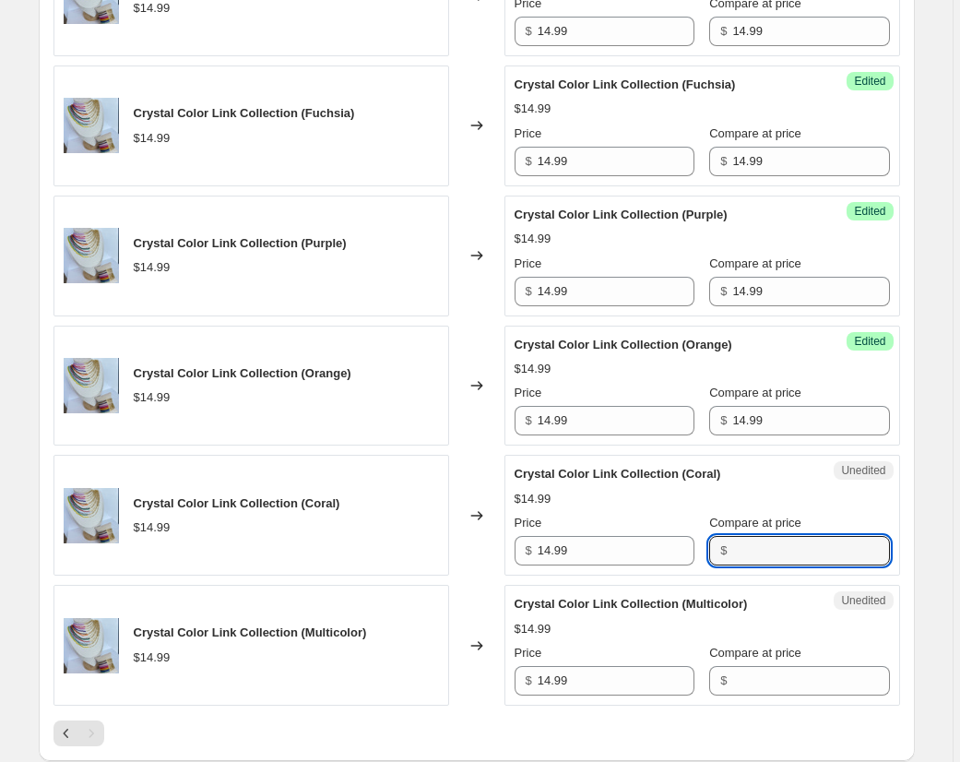
drag, startPoint x: 775, startPoint y: 546, endPoint x: 777, endPoint y: 566, distance: 20.4
click at [775, 547] on input "Compare at price" at bounding box center [810, 551] width 157 height 30
drag, startPoint x: 780, startPoint y: 684, endPoint x: 787, endPoint y: 649, distance: 35.8
click at [781, 682] on input "Compare at price" at bounding box center [810, 681] width 157 height 30
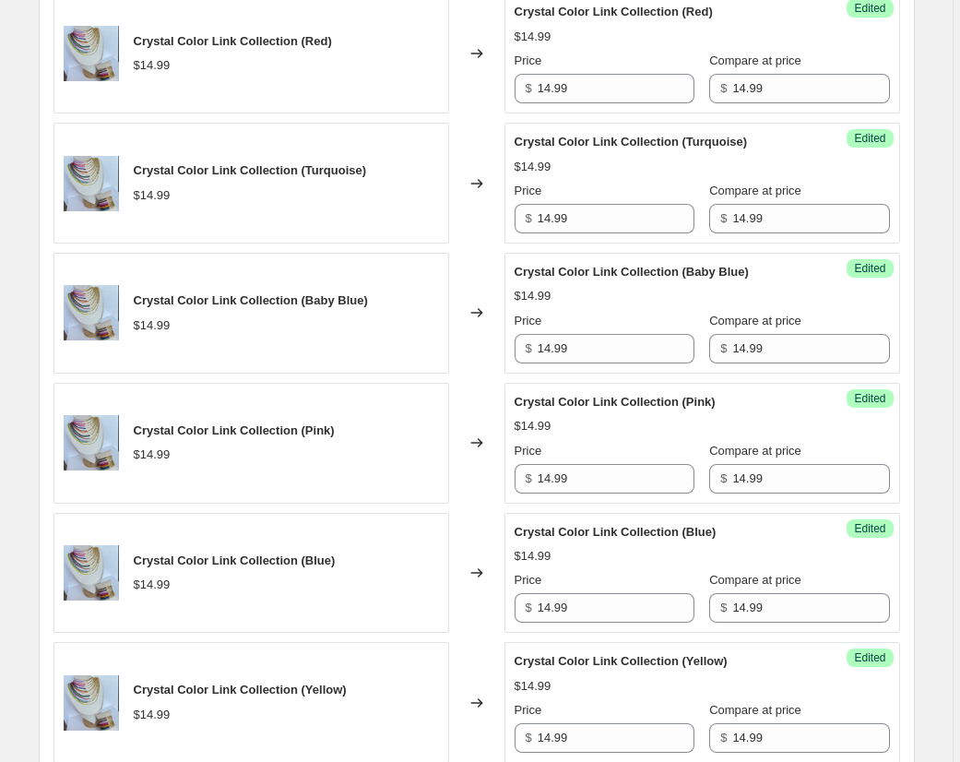
scroll to position [628, 0]
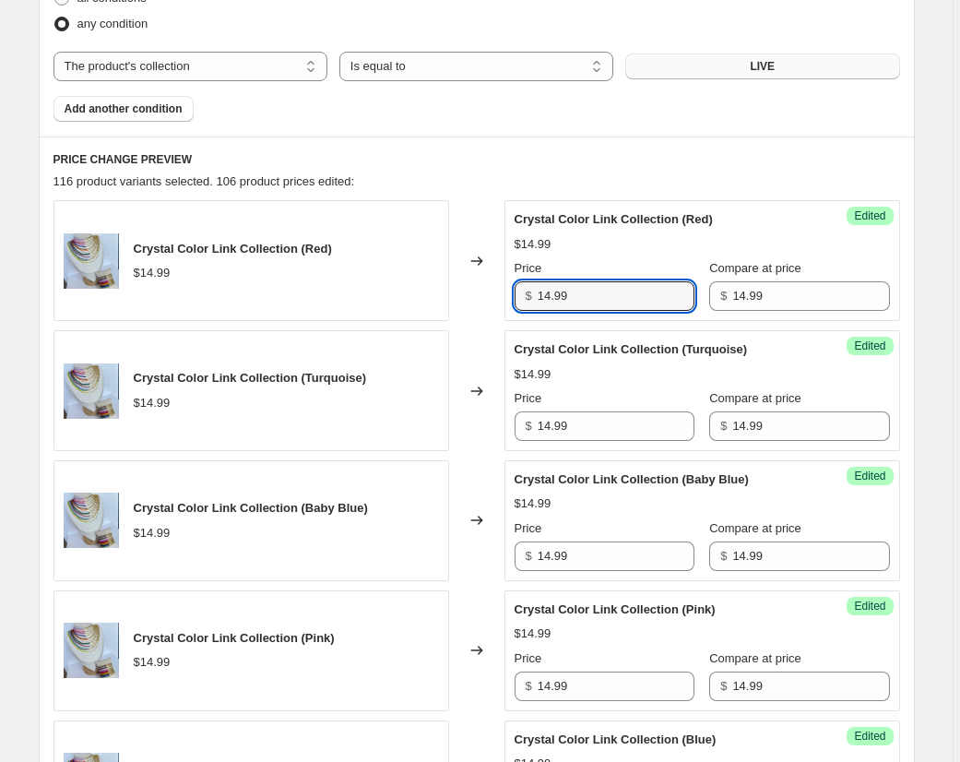
drag, startPoint x: 531, startPoint y: 294, endPoint x: 460, endPoint y: 293, distance: 71.0
click at [456, 286] on div "Crystal Color Link Collection (Red) $14.99 Changed to Success Edited Crystal Co…" at bounding box center [476, 260] width 846 height 121
drag, startPoint x: 575, startPoint y: 295, endPoint x: 511, endPoint y: 291, distance: 64.7
click at [511, 291] on div "Success Edited Crystal Color Link Collection (Red) $14.99 Price $ 12 Compare at…" at bounding box center [702, 260] width 396 height 121
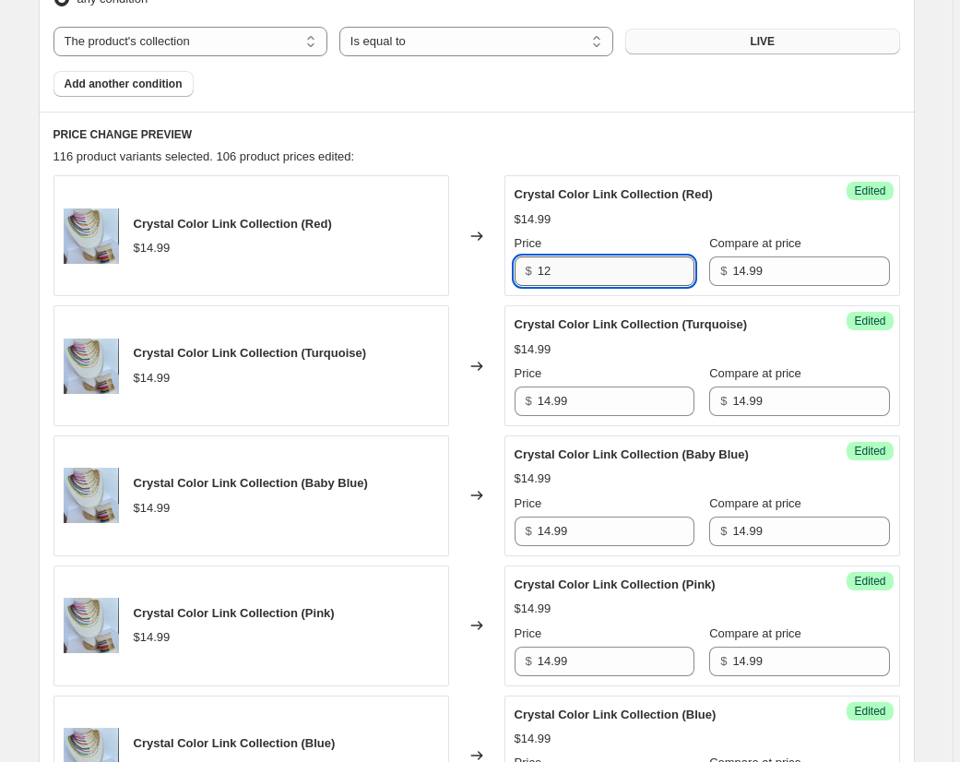
scroll to position [656, 0]
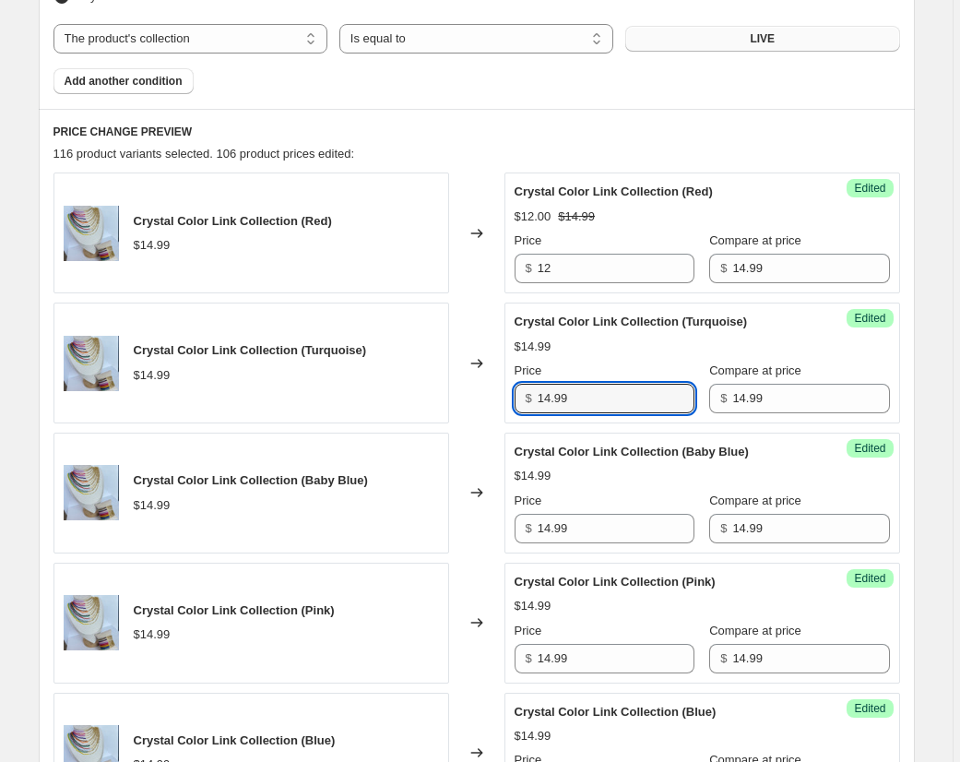
click at [468, 392] on div "Crystal Color Link Collection (Turquoise) $14.99 Changed to Success Edited Crys…" at bounding box center [476, 362] width 846 height 121
drag, startPoint x: 580, startPoint y: 530, endPoint x: 578, endPoint y: 632, distance: 101.4
click at [497, 527] on div "Crystal Color Link Collection (Baby Blue) $14.99 Changed to Success Edited Crys…" at bounding box center [476, 492] width 846 height 121
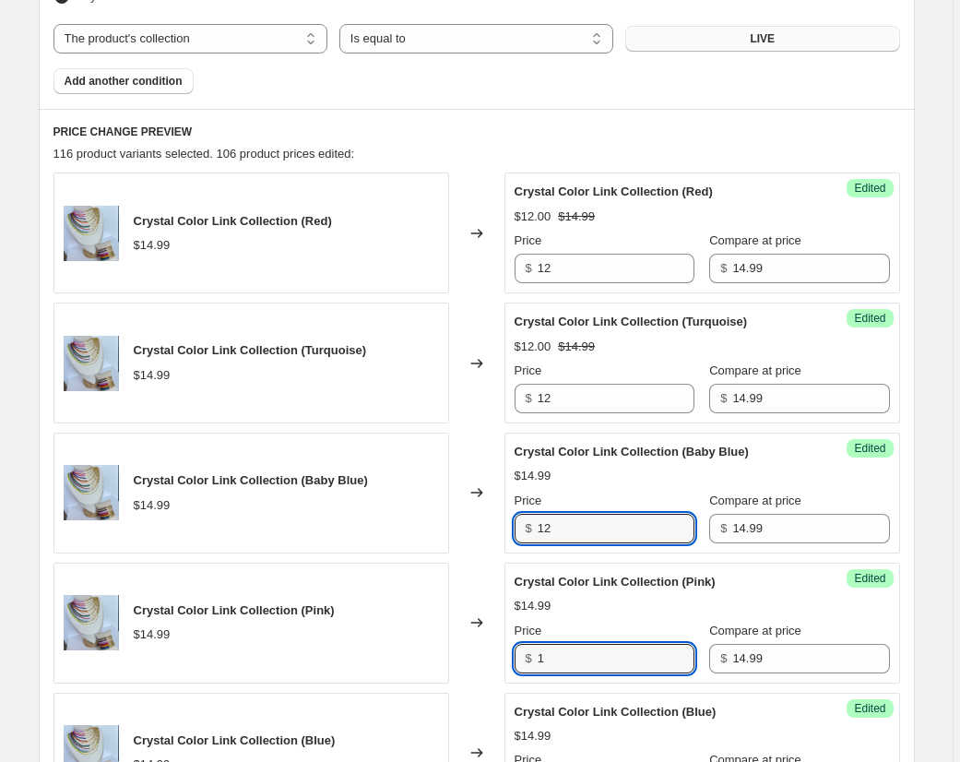
click at [493, 657] on div "Crystal Color Link Collection (Pink) $14.99 Changed to Success Edited Crystal C…" at bounding box center [476, 622] width 846 height 121
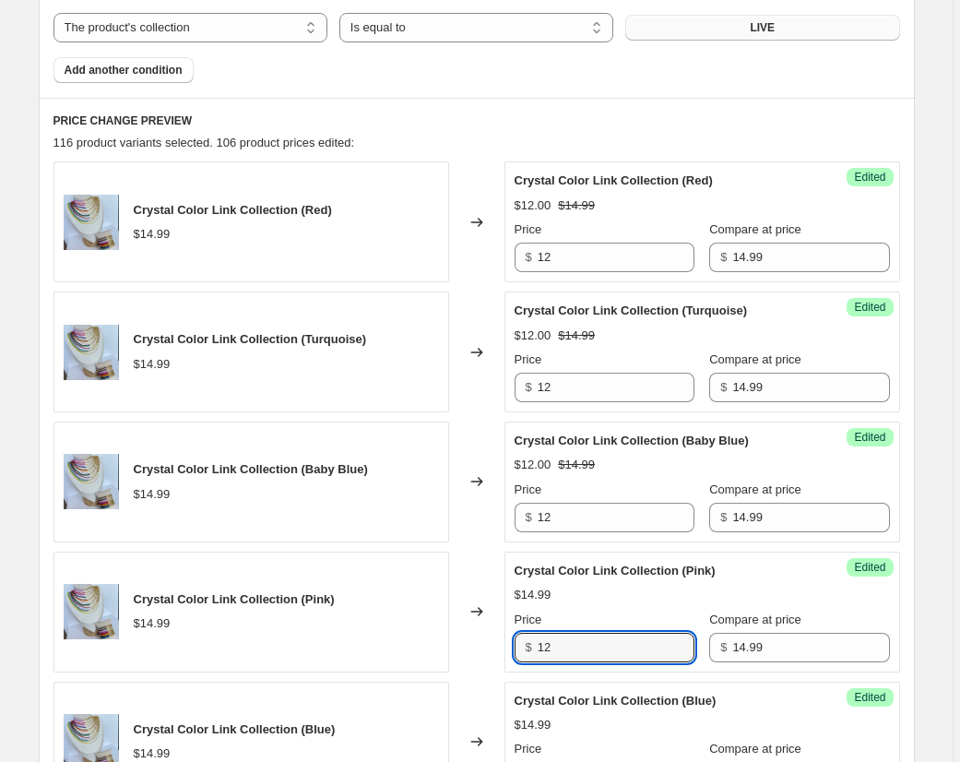
scroll to position [886, 0]
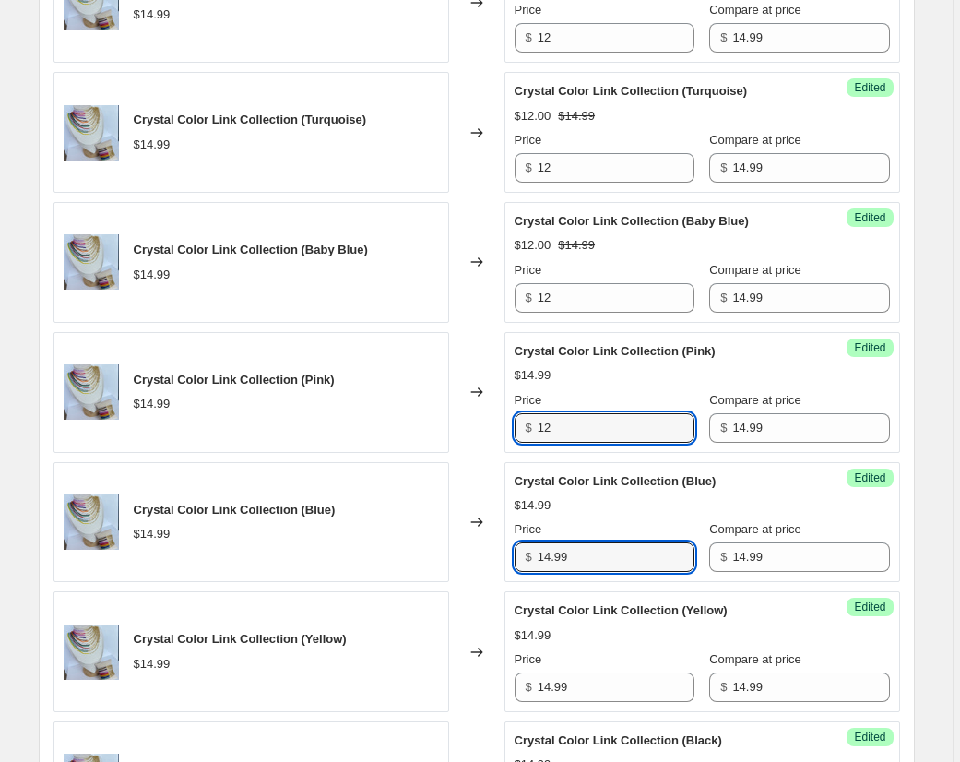
click at [533, 559] on div "$ 14.99" at bounding box center [605, 557] width 180 height 30
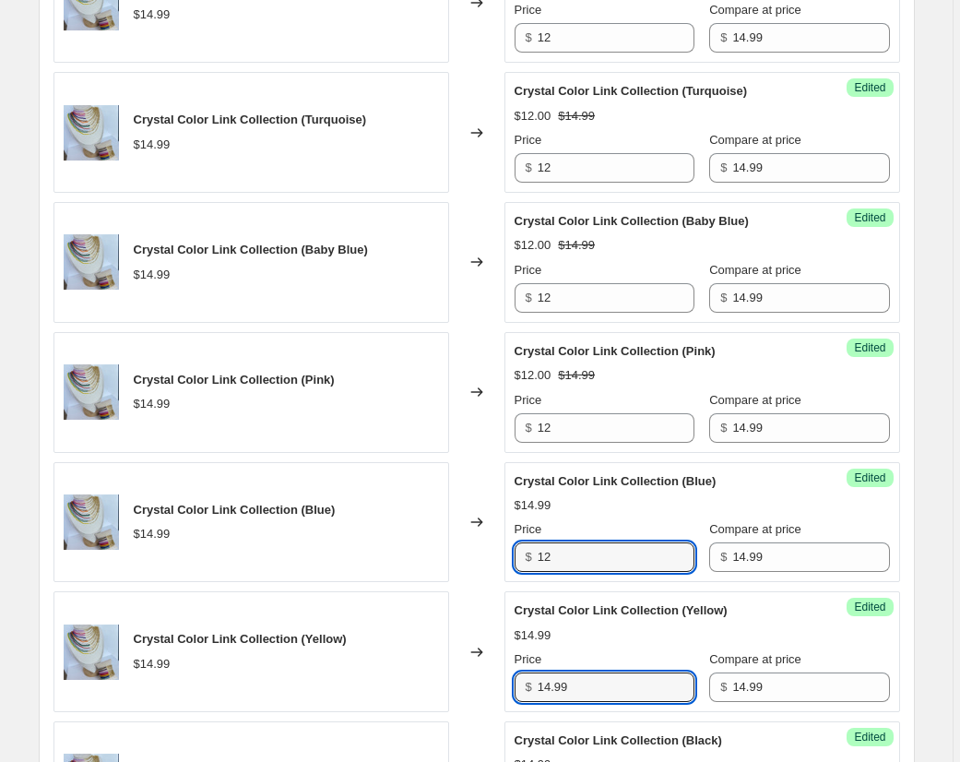
click at [500, 685] on div "Crystal Color Link Collection (Yellow) $14.99 Changed to Success Edited Crystal…" at bounding box center [476, 651] width 846 height 121
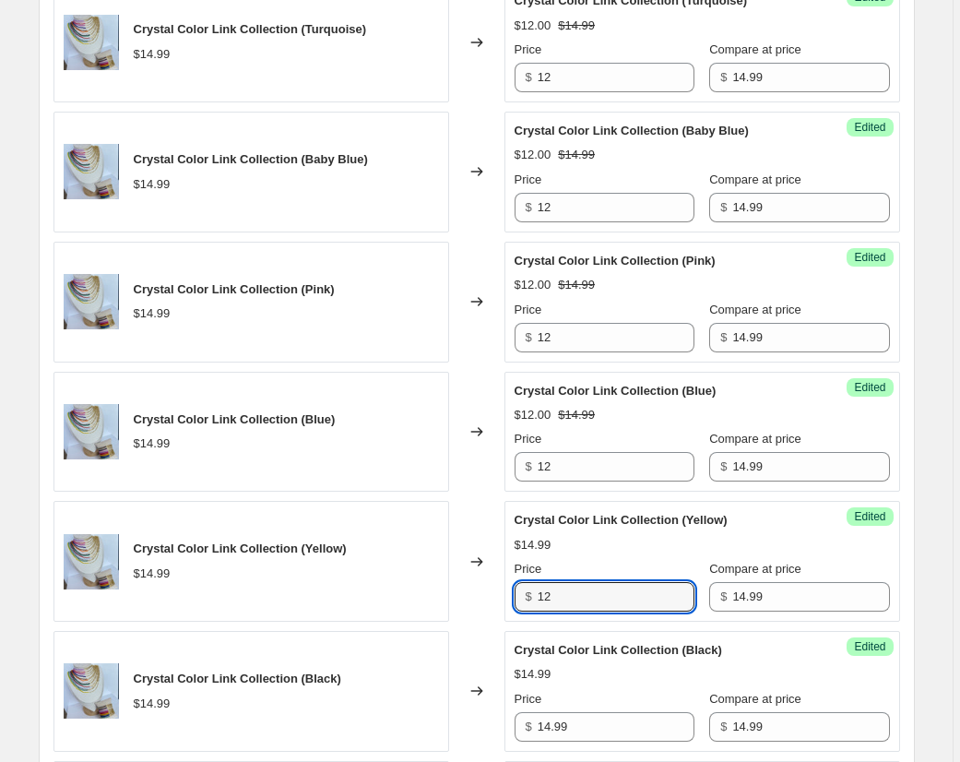
scroll to position [1374, 0]
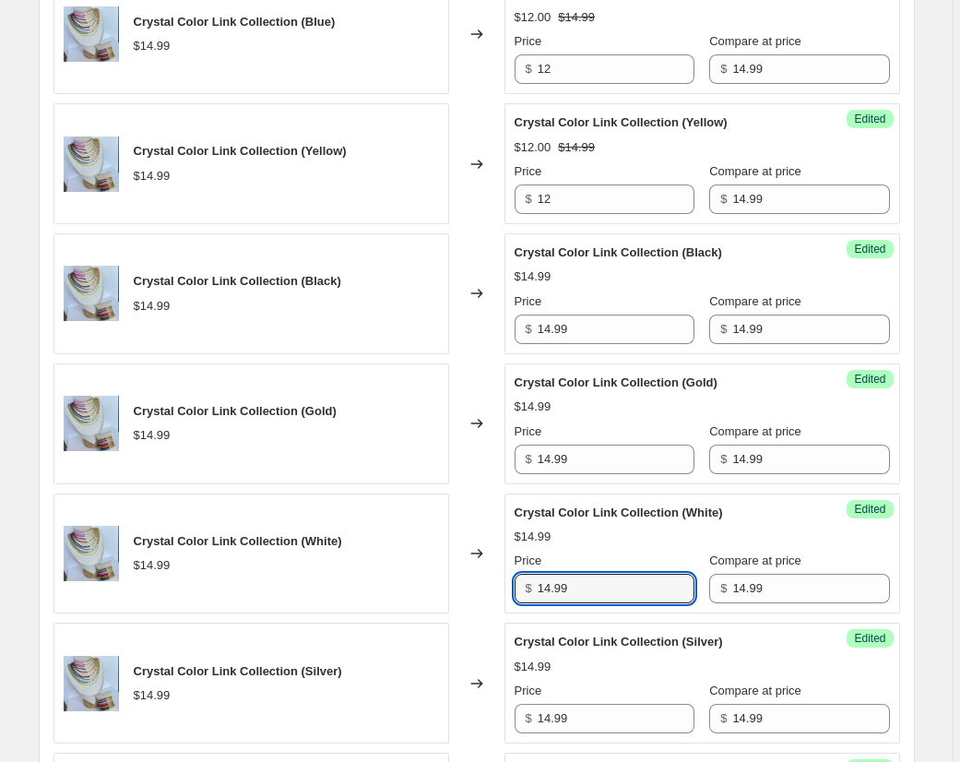
click at [533, 584] on div "$ 14.99" at bounding box center [605, 589] width 180 height 30
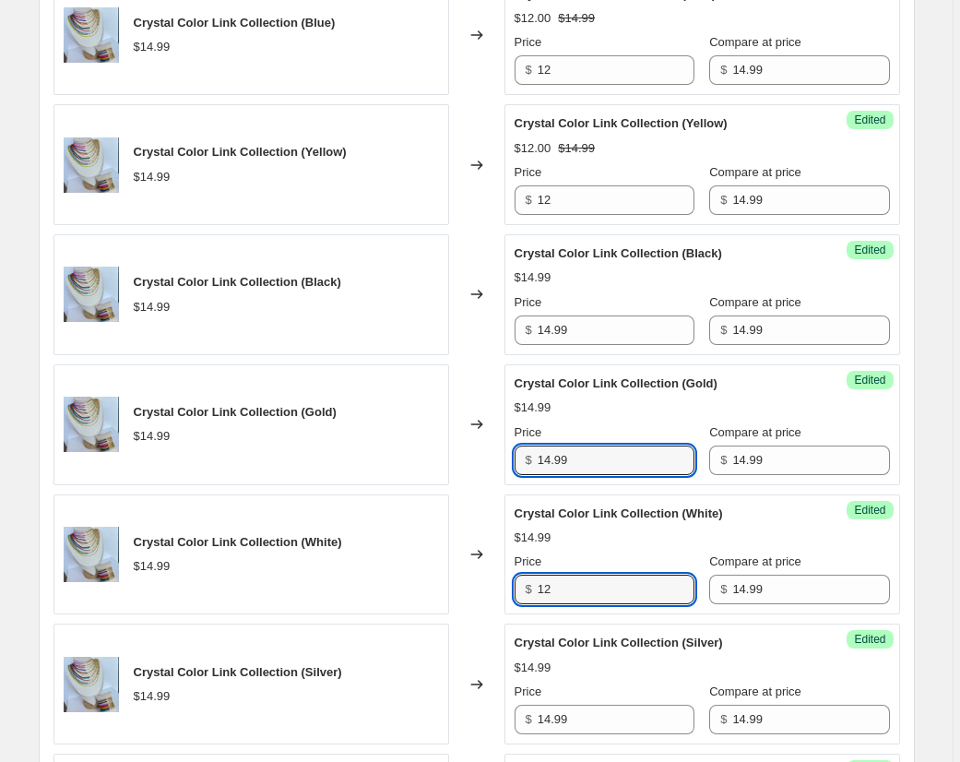
drag, startPoint x: 590, startPoint y: 463, endPoint x: 508, endPoint y: 459, distance: 82.2
click at [508, 459] on div "Success Edited Crystal Color Link Collection (Gold) $14.99 Price $ 14.99 Compar…" at bounding box center [702, 424] width 396 height 121
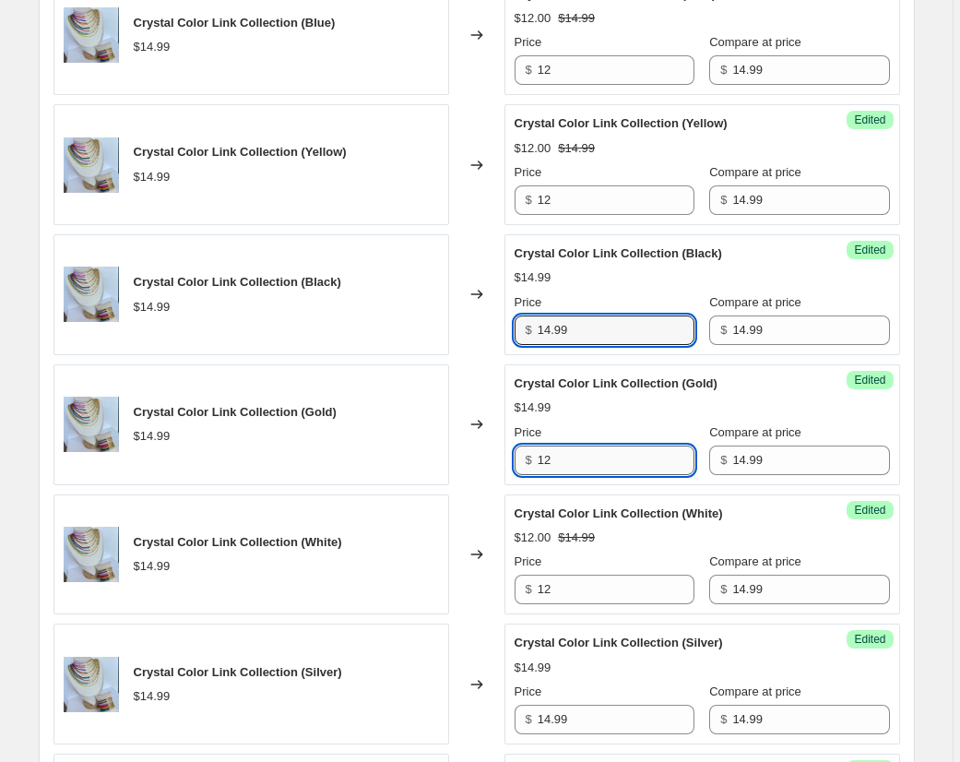
click at [485, 333] on div "Crystal Color Link Collection (Black) $14.99 Changed to Success Edited Crystal …" at bounding box center [476, 294] width 846 height 121
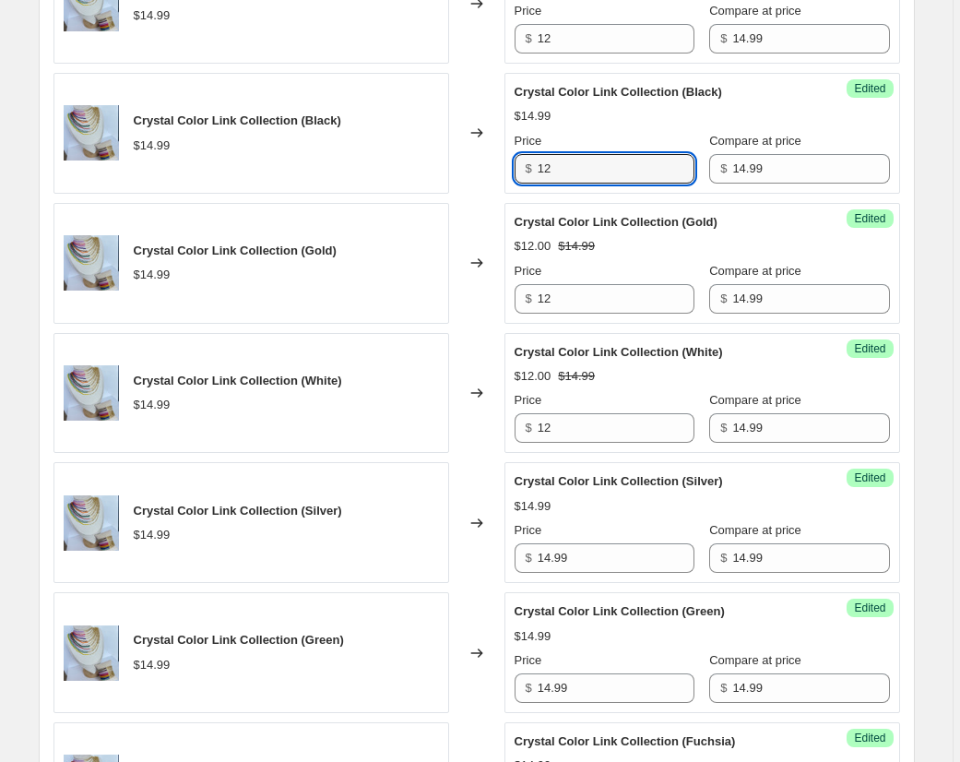
scroll to position [1533, 0]
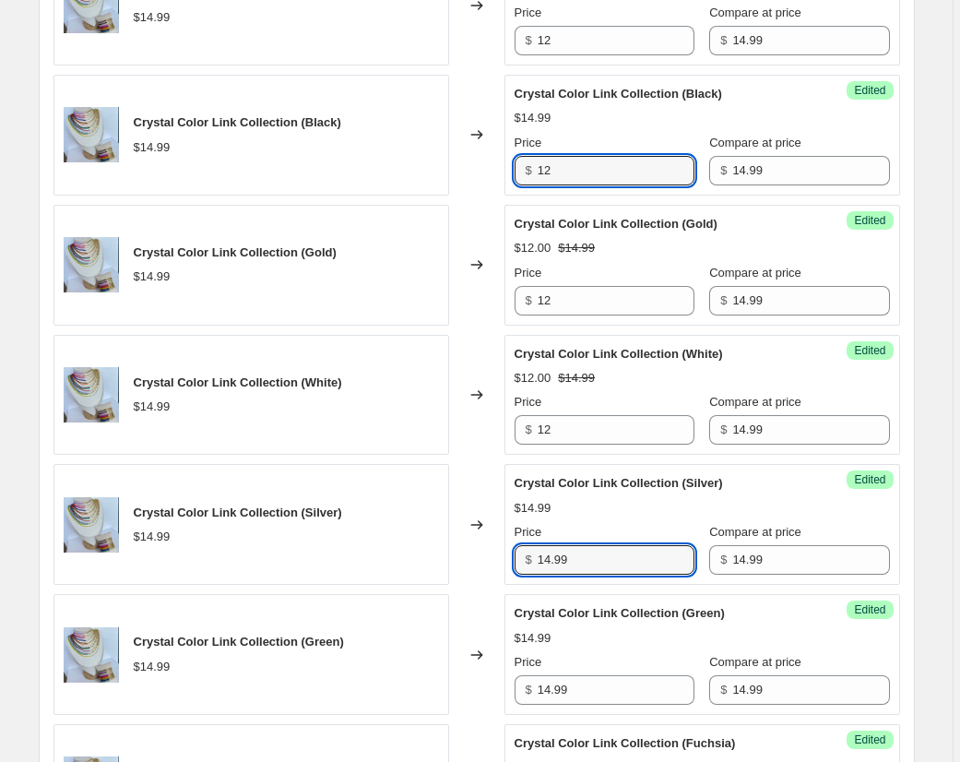
click at [497, 559] on div "Crystal Color Link Collection (Silver) $14.99 Changed to Success Edited Crystal…" at bounding box center [476, 524] width 846 height 121
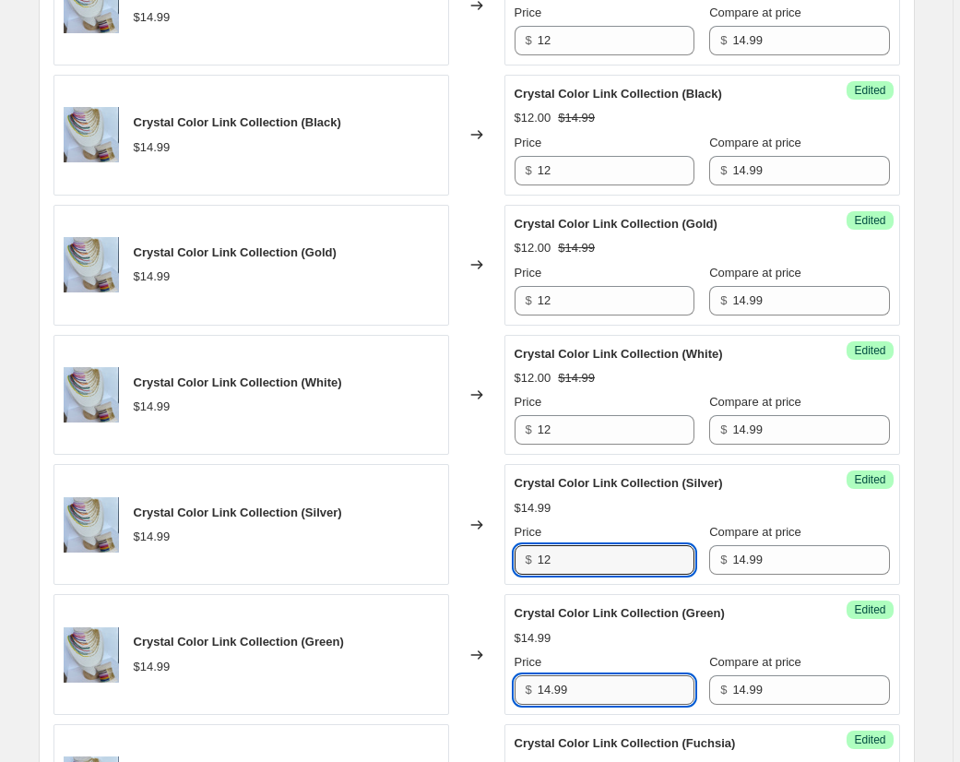
click at [514, 691] on div "Success Edited Crystal Color Link Collection (Green) $14.99 Price $ 14.99 Compa…" at bounding box center [702, 654] width 396 height 121
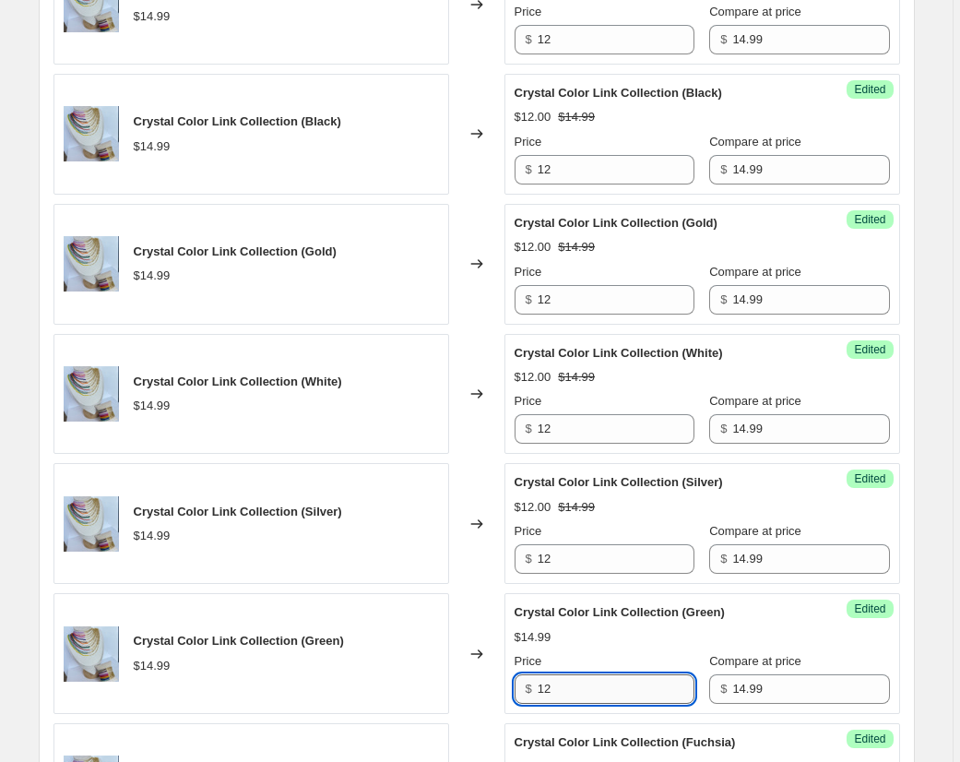
scroll to position [1835, 0]
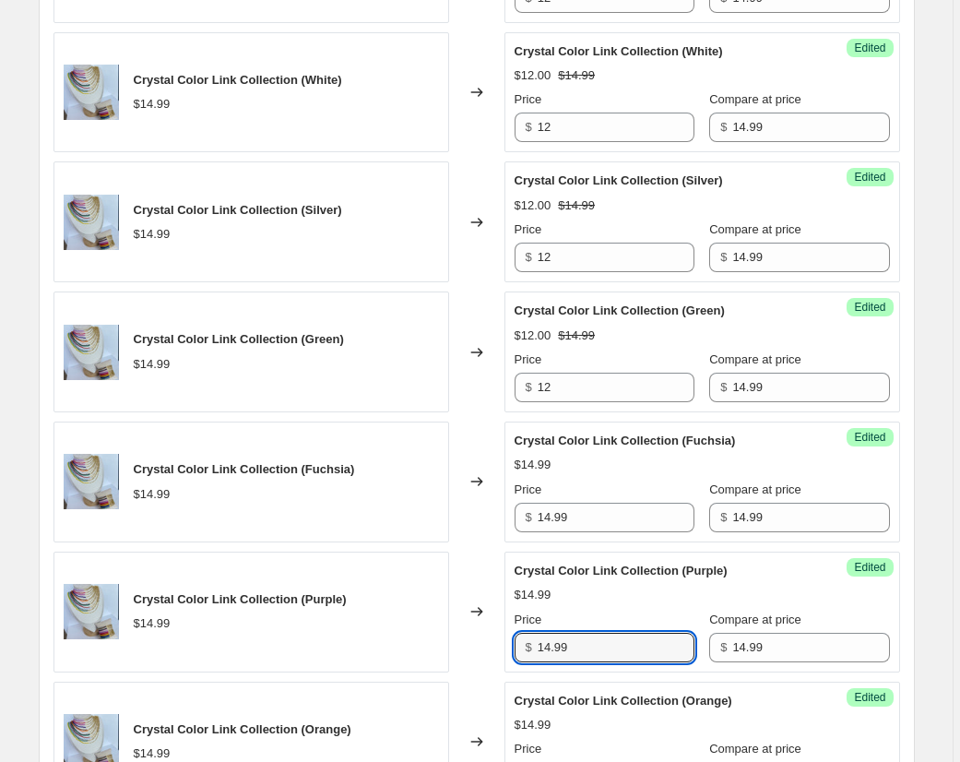
drag, startPoint x: 526, startPoint y: 640, endPoint x: 509, endPoint y: 638, distance: 16.7
click at [509, 639] on div "Success Edited Crystal Color Link Collection (Purple) $14.99 Price $ 14.99 Comp…" at bounding box center [702, 611] width 396 height 121
click at [518, 515] on div "$ 14.99" at bounding box center [605, 518] width 180 height 30
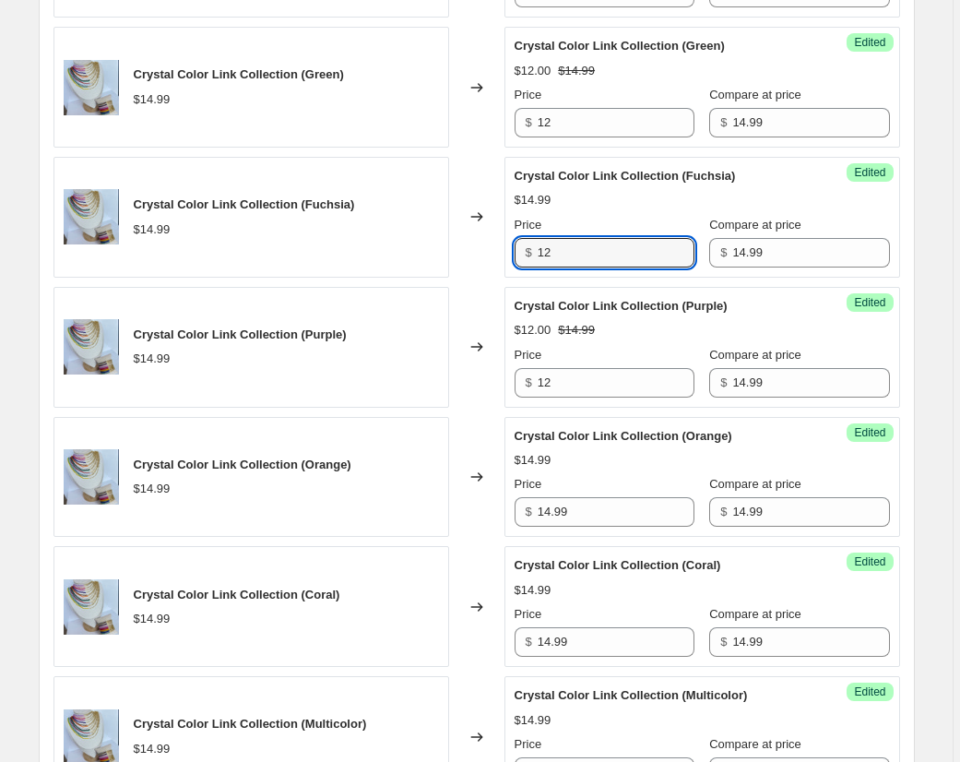
scroll to position [2251, 0]
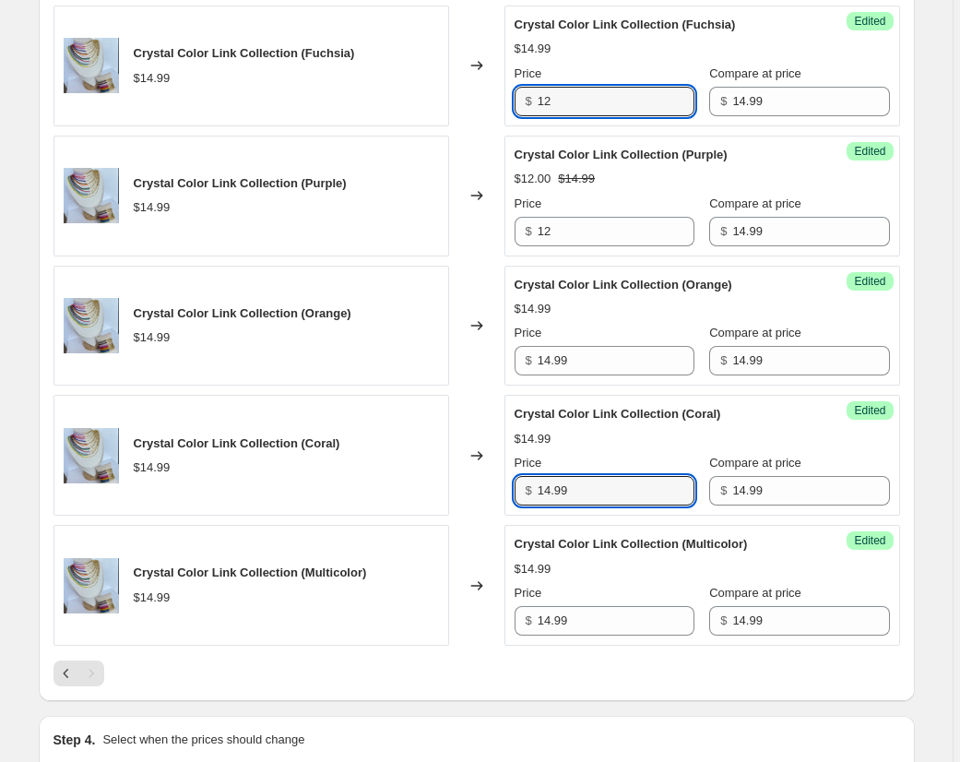
click at [517, 485] on div "$ 14.99" at bounding box center [605, 491] width 180 height 30
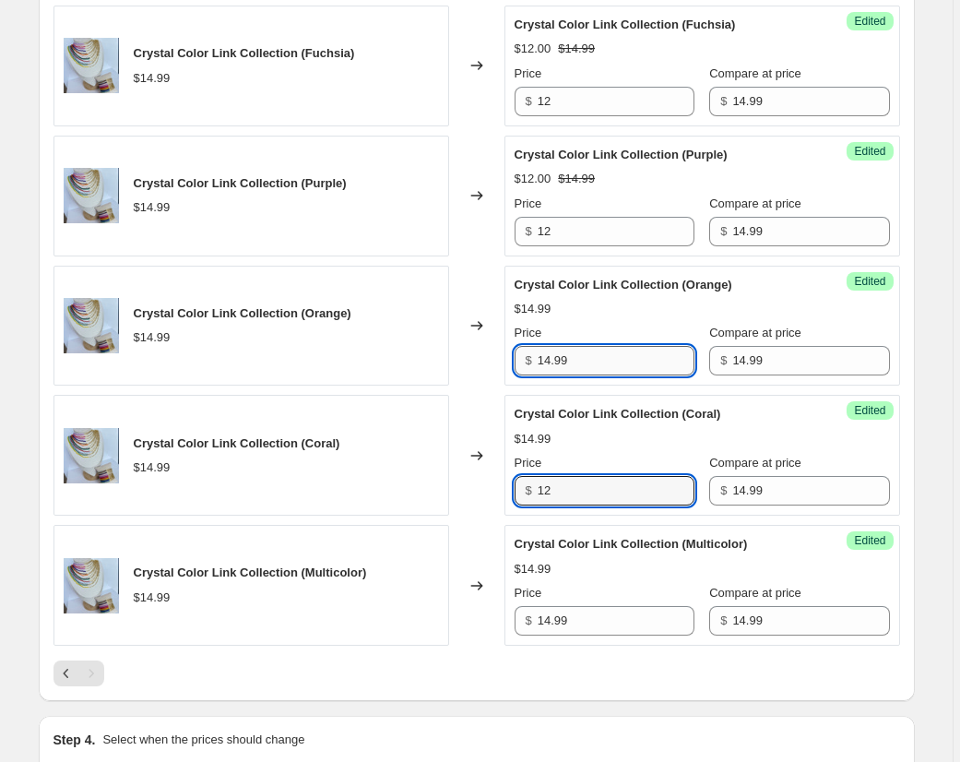
click at [541, 365] on input "14.99" at bounding box center [616, 361] width 157 height 30
click at [544, 361] on input "14.99" at bounding box center [616, 361] width 157 height 30
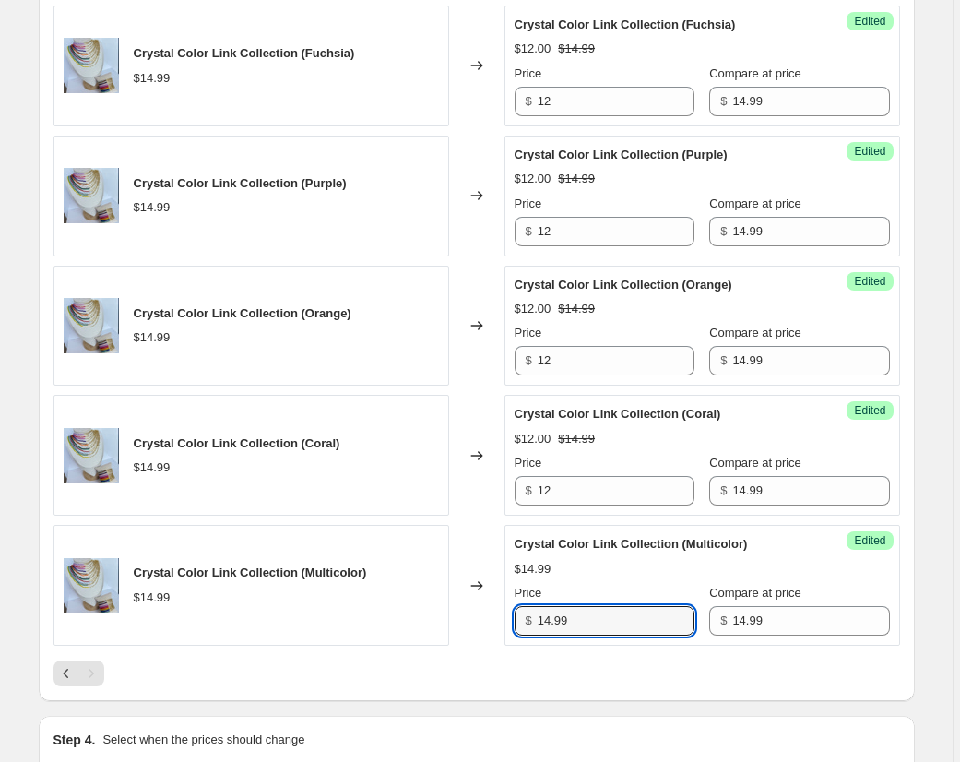
drag, startPoint x: 576, startPoint y: 620, endPoint x: 531, endPoint y: 617, distance: 45.3
click at [530, 617] on div "$ 14.99" at bounding box center [605, 621] width 180 height 30
click at [591, 675] on div at bounding box center [476, 673] width 846 height 26
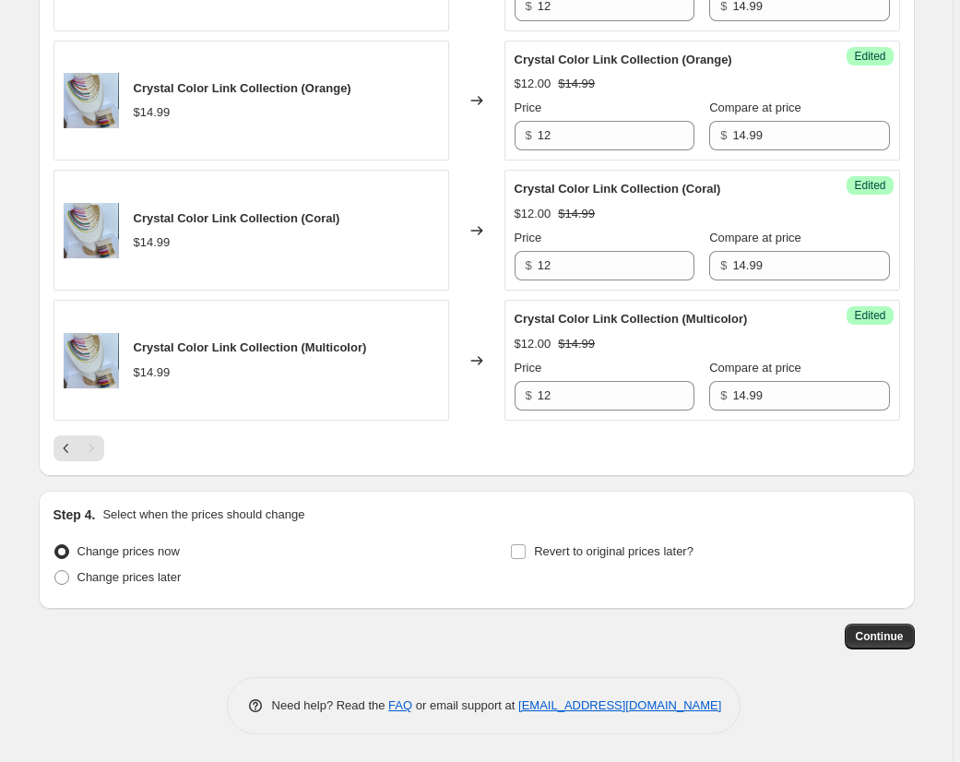
scroll to position [2476, 0]
click at [879, 633] on span "Continue" at bounding box center [880, 636] width 48 height 15
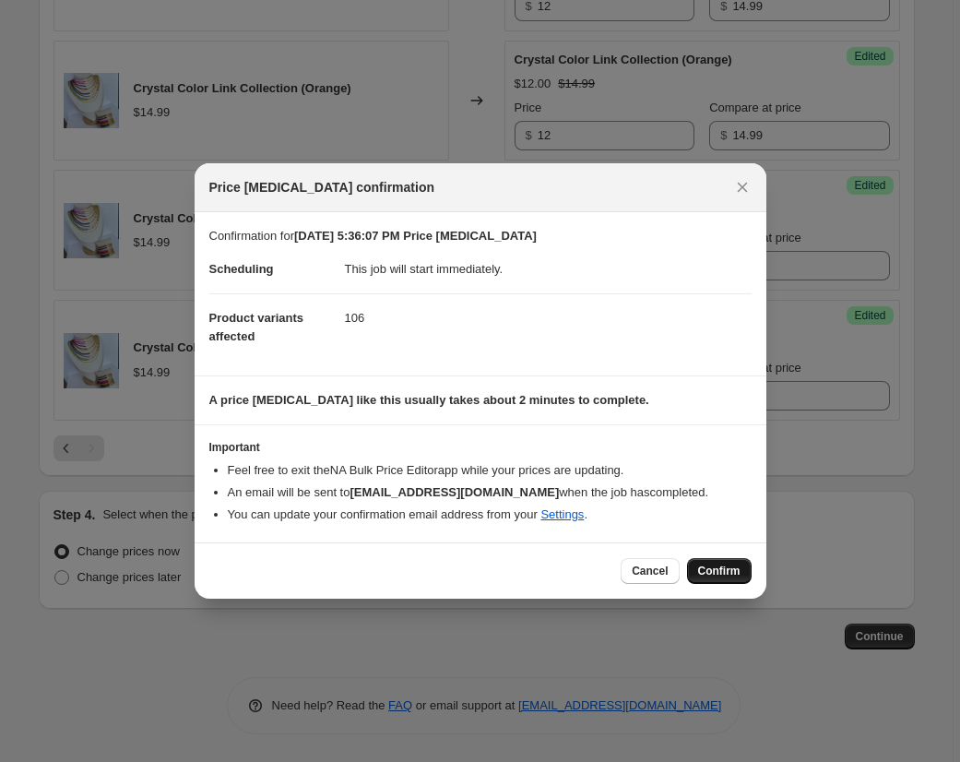
click at [718, 566] on span "Confirm" at bounding box center [719, 570] width 42 height 15
